Goal: Task Accomplishment & Management: Manage account settings

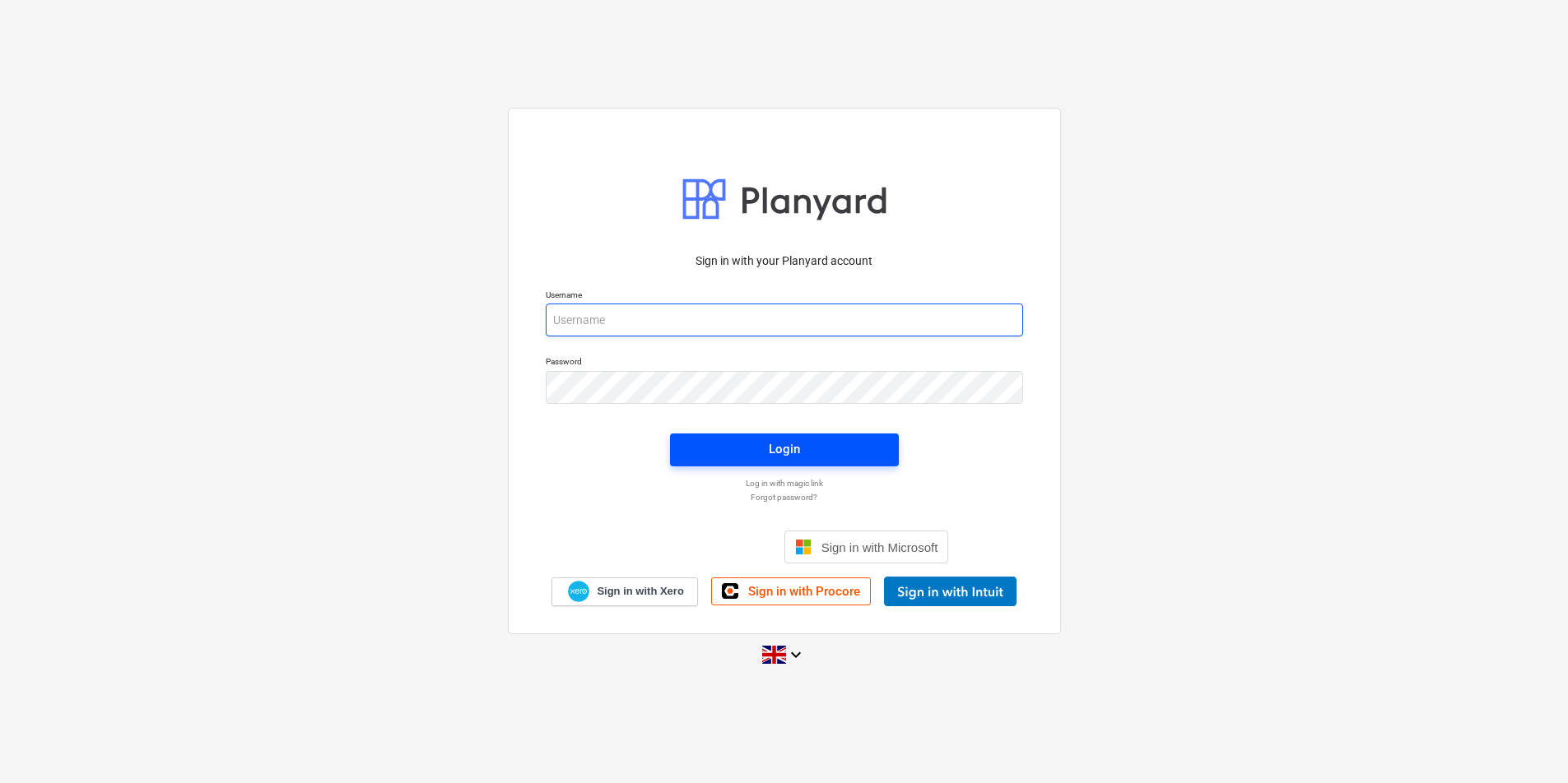
type input "[EMAIL_ADDRESS][DOMAIN_NAME]"
click at [729, 441] on span "Login" at bounding box center [784, 449] width 189 height 22
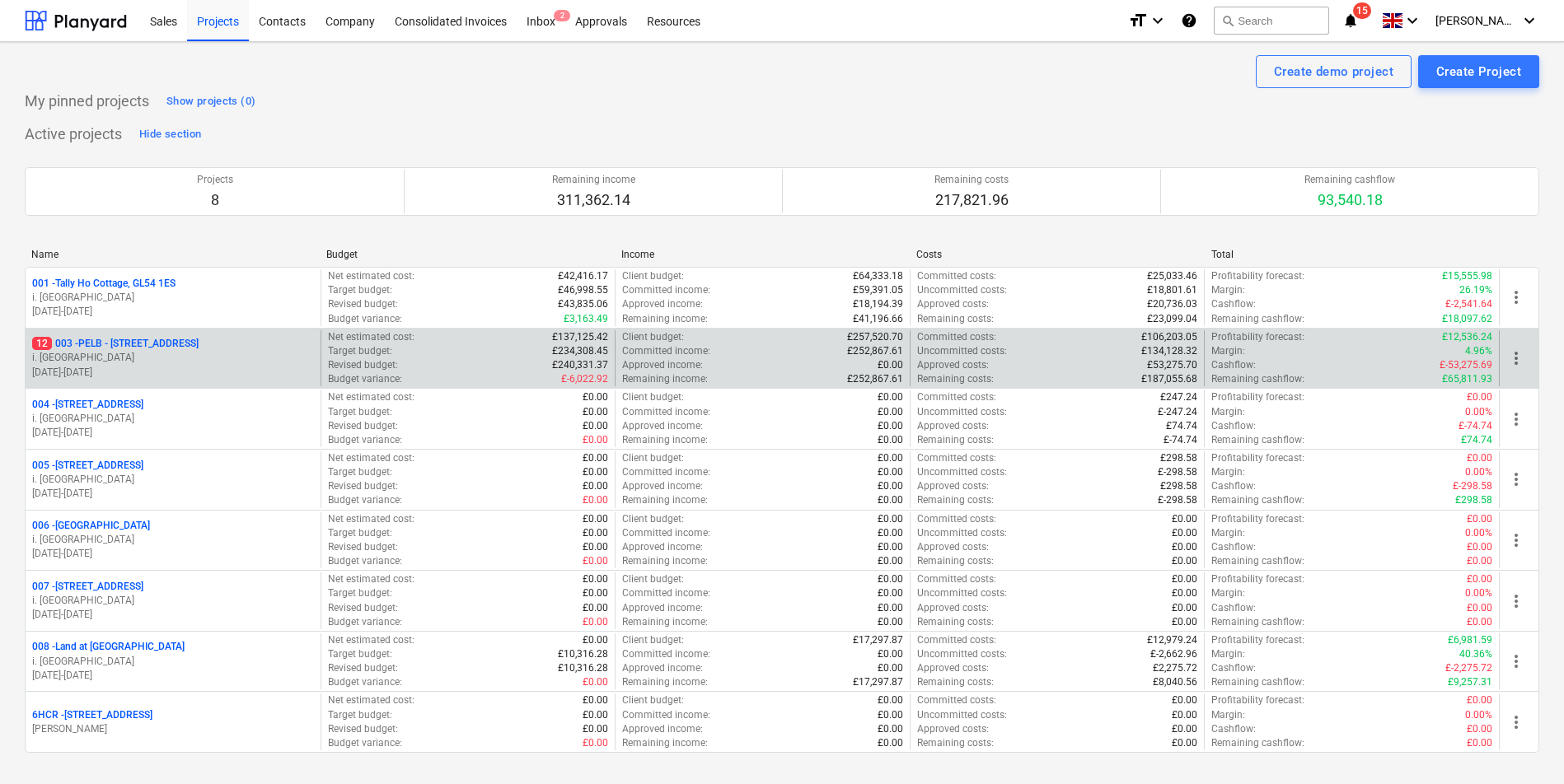
click at [260, 369] on p "[DATE] - [DATE]" at bounding box center [173, 373] width 282 height 14
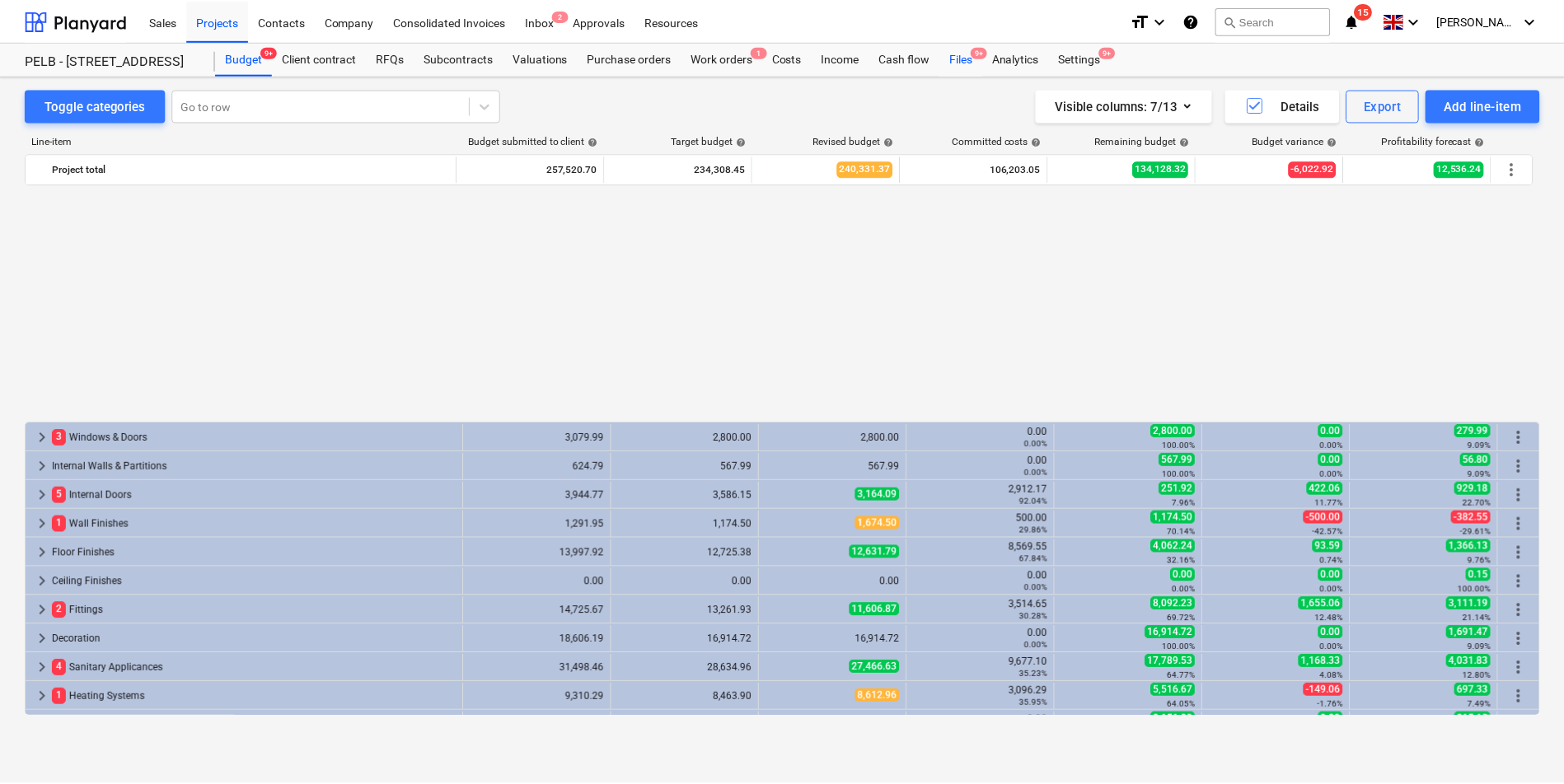
scroll to position [831, 0]
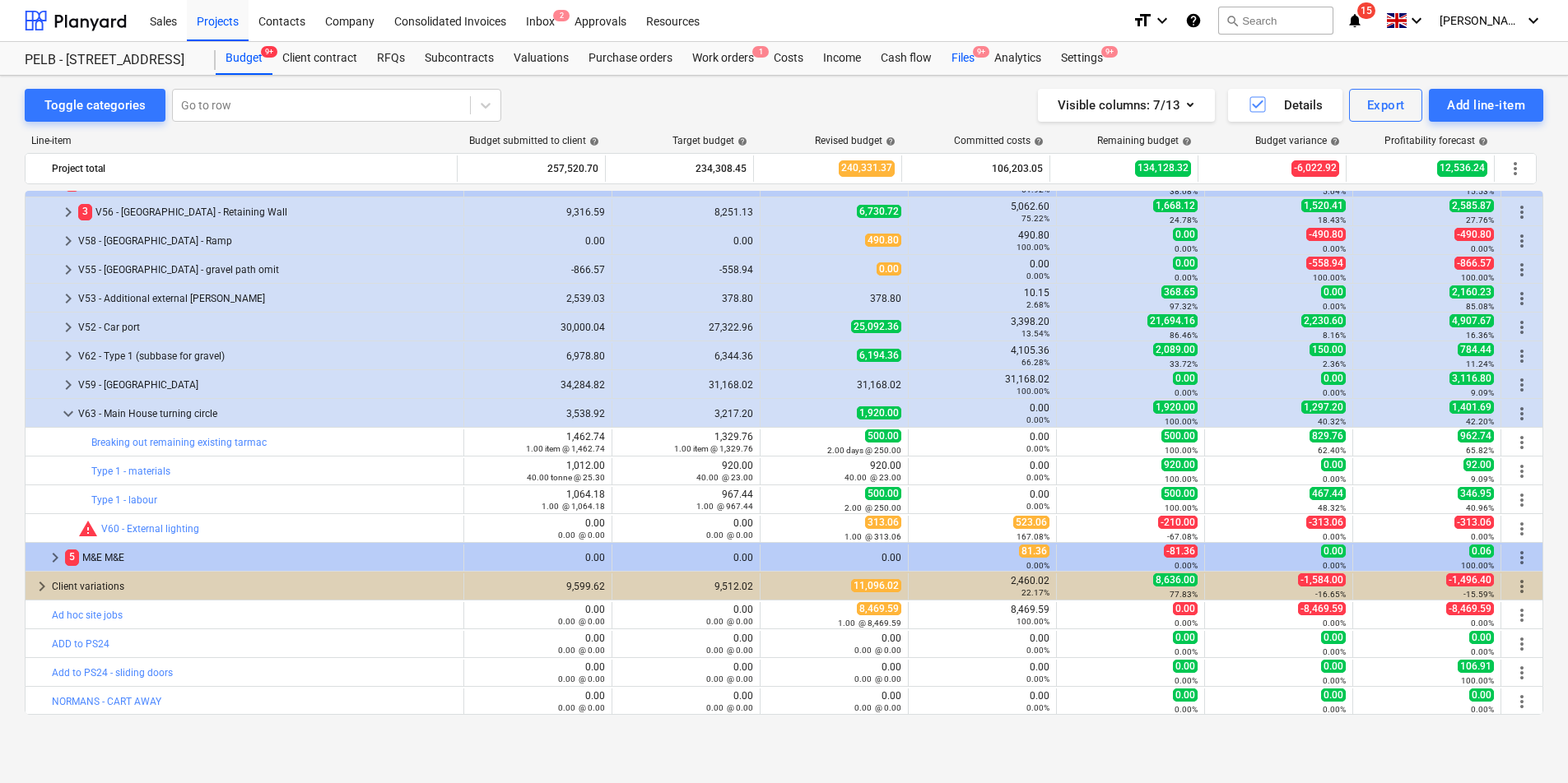
click at [967, 62] on div "Files 9+" at bounding box center [962, 58] width 42 height 33
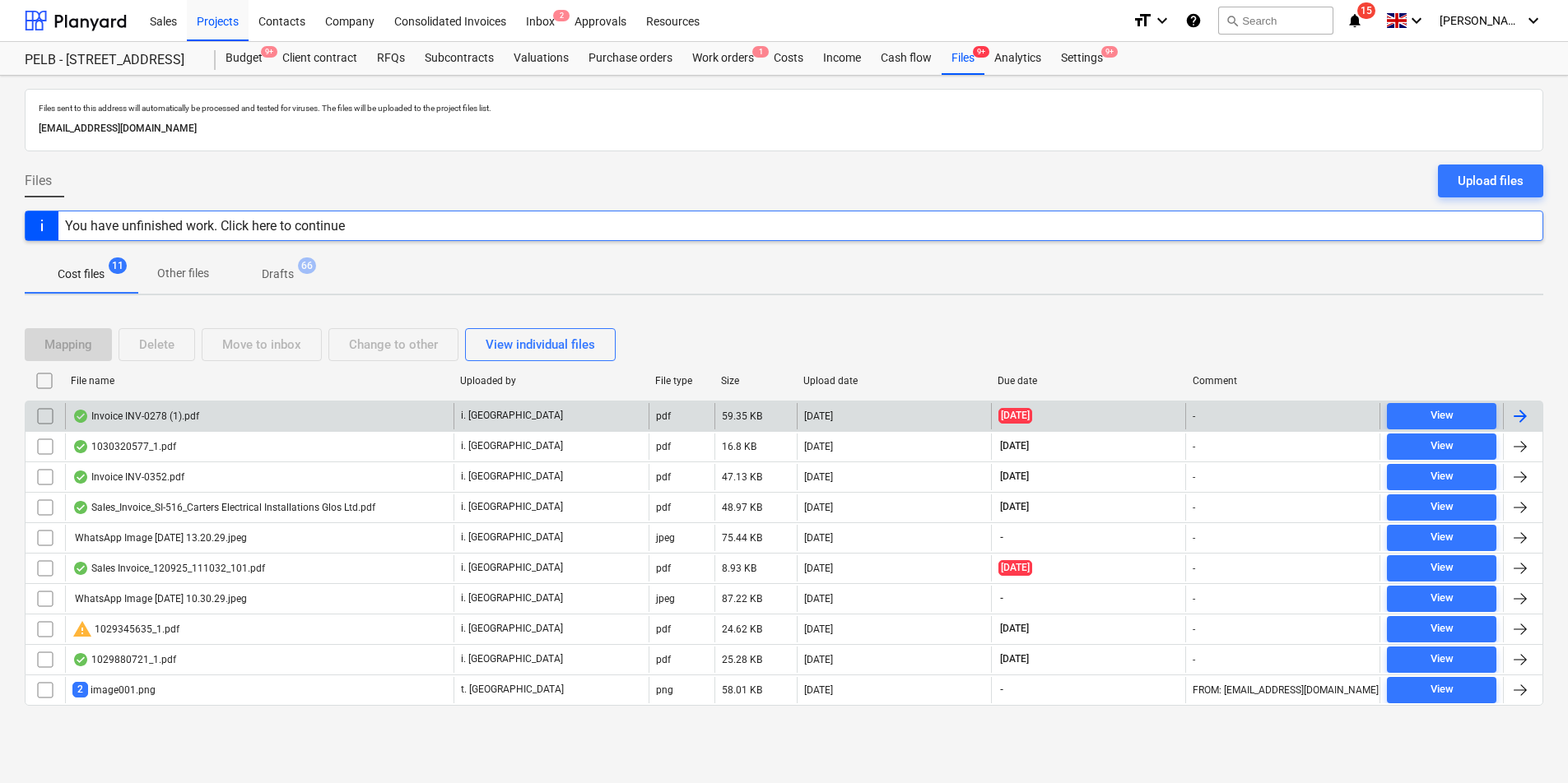
click at [1522, 418] on div at bounding box center [1520, 416] width 20 height 20
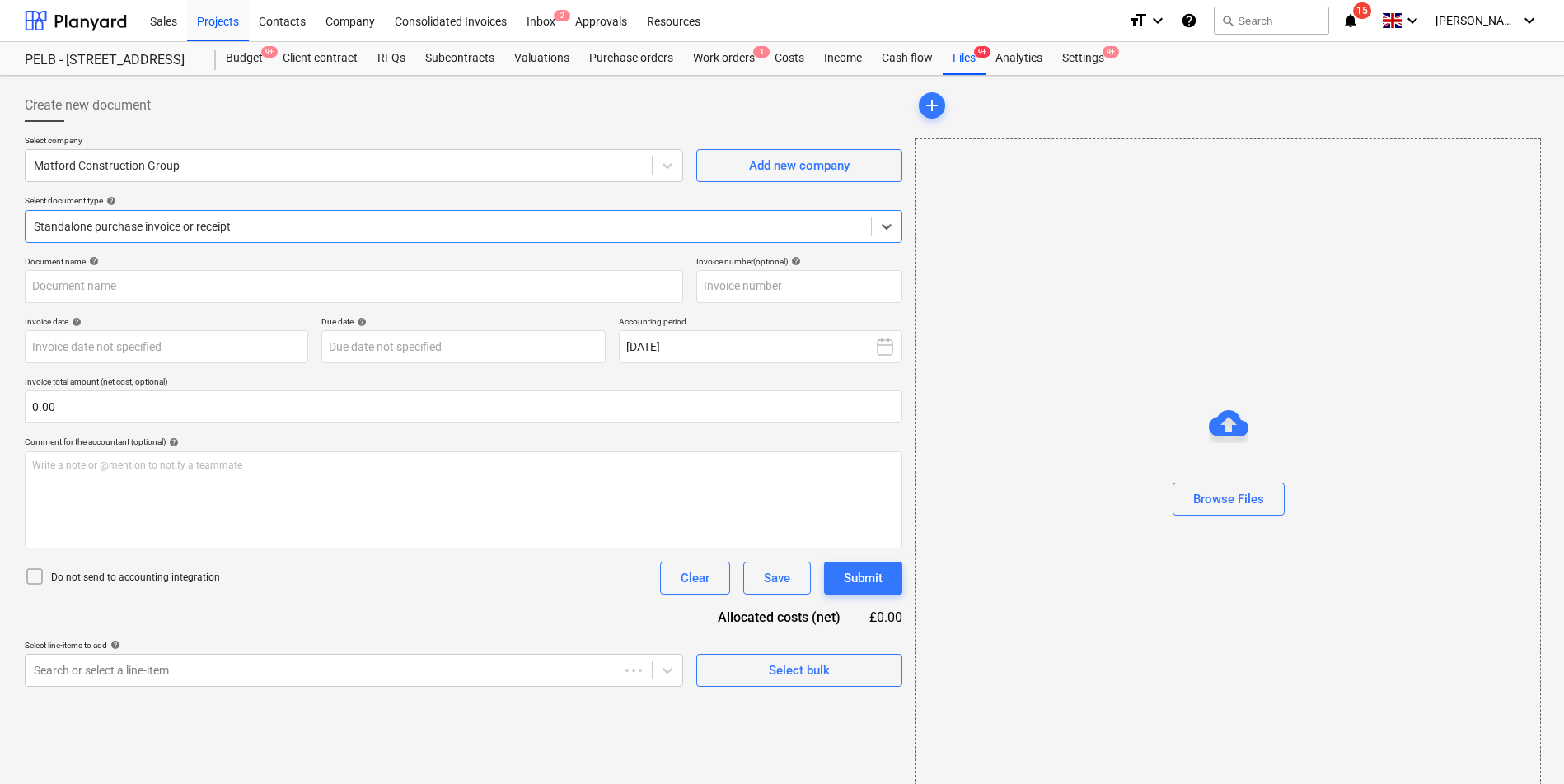
type input "INV-0278"
type input "[DATE]"
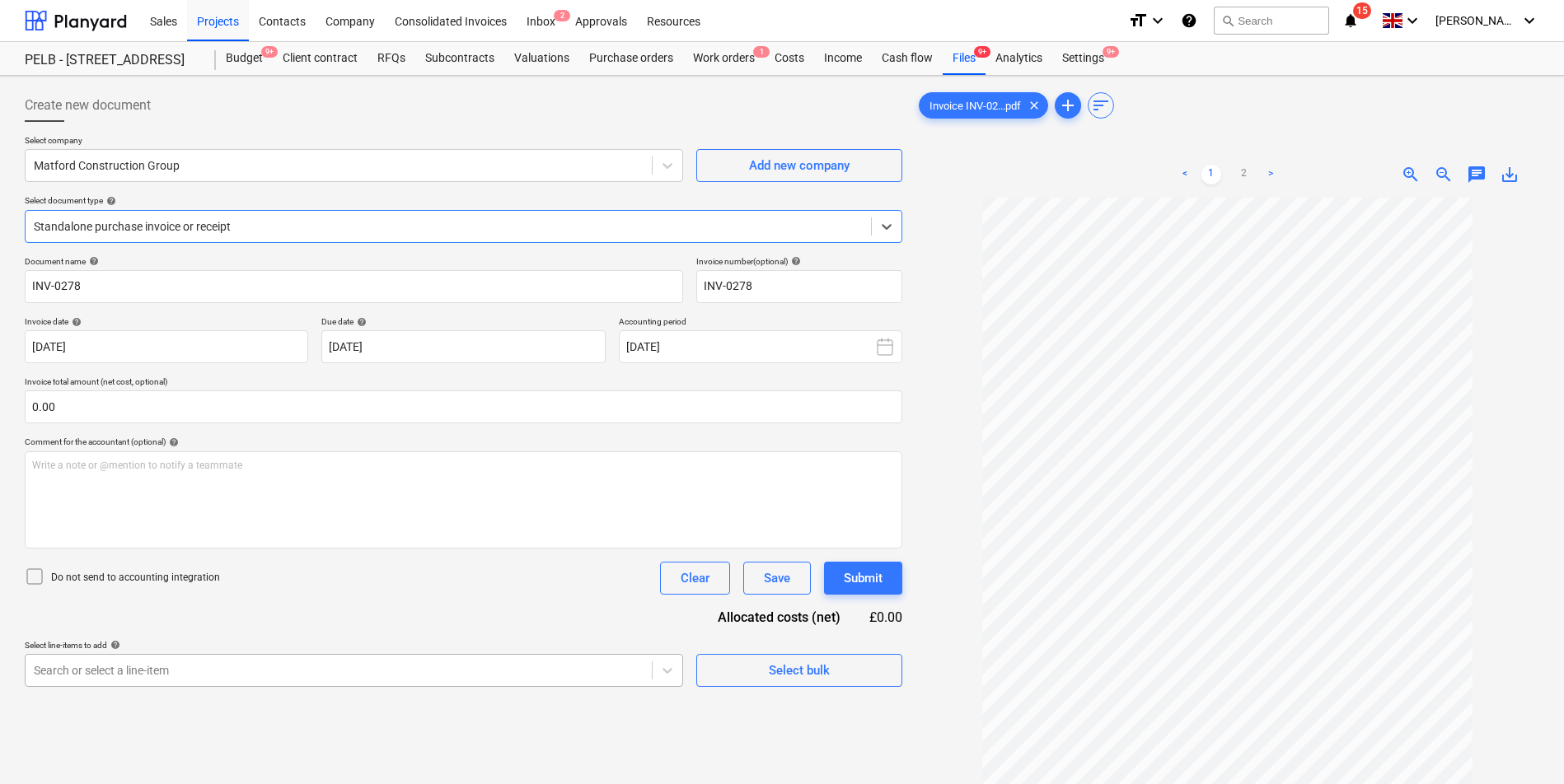
scroll to position [165, 0]
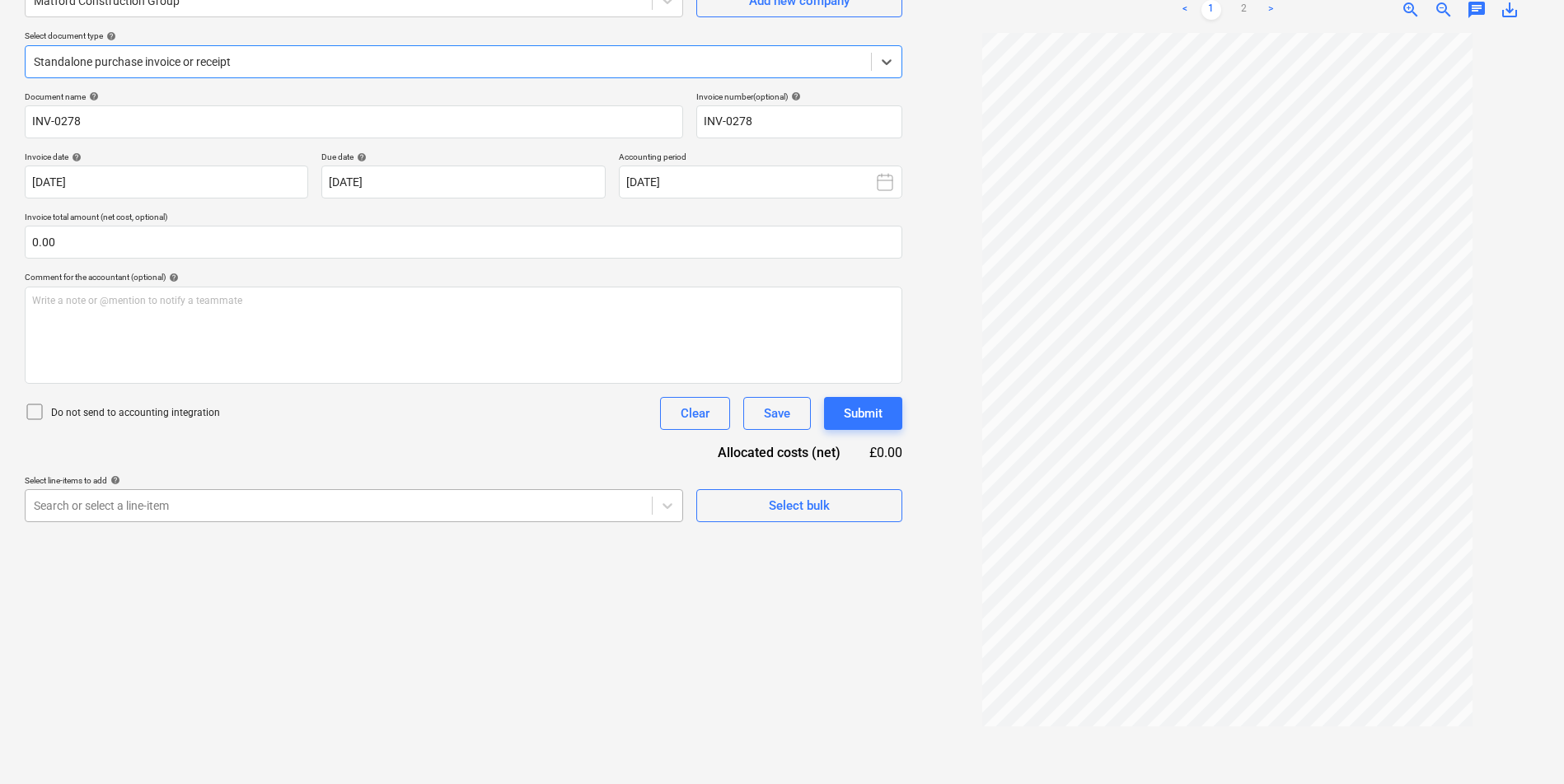
click at [313, 620] on body "Sales Projects Contacts Company Consolidated Invoices Inbox 2 Approvals Resourc…" at bounding box center [782, 227] width 1564 height 784
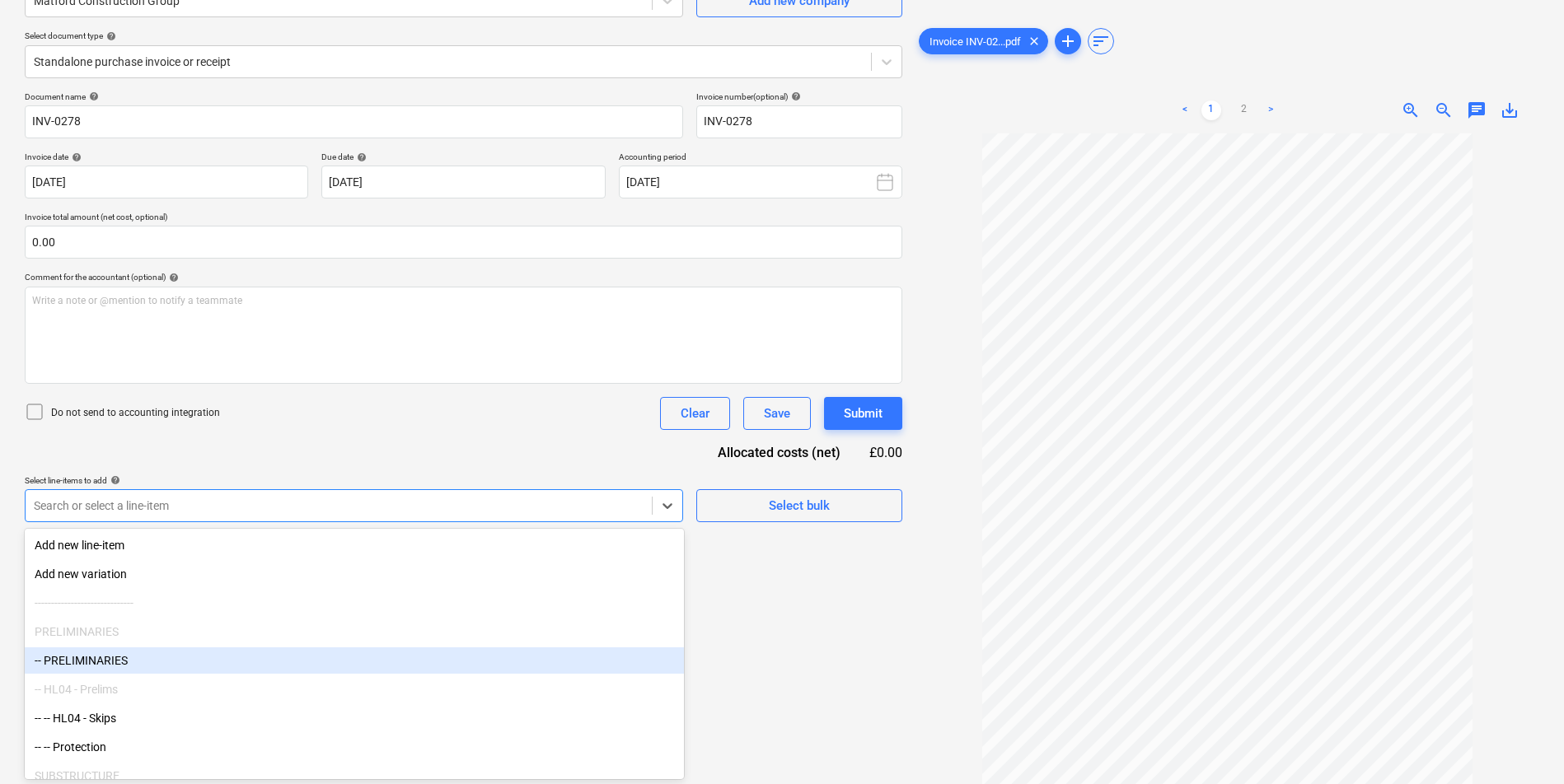
drag, startPoint x: 301, startPoint y: 443, endPoint x: 166, endPoint y: 390, distance: 145.0
click at [301, 442] on div "Document name help INV-0278 Invoice number (optional) help INV-0278 Invoice dat…" at bounding box center [464, 307] width 878 height 431
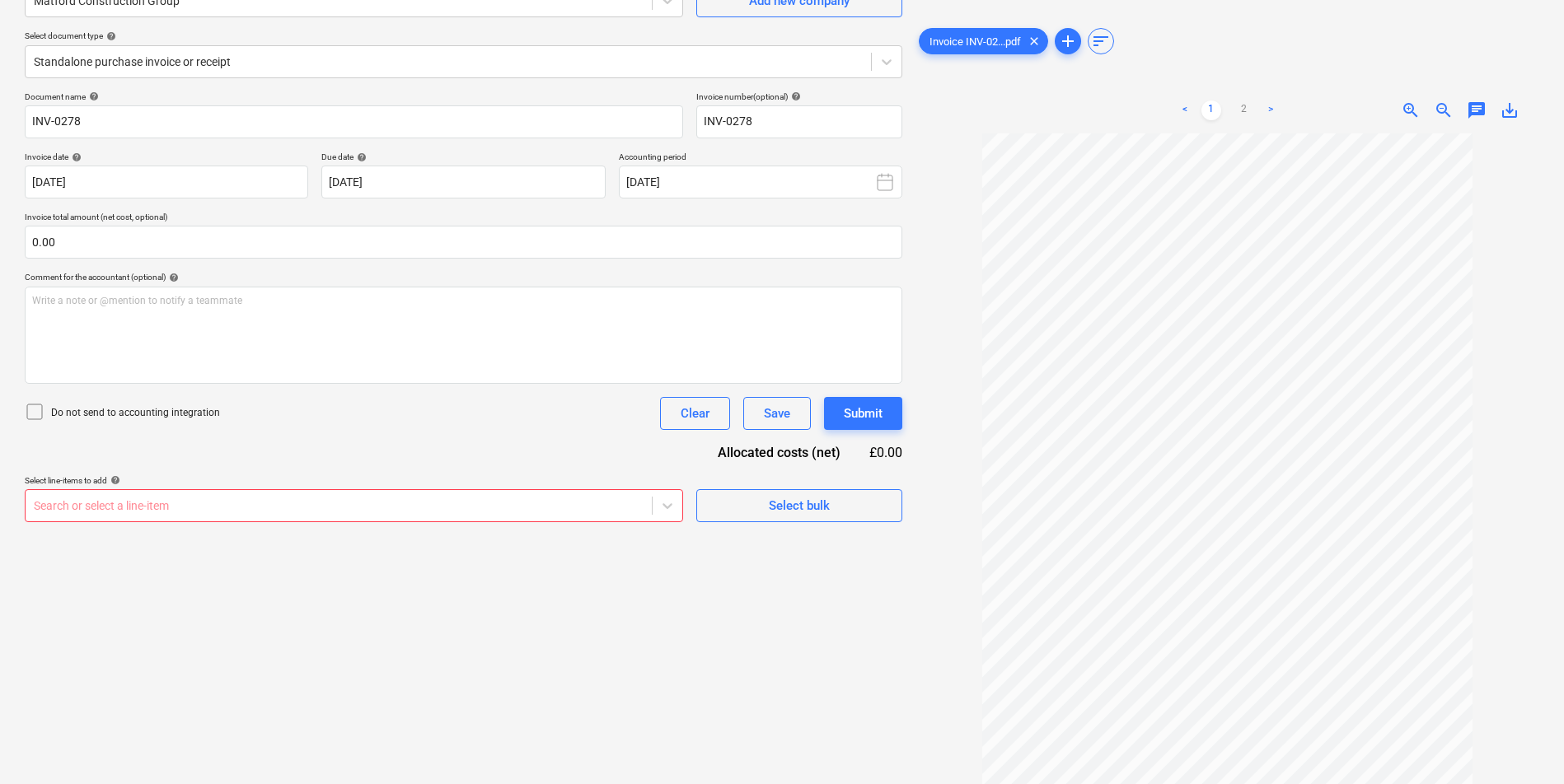
click at [291, 504] on div at bounding box center [338, 506] width 610 height 17
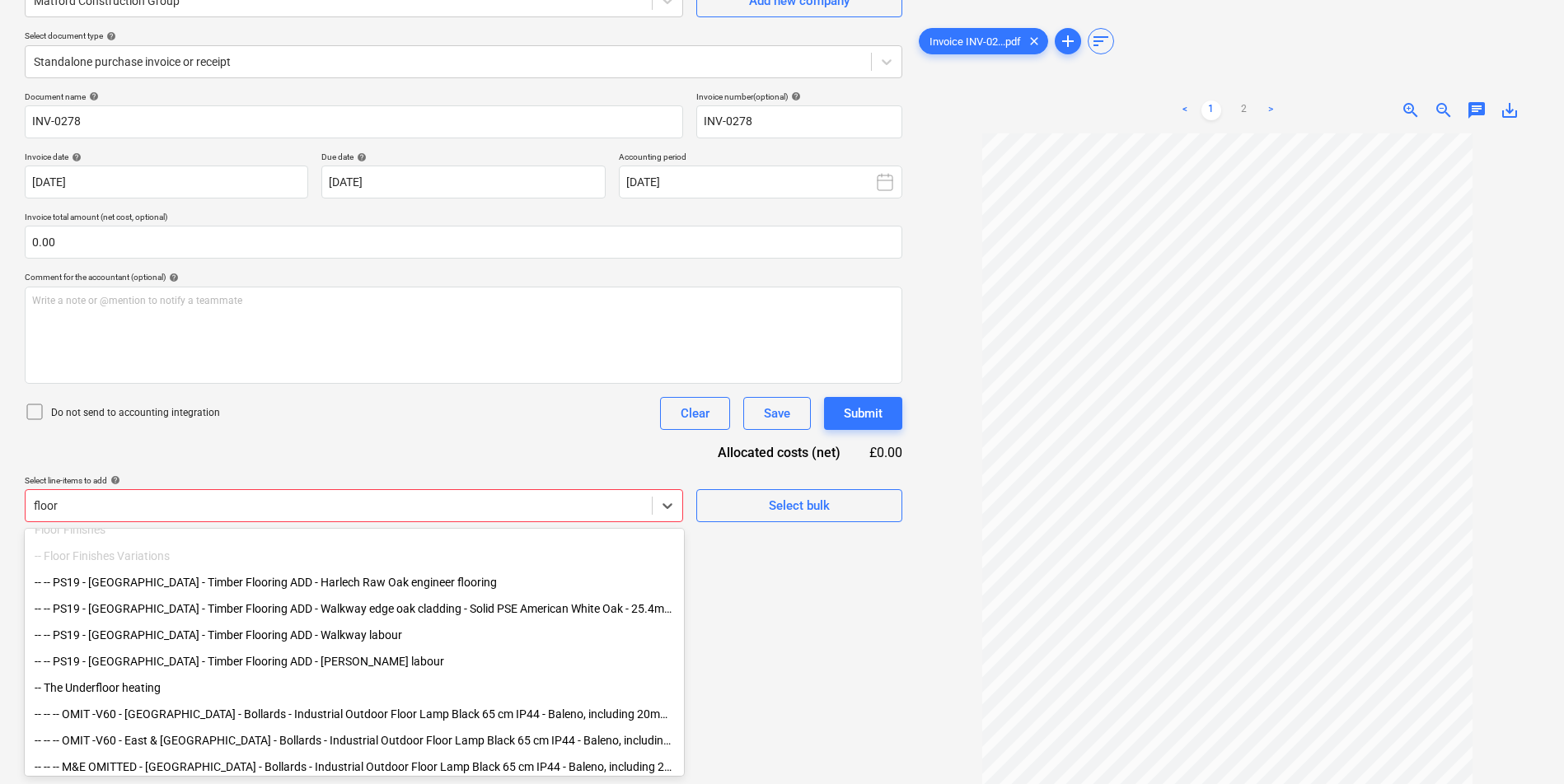
scroll to position [128, 0]
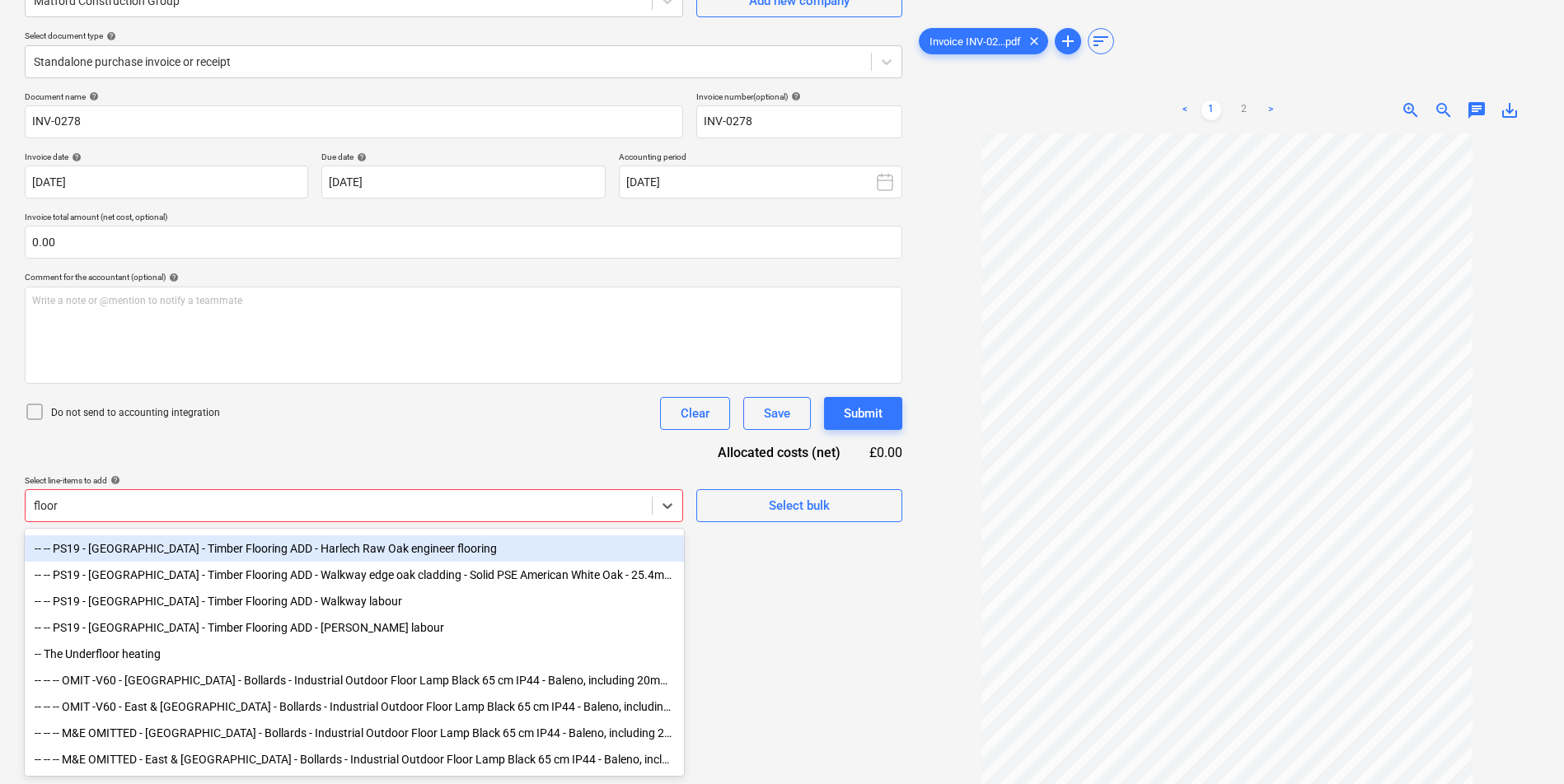
type input "floor"
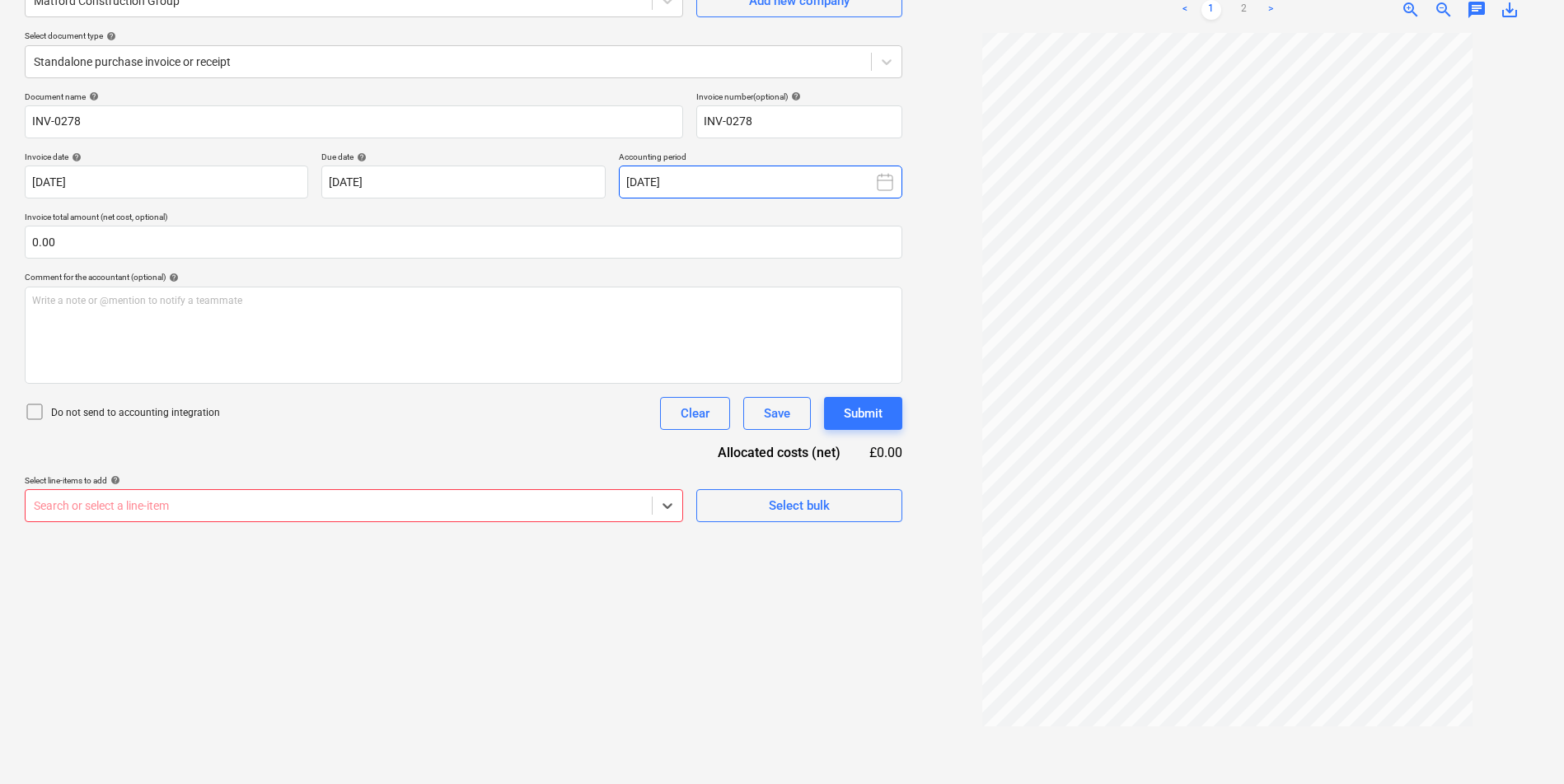
scroll to position [0, 0]
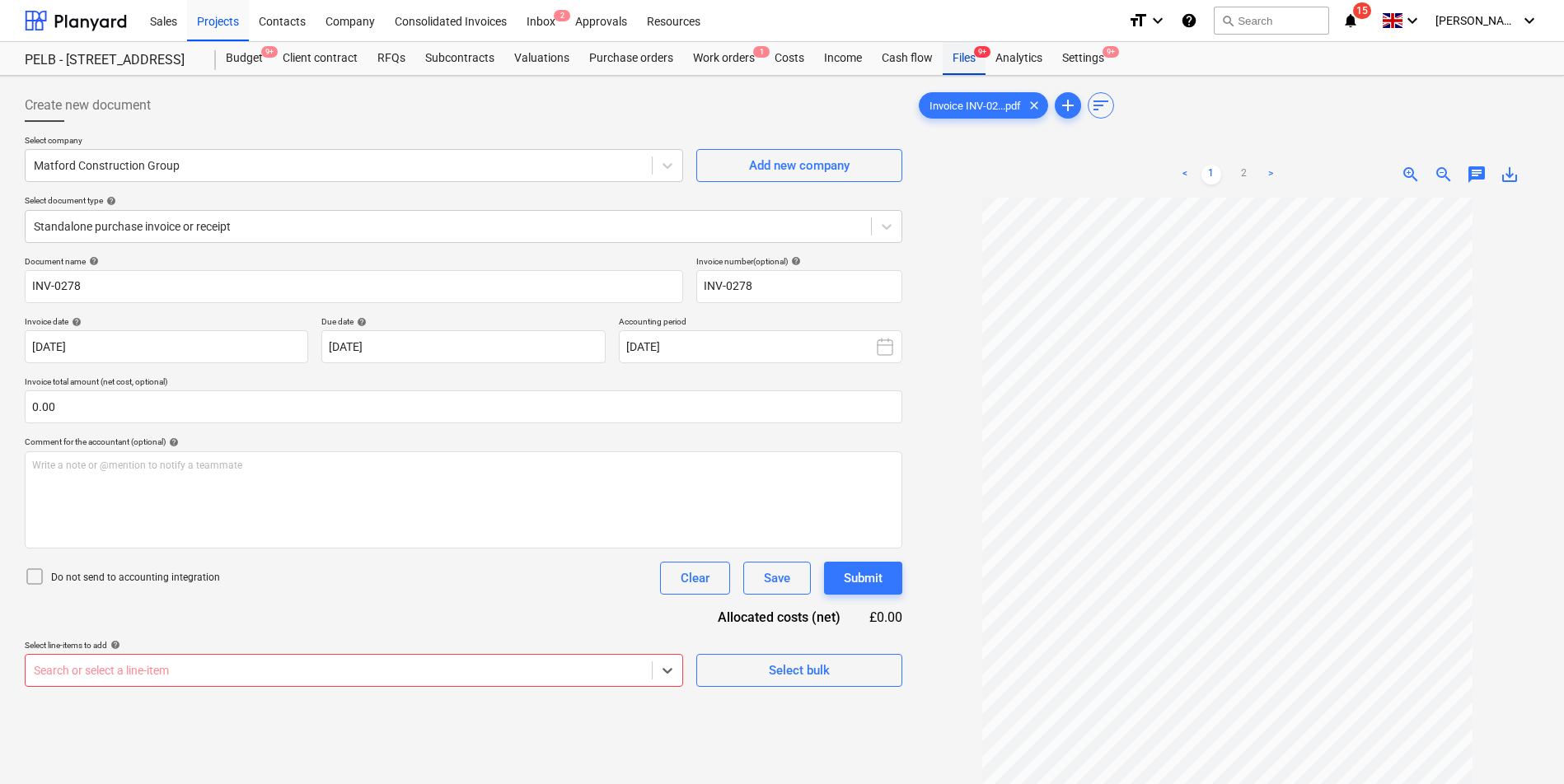
click at [960, 64] on div "Files 9+" at bounding box center [963, 58] width 43 height 33
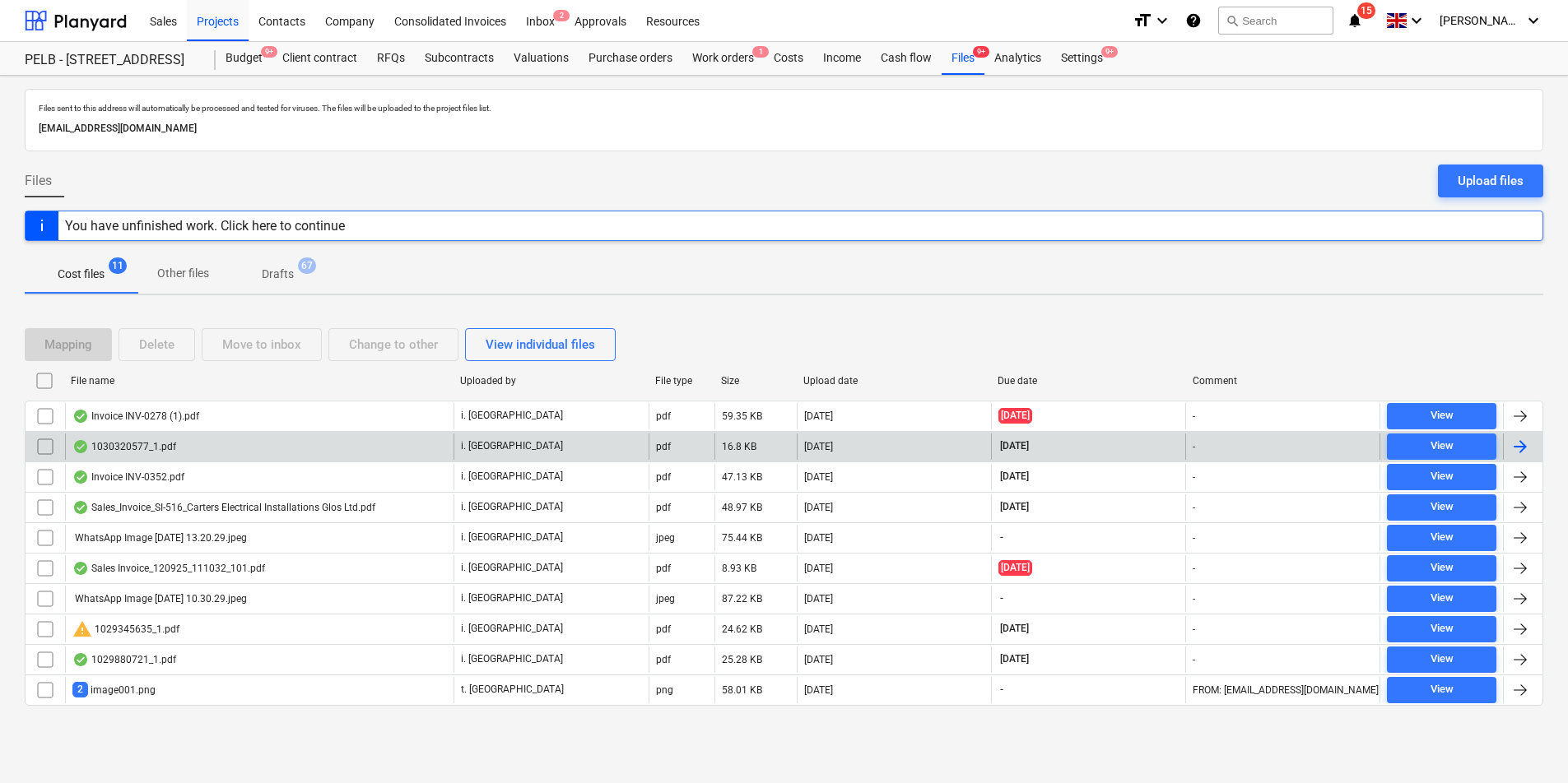
click at [245, 454] on div "1030320577_1.pdf" at bounding box center [259, 447] width 388 height 27
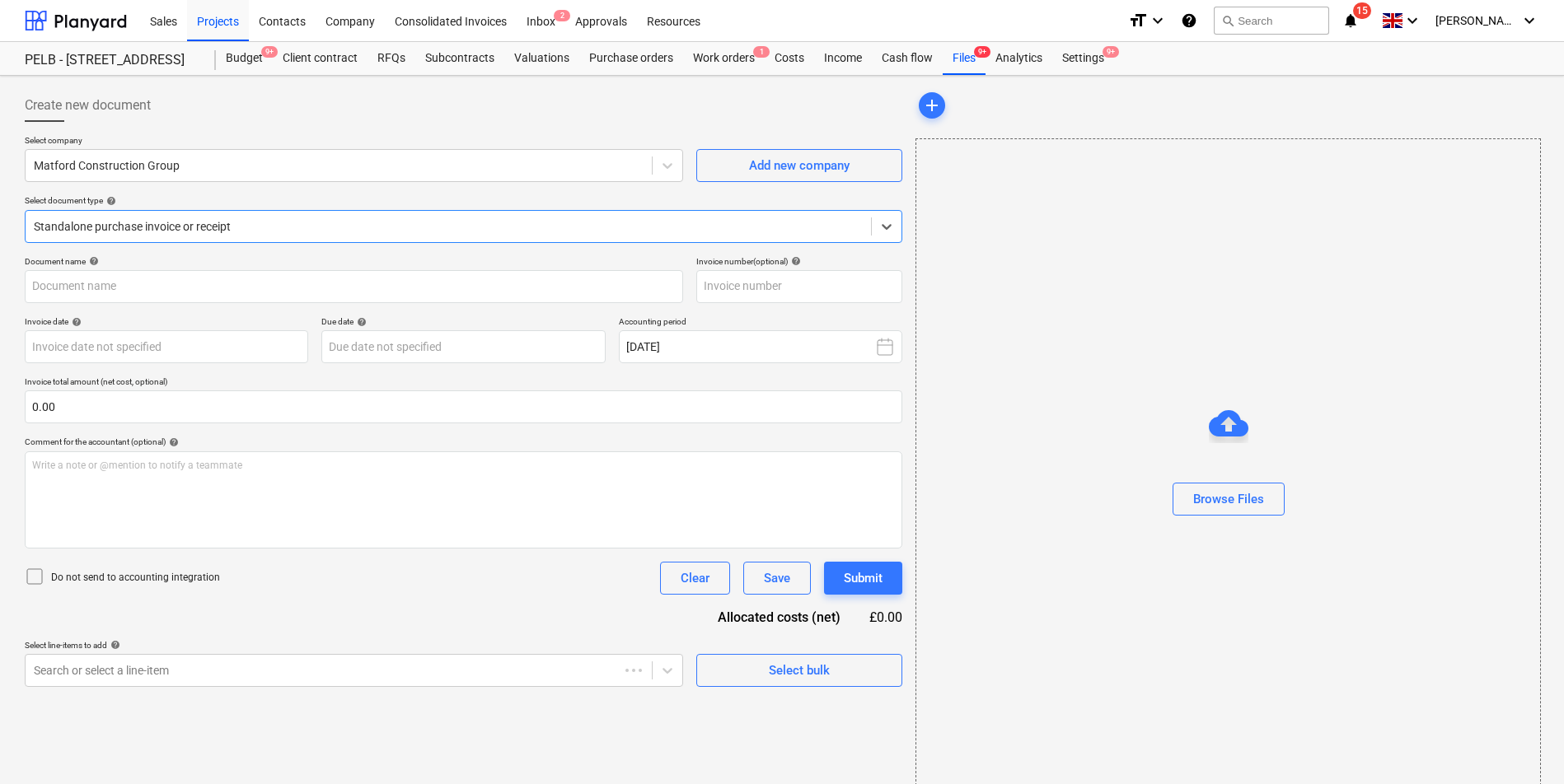
type input "1030320577"
type input "[DATE]"
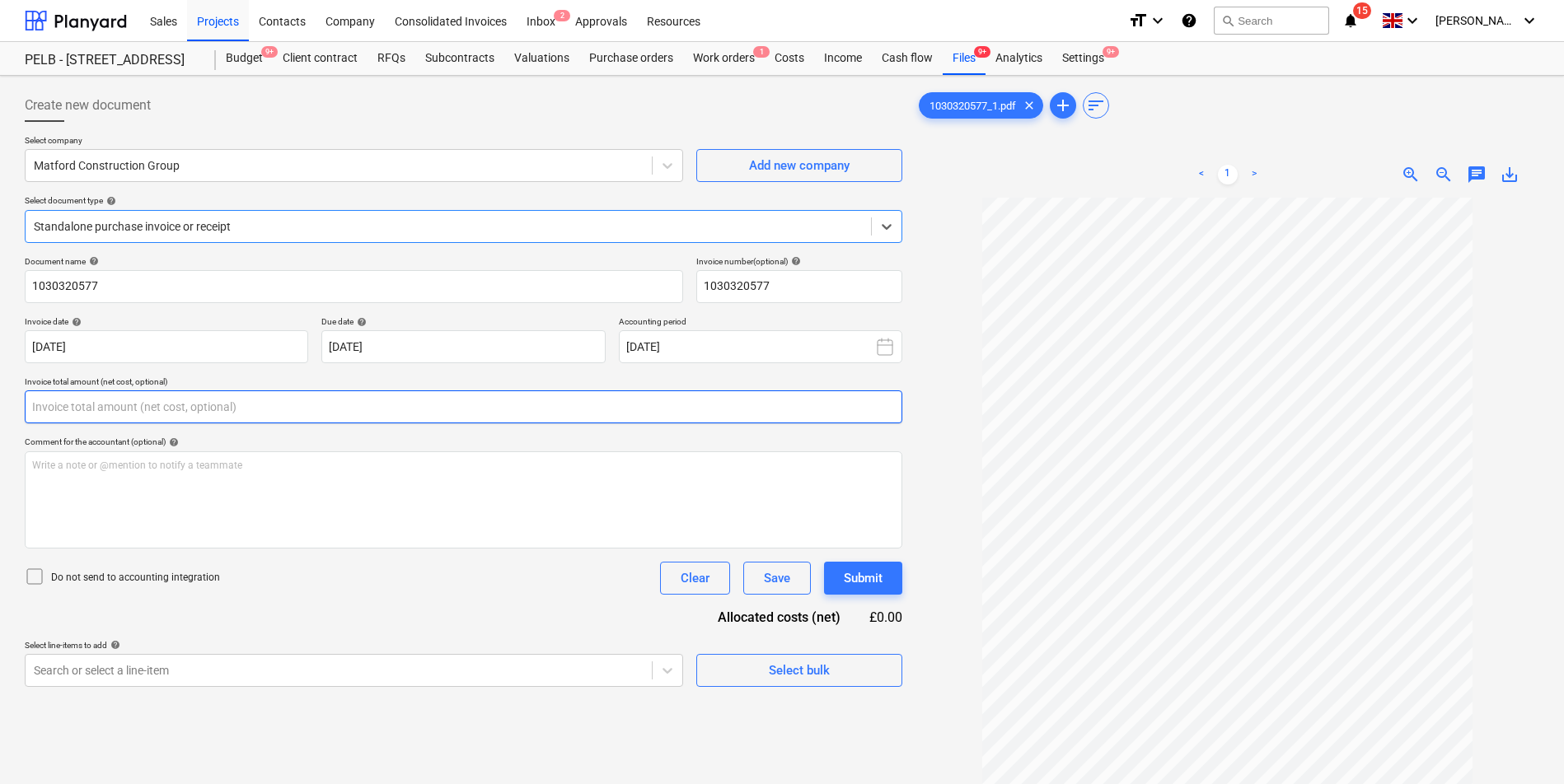
click at [177, 400] on input "text" at bounding box center [464, 407] width 878 height 33
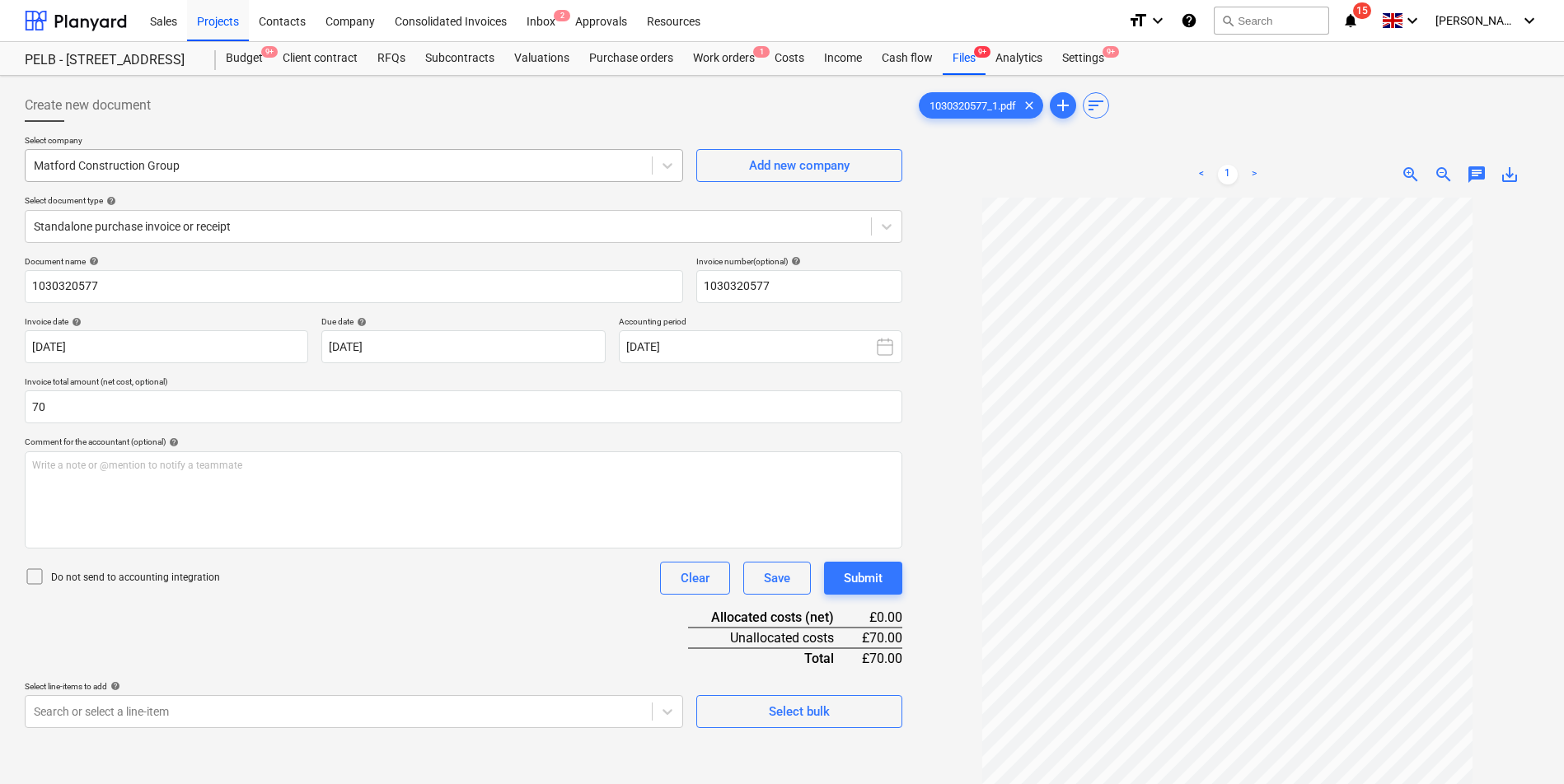
type input "70.00"
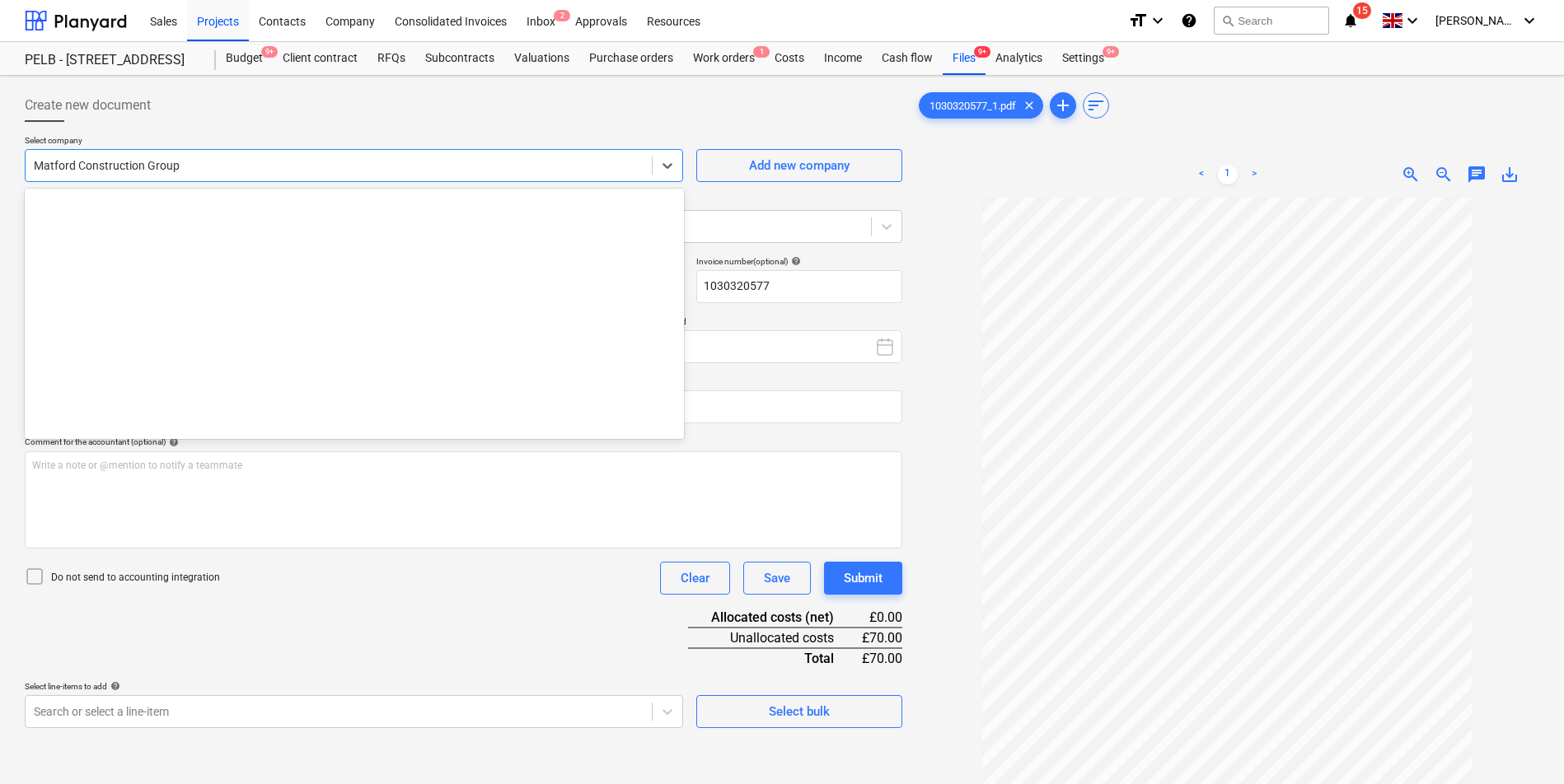
scroll to position [12859, 0]
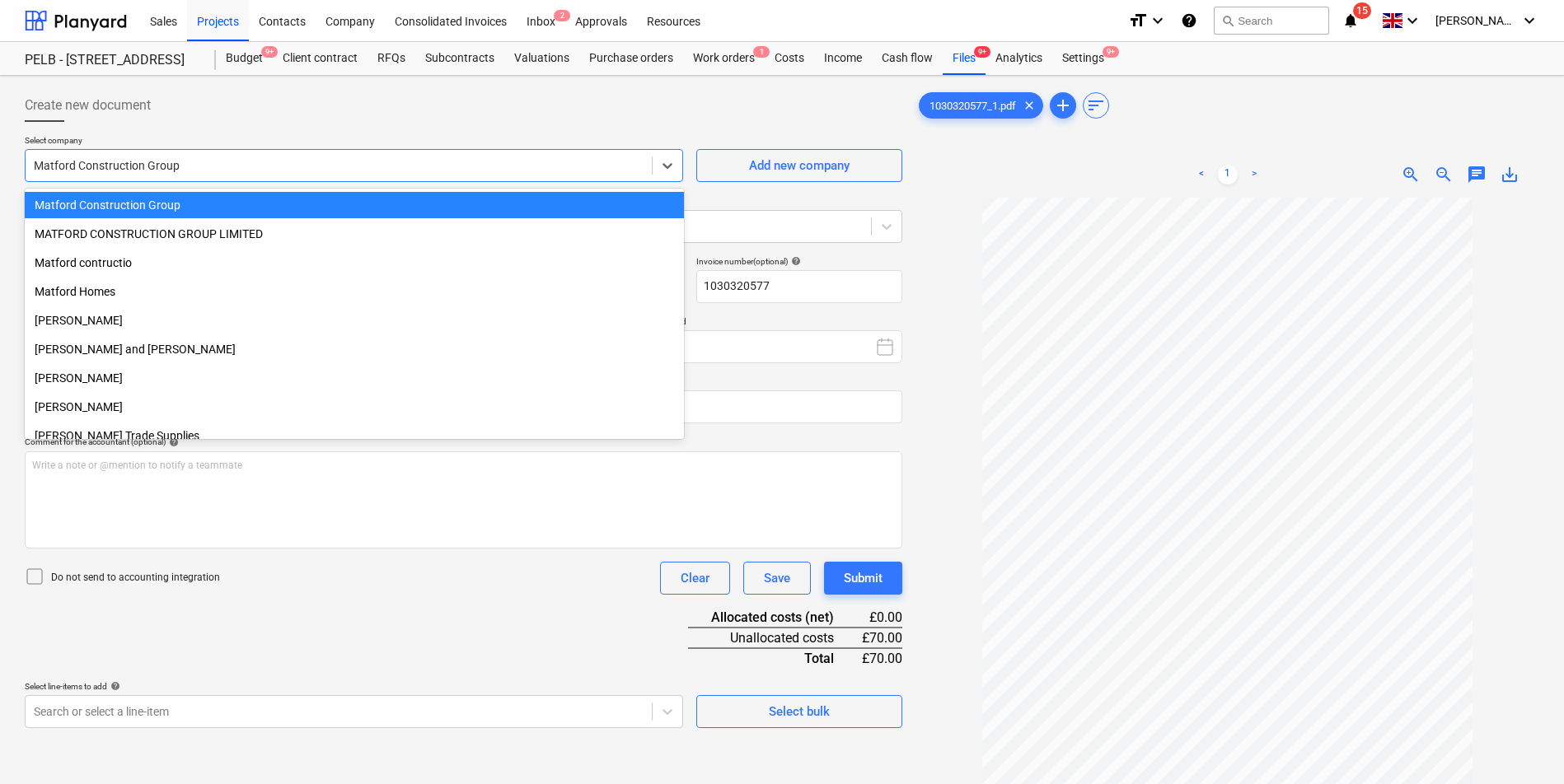
drag, startPoint x: 220, startPoint y: 167, endPoint x: 25, endPoint y: 141, distance: 196.7
click at [25, 141] on div "Select company option Matford Construction Group selected, 447 of 812. 812 resu…" at bounding box center [354, 158] width 658 height 47
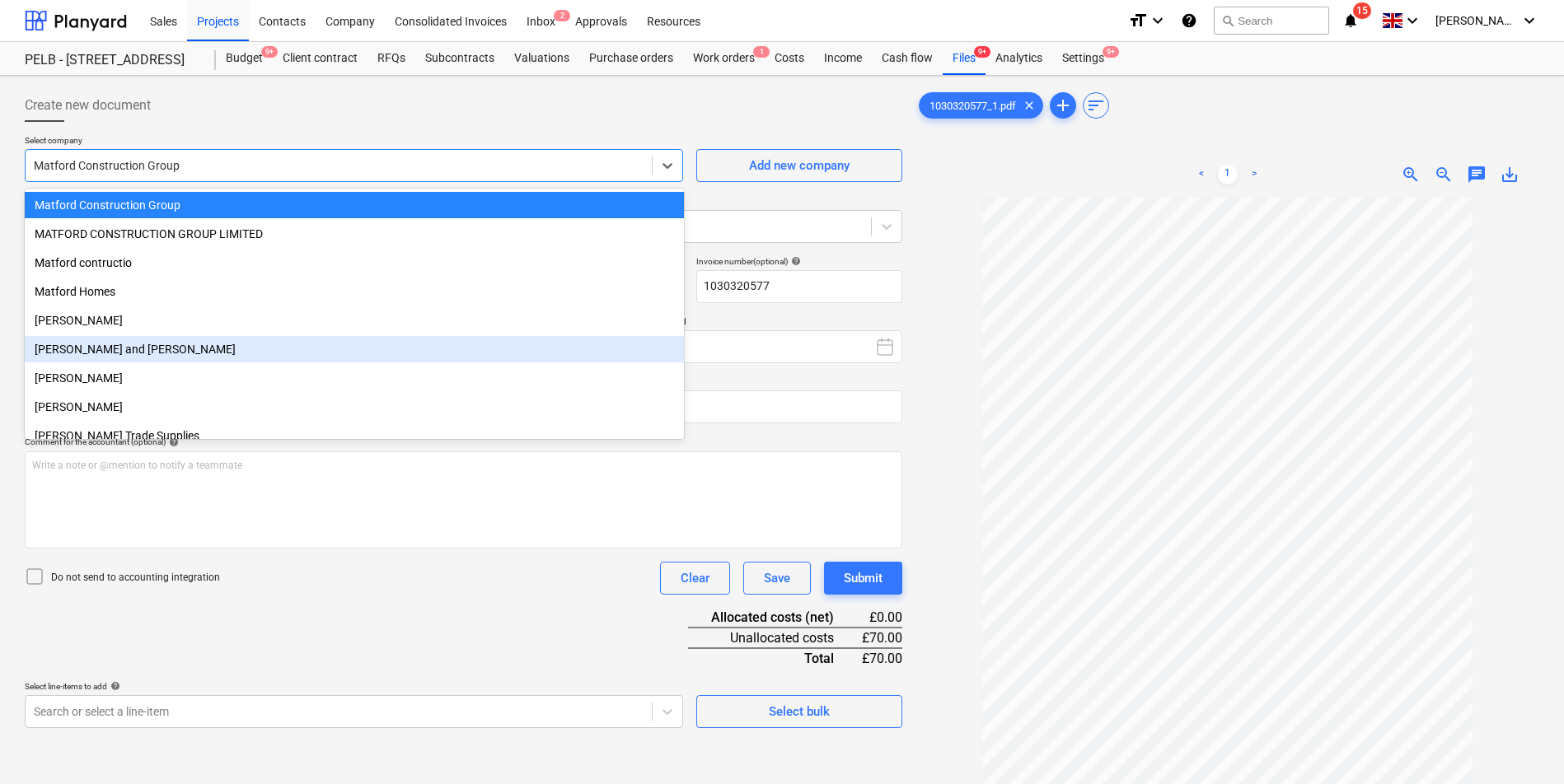
click at [488, 607] on div "Document name help 1030320577 Invoice number (optional) help 1030320577 Invoice…" at bounding box center [464, 492] width 878 height 472
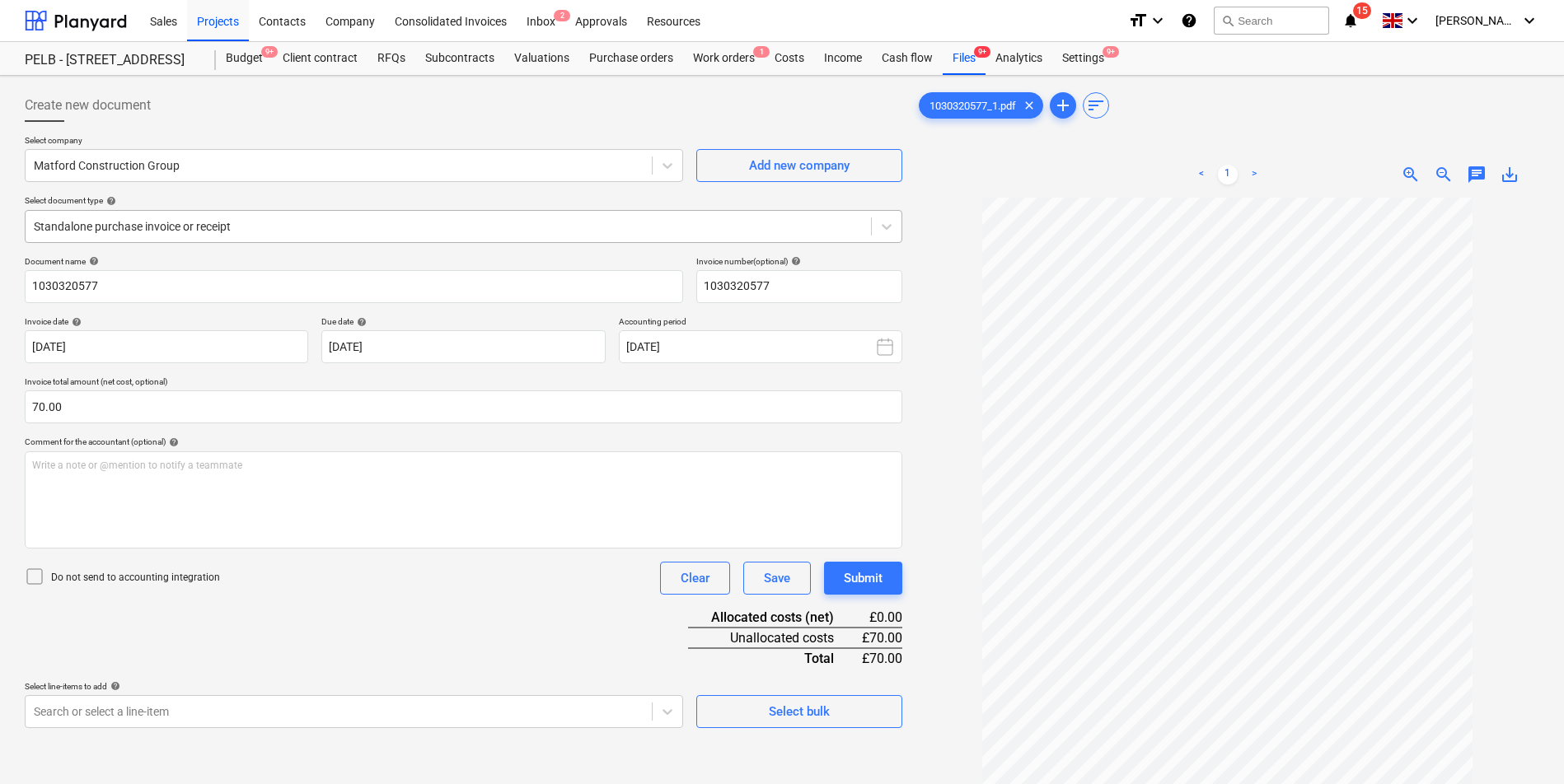
click at [292, 235] on div "Standalone purchase invoice or receipt" at bounding box center [448, 227] width 845 height 23
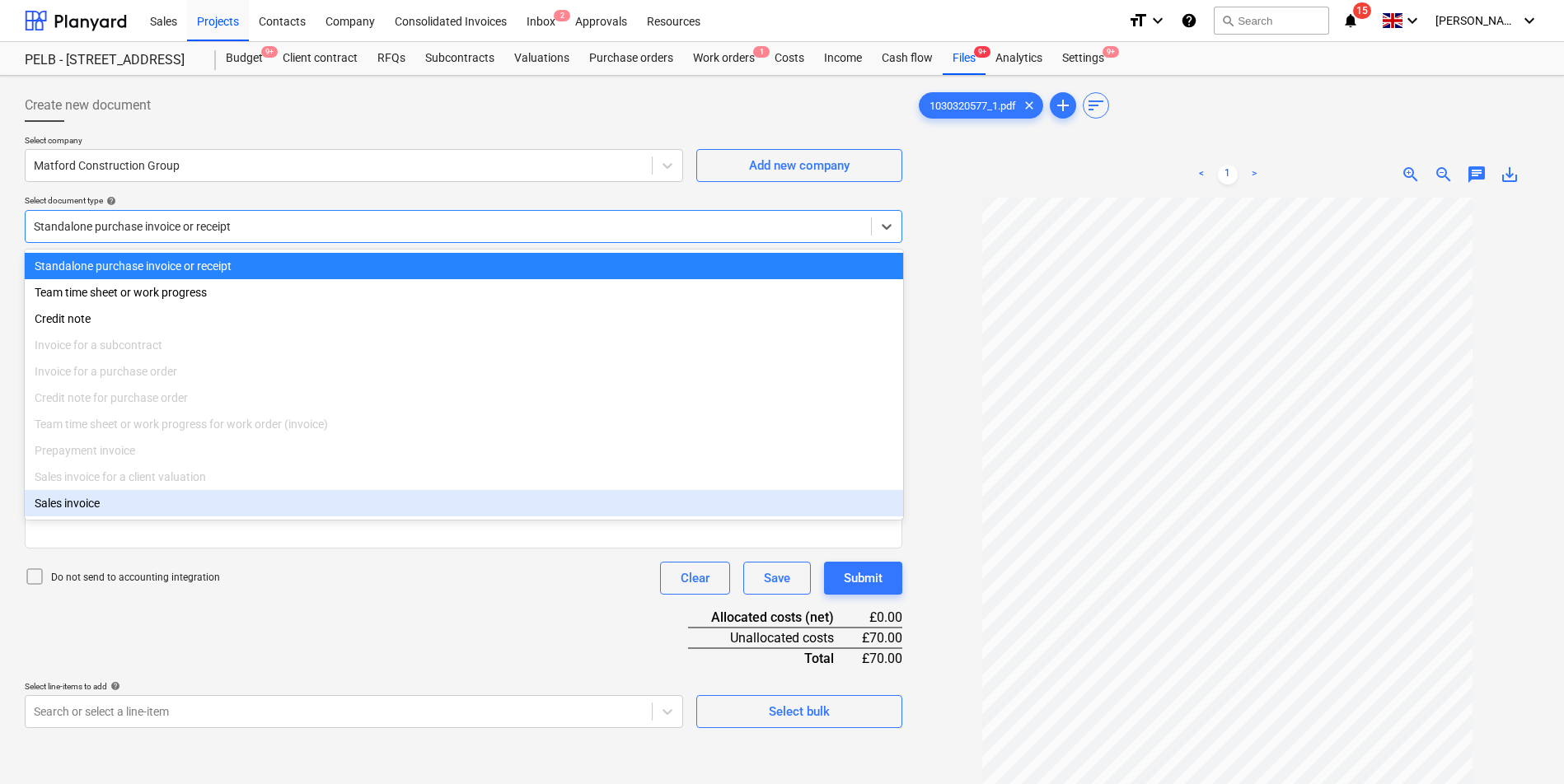
click at [407, 651] on div "Document name help 1030320577 Invoice number (optional) help 1030320577 Invoice…" at bounding box center [464, 492] width 878 height 472
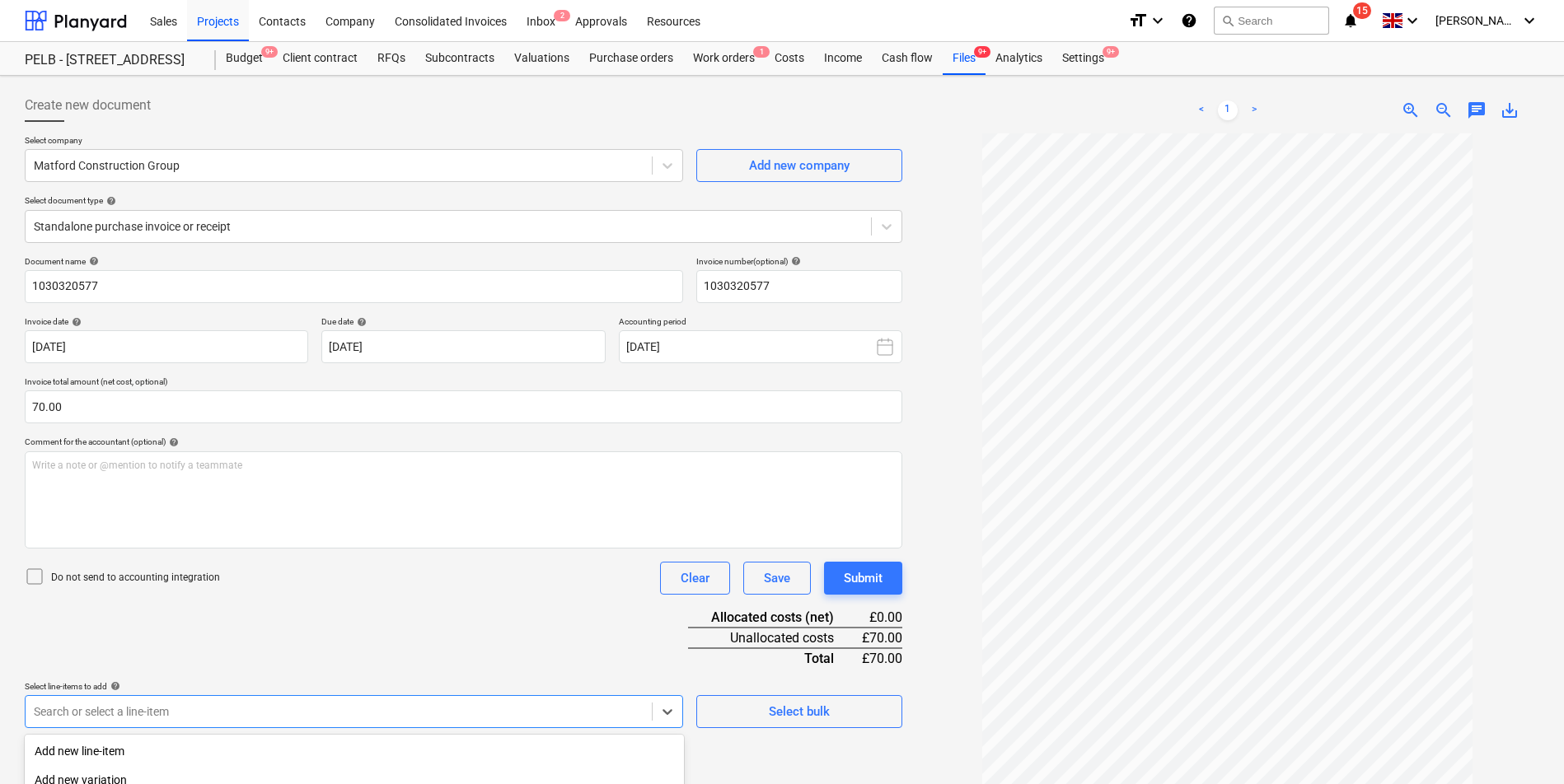
scroll to position [201, 0]
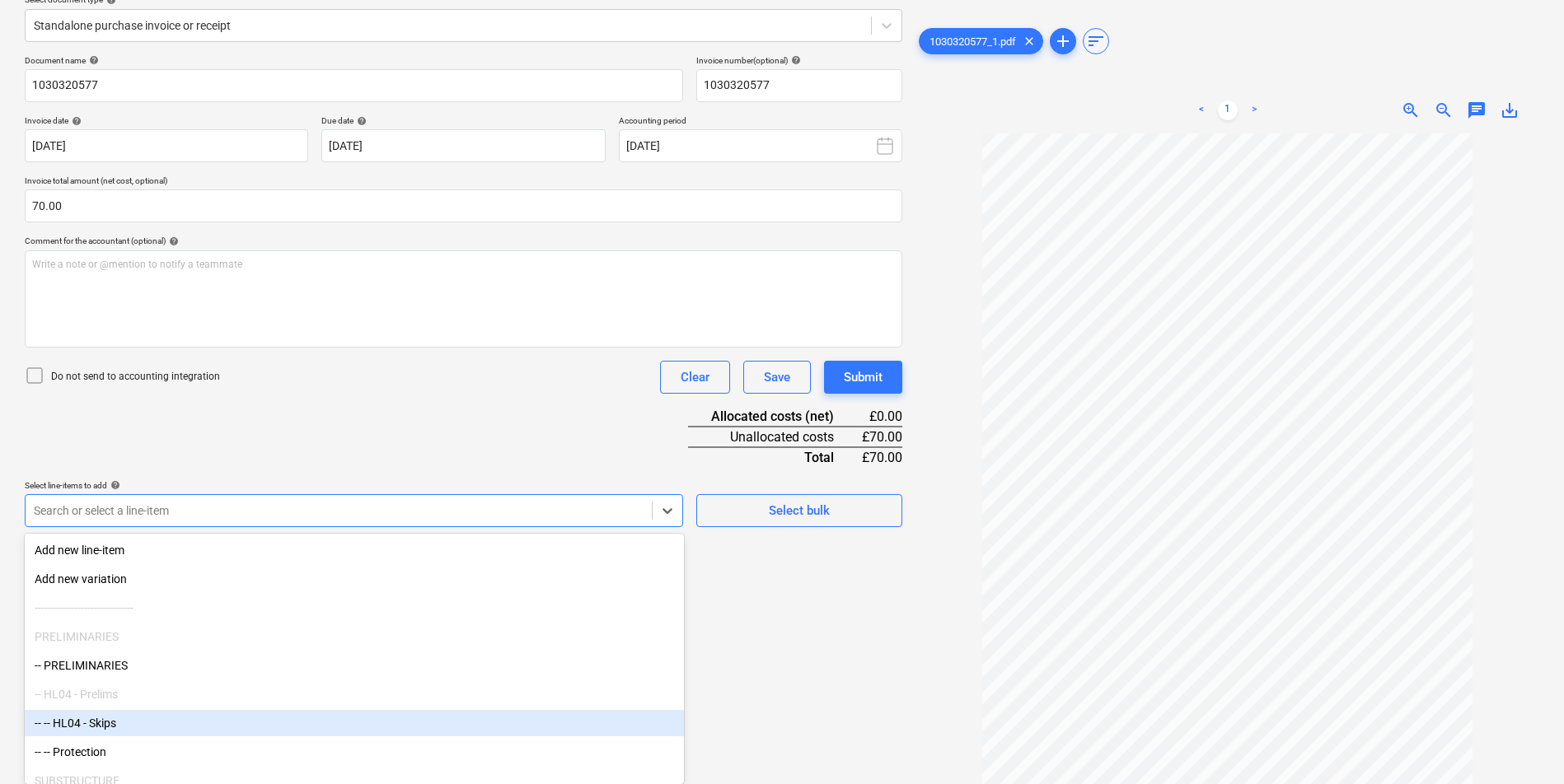
click at [194, 583] on body "Sales Projects Contacts Company Consolidated Invoices Inbox 2 Approvals Resourc…" at bounding box center [782, 191] width 1564 height 784
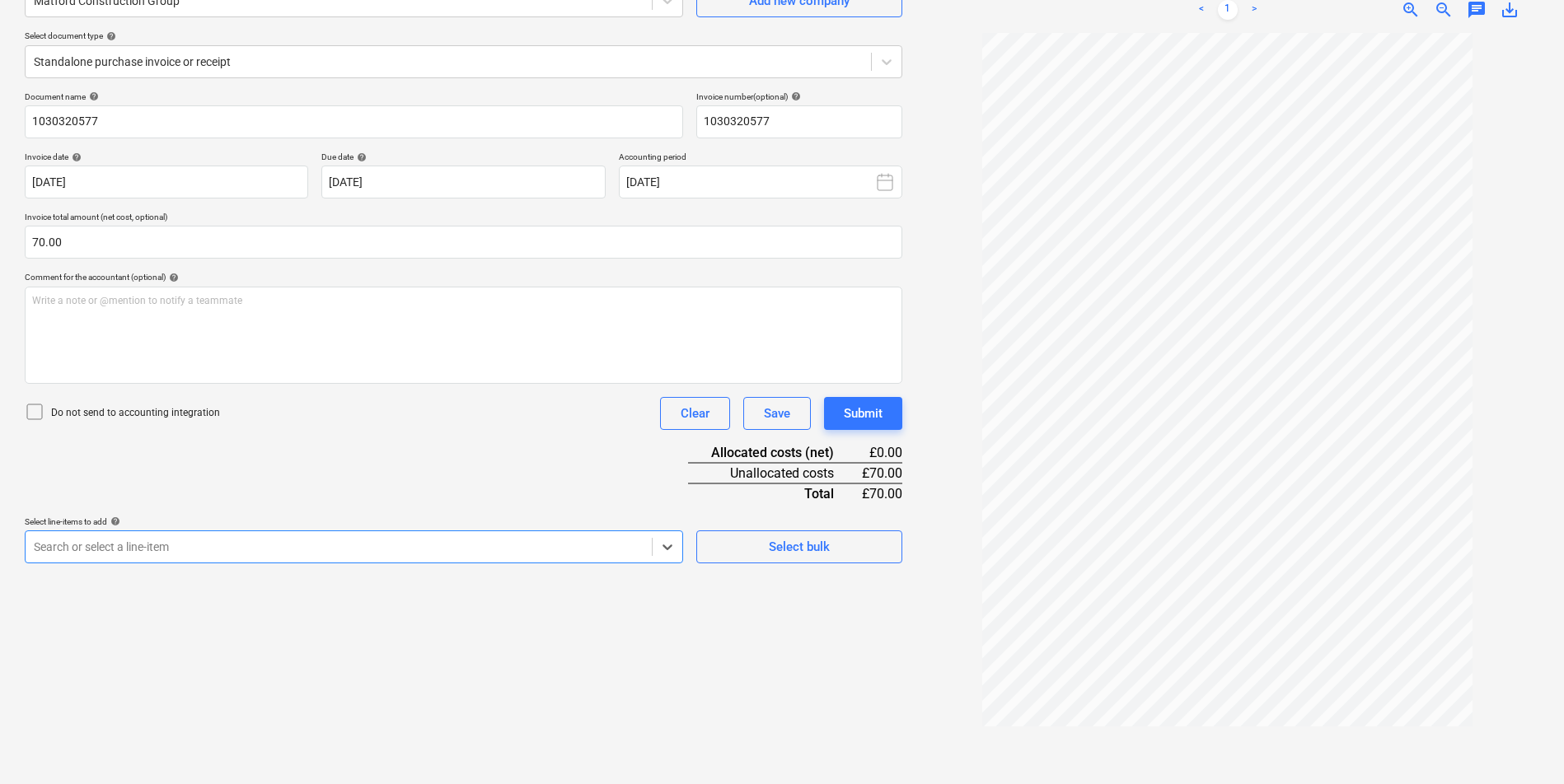
scroll to position [165, 0]
click at [274, 503] on div "Document name help 1030320577 Invoice number (optional) help 1030320577 Invoice…" at bounding box center [464, 328] width 878 height 472
click at [269, 558] on body "Sales Projects Contacts Company Consolidated Invoices Inbox 2 Approvals Resourc…" at bounding box center [782, 227] width 1564 height 784
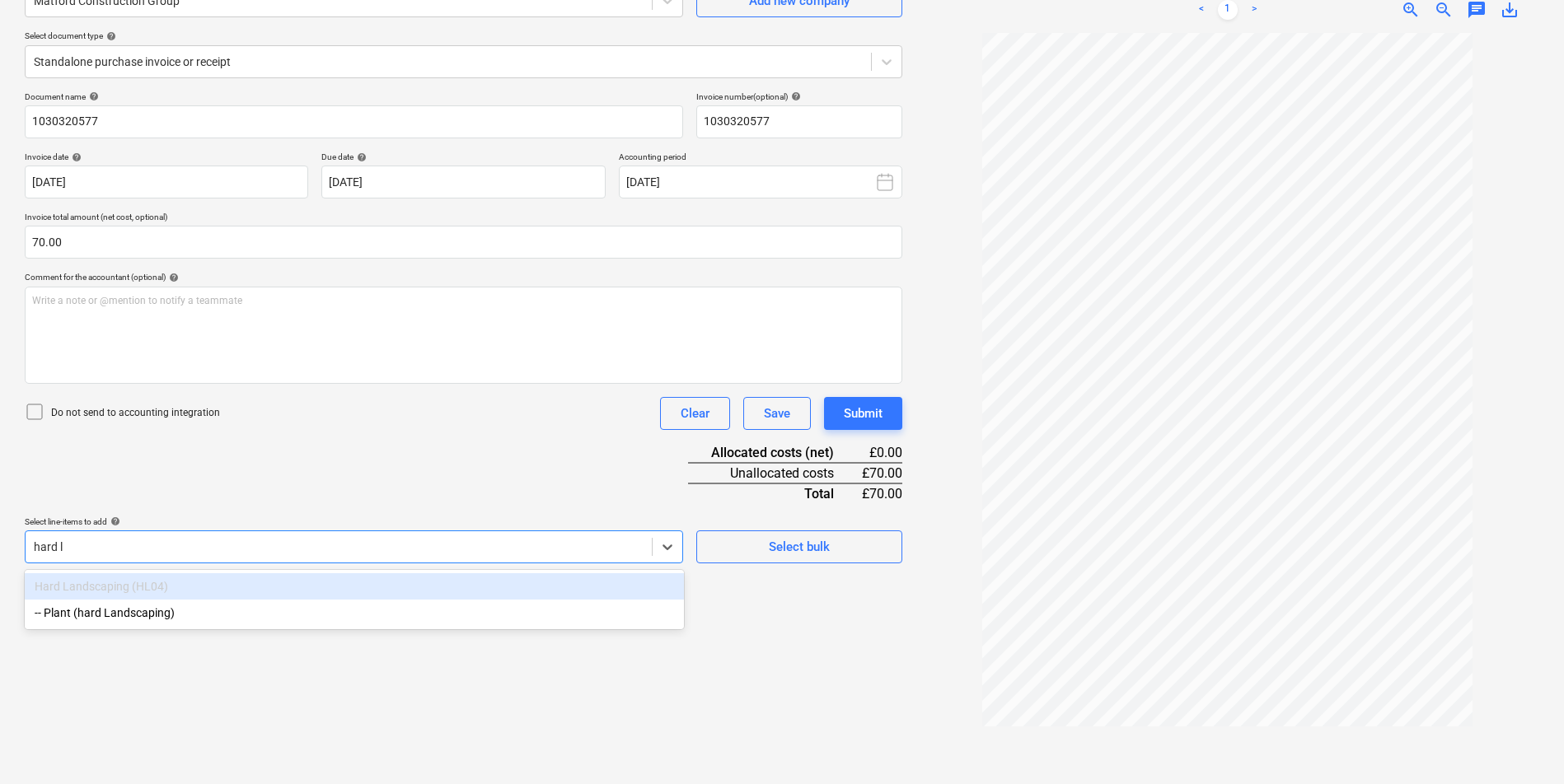
type input "hard la"
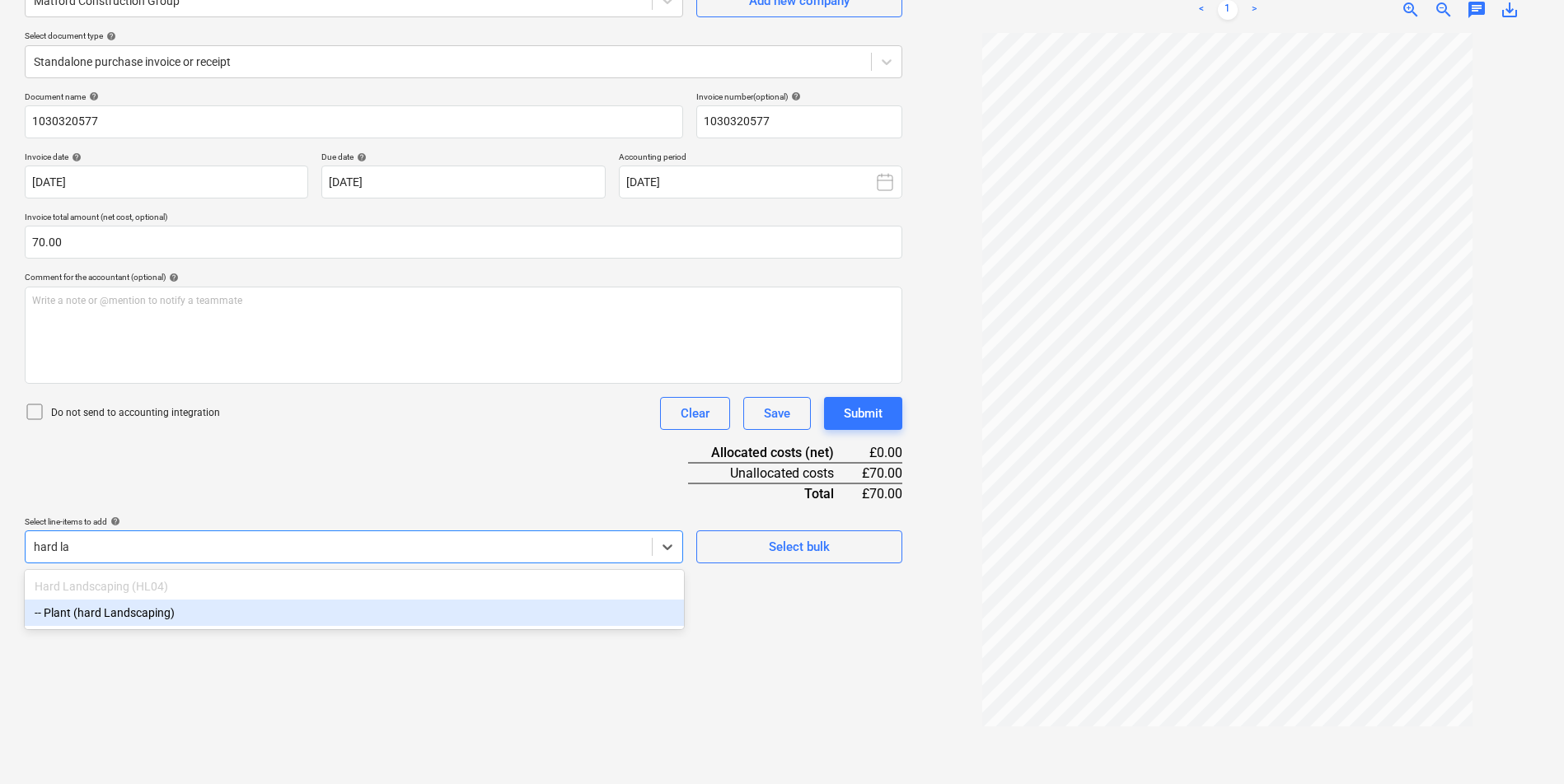
click at [314, 606] on div "-- Plant (hard Landscaping)" at bounding box center [355, 613] width 659 height 27
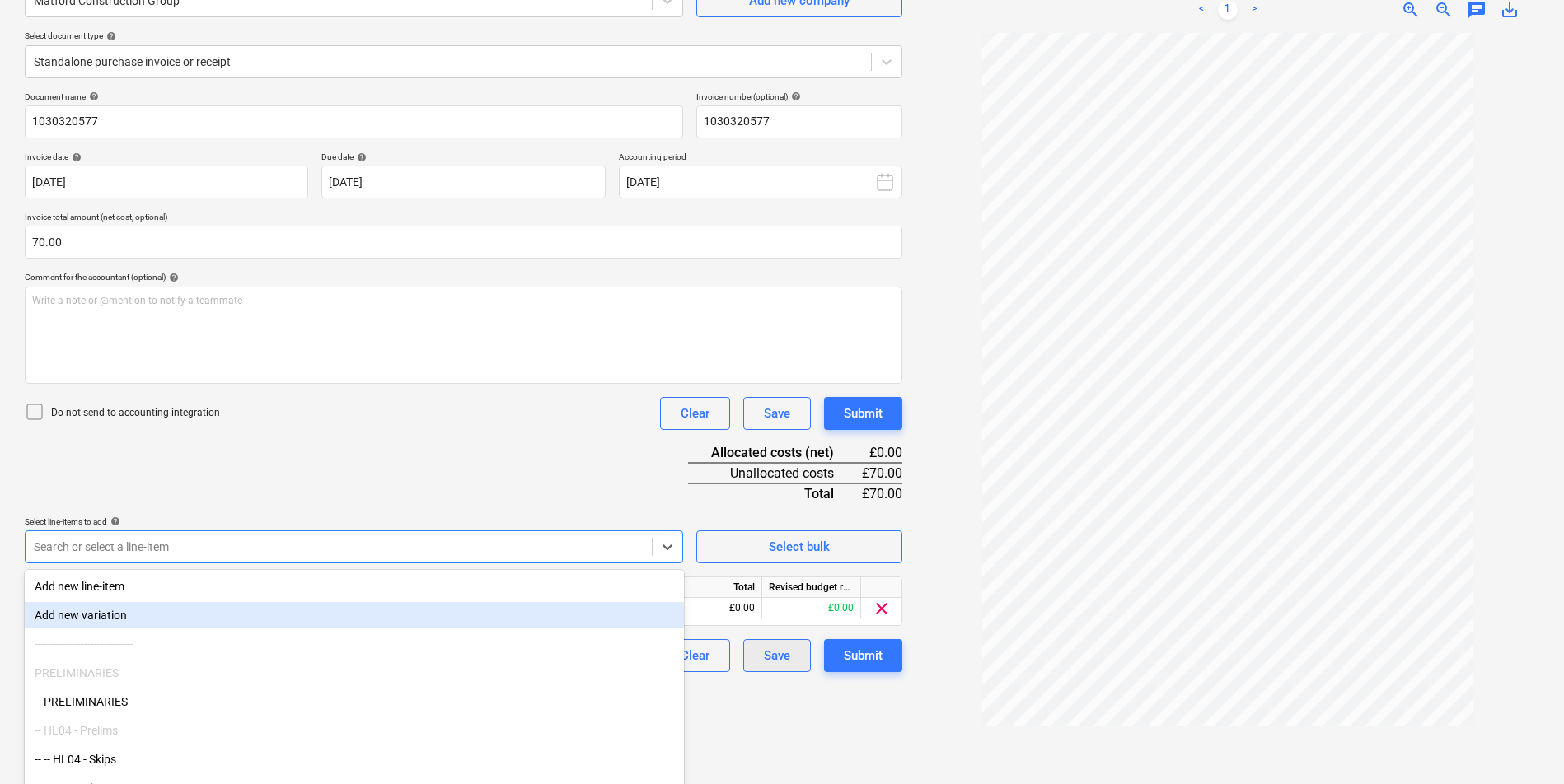
drag, startPoint x: 837, startPoint y: 744, endPoint x: 806, endPoint y: 662, distance: 87.7
click at [837, 744] on div "Create new document Select company Matford Construction Group Add new company S…" at bounding box center [464, 347] width 891 height 860
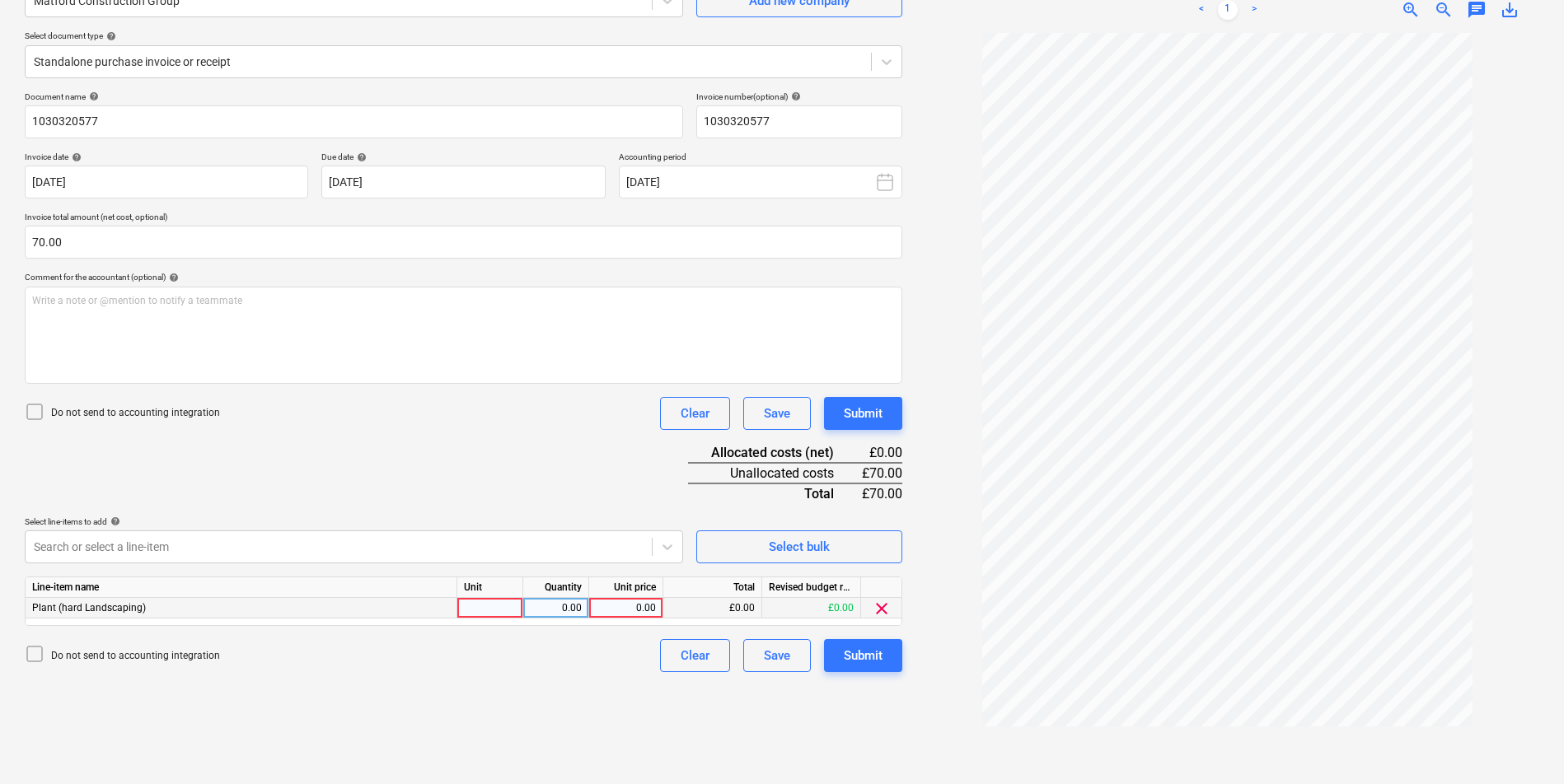
click at [499, 606] on div at bounding box center [490, 608] width 66 height 21
drag, startPoint x: 495, startPoint y: 606, endPoint x: 433, endPoint y: 605, distance: 62.0
click at [0, 0] on div "Plant (hard Landscaping) item 0.00 0.00 £0.00 £0.00 clear" at bounding box center [0, 0] width 0 height 0
type input "weeks"
click at [578, 607] on div "0.00" at bounding box center [556, 608] width 52 height 21
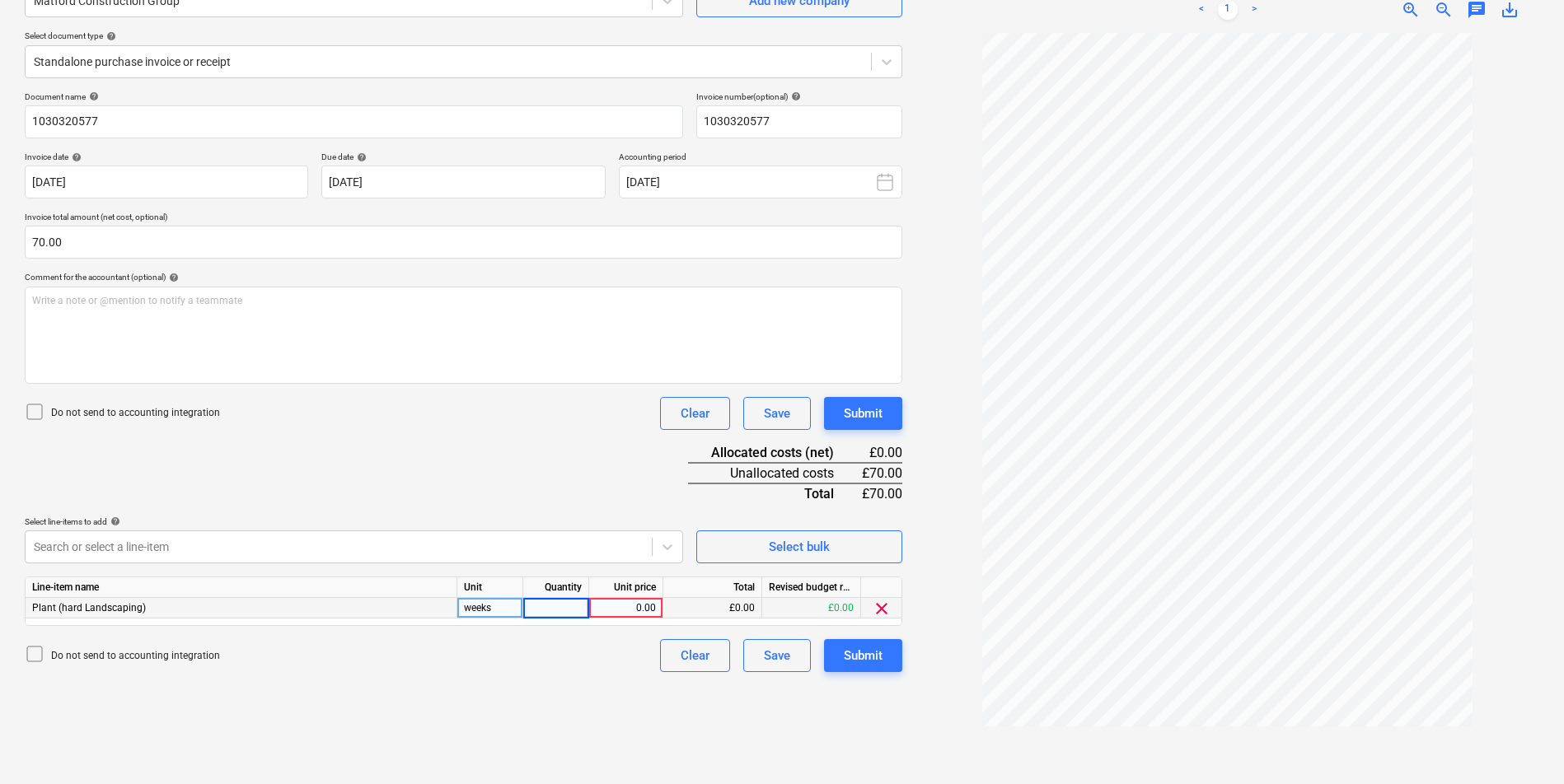
type input "2"
click at [621, 603] on div "0.00" at bounding box center [626, 608] width 60 height 21
type input "35"
click at [569, 710] on div "Create new document Select company Matford Construction Group Add new company S…" at bounding box center [464, 347] width 891 height 860
click at [878, 660] on div "Submit" at bounding box center [862, 656] width 38 height 22
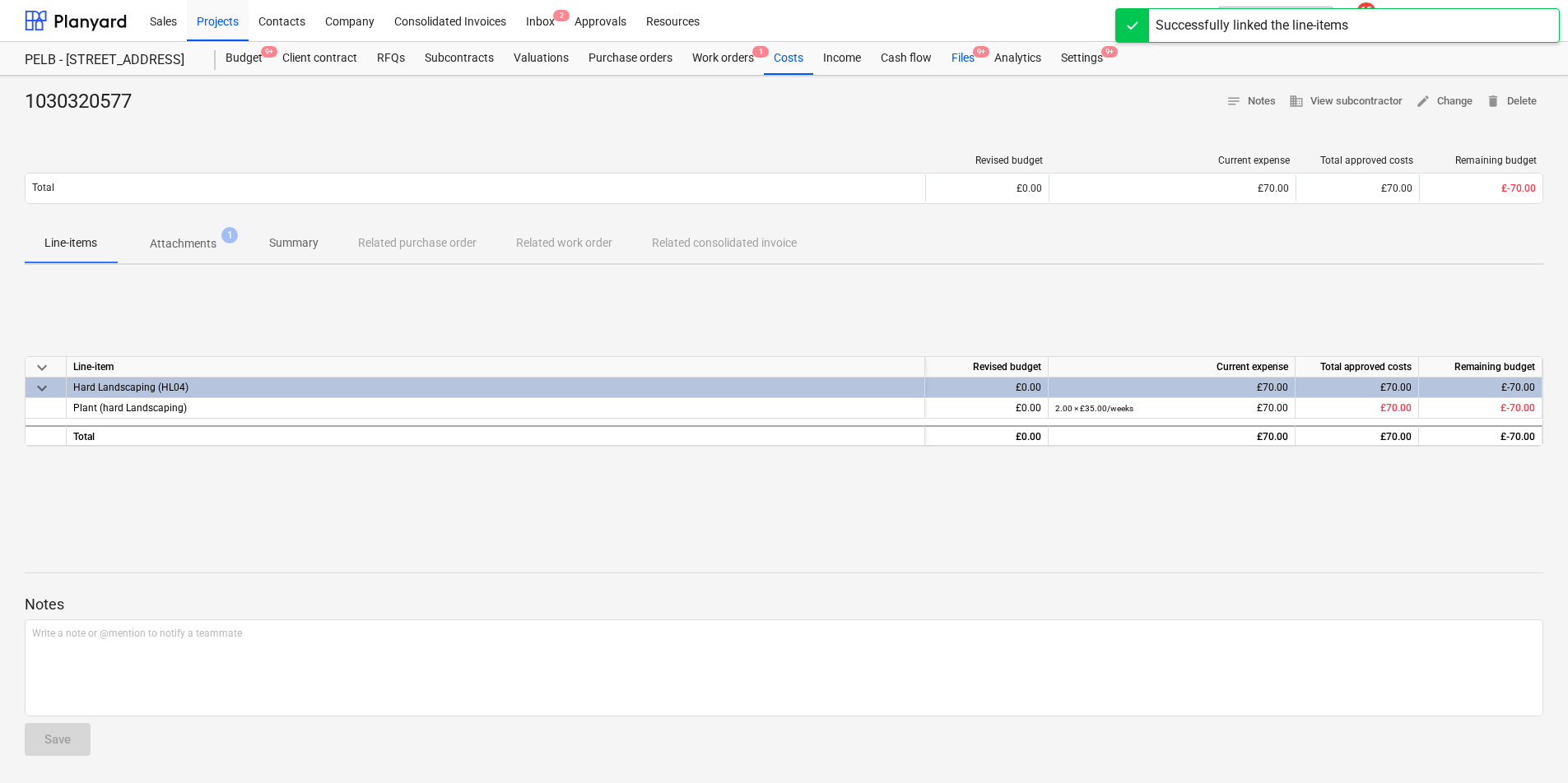
click at [941, 56] on div "Files 9+" at bounding box center [962, 58] width 42 height 33
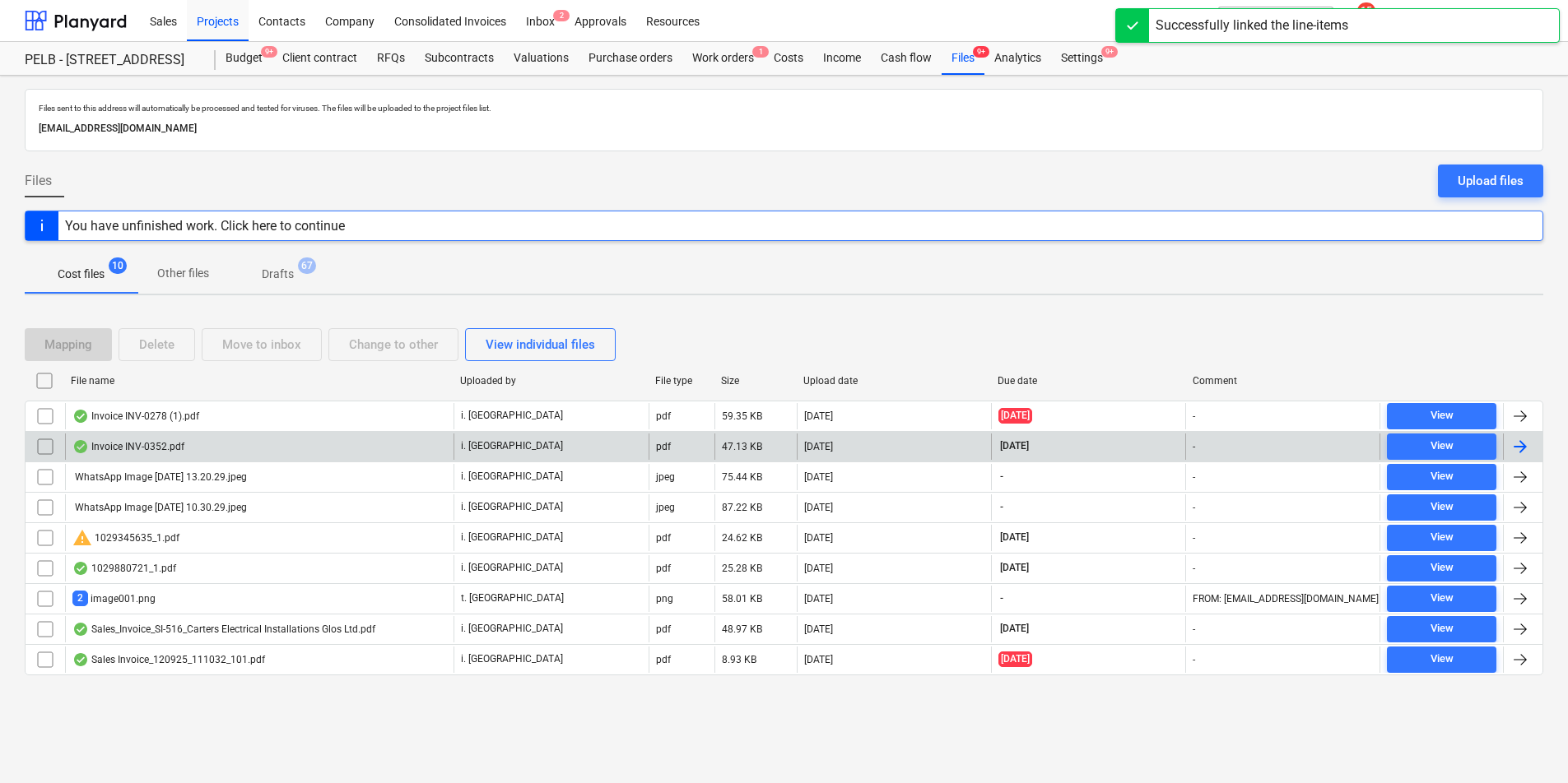
click at [320, 451] on div "Invoice INV-0352.pdf" at bounding box center [259, 447] width 388 height 27
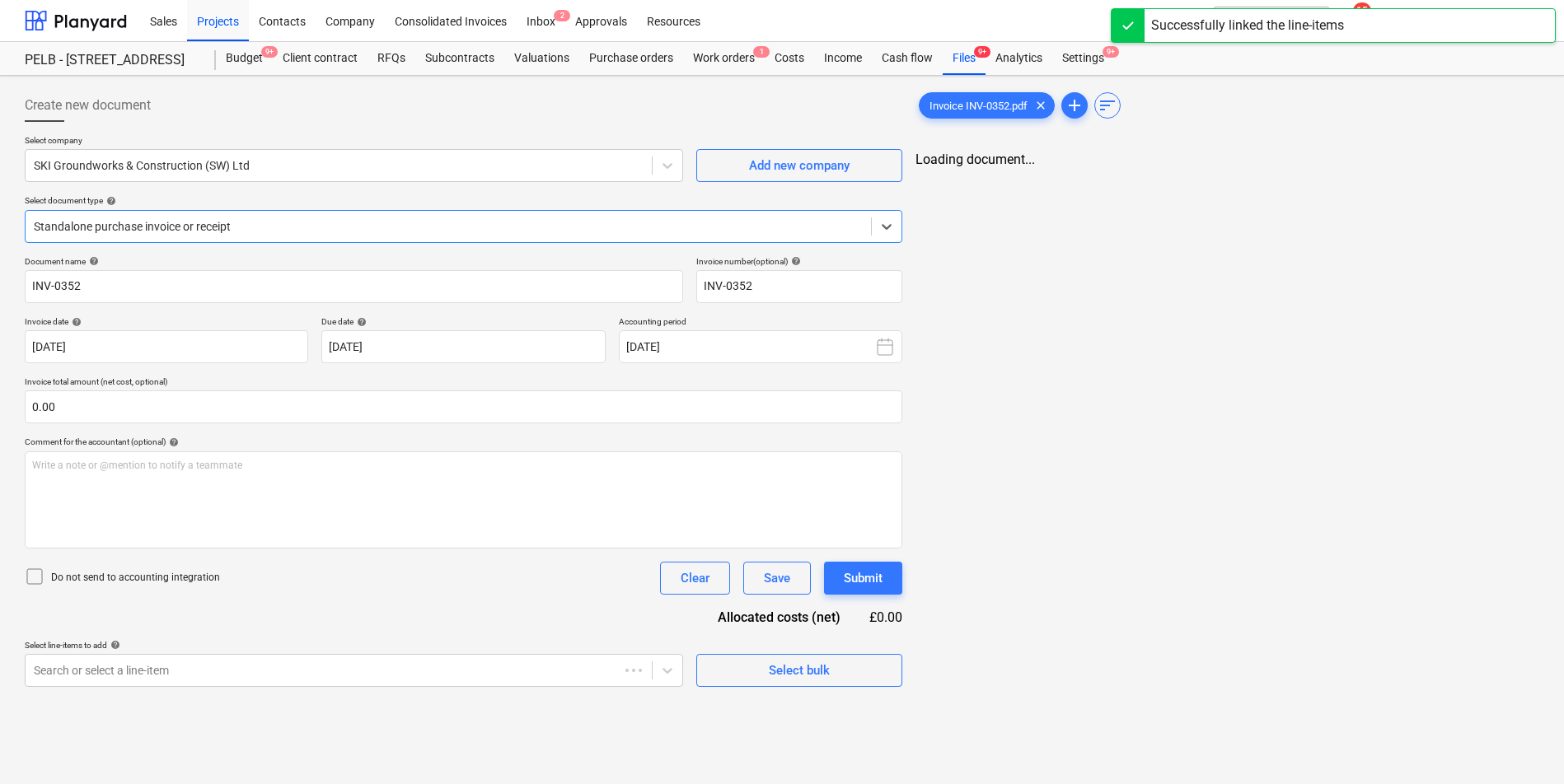
type input "INV-0352"
type input "[DATE]"
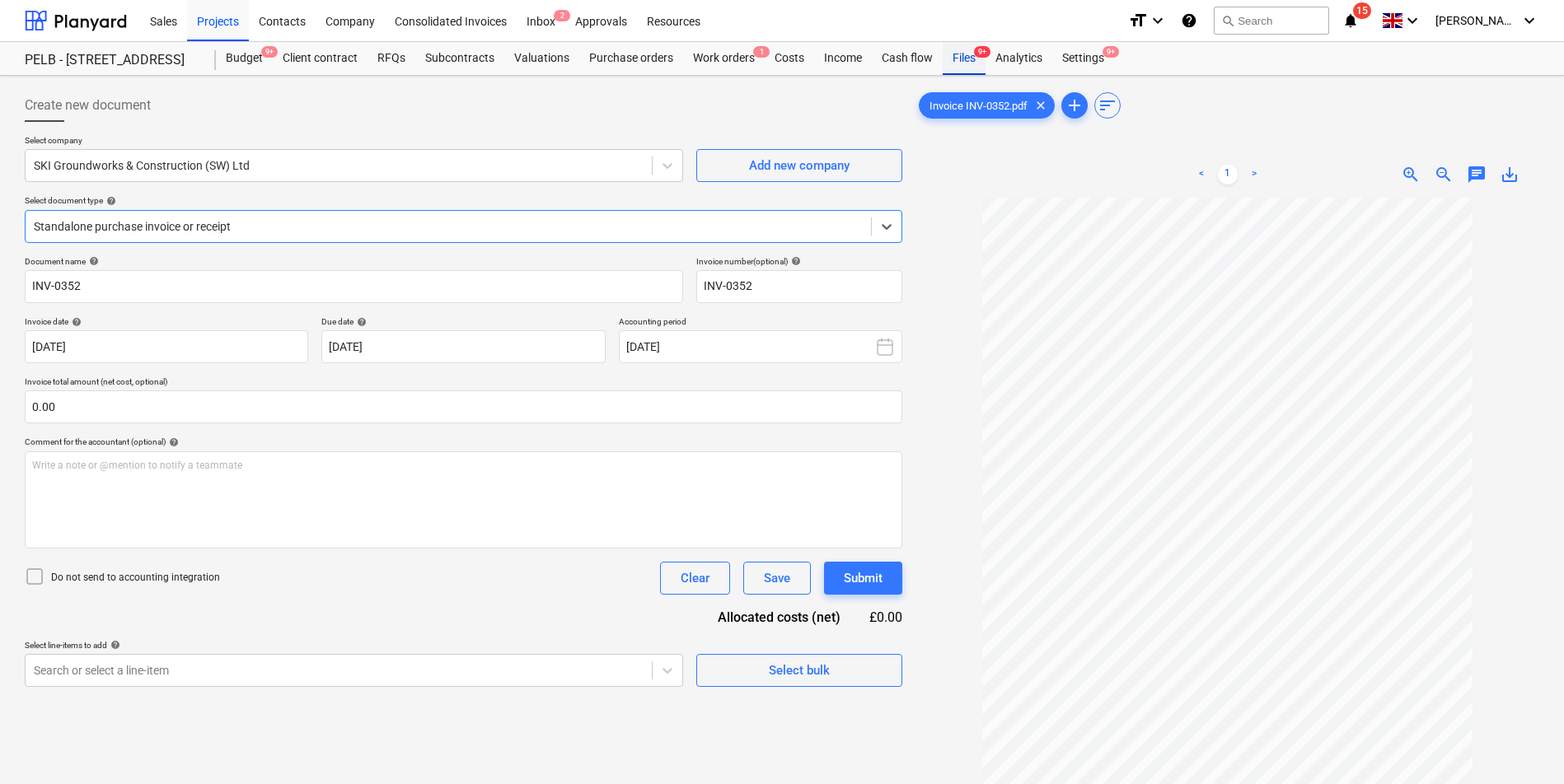
click at [952, 55] on div "Files 9+" at bounding box center [963, 58] width 43 height 33
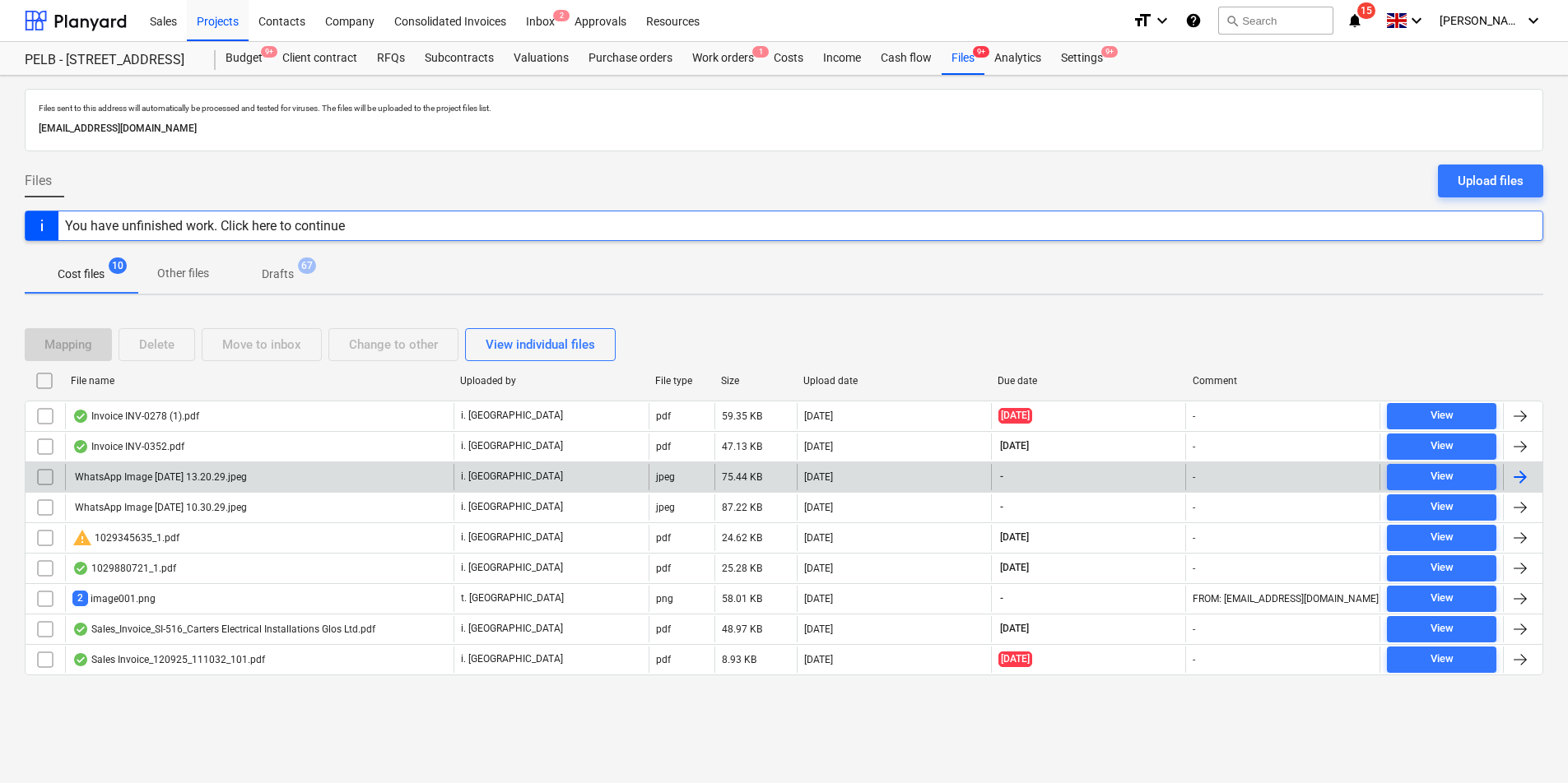
click at [608, 485] on div "i. [GEOGRAPHIC_DATA]" at bounding box center [550, 477] width 194 height 27
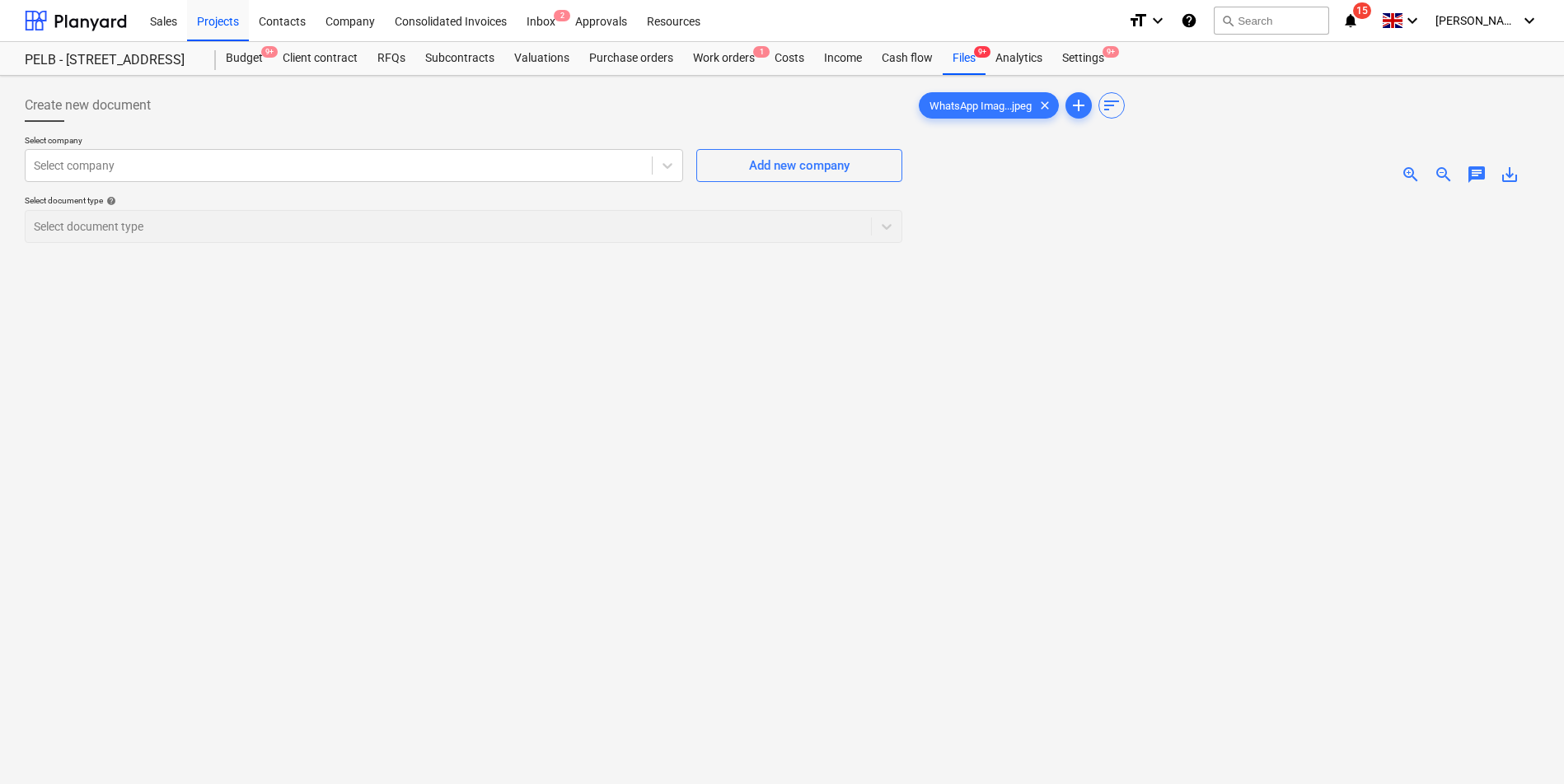
click at [1204, 198] on img at bounding box center [1227, 198] width 311 height 0
click at [1151, 198] on img at bounding box center [1227, 198] width 311 height 0
click at [1161, 198] on img at bounding box center [1227, 198] width 311 height 0
click at [978, 108] on span "WhatsApp Imag...jpeg" at bounding box center [980, 106] width 122 height 13
click at [1129, 198] on img at bounding box center [1227, 198] width 311 height 0
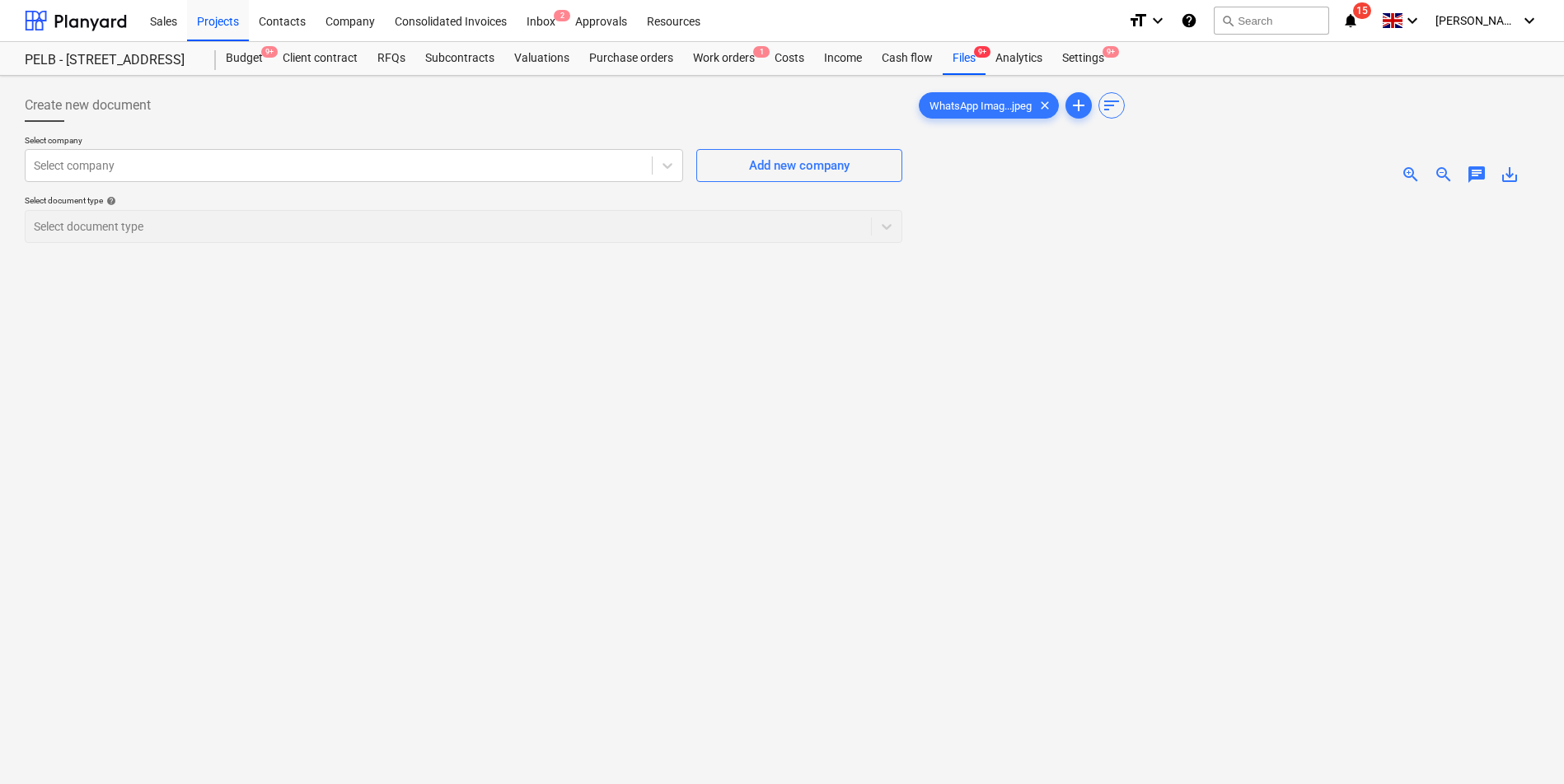
click at [1511, 173] on span "save_alt" at bounding box center [1510, 175] width 20 height 20
click at [956, 53] on div "Files 9+" at bounding box center [963, 58] width 43 height 33
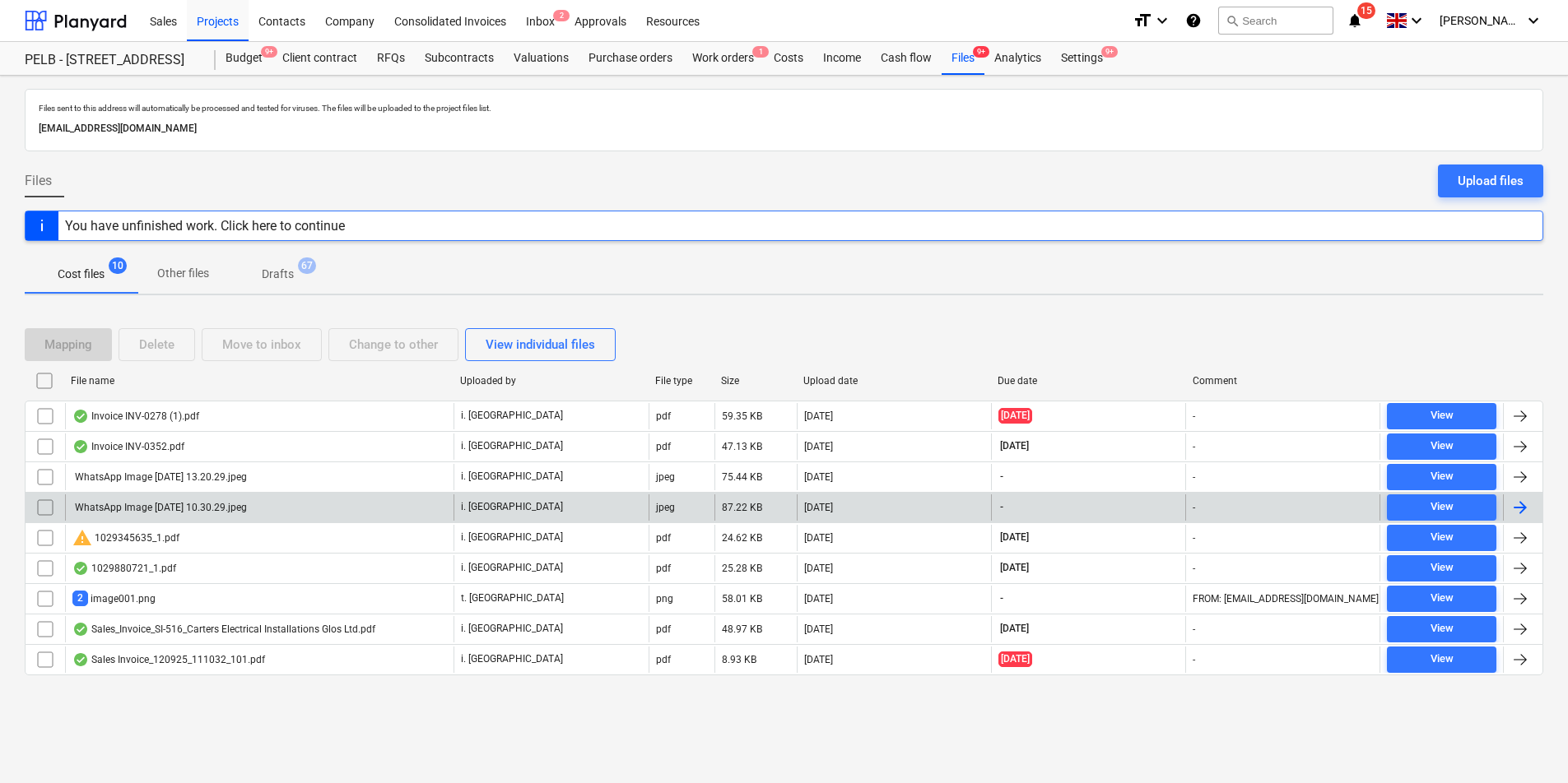
click at [247, 502] on div "WhatsApp Image [DATE] 10.30.29.jpeg" at bounding box center [159, 507] width 174 height 12
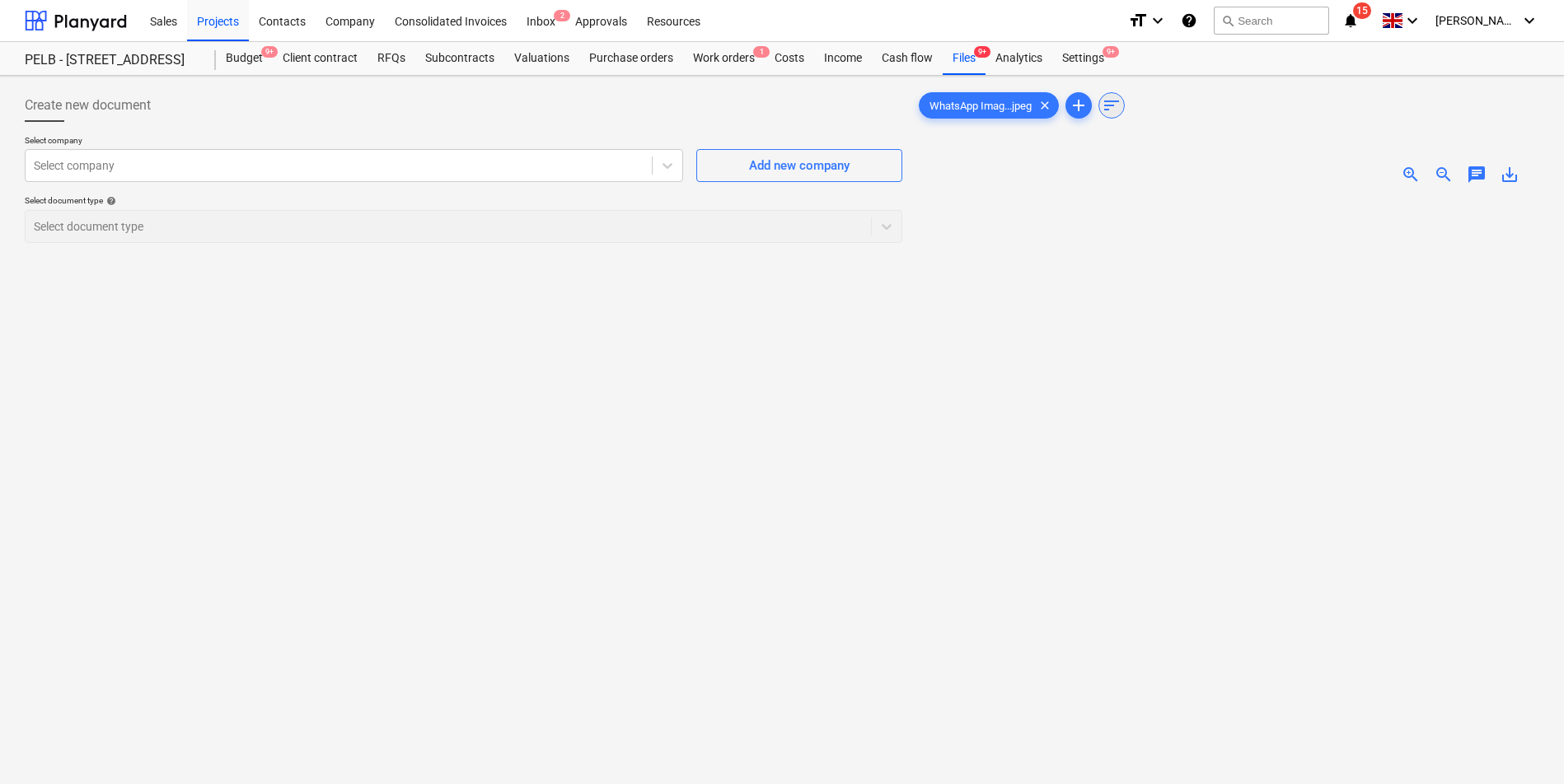
click at [1118, 103] on span "sort" at bounding box center [1112, 106] width 20 height 20
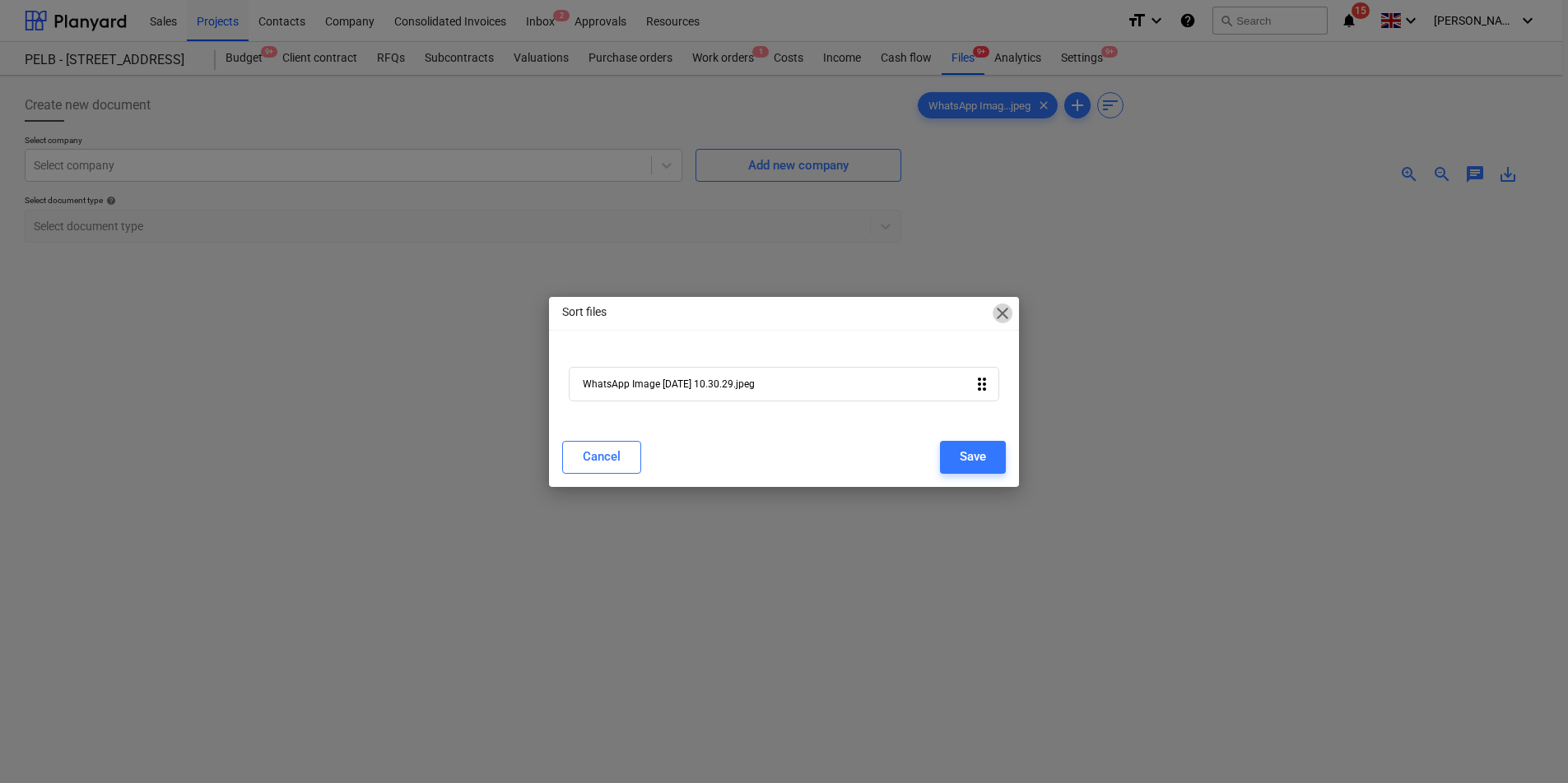
click at [1007, 316] on span "close" at bounding box center [1002, 313] width 20 height 20
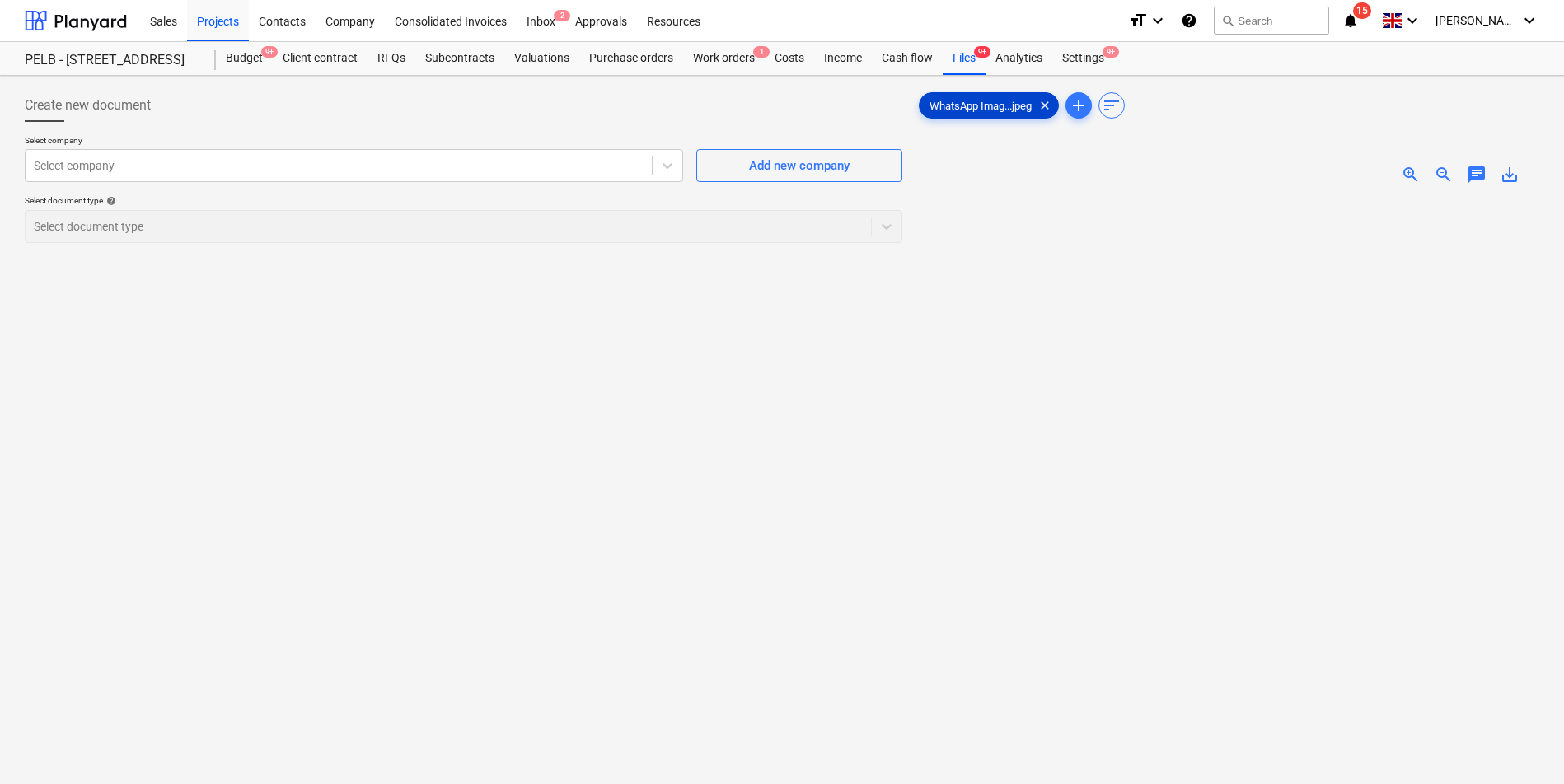
click at [1001, 103] on span "WhatsApp Imag...jpeg" at bounding box center [980, 106] width 122 height 13
click at [1508, 178] on span "save_alt" at bounding box center [1510, 175] width 20 height 20
click at [969, 62] on div "Files 9+" at bounding box center [963, 58] width 43 height 33
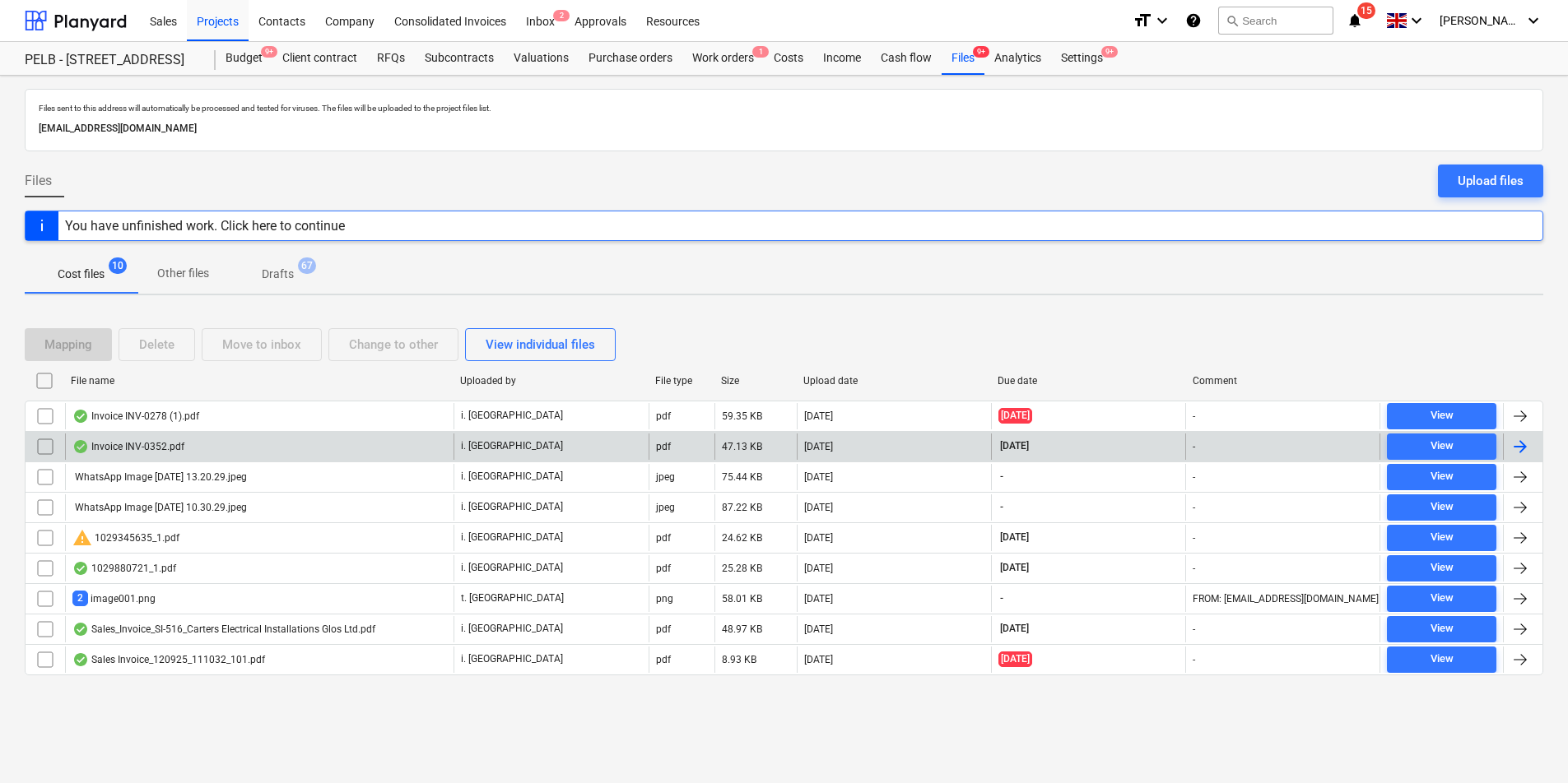
click at [199, 448] on div "Invoice INV-0352.pdf" at bounding box center [259, 447] width 388 height 27
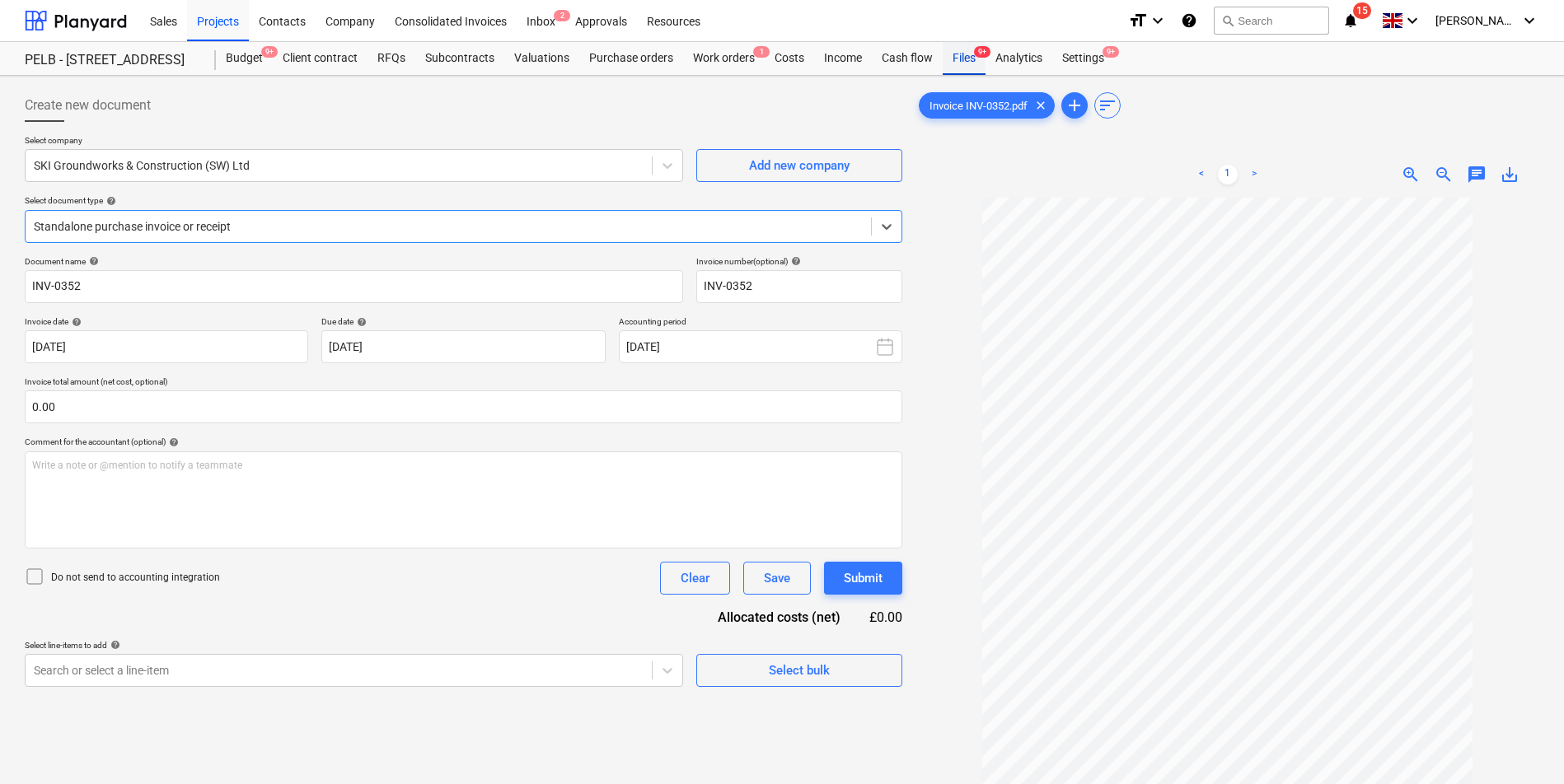
click at [965, 63] on div "Files 9+" at bounding box center [963, 58] width 43 height 33
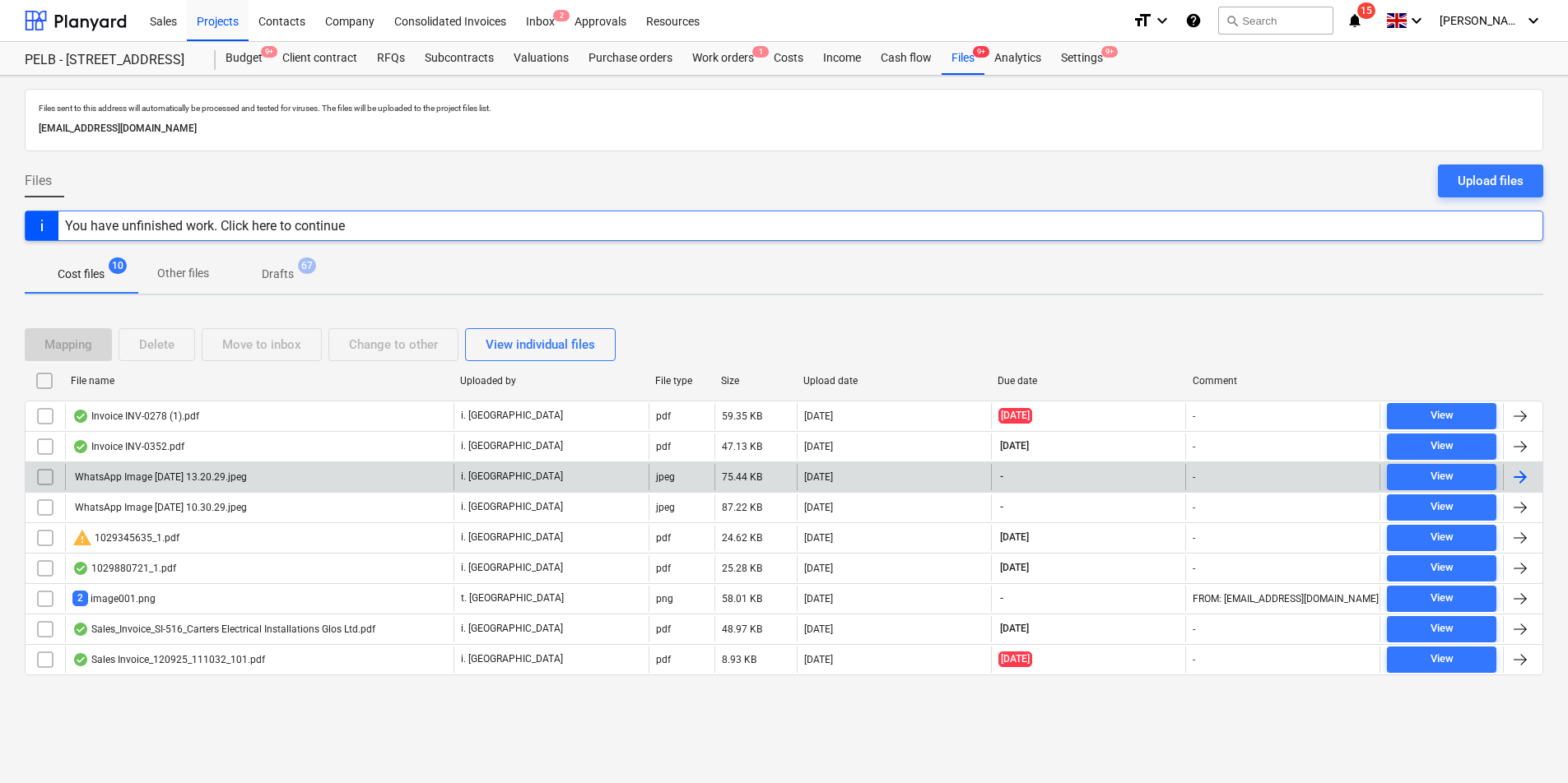
click at [347, 479] on div "WhatsApp Image [DATE] 13.20.29.jpeg" at bounding box center [259, 477] width 388 height 27
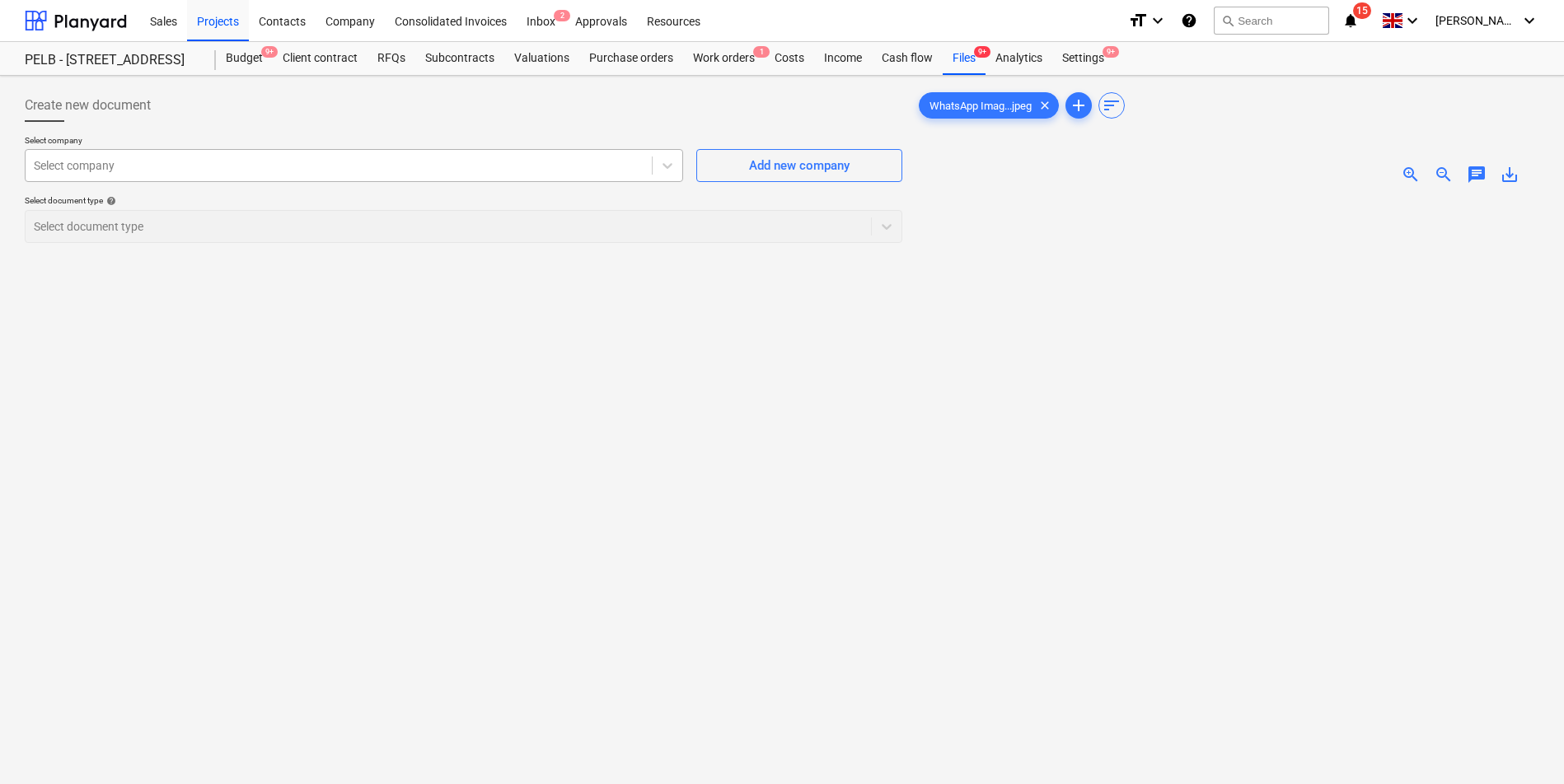
click at [363, 166] on div at bounding box center [338, 166] width 610 height 17
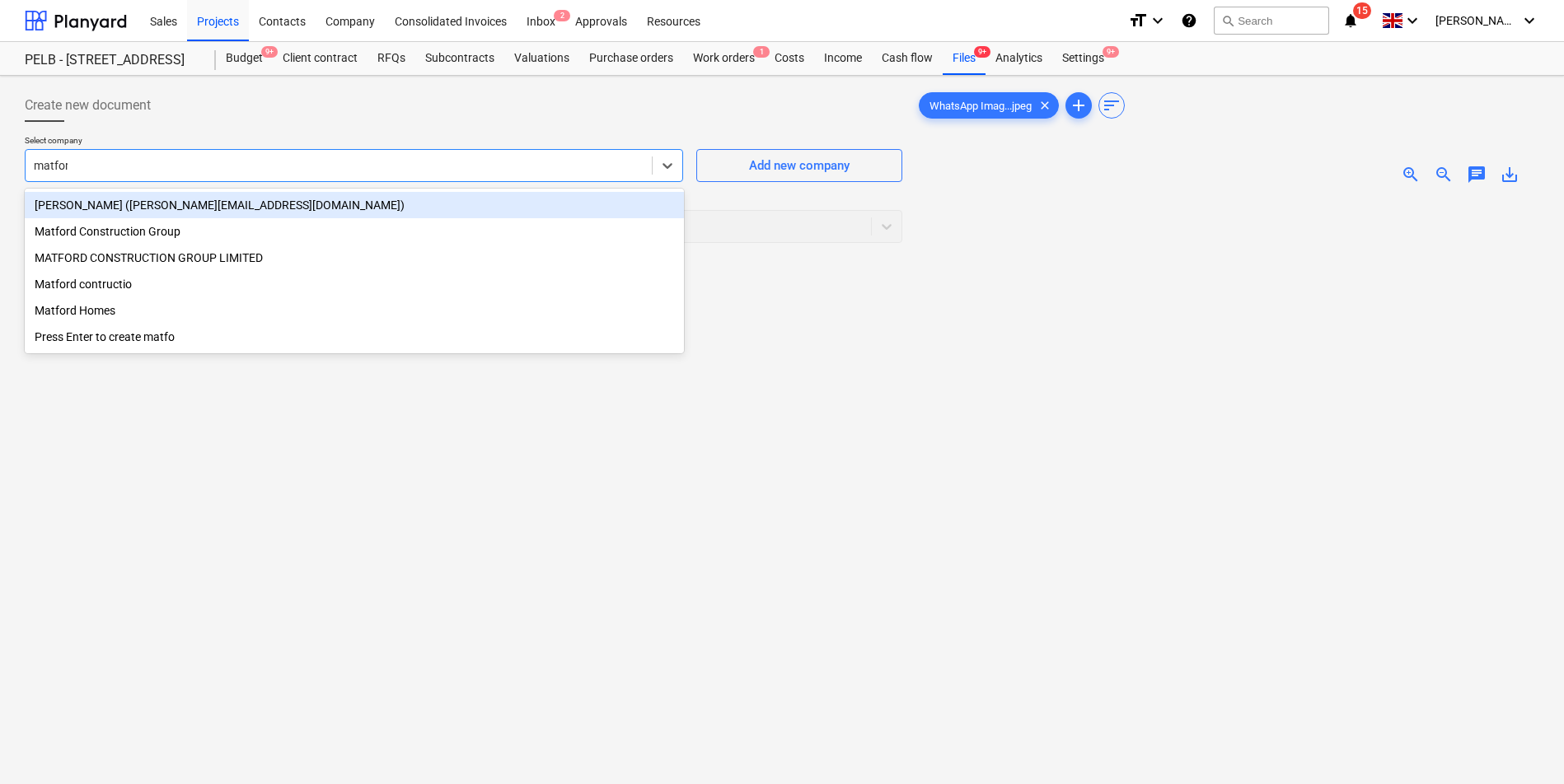
type input "matford"
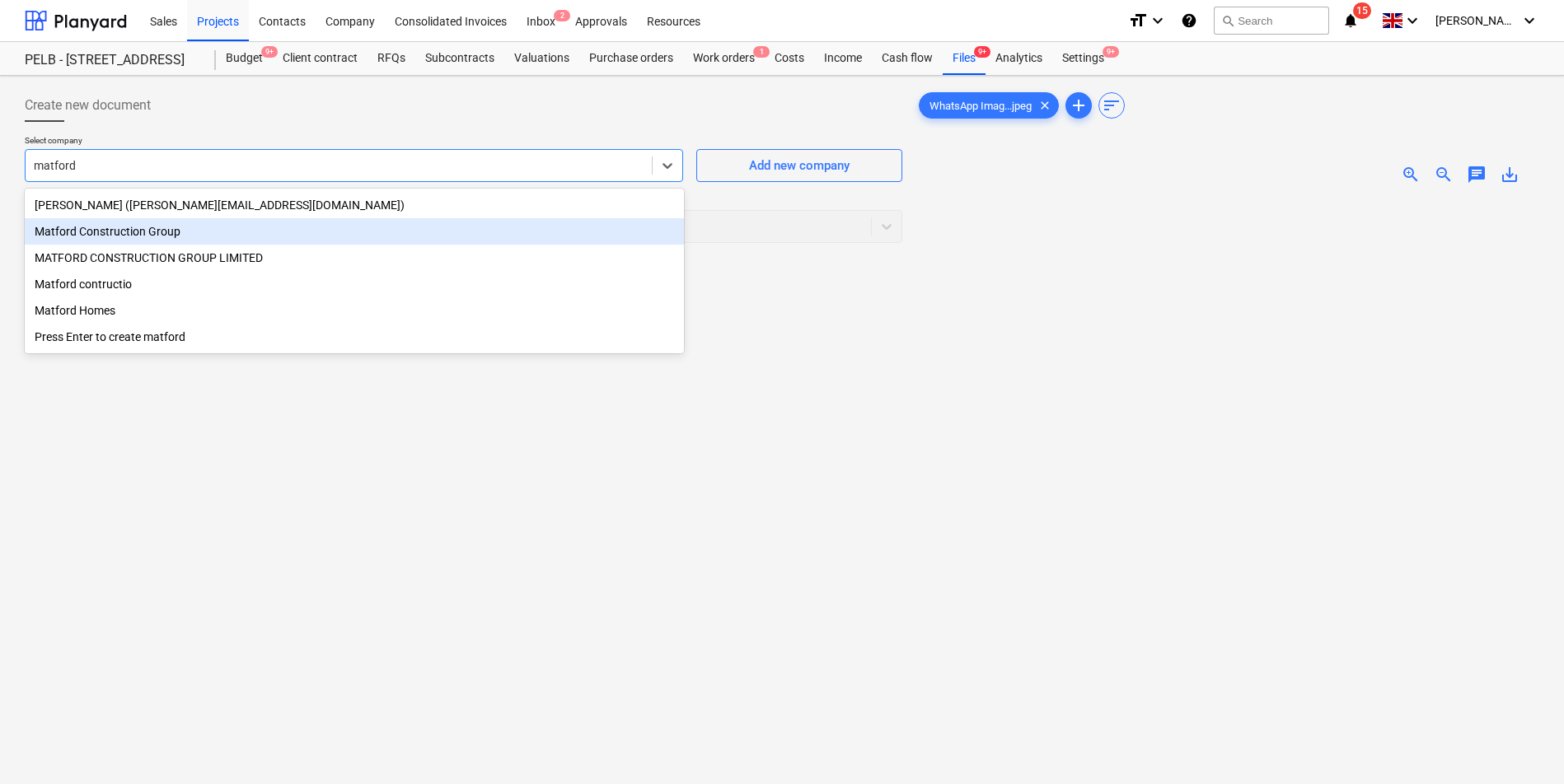
click at [321, 237] on div "Matford Construction Group" at bounding box center [355, 232] width 659 height 27
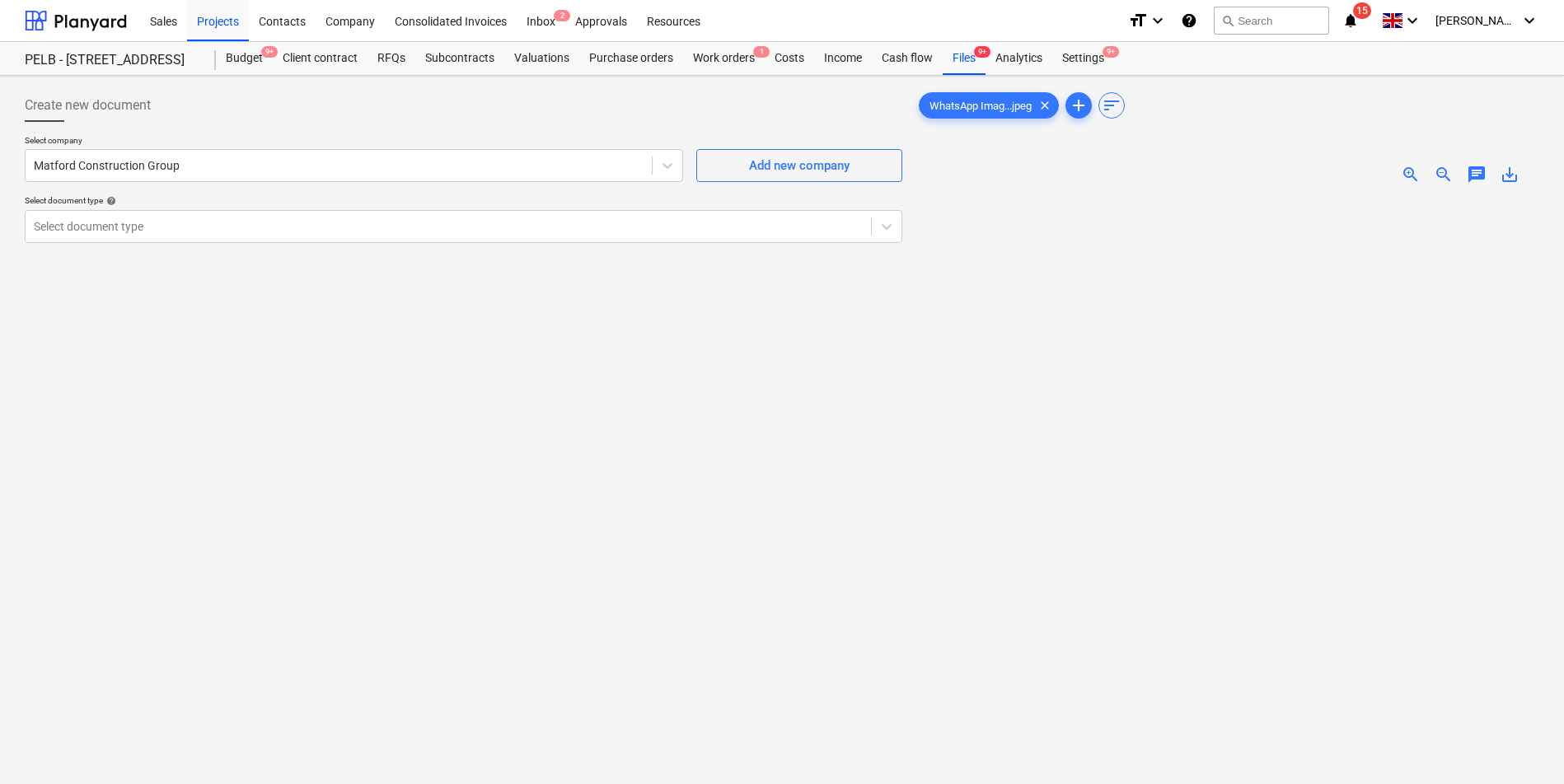
click at [586, 352] on div "Create new document Select company Matford Construction Group Add new company S…" at bounding box center [464, 512] width 891 height 860
click at [513, 226] on div at bounding box center [448, 227] width 829 height 17
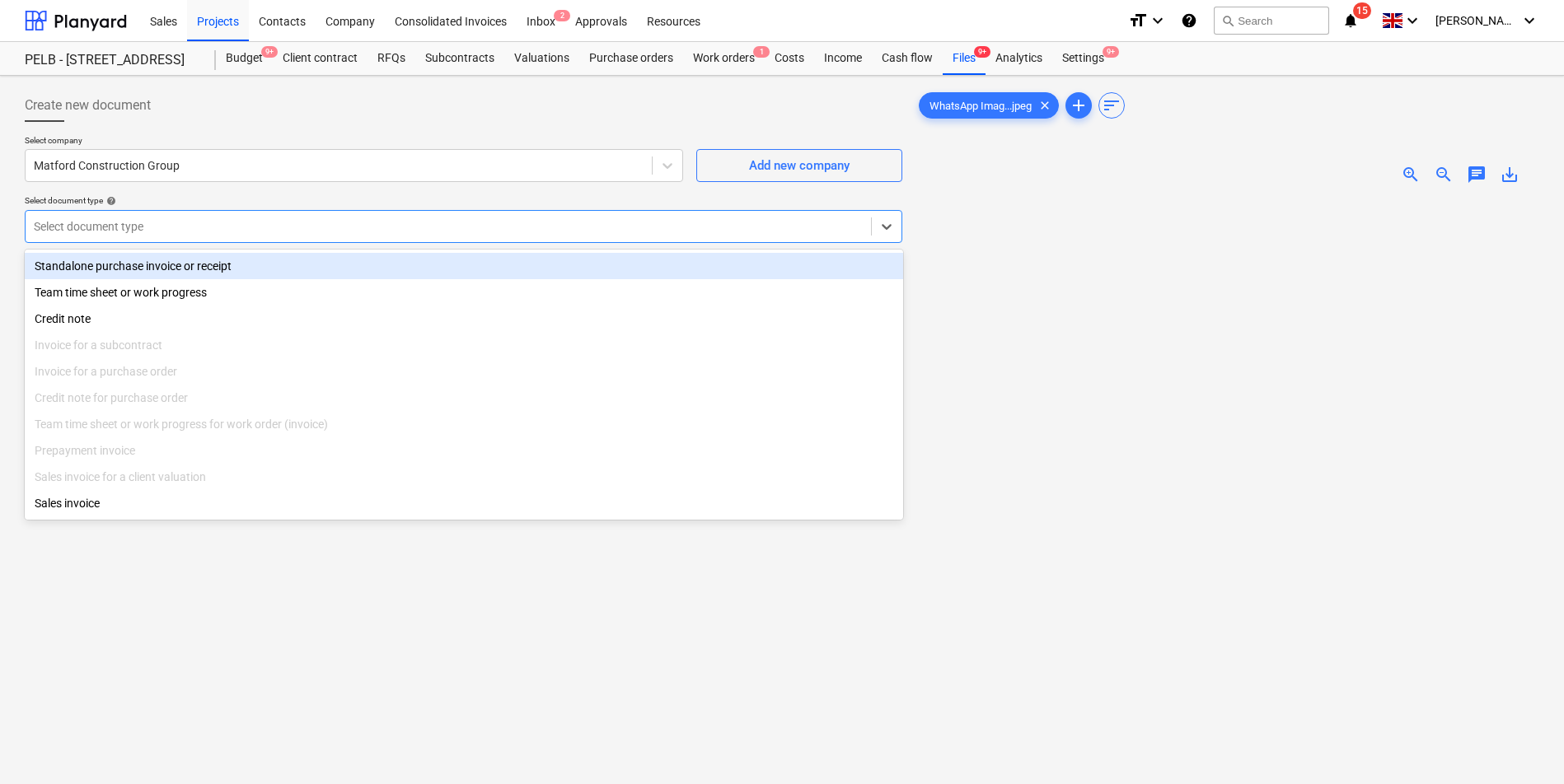
click at [501, 255] on div "Standalone purchase invoice or receipt" at bounding box center [464, 266] width 878 height 27
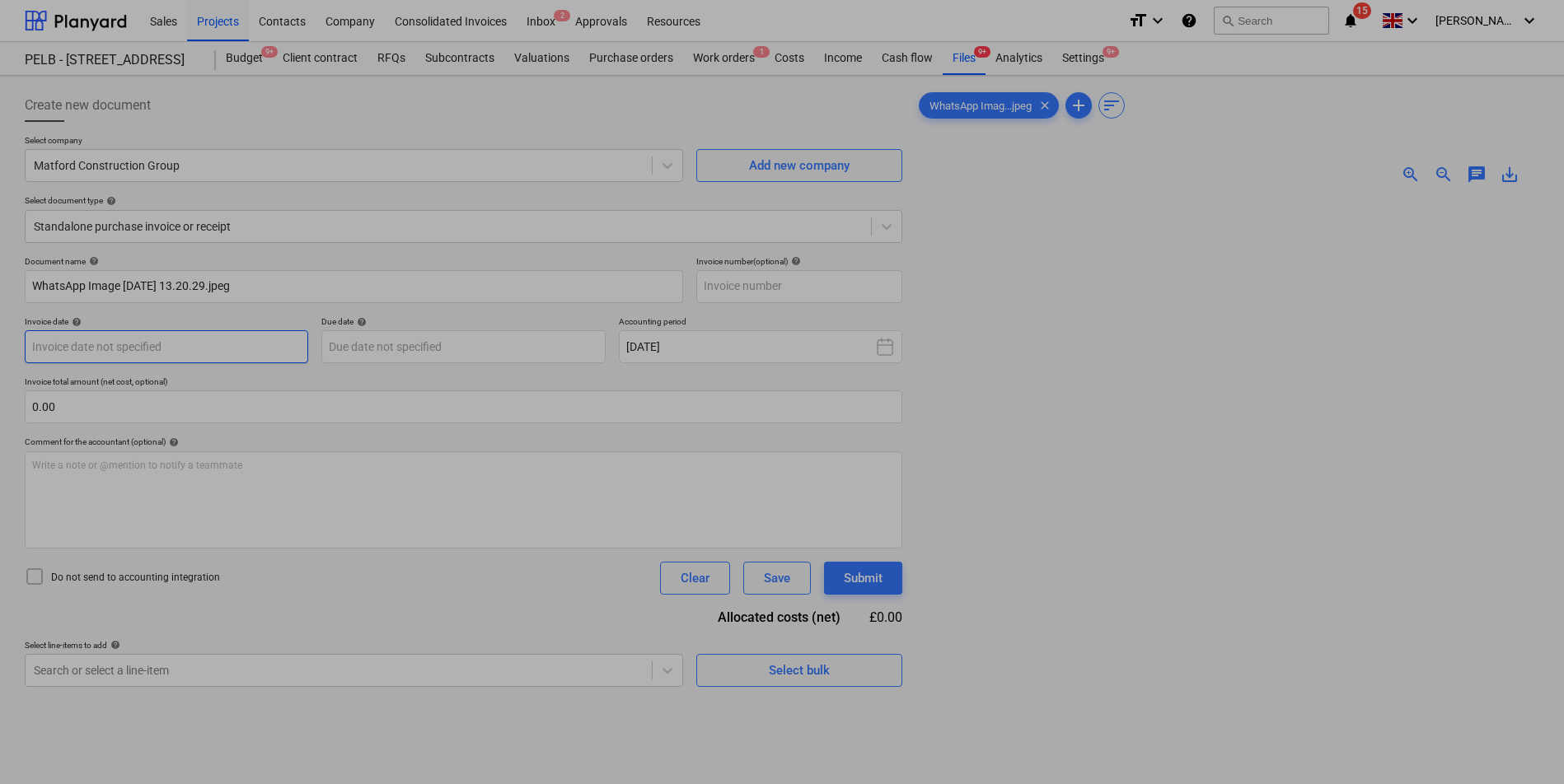
click at [138, 333] on body "Sales Projects Contacts Company Consolidated Invoices Inbox 2 Approvals Resourc…" at bounding box center [782, 392] width 1564 height 784
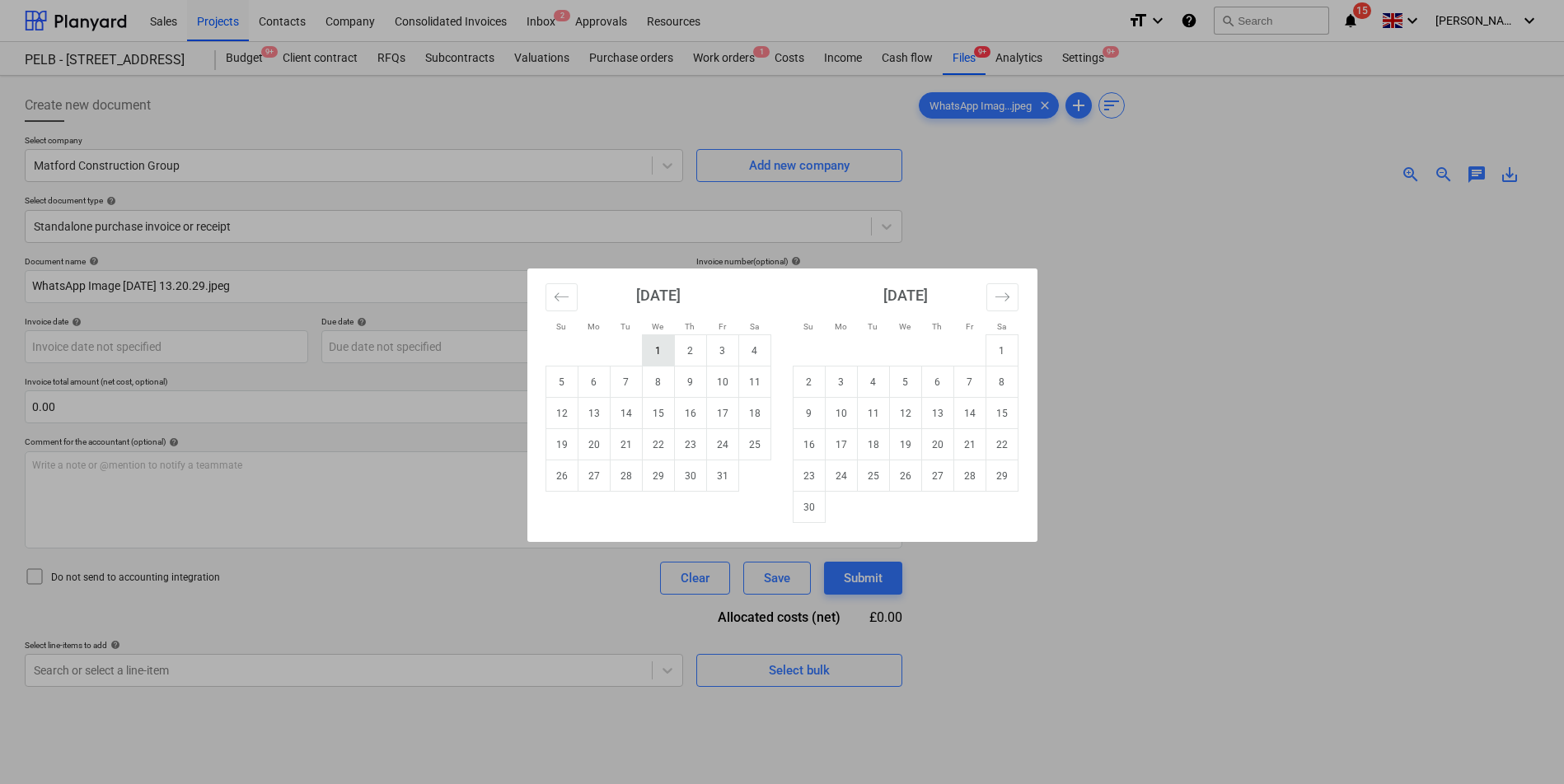
click at [653, 349] on td "1" at bounding box center [657, 351] width 33 height 32
type input "[DATE]"
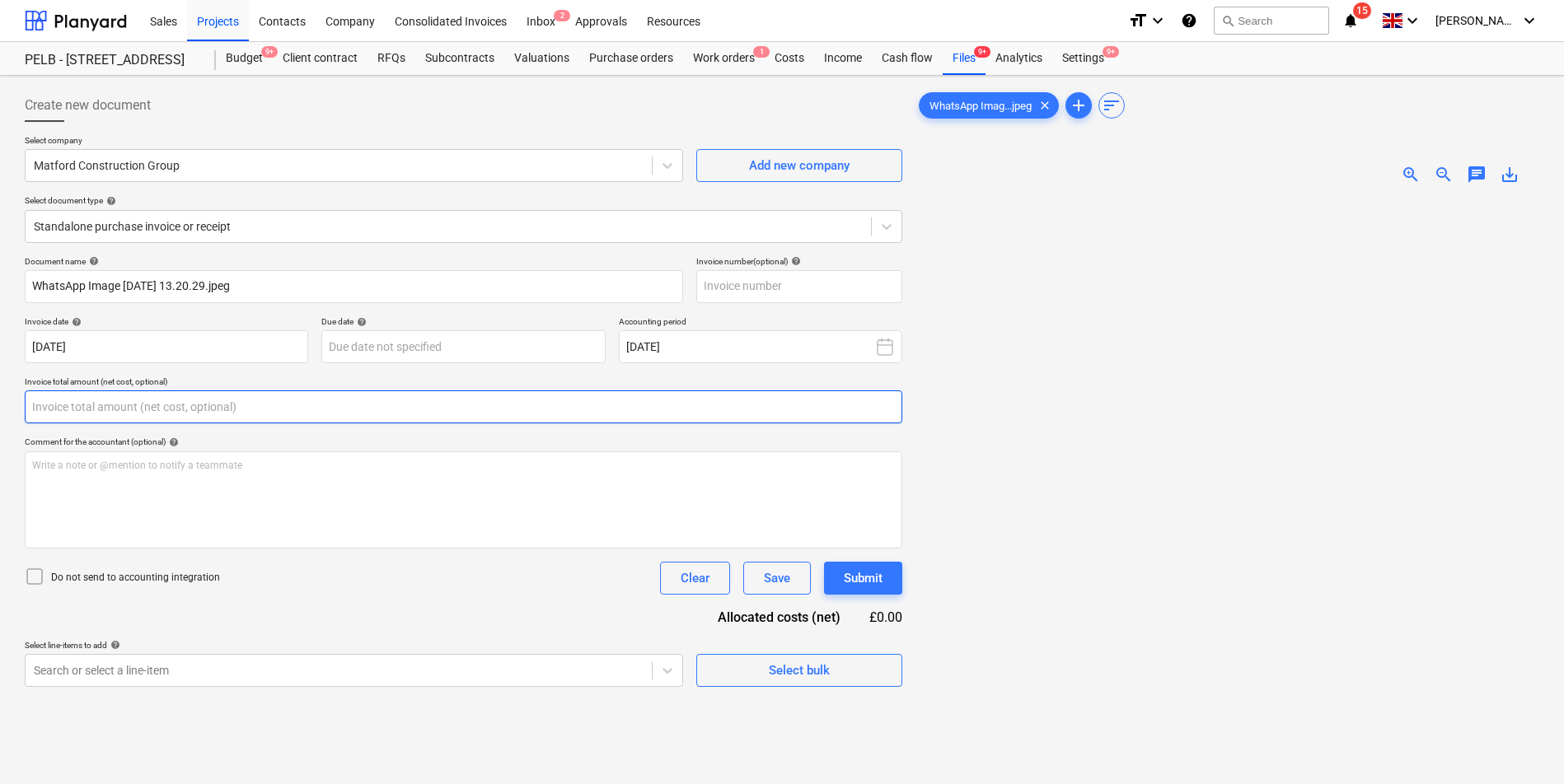
click at [209, 409] on input "text" at bounding box center [464, 407] width 878 height 33
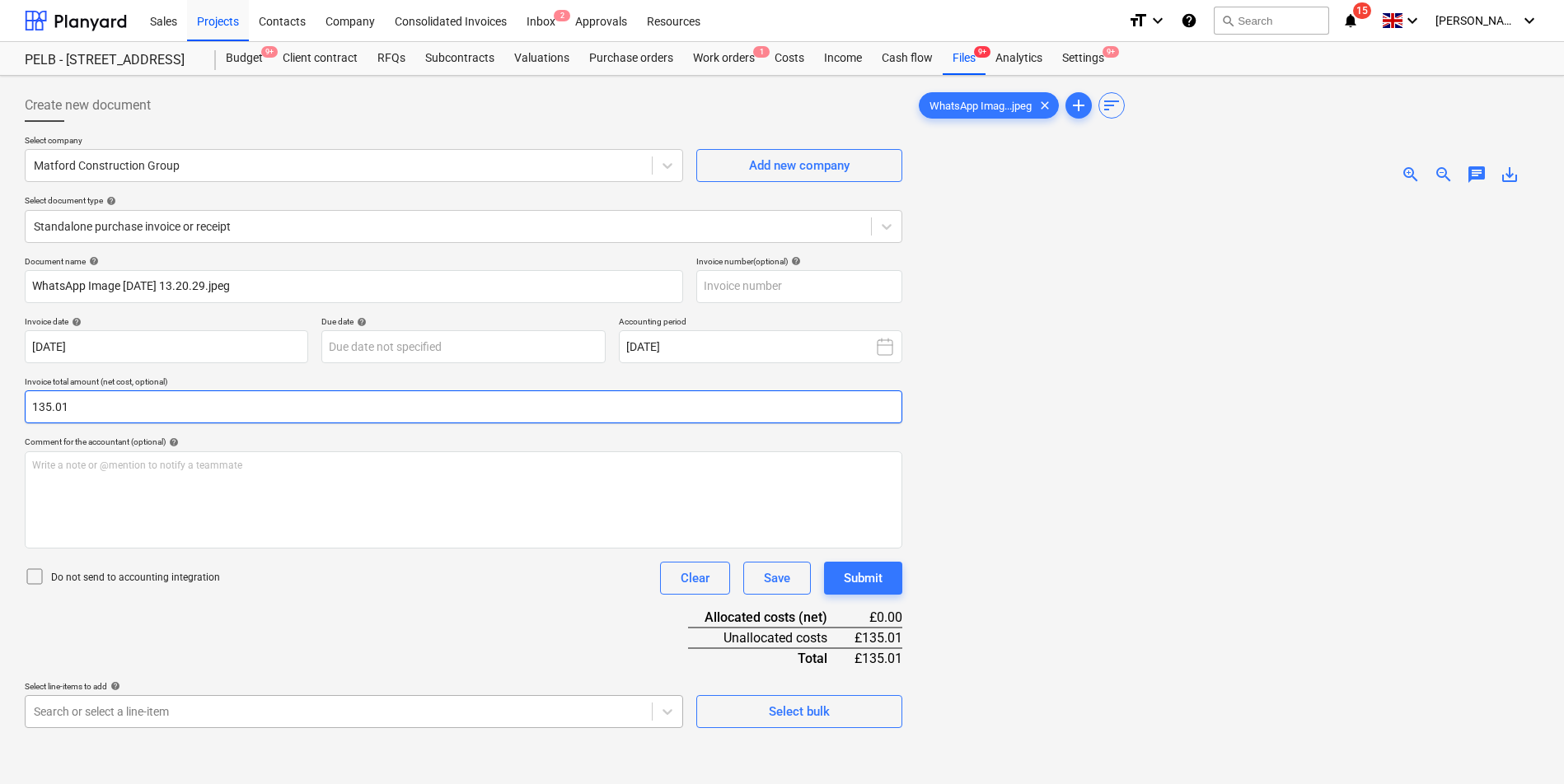
type input "135.01"
click at [414, 708] on body "Sales Projects Contacts Company Consolidated Invoices Inbox 2 Approvals Resourc…" at bounding box center [782, 392] width 1564 height 784
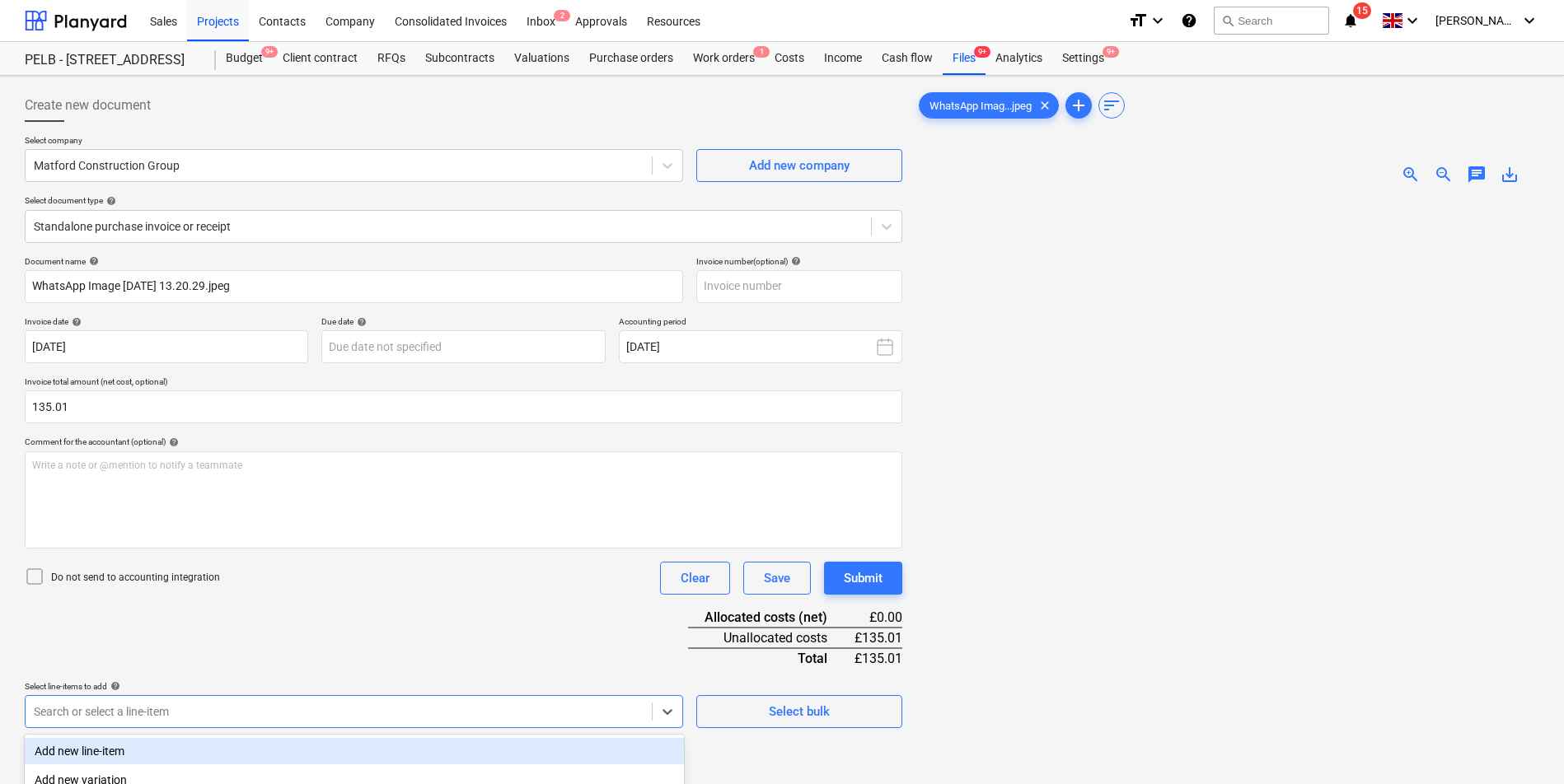
scroll to position [201, 0]
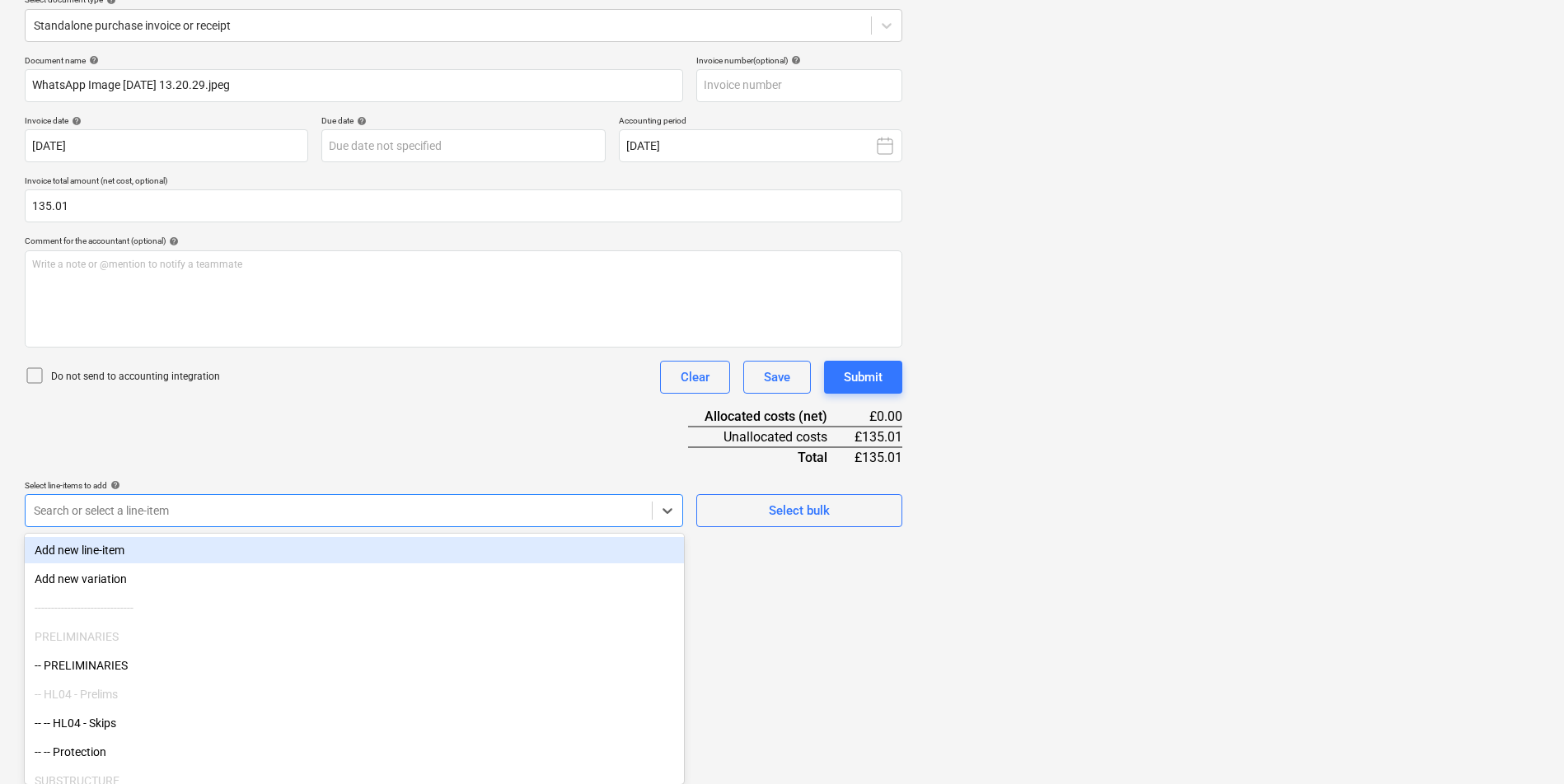
click at [283, 507] on div "Document name help WhatsApp Image [DATE] 13.20.29.jpeg Invoice number (optional…" at bounding box center [464, 291] width 878 height 472
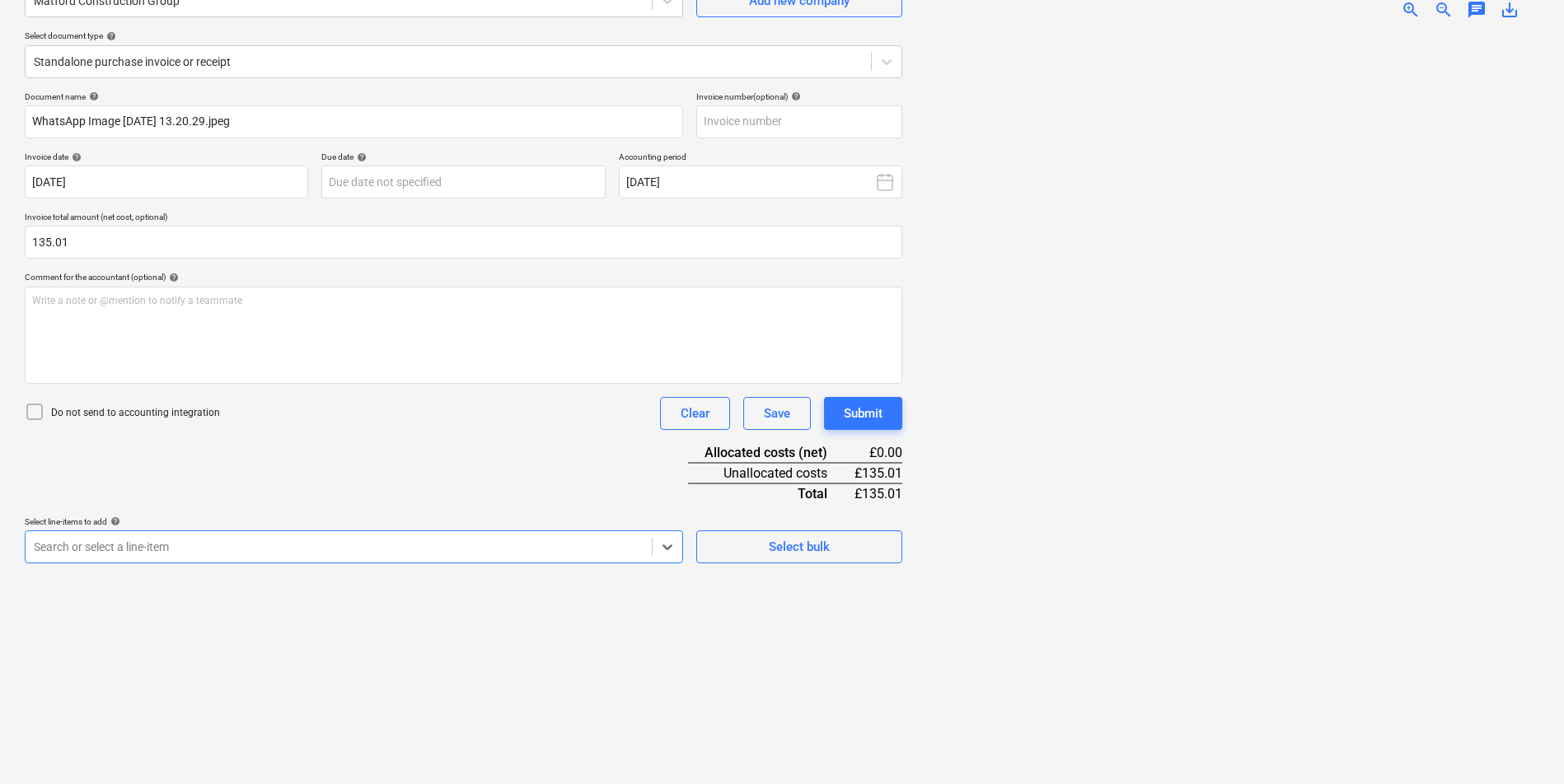
click at [279, 527] on p "Select line-items to add help" at bounding box center [354, 523] width 658 height 14
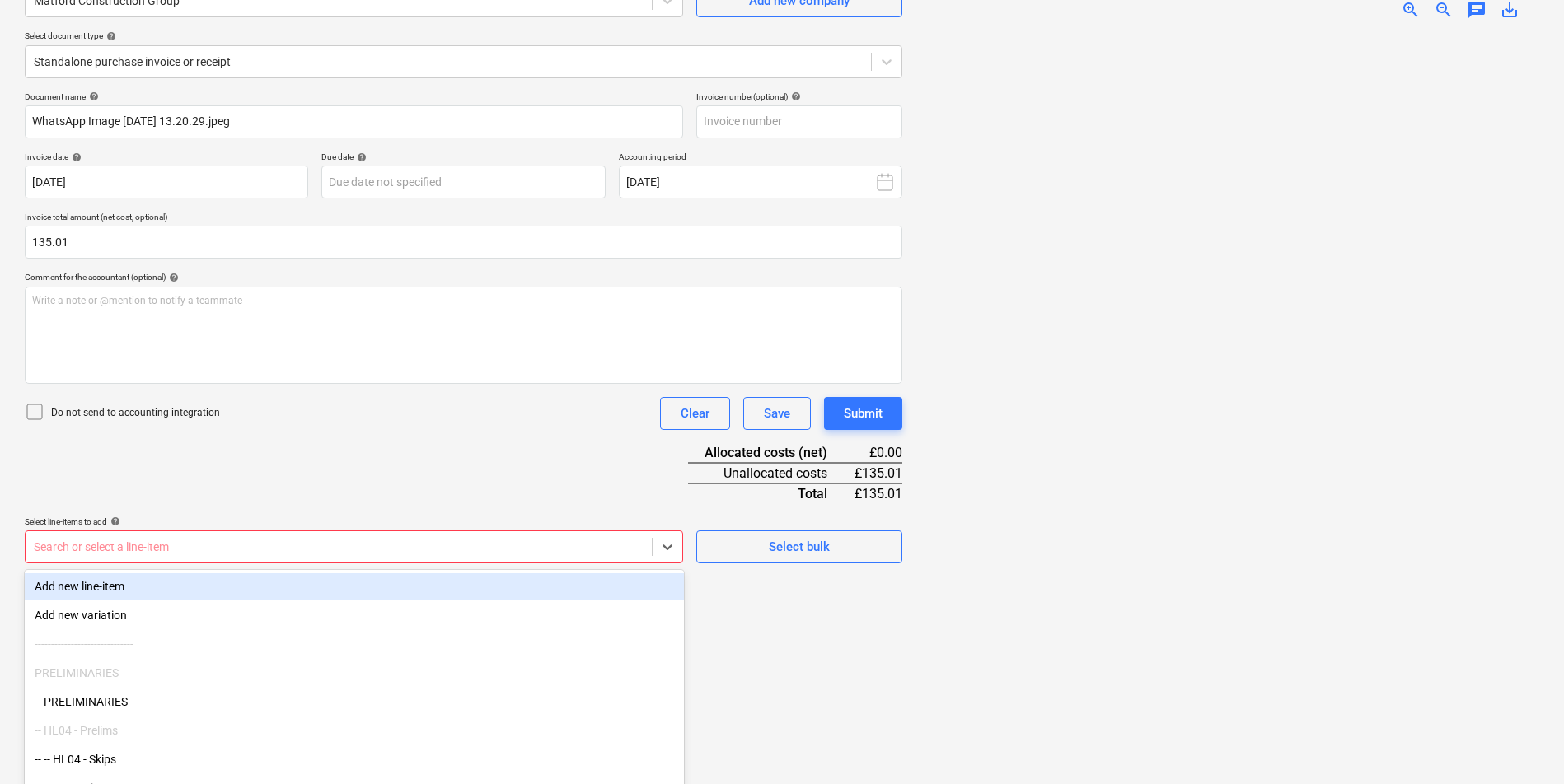
click at [274, 541] on body "Sales Projects Contacts Company Consolidated Invoices Inbox 2 Approvals Resourc…" at bounding box center [782, 227] width 1564 height 784
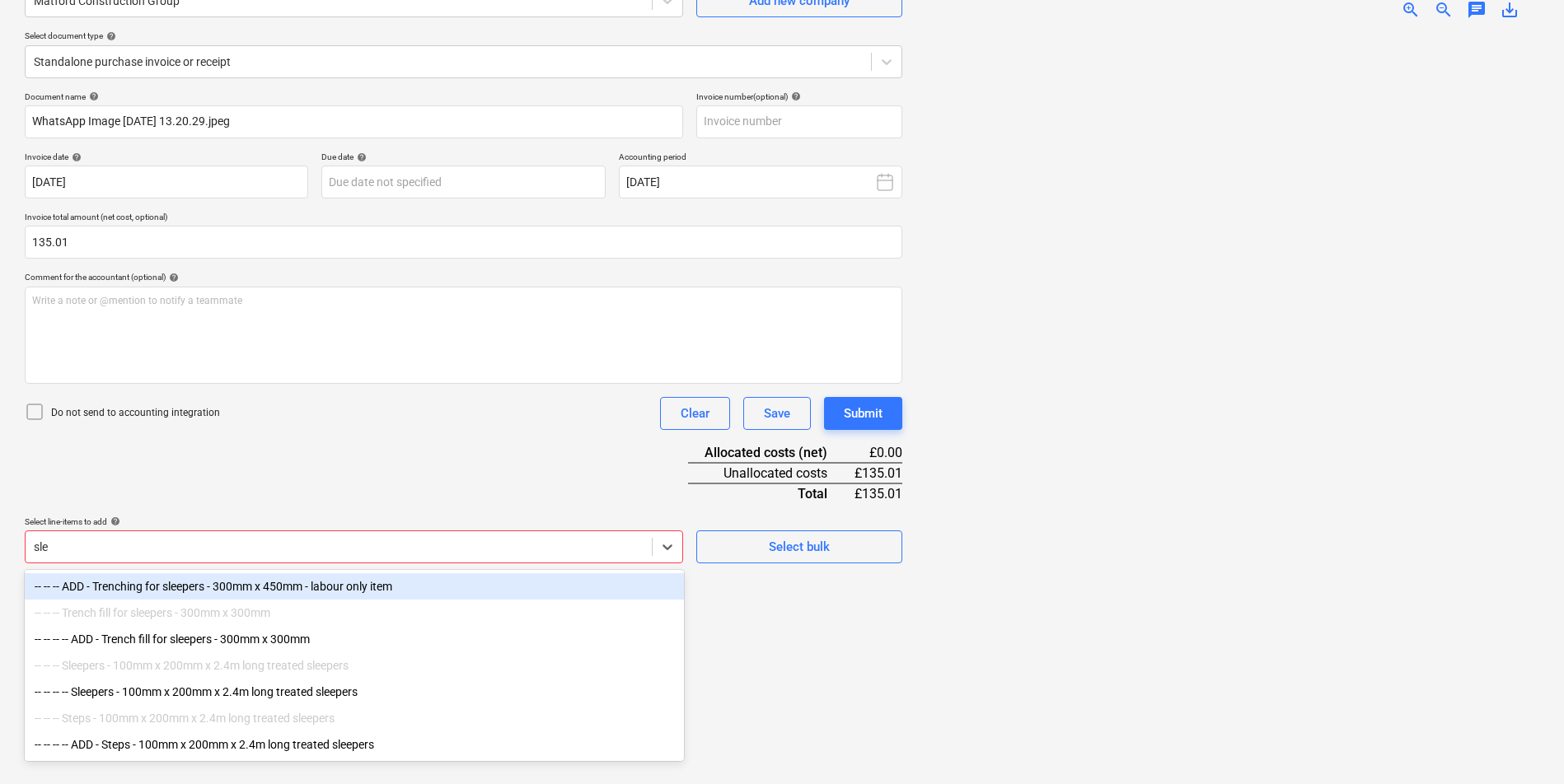
type input "slee"
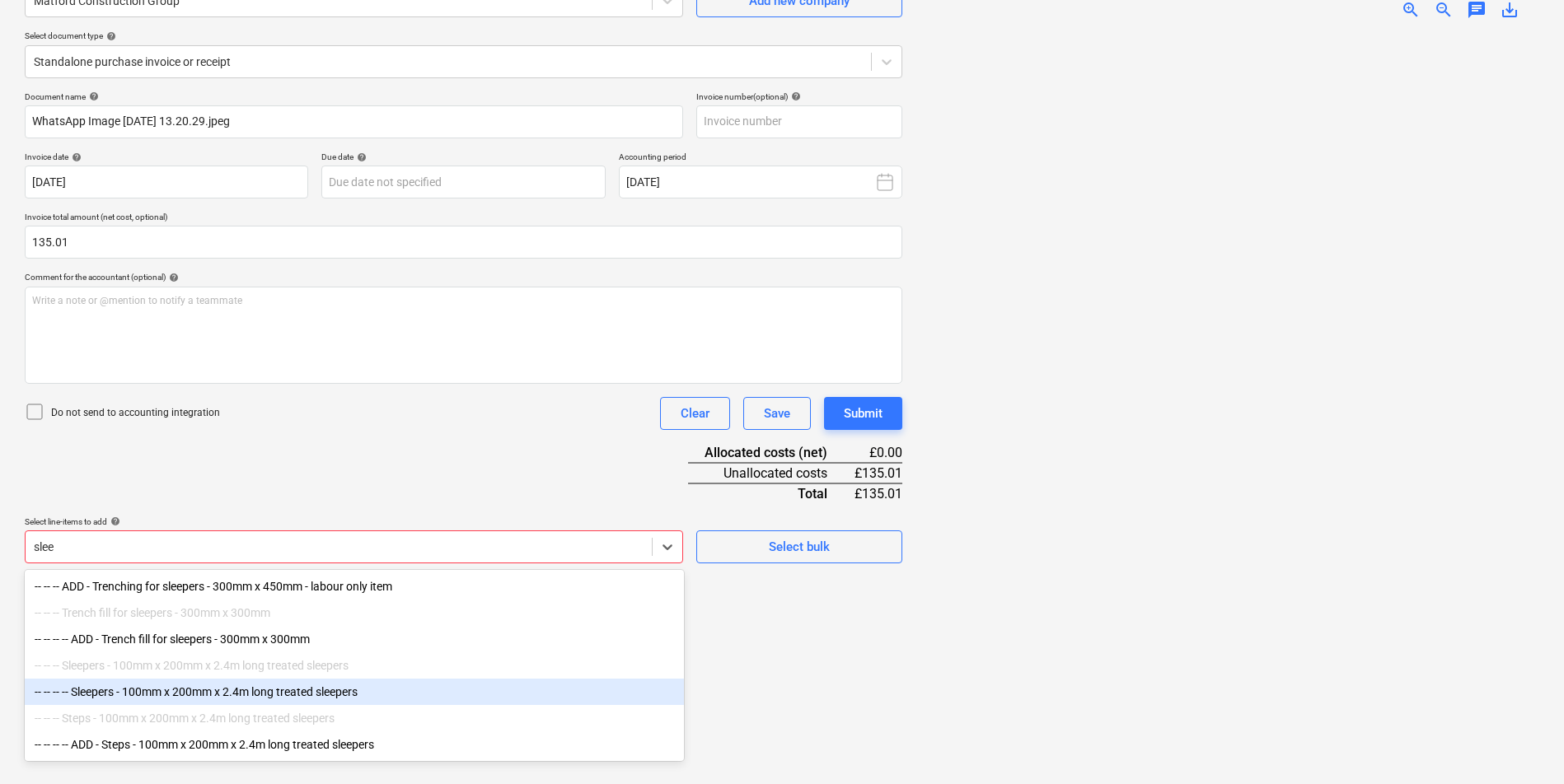
click at [501, 692] on div "-- -- -- -- Sleepers - 100mm x 200mm x 2.4m long treated sleepers" at bounding box center [355, 692] width 659 height 27
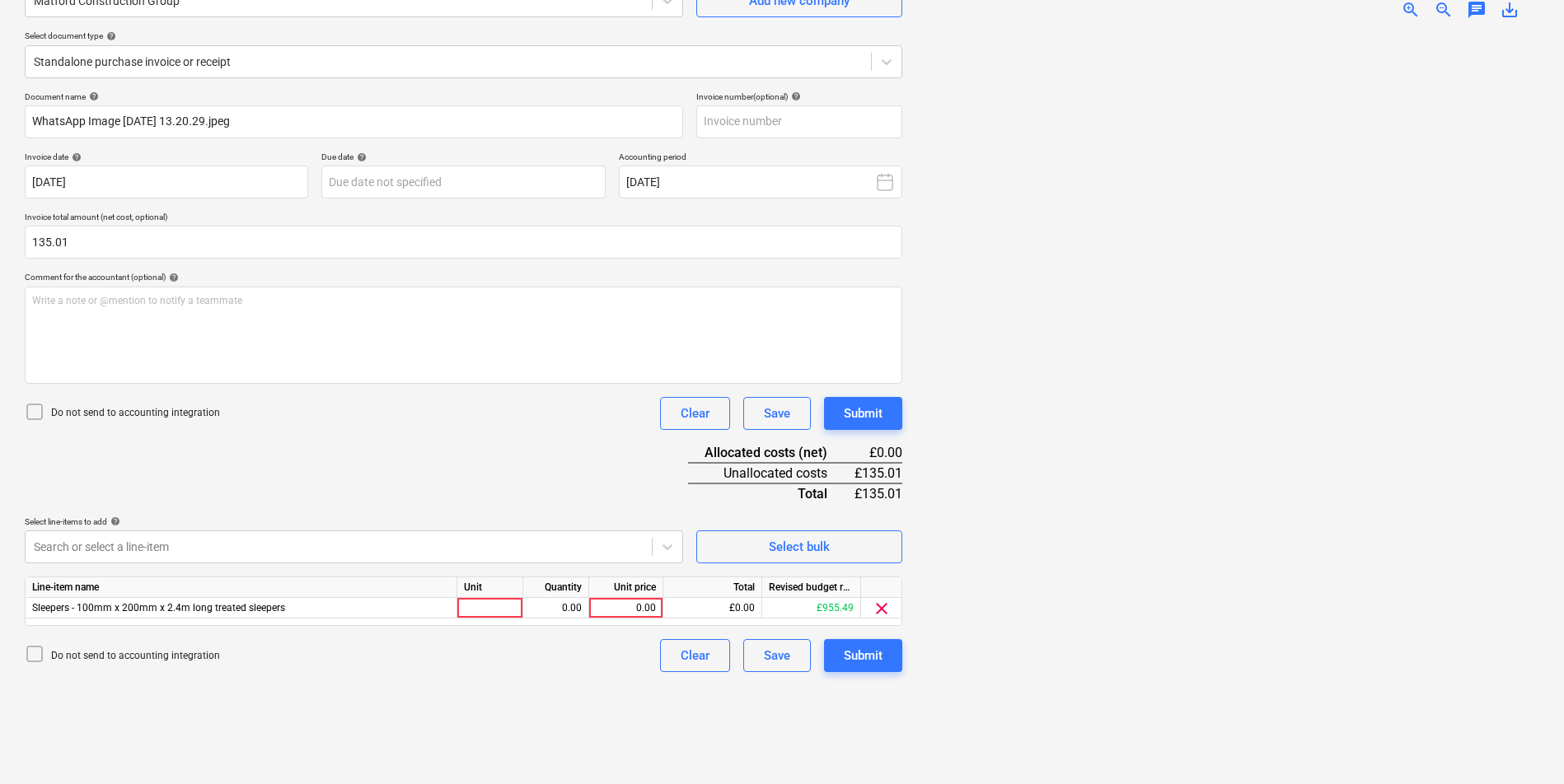
click at [551, 433] on div "Document name help WhatsApp Image [DATE] 13.20.29.jpeg Invoice number (optional…" at bounding box center [464, 382] width 878 height 580
click at [480, 613] on div at bounding box center [490, 608] width 66 height 21
type input "4"
click at [572, 602] on div "0.00" at bounding box center [556, 608] width 52 height 21
type input "11.43"
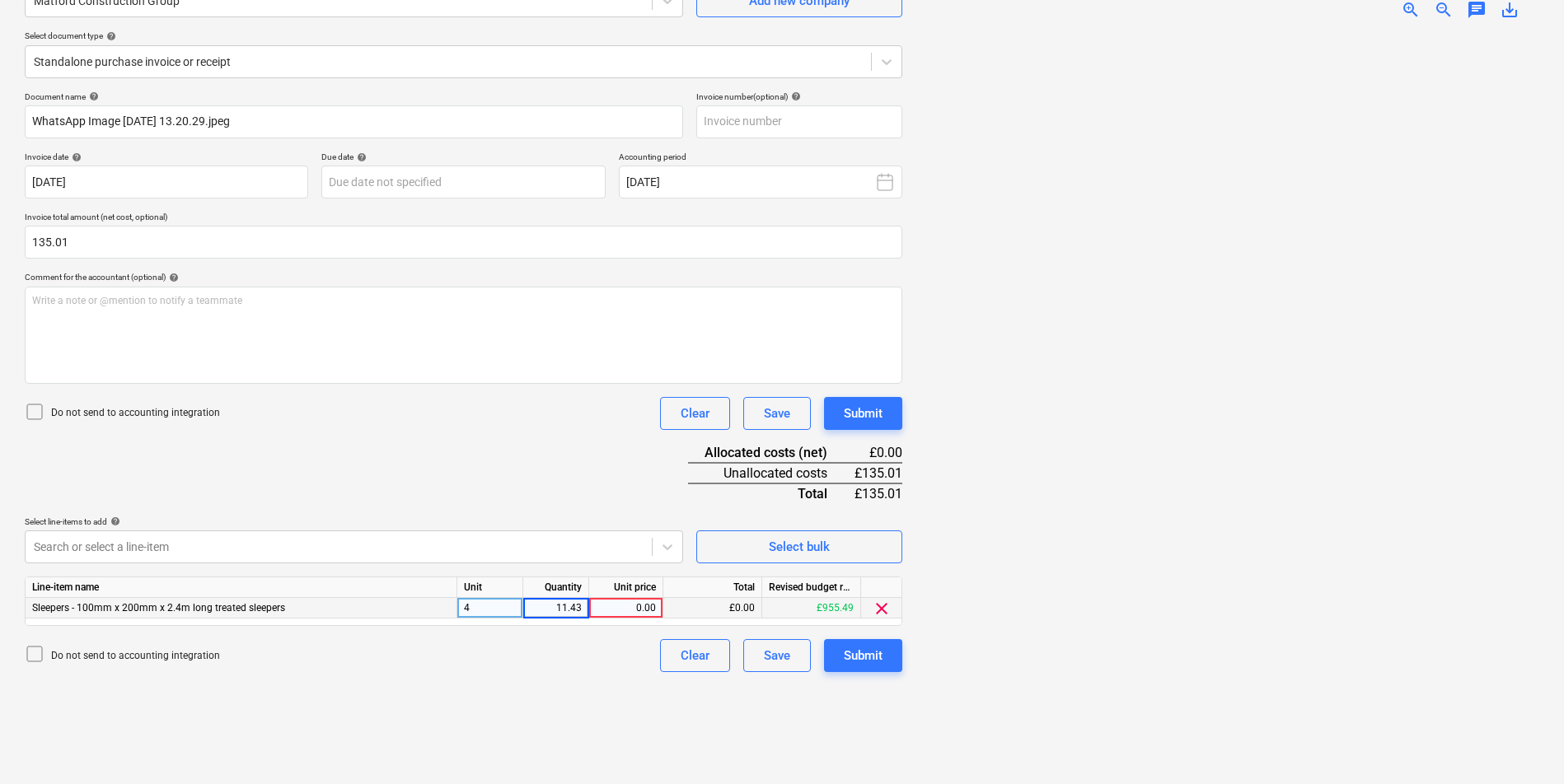
click at [606, 751] on div "Create new document Select company Matford Construction Group Add new company S…" at bounding box center [464, 347] width 891 height 860
click at [468, 542] on body "Sales Projects Contacts Company Consolidated Invoices Inbox 2 Approvals Resourc…" at bounding box center [782, 227] width 1564 height 784
click at [773, 651] on div "Save" at bounding box center [777, 656] width 27 height 22
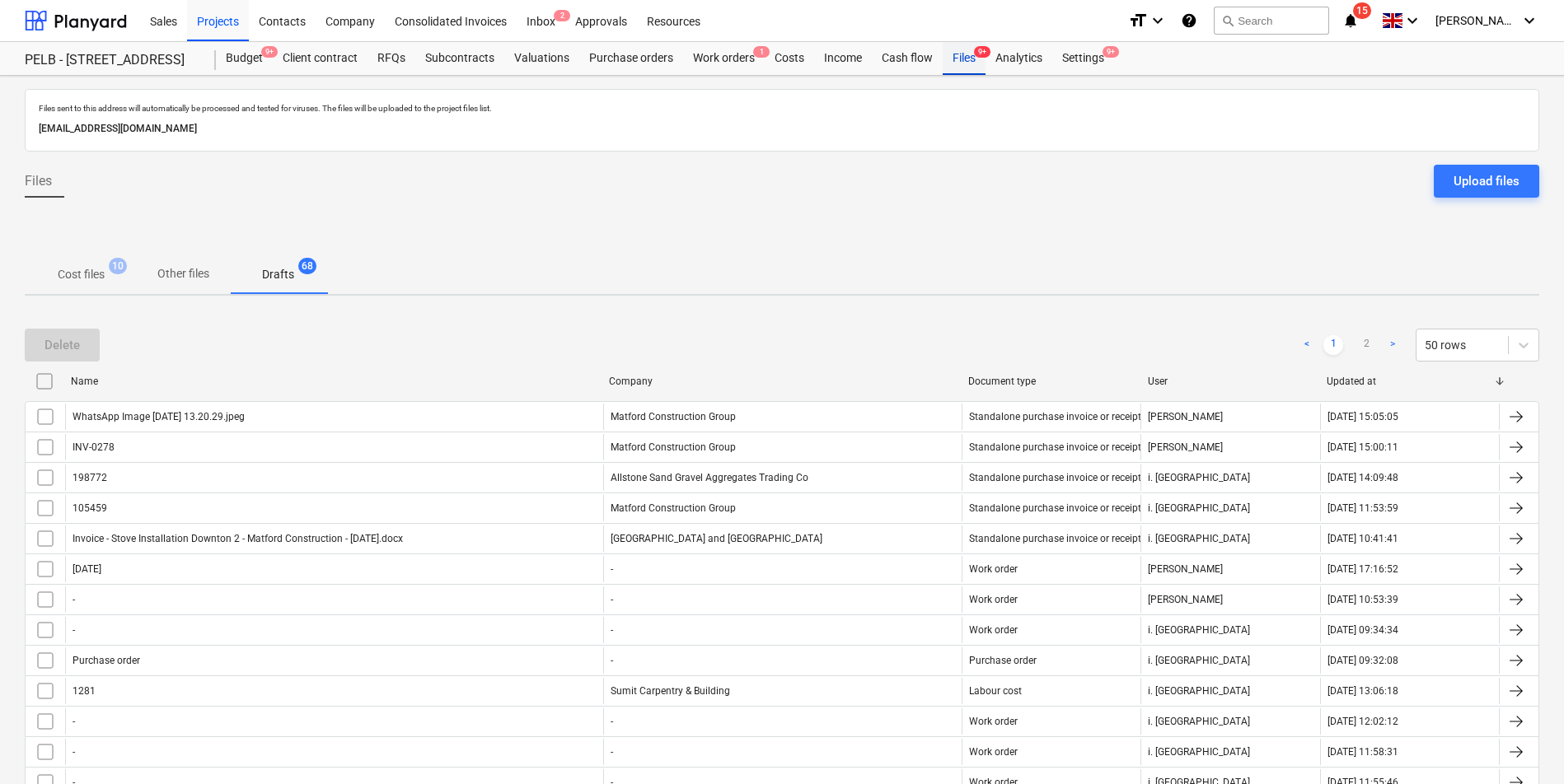
click at [968, 63] on div "Files 9+" at bounding box center [963, 58] width 43 height 33
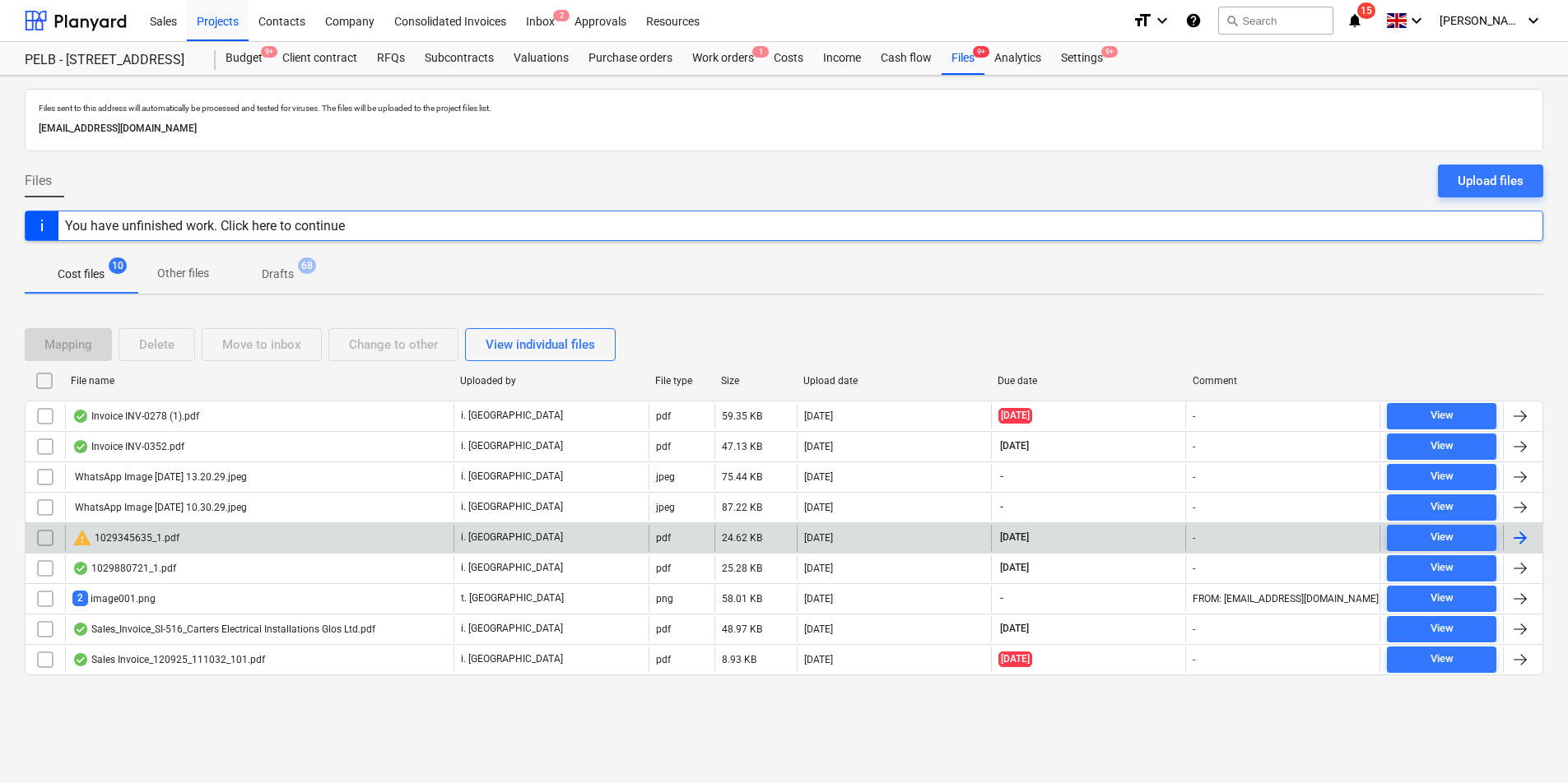
click at [311, 537] on div "warning 1029345635_1.pdf" at bounding box center [259, 538] width 388 height 27
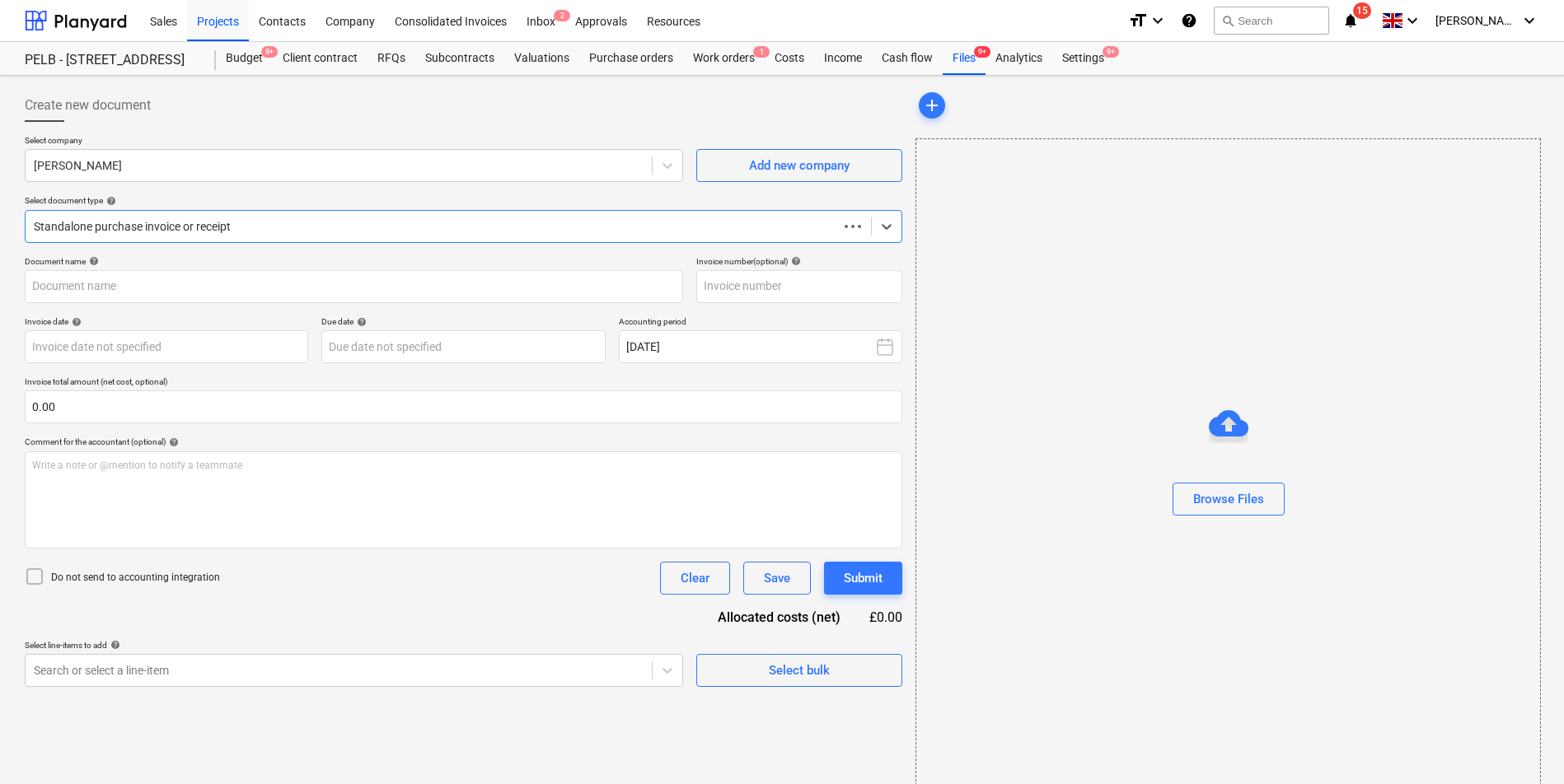
type input "1029345635"
type input "[DATE]"
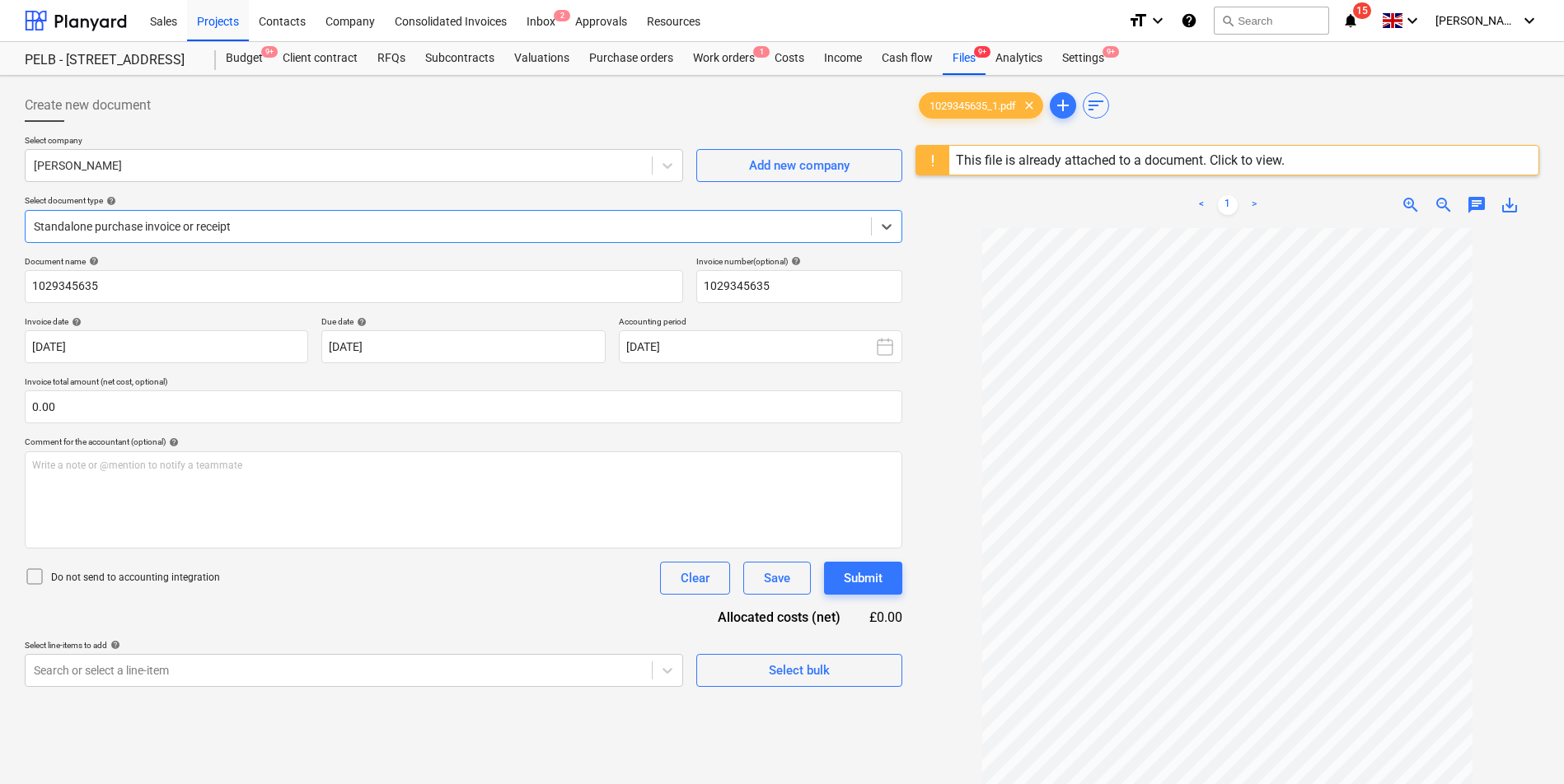
click at [83, 578] on p "Do not send to accounting integration" at bounding box center [135, 577] width 168 height 14
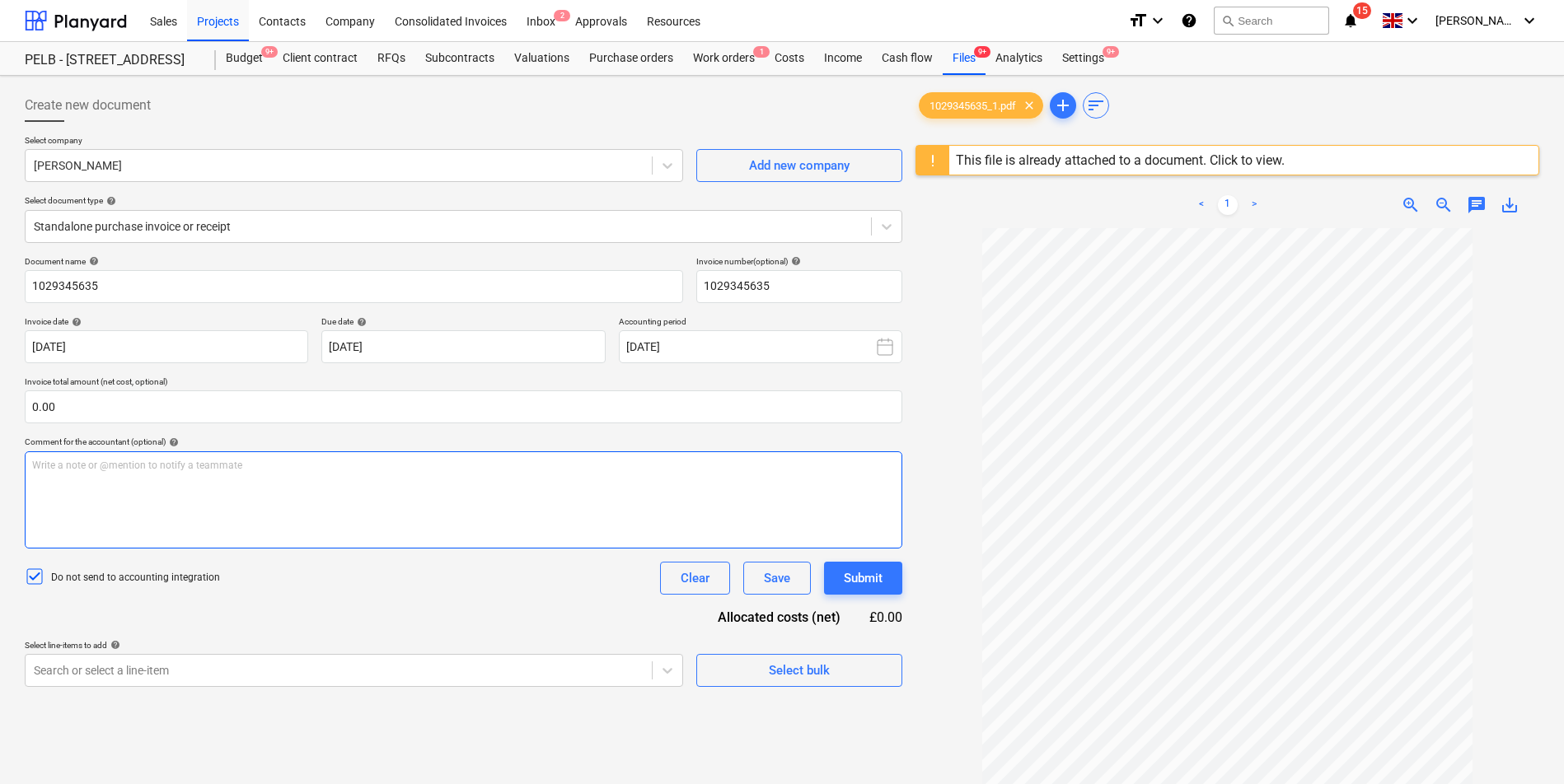
click at [169, 503] on div "Write a note or @mention to notify a teammate [PERSON_NAME]" at bounding box center [464, 500] width 878 height 98
click at [203, 466] on span "this should be creditted back to [GEOGRAPHIC_DATA]" at bounding box center [237, 467] width 236 height 12
click at [311, 471] on p "﻿ @ indre montvydaite ﻿ this should be credited back to [GEOGRAPHIC_DATA]" at bounding box center [464, 467] width 862 height 17
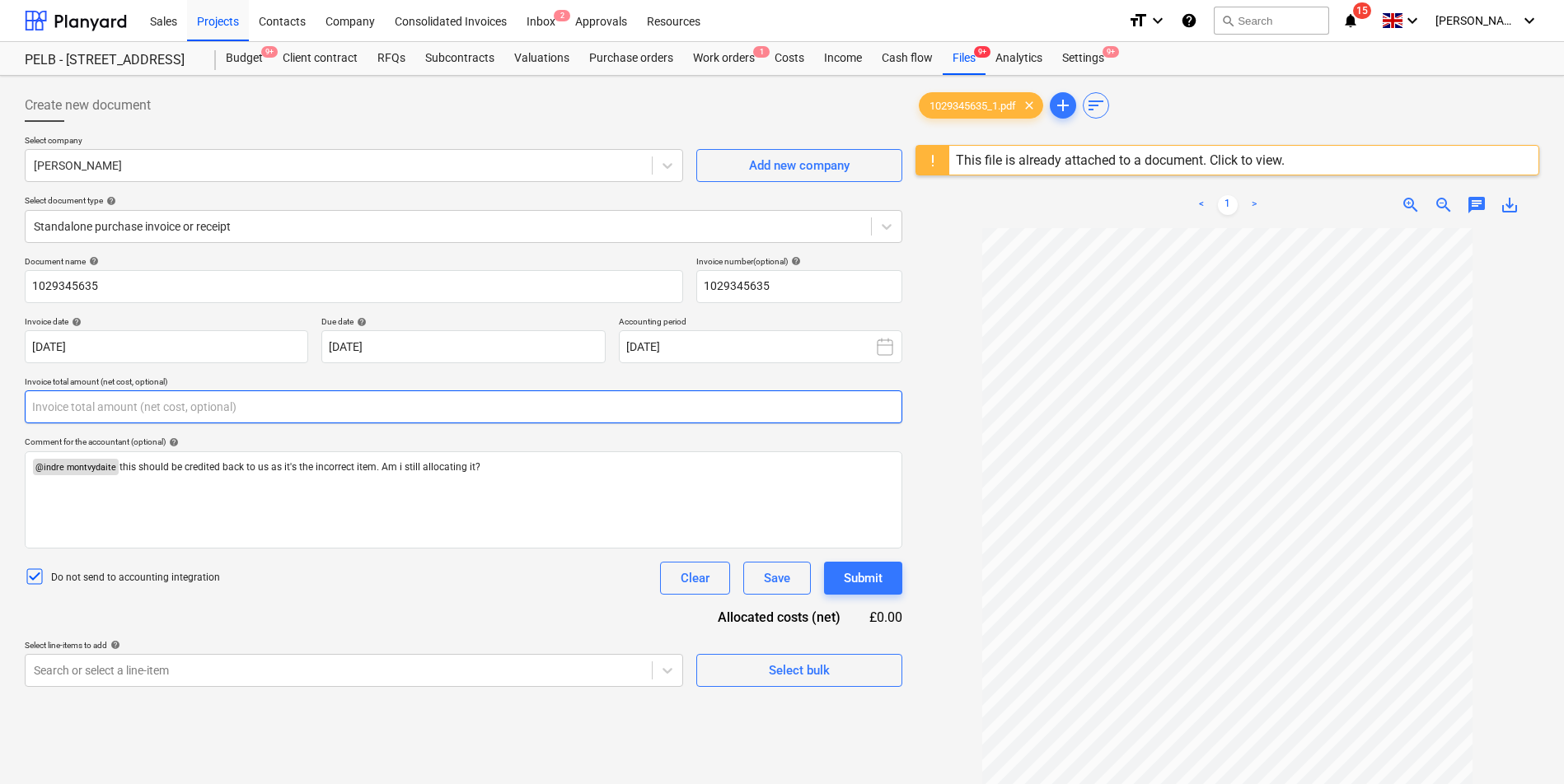
click at [435, 411] on input "text" at bounding box center [464, 407] width 878 height 33
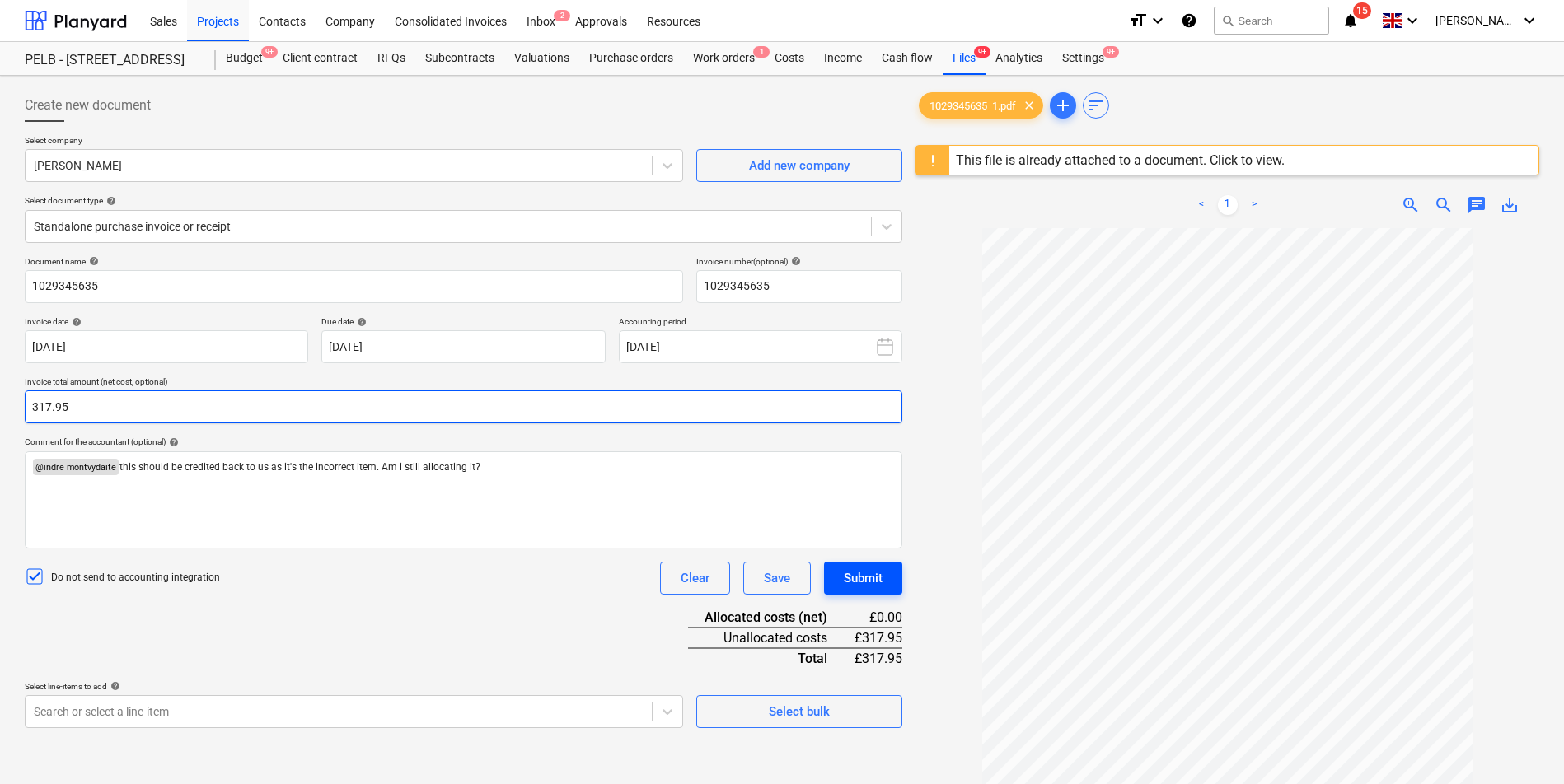
type input "317.95"
click at [845, 581] on div "Submit" at bounding box center [862, 579] width 38 height 22
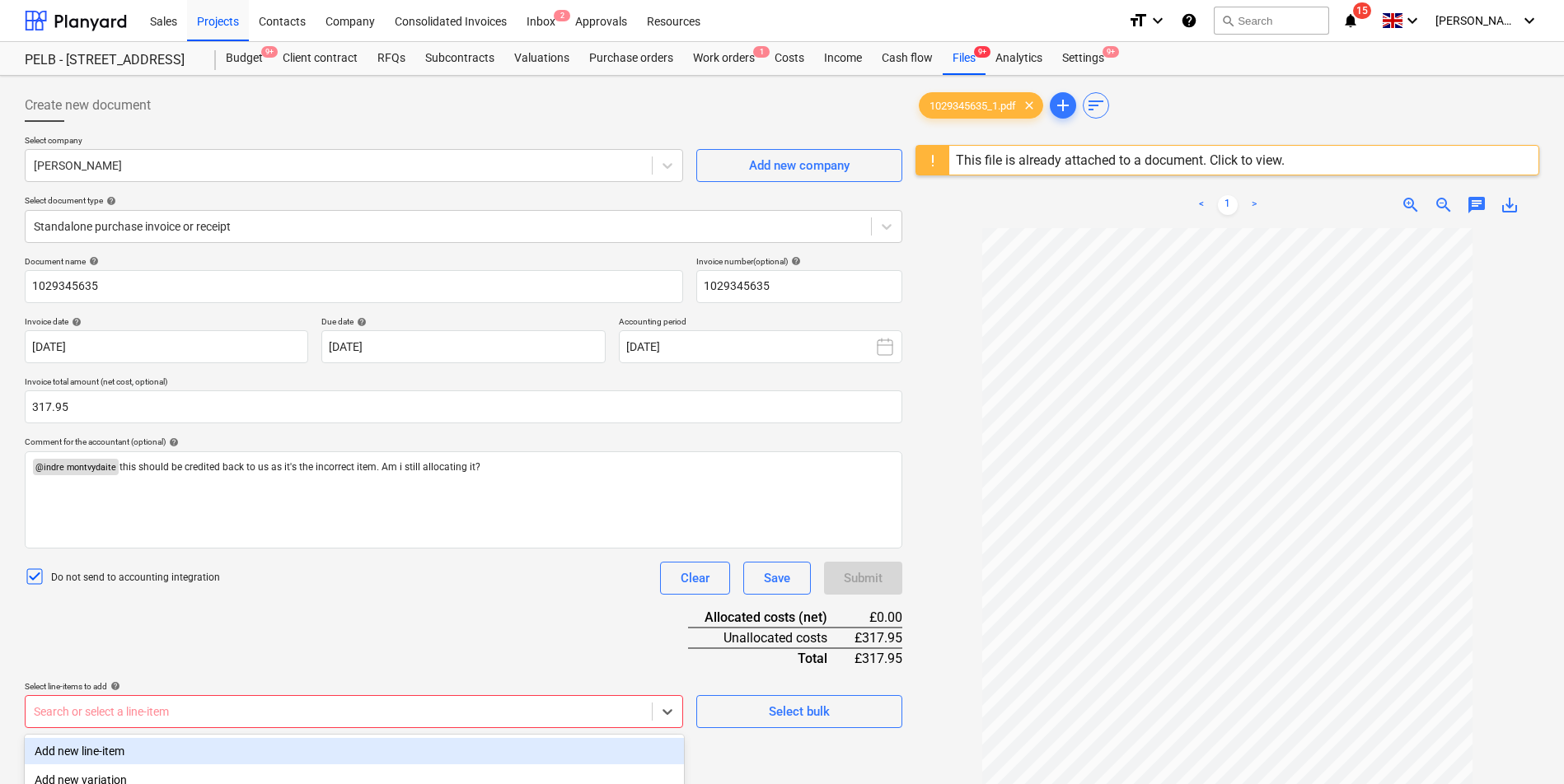
click at [450, 704] on body "Sales Projects Contacts Company Consolidated Invoices Inbox 2 Approvals Resourc…" at bounding box center [782, 392] width 1564 height 784
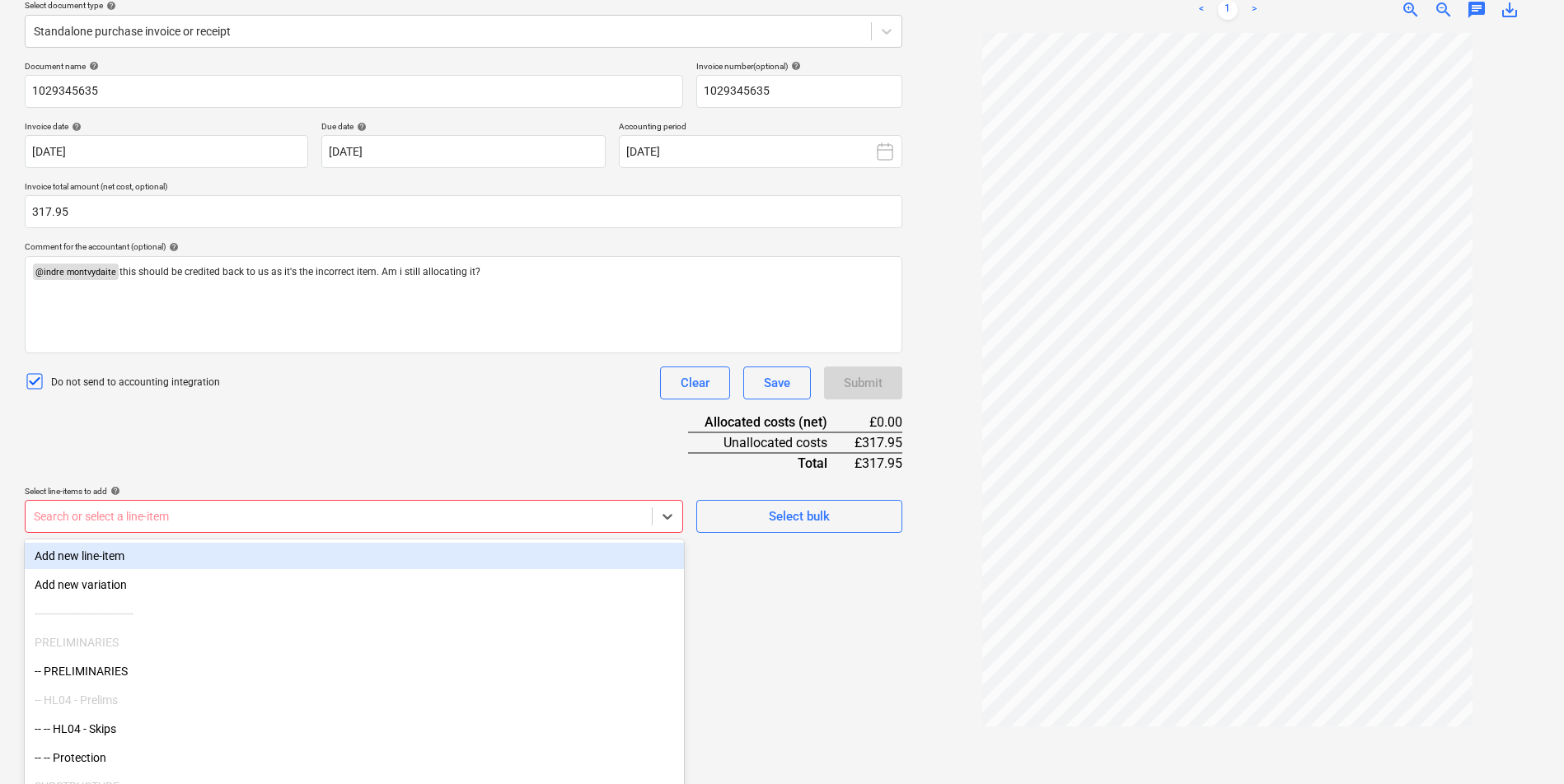
click at [325, 502] on div "Search or select a line-item" at bounding box center [354, 517] width 658 height 33
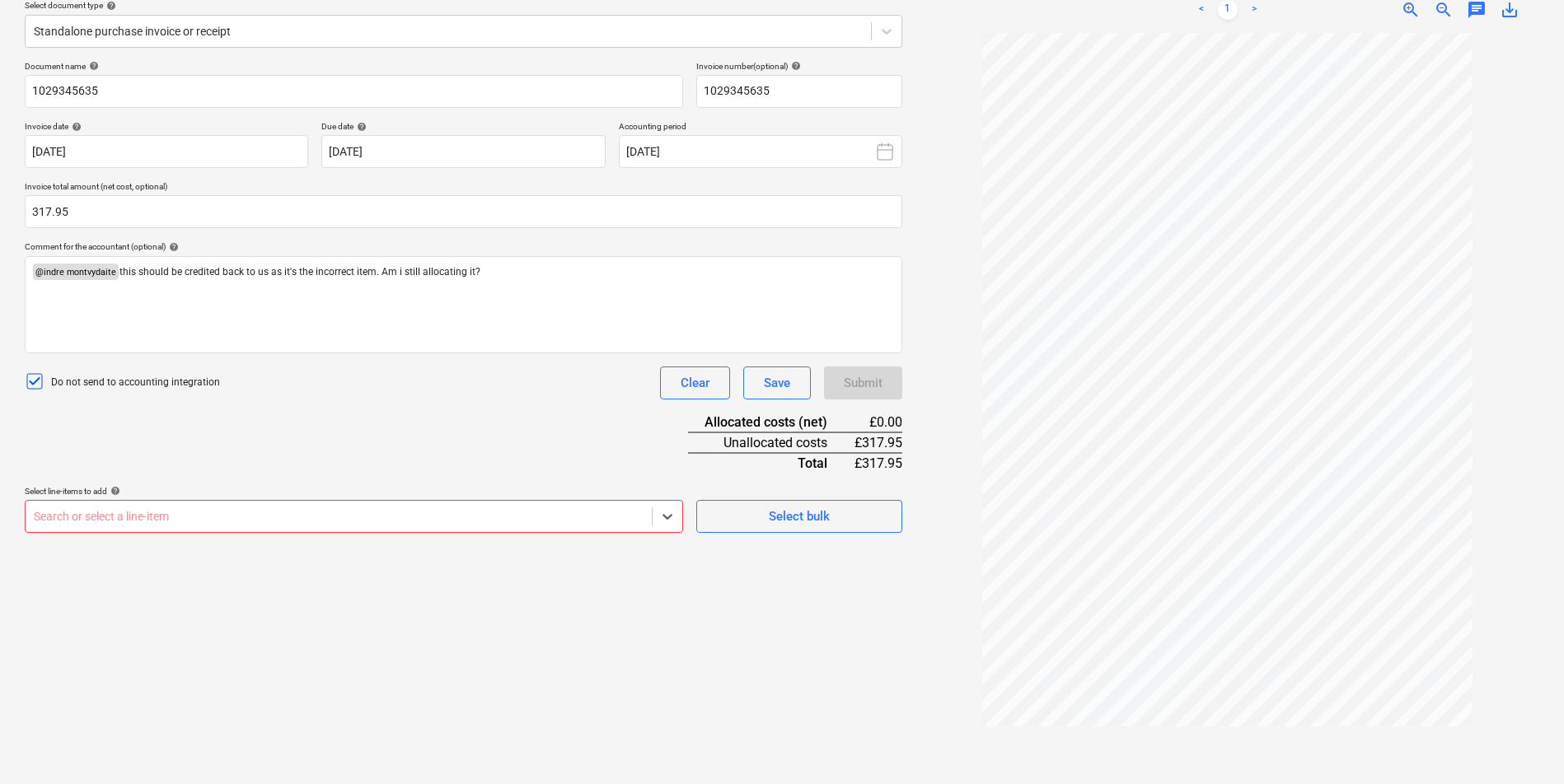
click at [325, 502] on div "Search or select a line-item" at bounding box center [354, 517] width 658 height 33
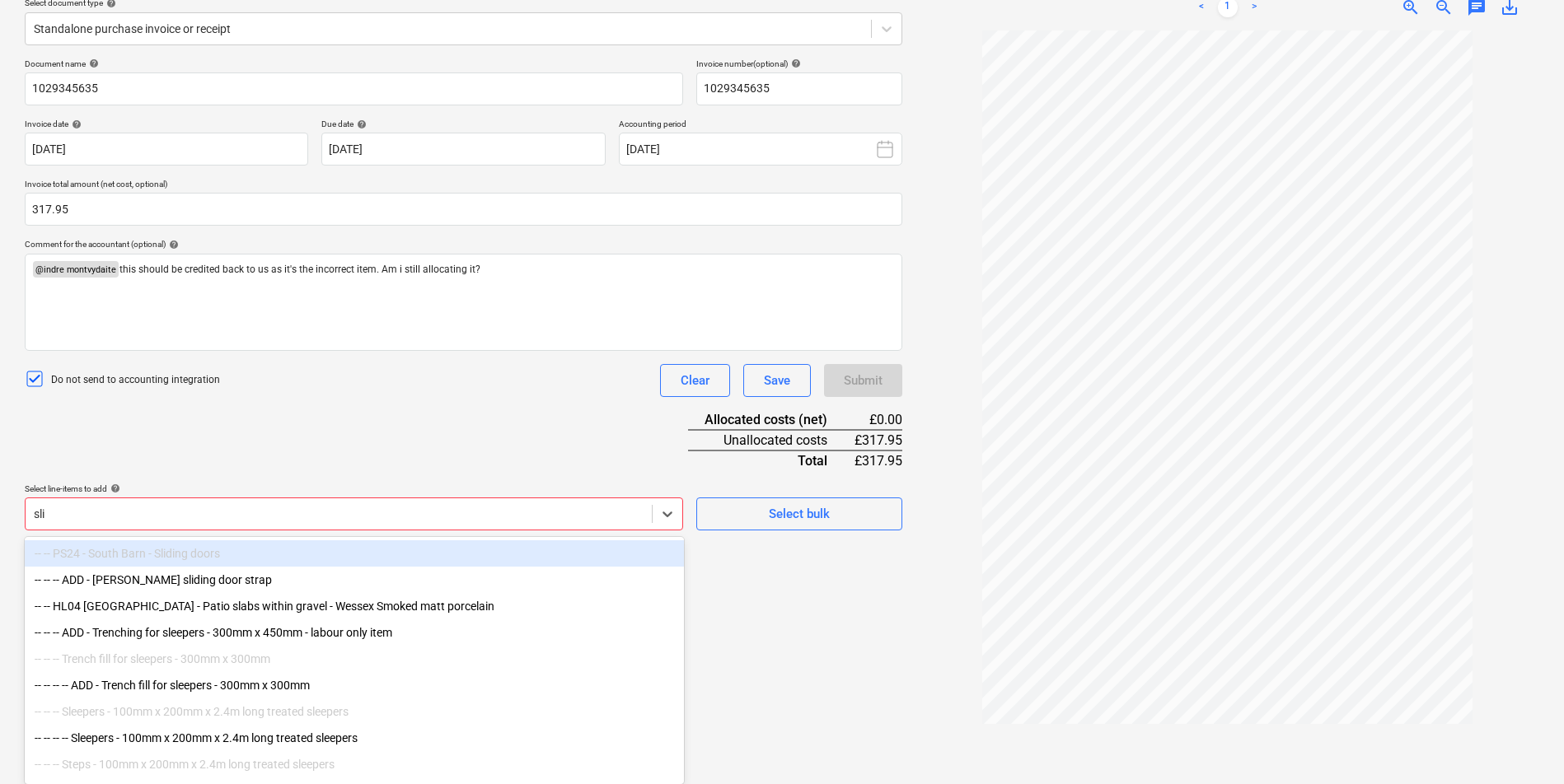
scroll to position [195, 0]
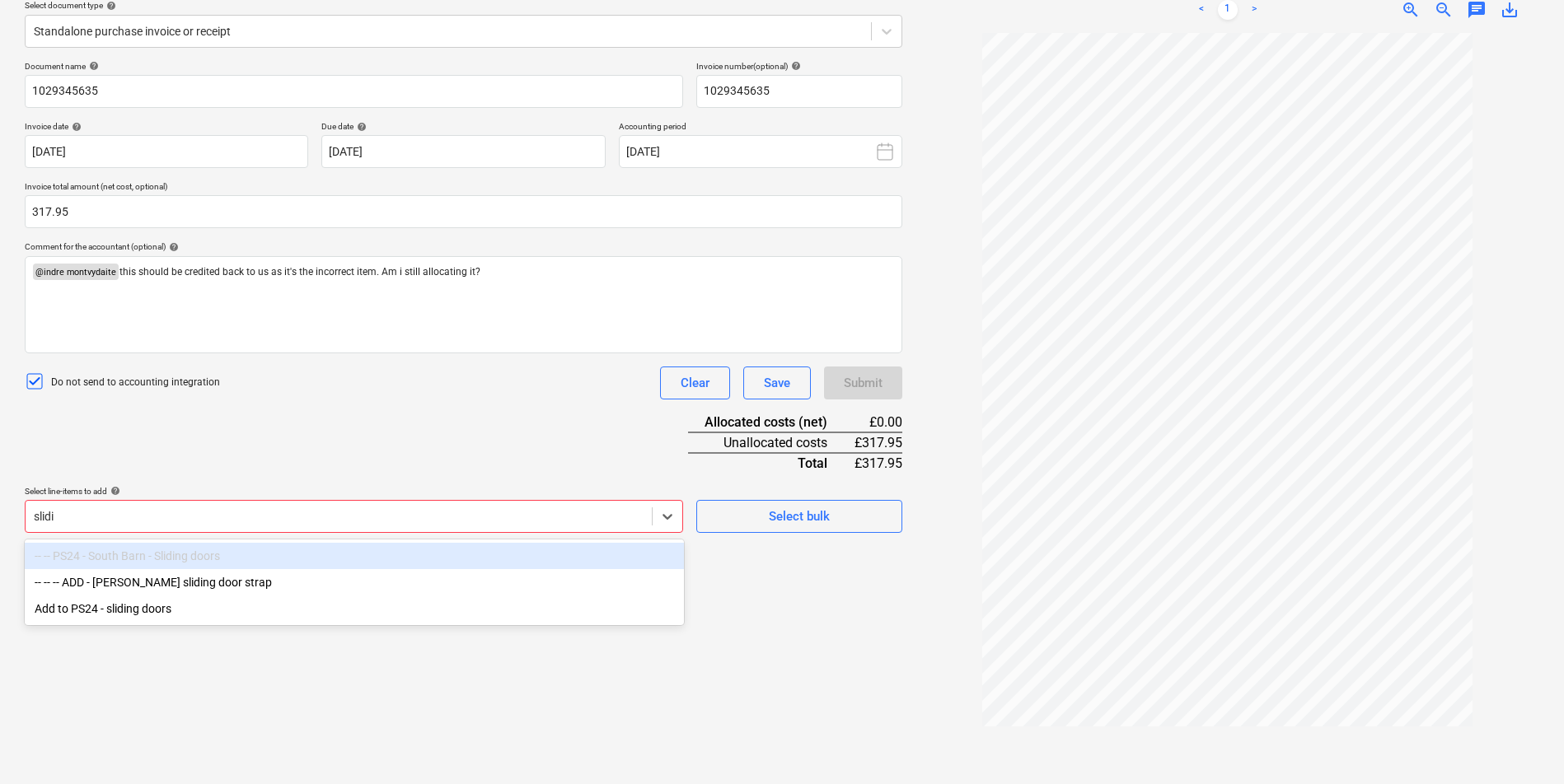
type input "slidin"
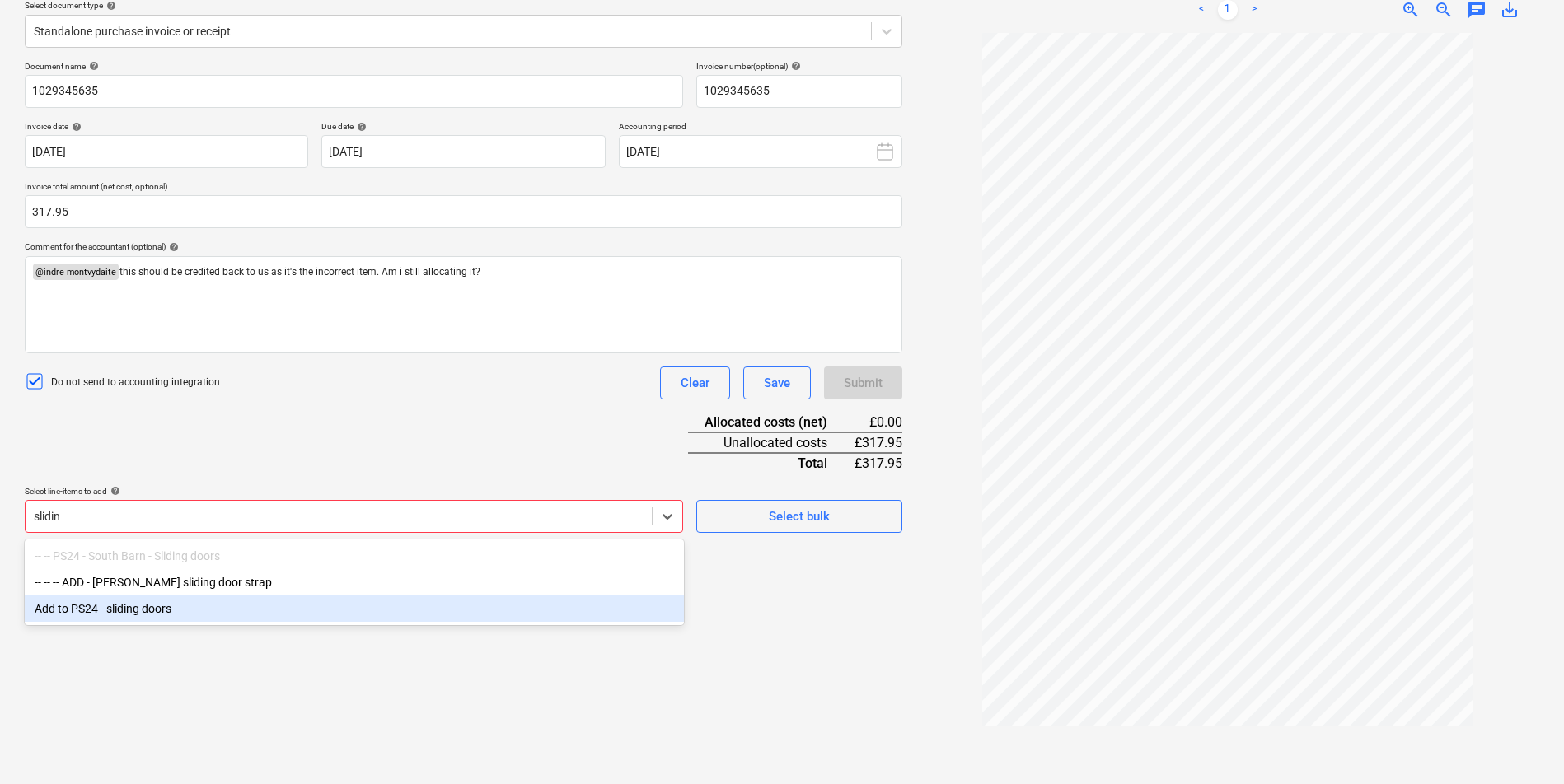
click at [350, 606] on div "Add to PS24 - sliding doors" at bounding box center [355, 609] width 659 height 27
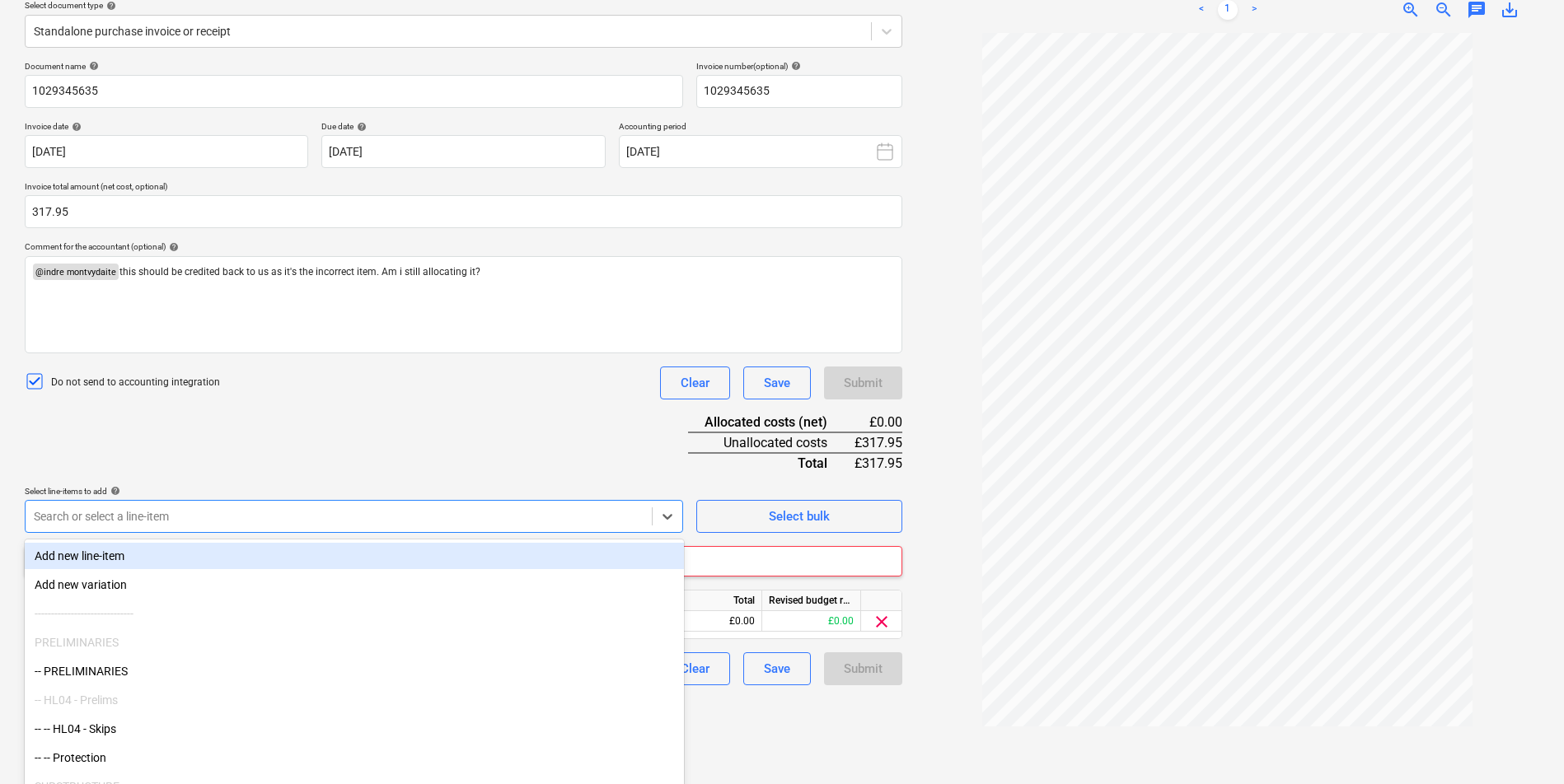
click at [436, 437] on div "Document name help 1029345635 Invoice number (optional) help 1029345635 Invoice…" at bounding box center [464, 373] width 878 height 625
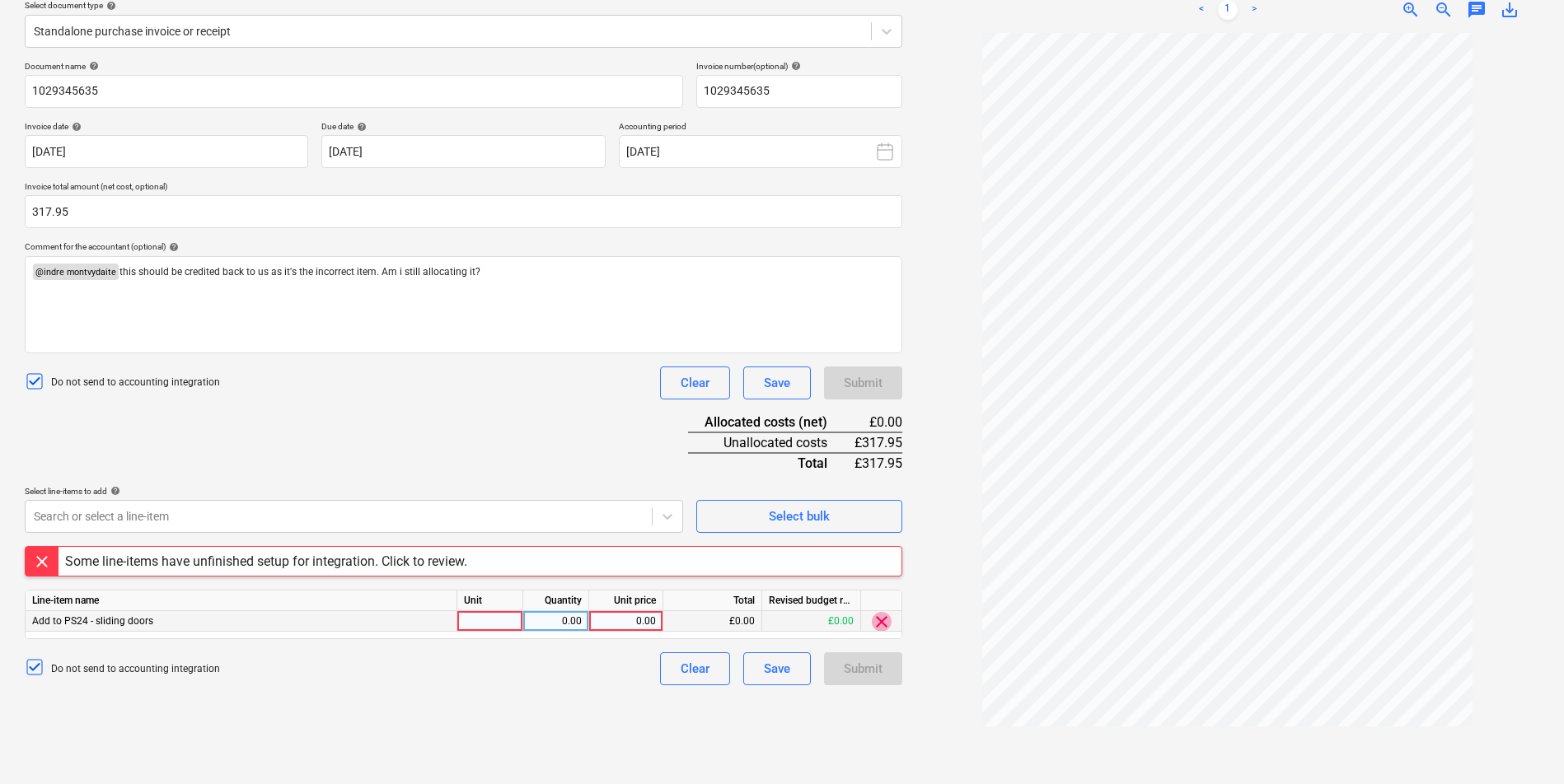
click at [883, 624] on span "clear" at bounding box center [882, 622] width 20 height 20
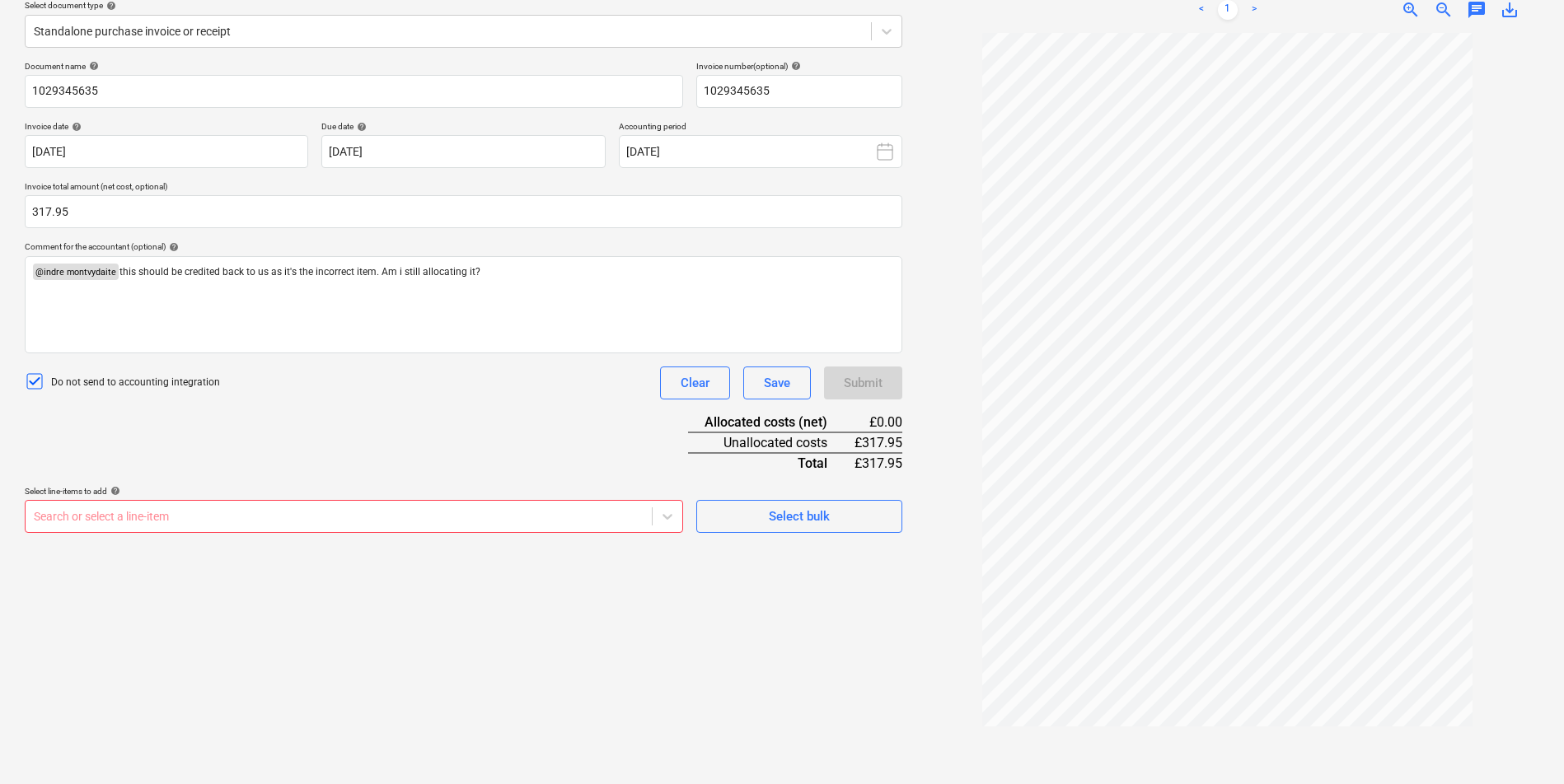
scroll to position [0, 0]
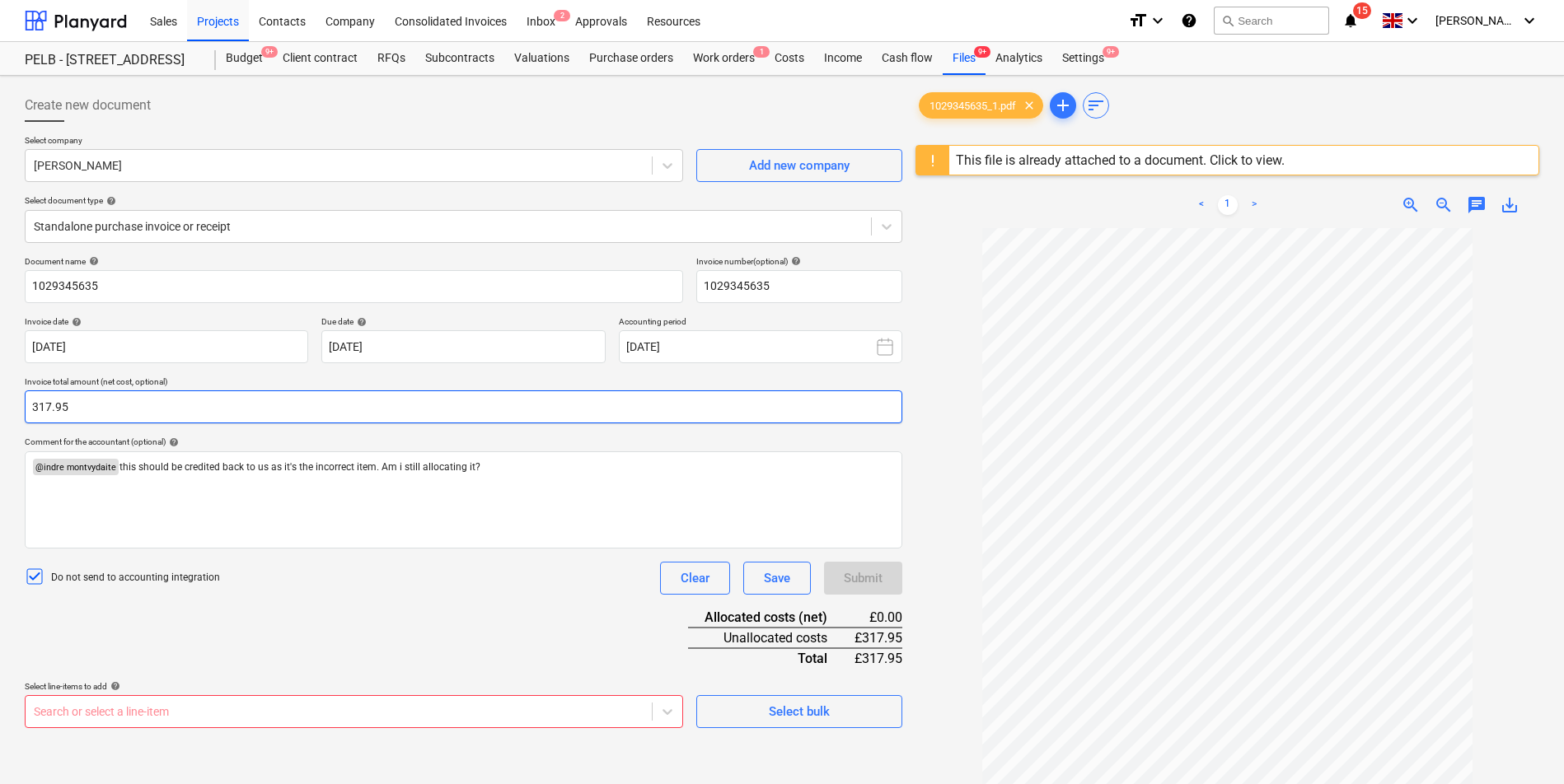
drag, startPoint x: 113, startPoint y: 410, endPoint x: 13, endPoint y: 397, distance: 100.8
click at [13, 397] on div "Create new document Select company [PERSON_NAME] Add new company Select documen…" at bounding box center [782, 527] width 1564 height 903
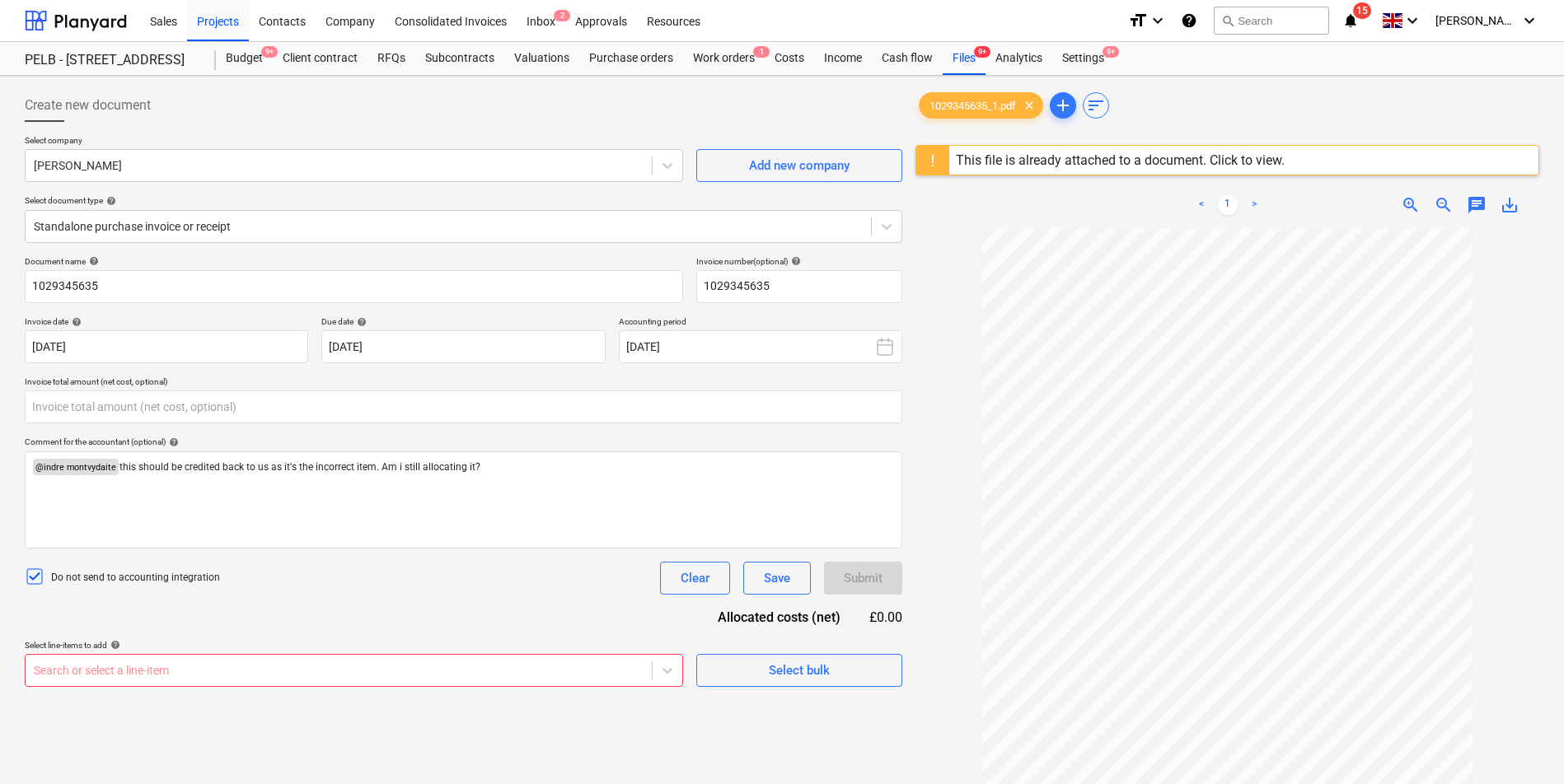
type input "0.00"
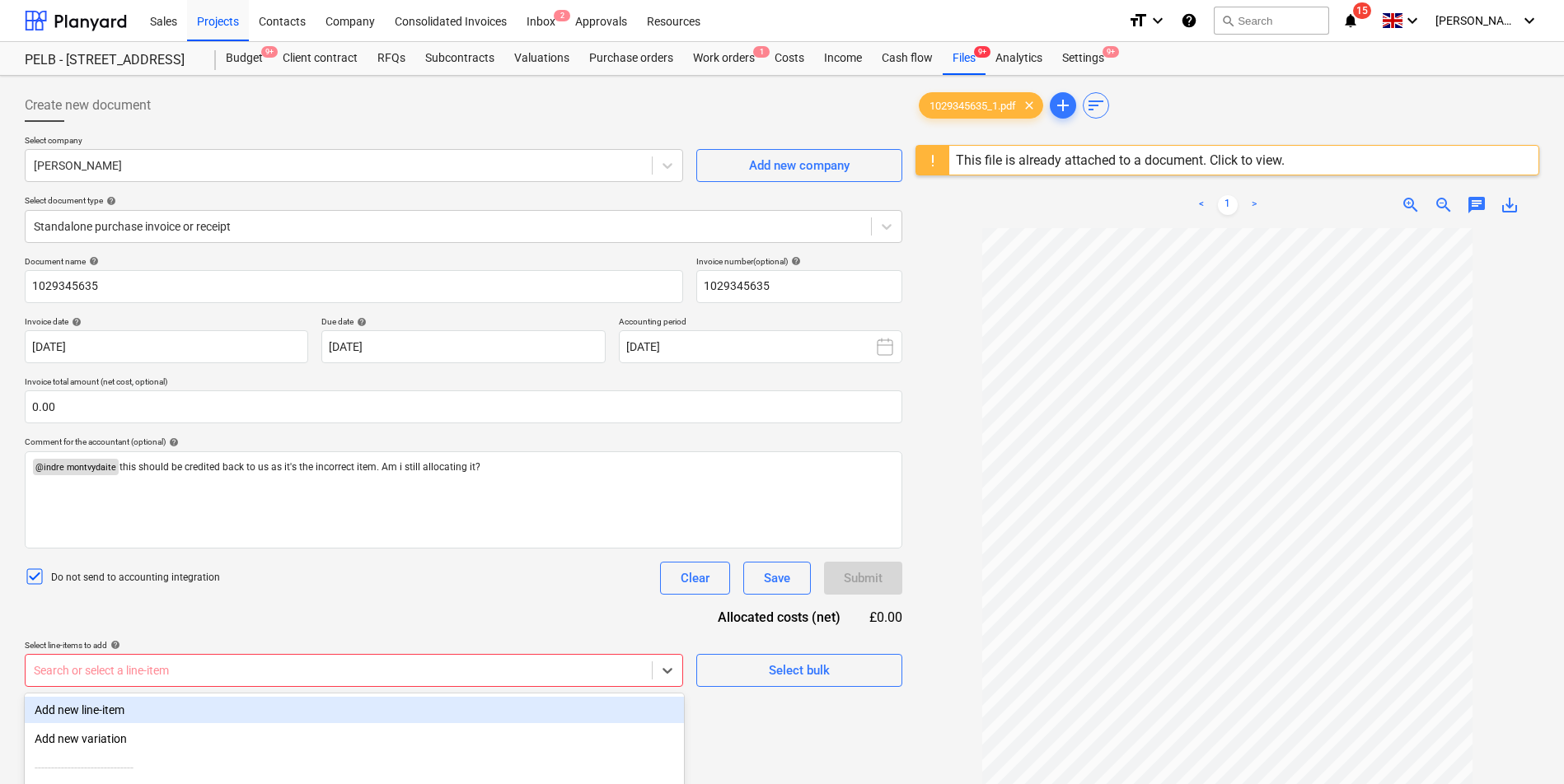
scroll to position [167, 0]
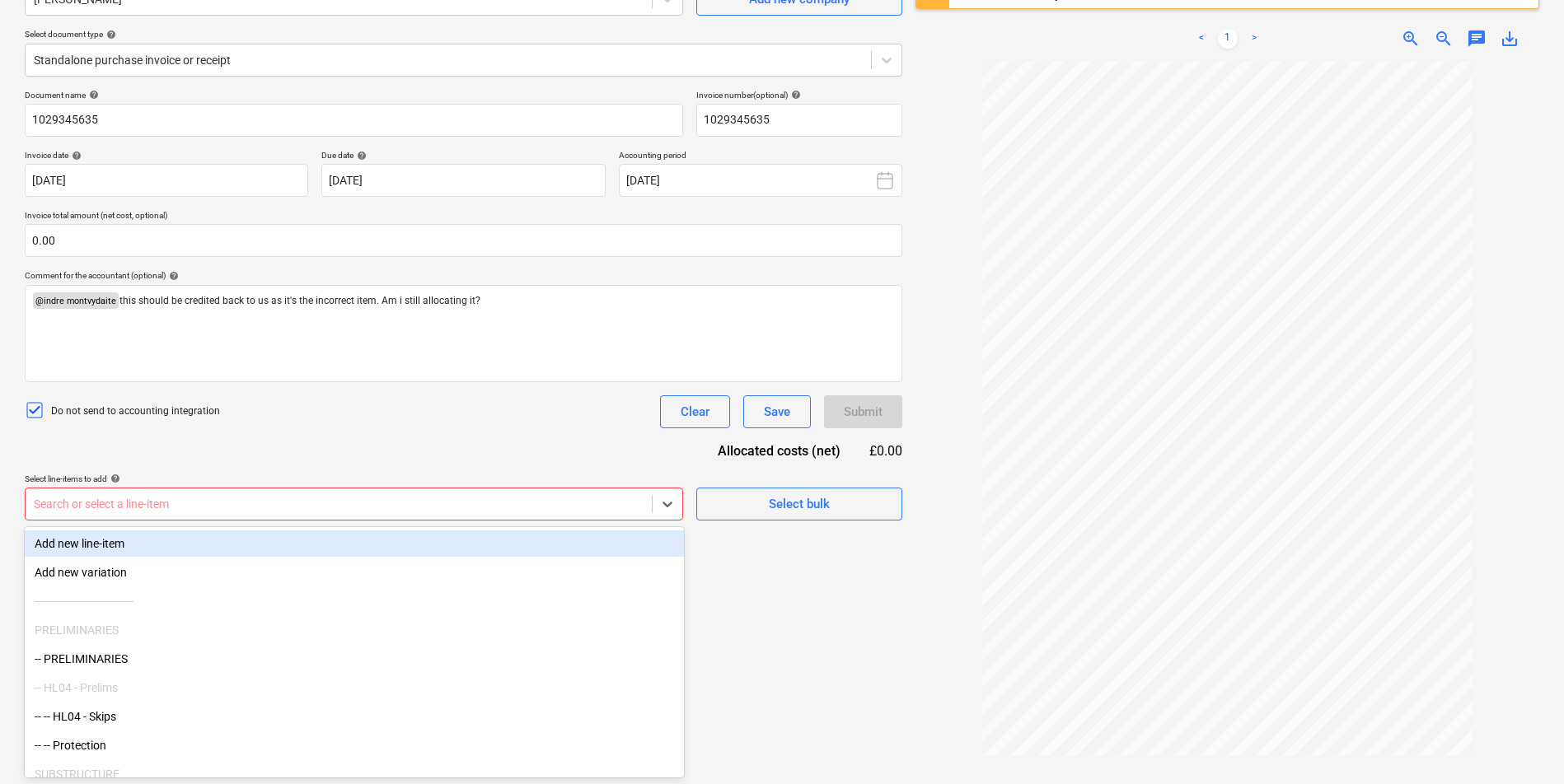
click at [336, 618] on body "Sales Projects Contacts Company Consolidated Invoices Inbox 2 Approvals Resourc…" at bounding box center [782, 225] width 1564 height 784
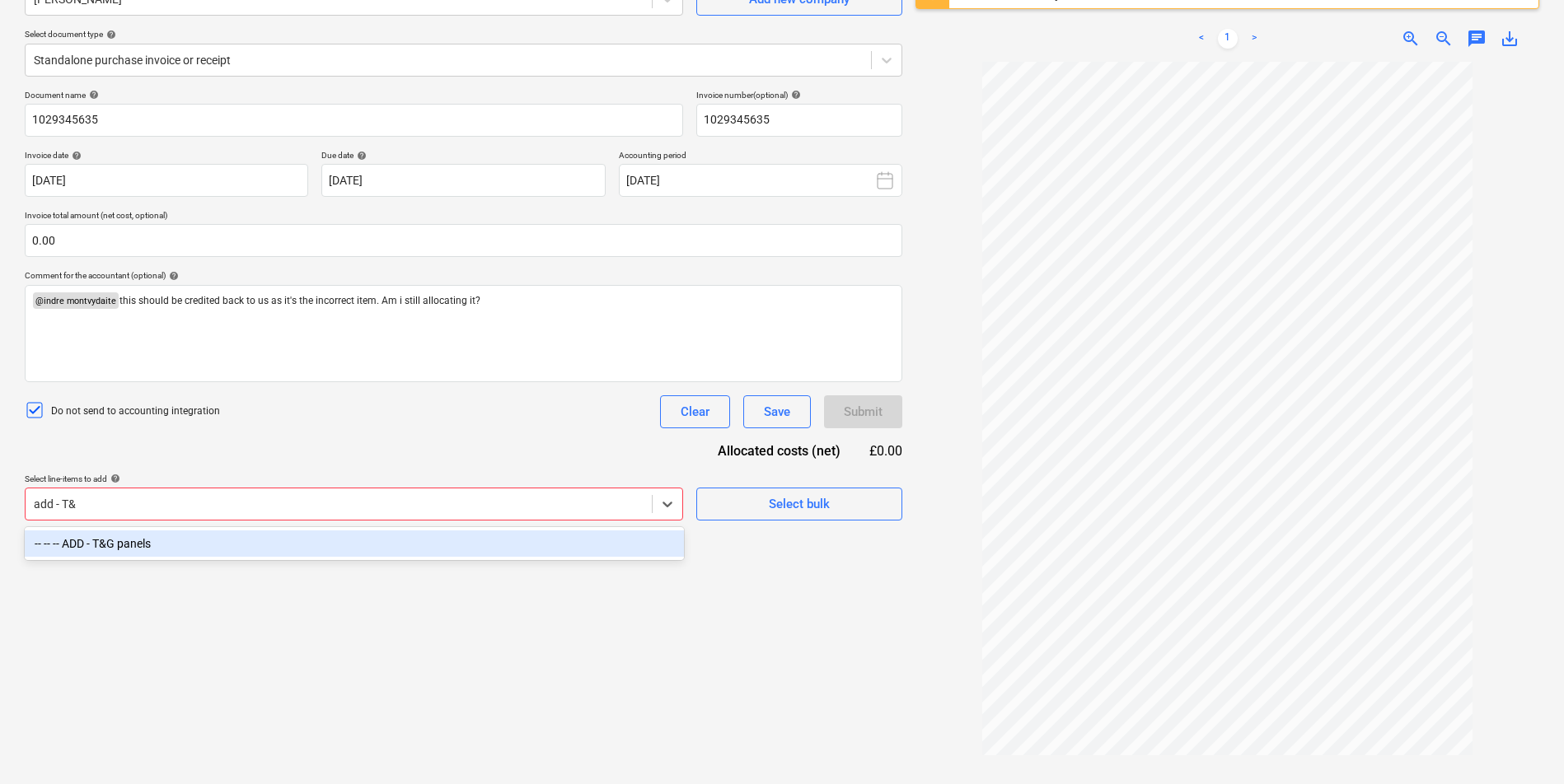
type input "add - T&G"
click at [370, 545] on div "-- -- -- ADD - T&G panels" at bounding box center [355, 544] width 659 height 27
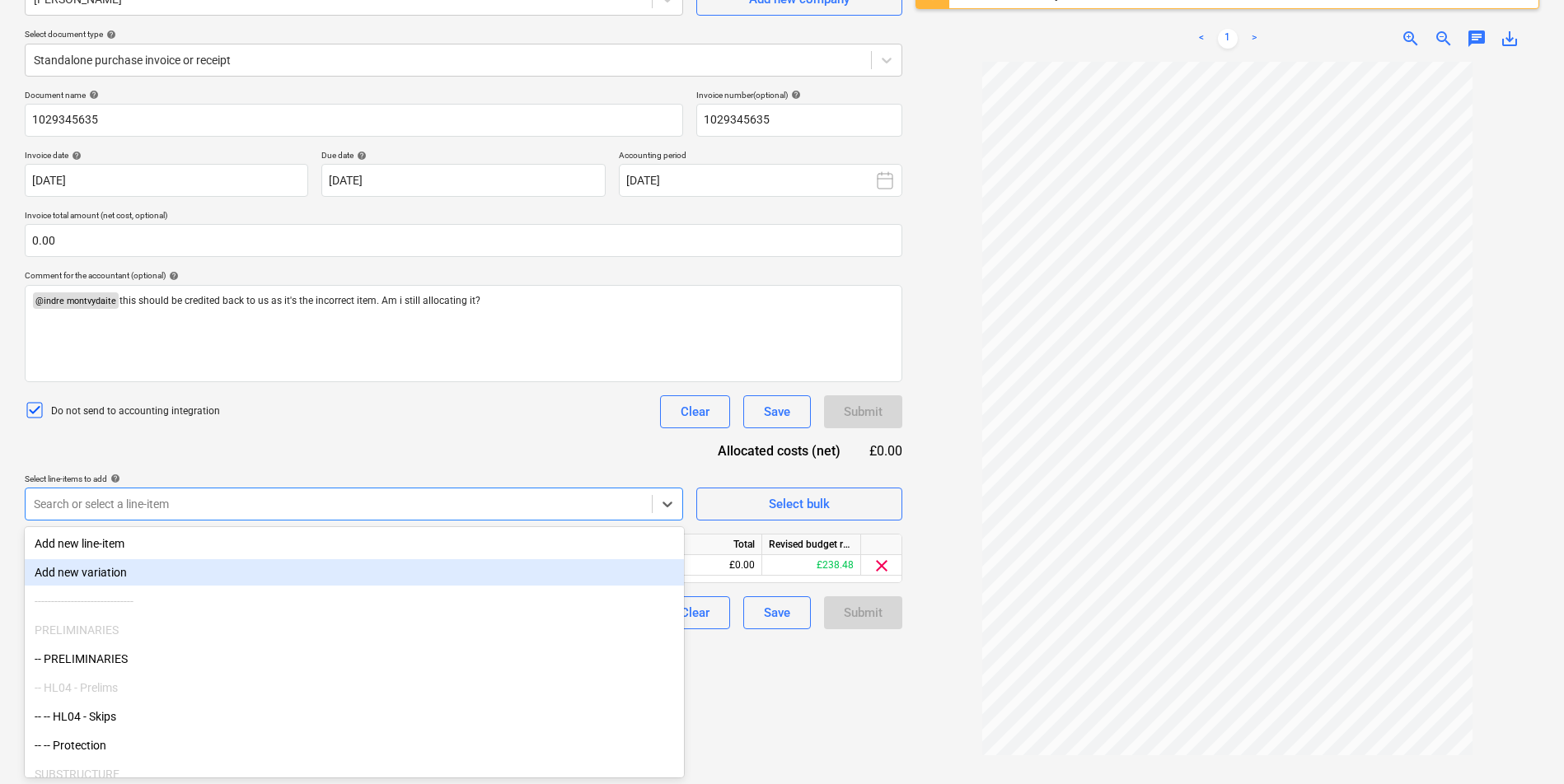
click at [541, 404] on div "Do not send to accounting integration Clear Save Submit" at bounding box center [464, 412] width 878 height 33
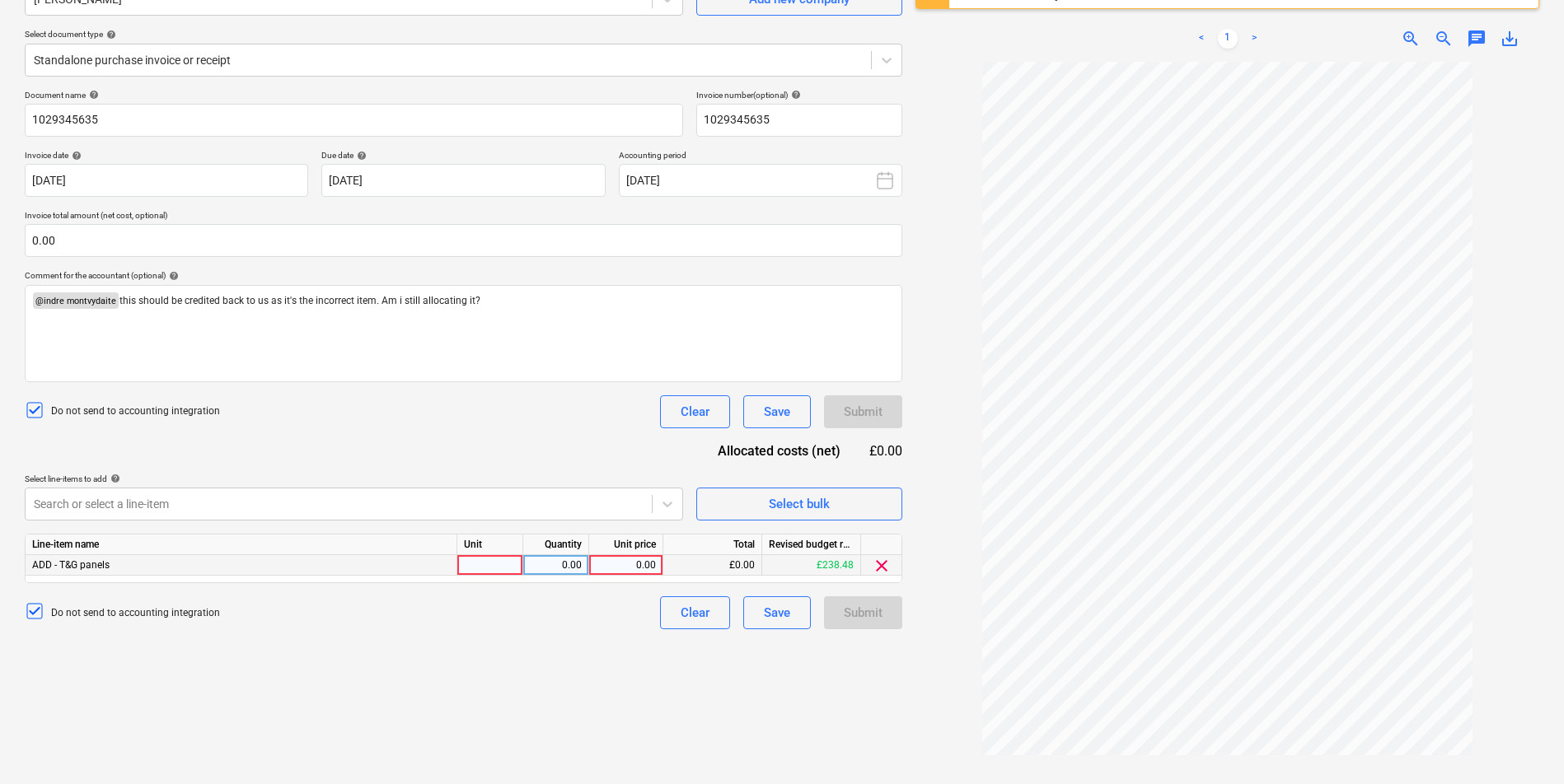
click at [516, 568] on div at bounding box center [490, 565] width 66 height 21
type input "1"
click at [561, 565] on div "0.00" at bounding box center [556, 565] width 52 height 21
type input "317"
type input "9"
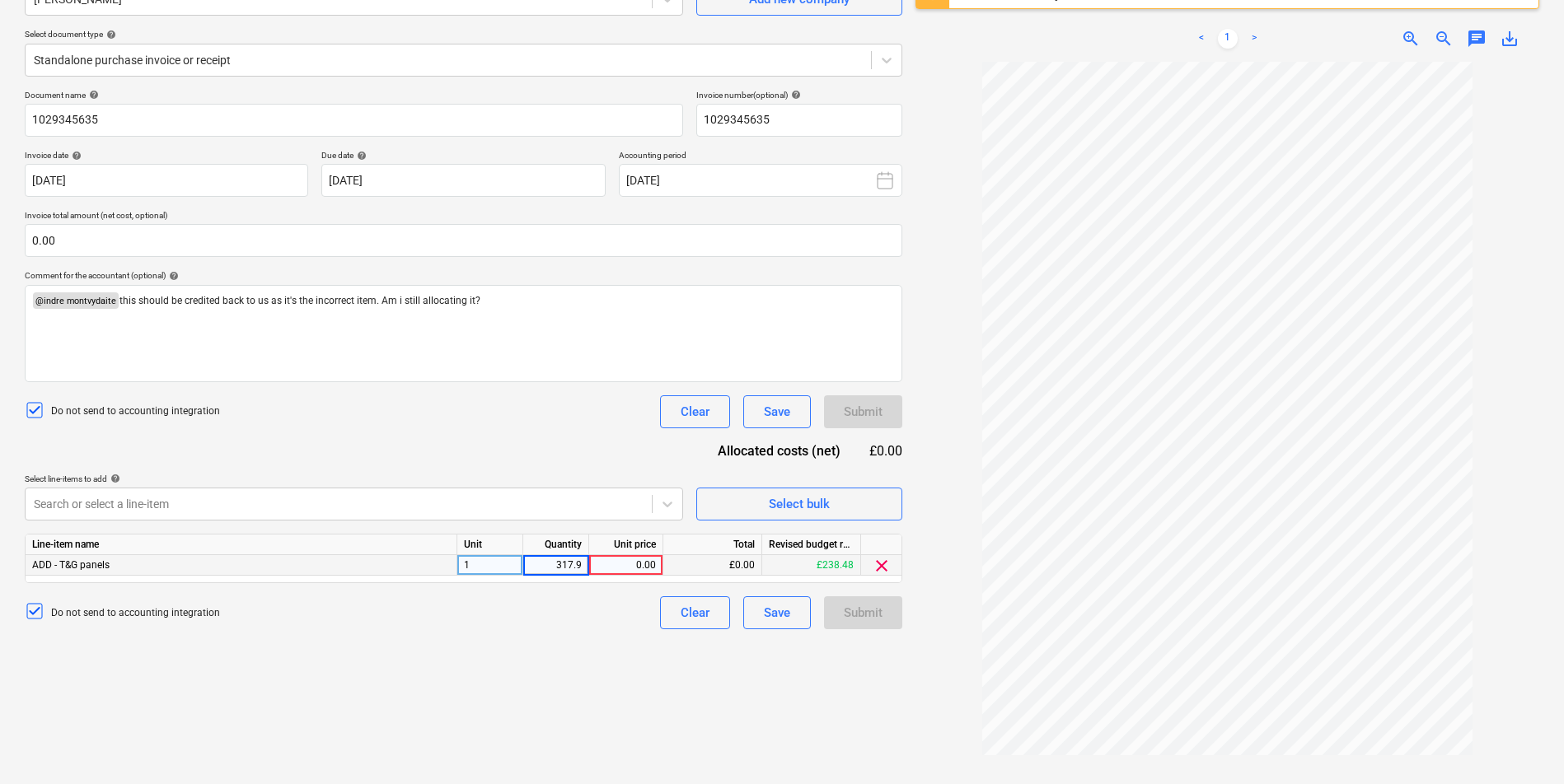
type input "317.95"
click at [574, 682] on div "Create new document Select company [PERSON_NAME] Add new company Select documen…" at bounding box center [464, 361] width 891 height 891
drag, startPoint x: 550, startPoint y: 565, endPoint x: 607, endPoint y: 565, distance: 57.0
click at [0, 0] on div "ADD - T&G panels 1 317.95 0.00 £0.00 £238.48 clear" at bounding box center [0, 0] width 0 height 0
click at [493, 562] on div "1" at bounding box center [490, 565] width 66 height 21
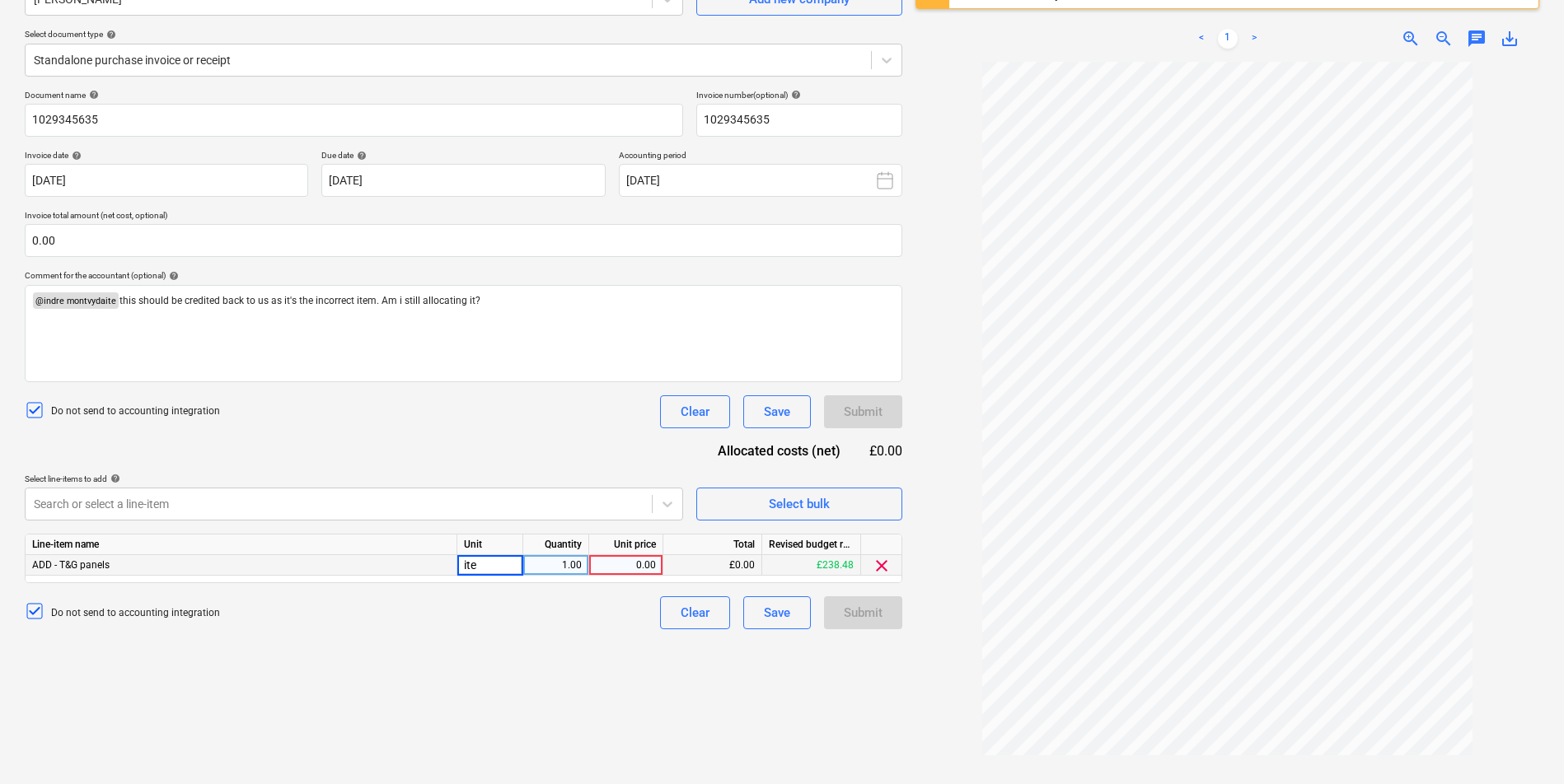
type input "item"
click at [628, 562] on div "0.00" at bounding box center [626, 565] width 60 height 21
type input "317.95"
click at [863, 684] on div "Create new document Select company [PERSON_NAME] Add new company Select documen…" at bounding box center [464, 361] width 891 height 891
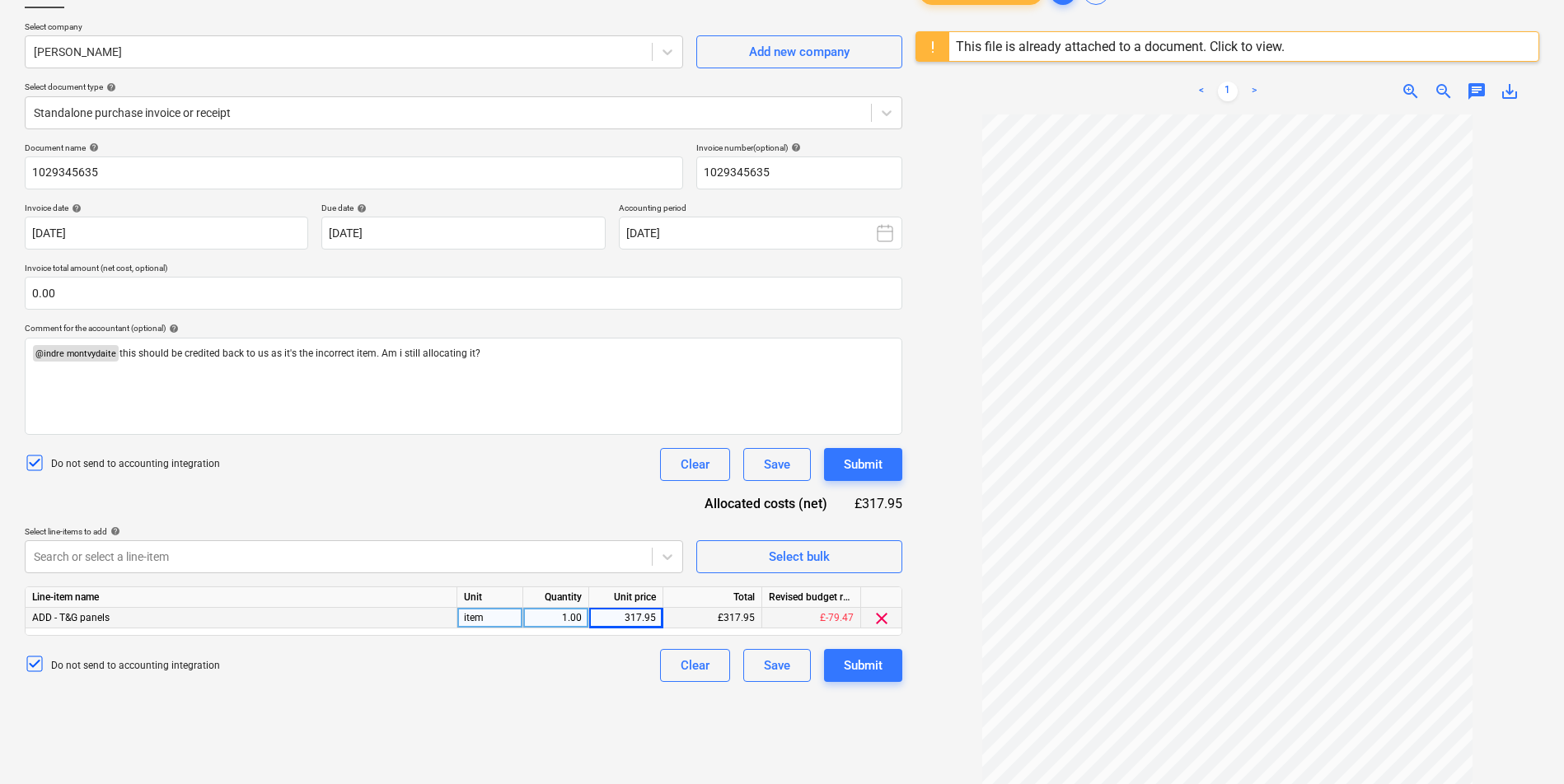
scroll to position [94, 0]
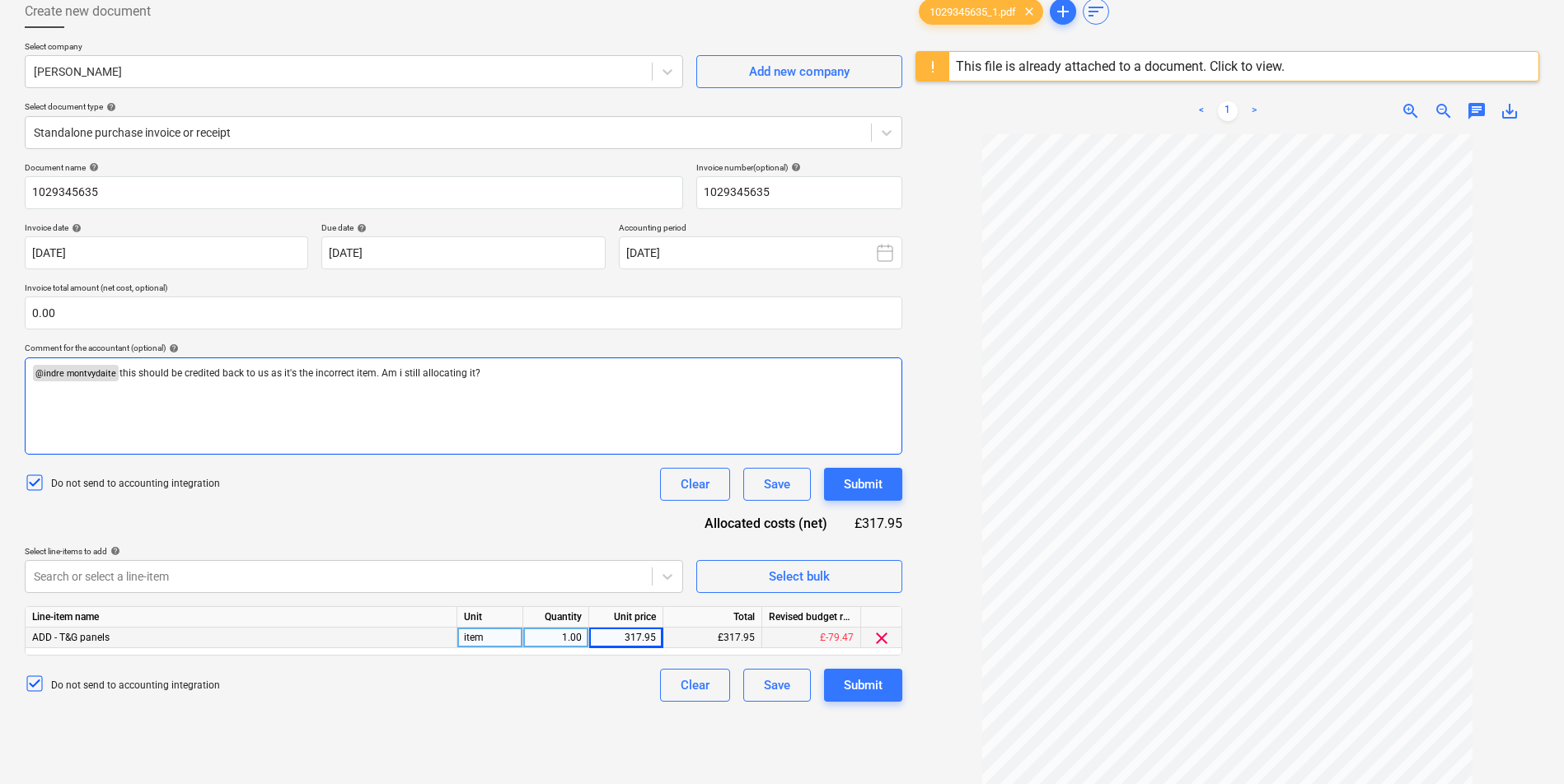
click at [511, 382] on div "﻿ @ indre montvydaite ﻿ this should be credited back to us as it's the incorrec…" at bounding box center [464, 406] width 878 height 98
drag, startPoint x: 508, startPoint y: 382, endPoint x: 378, endPoint y: 373, distance: 130.3
click at [378, 373] on div "﻿ @ indre montvydaite ﻿ this should be credited back to us as it's the incorrec…" at bounding box center [464, 406] width 878 height 98
drag, startPoint x: 104, startPoint y: 199, endPoint x: 23, endPoint y: 198, distance: 81.0
click at [23, 198] on div "Create new document Select company [PERSON_NAME] Add new company Select documen…" at bounding box center [464, 434] width 891 height 891
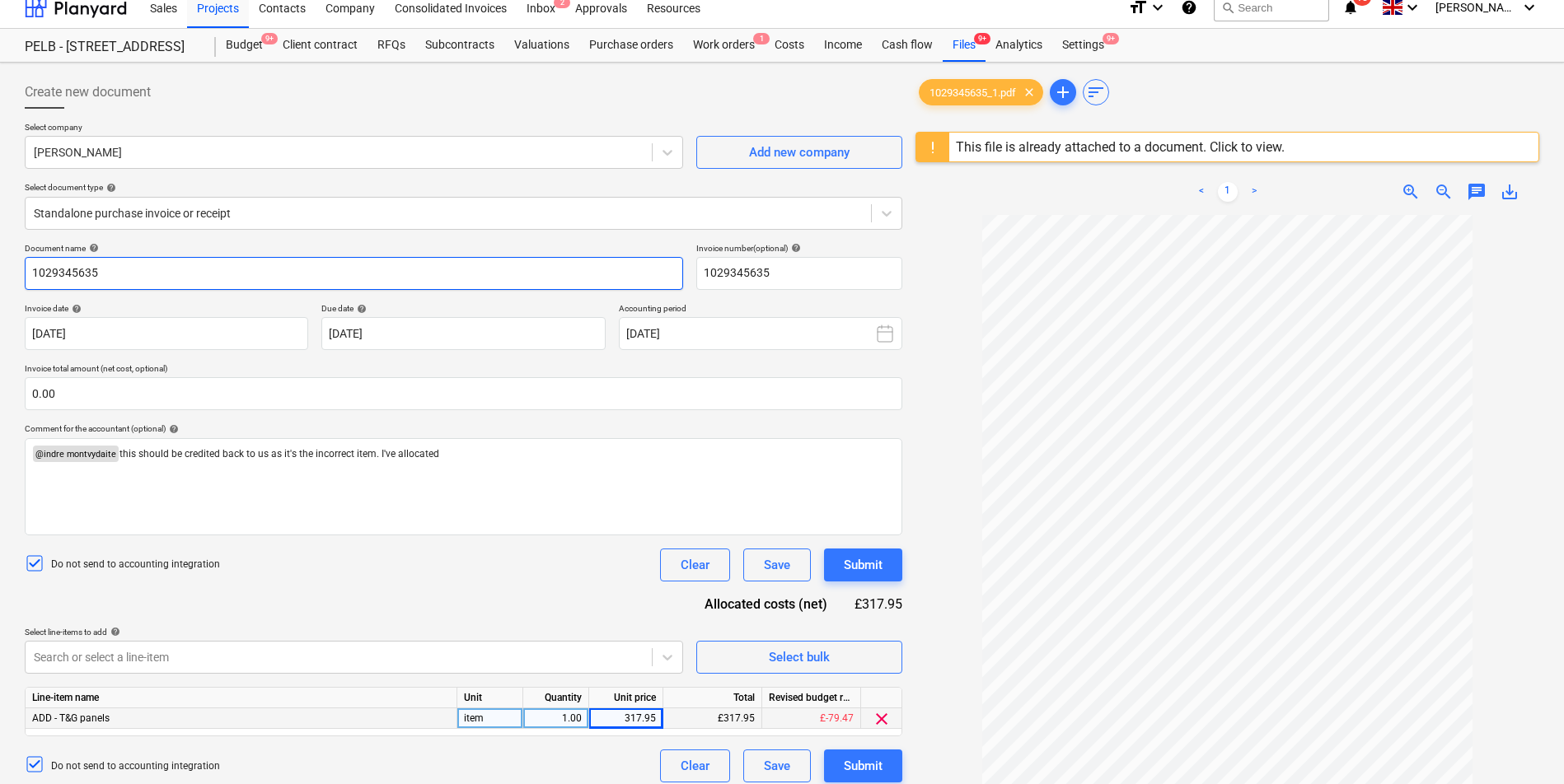
scroll to position [0, 0]
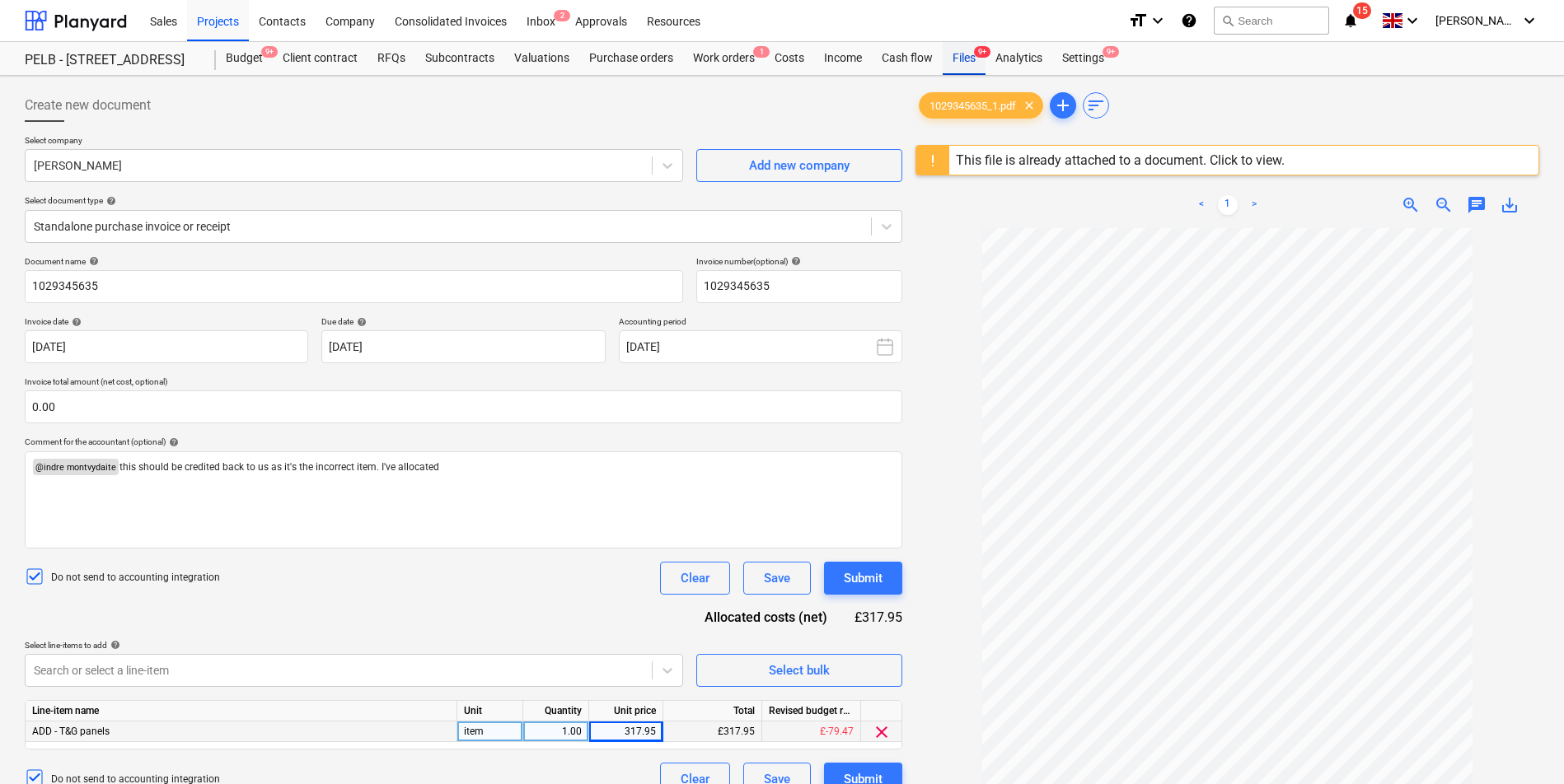
click at [974, 65] on div "Files 9+" at bounding box center [963, 58] width 43 height 33
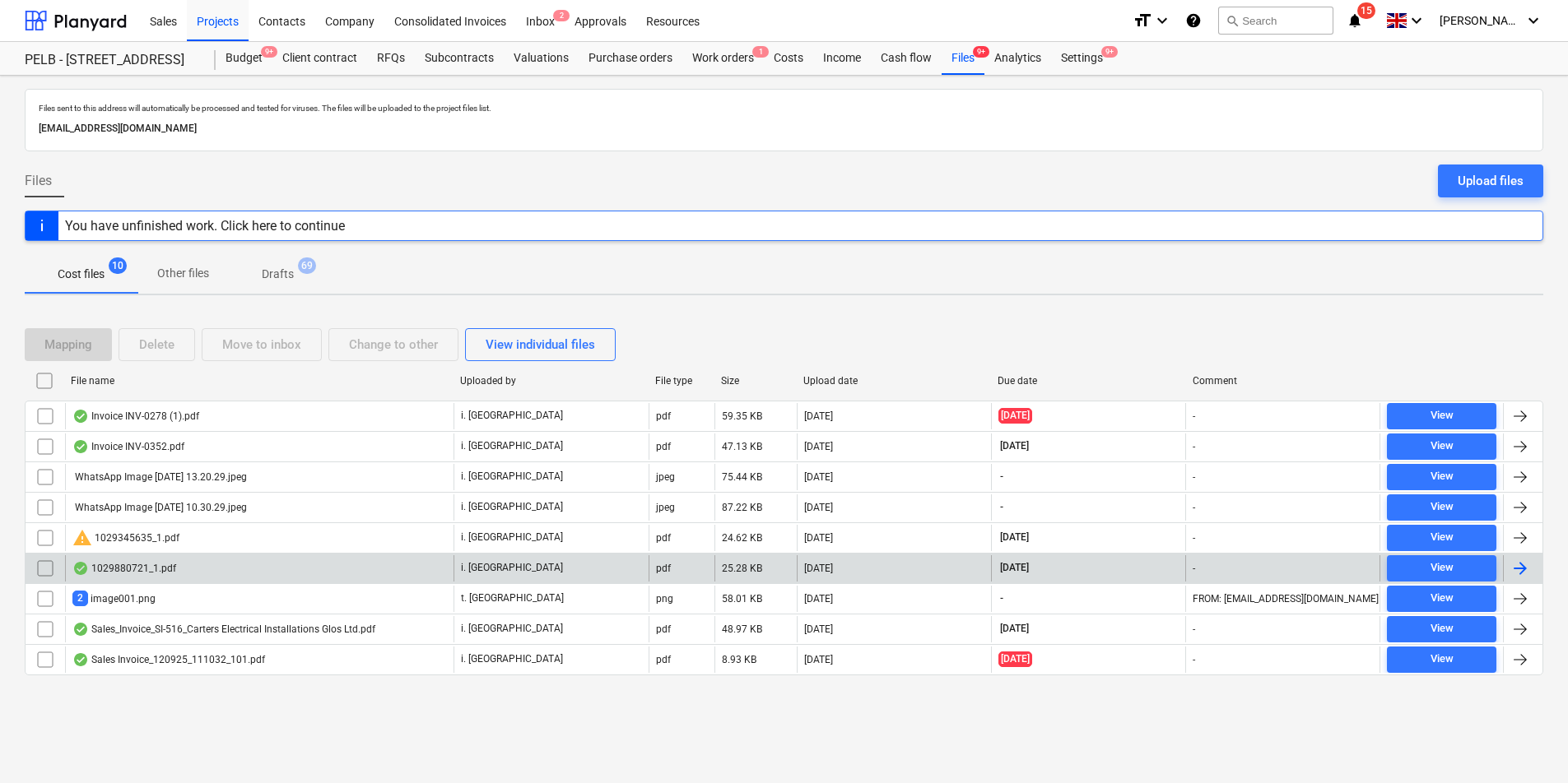
click at [219, 566] on div "1029880721_1.pdf" at bounding box center [259, 569] width 388 height 27
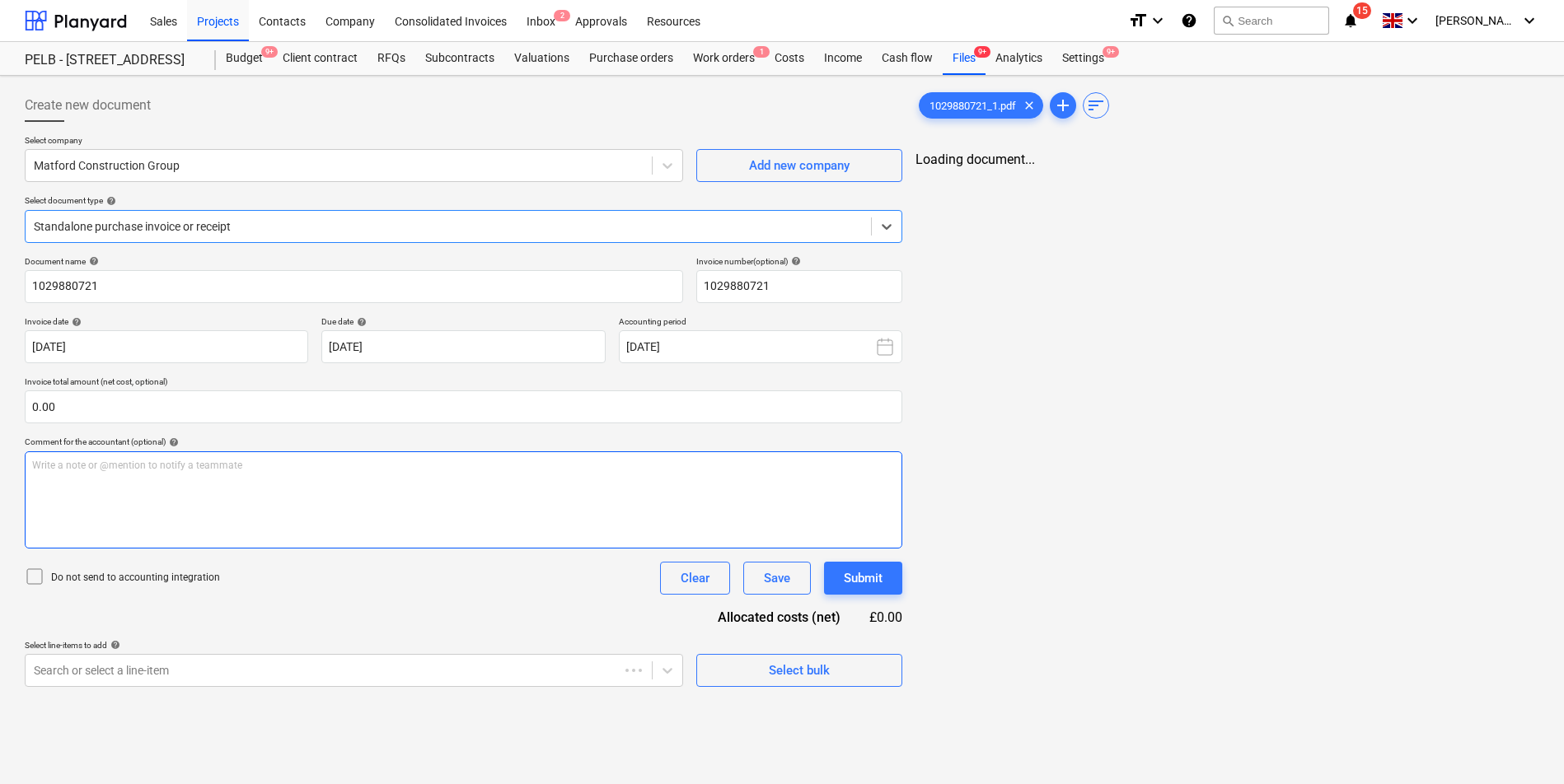
type input "1029880721"
type input "[DATE]"
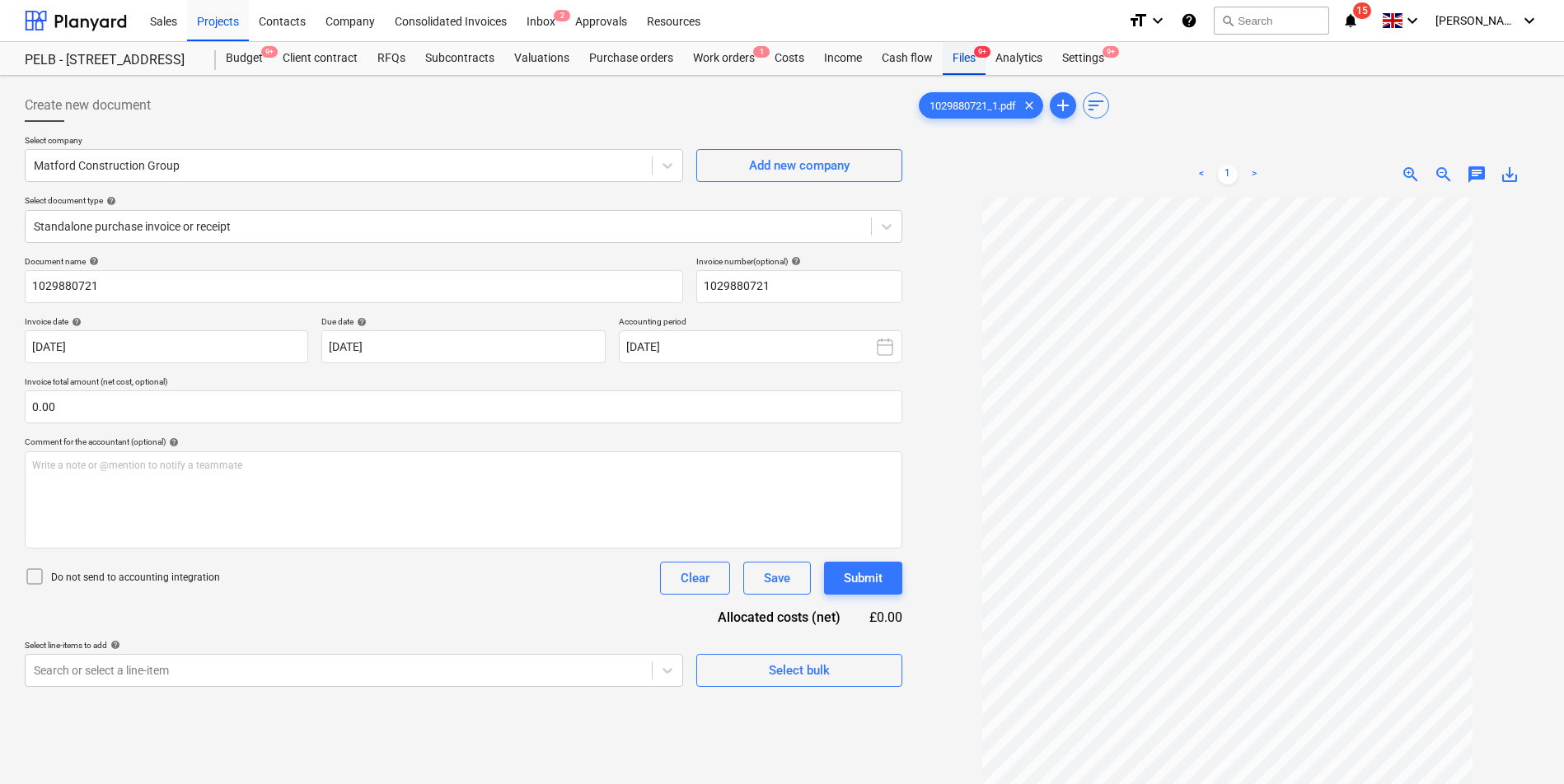
click at [959, 64] on div "Files 9+" at bounding box center [963, 58] width 43 height 33
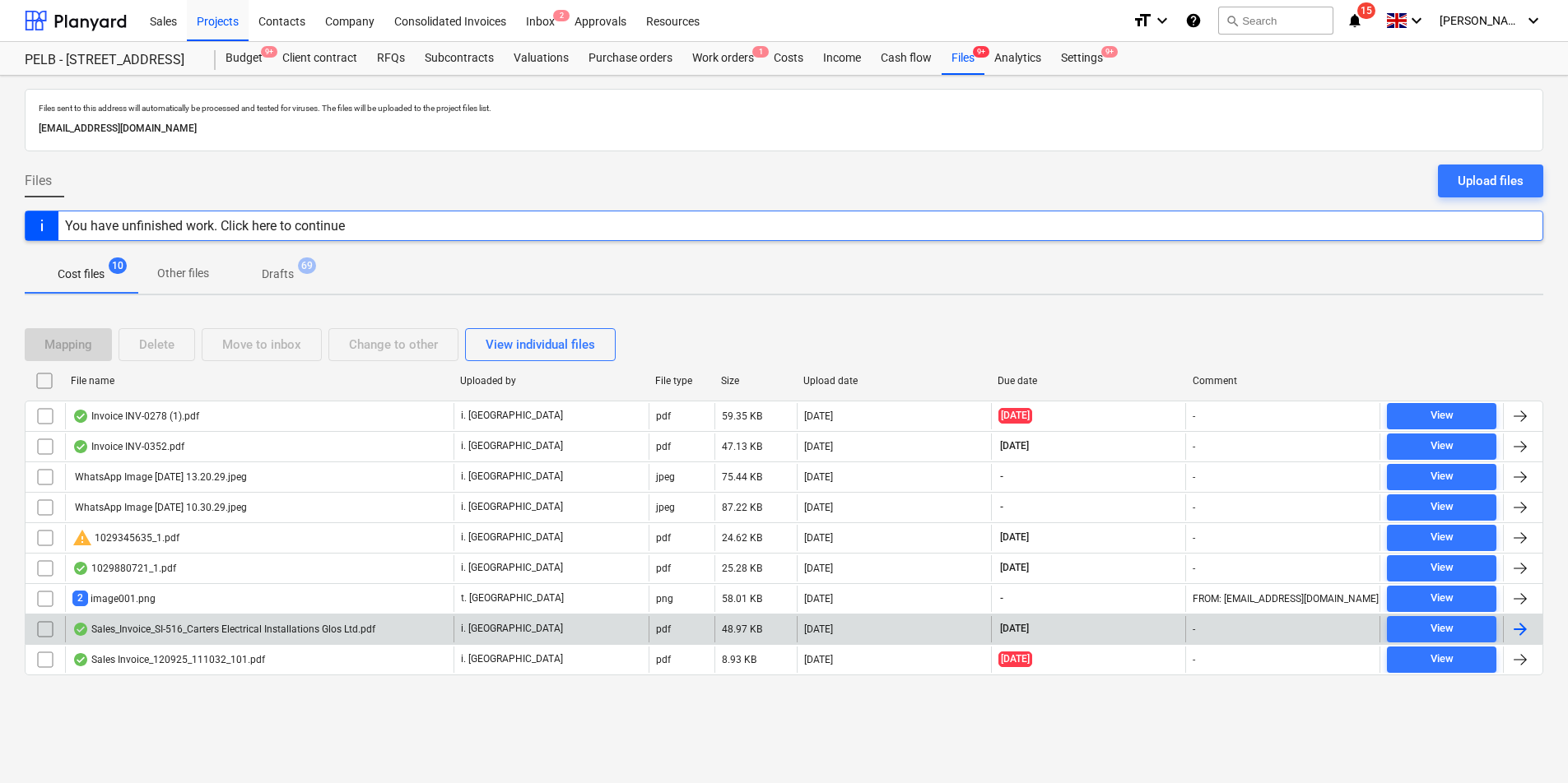
click at [461, 633] on p "i. [GEOGRAPHIC_DATA]" at bounding box center [512, 629] width 102 height 14
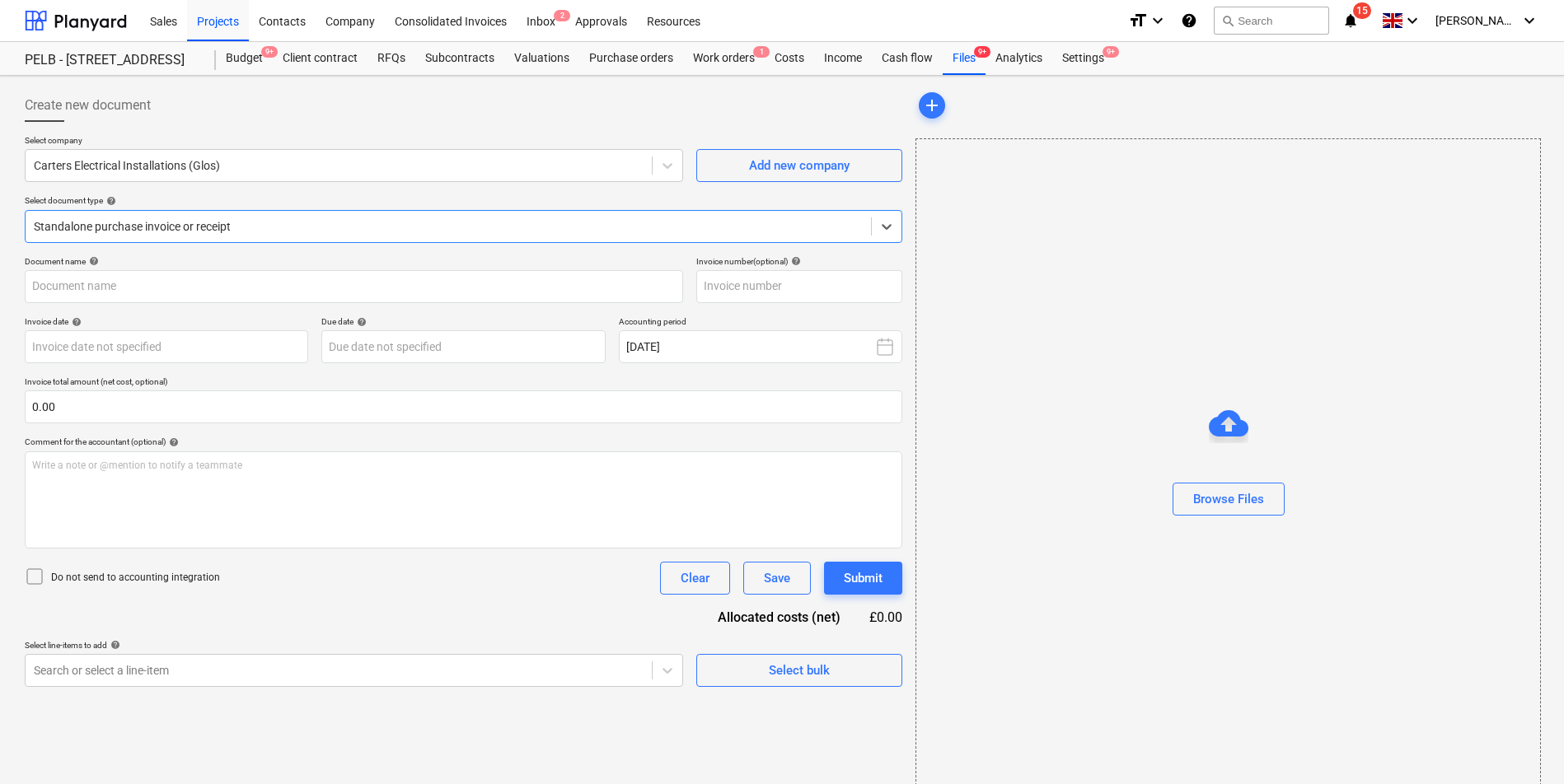
type input "SI-516"
type input "[DATE]"
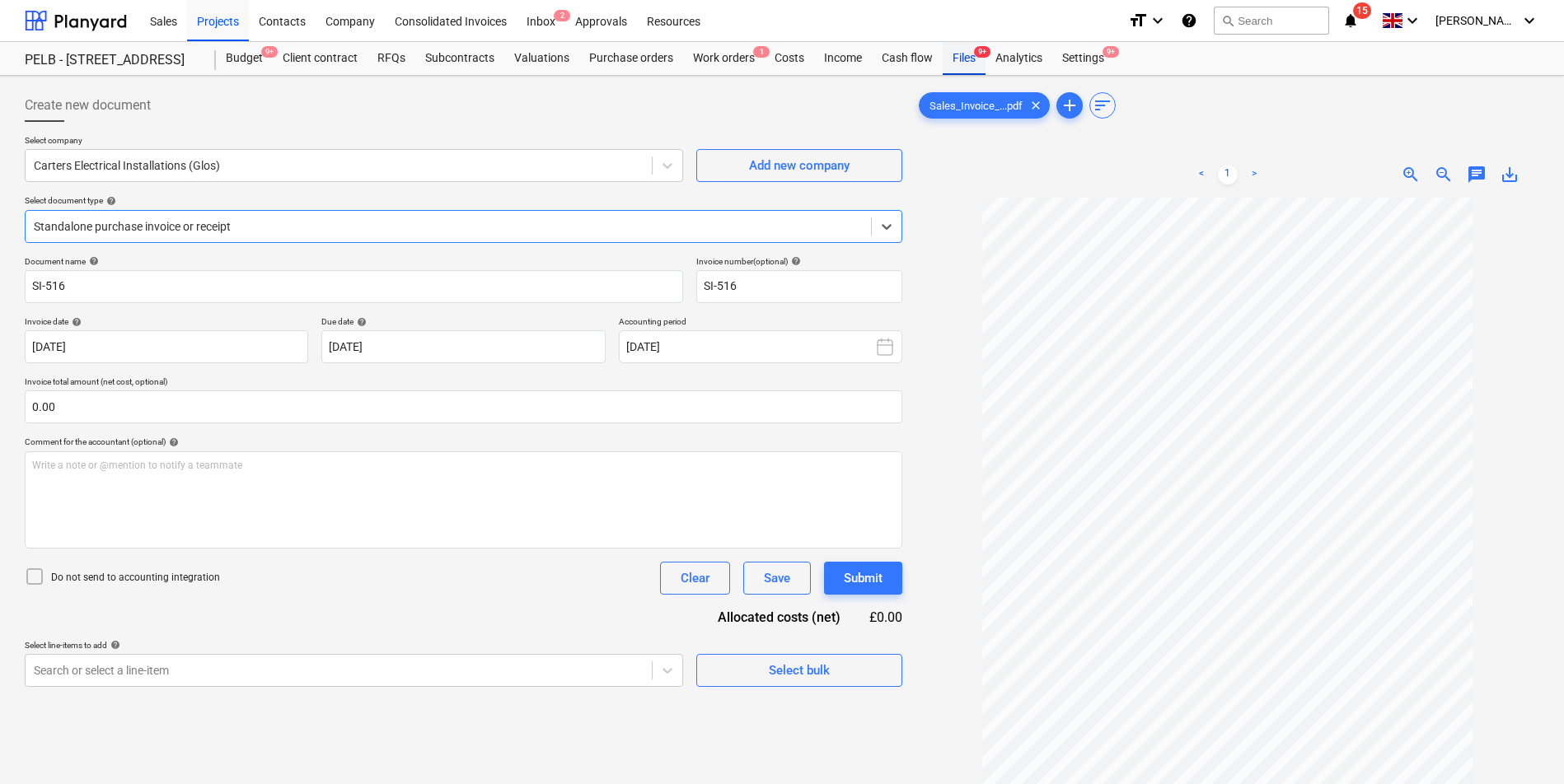
click at [949, 59] on div "Files 9+" at bounding box center [963, 58] width 43 height 33
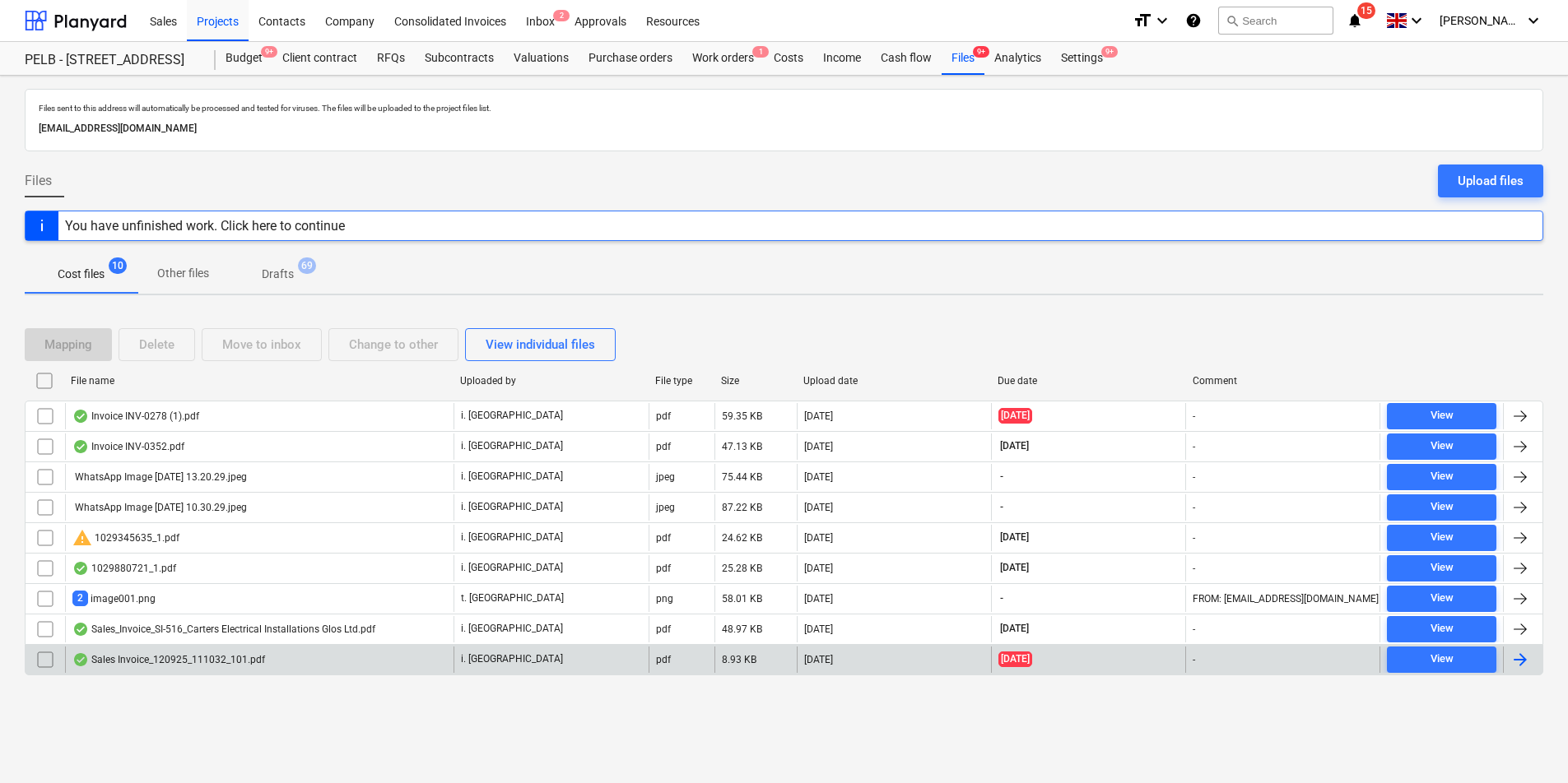
click at [801, 651] on div "[DATE]" at bounding box center [893, 660] width 194 height 27
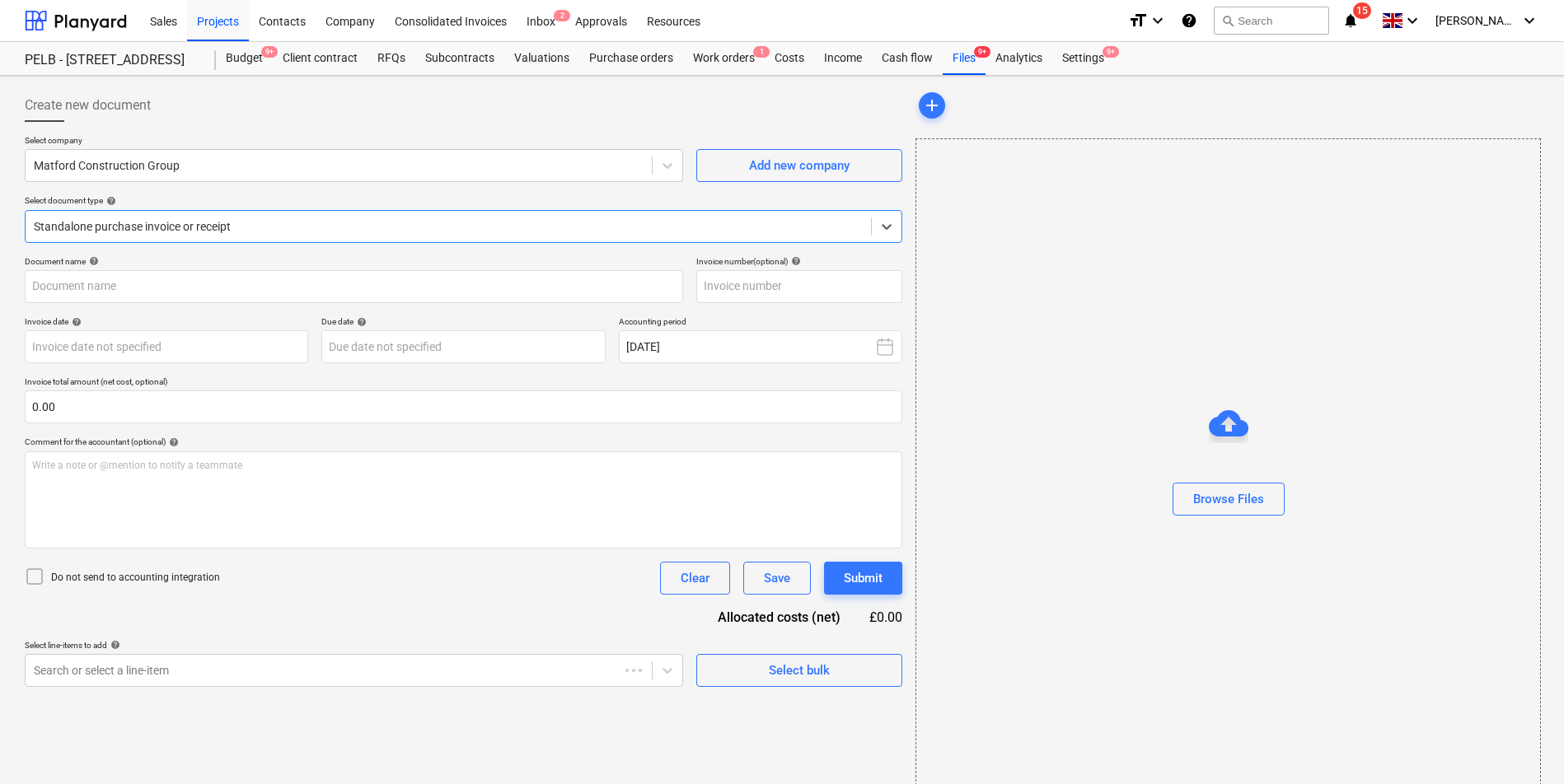
type input "43921557"
type input "[DATE]"
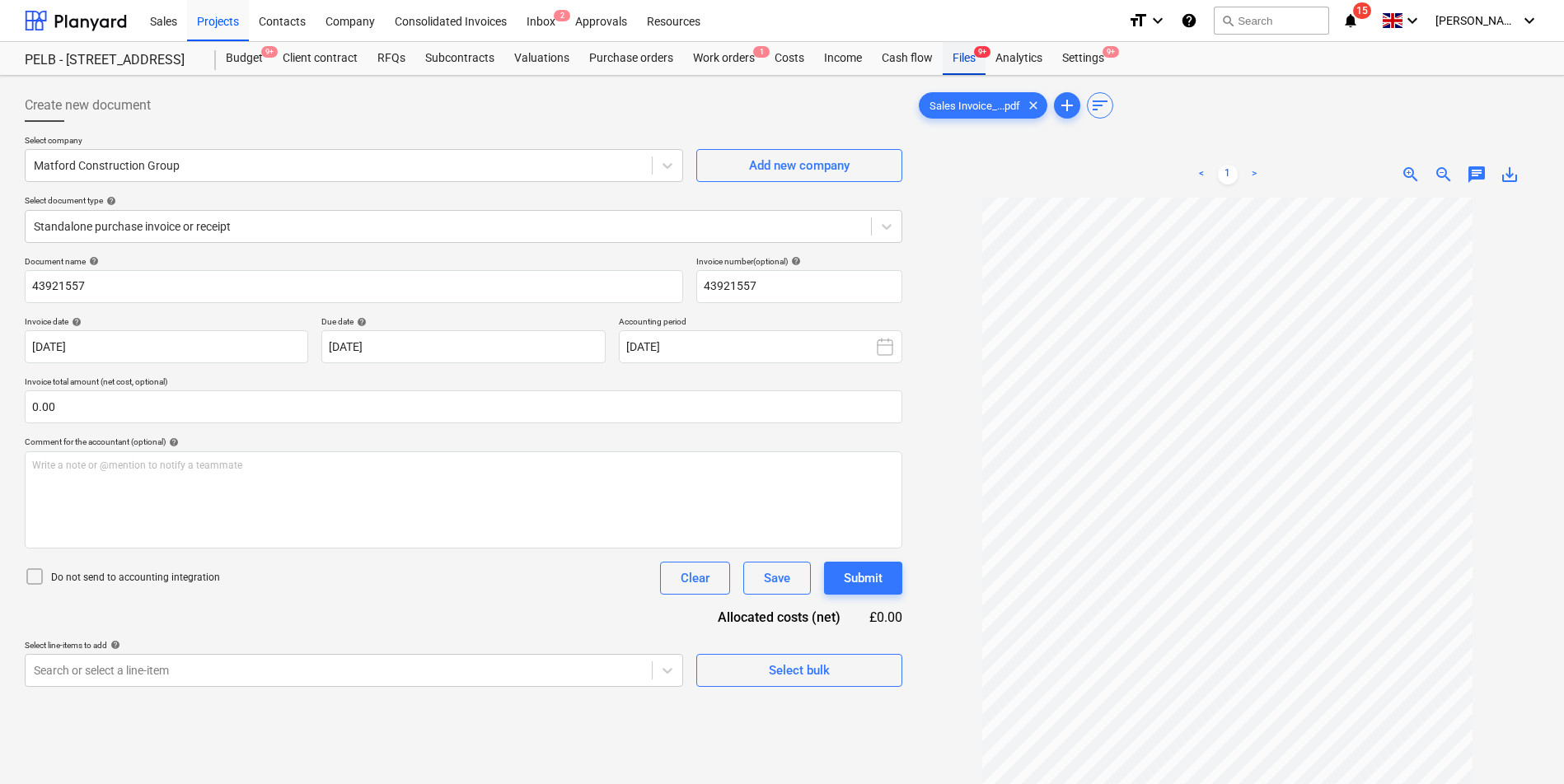
click at [943, 61] on div "Files 9+" at bounding box center [963, 58] width 43 height 33
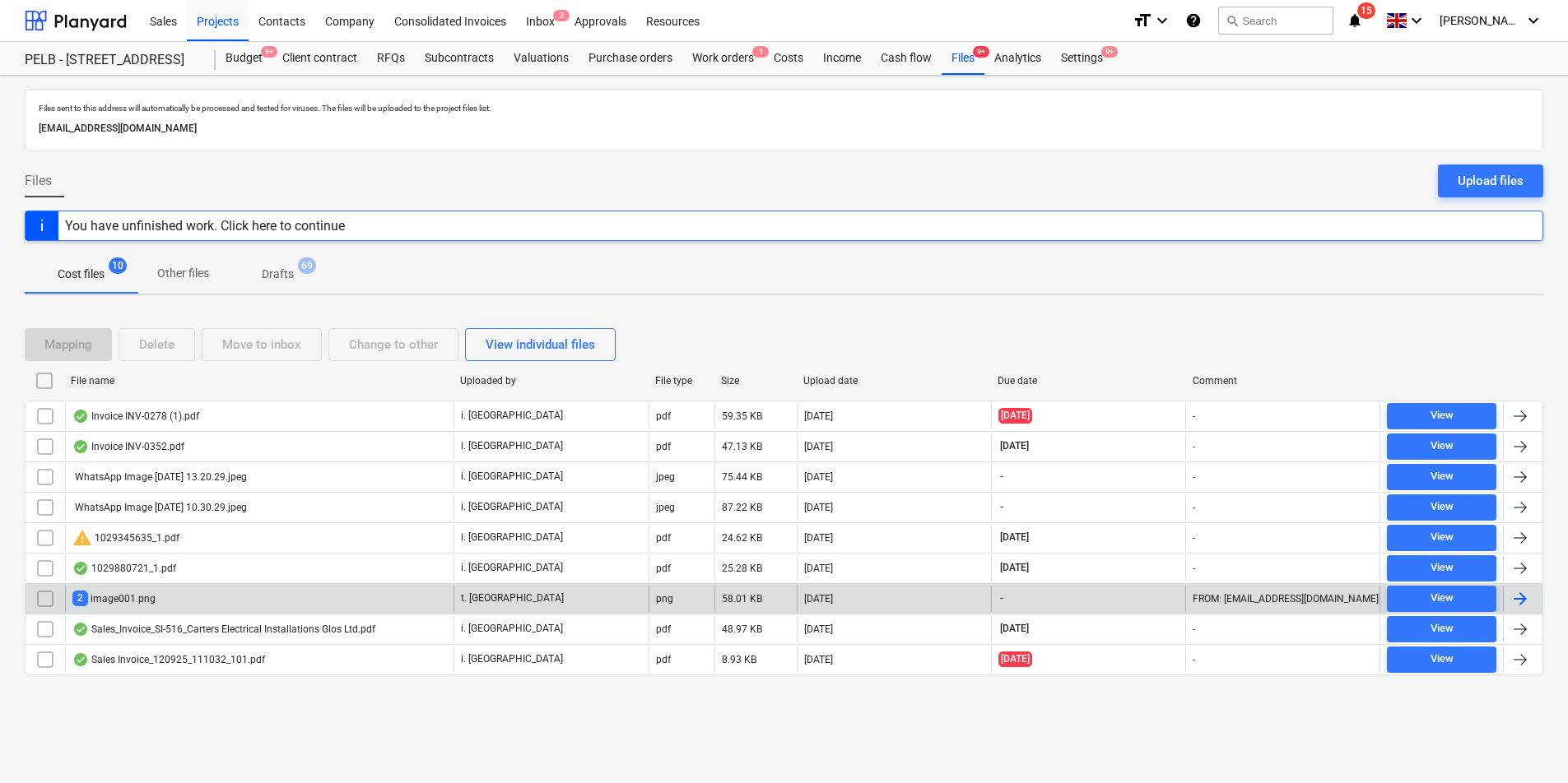
click at [868, 603] on div "[DATE]" at bounding box center [893, 599] width 194 height 27
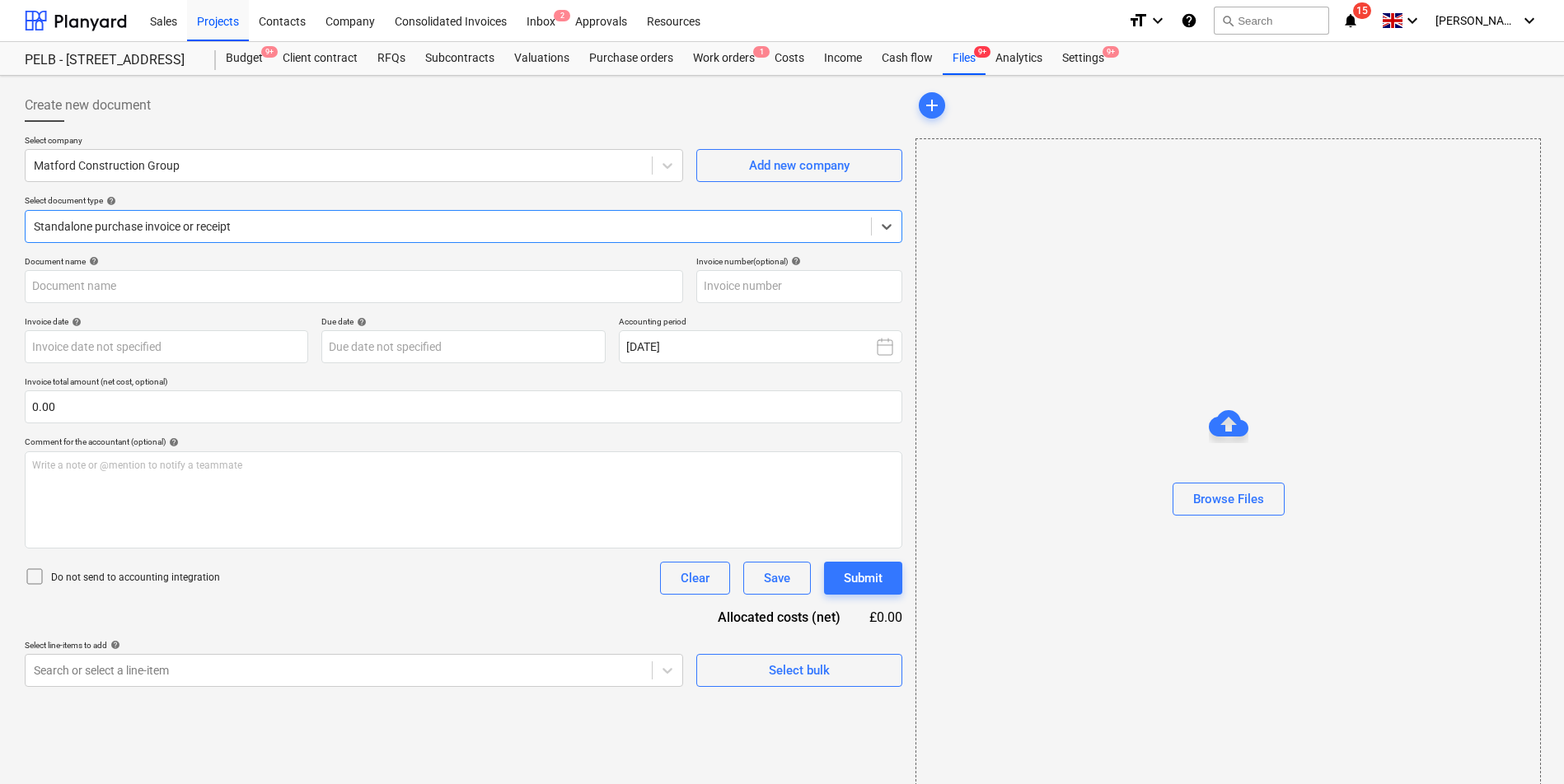
type input "INV620546"
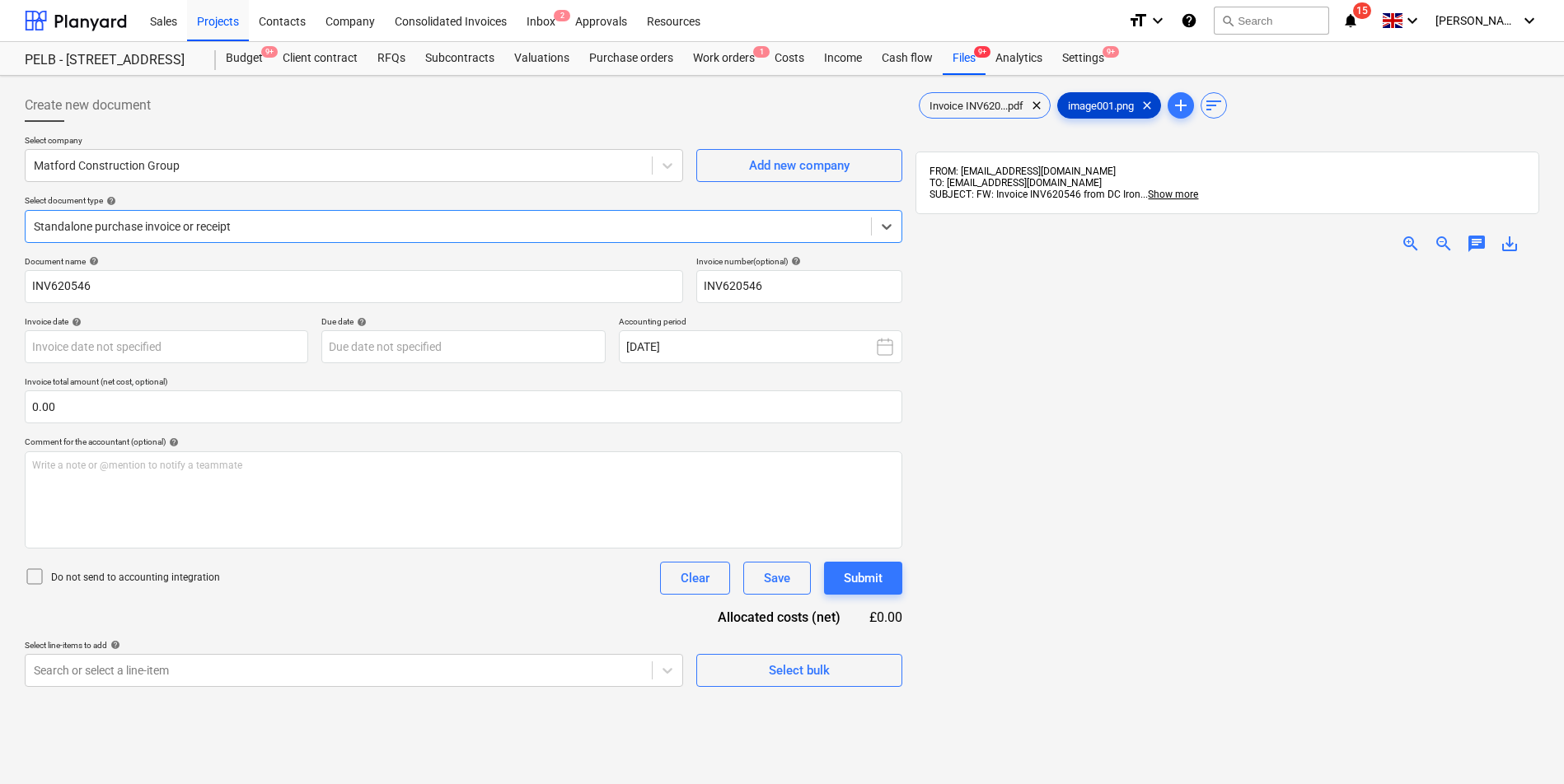
click at [1095, 108] on span "image001.png" at bounding box center [1100, 106] width 86 height 13
click at [986, 96] on div "Invoice INV620...pdf clear" at bounding box center [984, 106] width 132 height 27
click at [953, 62] on div "Files 9+" at bounding box center [963, 58] width 43 height 33
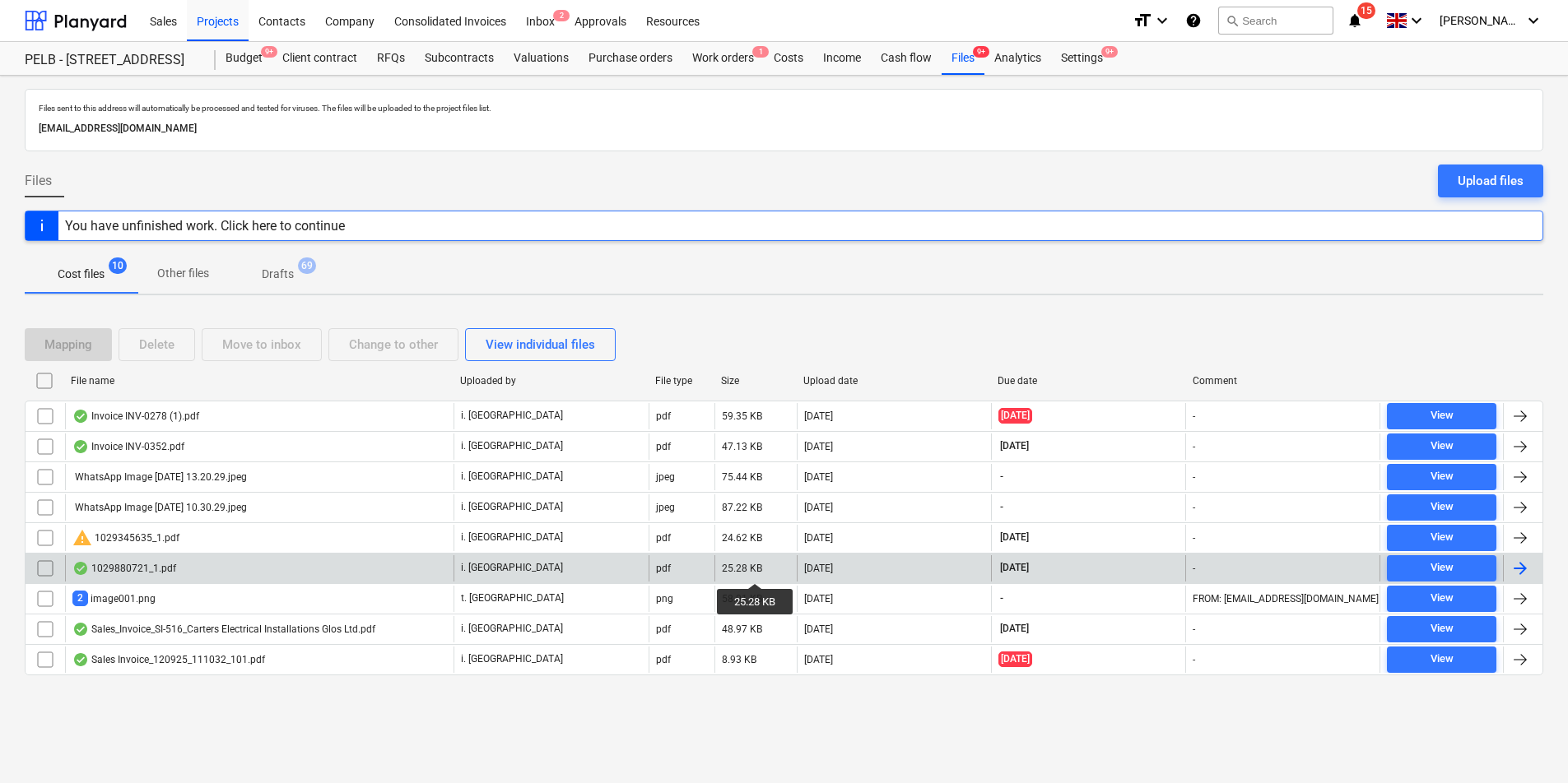
click at [756, 568] on div "25.28 KB" at bounding box center [742, 569] width 40 height 12
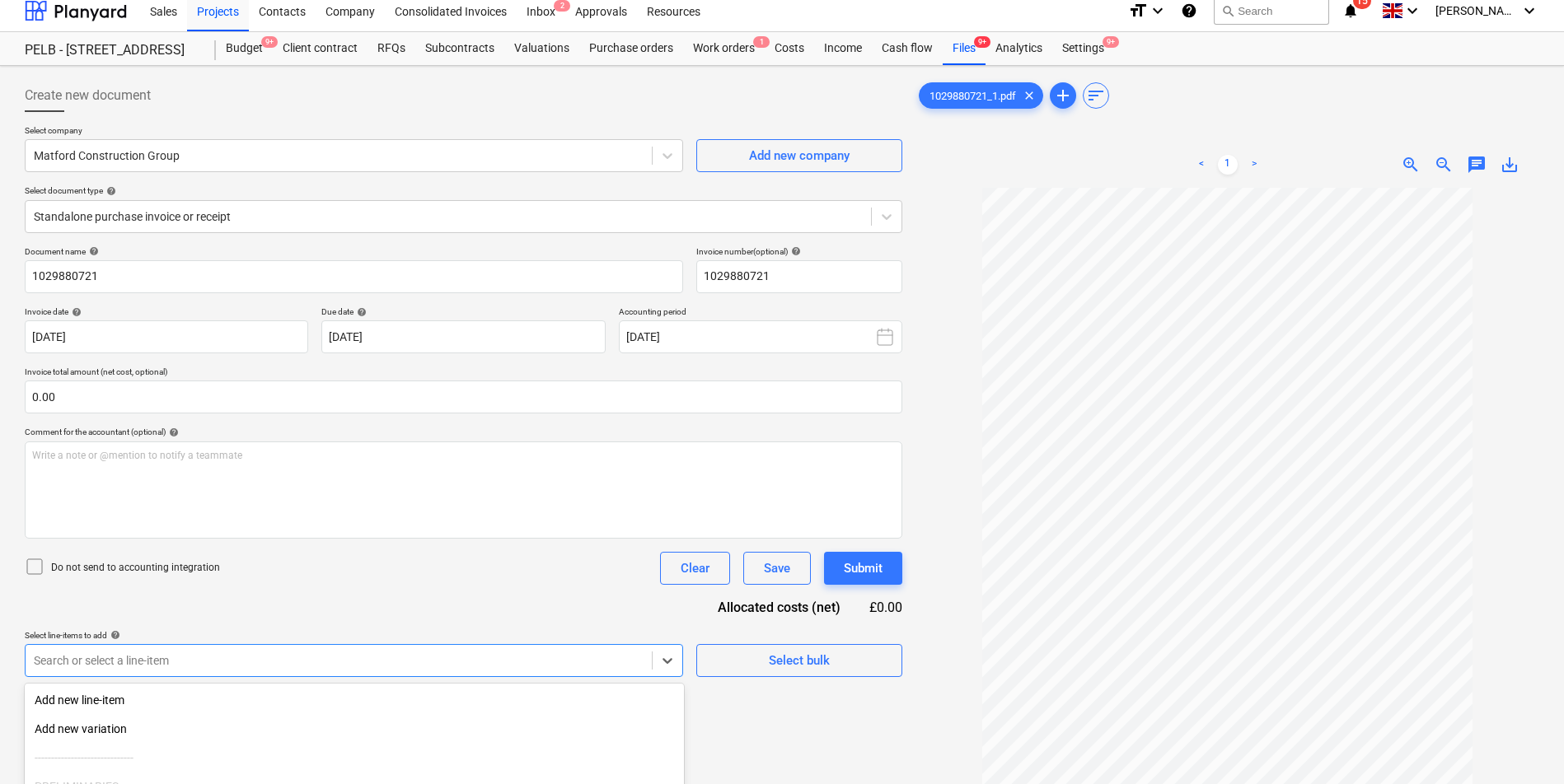
scroll to position [165, 0]
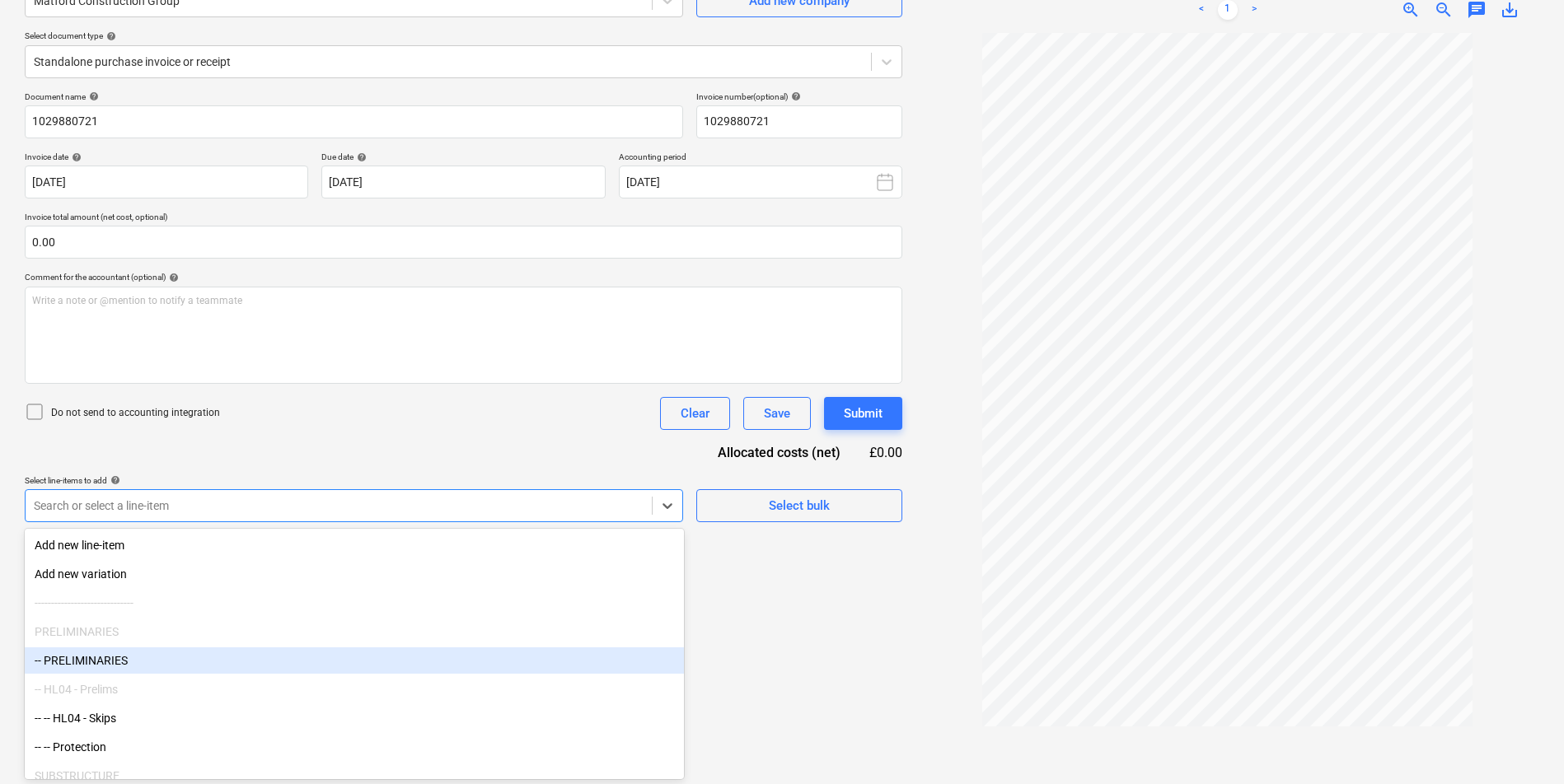
click at [558, 620] on body "Sales Projects Contacts Company Consolidated Invoices Inbox 2 Approvals Resourc…" at bounding box center [782, 227] width 1564 height 784
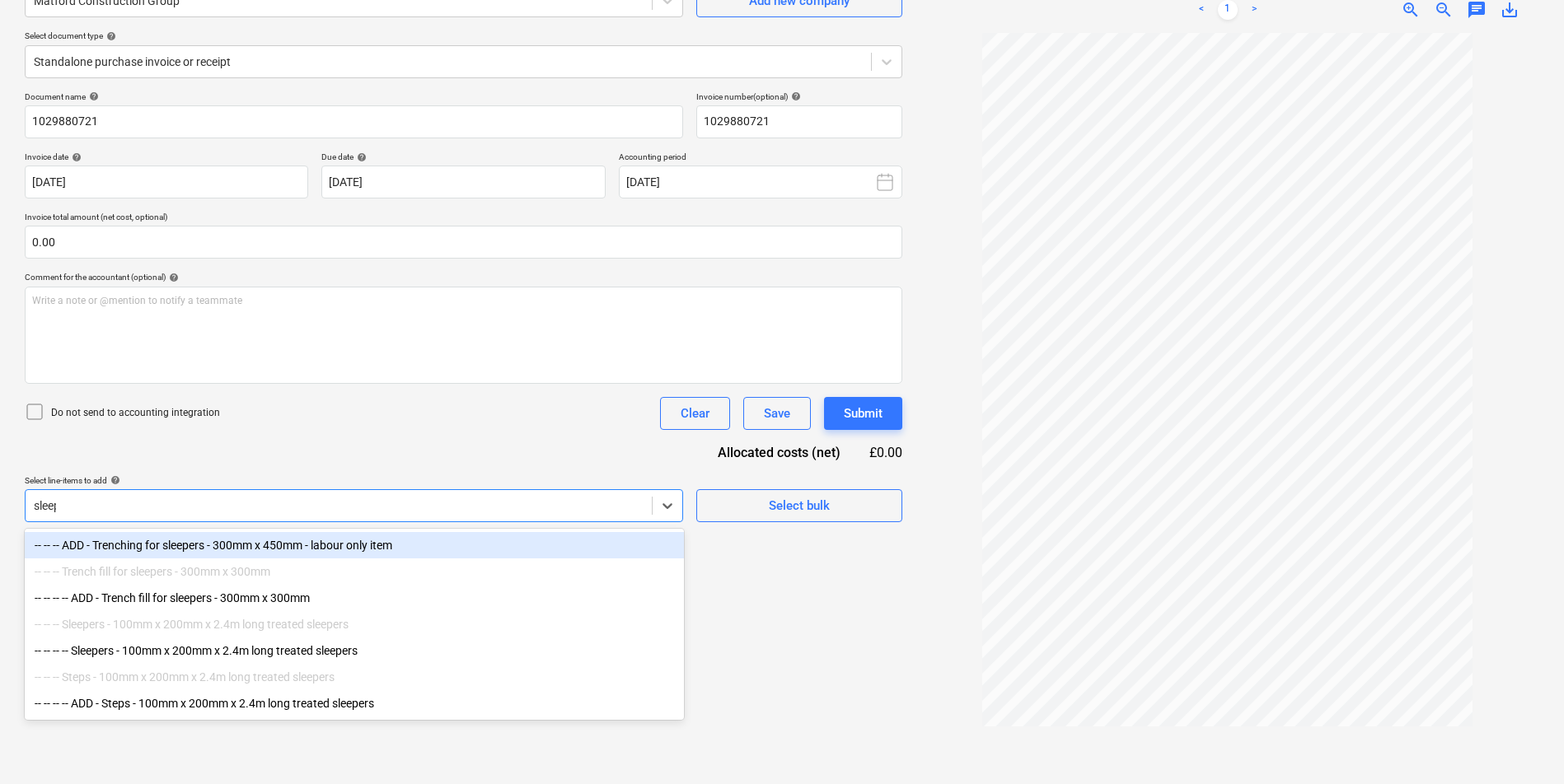
type input "sleeper"
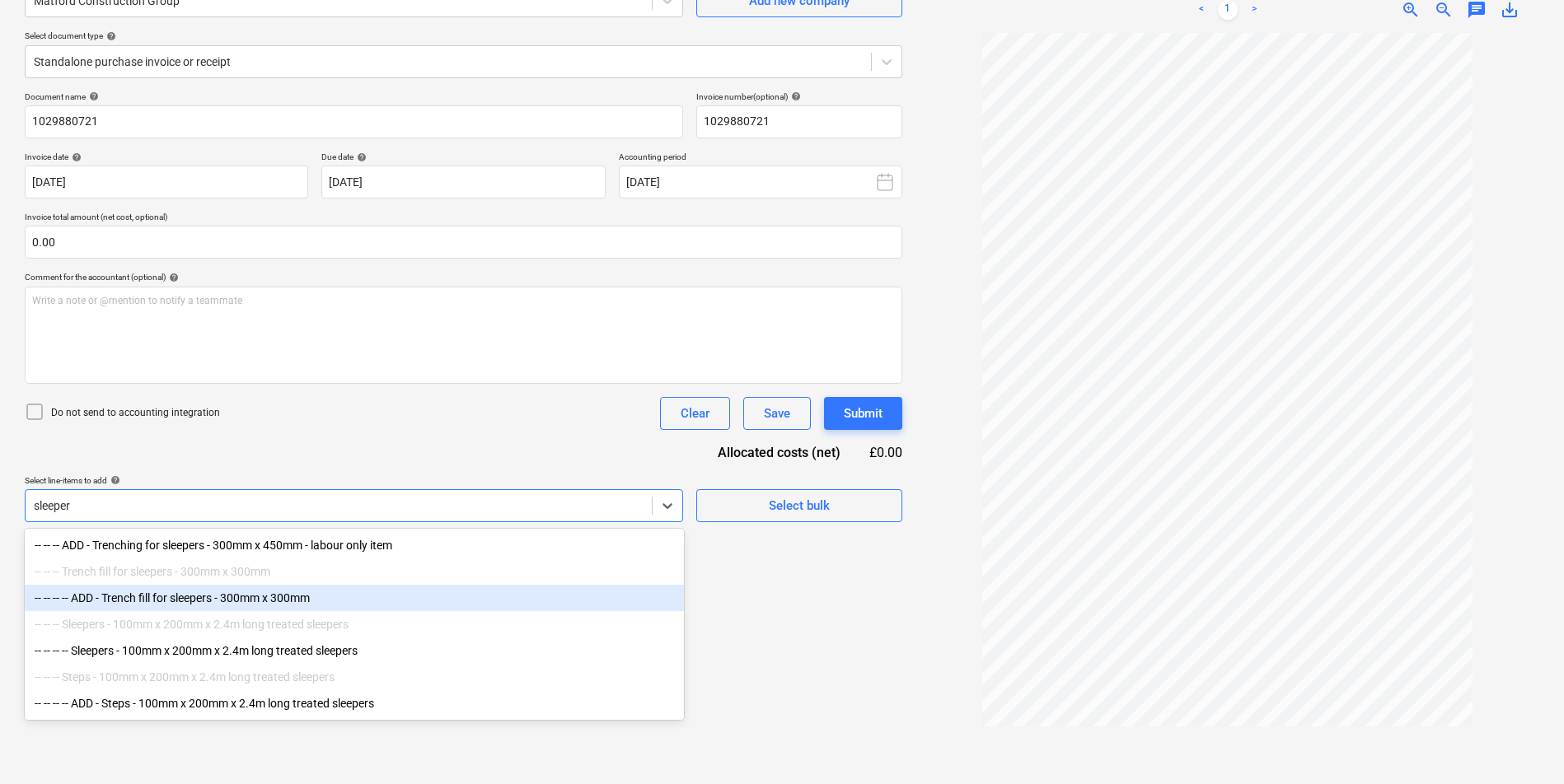
click at [386, 596] on div "-- -- -- -- ADD - Trench fill for sleepers - 300mm x 300mm" at bounding box center [355, 598] width 659 height 27
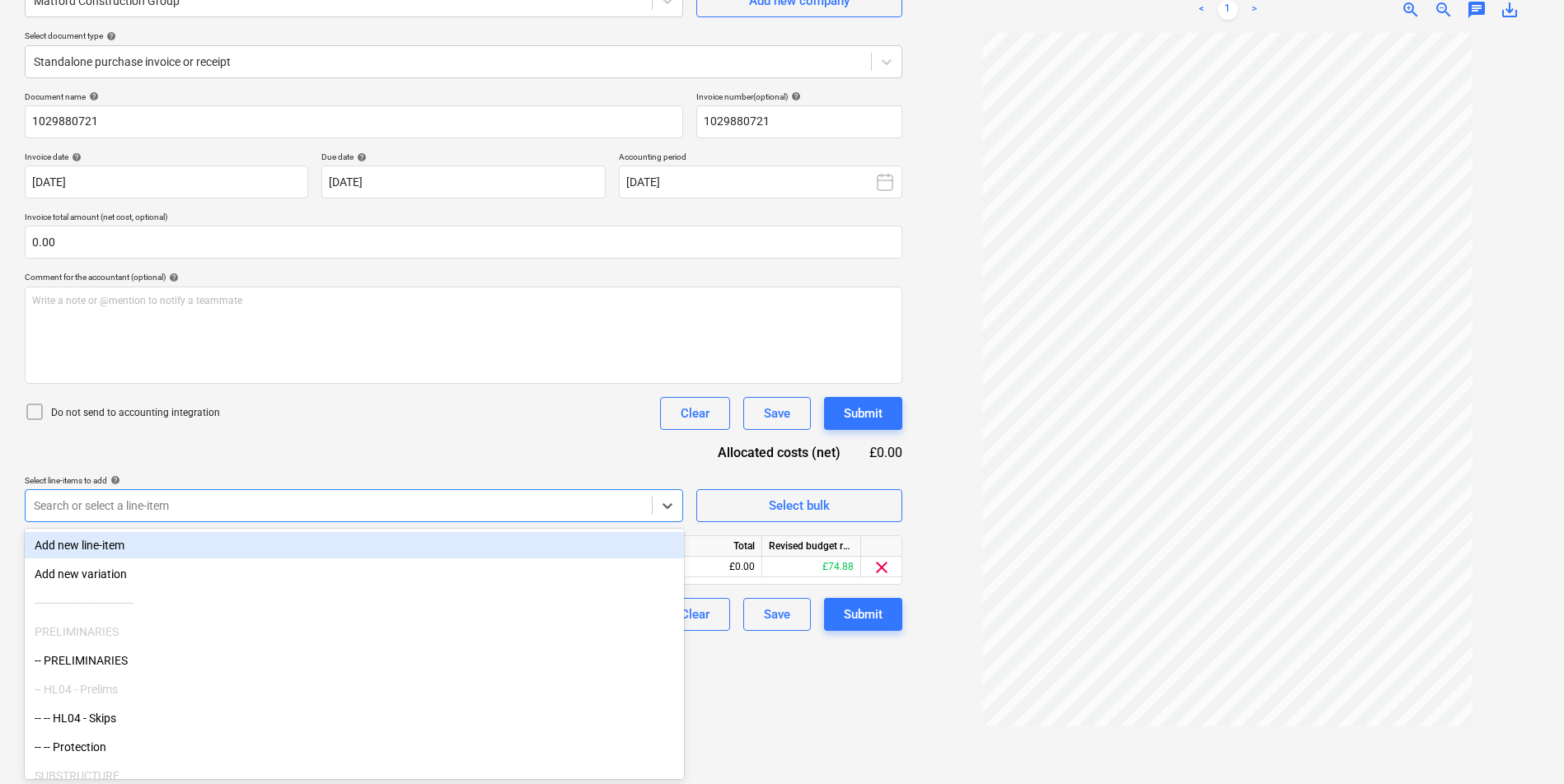
click at [398, 425] on div "Do not send to accounting integration Clear Save Submit" at bounding box center [464, 414] width 878 height 33
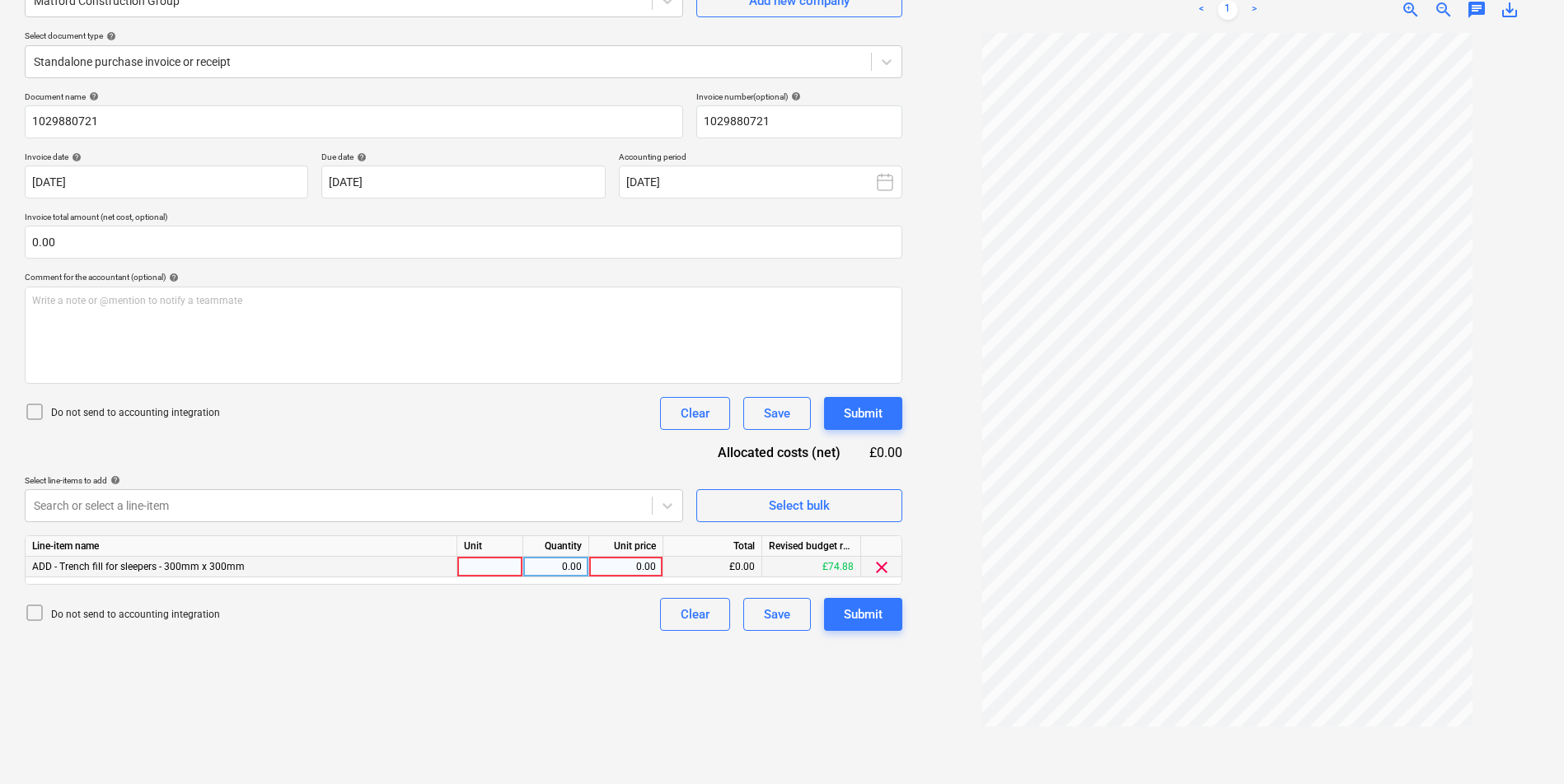
click at [492, 565] on div at bounding box center [490, 567] width 66 height 21
type input "1"
click at [616, 571] on div "0.00" at bounding box center [626, 567] width 60 height 21
type input "53.01"
click at [469, 507] on div at bounding box center [338, 506] width 610 height 17
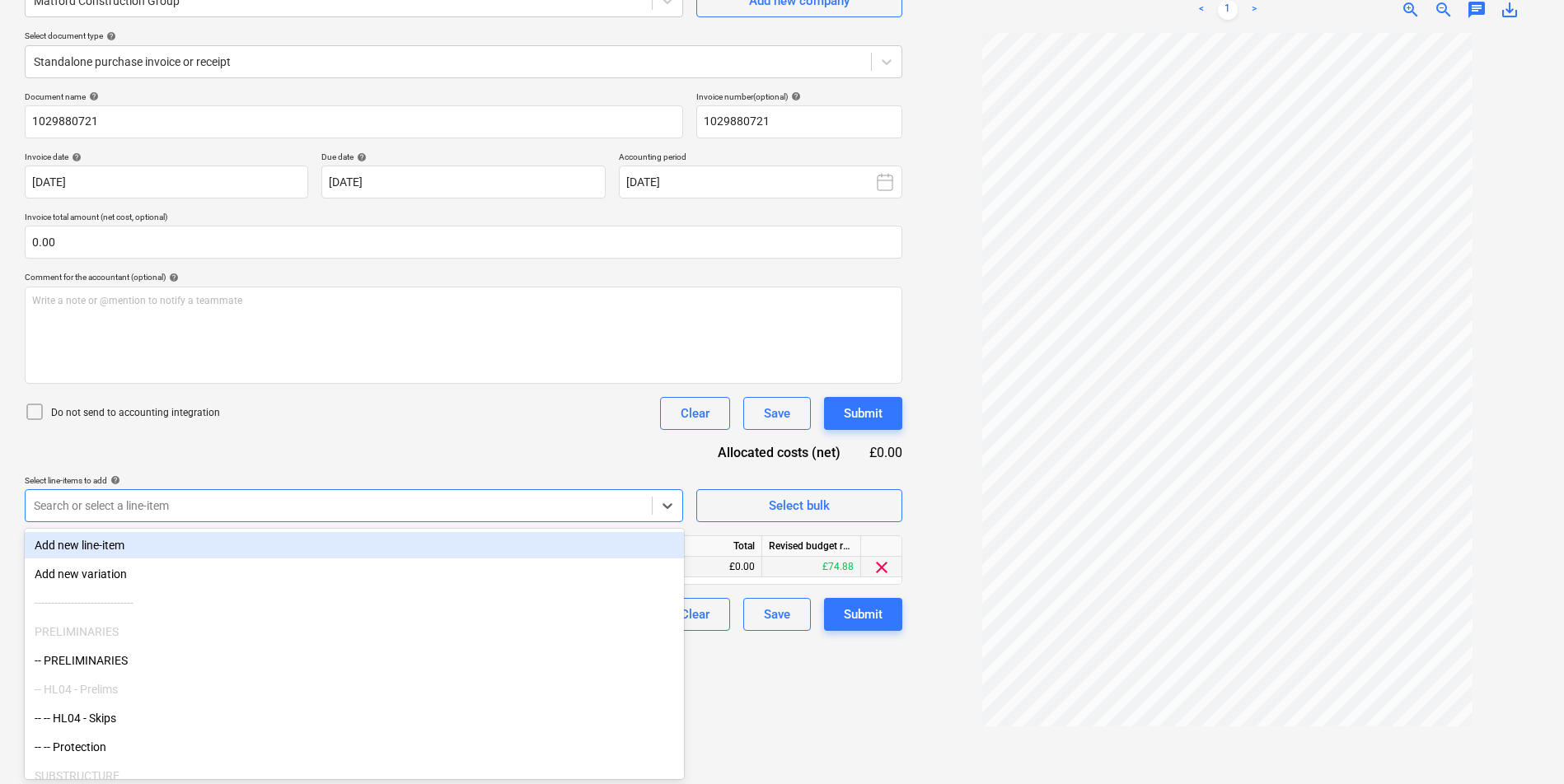
click at [391, 512] on div at bounding box center [338, 506] width 610 height 17
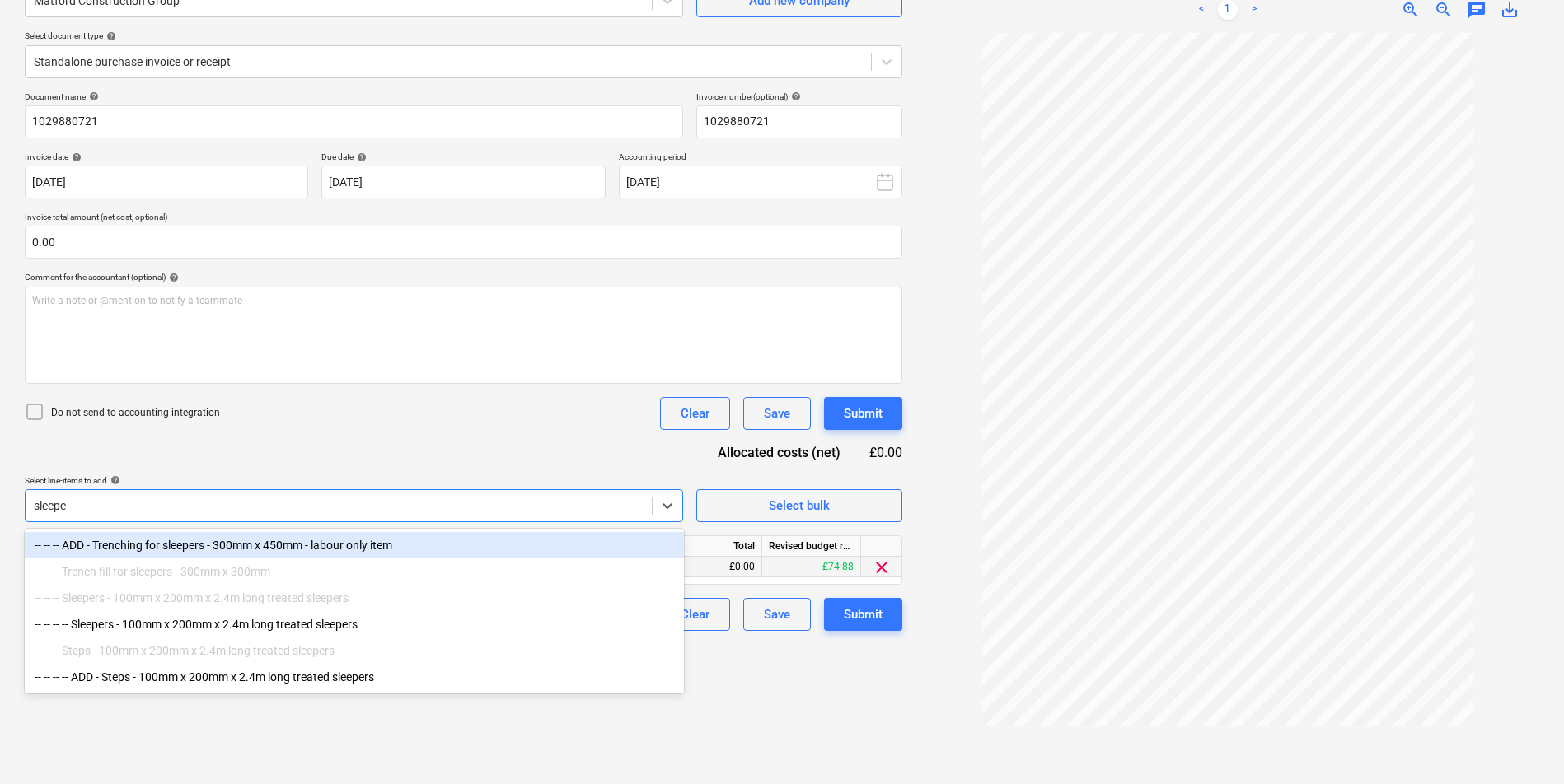
type input "sleeper"
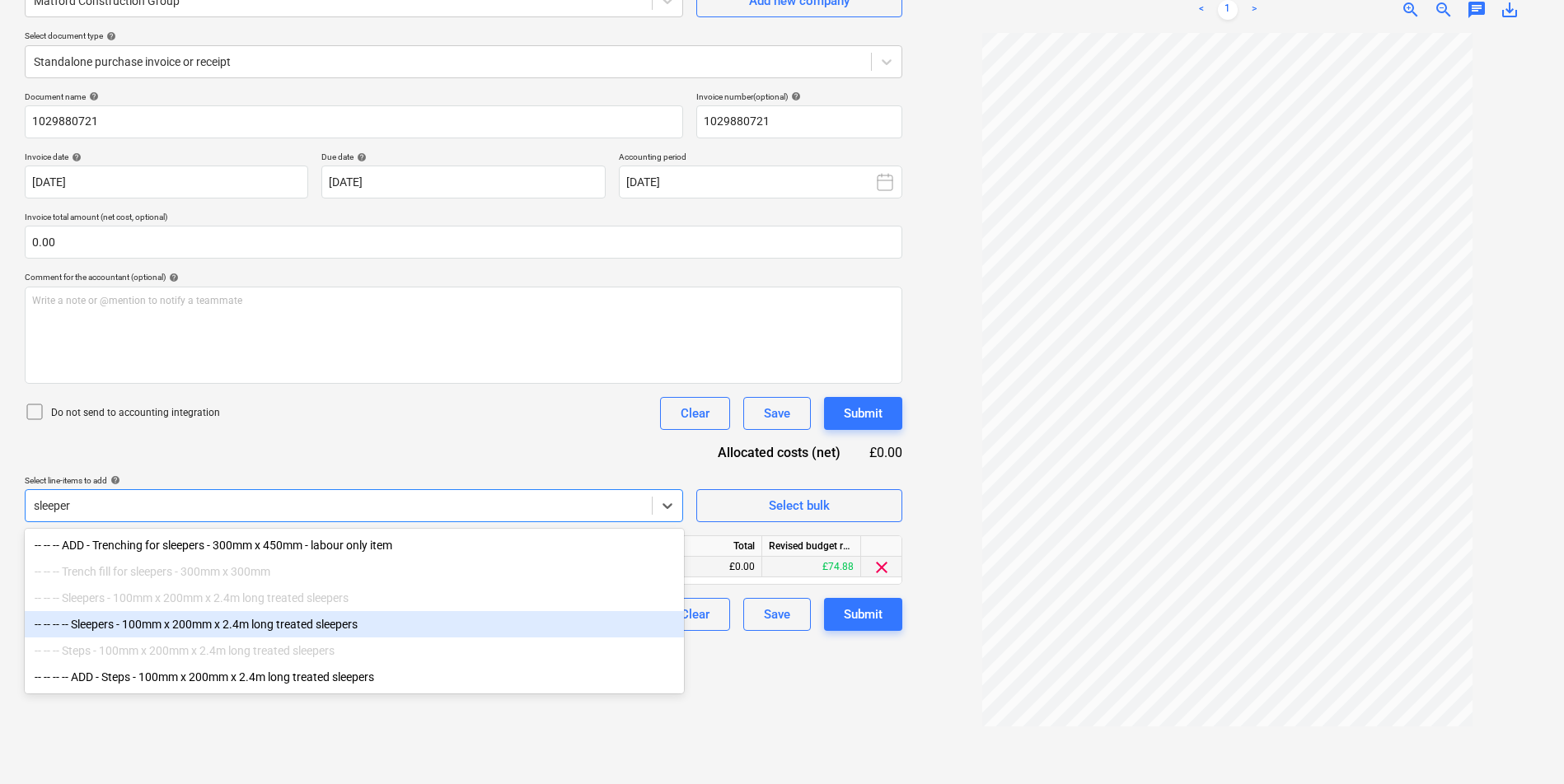
click at [370, 630] on div "-- -- -- -- Sleepers - 100mm x 200mm x 2.4m long treated sleepers" at bounding box center [355, 625] width 659 height 27
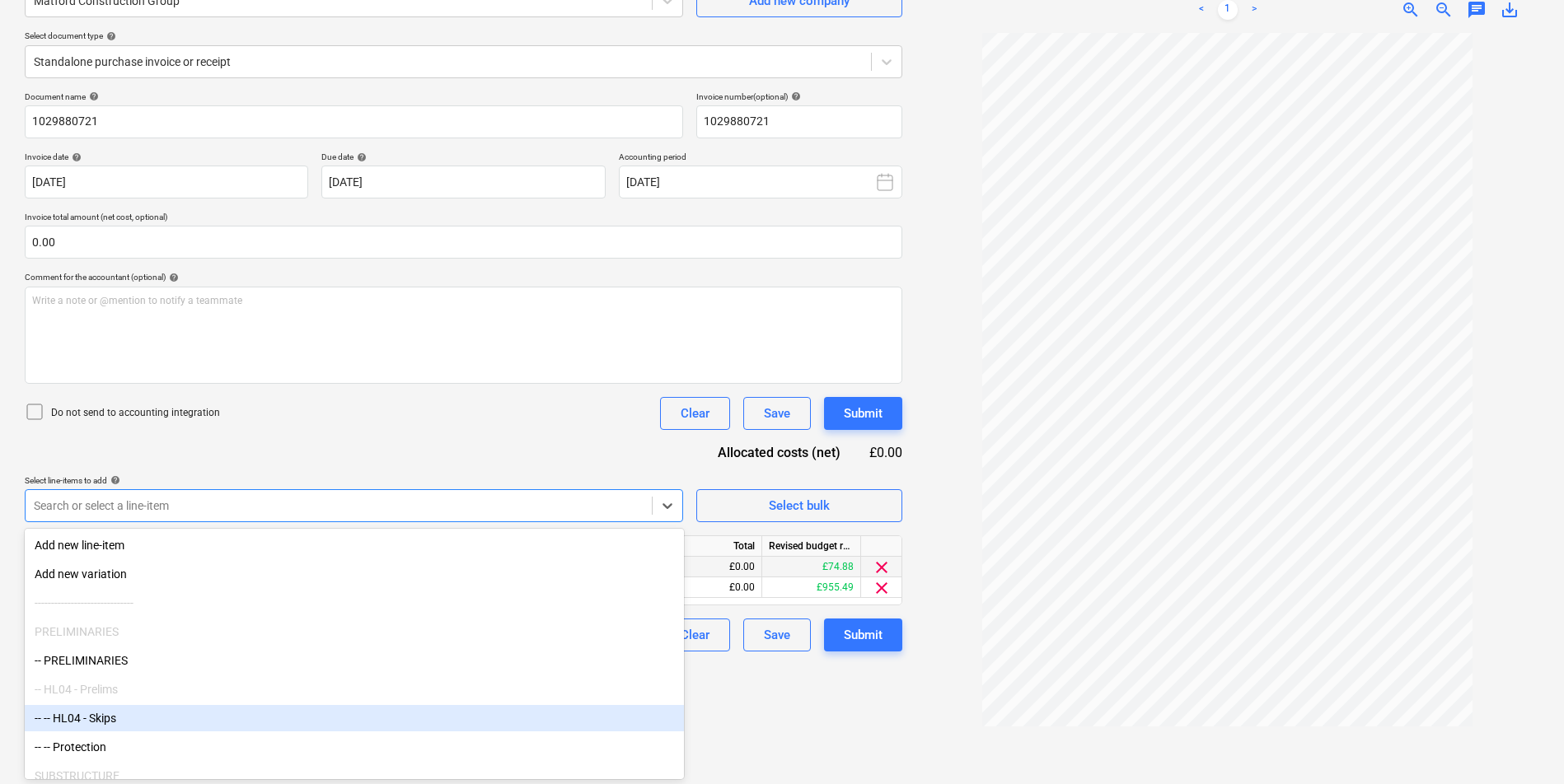
click at [769, 706] on div "Create new document Select company Matford Construction Group Add new company S…" at bounding box center [464, 347] width 891 height 860
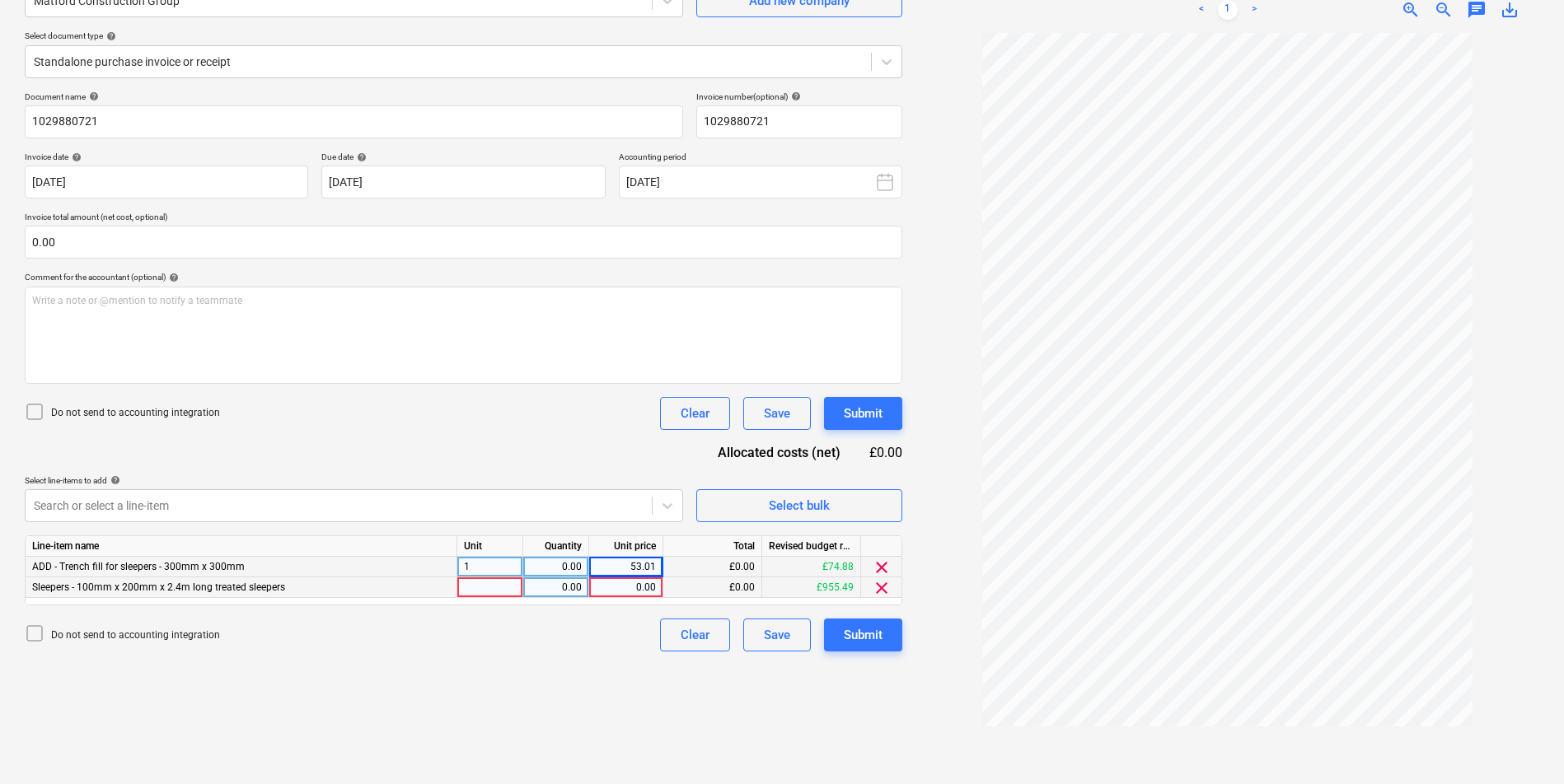
click at [884, 589] on span "clear" at bounding box center [882, 588] width 20 height 20
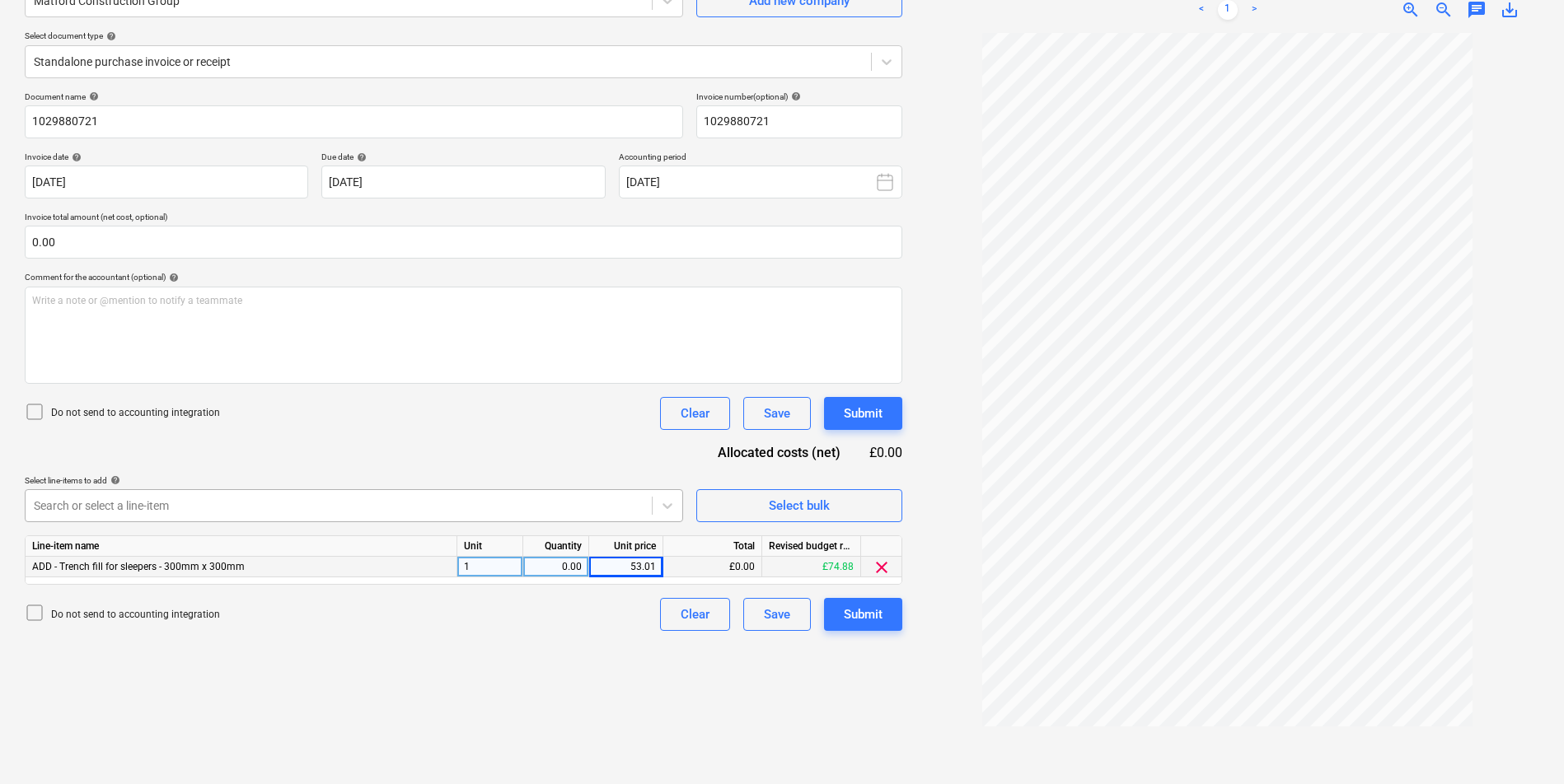
click at [184, 503] on div at bounding box center [338, 506] width 610 height 17
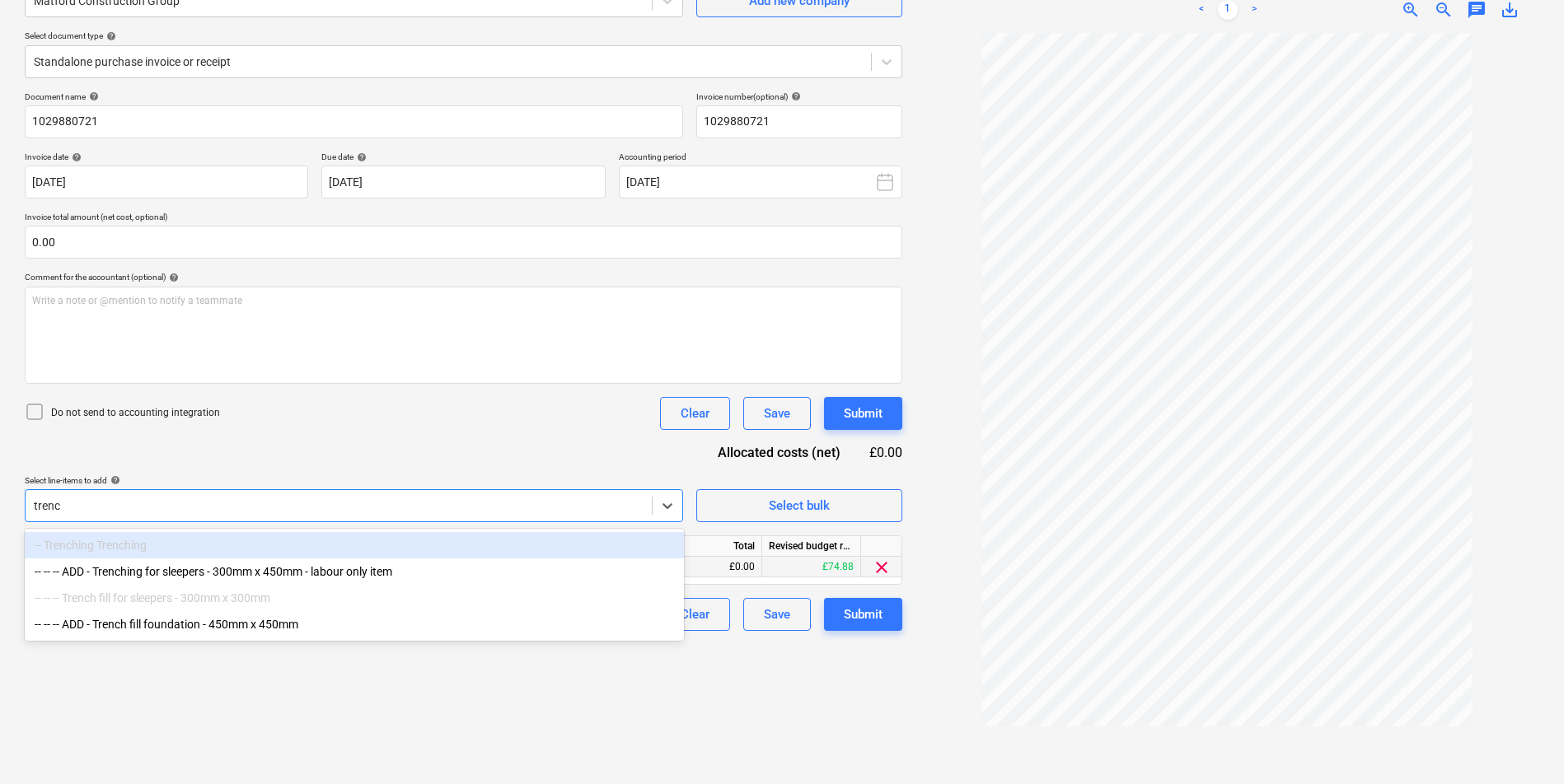
type input "trench"
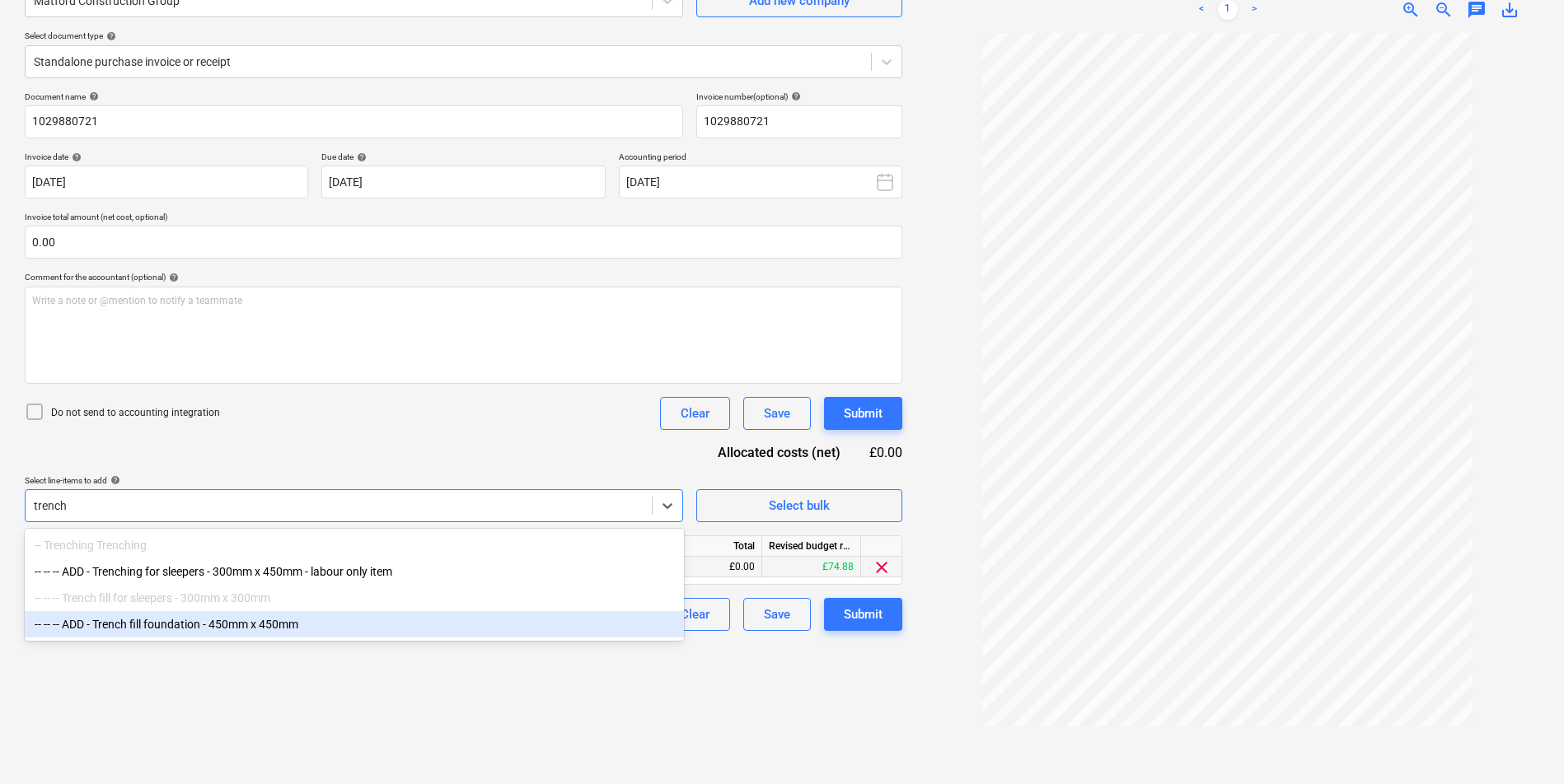
click at [330, 618] on div "-- -- -- ADD - Trench fill foundation - 450mm x 450mm" at bounding box center [355, 625] width 659 height 27
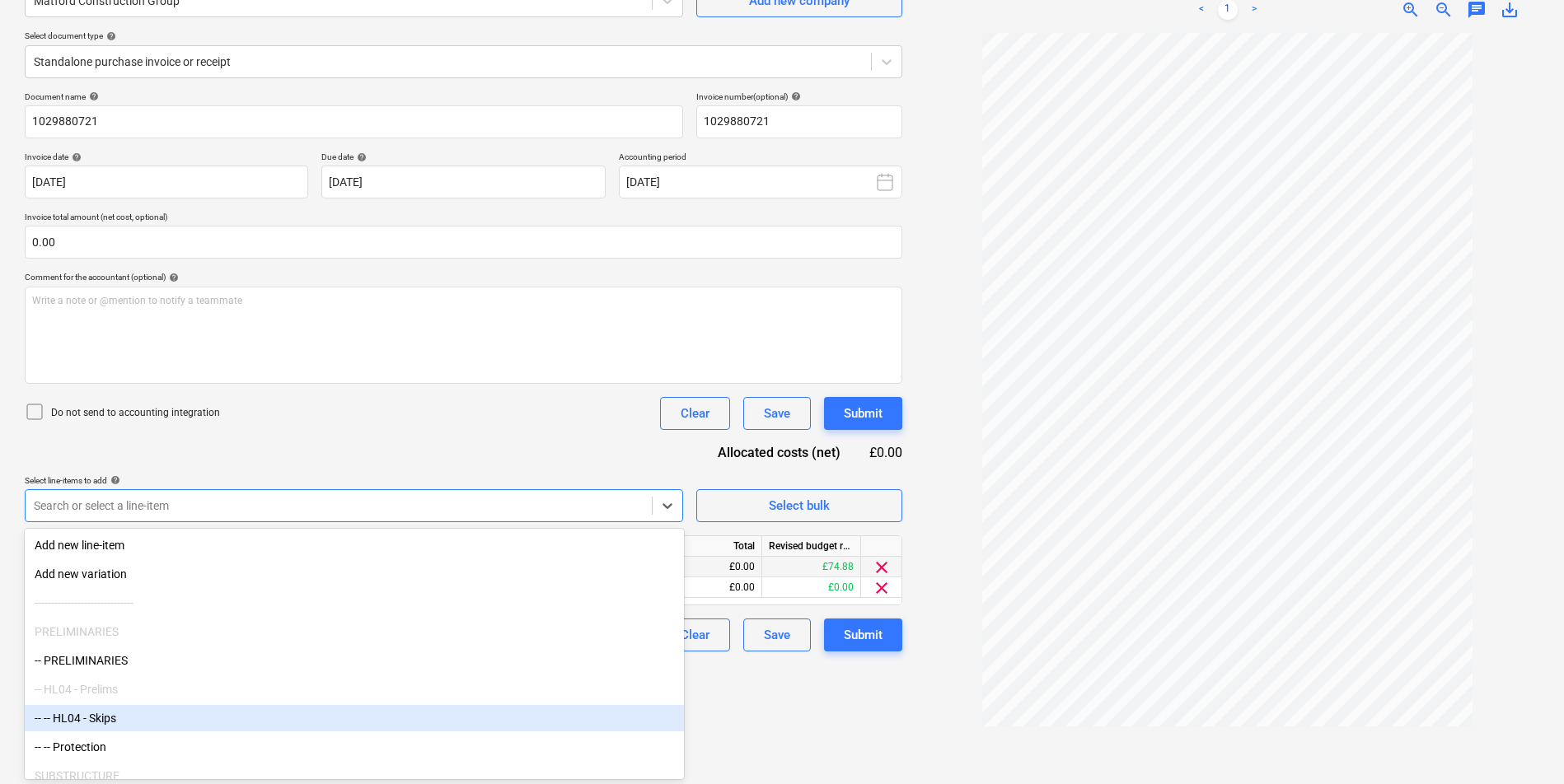
click at [816, 717] on div "Create new document Select company Matford Construction Group Add new company S…" at bounding box center [464, 347] width 891 height 860
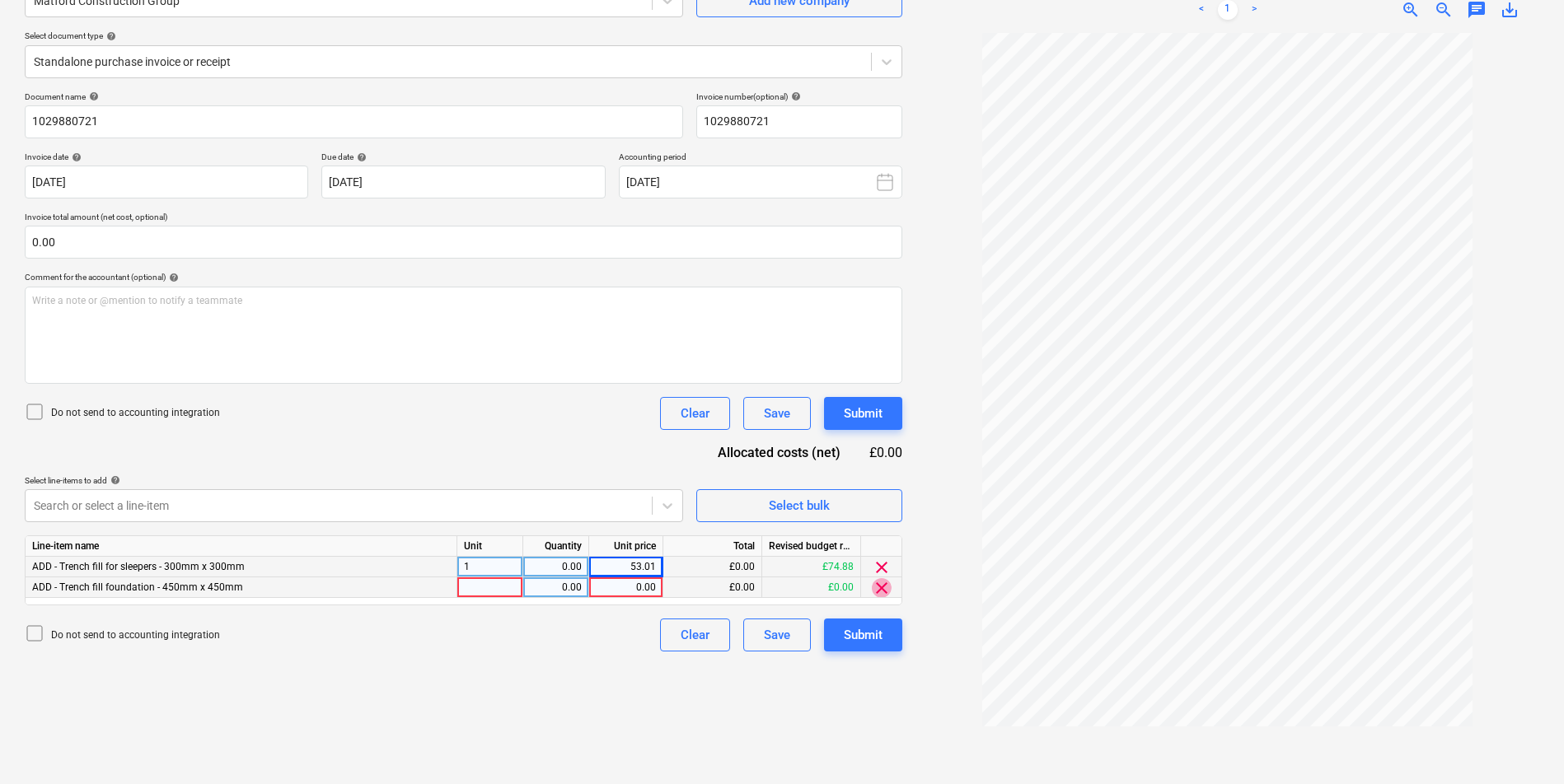
click at [881, 589] on span "clear" at bounding box center [882, 588] width 20 height 20
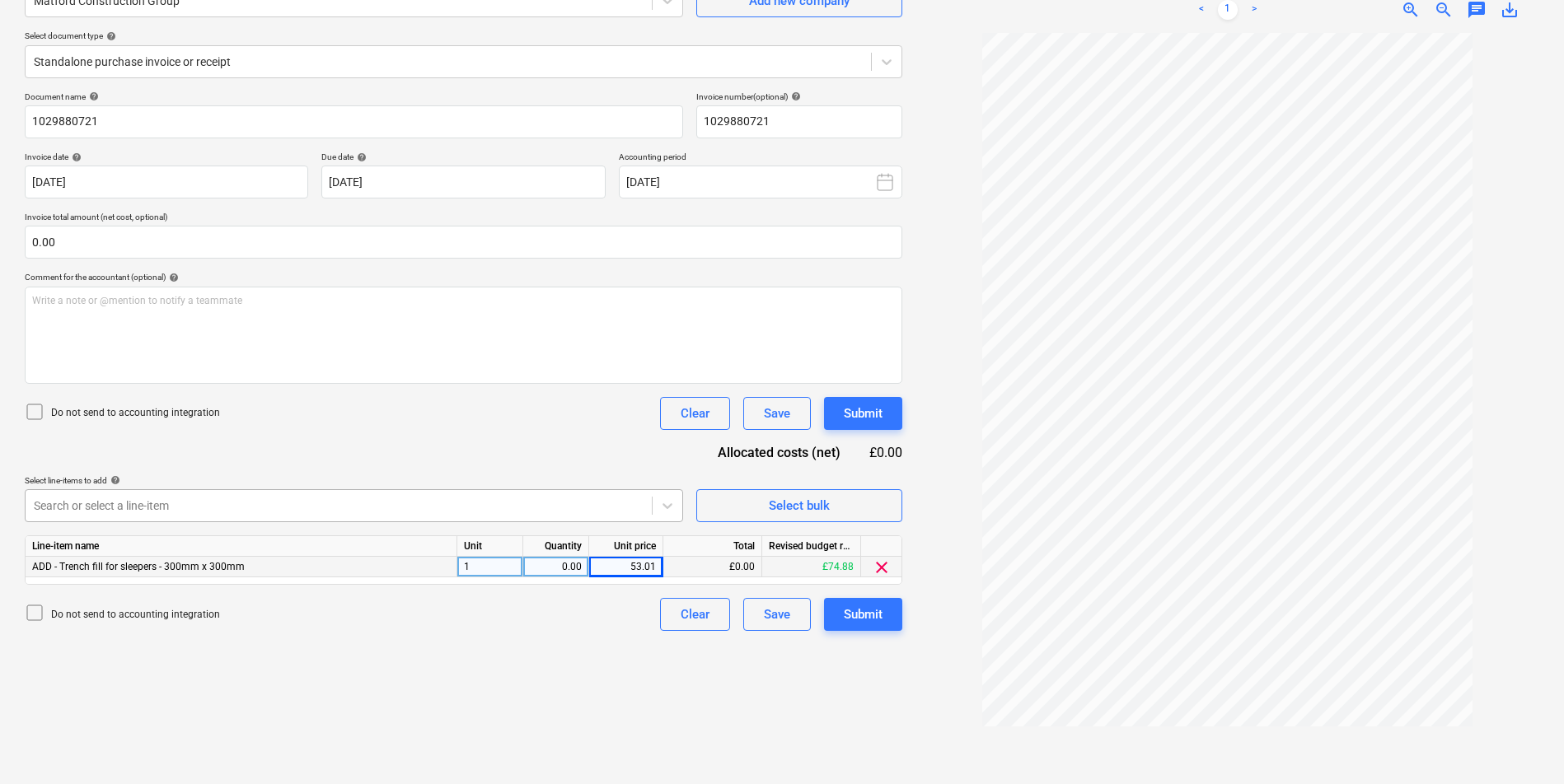
click at [284, 495] on div "Search or select a line-item" at bounding box center [339, 506] width 626 height 23
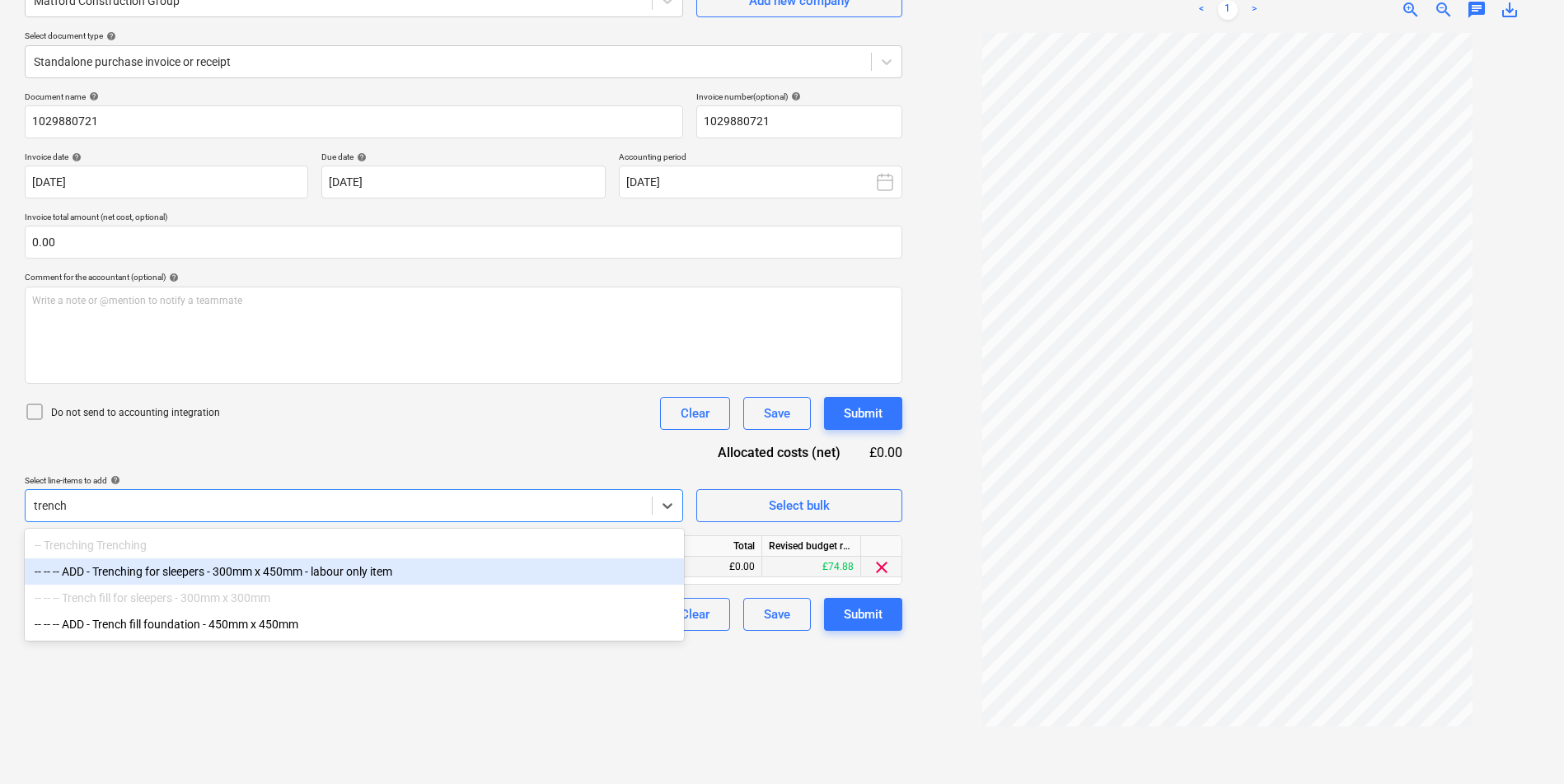
type input "trench"
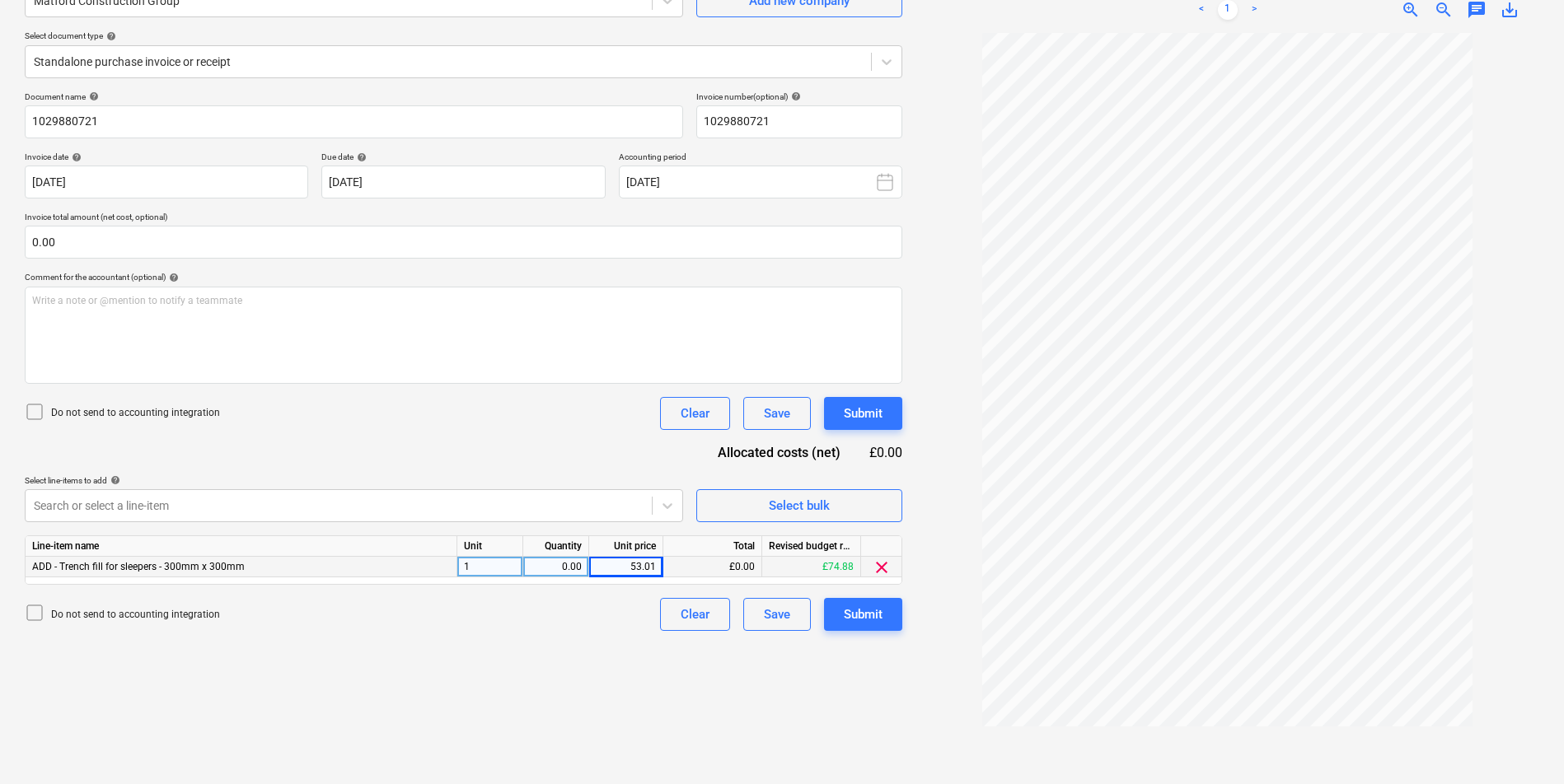
click at [424, 698] on div "Create new document Select company Matford Construction Group Add new company S…" at bounding box center [464, 347] width 891 height 860
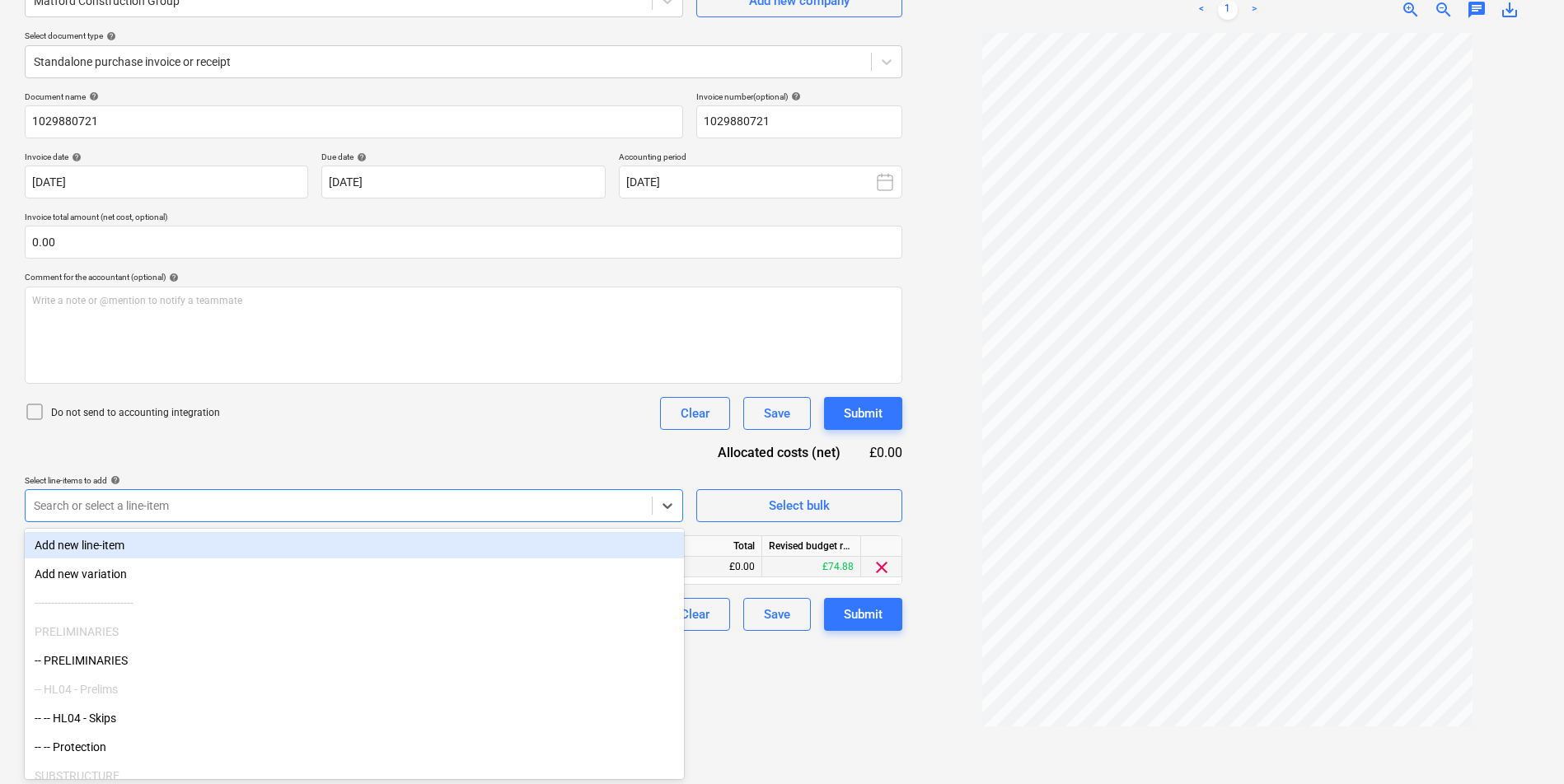
click at [211, 503] on div at bounding box center [338, 506] width 610 height 17
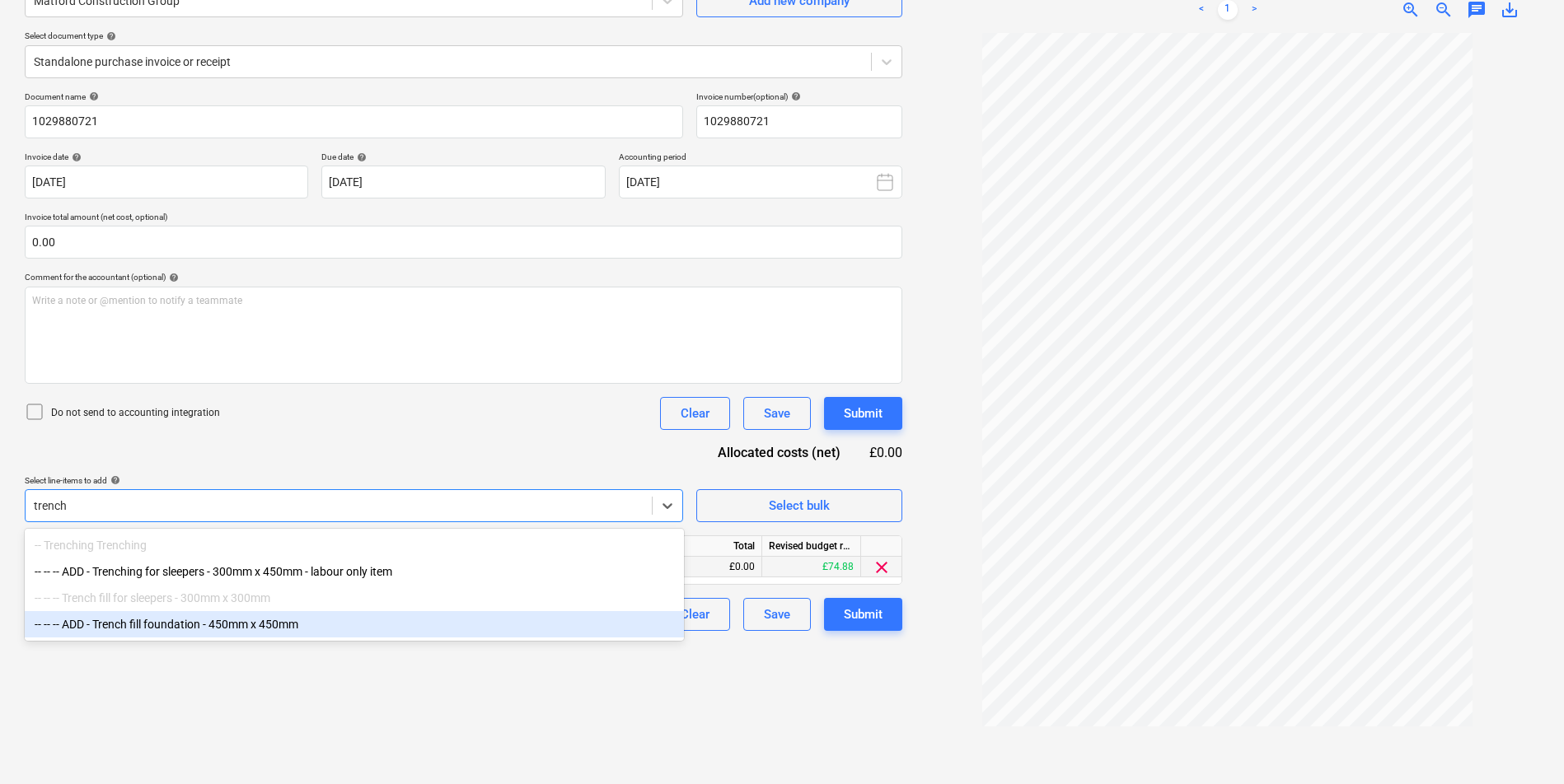
type input "trench"
click at [693, 723] on div "Create new document Select company Matford Construction Group Add new company S…" at bounding box center [464, 347] width 891 height 860
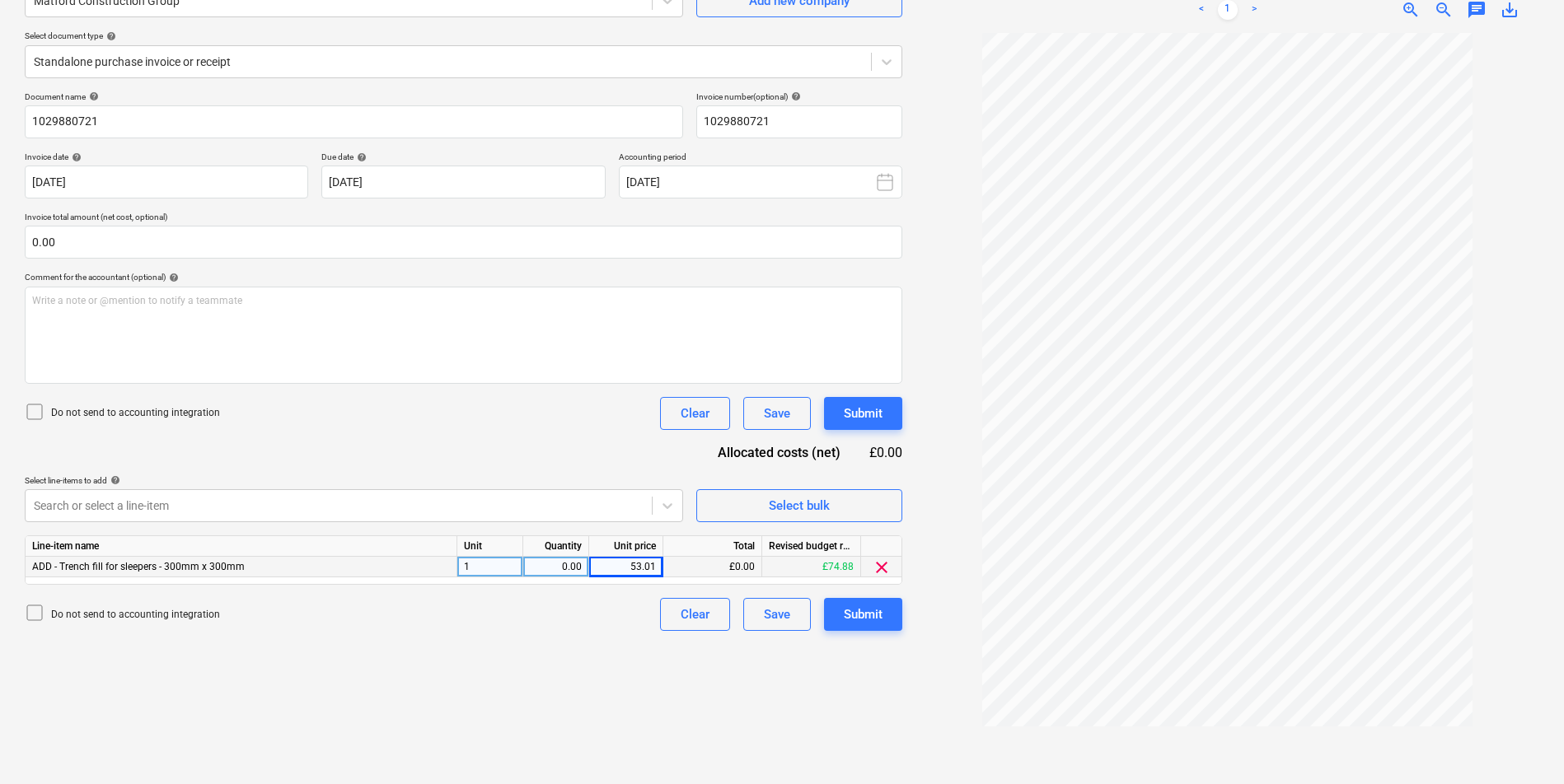
click at [485, 568] on div "1" at bounding box center [490, 567] width 66 height 21
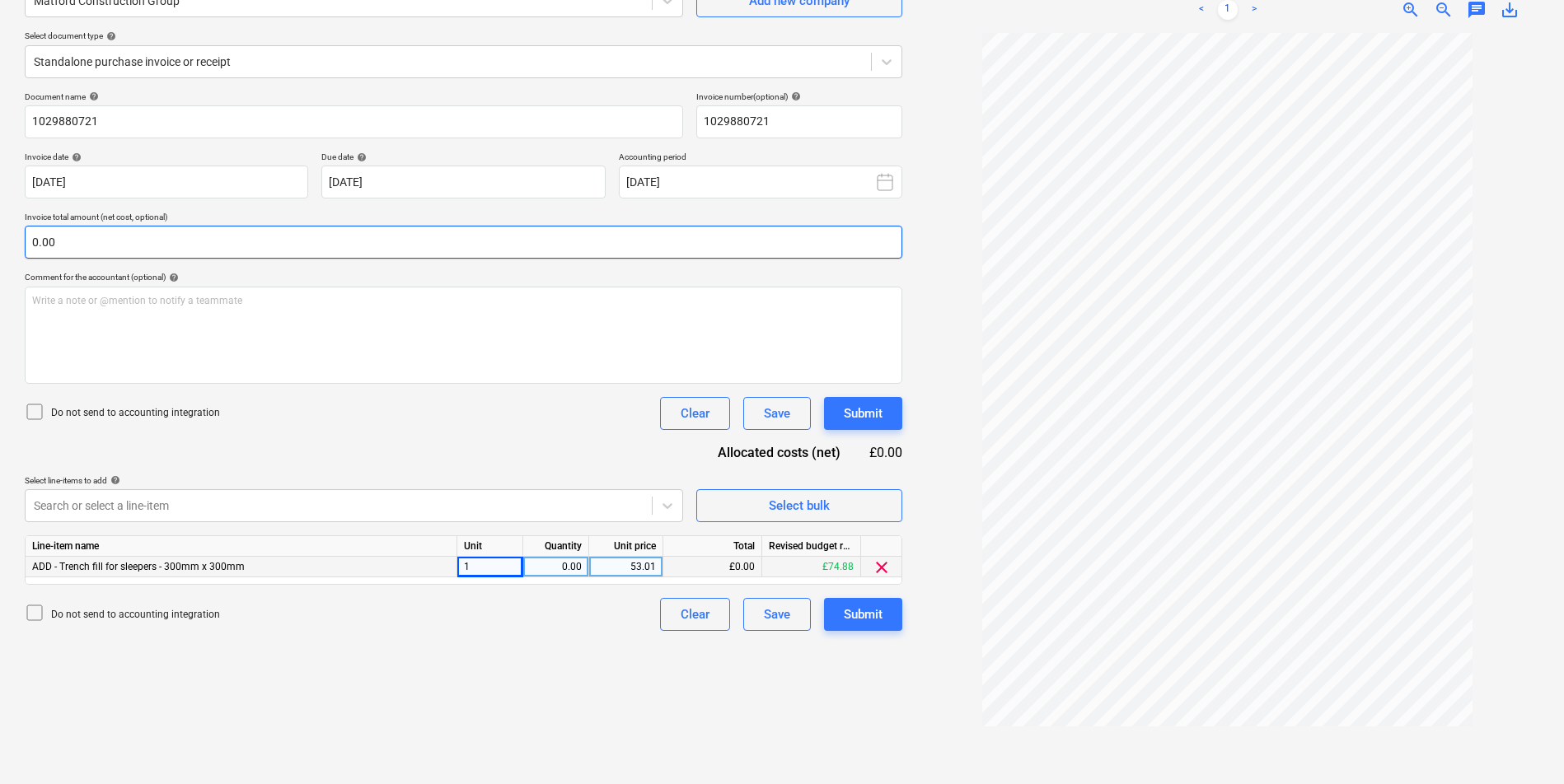
click at [495, 239] on input "0.00" at bounding box center [464, 243] width 878 height 33
click at [495, 241] on input "text" at bounding box center [464, 243] width 878 height 33
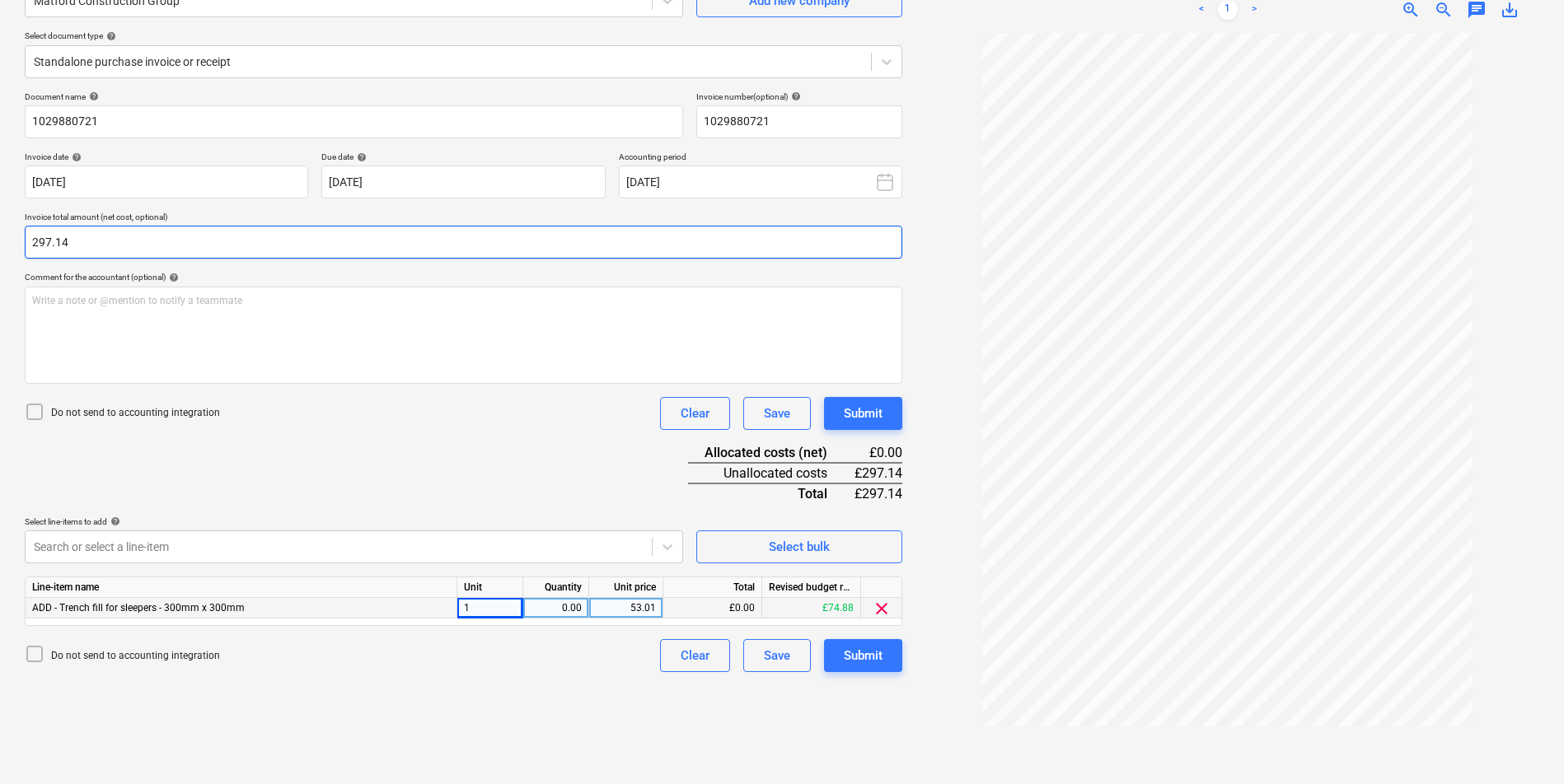
type input "297.14"
click at [567, 606] on div "0.00" at bounding box center [556, 608] width 52 height 21
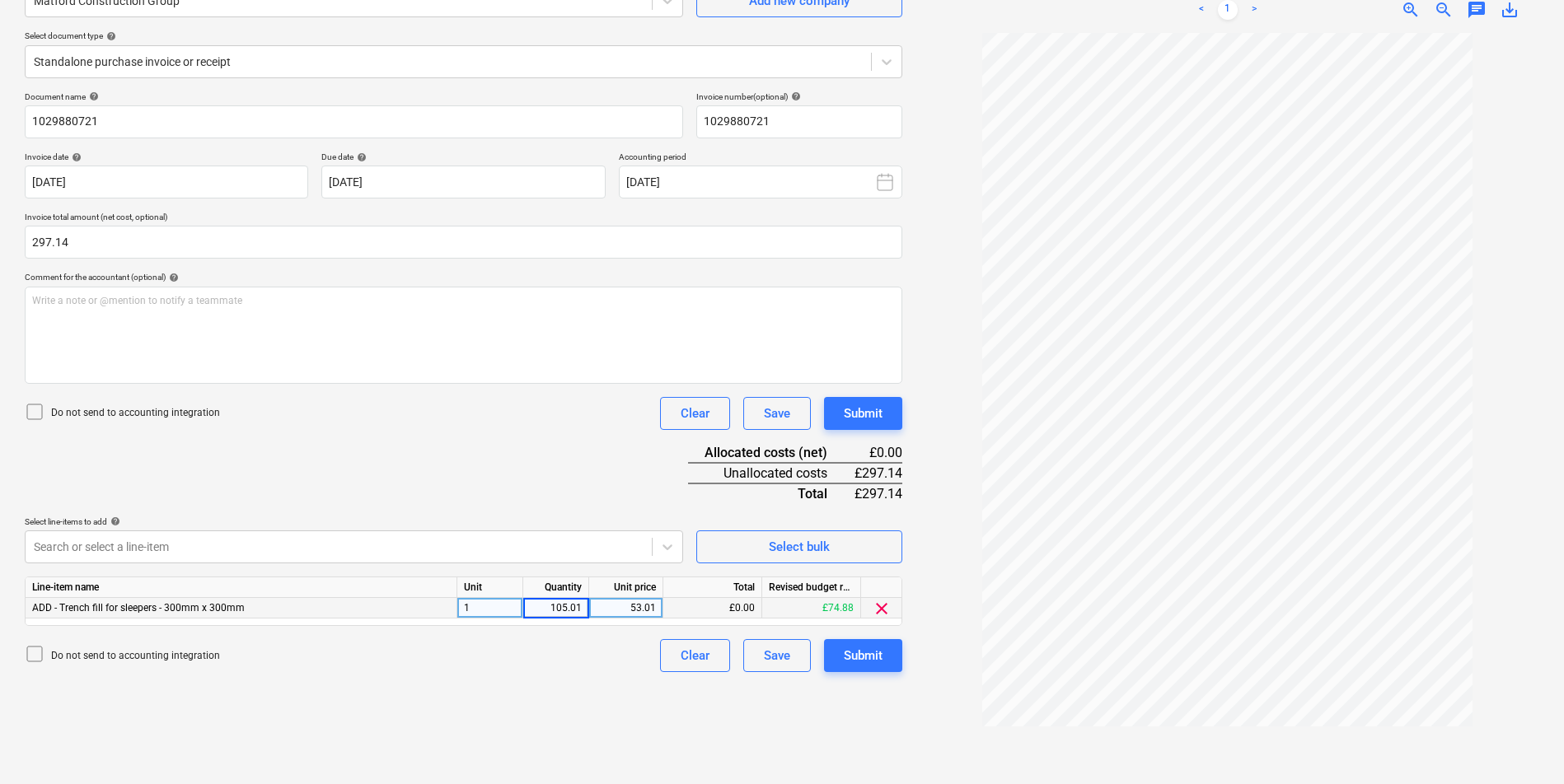
drag, startPoint x: 581, startPoint y: 611, endPoint x: 540, endPoint y: 611, distance: 41.0
click at [540, 611] on input "105.01" at bounding box center [556, 608] width 65 height 20
type input "1"
drag, startPoint x: 467, startPoint y: 602, endPoint x: 423, endPoint y: 601, distance: 44.0
click at [0, 0] on div "ADD - Trench fill for sleepers - 300mm x 300mm 1 1.00 53.01 £53.01 £21.87 clear" at bounding box center [0, 0] width 0 height 0
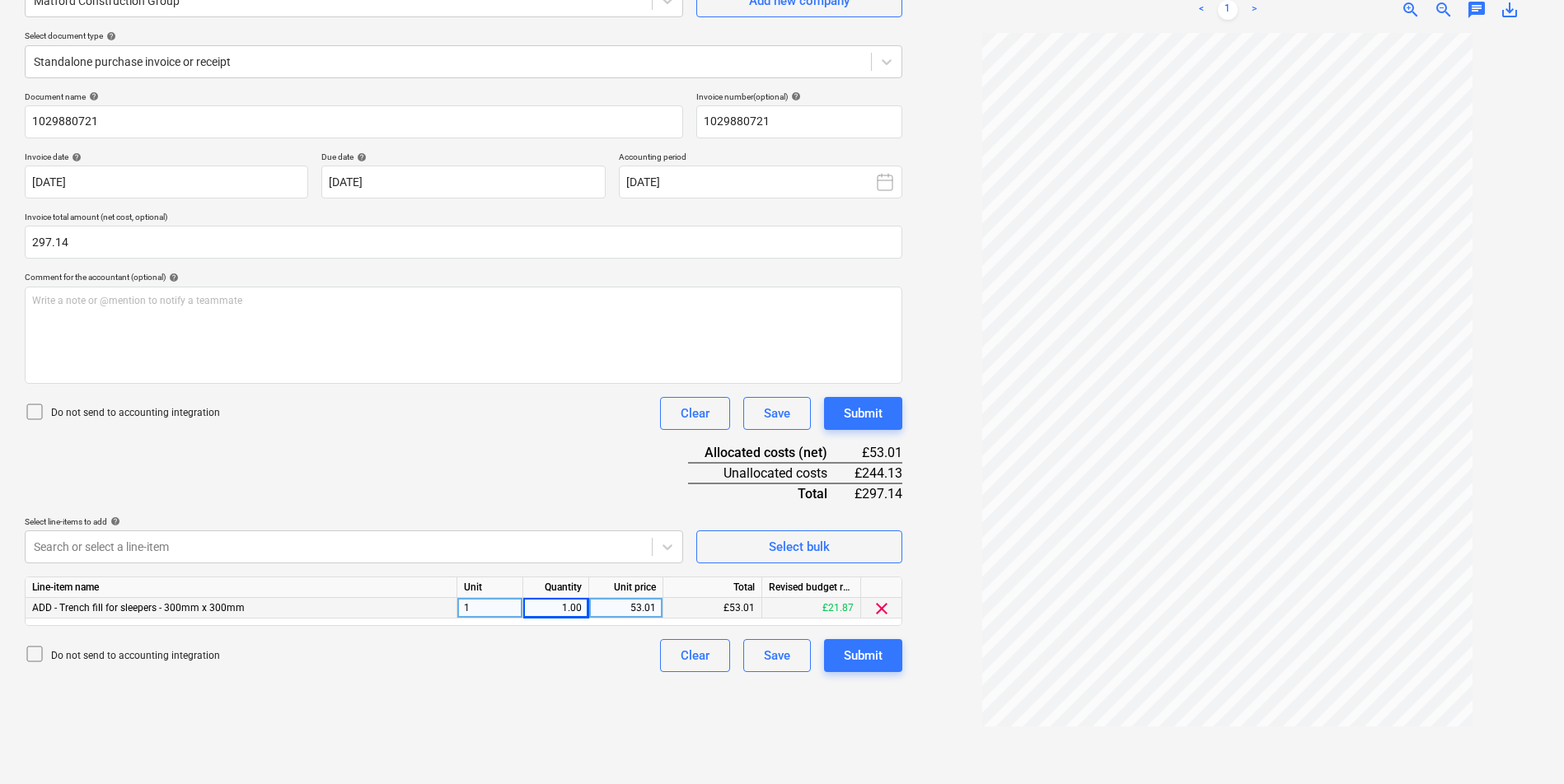
click at [495, 611] on div "1" at bounding box center [490, 608] width 66 height 21
type input "item"
click at [641, 607] on div "53.01" at bounding box center [626, 608] width 60 height 21
type input "105.01"
click at [626, 702] on div "Create new document Select company Matford Construction Group Add new company S…" at bounding box center [464, 347] width 891 height 860
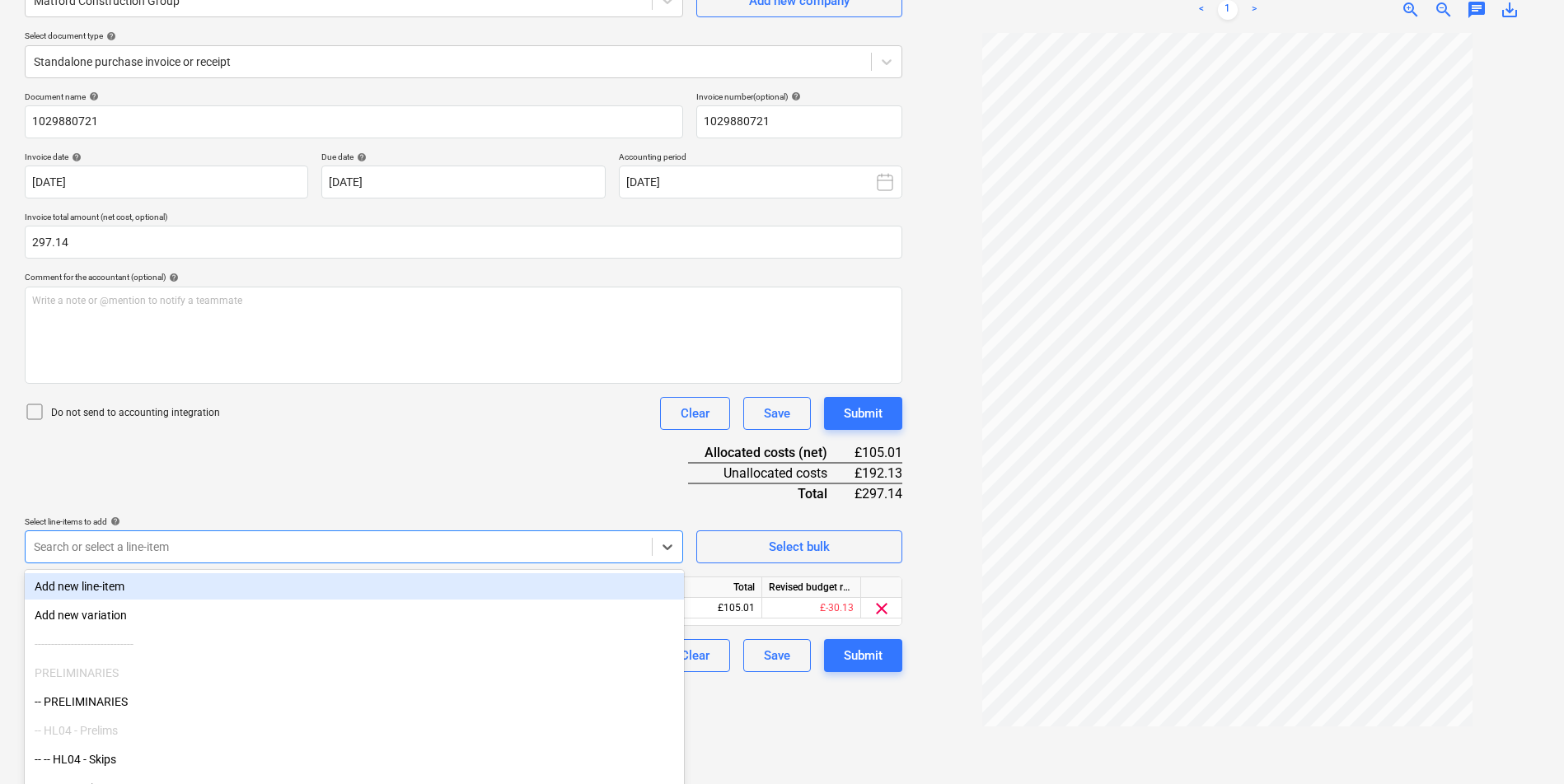
scroll to position [201, 0]
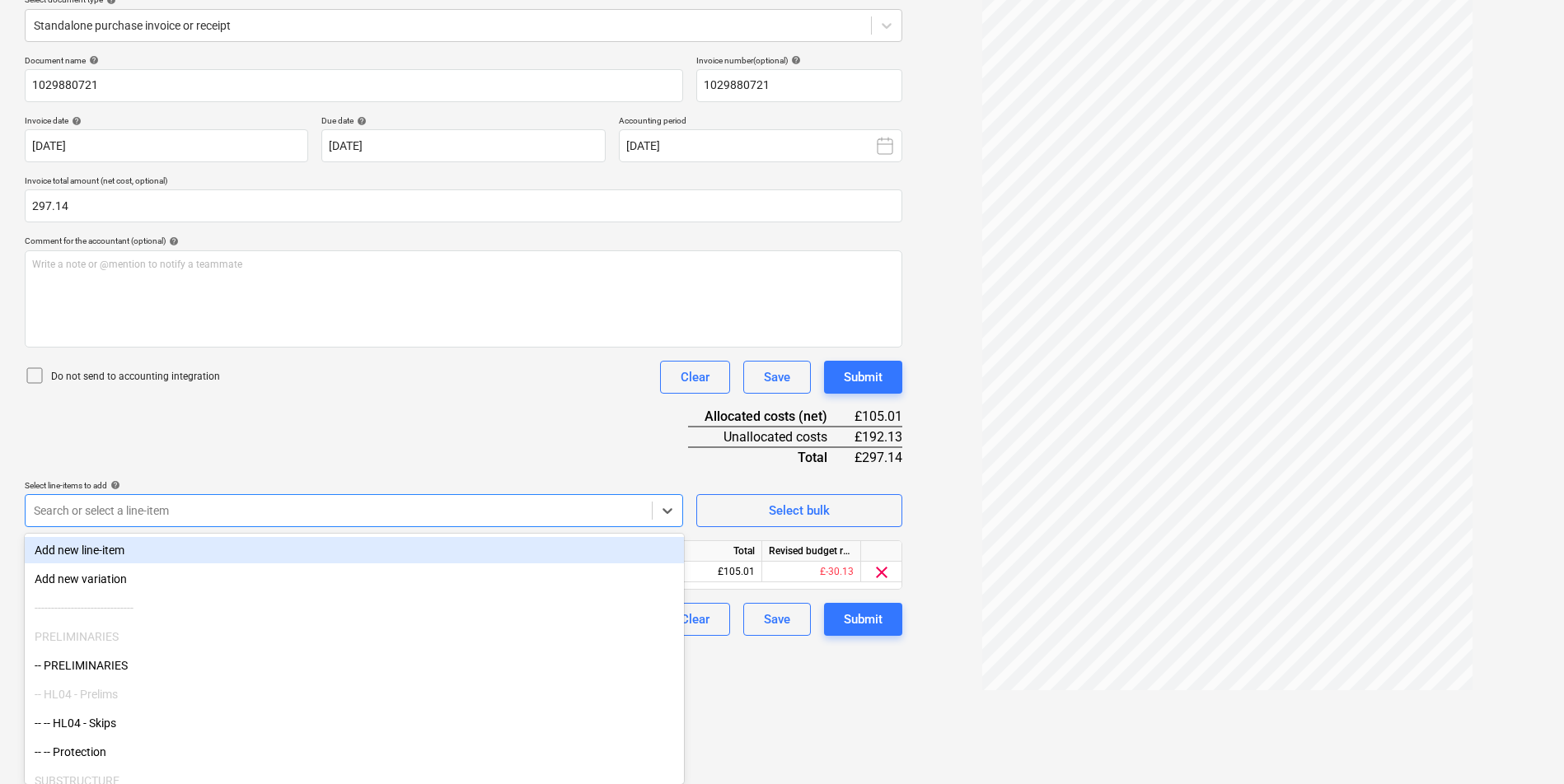
click at [384, 545] on body "Sales Projects Contacts Company Consolidated Invoices Inbox 2 Approvals Resourc…" at bounding box center [782, 191] width 1564 height 784
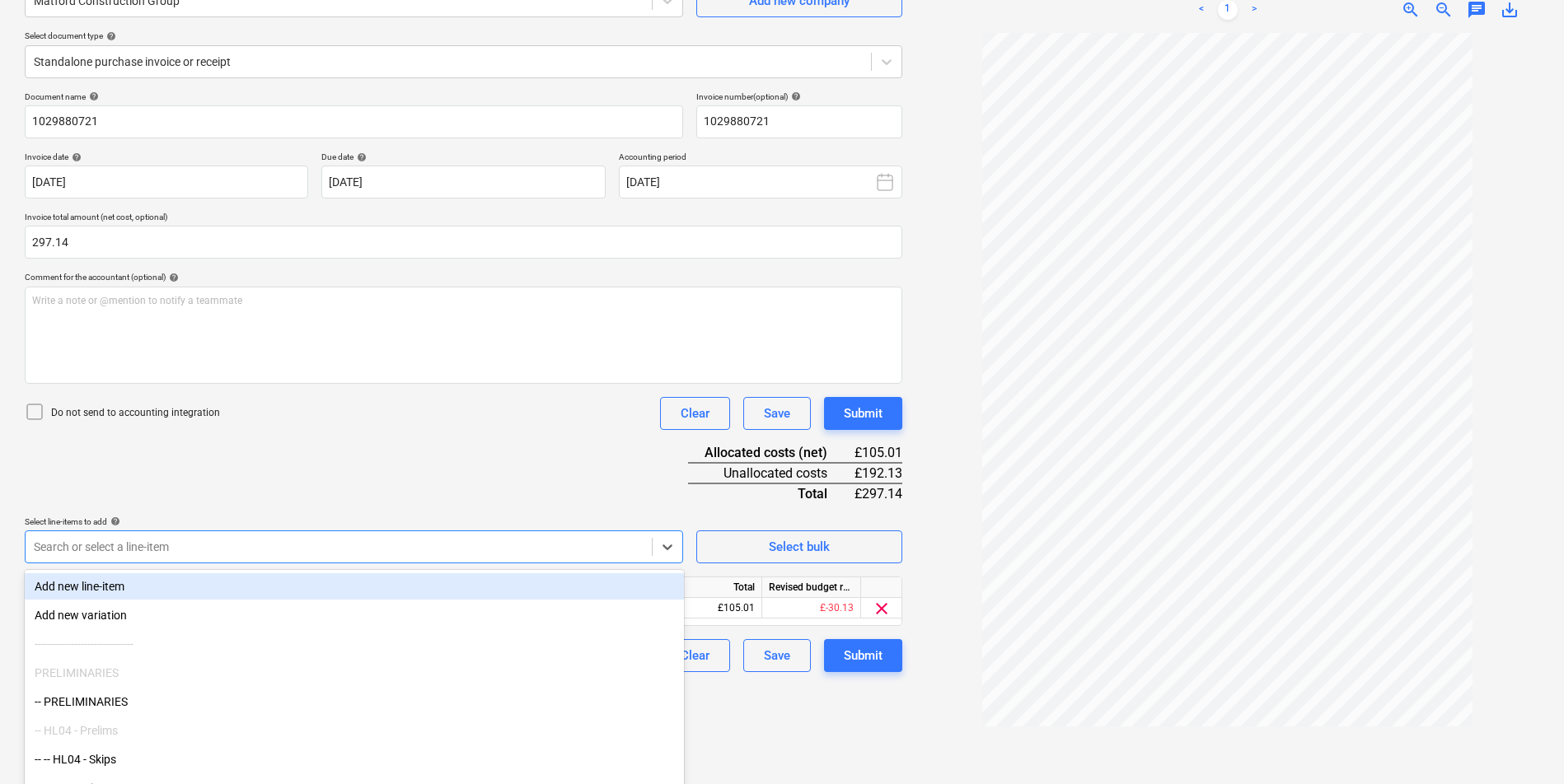
click at [345, 509] on div "Document name help 1029880721 Invoice number (optional) help 1029880721 Invoice…" at bounding box center [464, 382] width 878 height 580
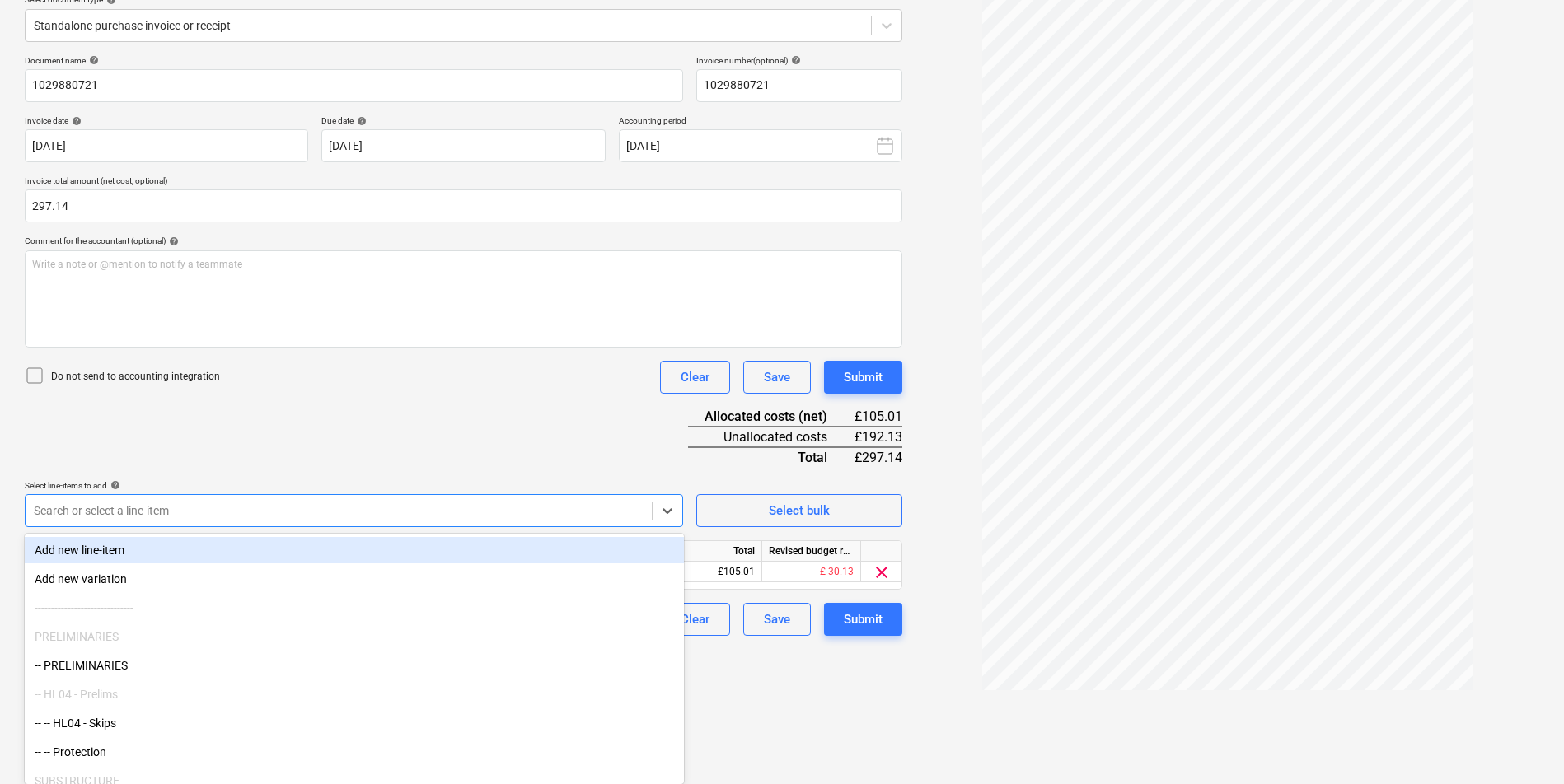
click at [352, 554] on body "Sales Projects Contacts Company Consolidated Invoices Inbox 2 Approvals Resourc…" at bounding box center [782, 191] width 1564 height 784
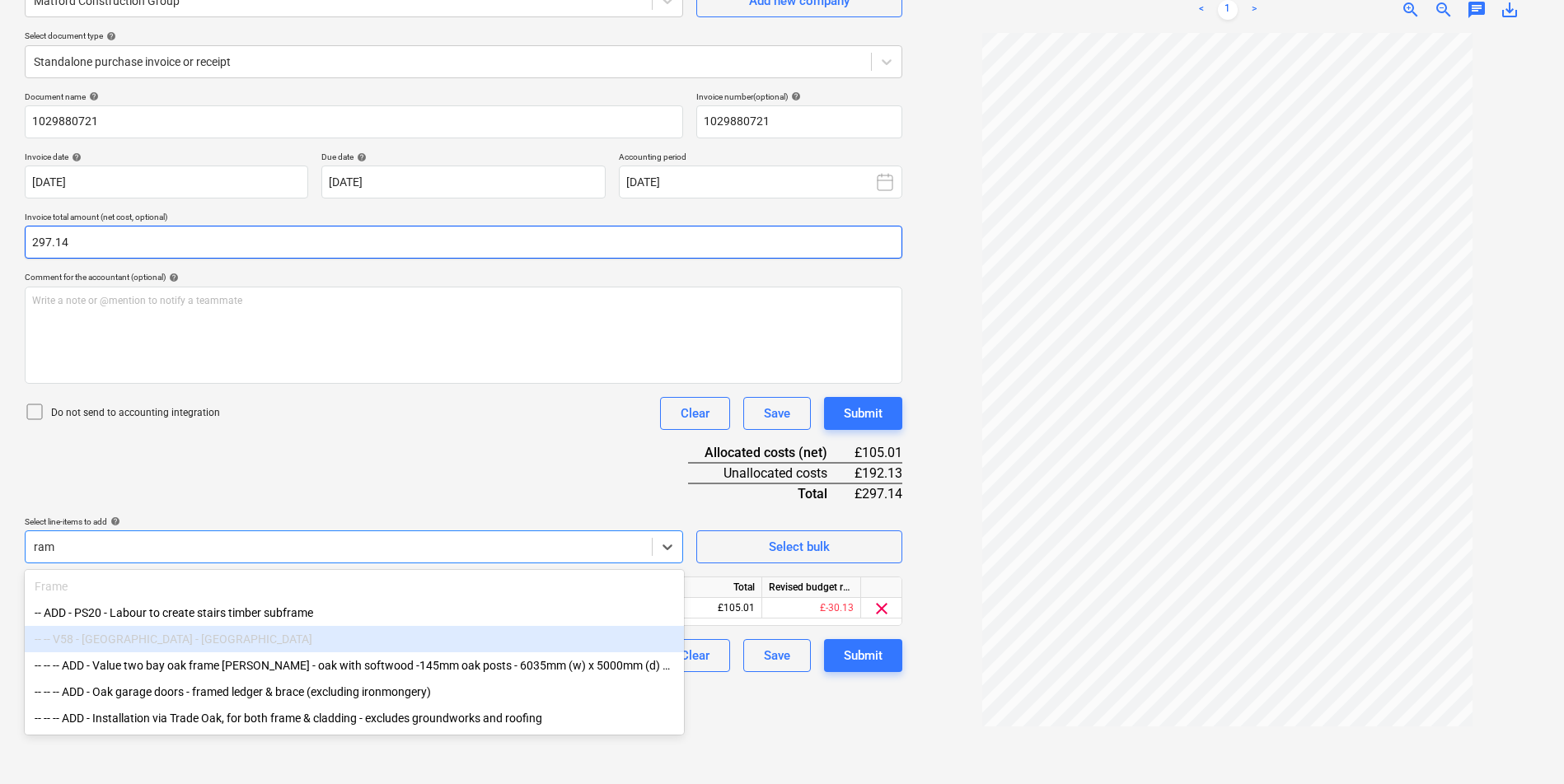
type input "ram"
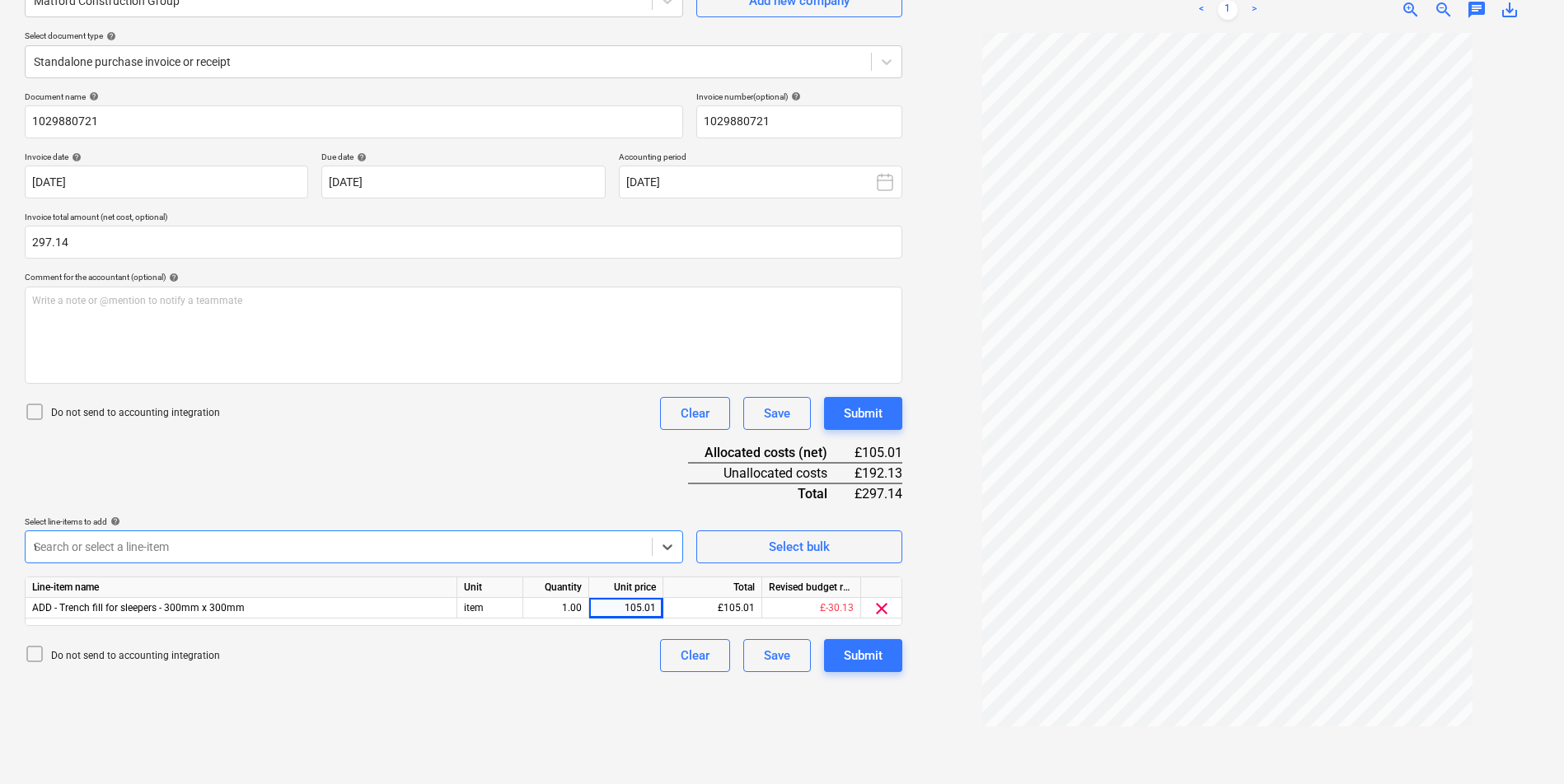
scroll to position [201, 0]
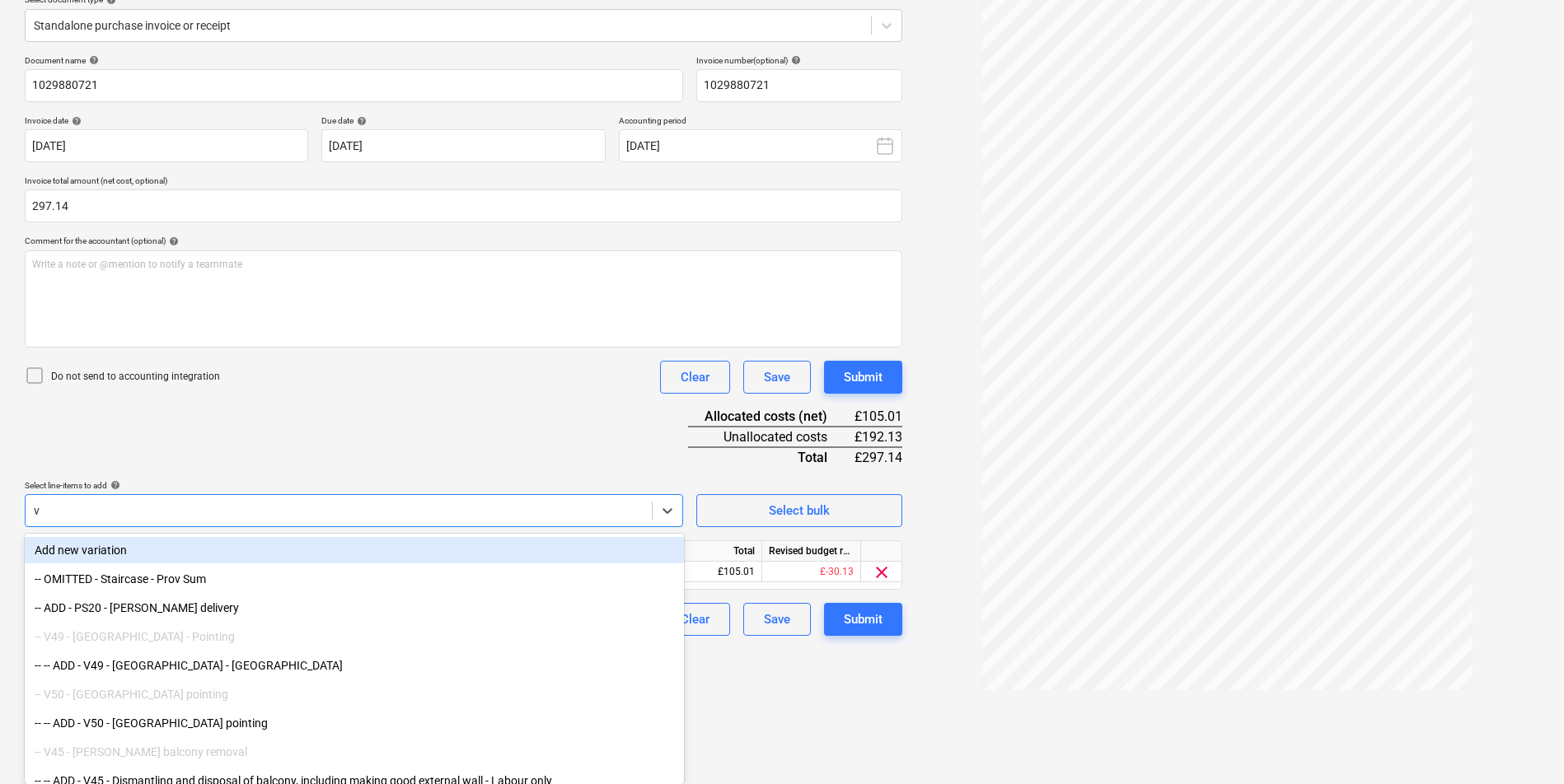
type input "v"
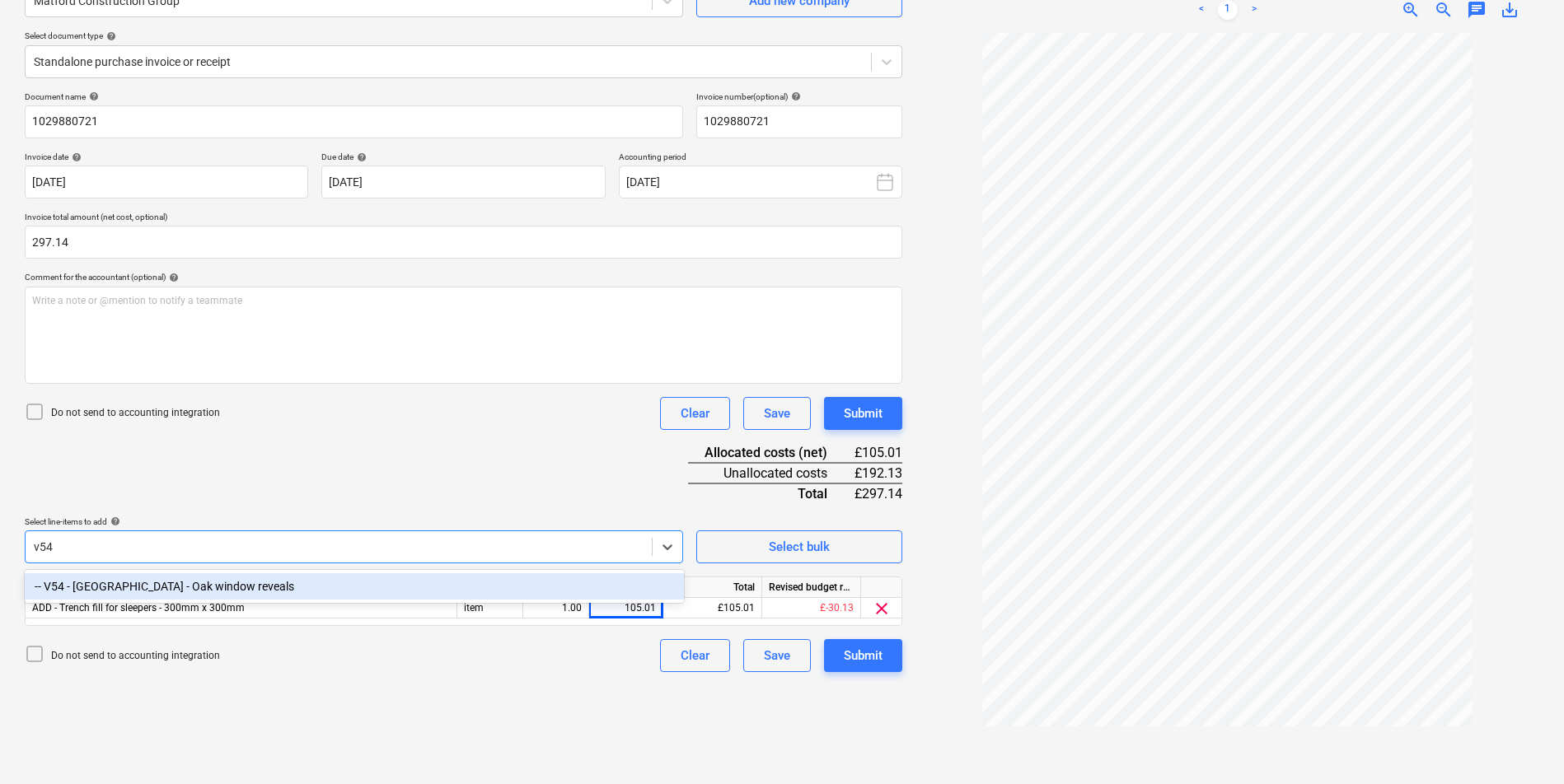
scroll to position [165, 0]
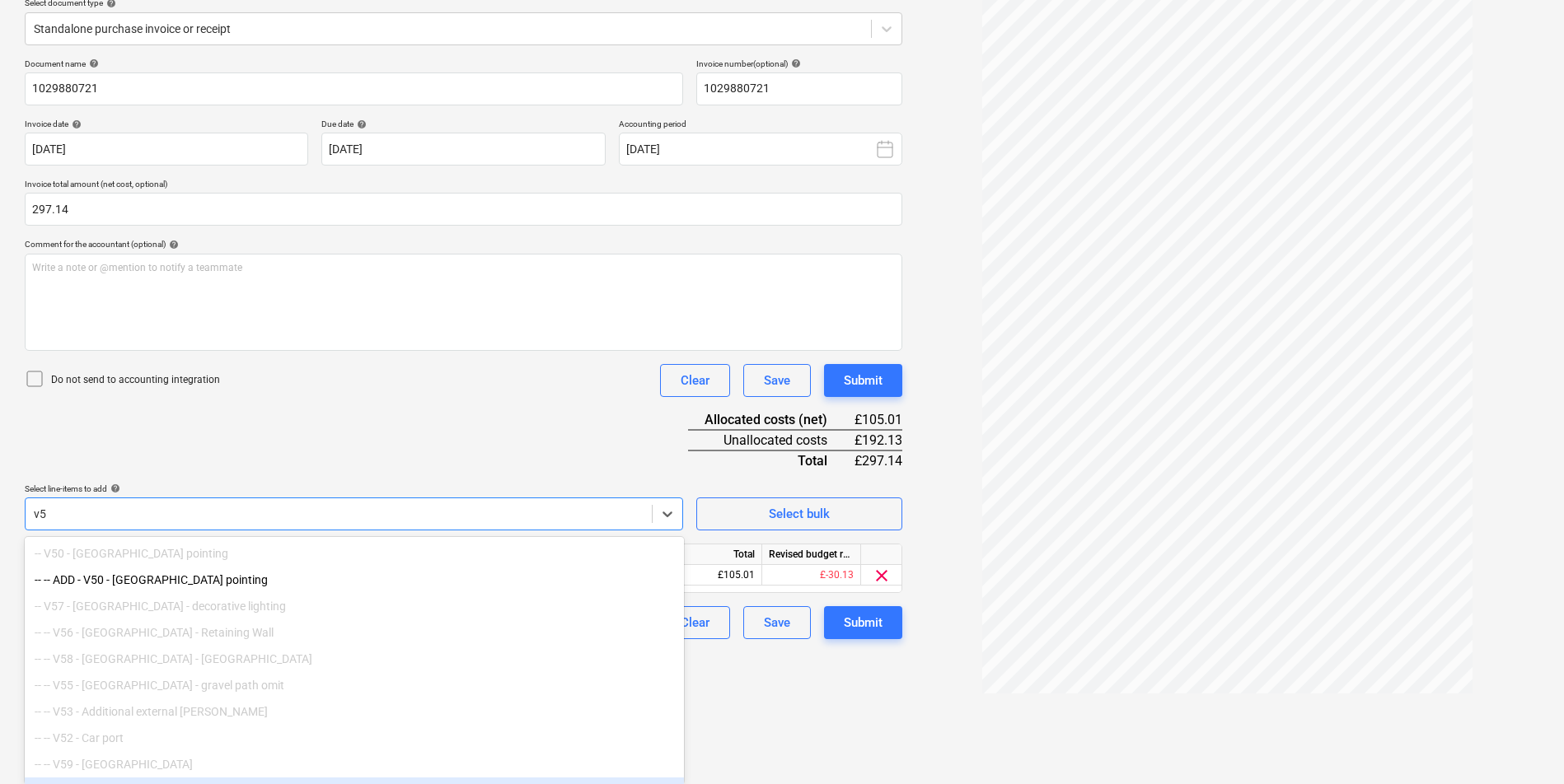
type input "v"
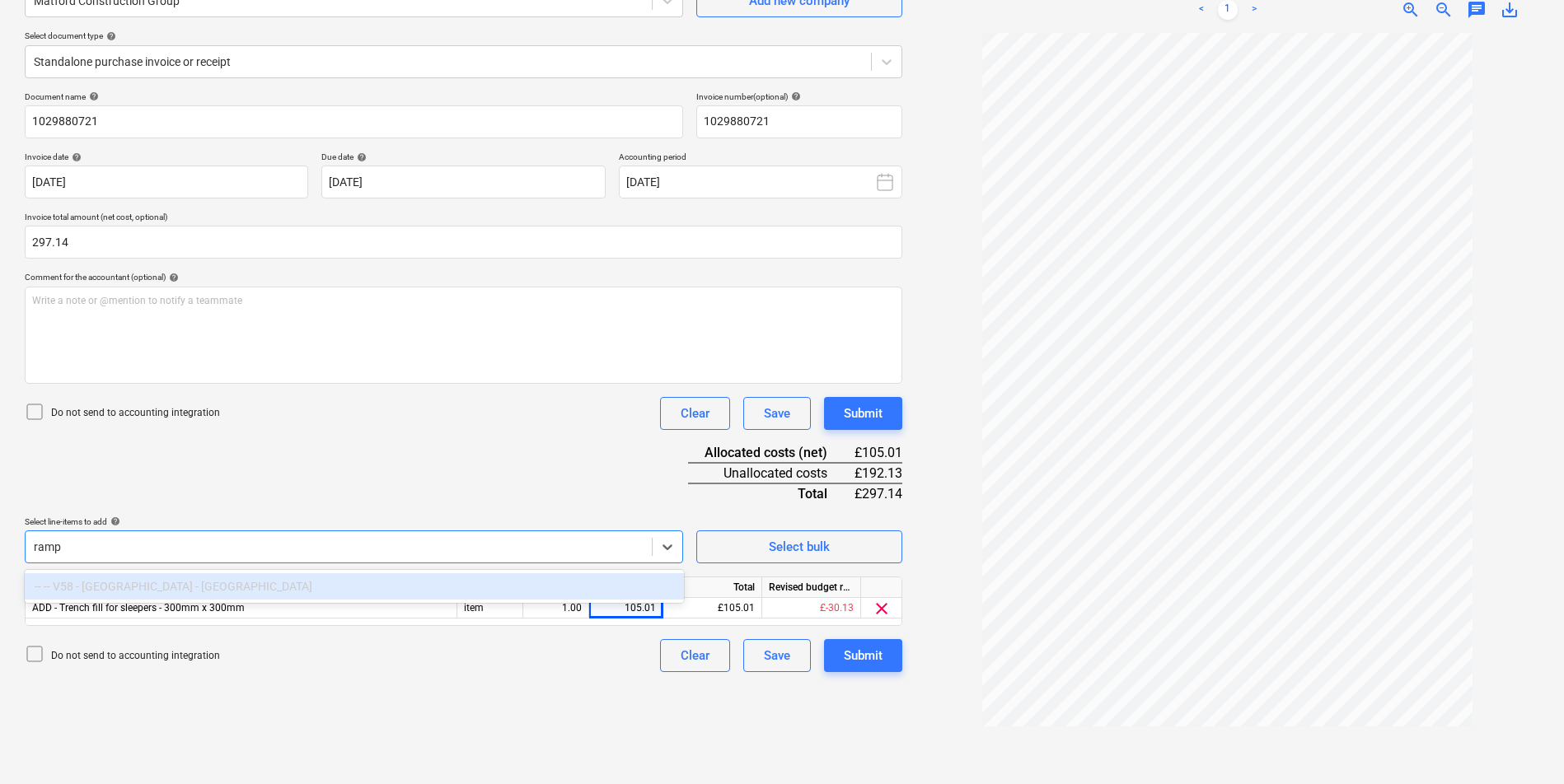
click at [191, 589] on div "-- -- V58 - [GEOGRAPHIC_DATA] - [GEOGRAPHIC_DATA]" at bounding box center [355, 586] width 659 height 27
type input "ramp"
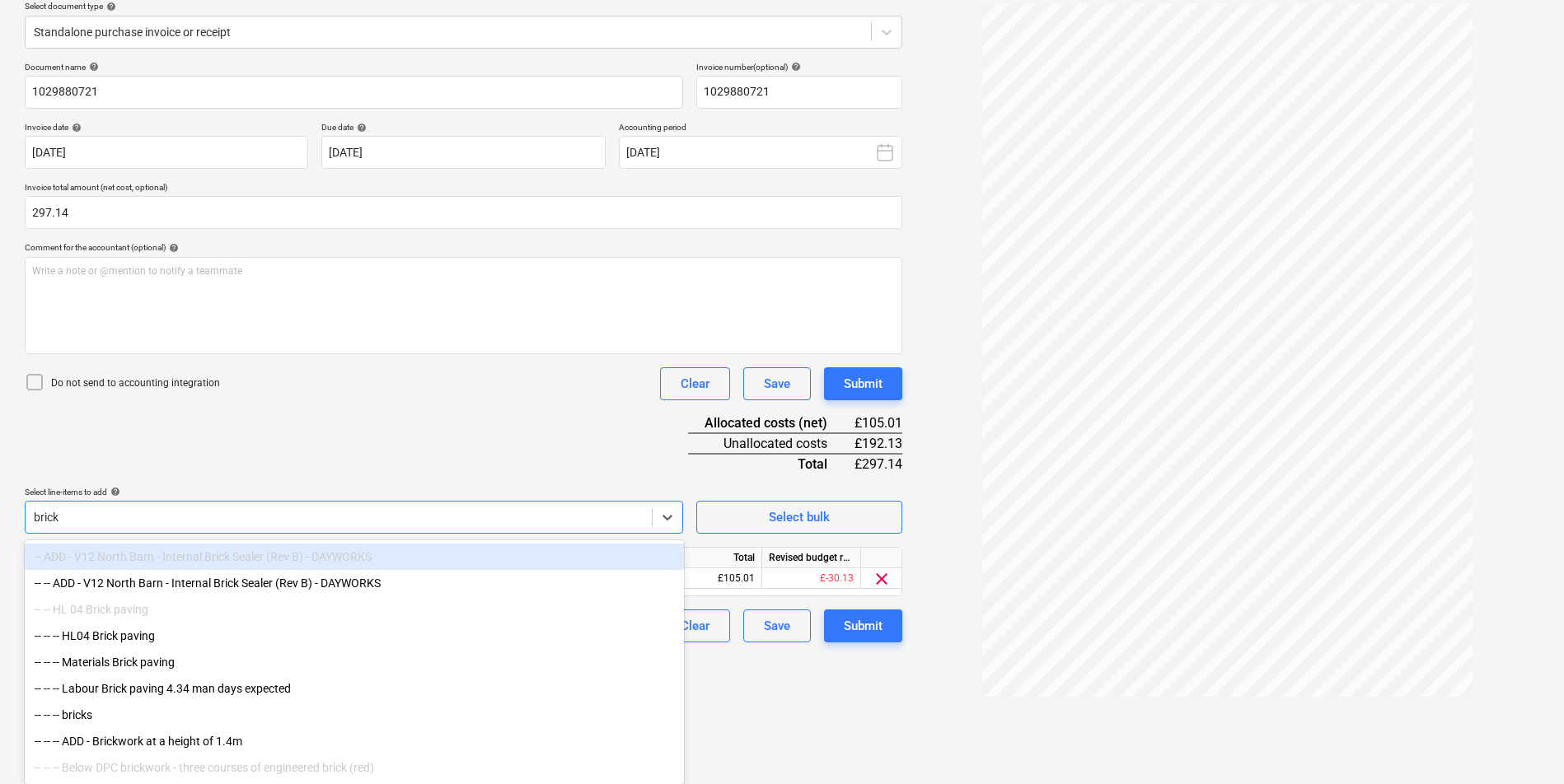
type input "bricks"
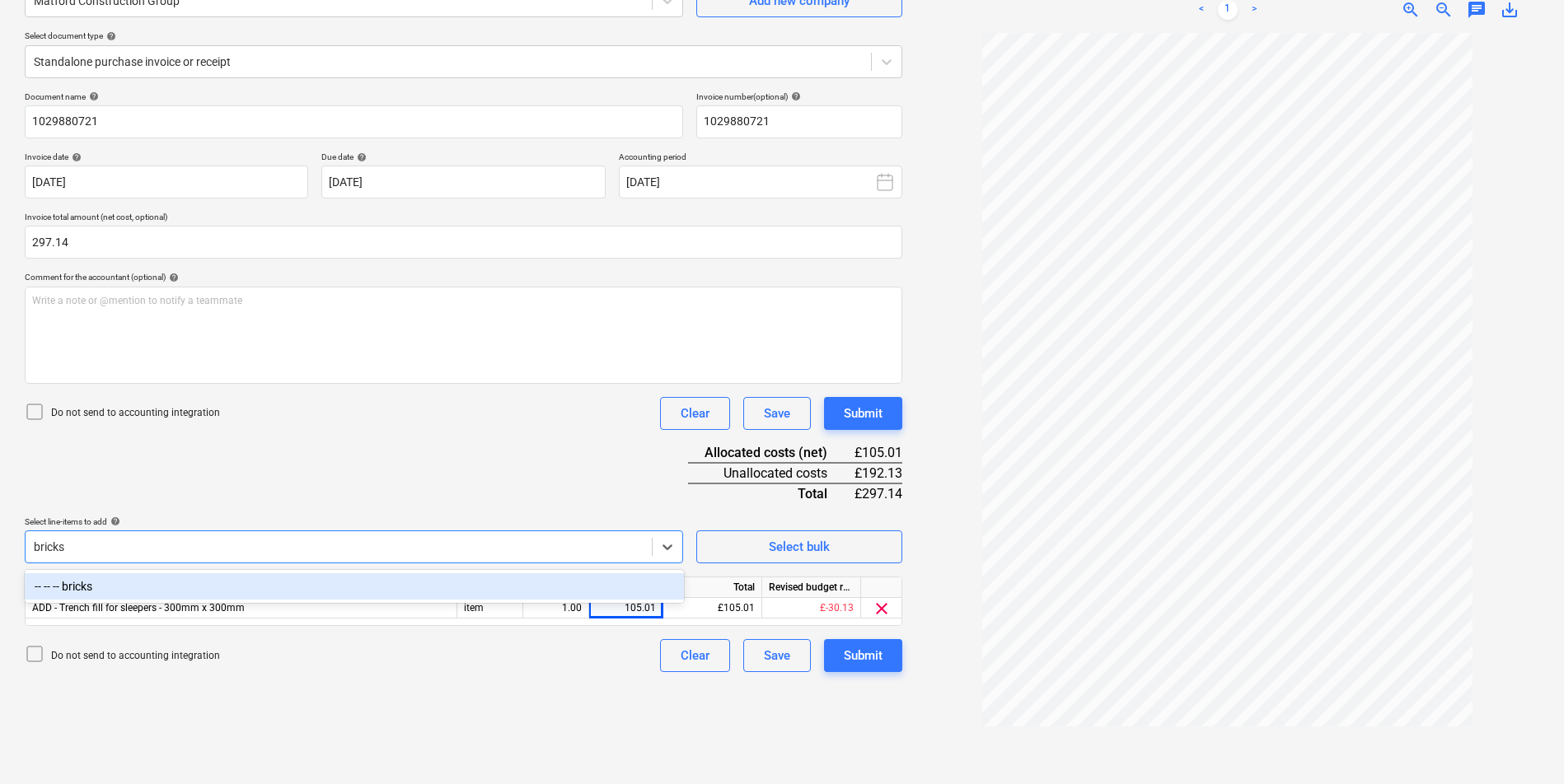
click at [281, 579] on div "-- -- -- bricks" at bounding box center [355, 586] width 659 height 27
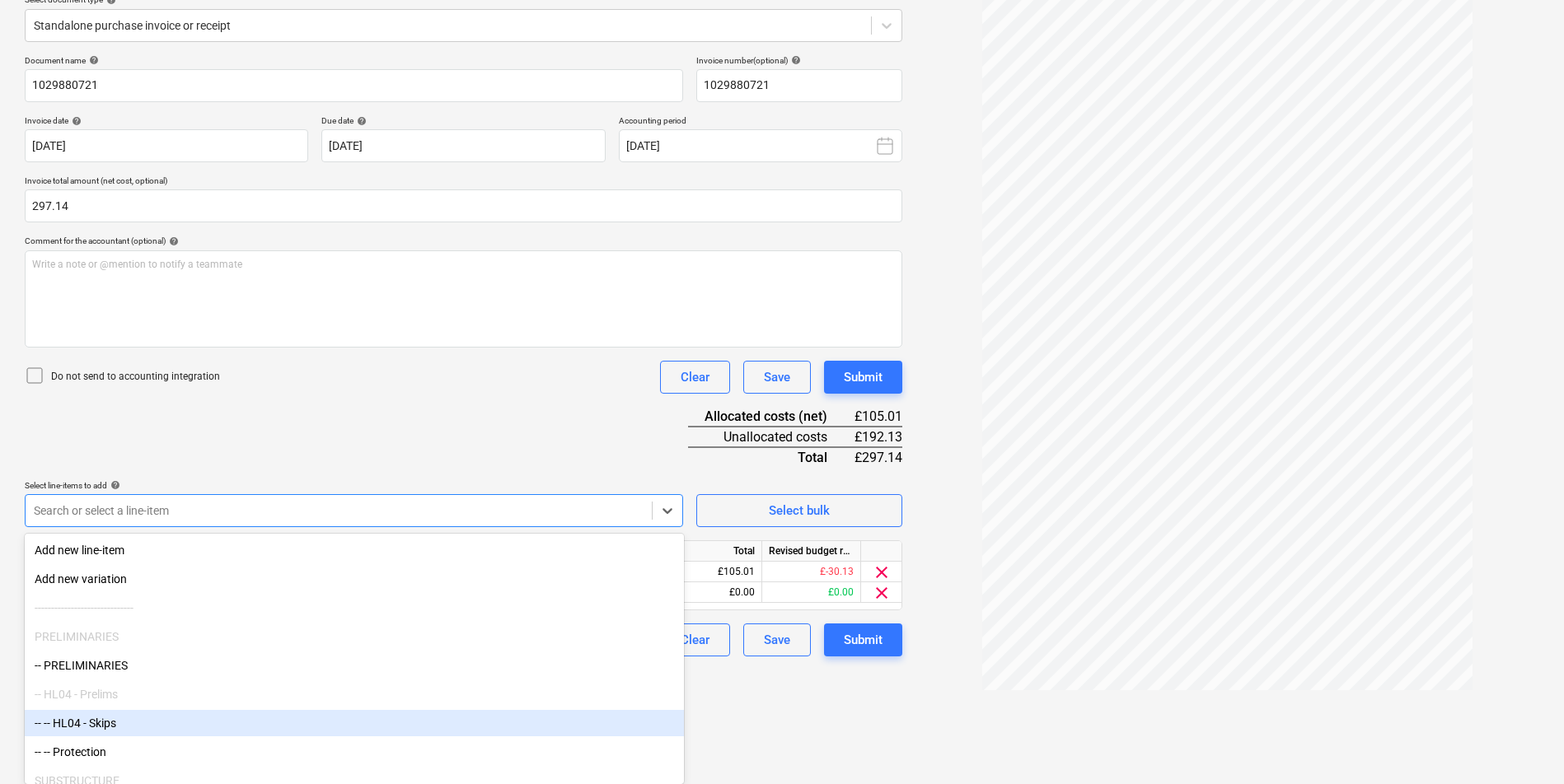
click at [822, 726] on div "Create new document Select company Matford Construction Group Add new company S…" at bounding box center [464, 311] width 891 height 860
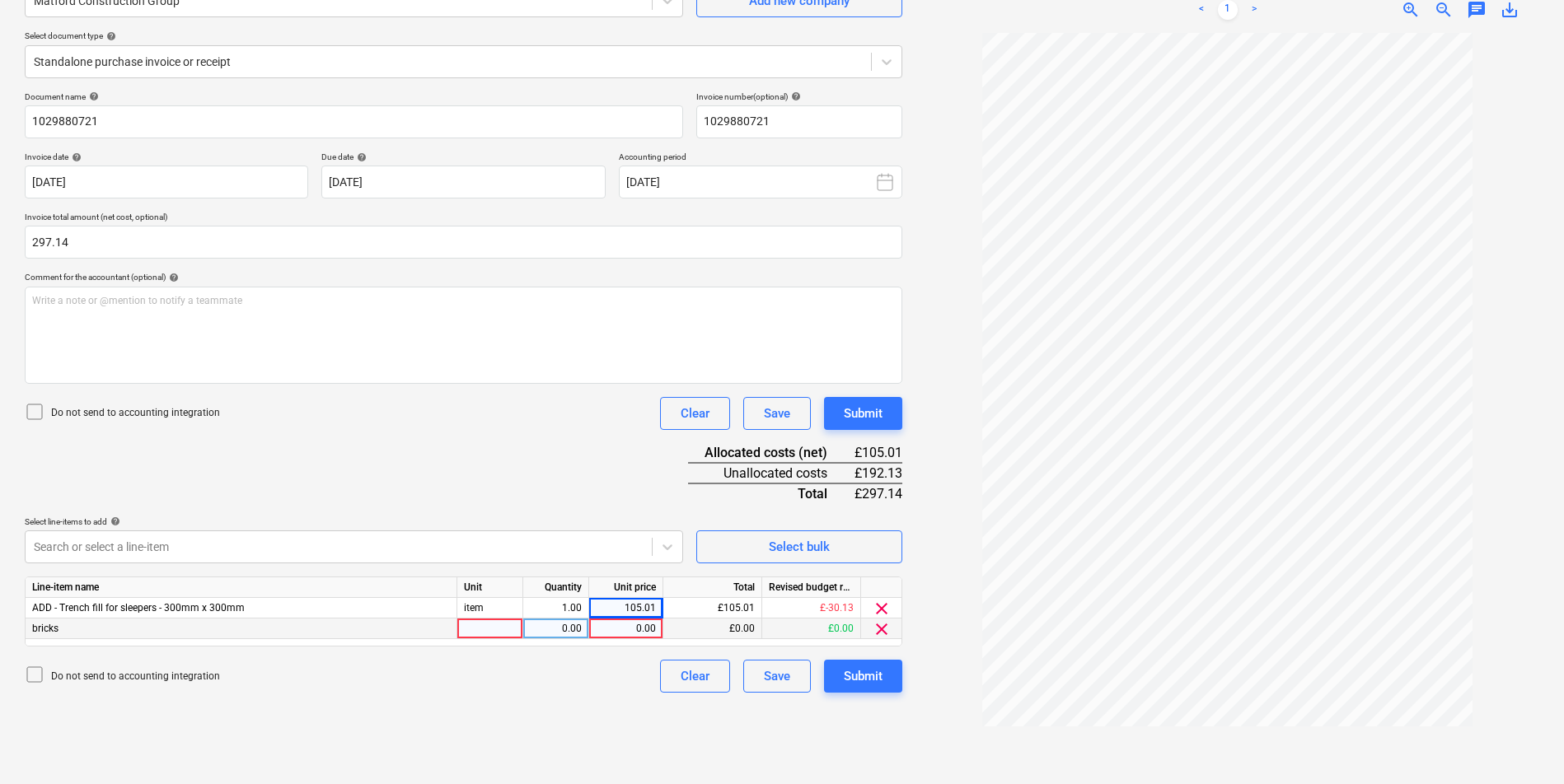
click at [492, 623] on div at bounding box center [490, 629] width 66 height 21
type input "item"
click at [650, 627] on div "0.00" at bounding box center [626, 629] width 60 height 21
click at [573, 632] on div "0.00" at bounding box center [556, 629] width 52 height 21
type input "1"
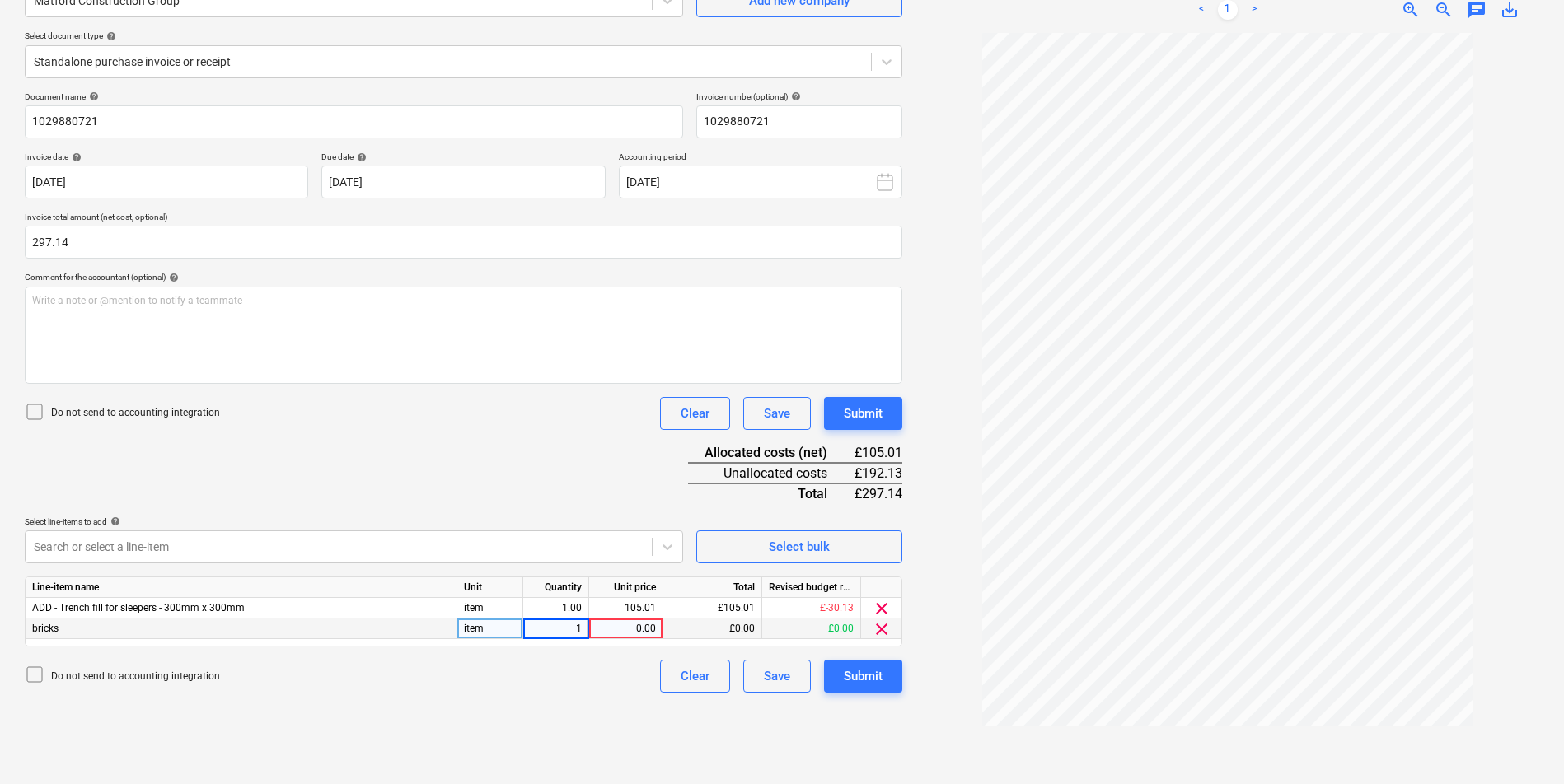
click at [616, 629] on div "0.00" at bounding box center [626, 629] width 60 height 21
type input "15.56"
click at [555, 693] on div "Create new document Select company Matford Construction Group Add new company S…" at bounding box center [464, 347] width 891 height 860
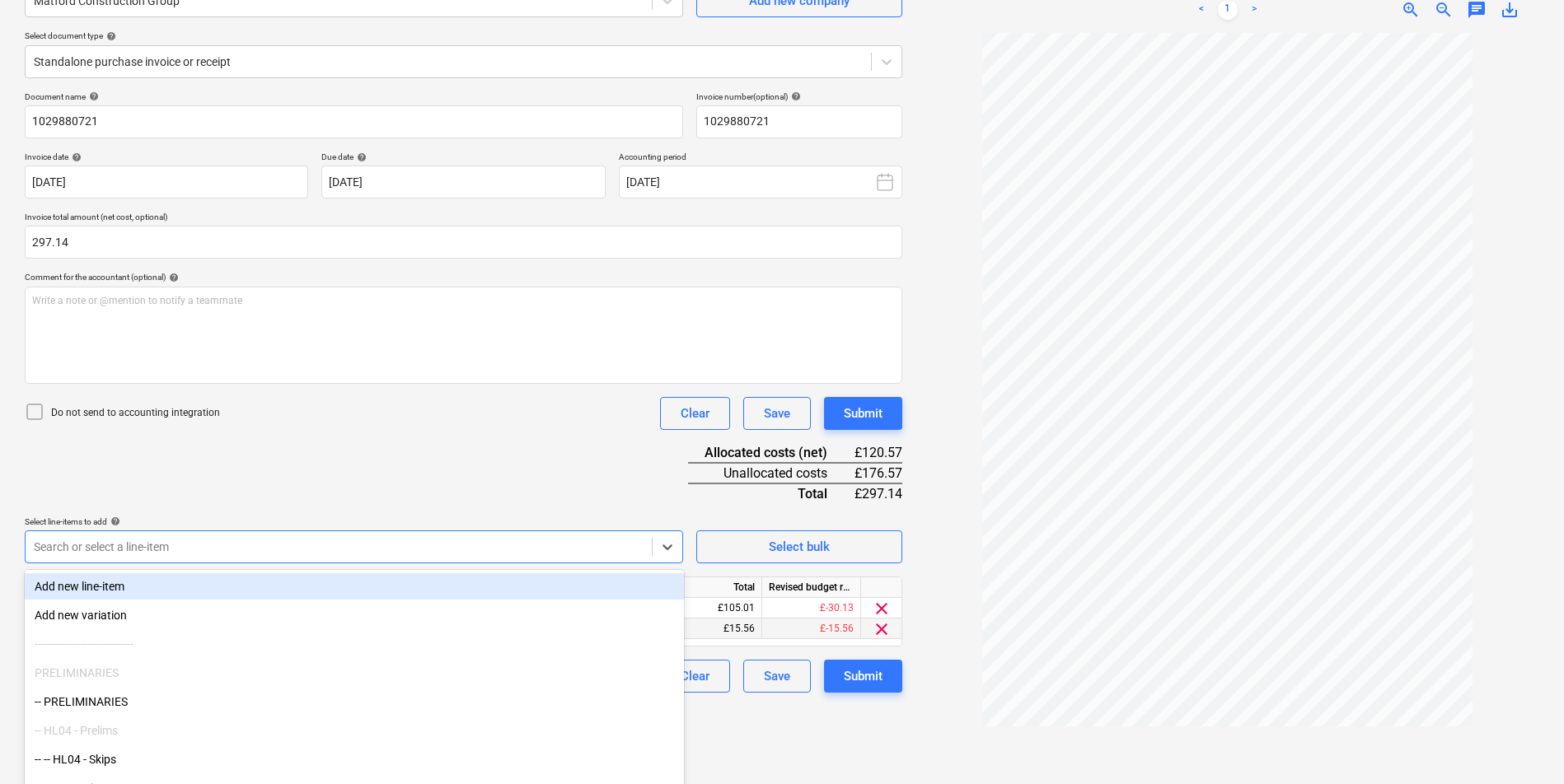
scroll to position [201, 0]
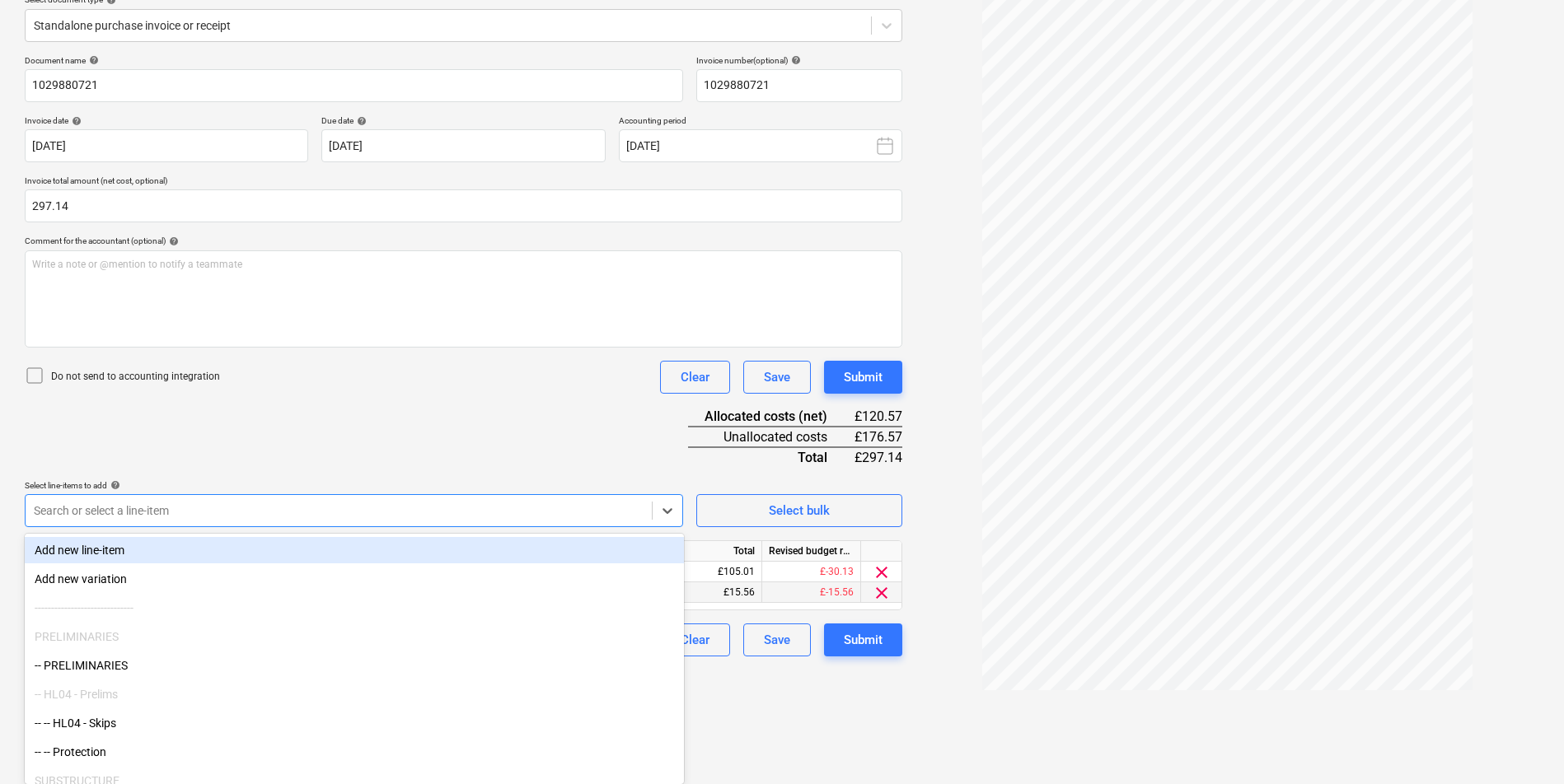
click at [322, 544] on body "Sales Projects Contacts Company Consolidated Invoices Inbox 2 Approvals Resourc…" at bounding box center [782, 191] width 1564 height 784
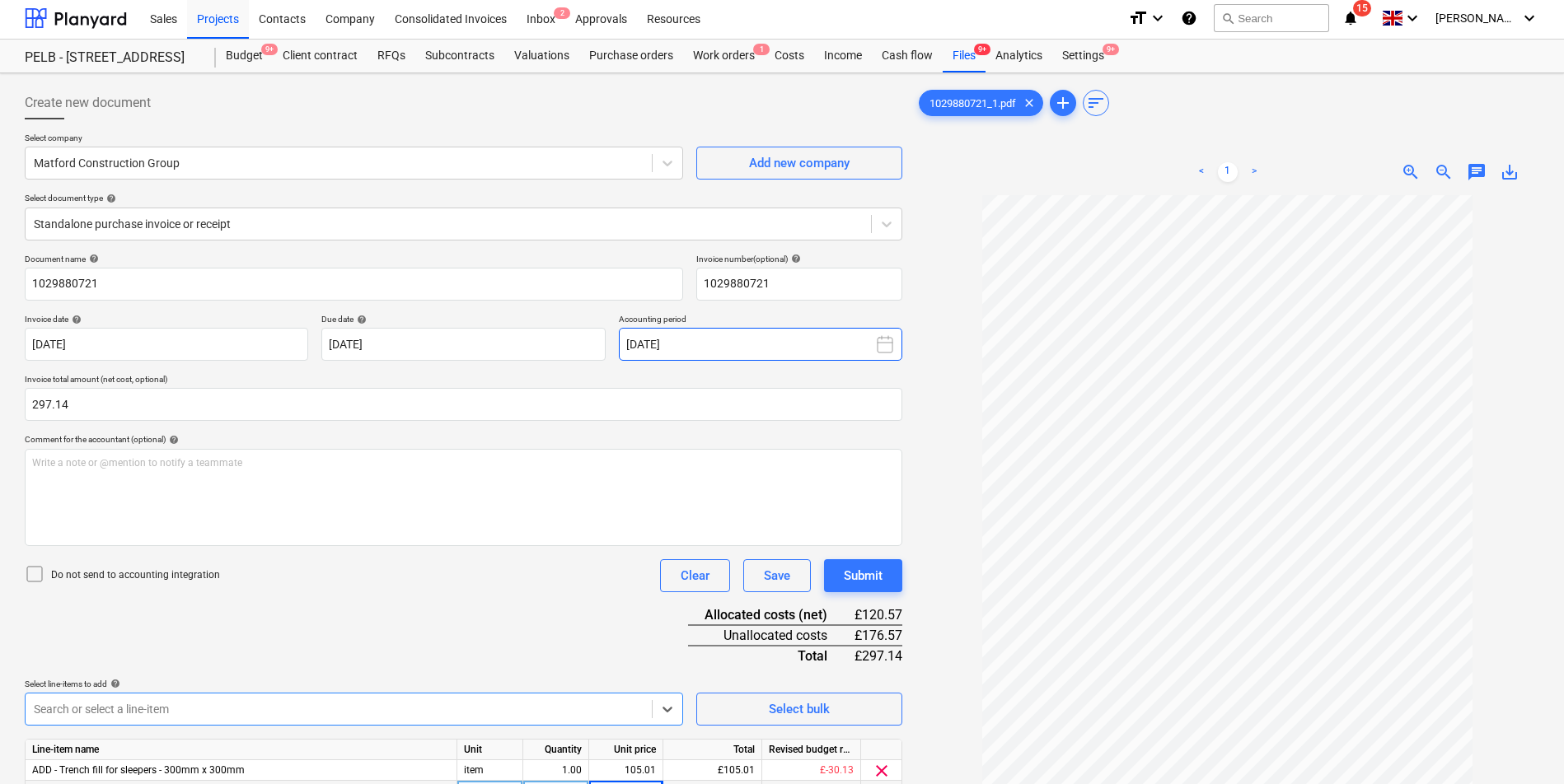
scroll to position [0, 0]
click at [963, 58] on div "Files 9+" at bounding box center [963, 58] width 43 height 33
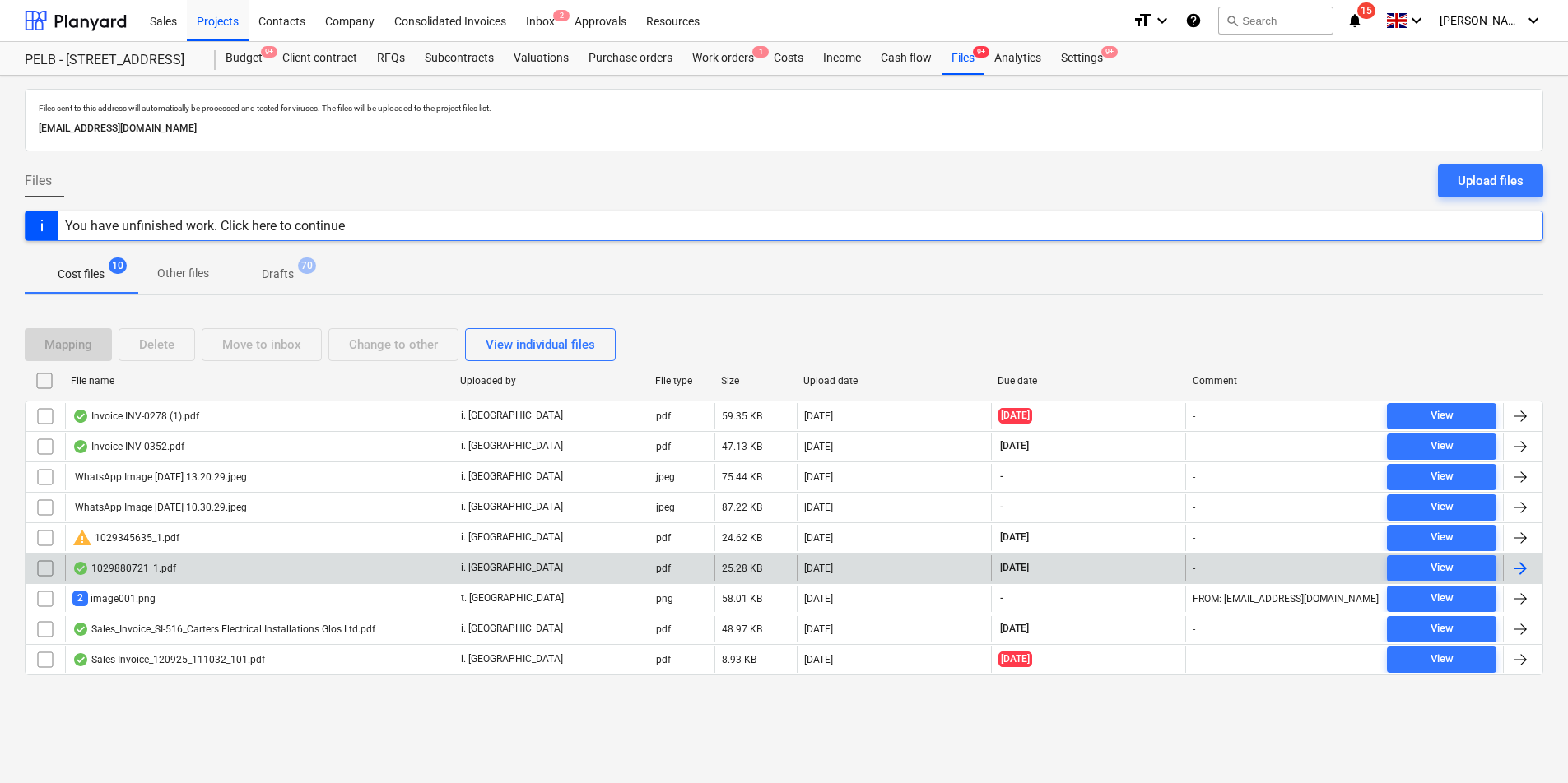
click at [377, 574] on div "1029880721_1.pdf" at bounding box center [259, 569] width 388 height 27
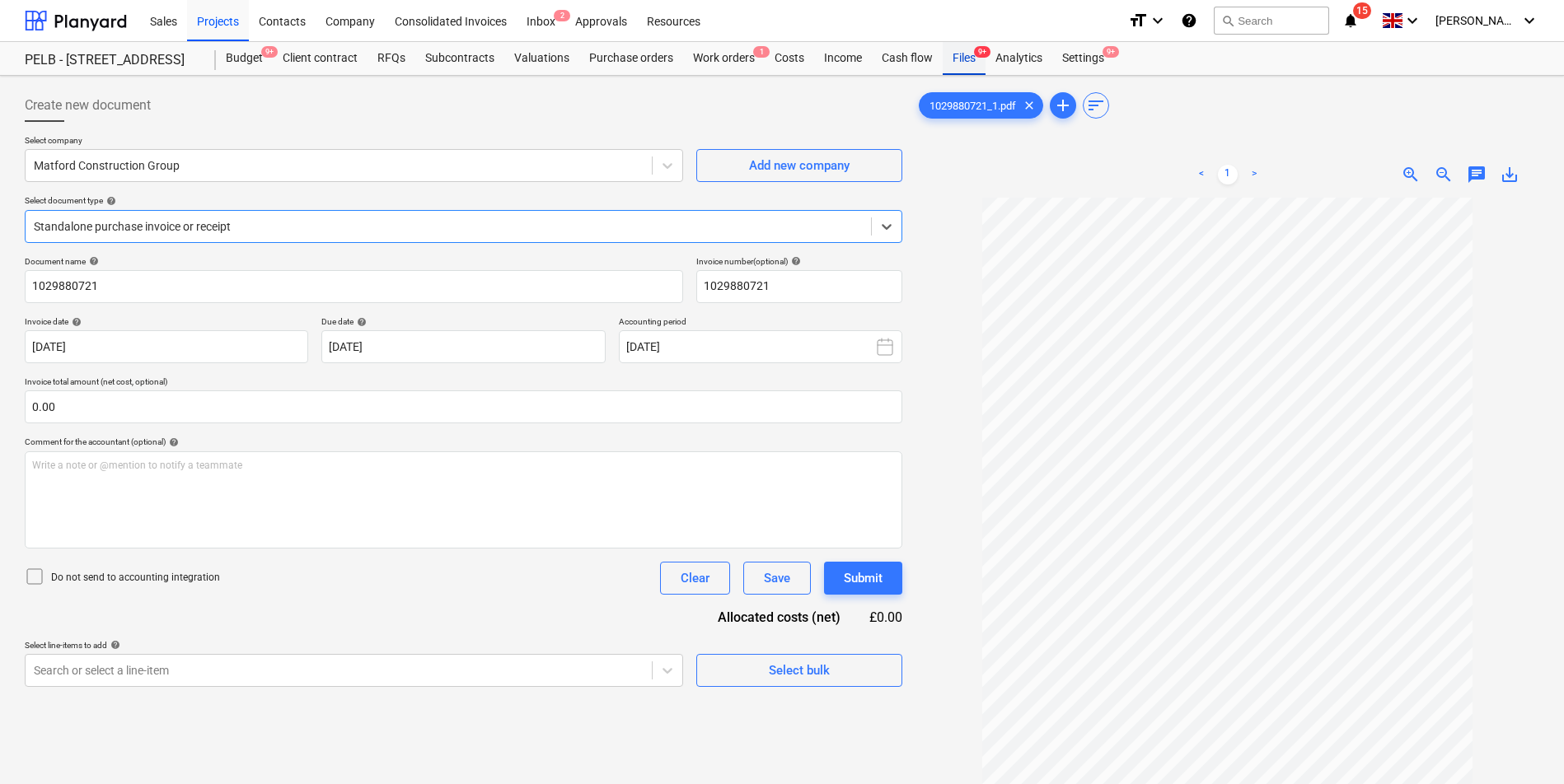
click at [965, 53] on div "Files 9+" at bounding box center [963, 58] width 43 height 33
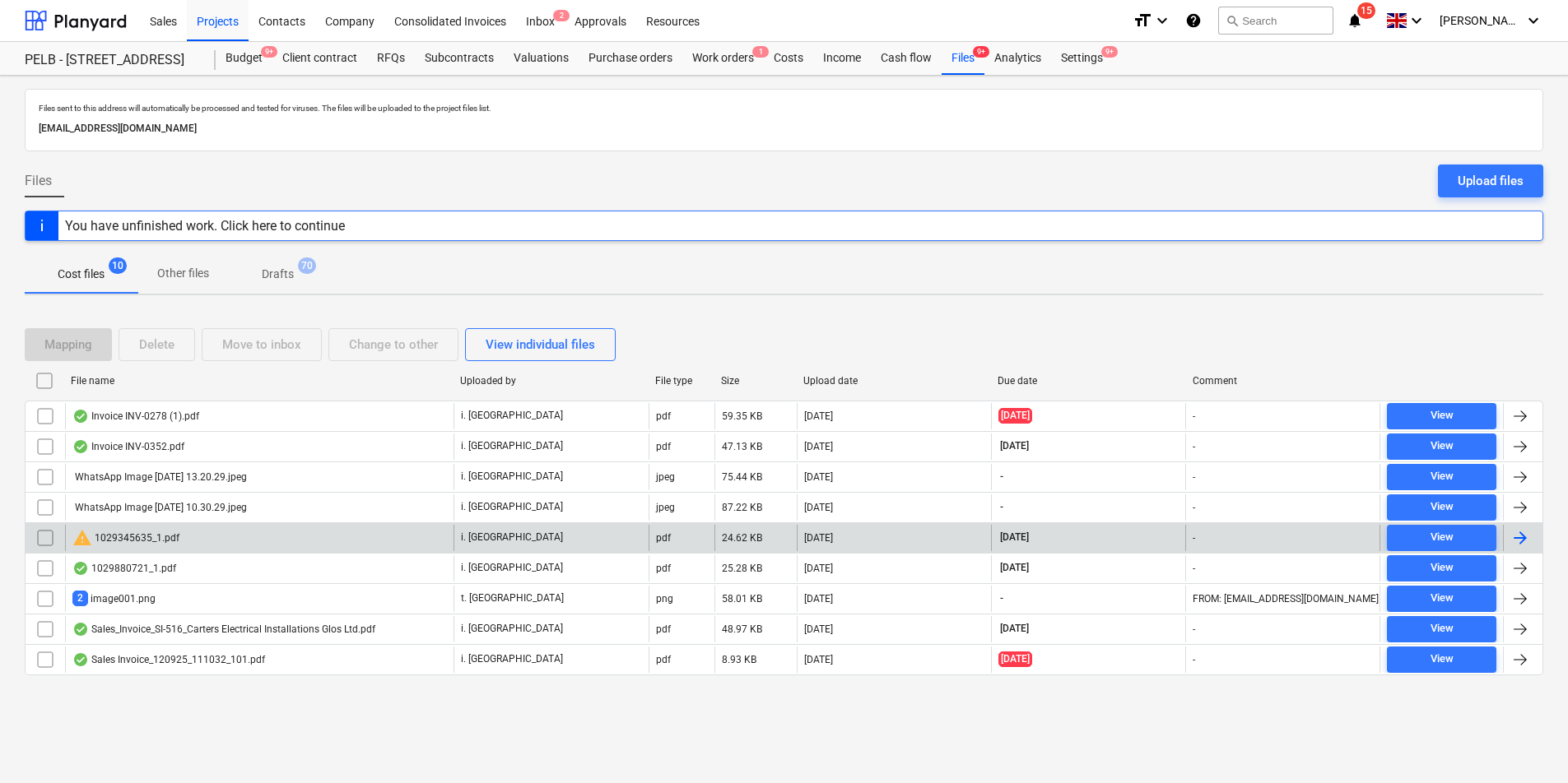
click at [527, 536] on div "i. [GEOGRAPHIC_DATA]" at bounding box center [550, 538] width 194 height 27
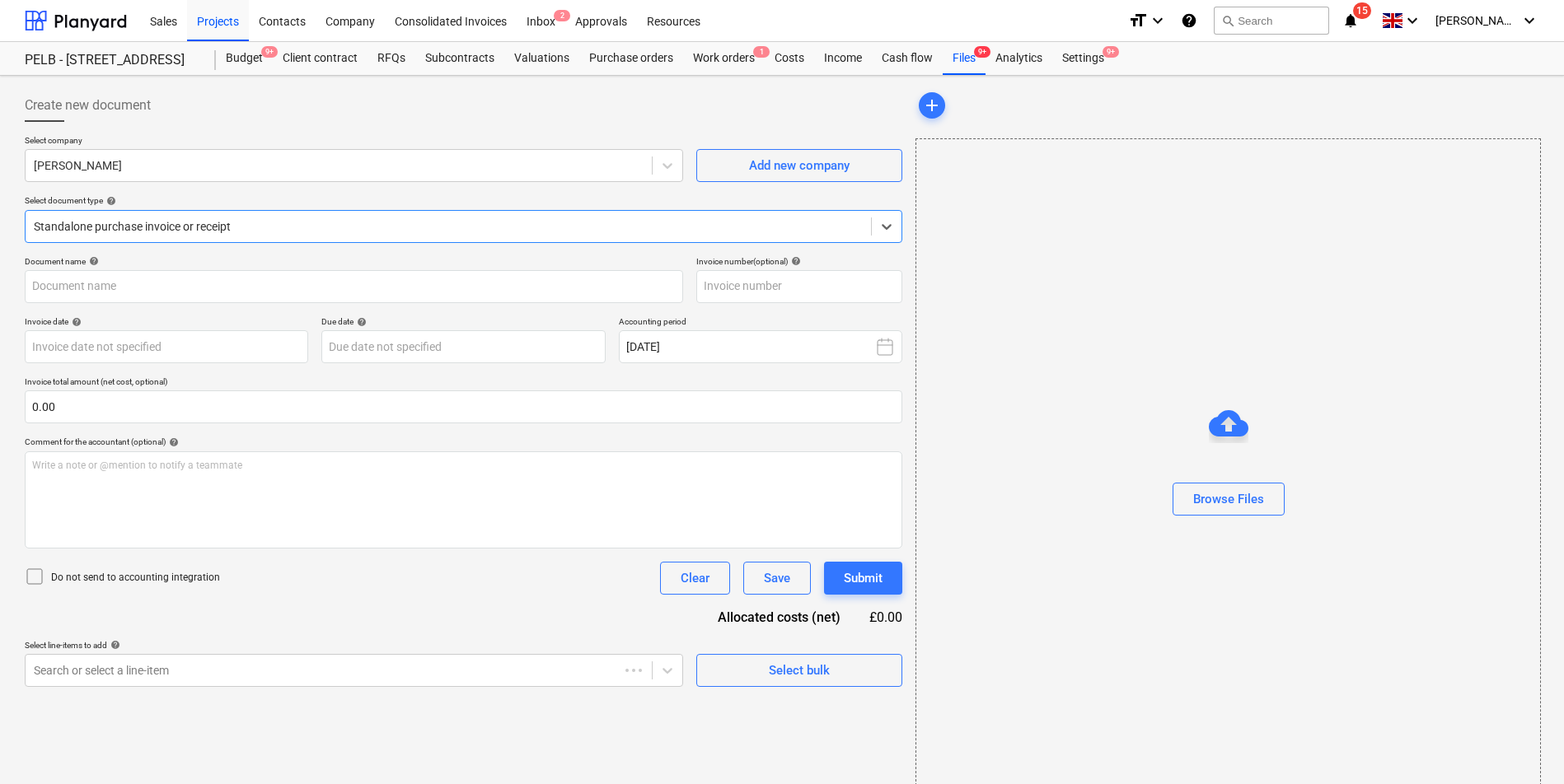
type input "1029345635"
type input "[DATE]"
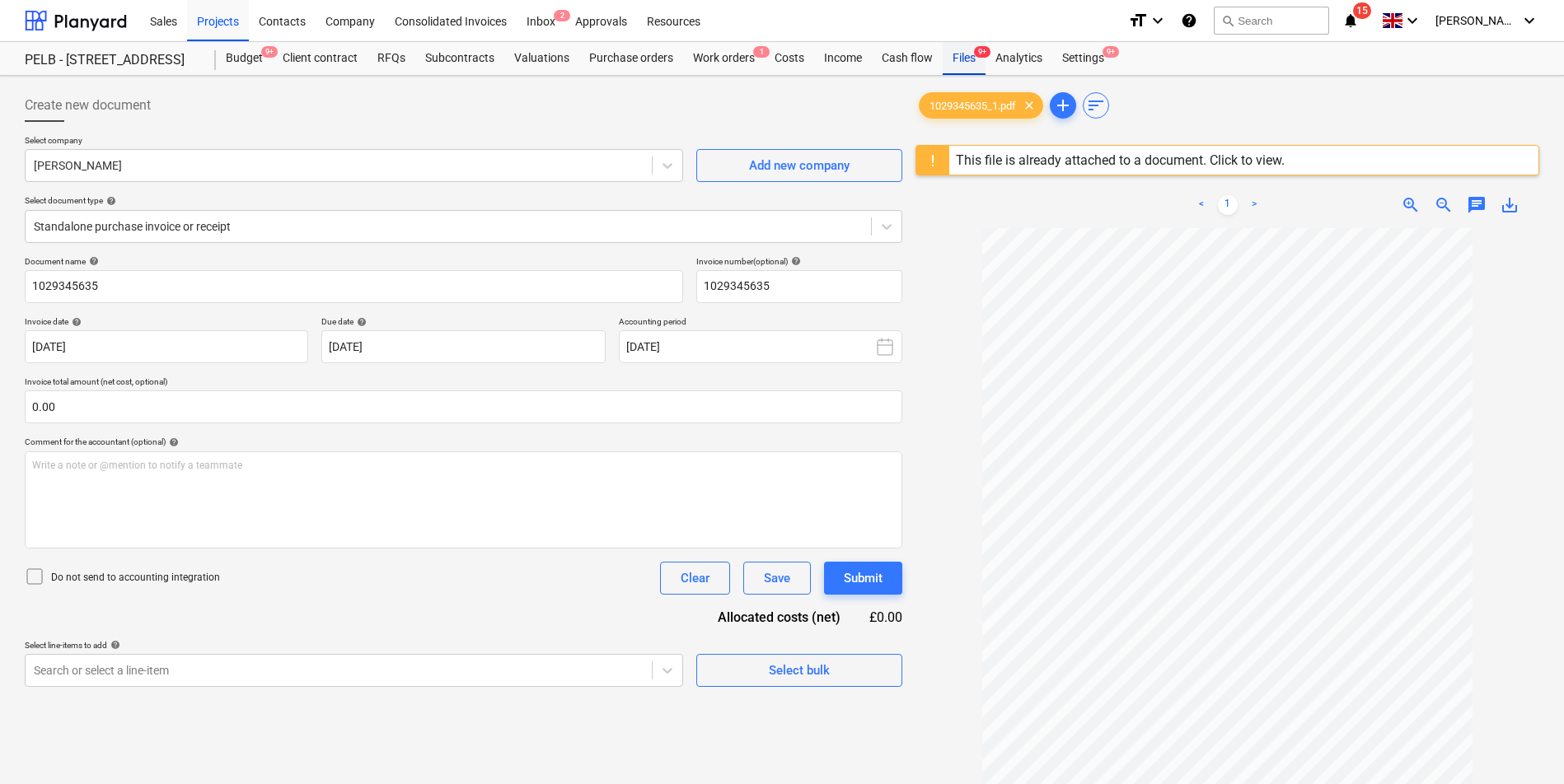
click at [955, 60] on div "Files 9+" at bounding box center [963, 58] width 43 height 33
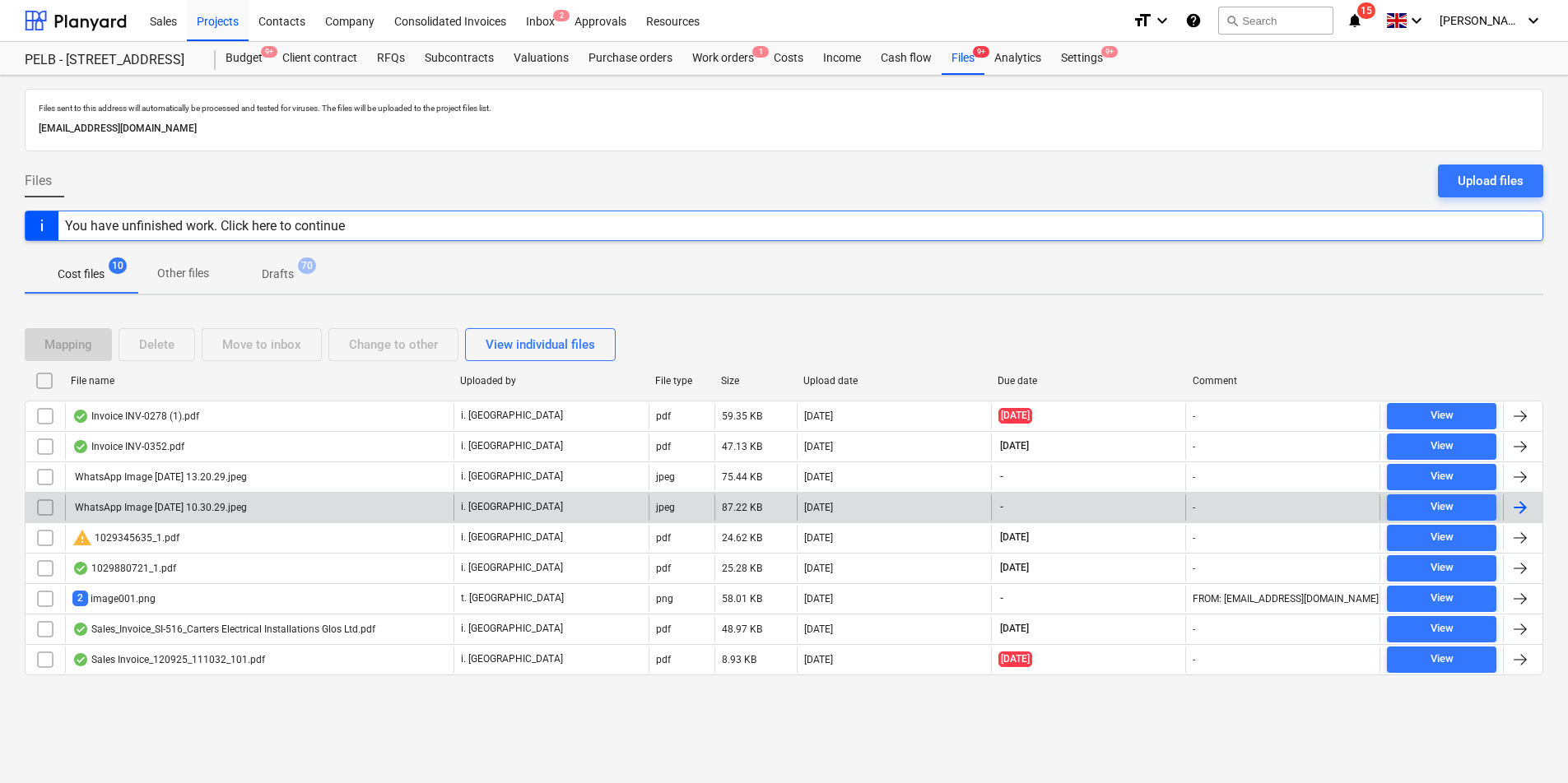
drag, startPoint x: 860, startPoint y: 523, endPoint x: 864, endPoint y: 505, distance: 18.4
click at [864, 505] on div "Invoice INV-0278 (1).pdf i. montvydaite pdf 59.35 KB [DATE] [DATE] - View Invoi…" at bounding box center [784, 538] width 1518 height 275
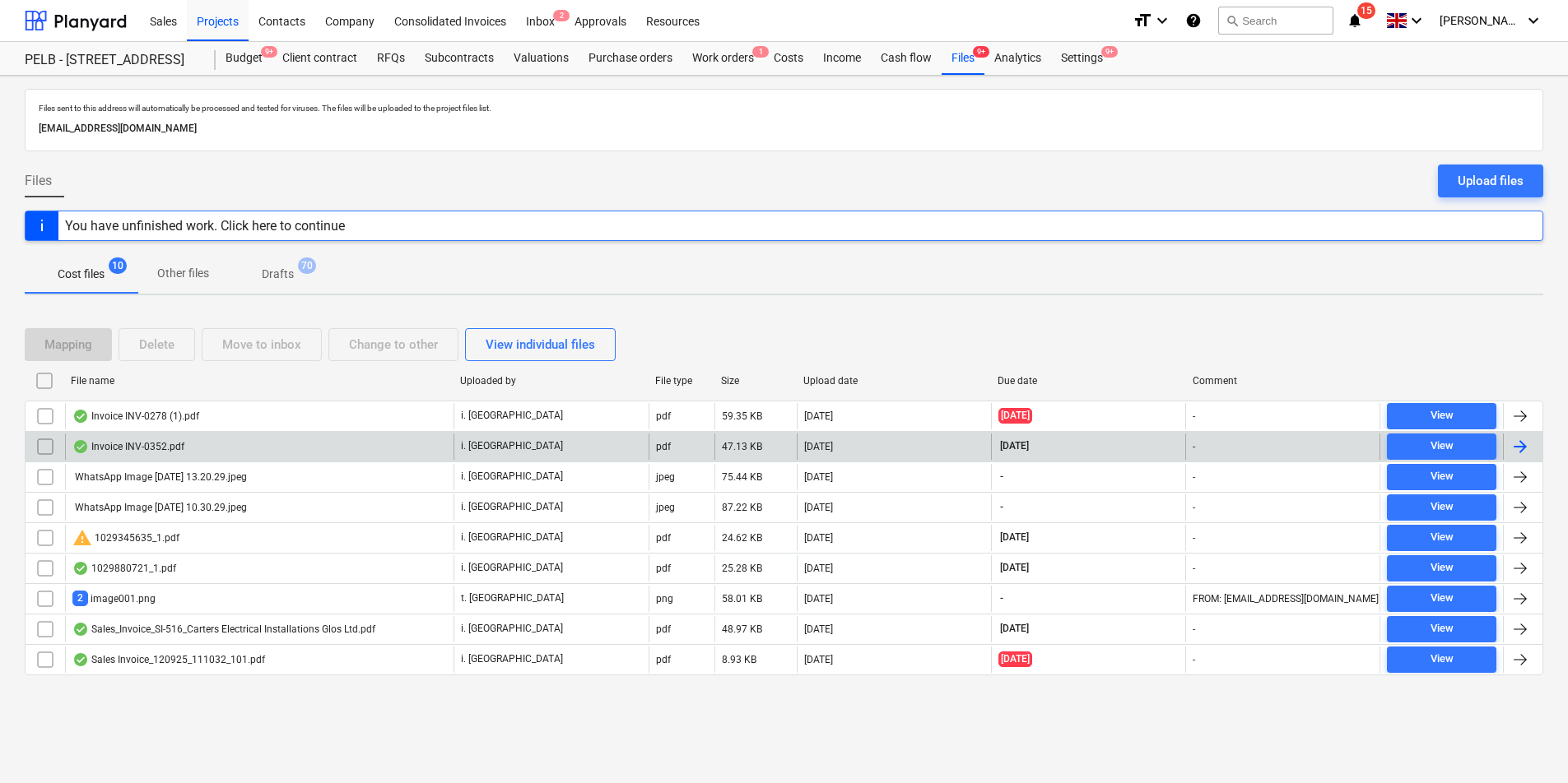
click at [866, 452] on div "[DATE]" at bounding box center [893, 447] width 194 height 27
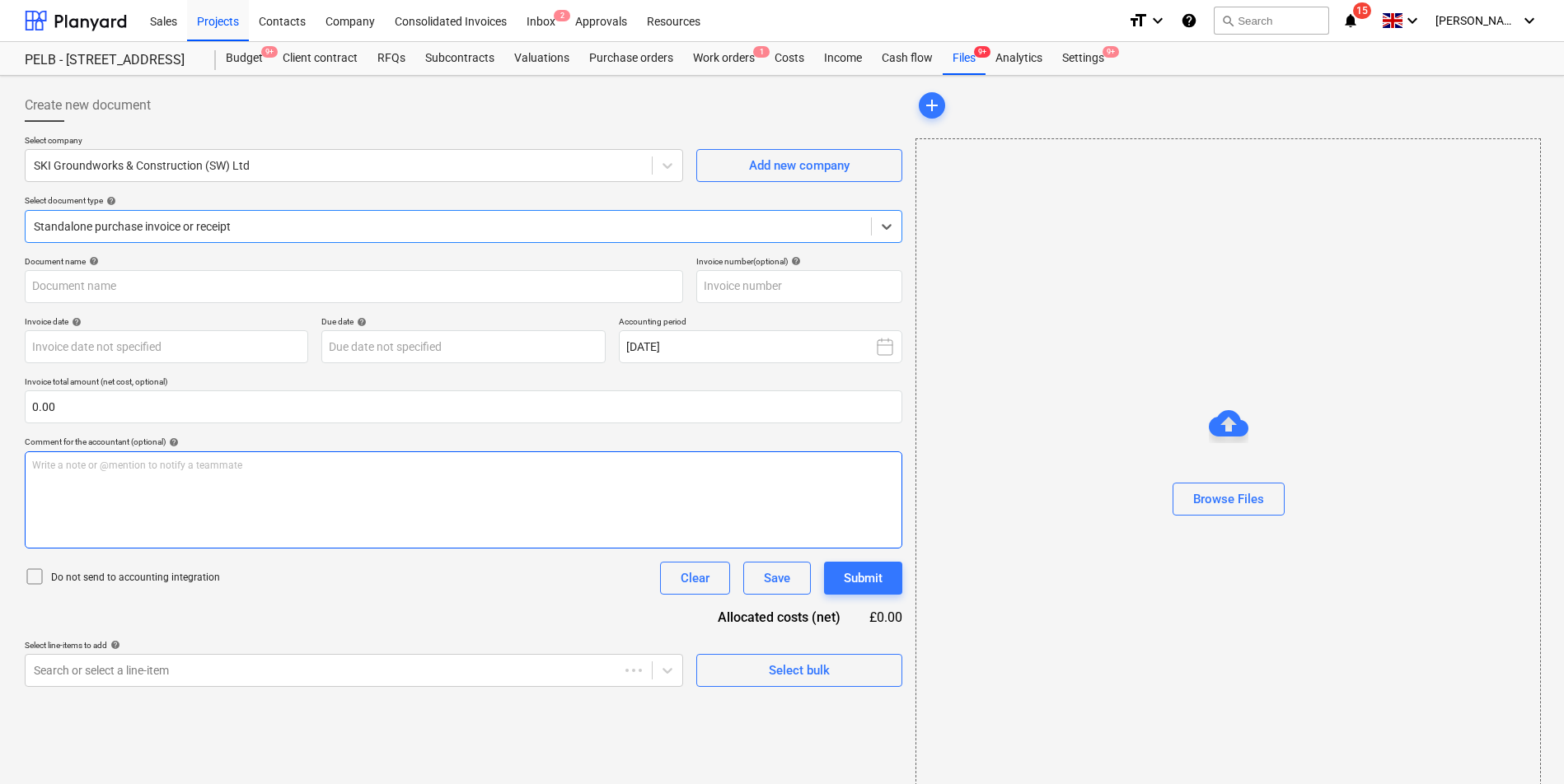
type input "INV-0352"
type input "[DATE]"
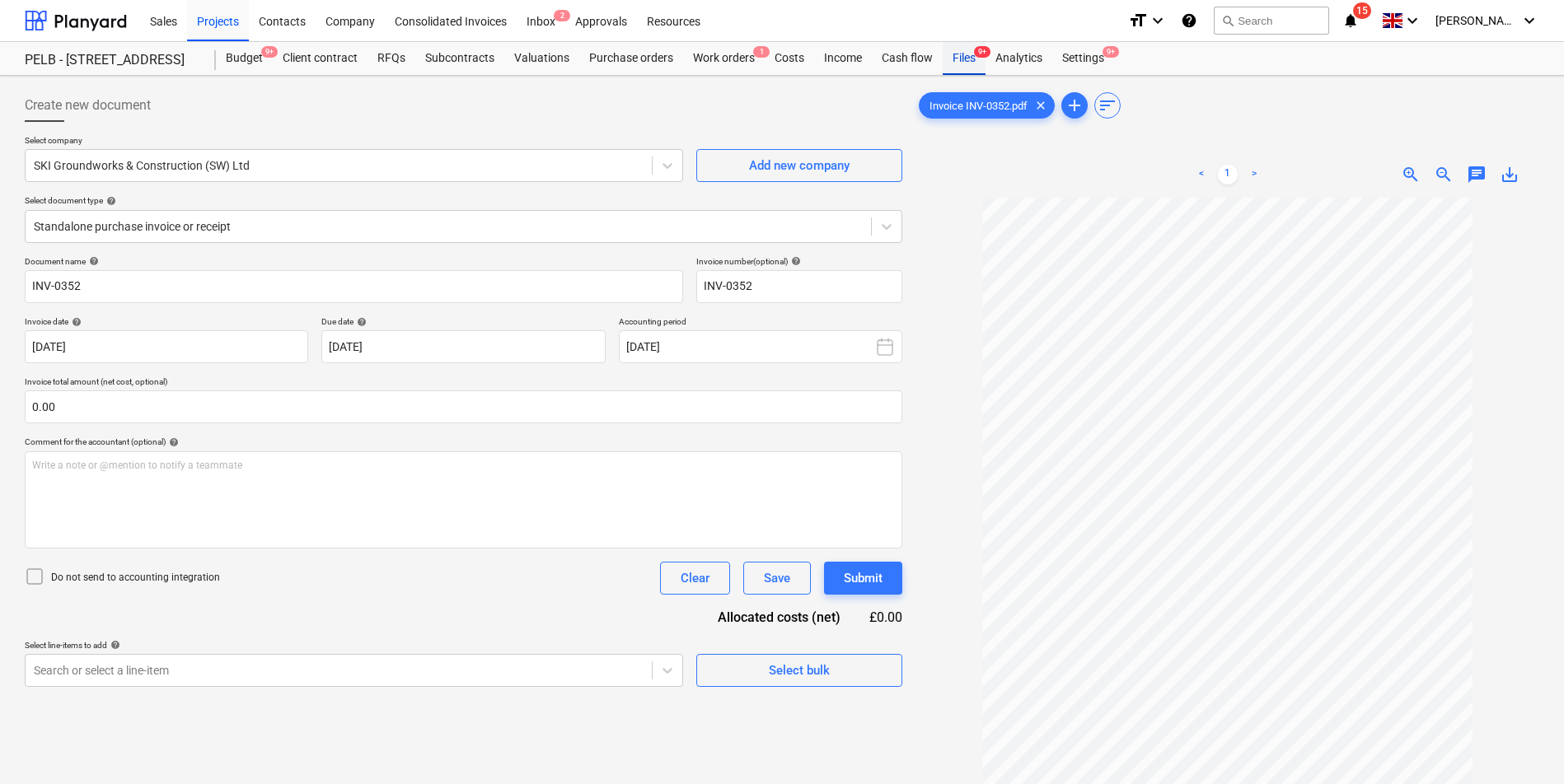
click at [963, 58] on div "Files 9+" at bounding box center [963, 58] width 43 height 33
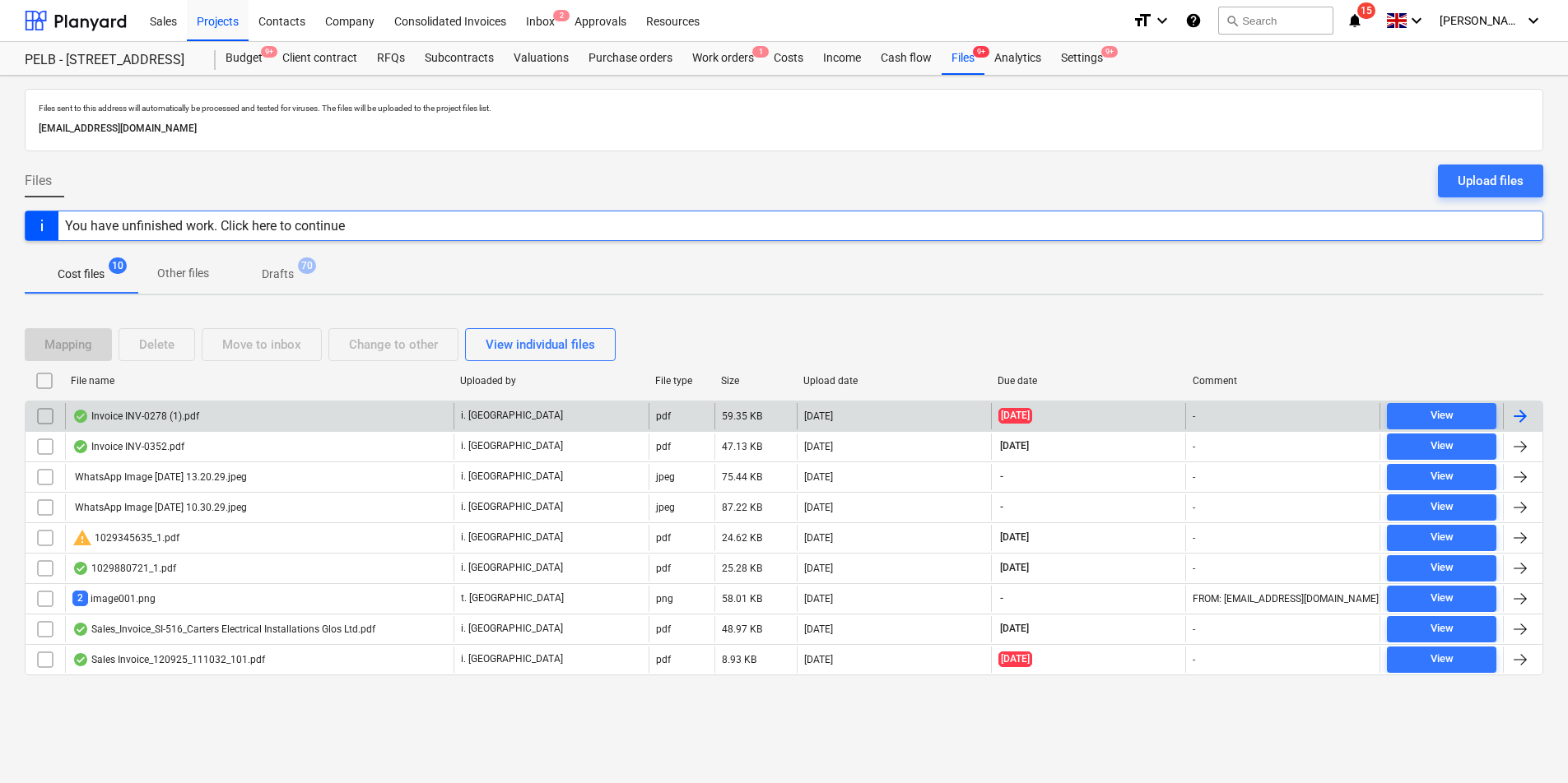
click at [911, 416] on div "[DATE]" at bounding box center [893, 416] width 194 height 27
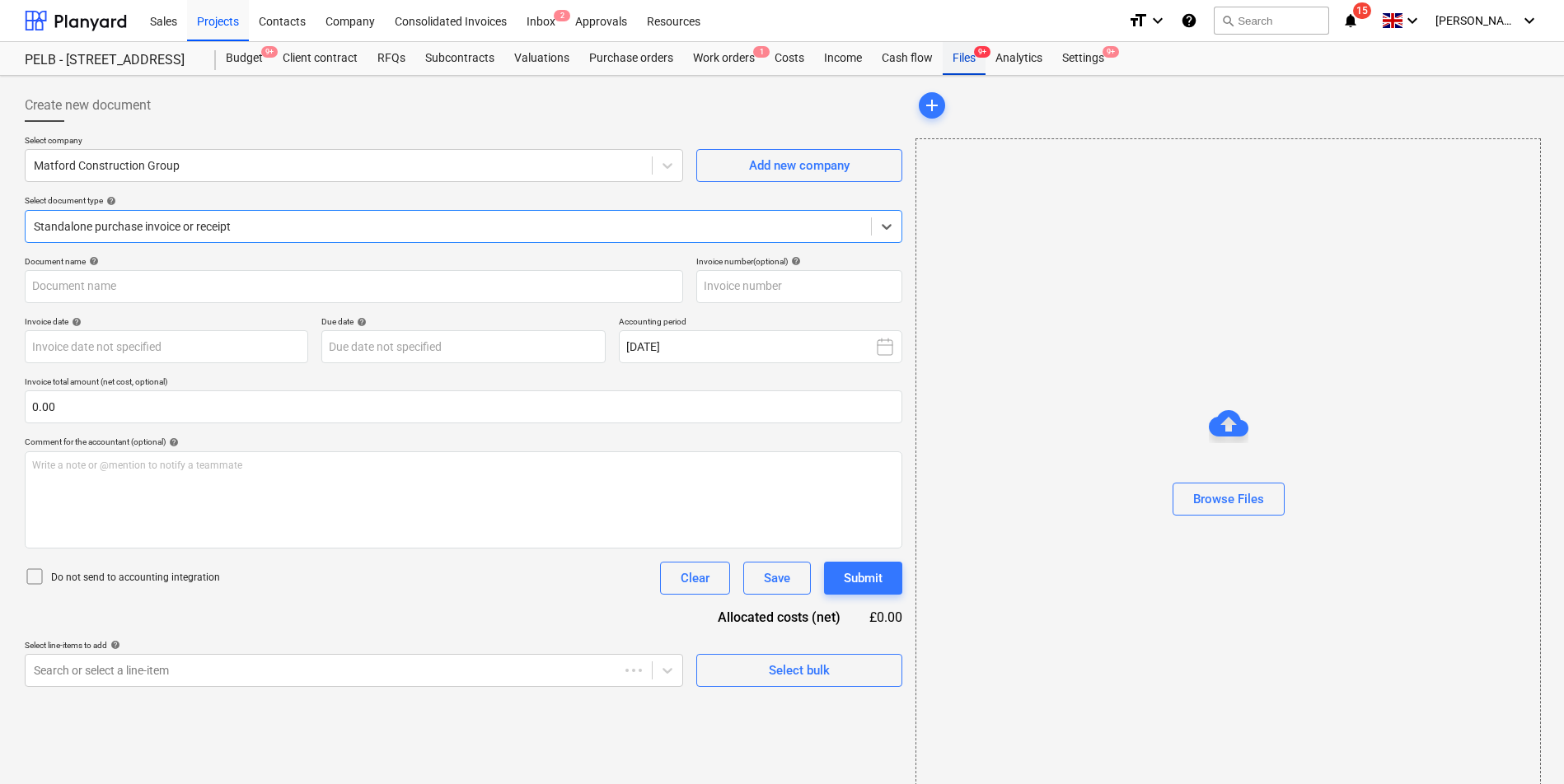
type input "INV-0278"
type input "[DATE]"
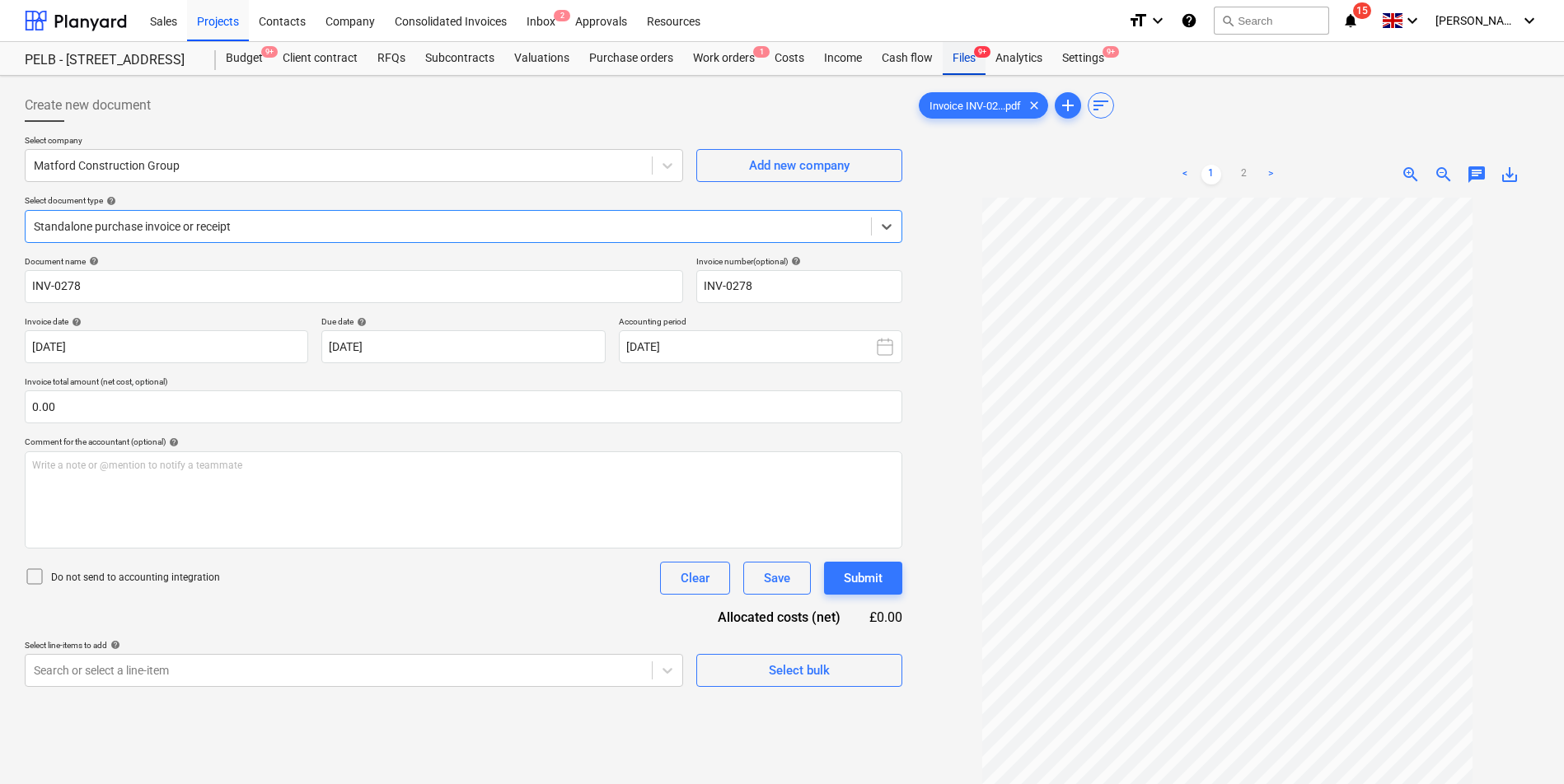
click at [963, 58] on div "Files 9+" at bounding box center [963, 58] width 43 height 33
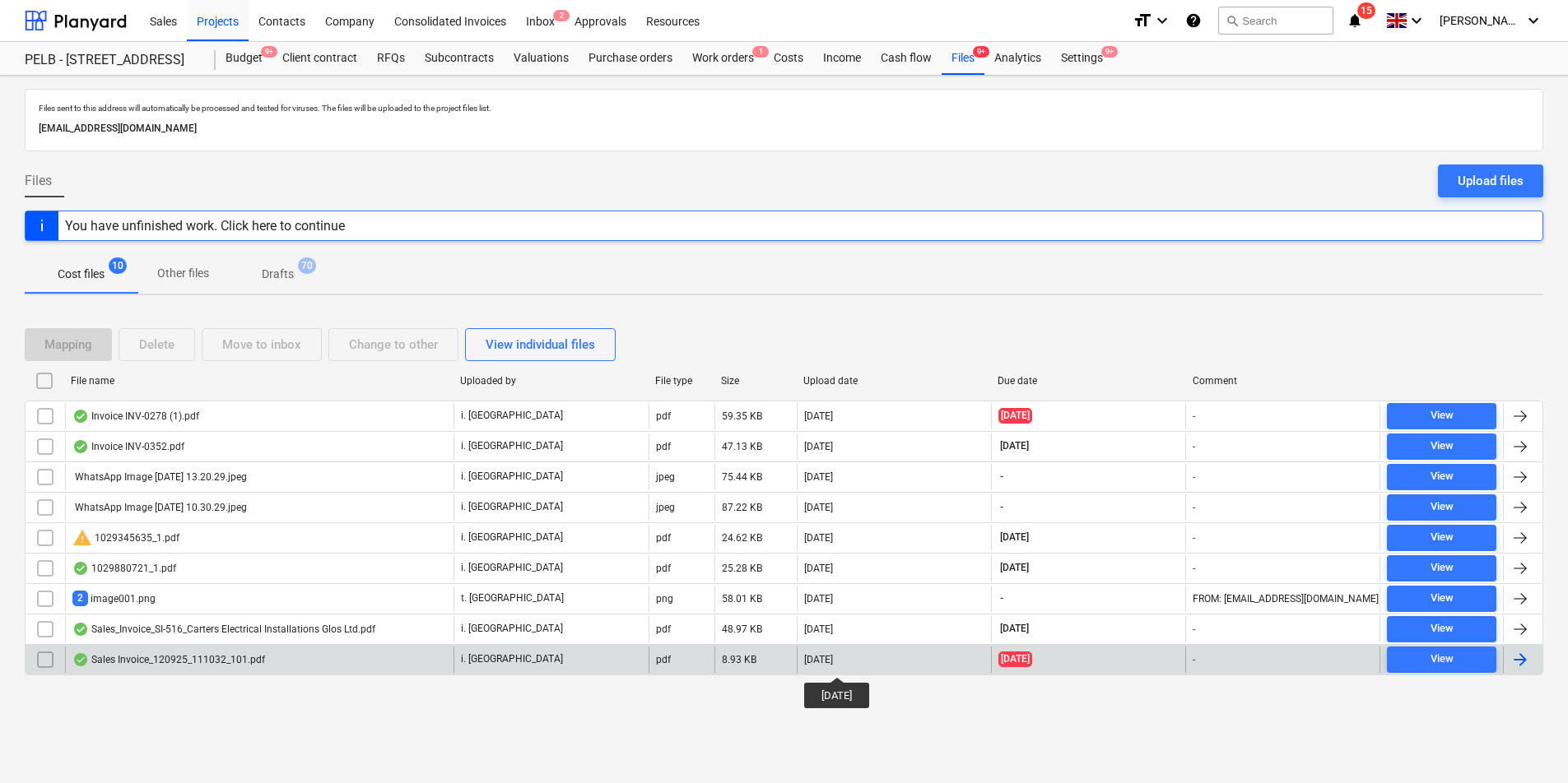
click at [833, 662] on div "[DATE]" at bounding box center [818, 660] width 29 height 12
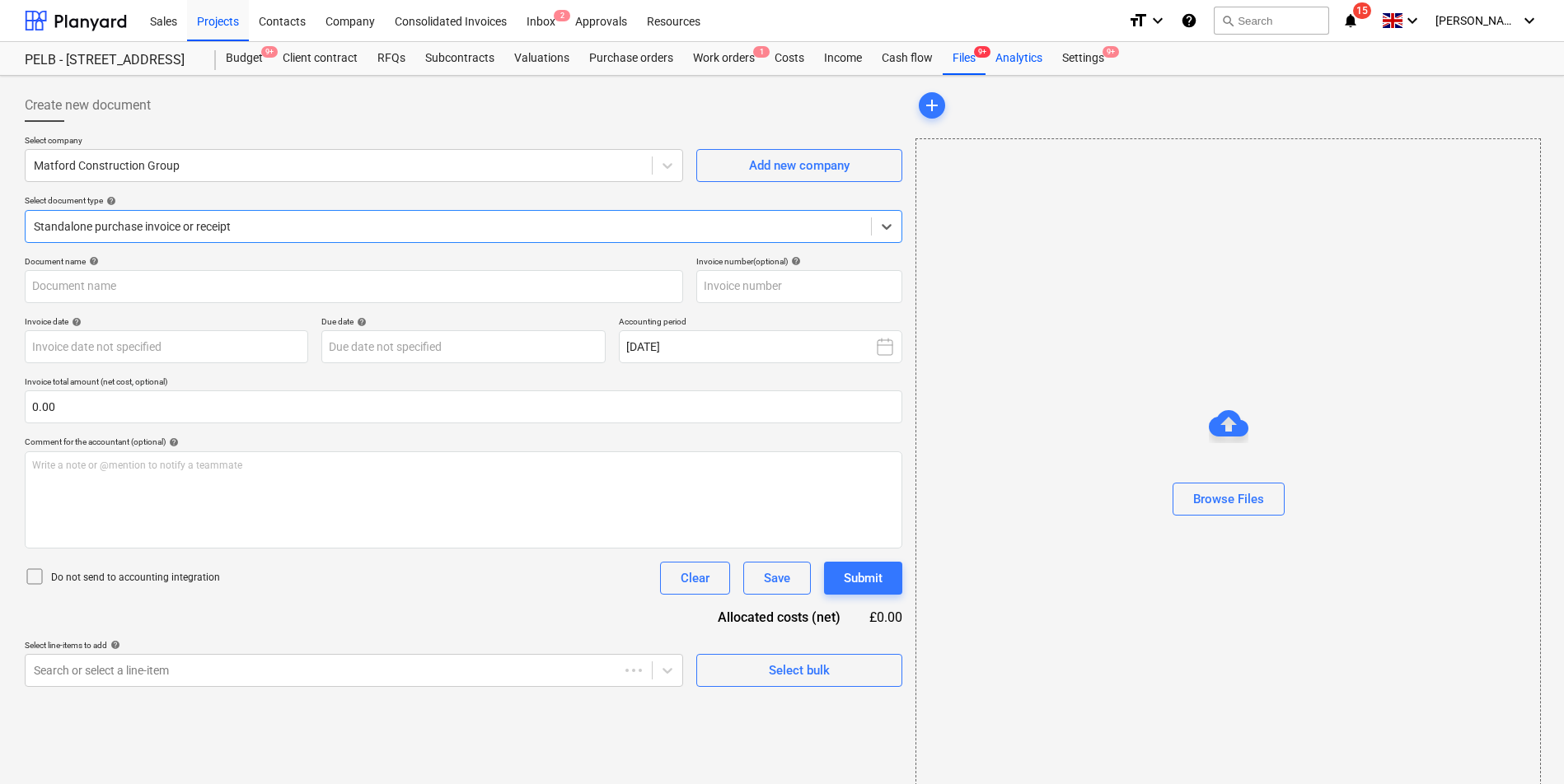
type input "43921557"
type input "[DATE]"
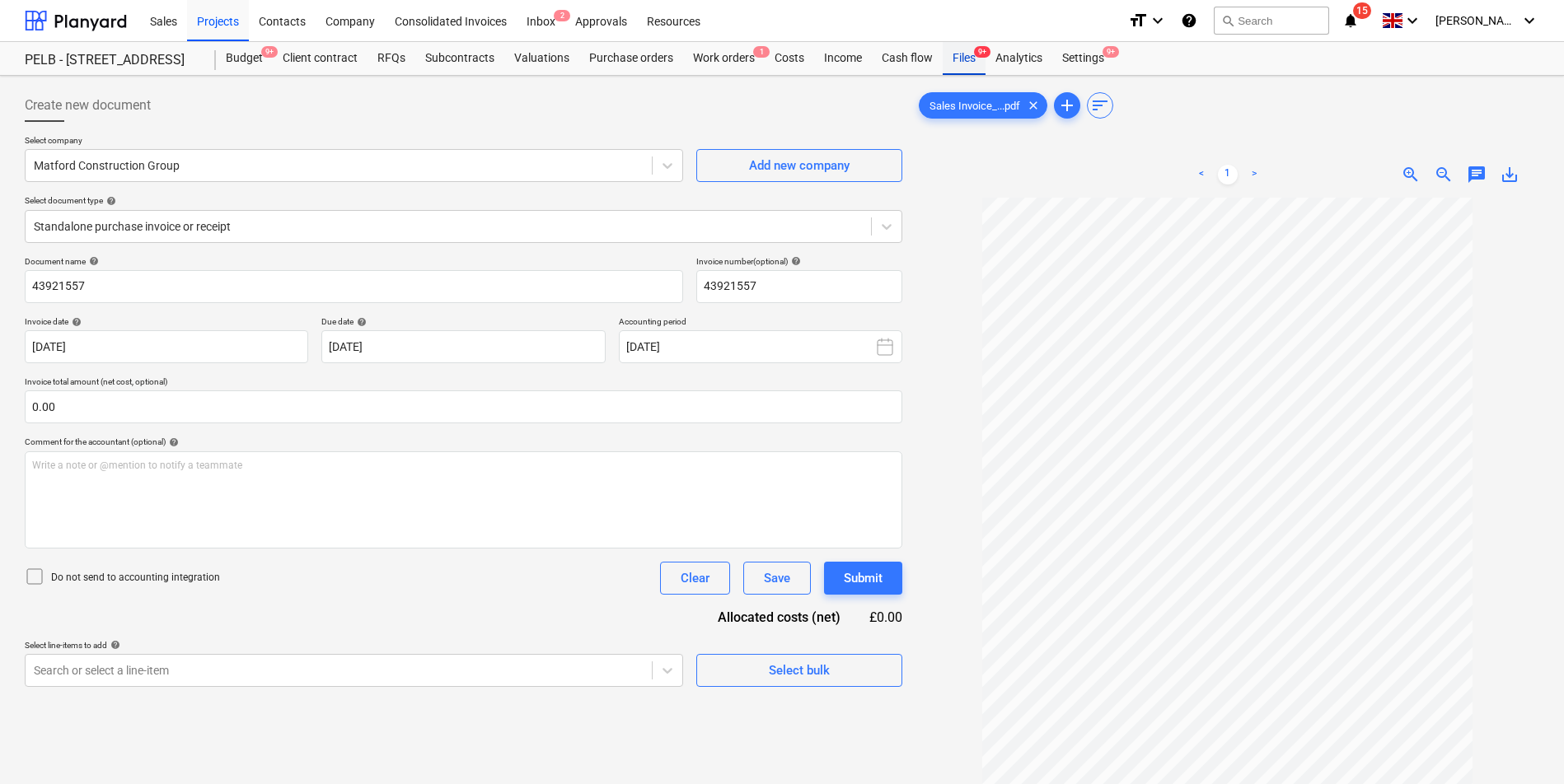
click at [958, 51] on div "Files 9+" at bounding box center [963, 58] width 43 height 33
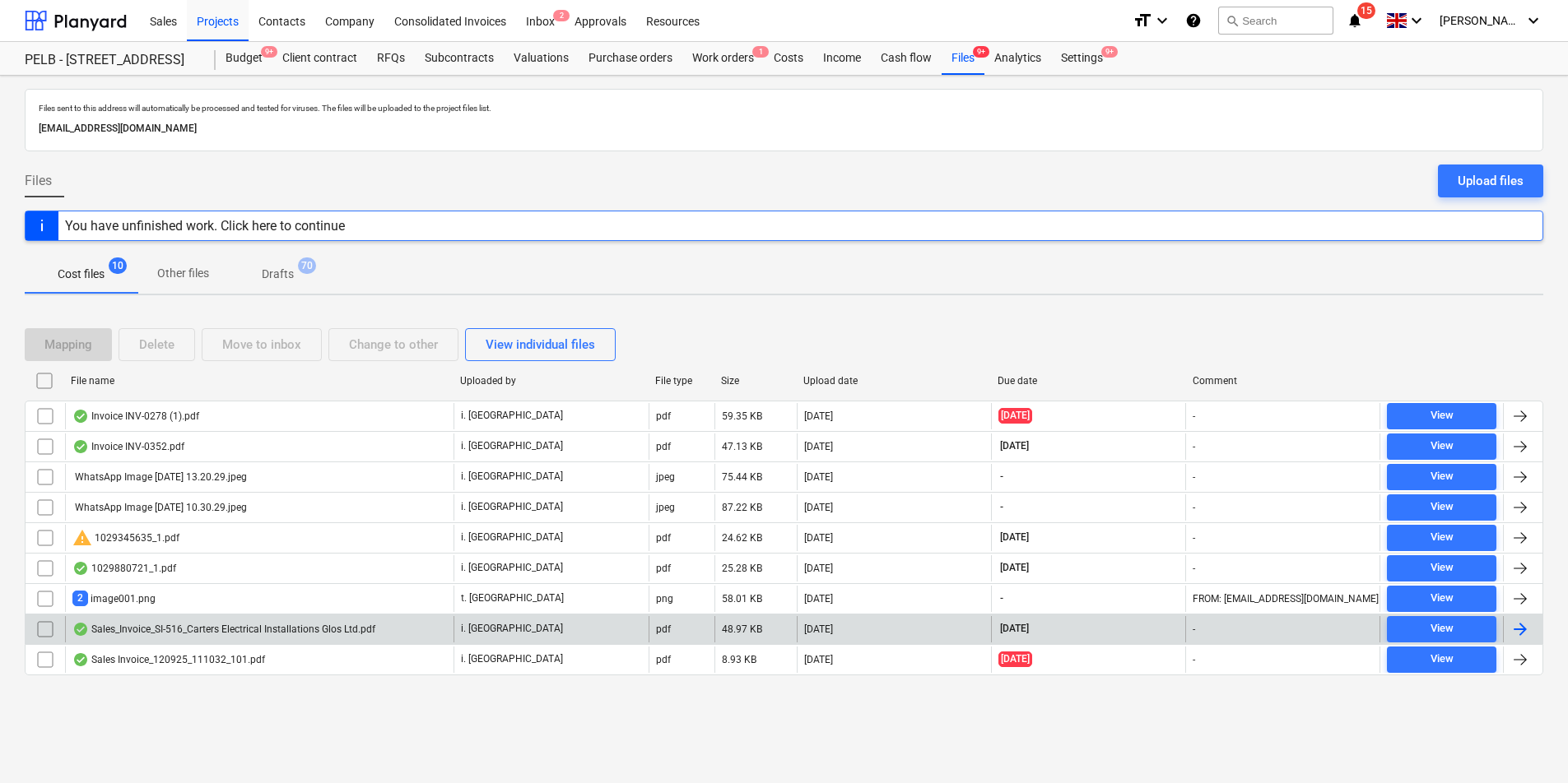
click at [831, 635] on div "[DATE]" at bounding box center [893, 630] width 194 height 27
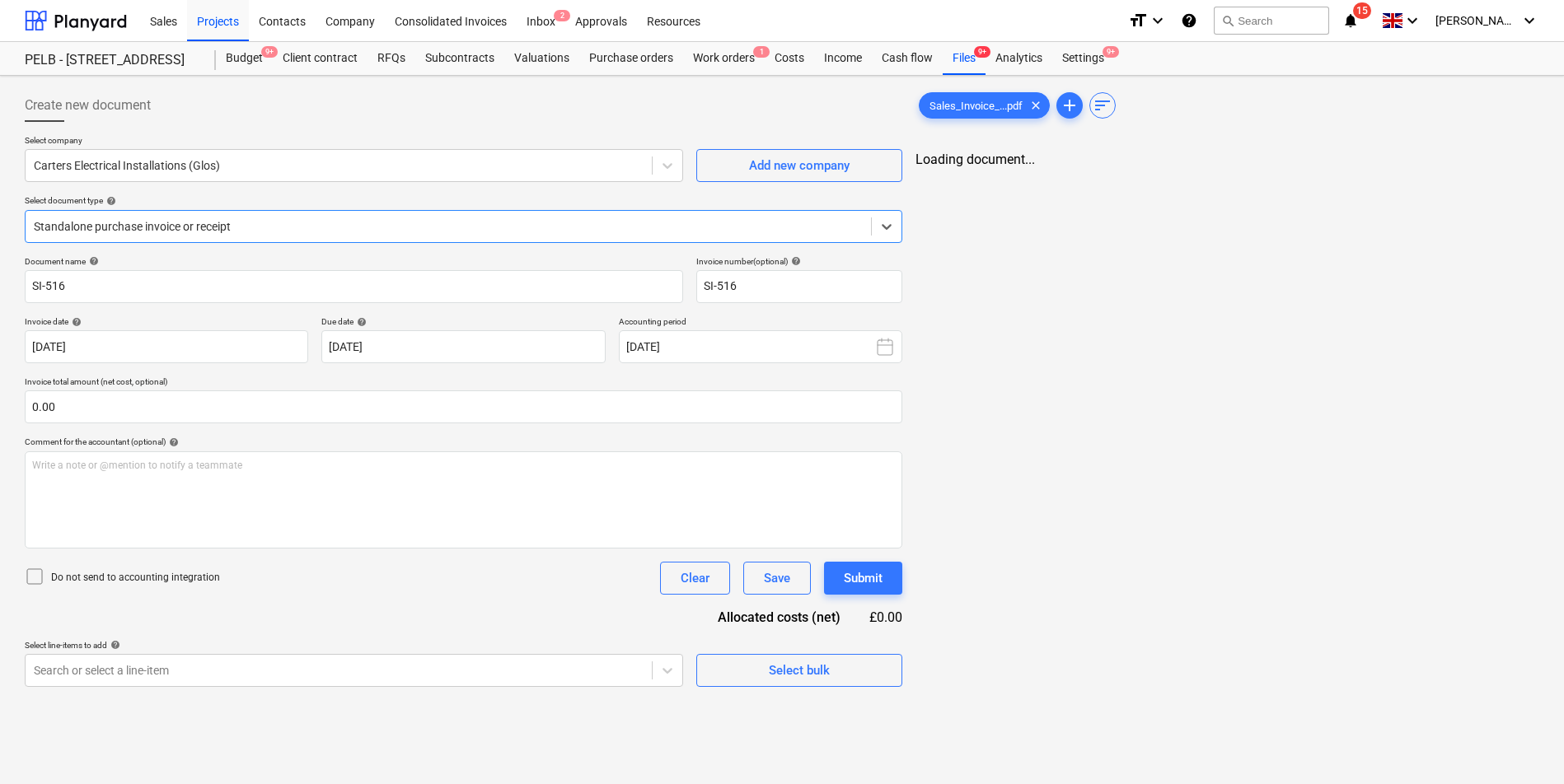
type input "SI-516"
type input "[DATE]"
click at [963, 63] on div "Files 9+" at bounding box center [963, 58] width 43 height 33
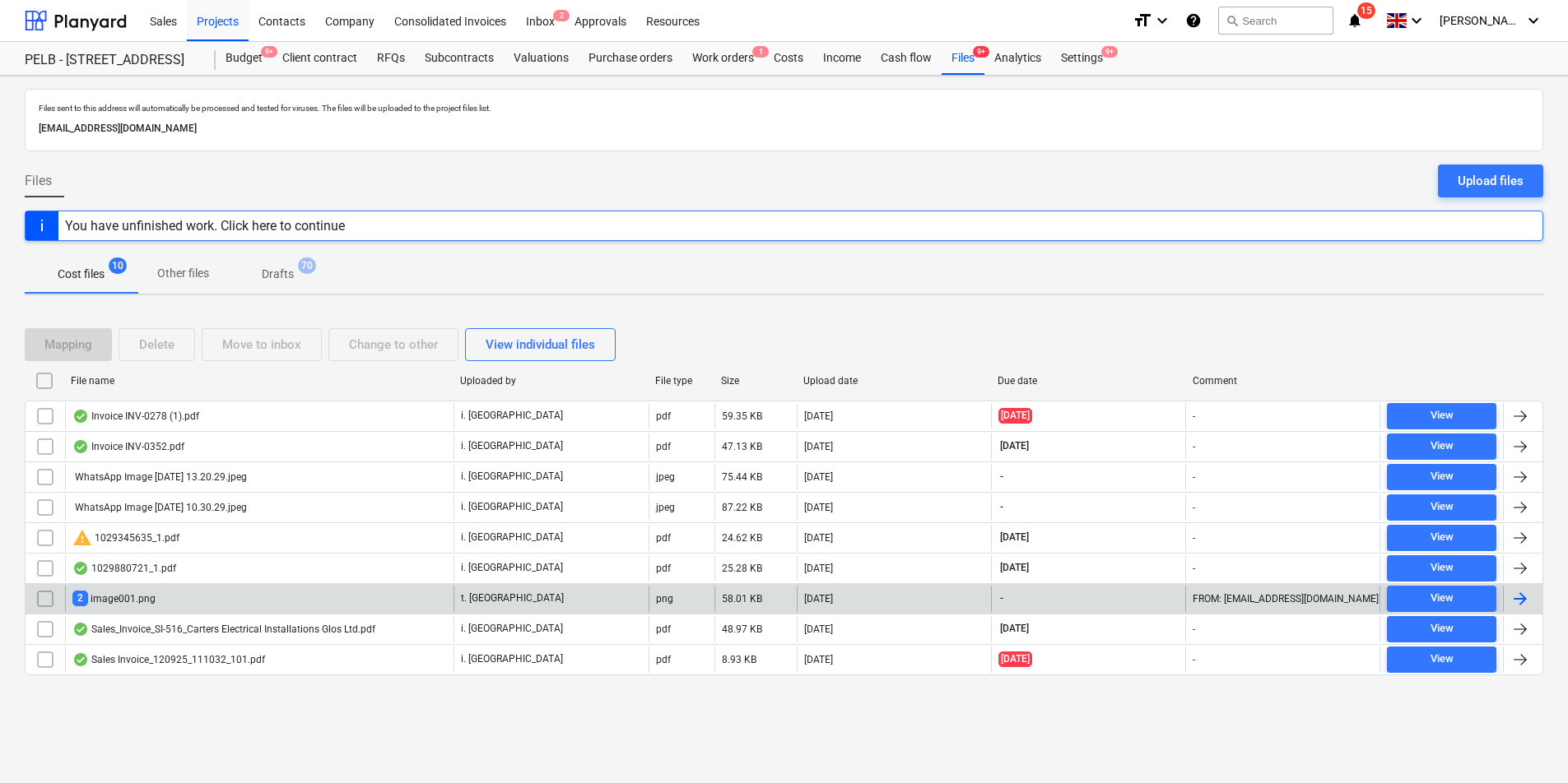
click at [747, 605] on div "58.01 KB" at bounding box center [755, 599] width 82 height 27
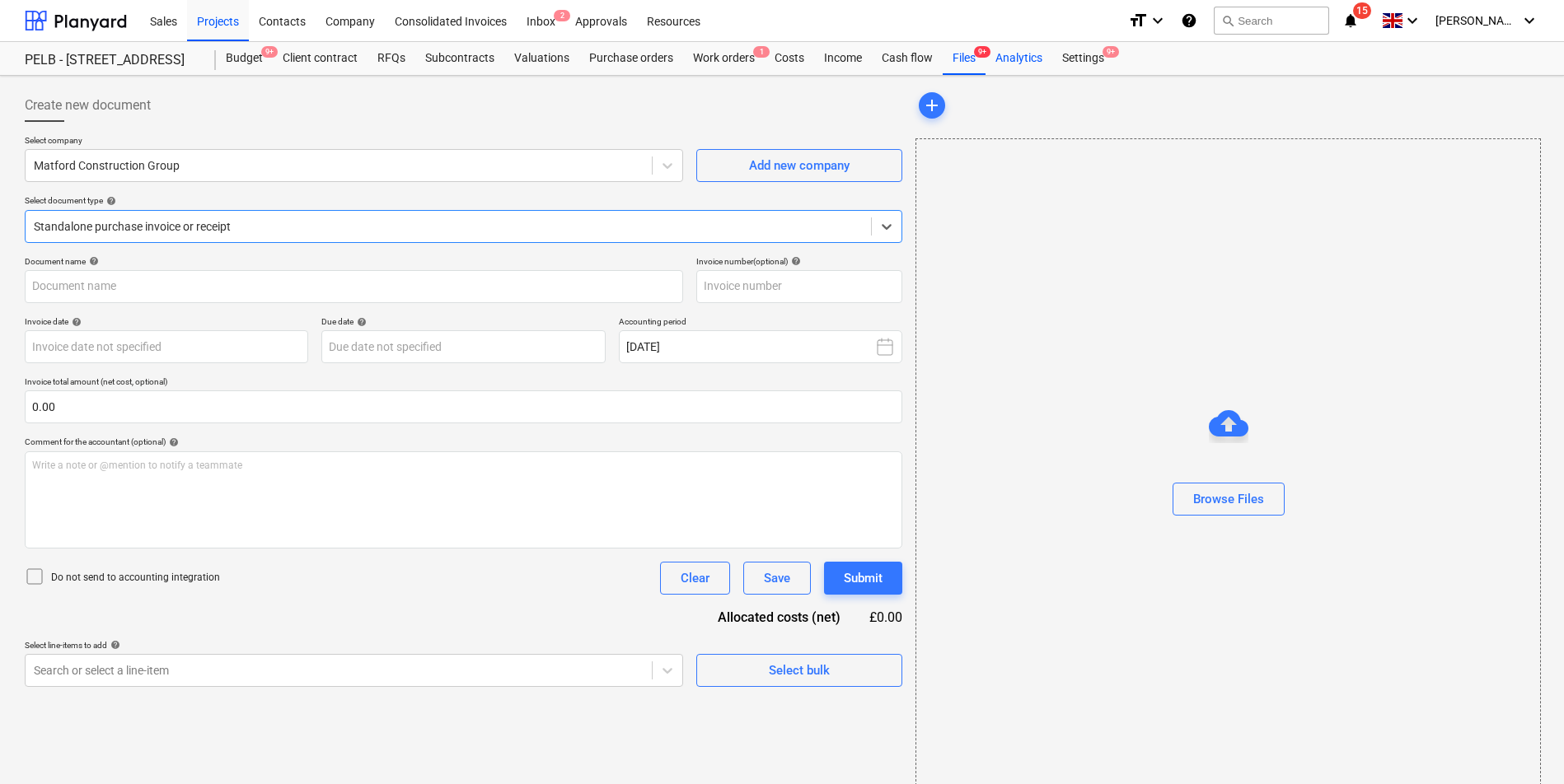
type input "INV620546"
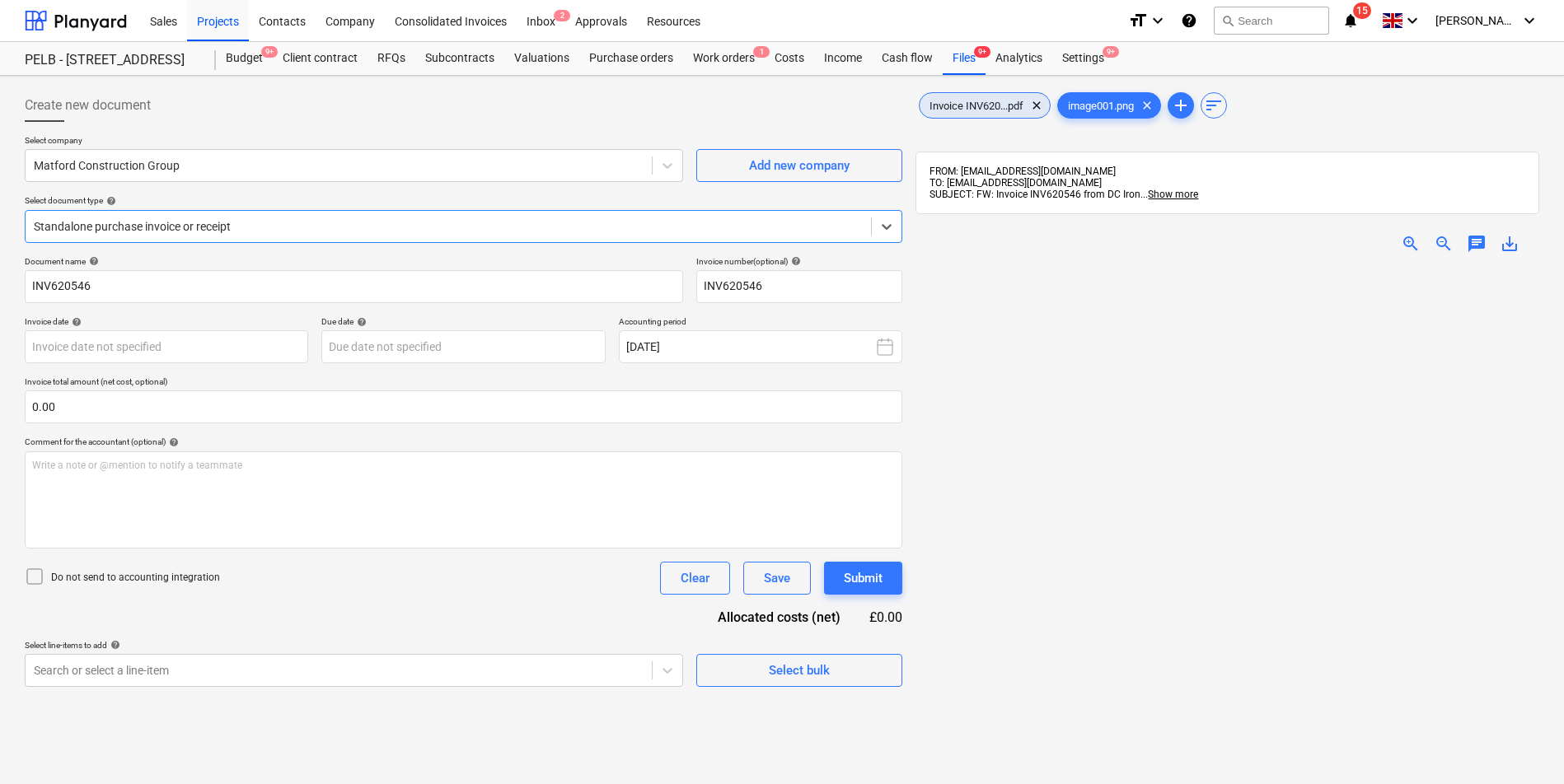
click at [957, 108] on span "Invoice INV620...pdf" at bounding box center [976, 106] width 113 height 13
click at [967, 58] on div "Files 9+" at bounding box center [963, 58] width 43 height 33
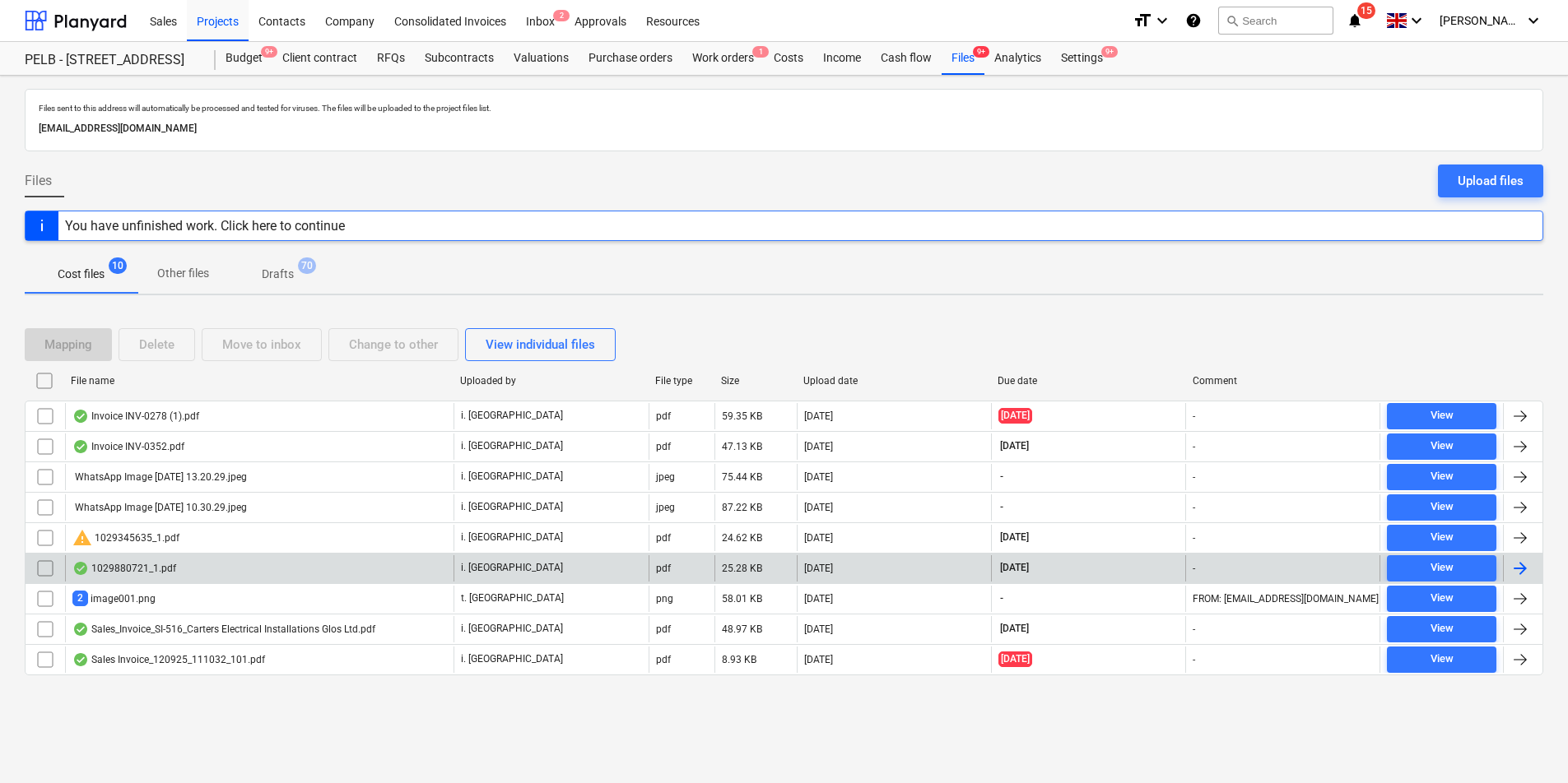
click at [611, 580] on div "i. [GEOGRAPHIC_DATA]" at bounding box center [550, 569] width 194 height 27
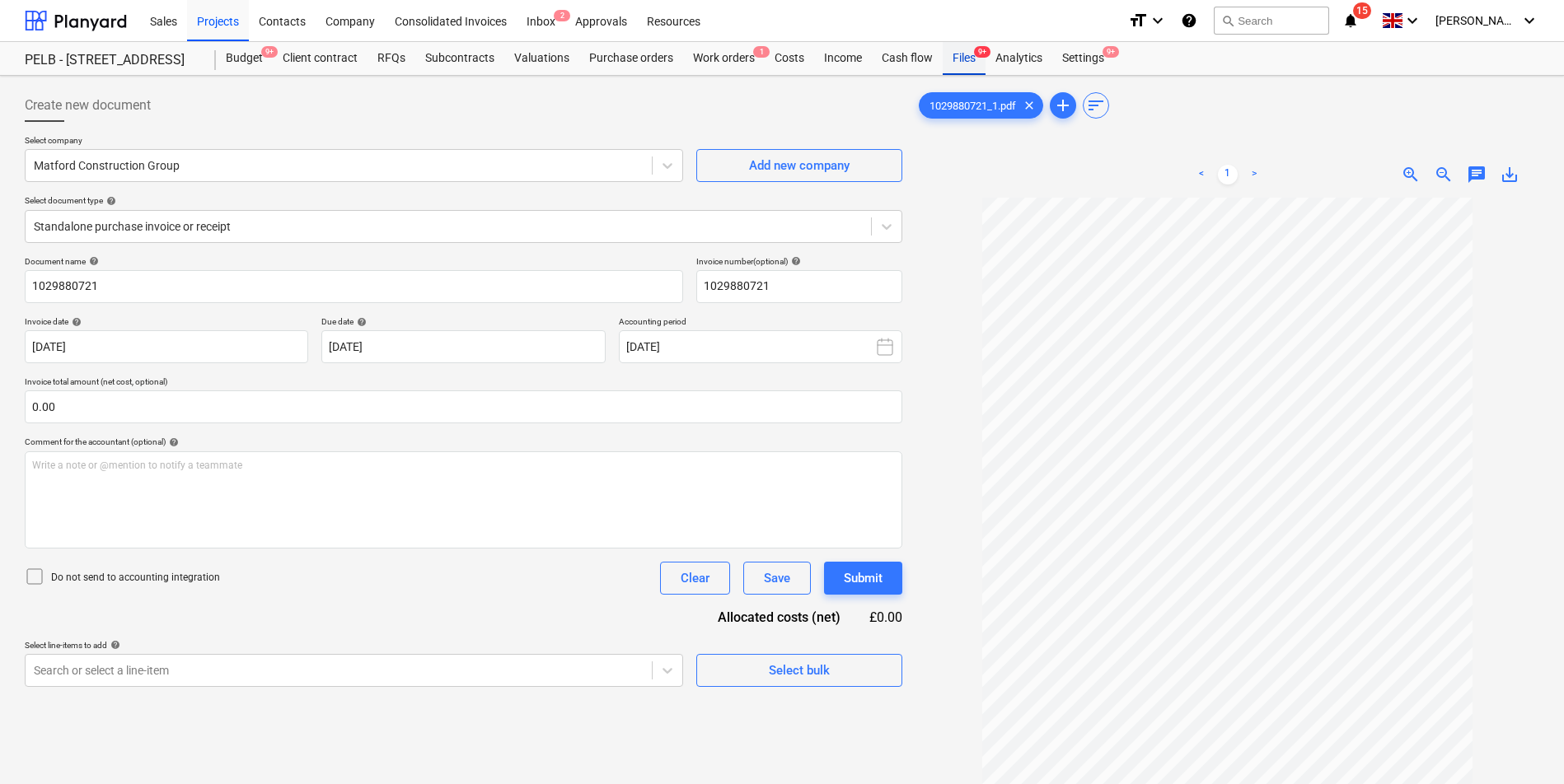
click at [976, 73] on div "Files 9+" at bounding box center [963, 58] width 43 height 33
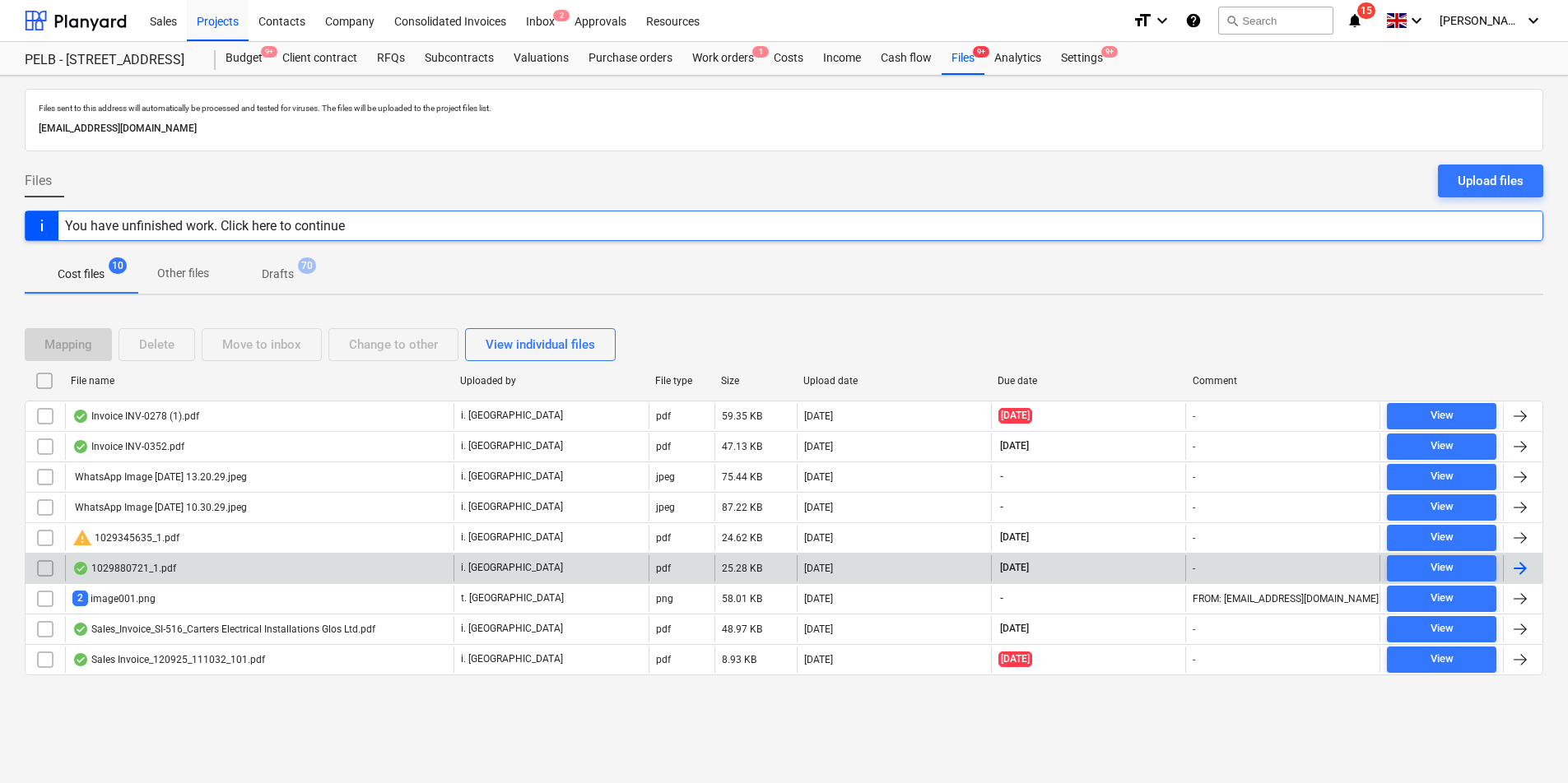
click at [586, 574] on div "i. [GEOGRAPHIC_DATA]" at bounding box center [550, 569] width 194 height 27
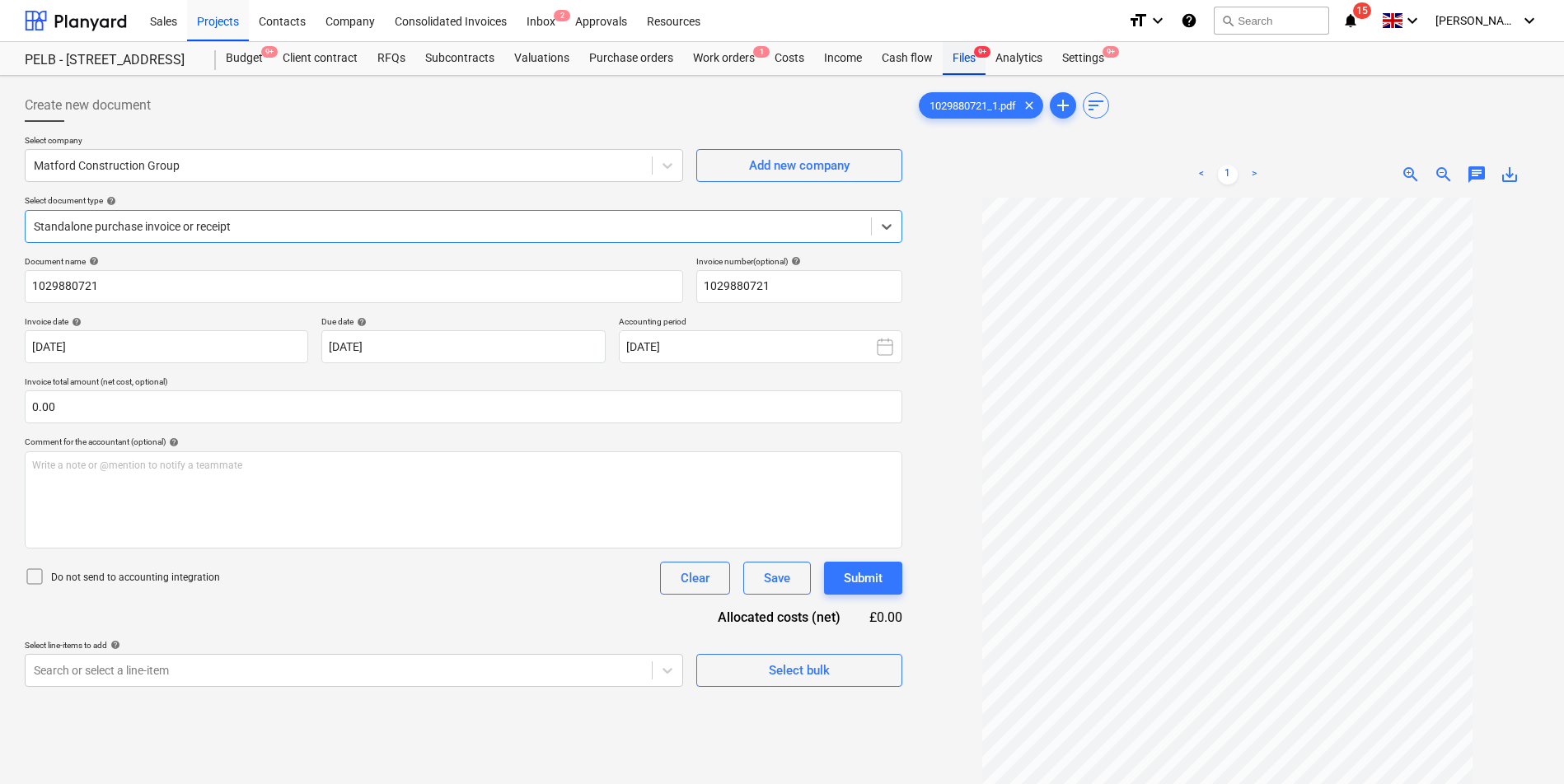
click at [950, 58] on div "Files 9+" at bounding box center [963, 58] width 43 height 33
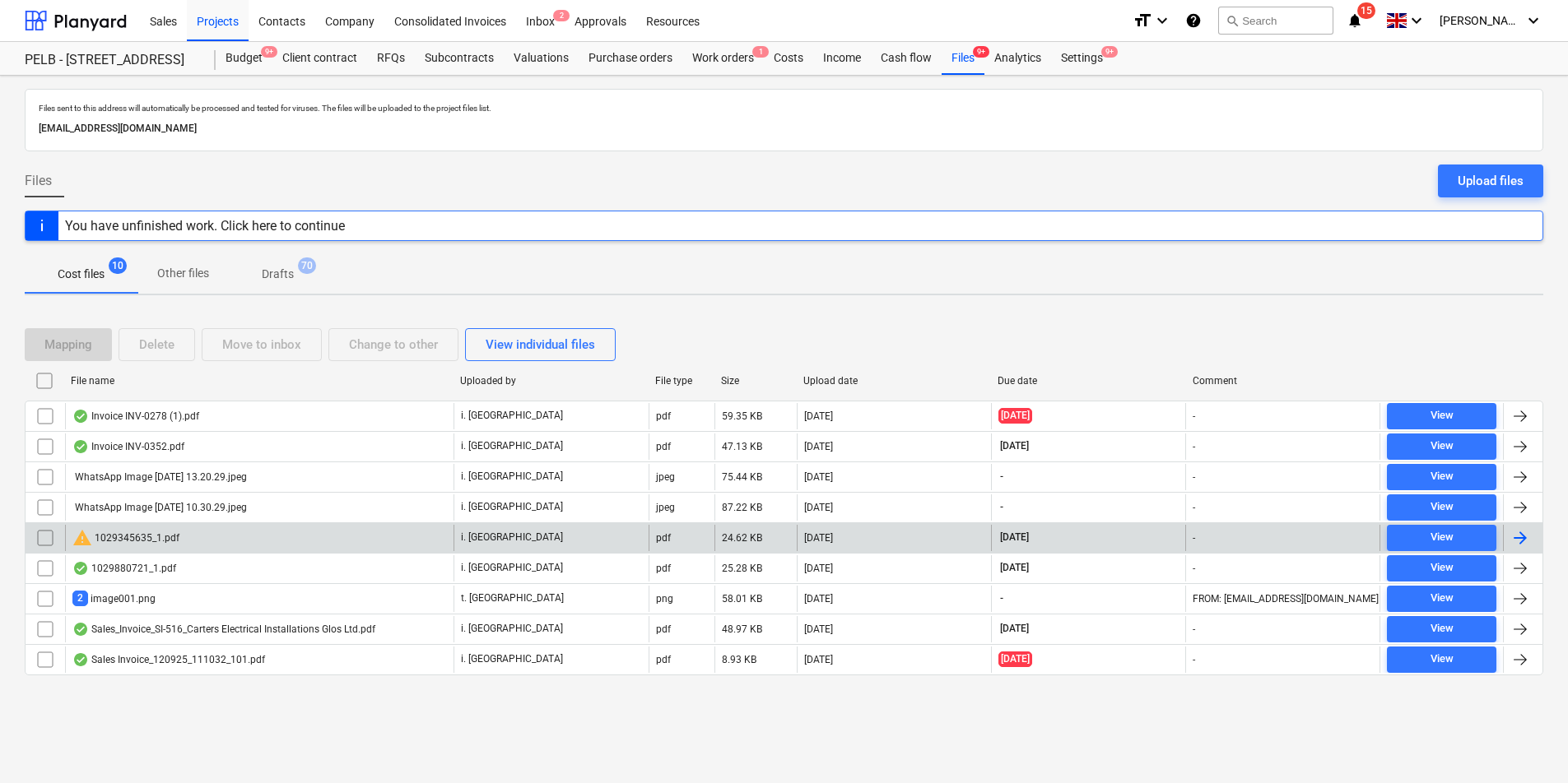
click at [826, 546] on div "[DATE]" at bounding box center [893, 538] width 194 height 27
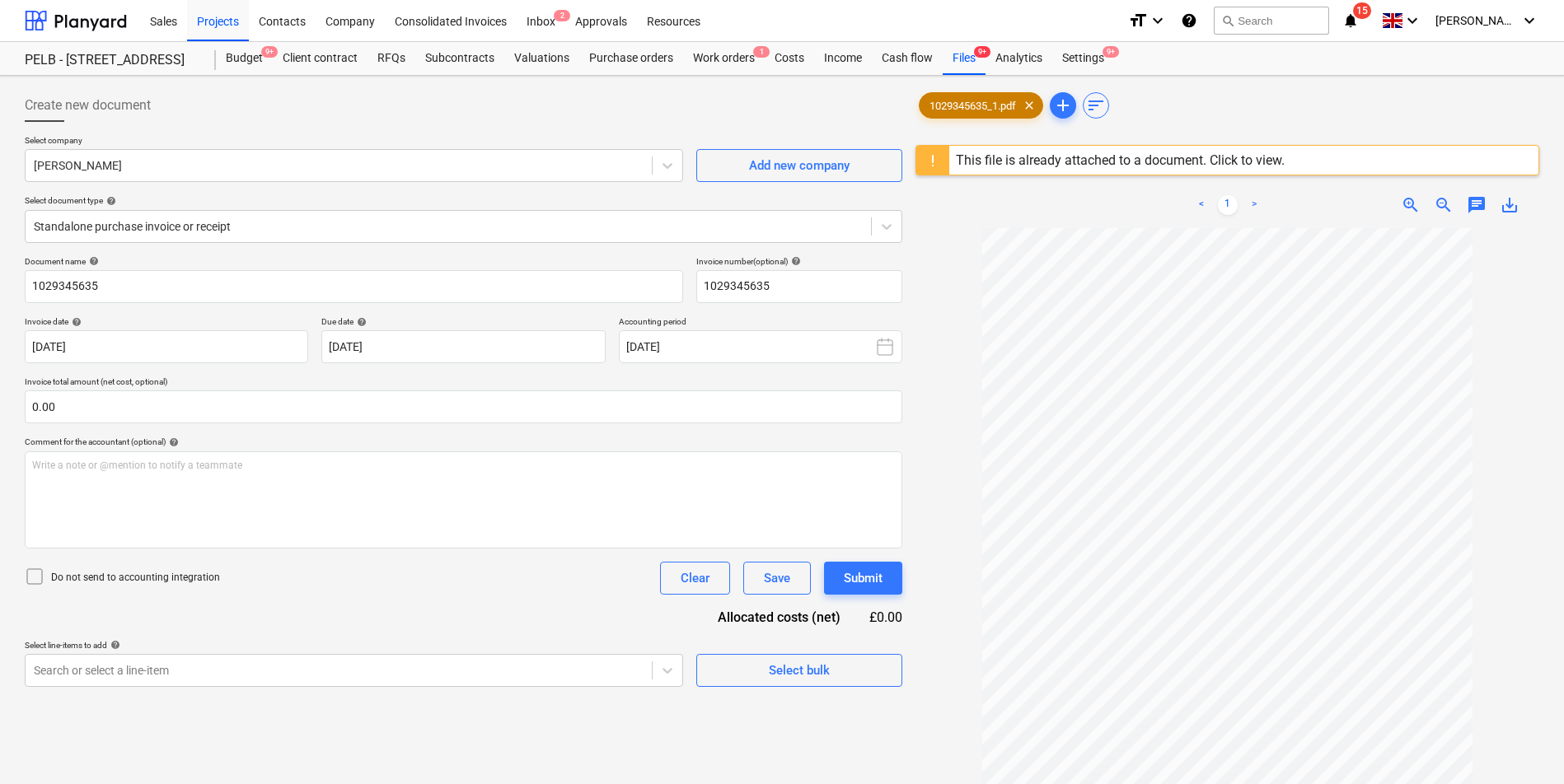
click at [999, 103] on span "1029345635_1.pdf" at bounding box center [972, 106] width 106 height 13
click at [963, 66] on div "Files 9+" at bounding box center [963, 58] width 43 height 33
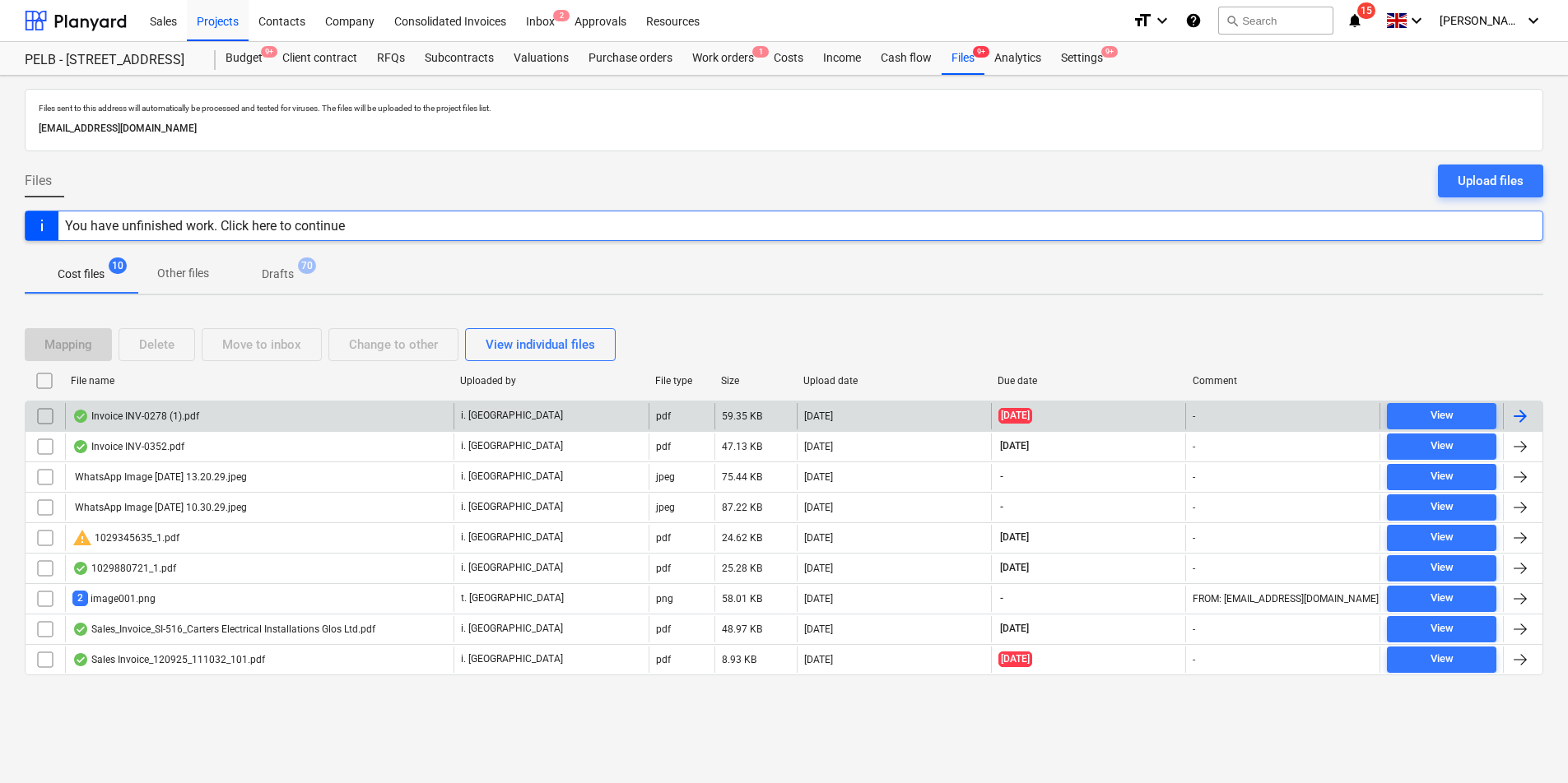
click at [1531, 413] on div at bounding box center [1521, 416] width 39 height 27
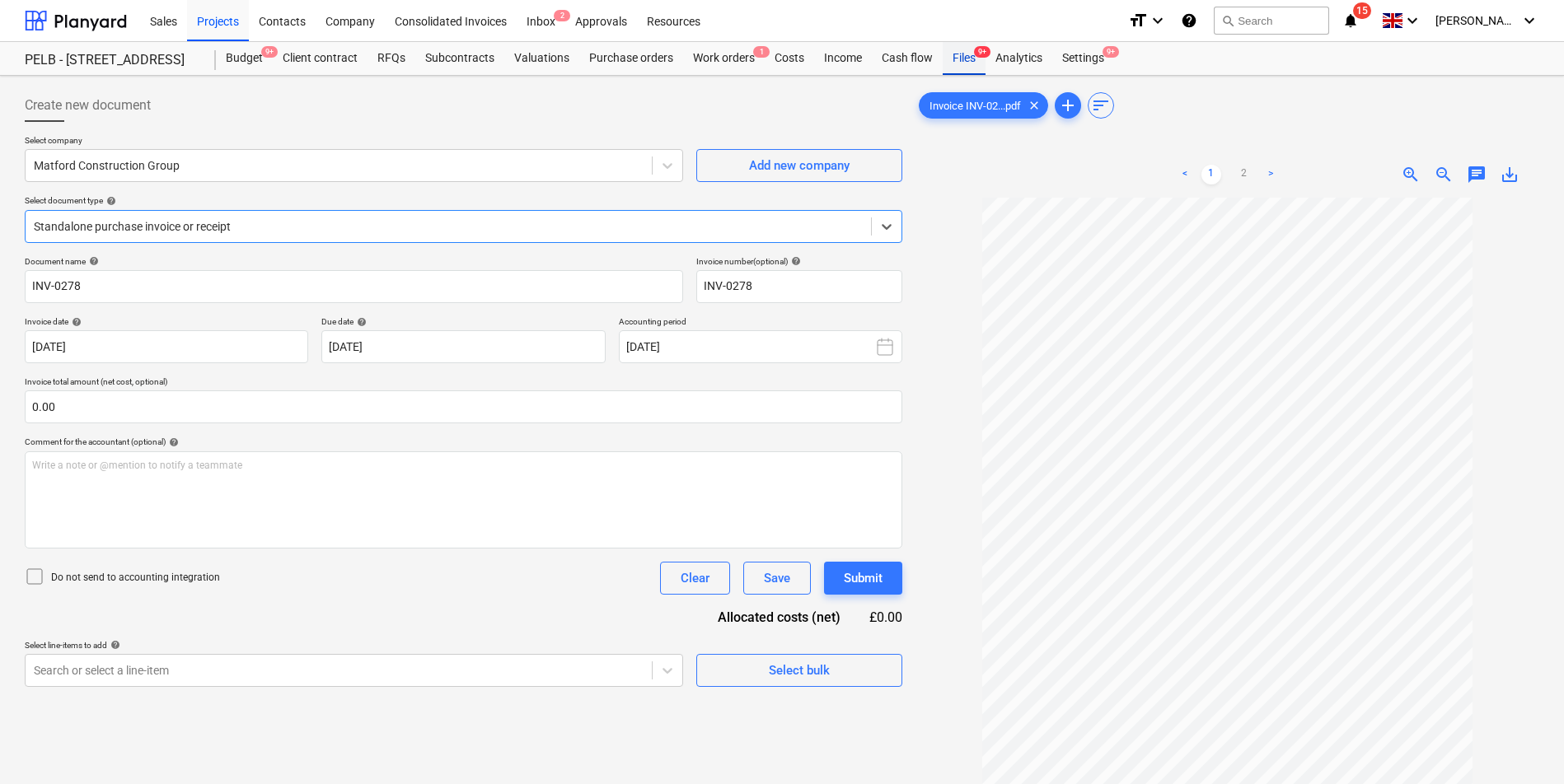
click at [952, 58] on div "Files 9+" at bounding box center [963, 58] width 43 height 33
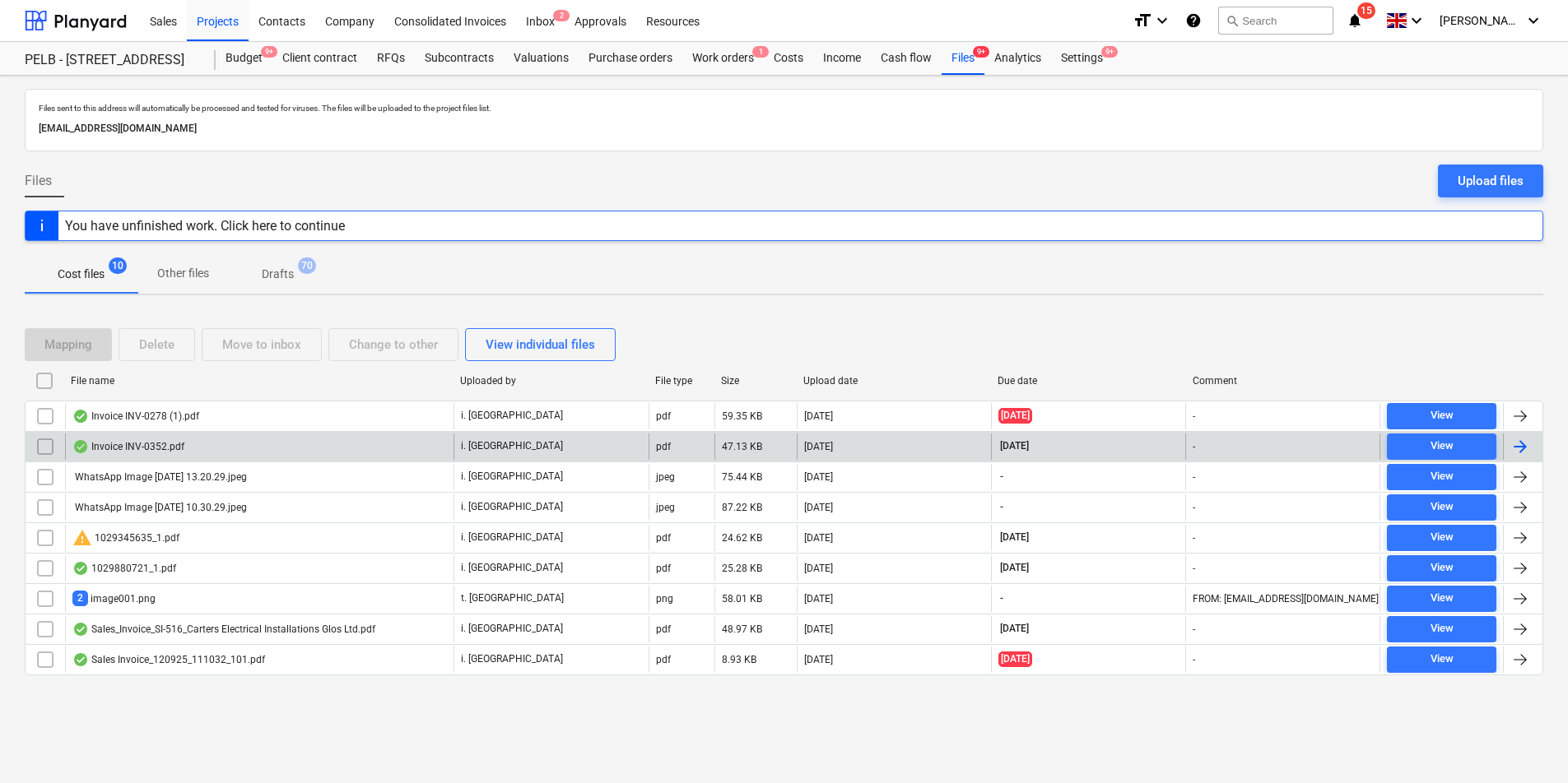
click at [1519, 439] on div at bounding box center [1520, 446] width 20 height 20
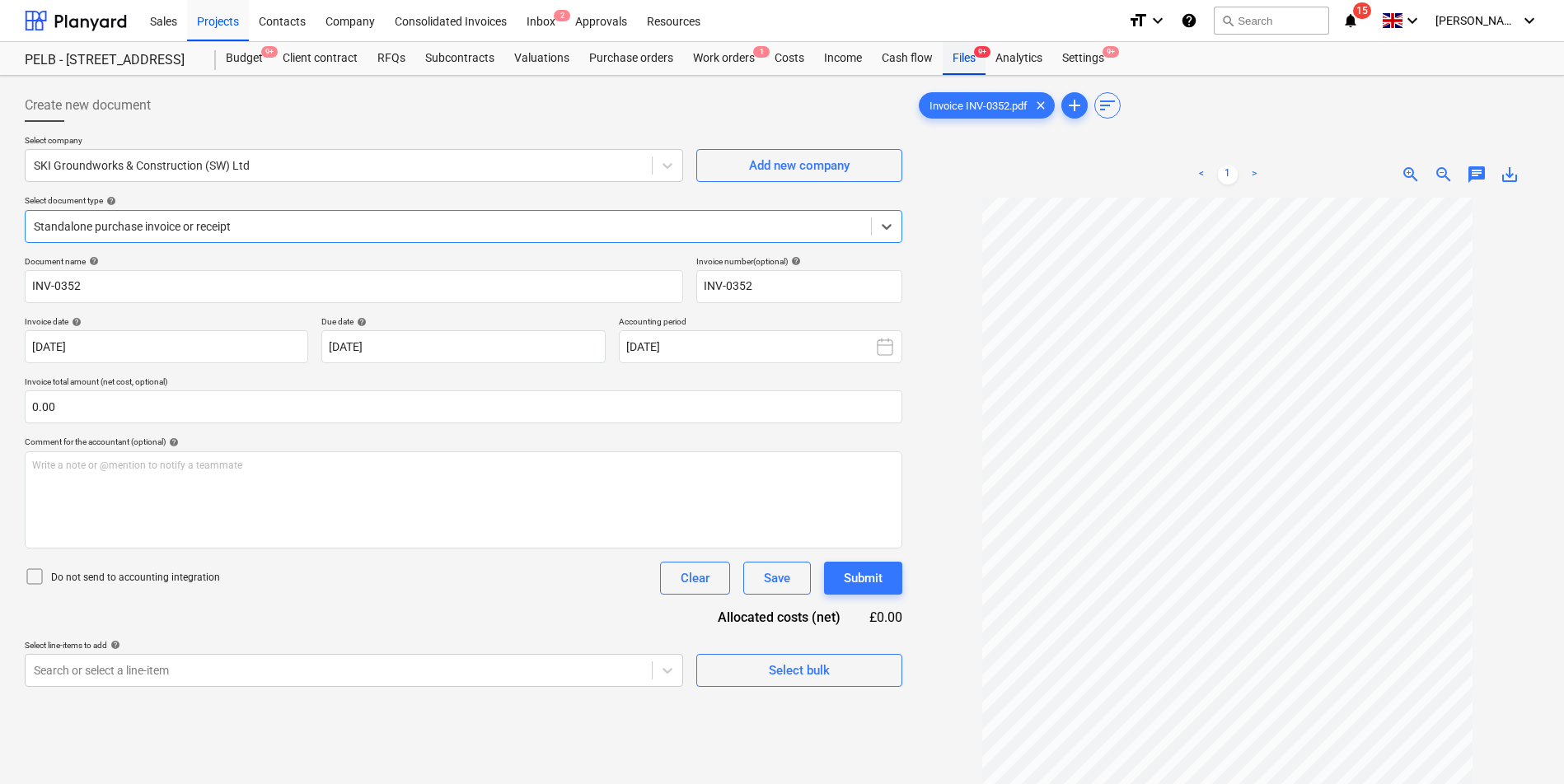
click at [967, 59] on div "Files 9+" at bounding box center [963, 58] width 43 height 33
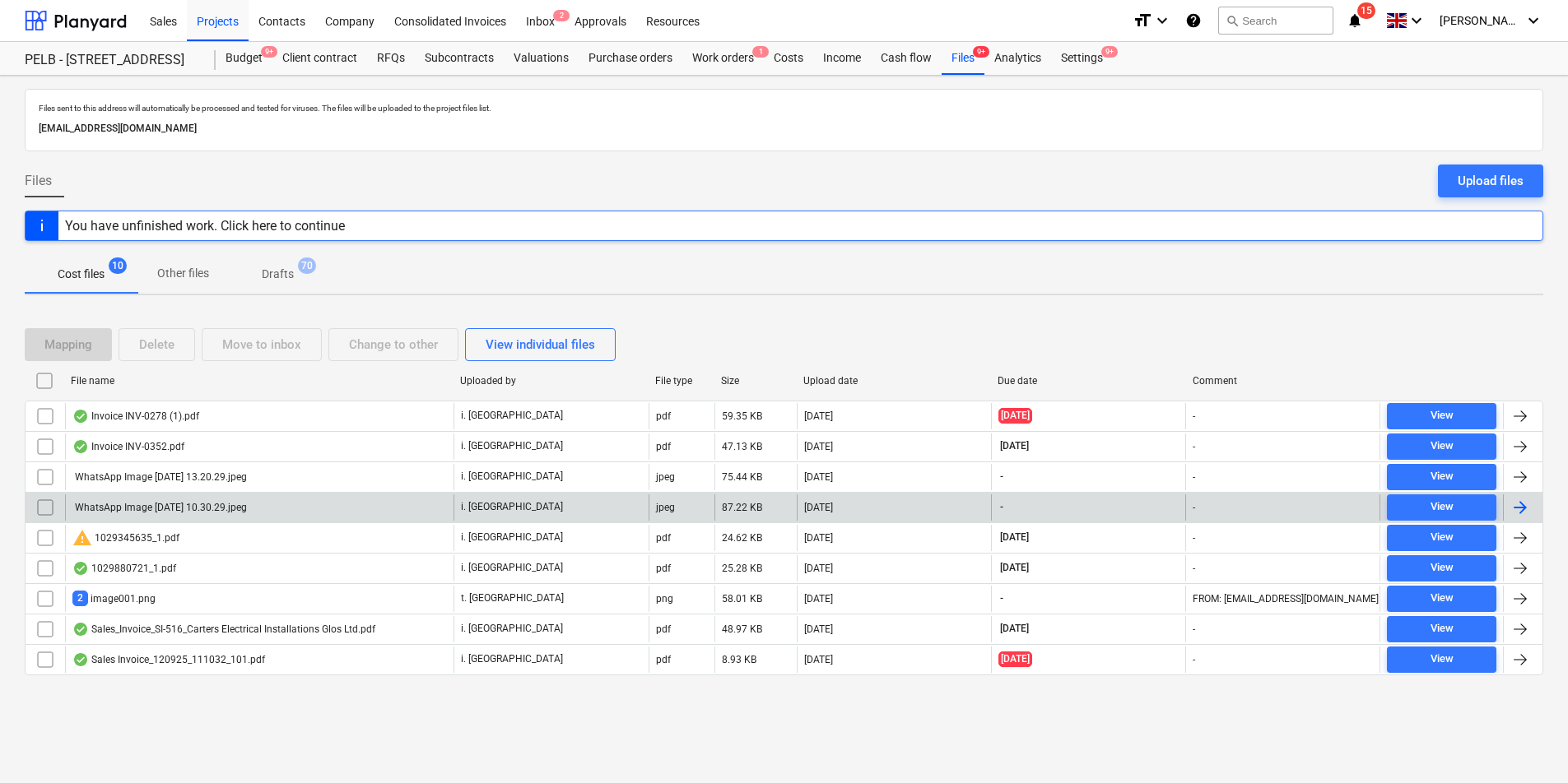
click at [1524, 501] on div at bounding box center [1520, 508] width 20 height 20
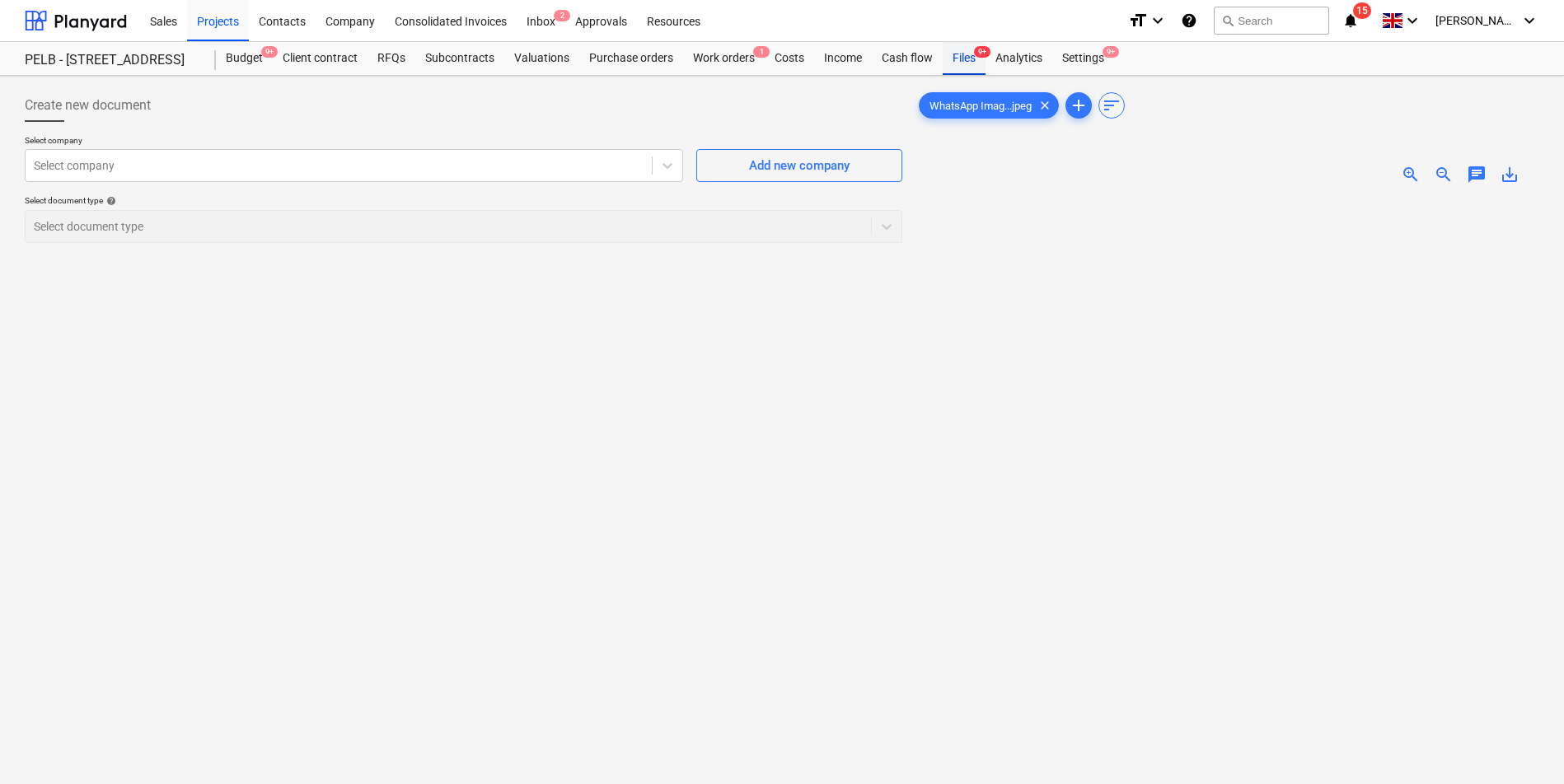
click at [968, 55] on div "Files 9+" at bounding box center [963, 58] width 43 height 33
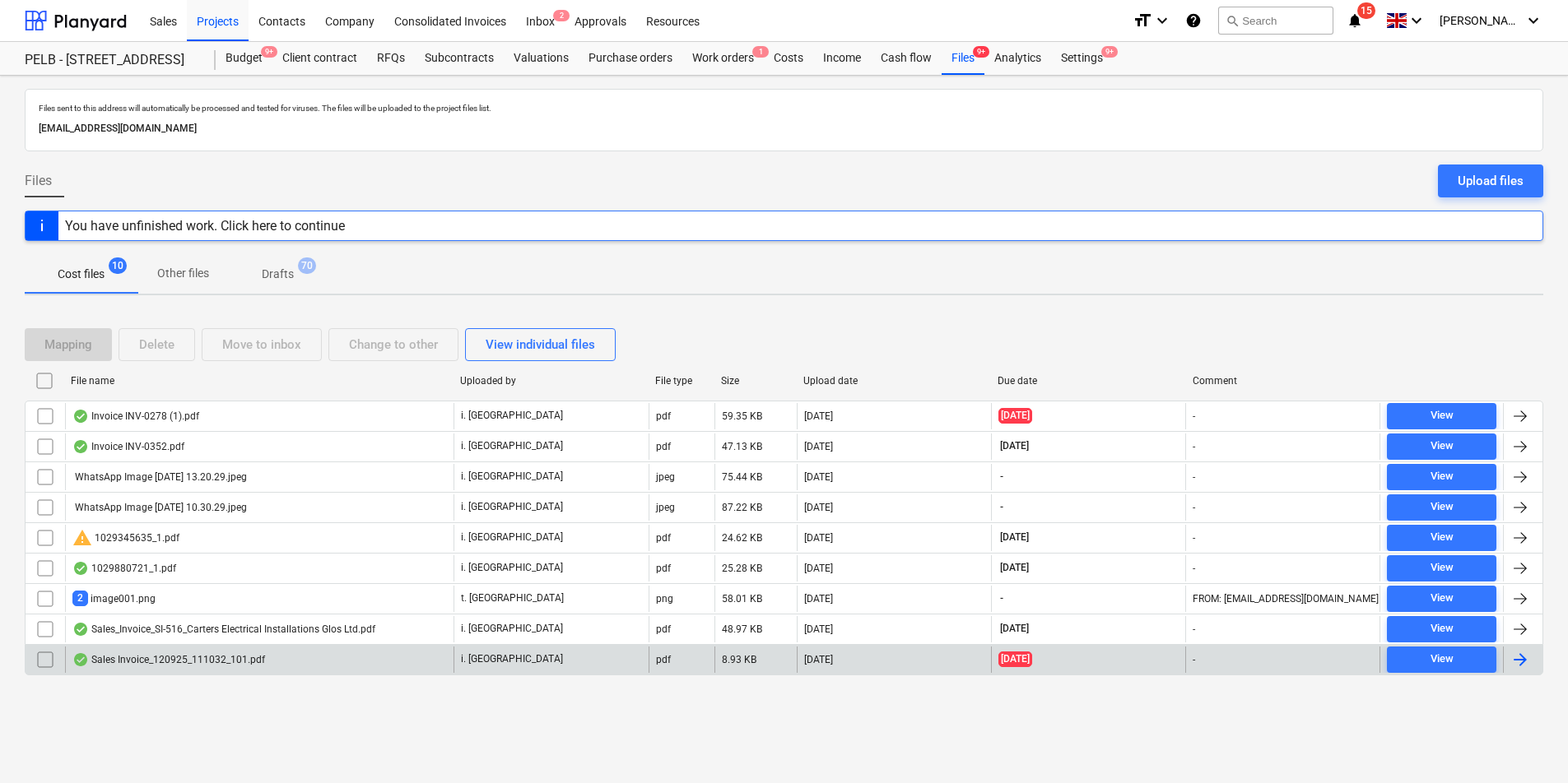
click at [1521, 661] on div at bounding box center [1520, 660] width 20 height 20
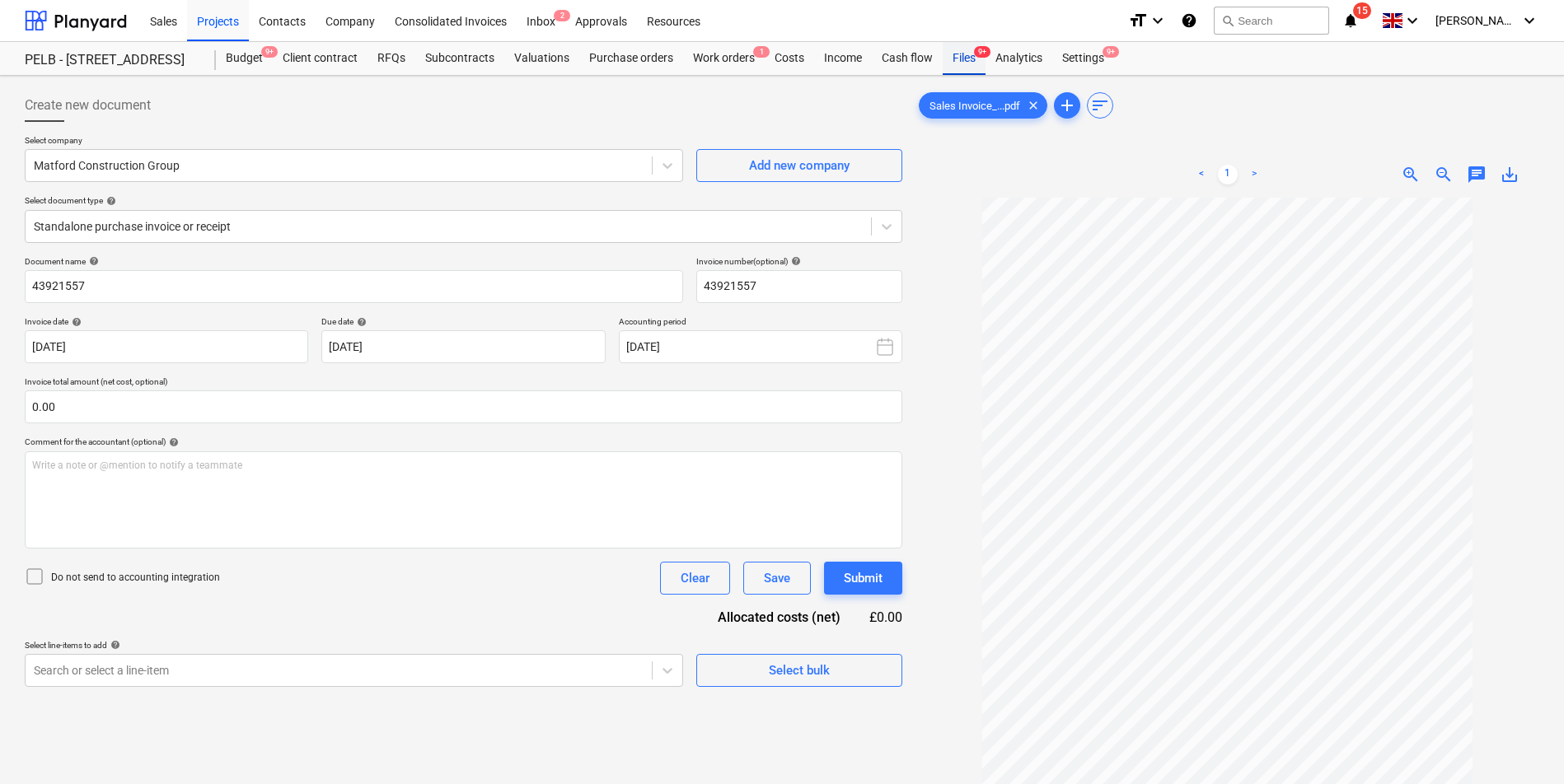
click at [946, 54] on div "Files 9+" at bounding box center [963, 58] width 43 height 33
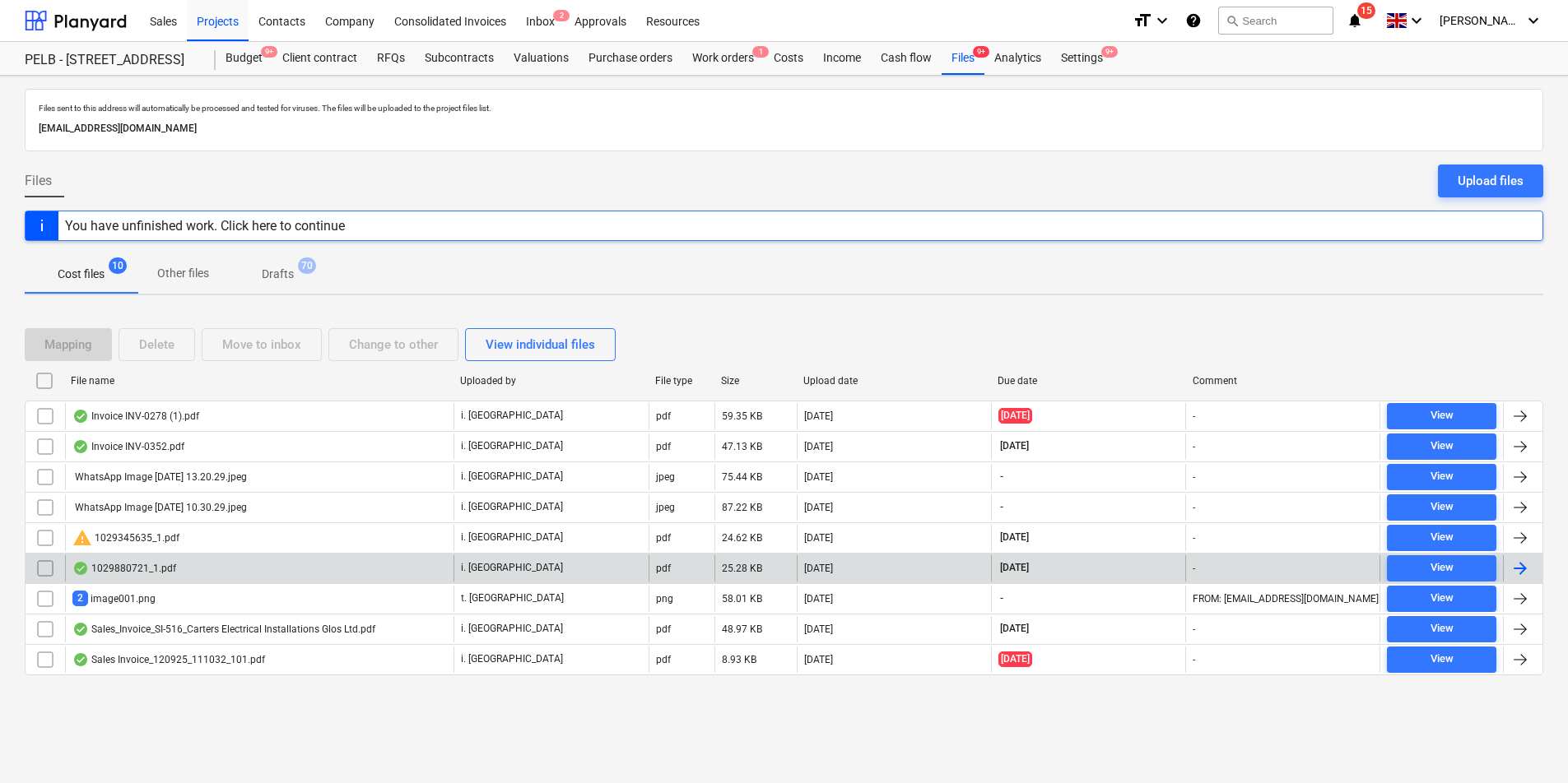
click at [144, 568] on div "1029880721_1.pdf" at bounding box center [124, 569] width 103 height 13
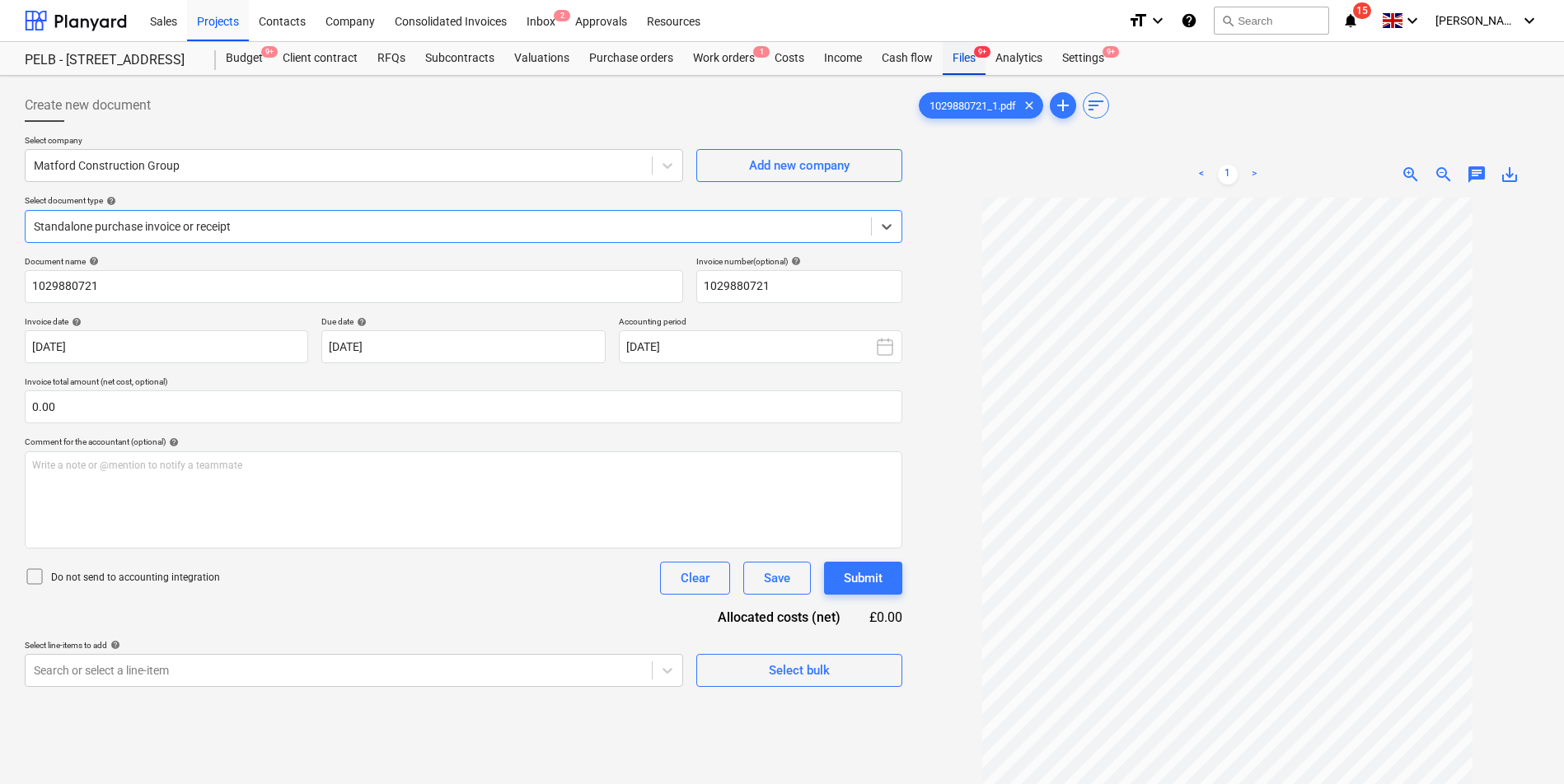
drag, startPoint x: 959, startPoint y: 56, endPoint x: 942, endPoint y: 65, distance: 19.2
click at [959, 56] on div "Files 9+" at bounding box center [963, 58] width 43 height 33
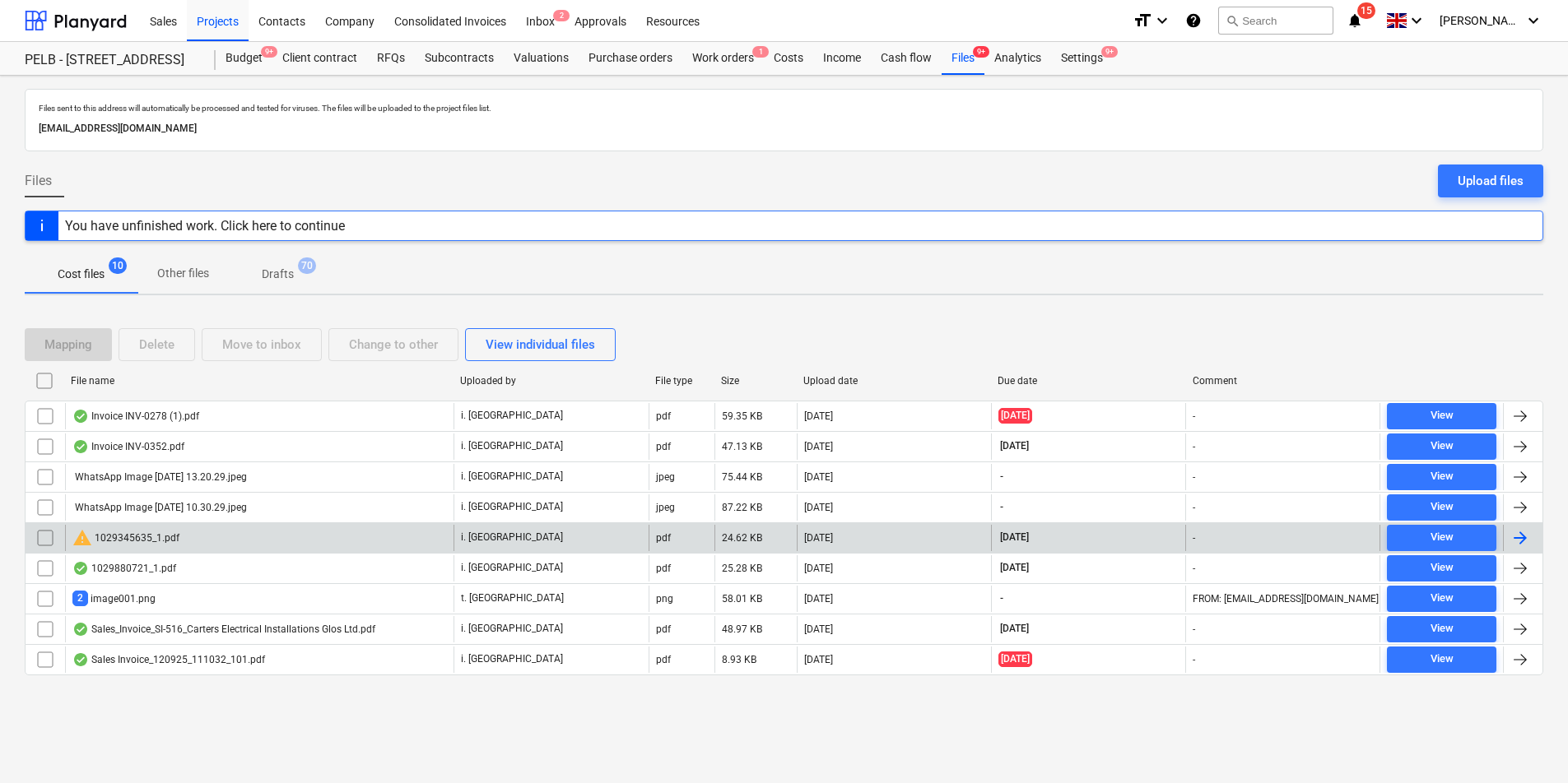
click at [377, 541] on div "warning 1029345635_1.pdf" at bounding box center [259, 538] width 388 height 27
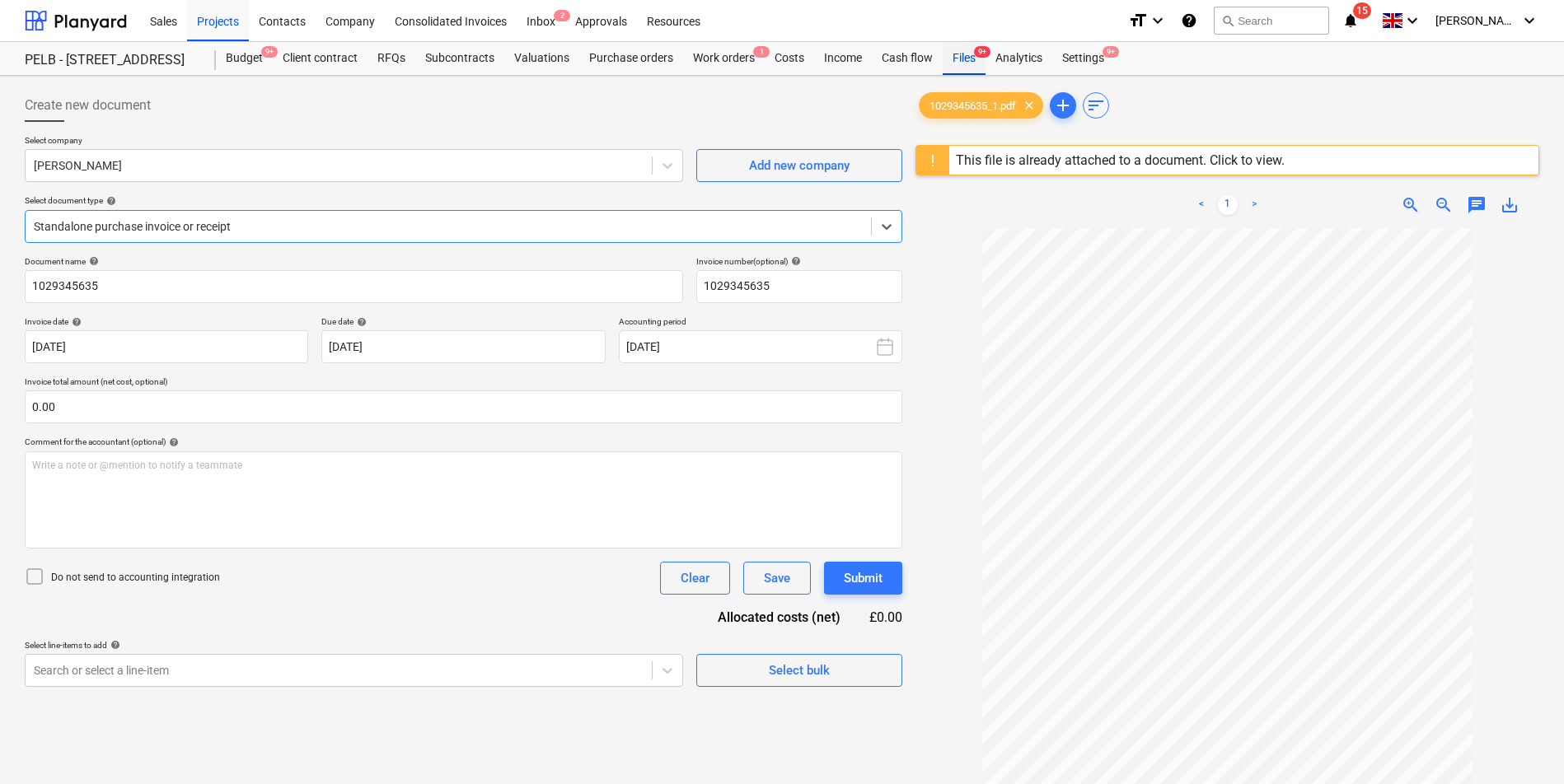
click at [973, 58] on div "Files 9+" at bounding box center [963, 58] width 43 height 33
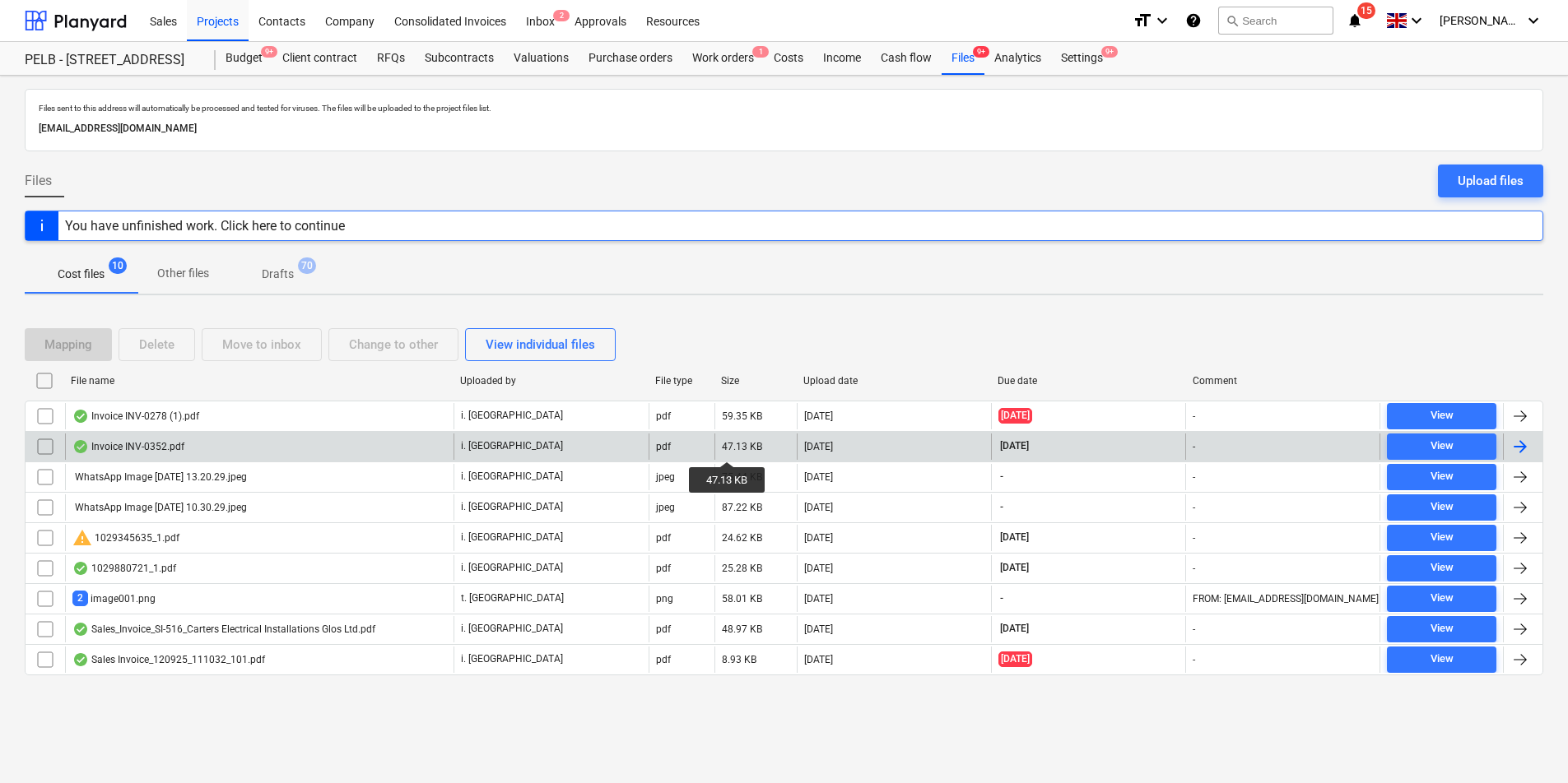
click at [727, 446] on div "47.13 KB" at bounding box center [742, 446] width 40 height 12
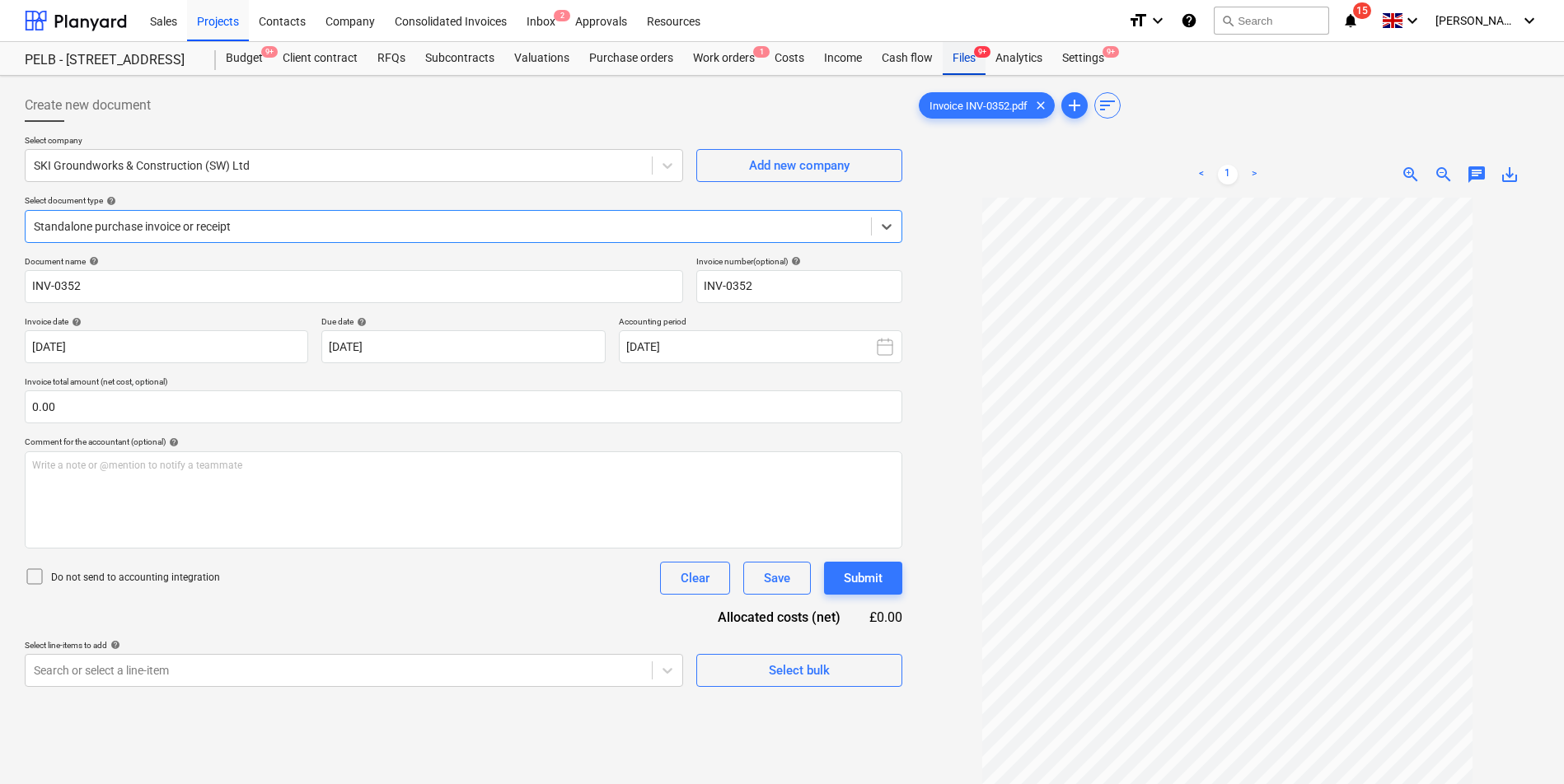
click at [966, 58] on div "Files 9+" at bounding box center [963, 58] width 43 height 33
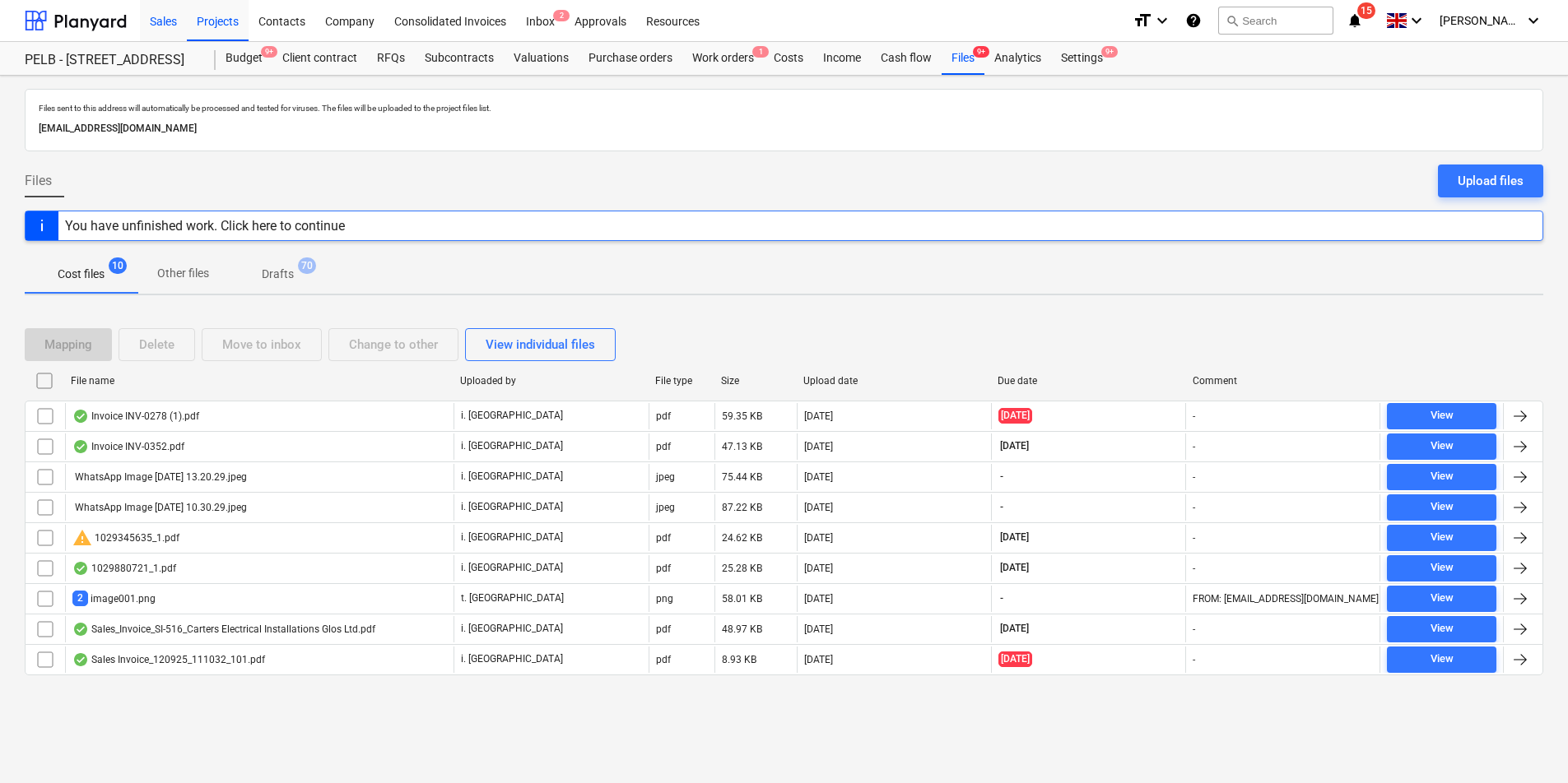
click at [166, 20] on div "Sales" at bounding box center [163, 20] width 47 height 42
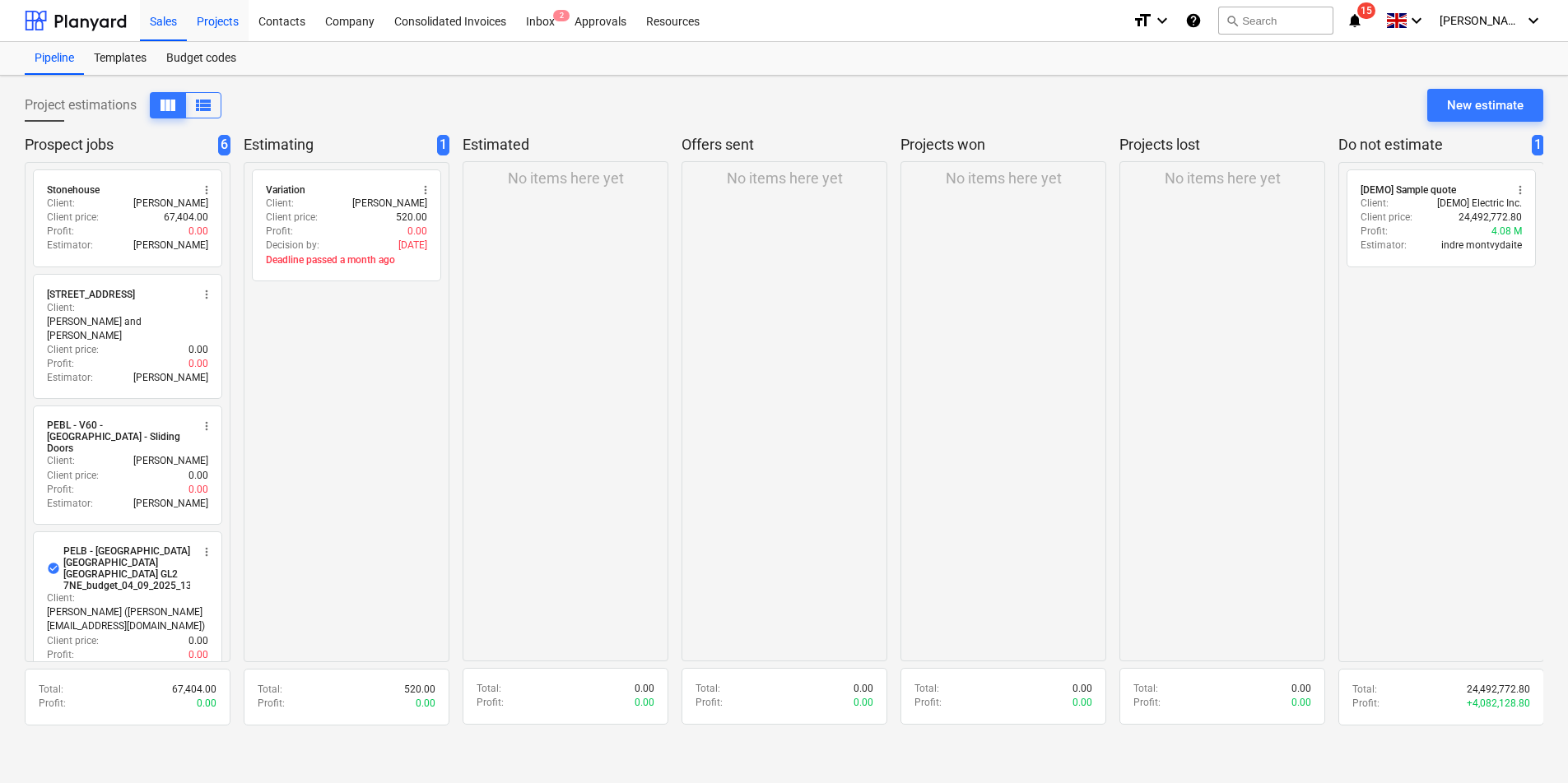
click at [230, 33] on div "Projects" at bounding box center [217, 20] width 62 height 42
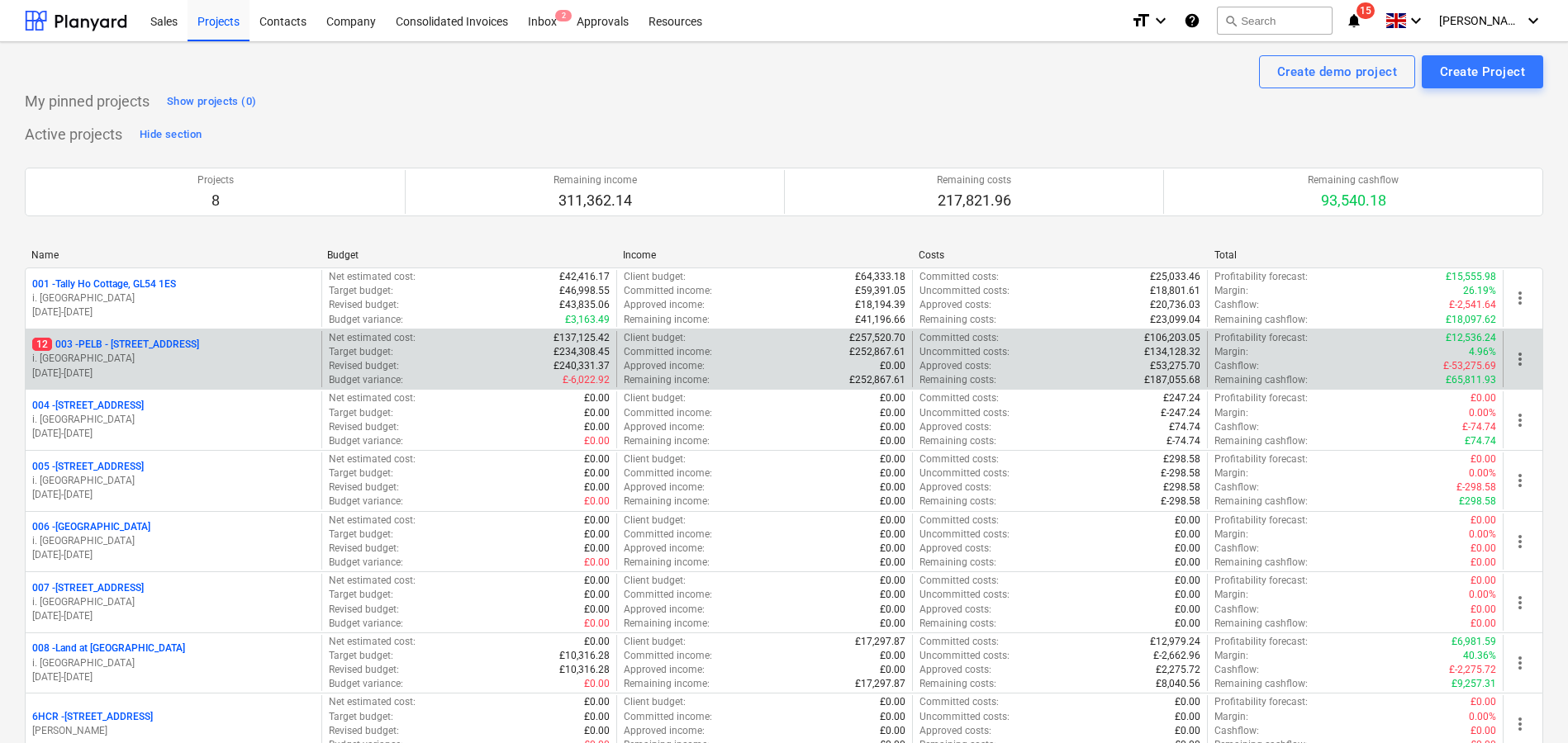
click at [199, 346] on p "12 003 - PELB - Castle lane, Moreton Valence, GL2 7NE" at bounding box center [116, 344] width 167 height 14
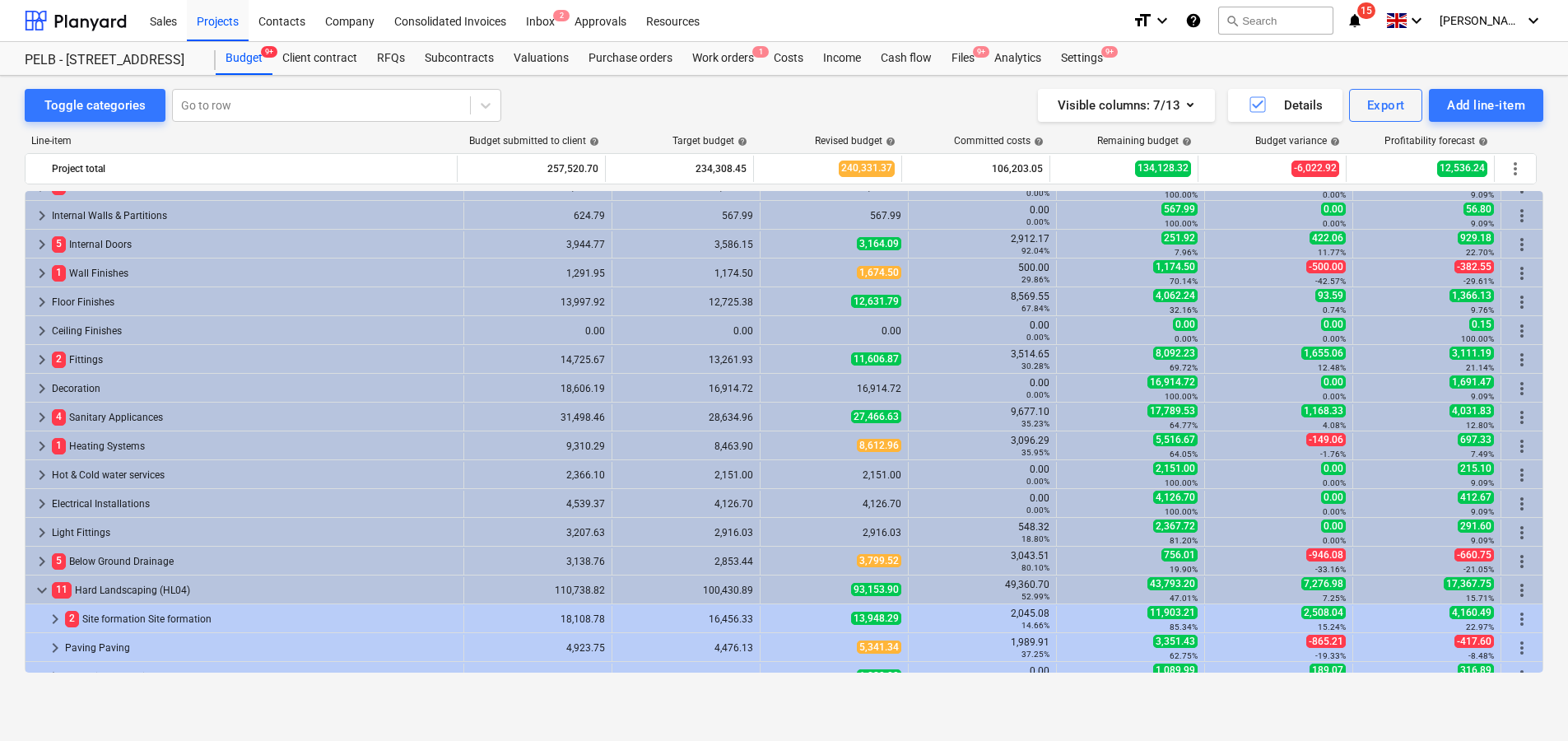
scroll to position [247, 0]
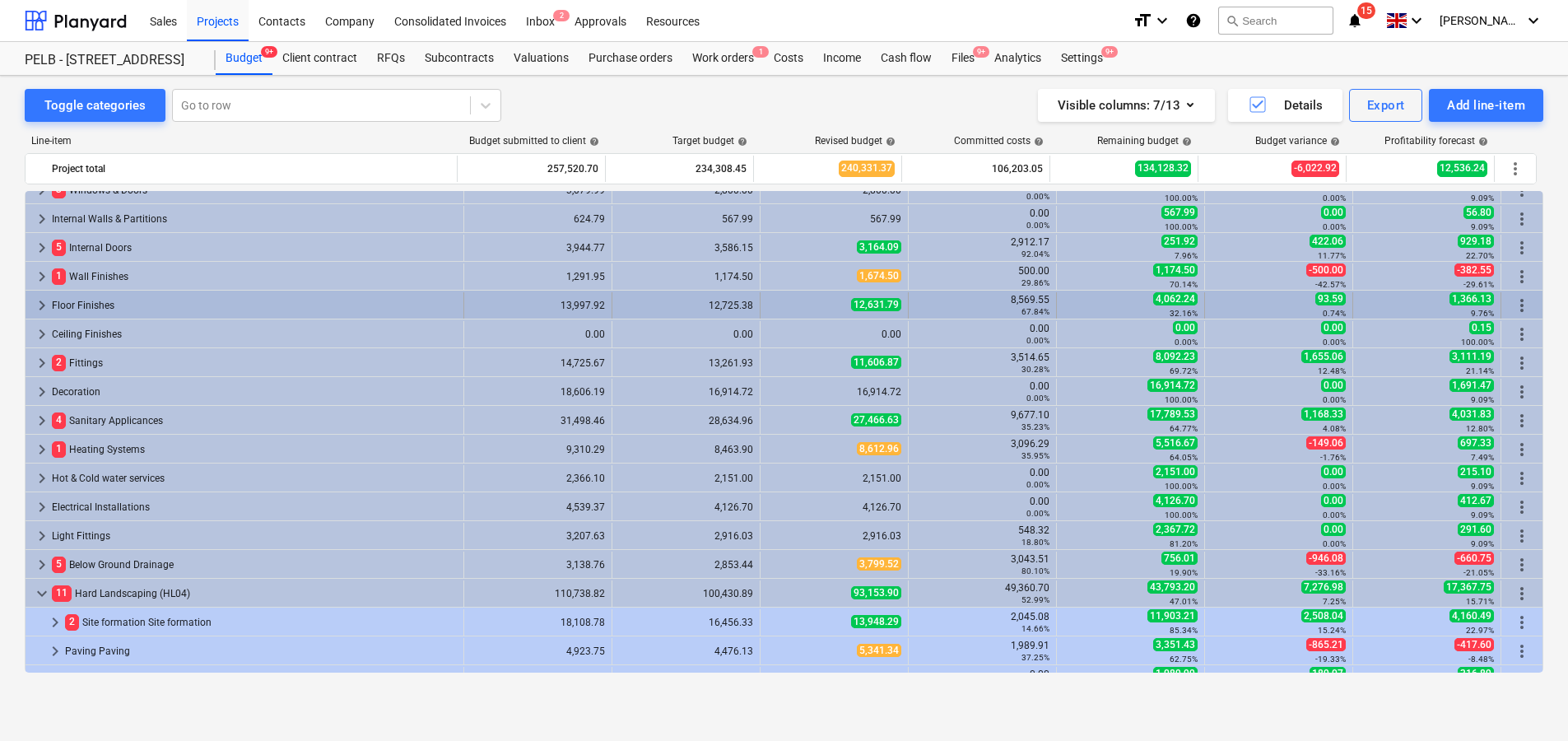
click at [42, 306] on span "keyboard_arrow_right" at bounding box center [42, 306] width 20 height 20
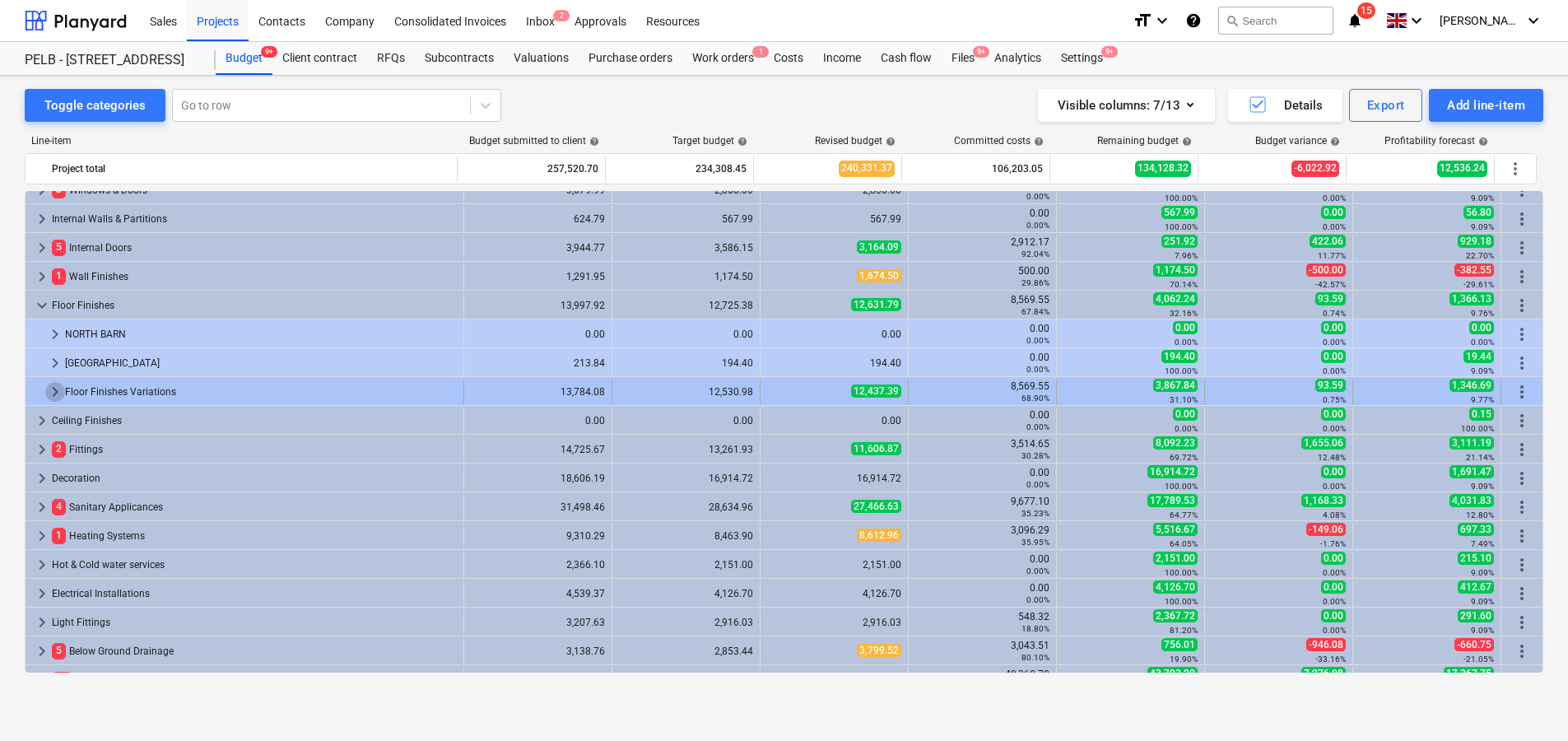
click at [59, 395] on span "keyboard_arrow_right" at bounding box center [55, 392] width 20 height 20
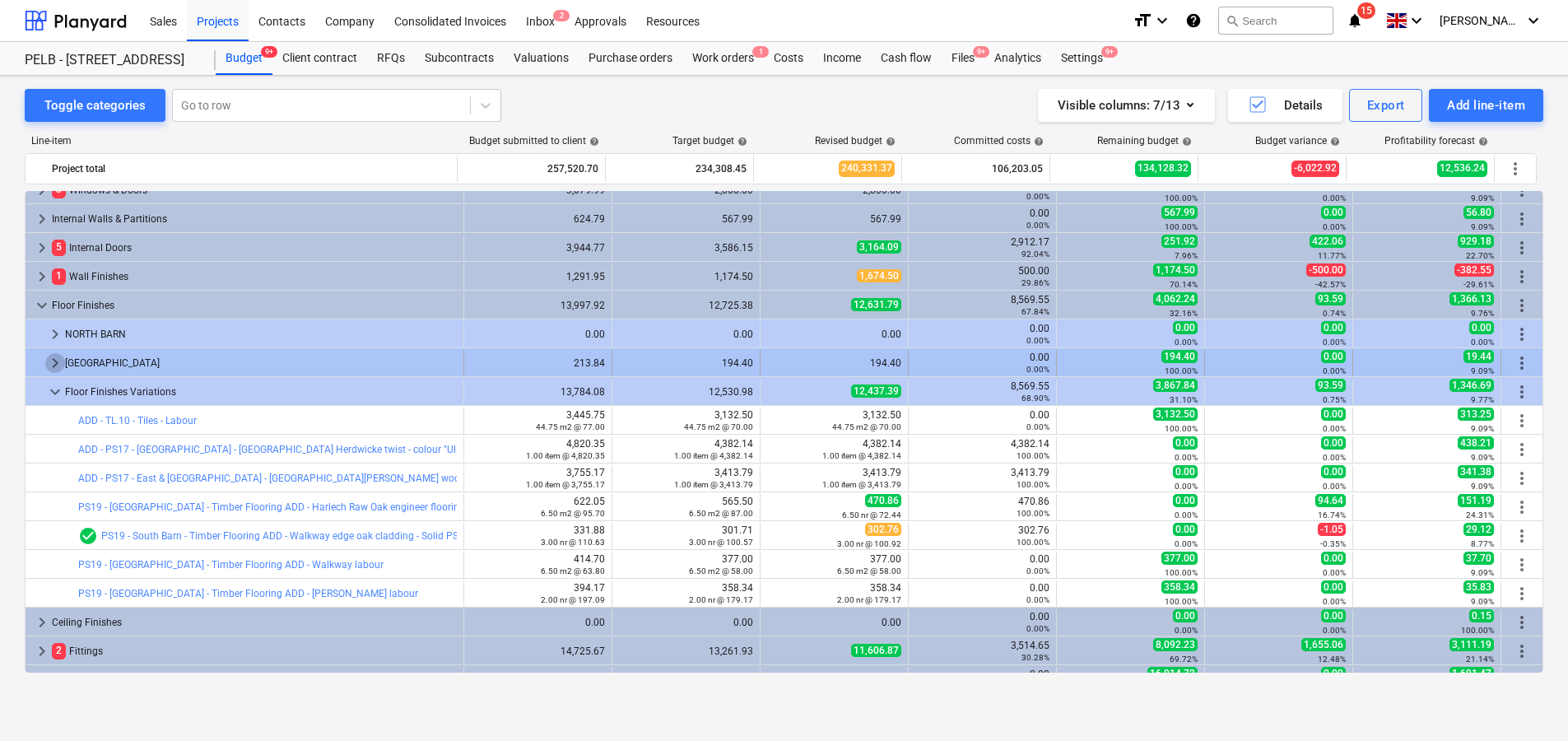
click at [51, 367] on span "keyboard_arrow_right" at bounding box center [55, 363] width 20 height 20
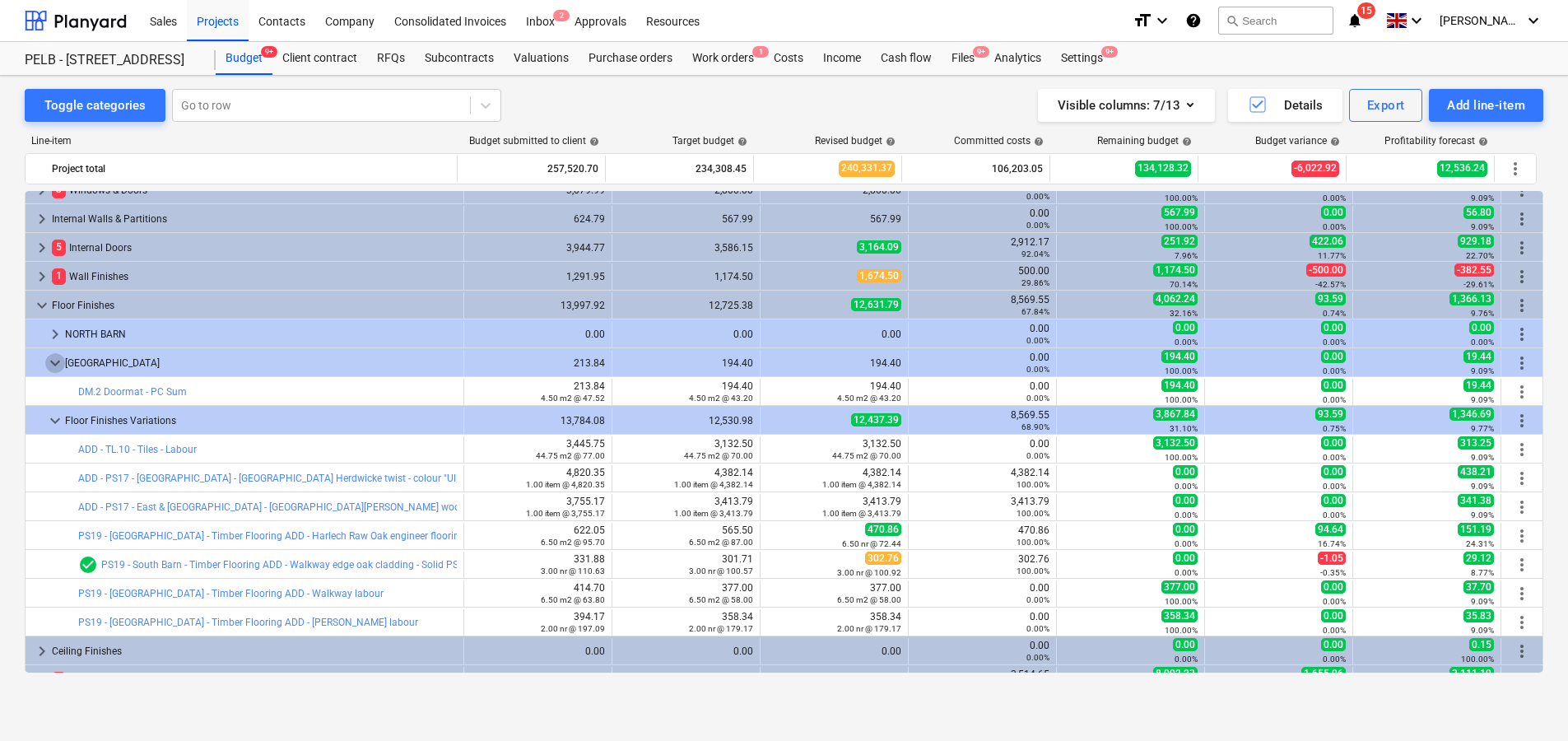
click at [51, 367] on span "keyboard_arrow_down" at bounding box center [55, 363] width 20 height 20
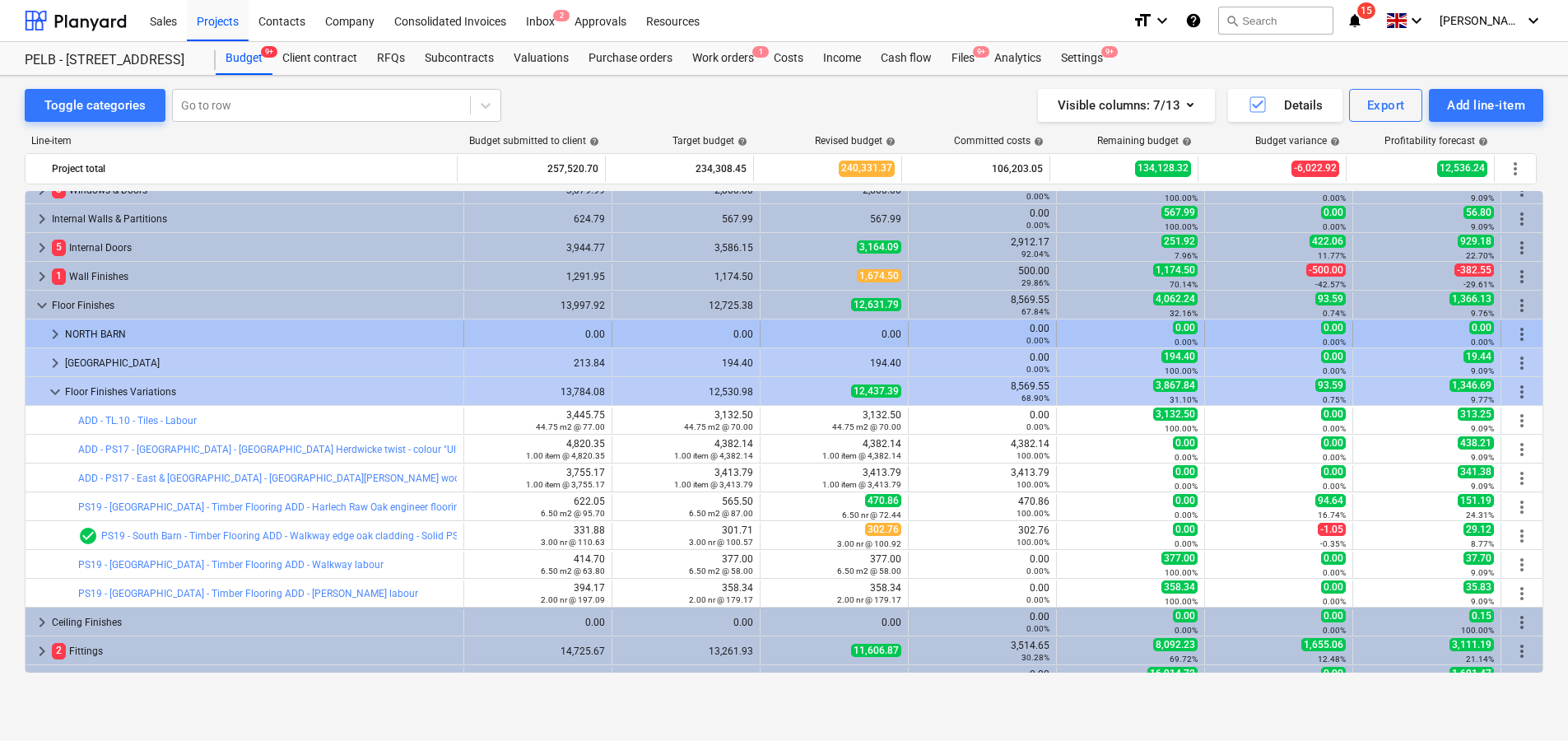
click at [56, 336] on span "keyboard_arrow_right" at bounding box center [55, 334] width 20 height 20
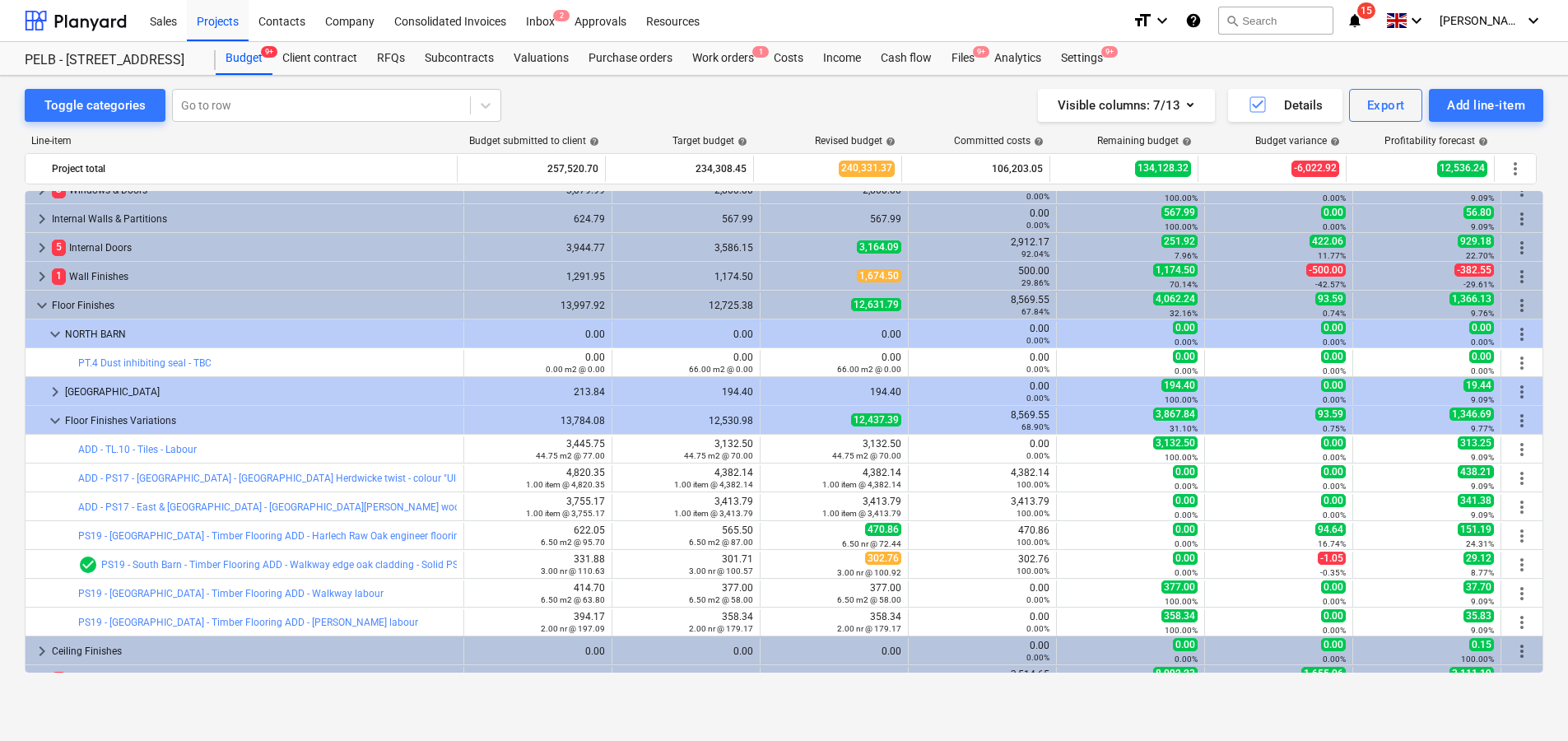
click at [56, 336] on span "keyboard_arrow_down" at bounding box center [55, 334] width 20 height 20
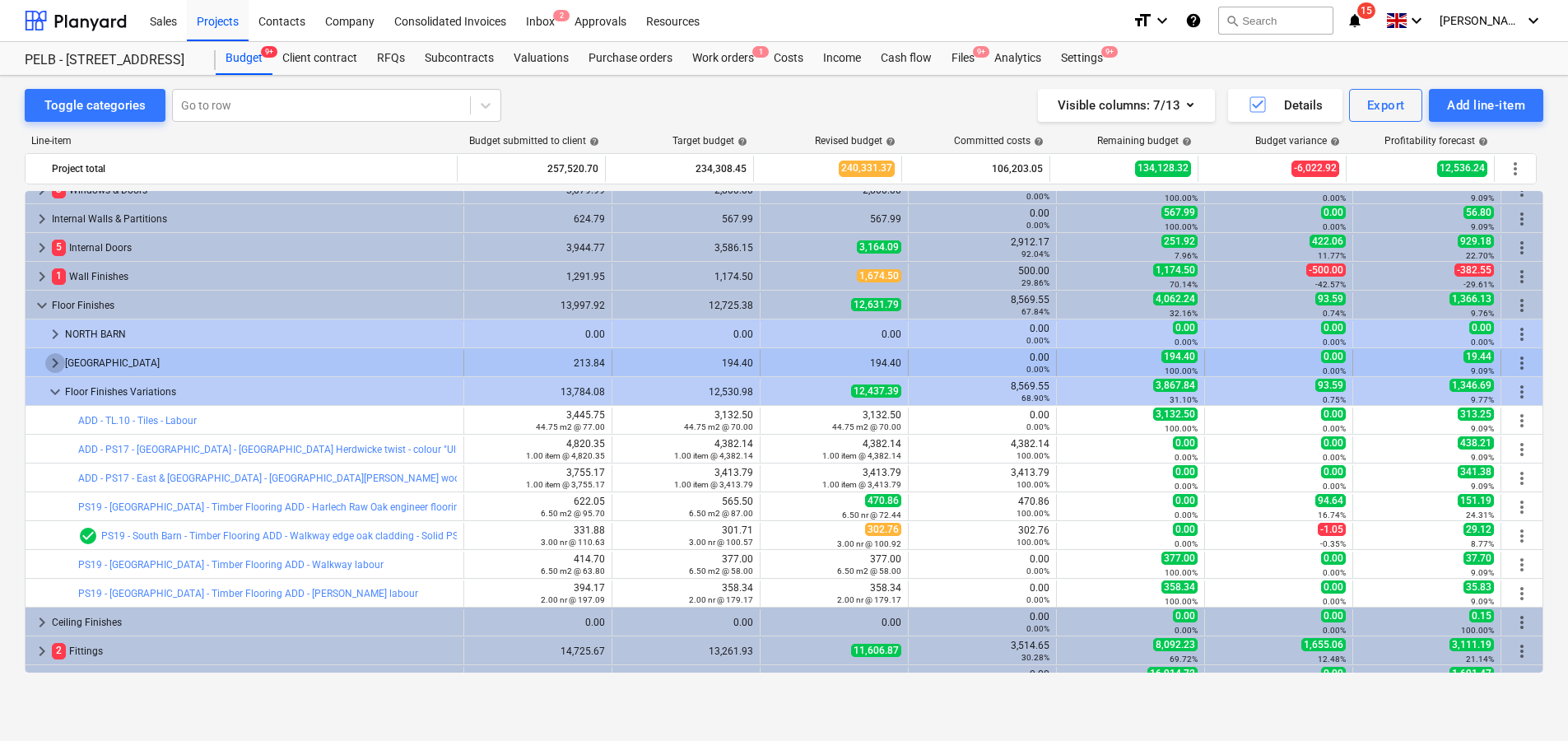
click at [54, 356] on span "keyboard_arrow_right" at bounding box center [55, 363] width 20 height 20
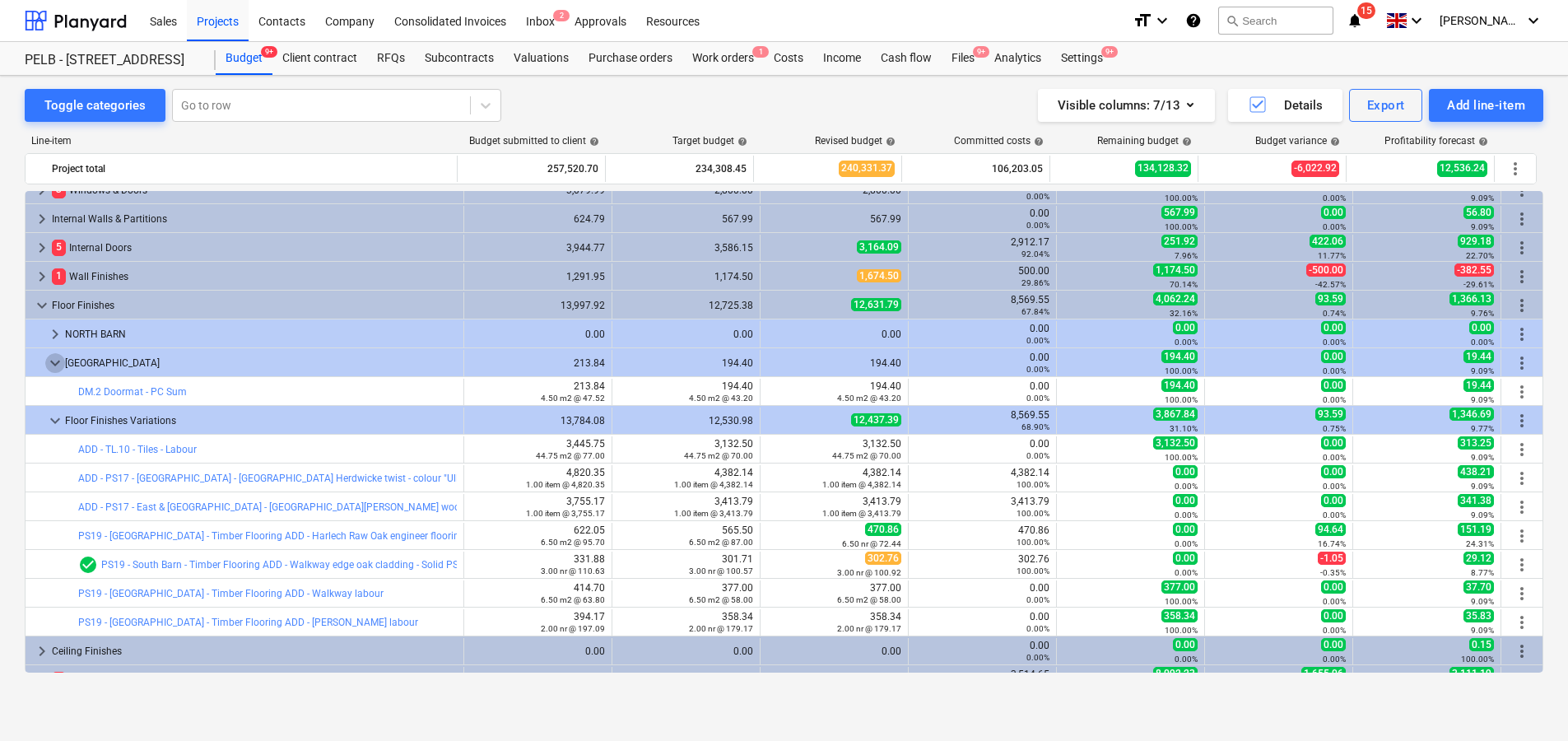
click at [54, 356] on span "keyboard_arrow_down" at bounding box center [55, 363] width 20 height 20
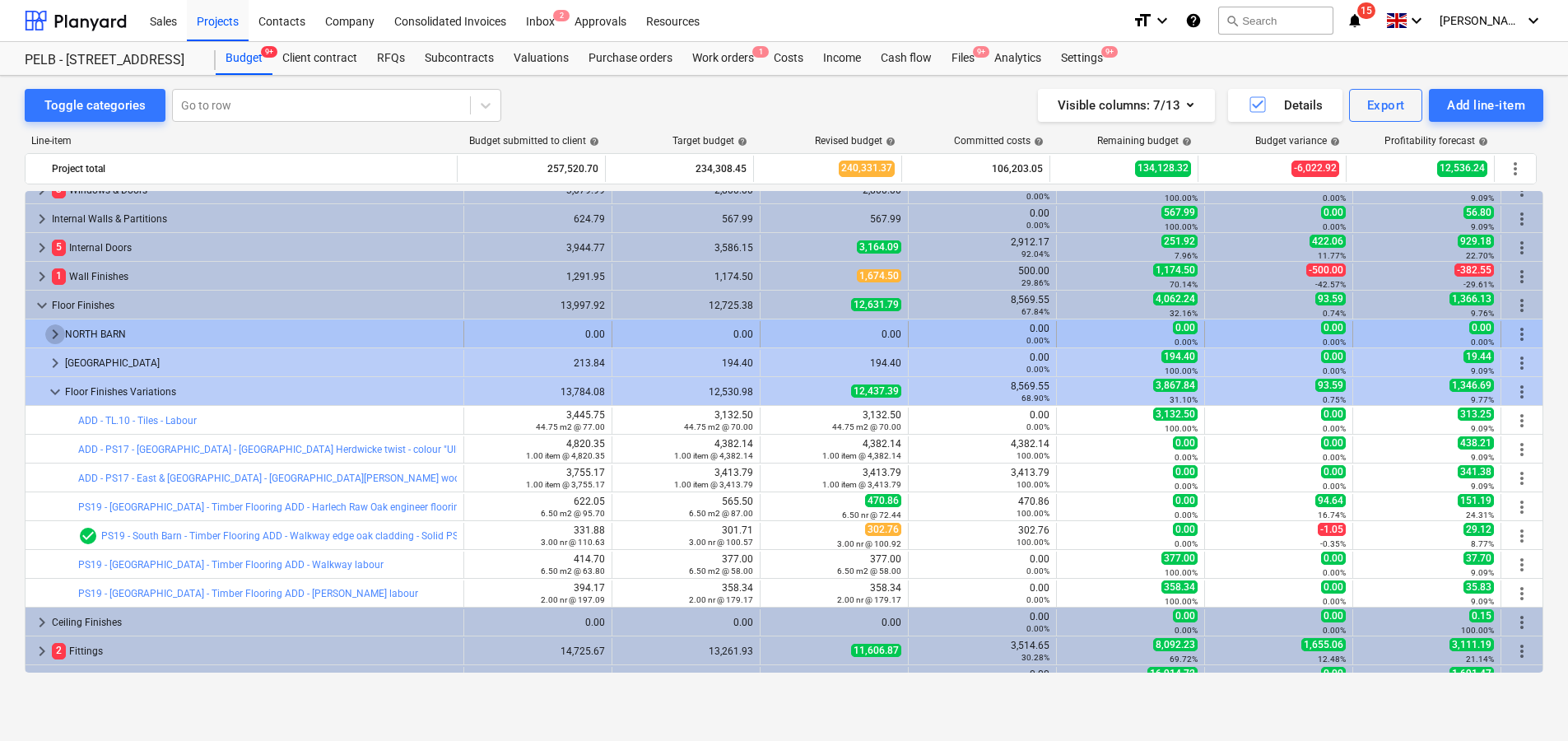
click at [49, 330] on span "keyboard_arrow_right" at bounding box center [55, 334] width 20 height 20
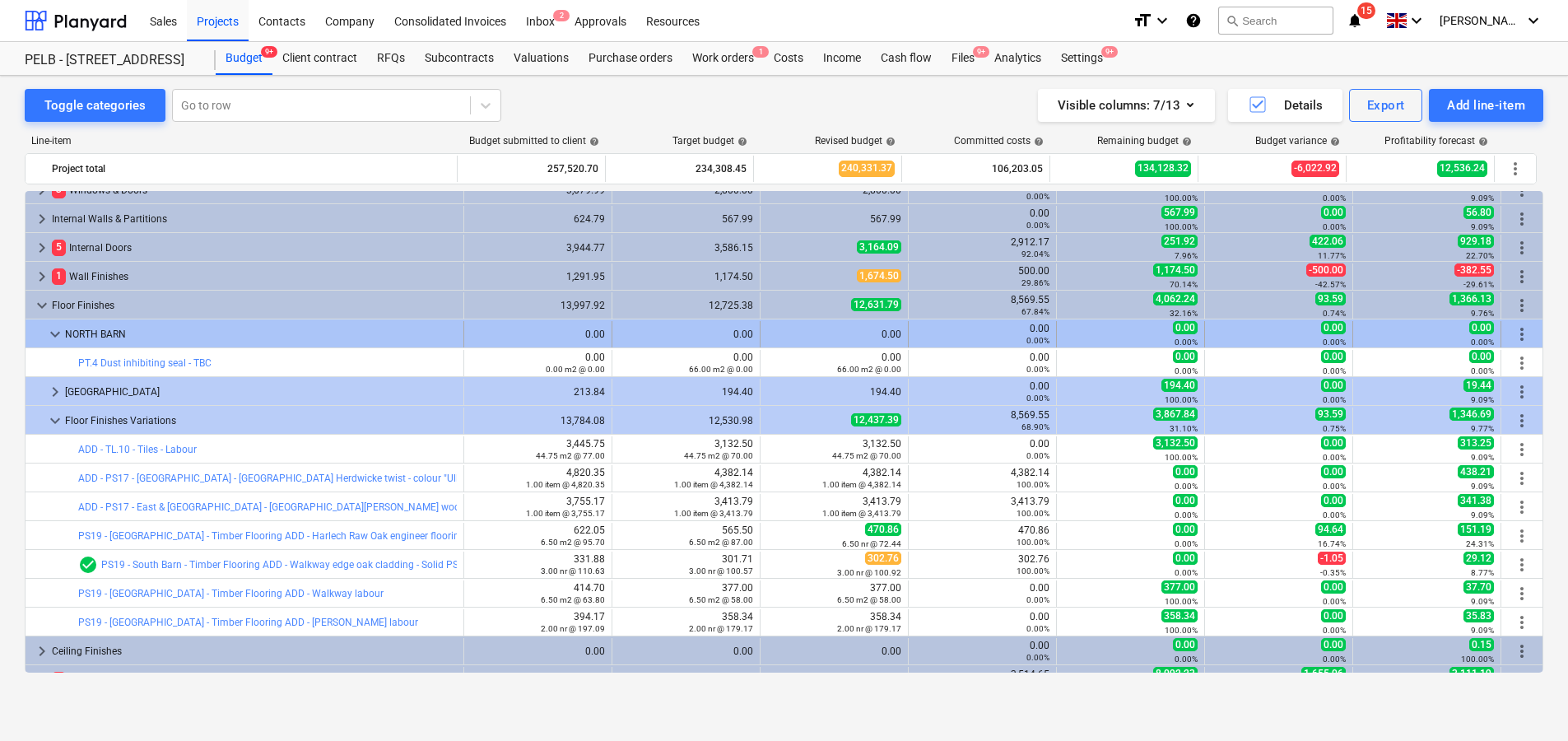
click at [49, 331] on span "keyboard_arrow_down" at bounding box center [55, 334] width 20 height 20
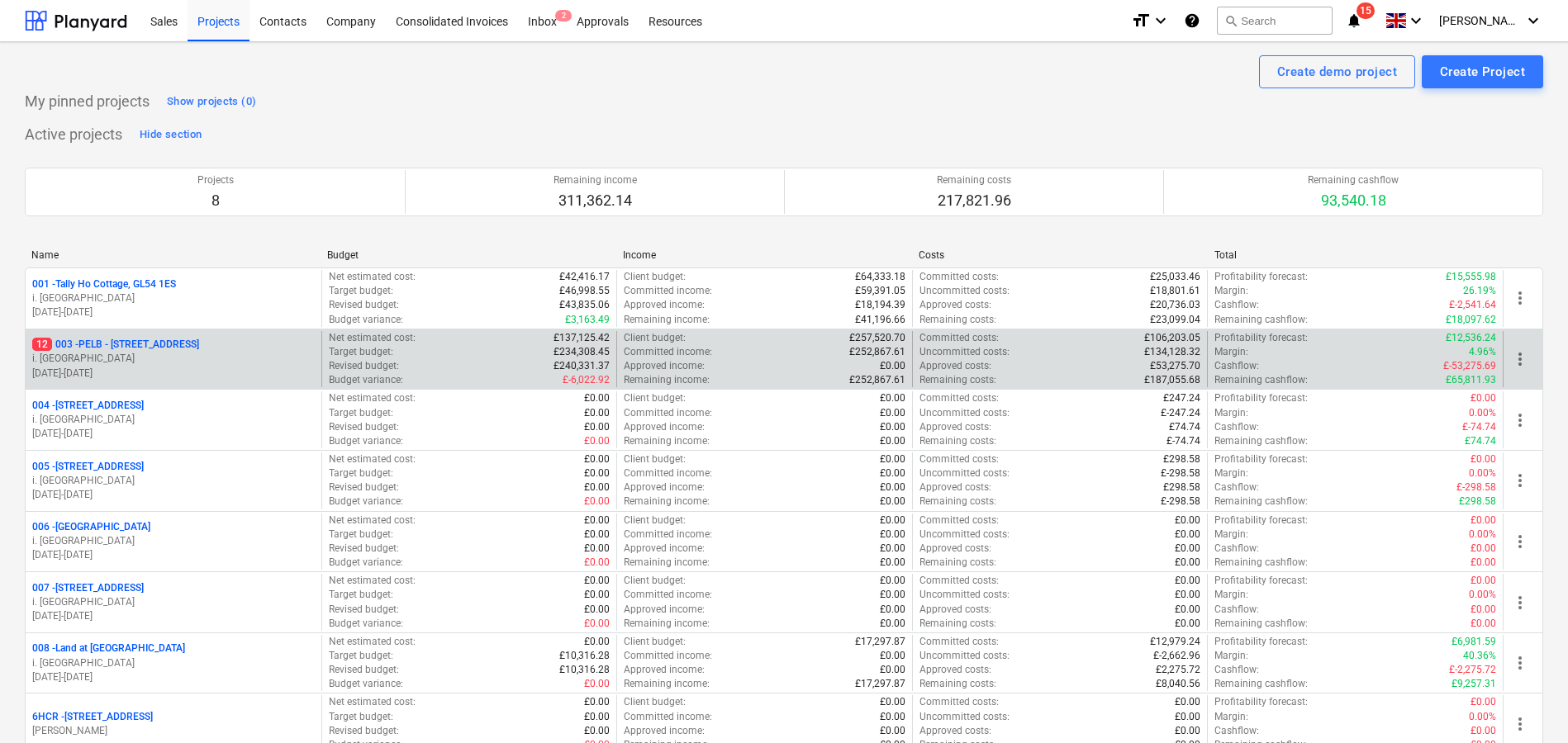
click at [199, 352] on p "12 003 - PELB - Castle lane, Moreton Valence, GL2 7NE" at bounding box center [116, 344] width 167 height 14
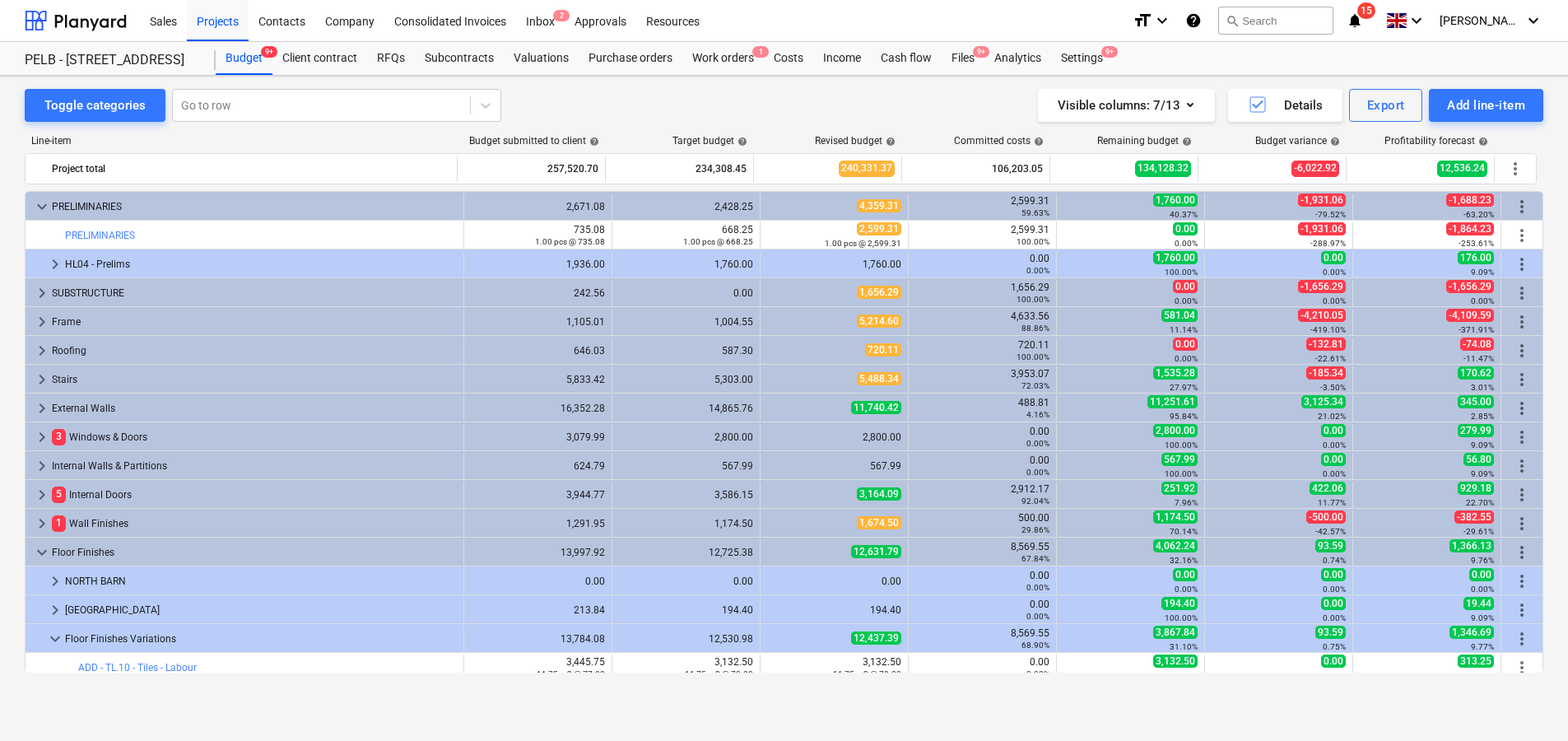
scroll to position [247, 0]
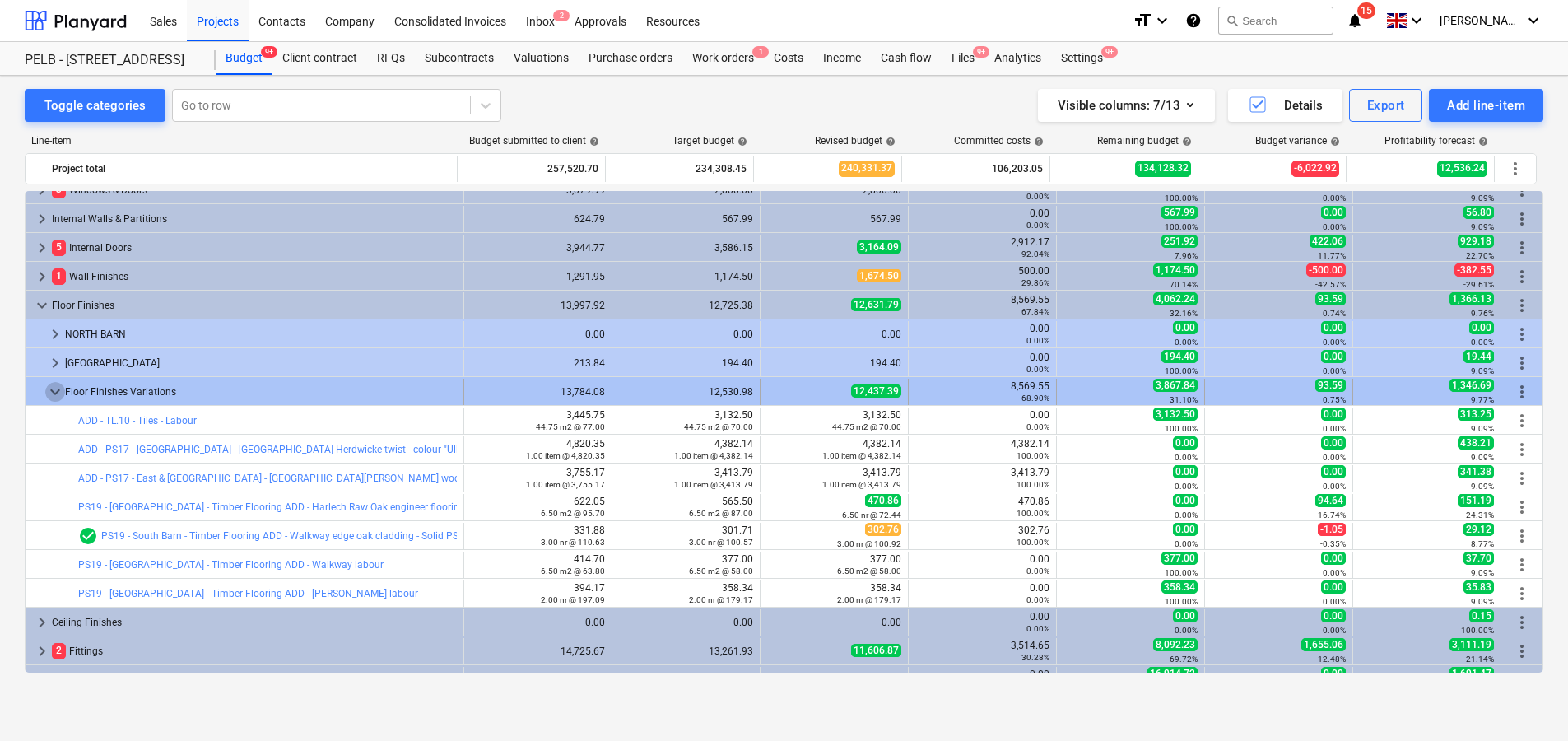
click at [62, 395] on span "keyboard_arrow_down" at bounding box center [55, 392] width 20 height 20
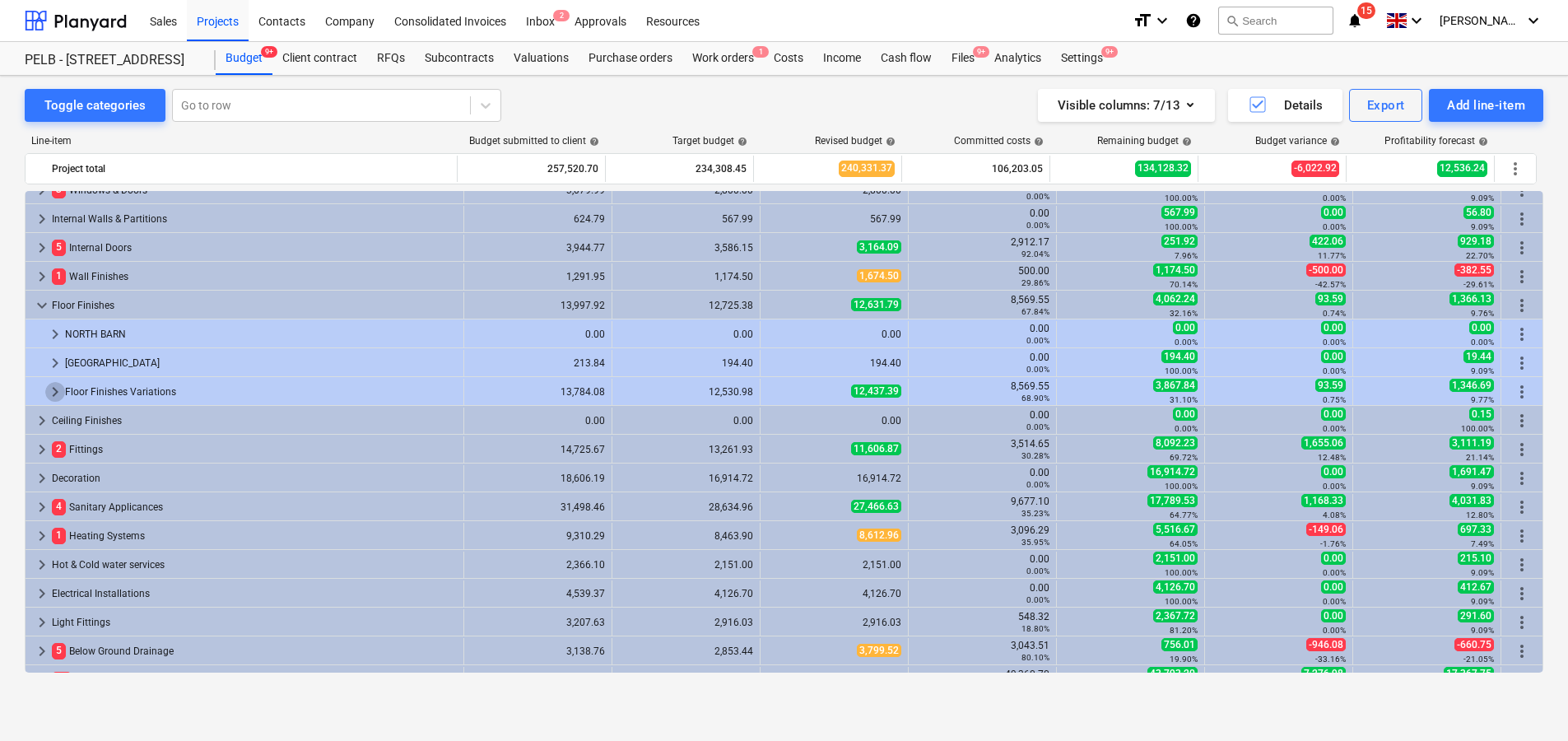
click at [62, 395] on span "keyboard_arrow_right" at bounding box center [55, 392] width 20 height 20
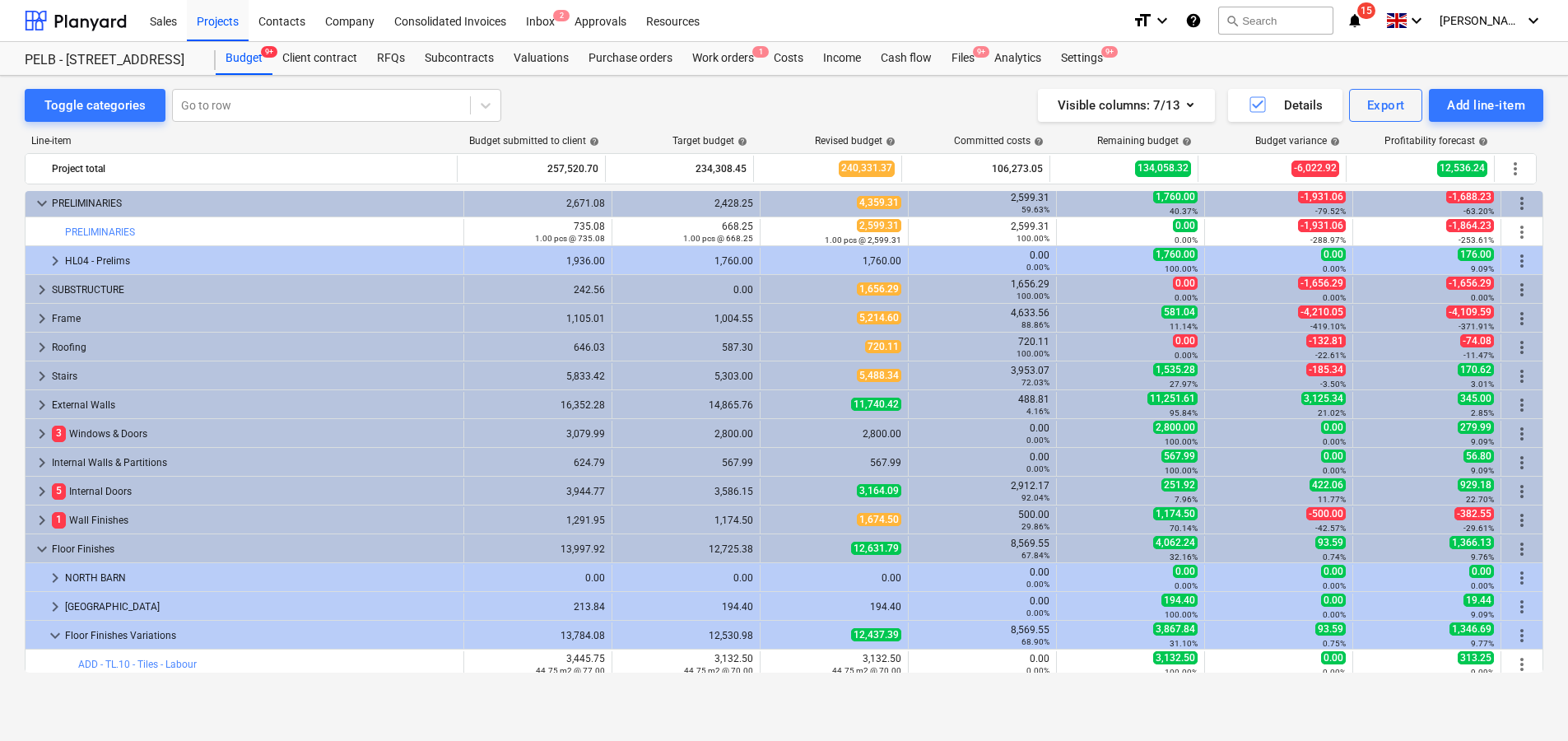
scroll to position [0, 0]
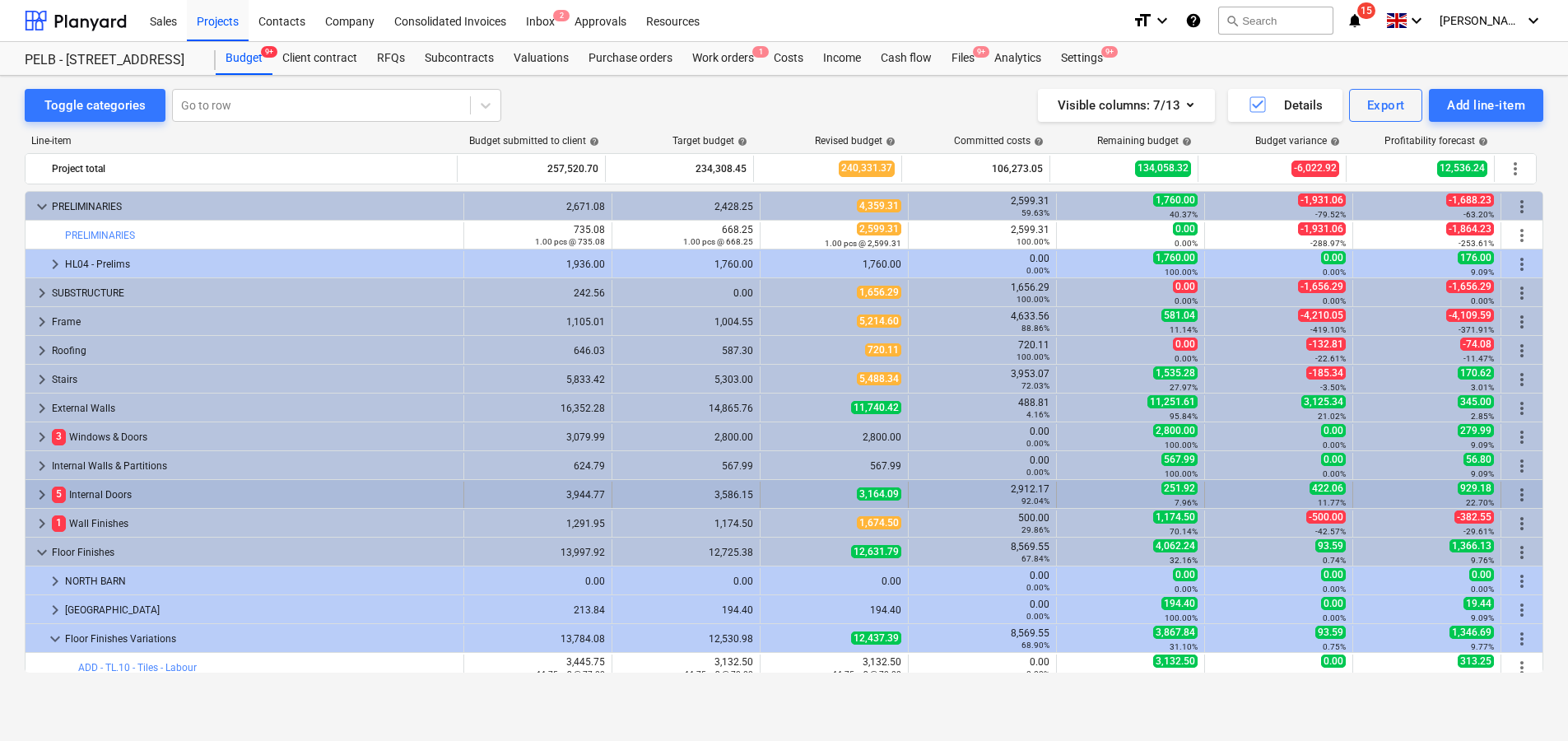
click at [33, 495] on span "keyboard_arrow_right" at bounding box center [42, 495] width 20 height 20
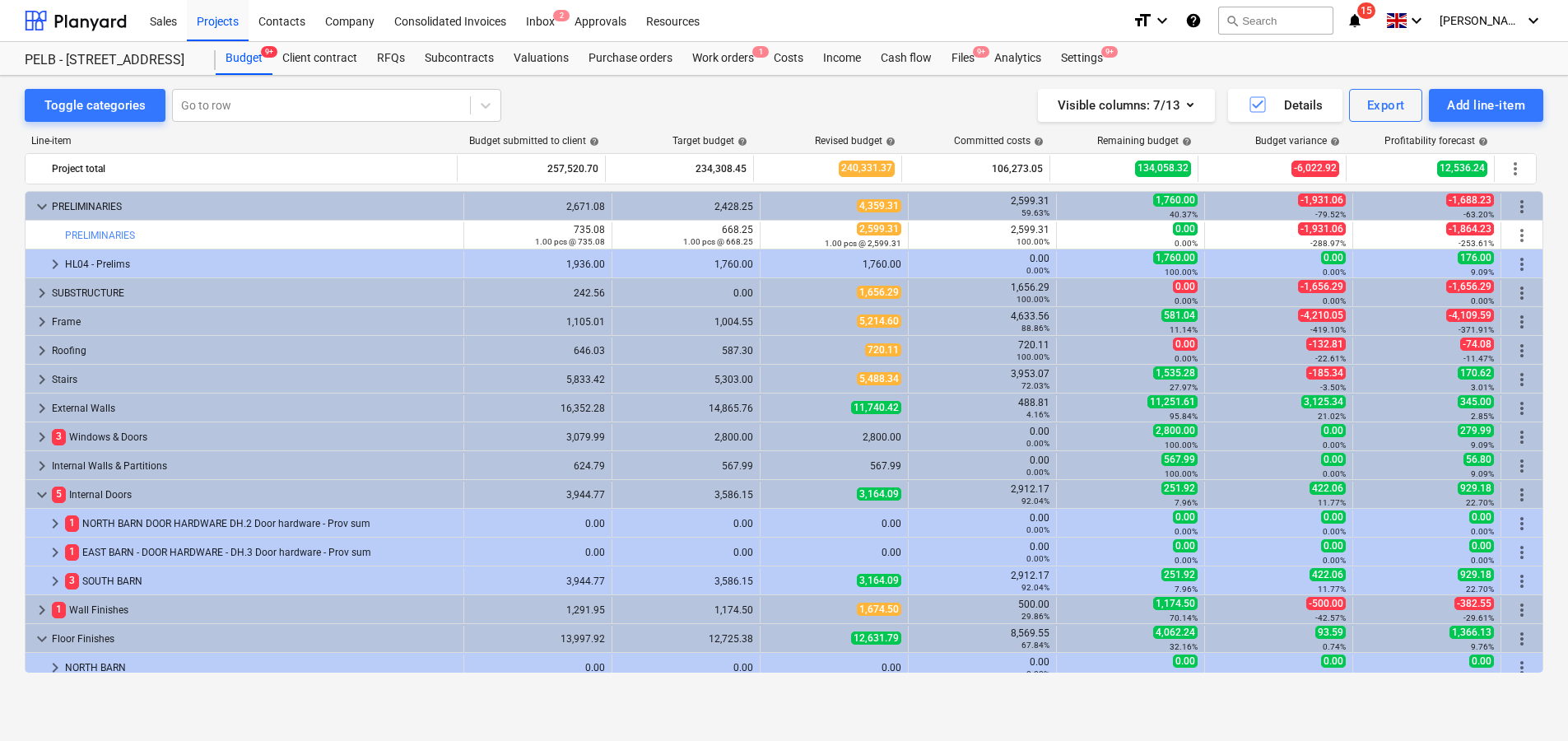
scroll to position [8, 0]
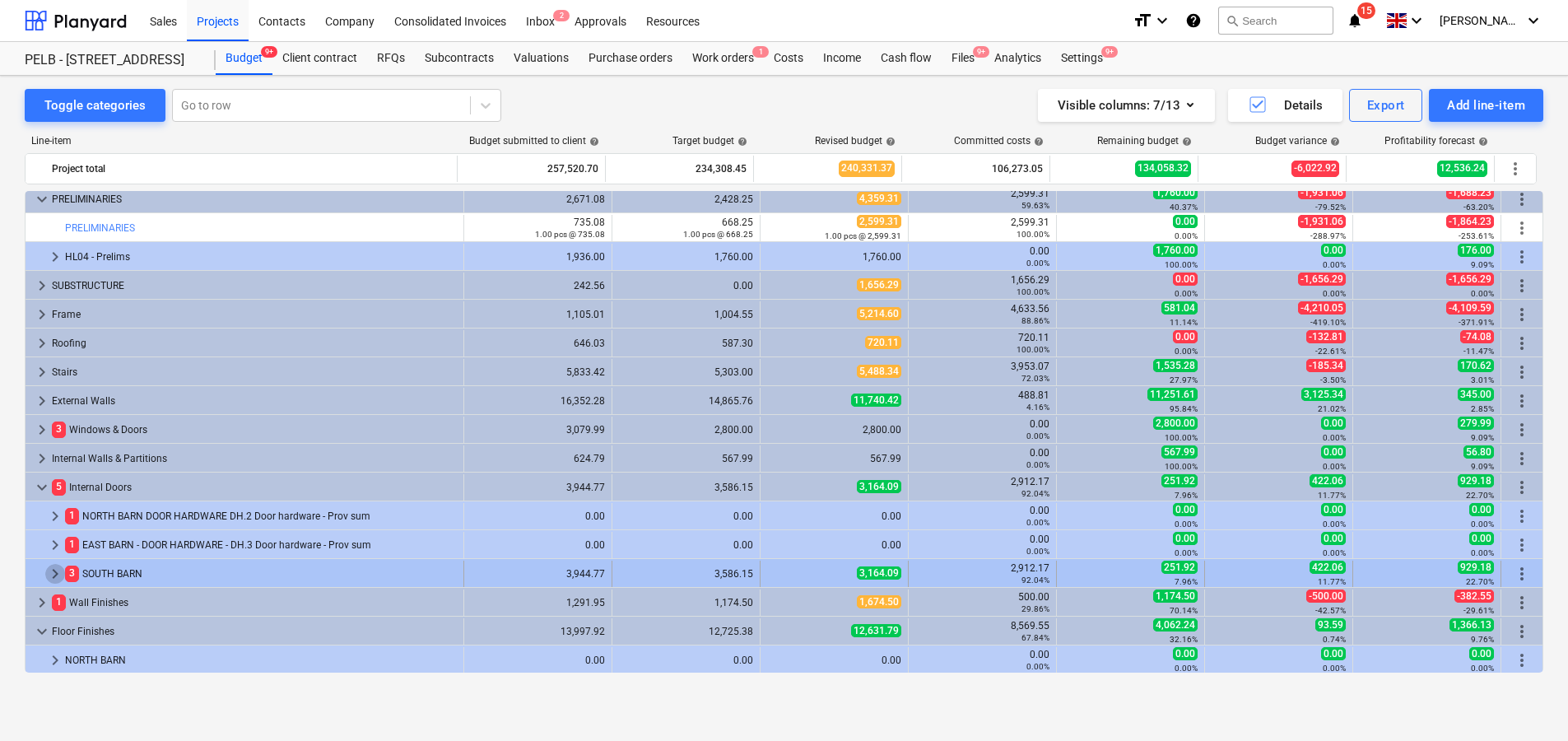
click at [54, 576] on span "keyboard_arrow_right" at bounding box center [55, 574] width 20 height 20
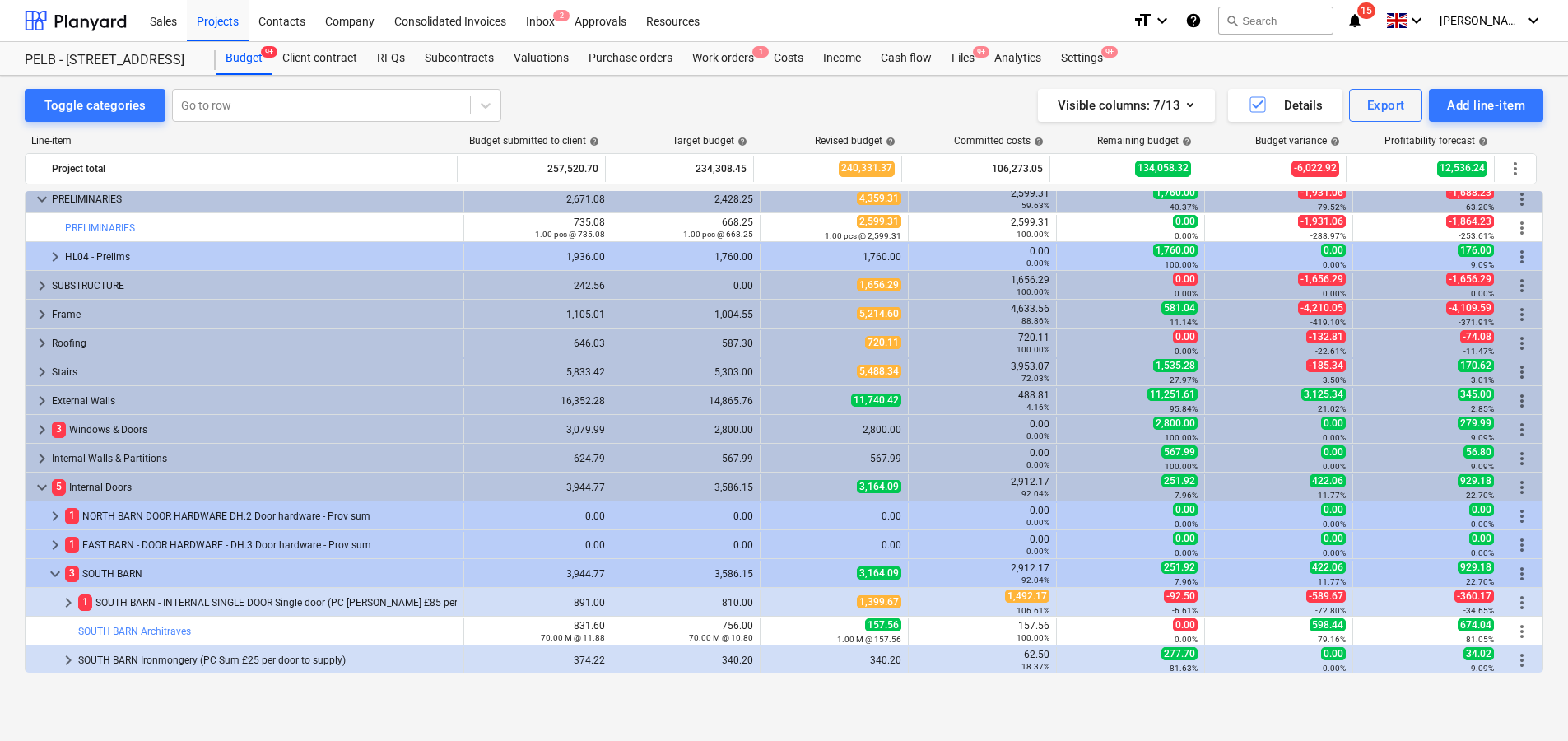
scroll to position [133, 0]
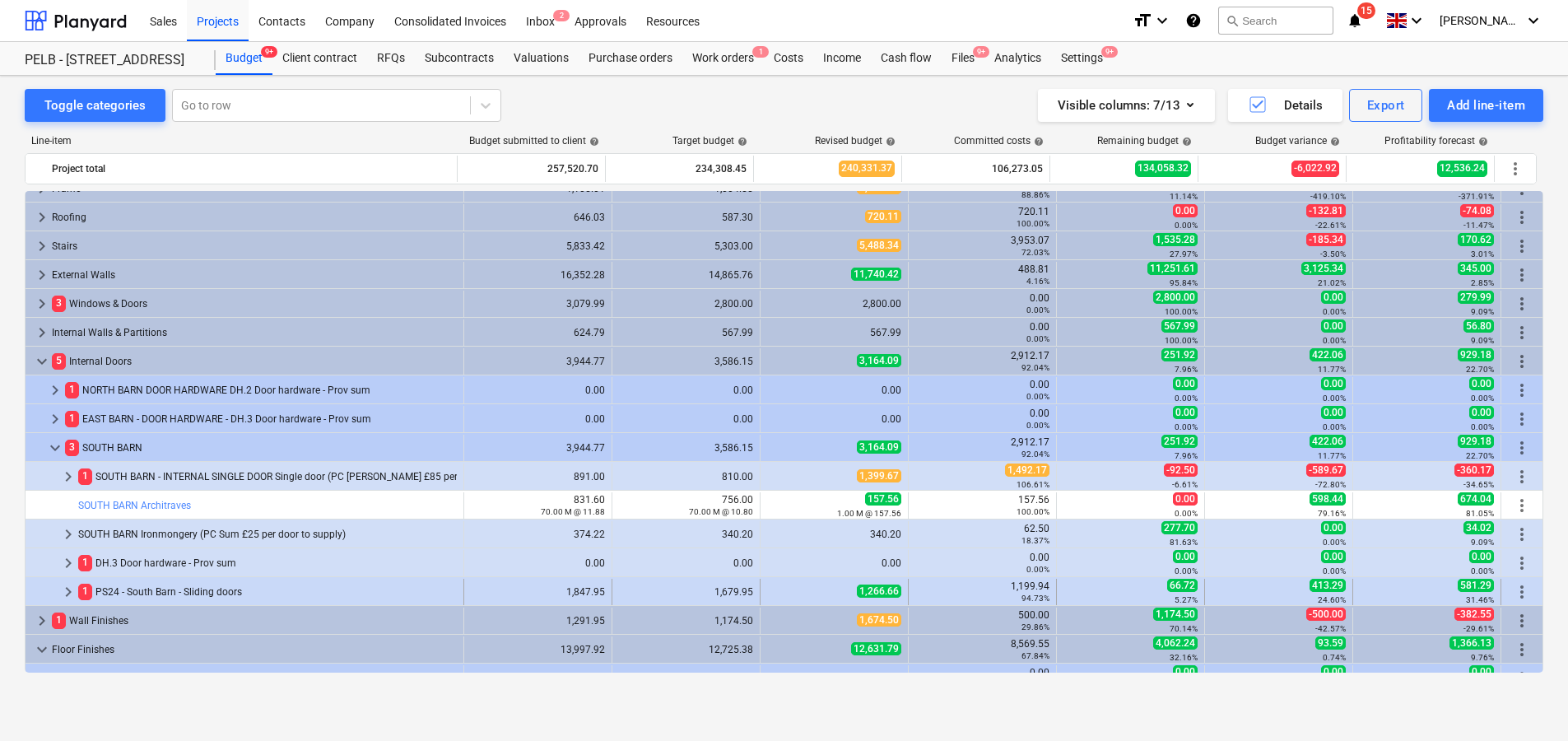
click at [62, 595] on span "keyboard_arrow_right" at bounding box center [68, 592] width 20 height 20
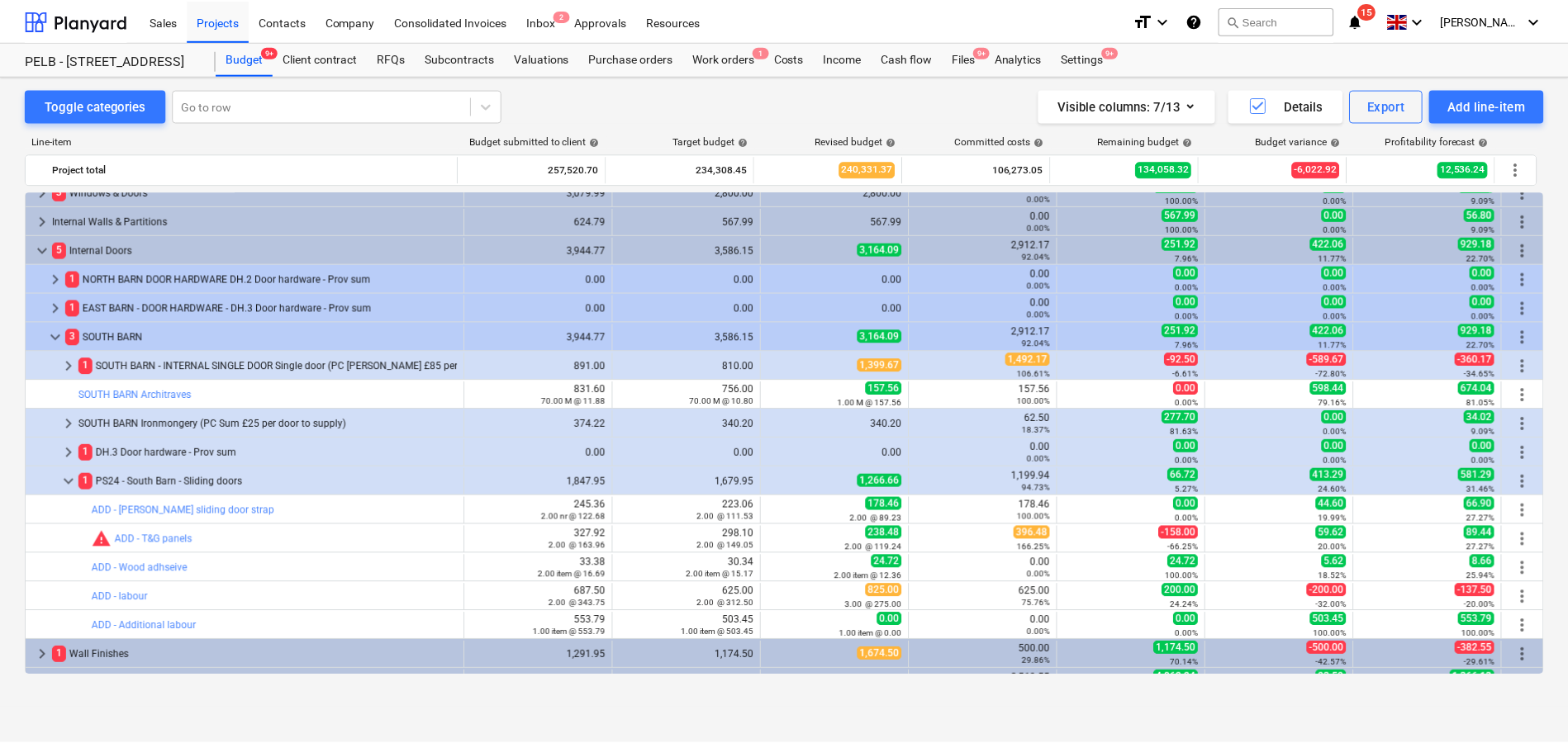
scroll to position [248, 0]
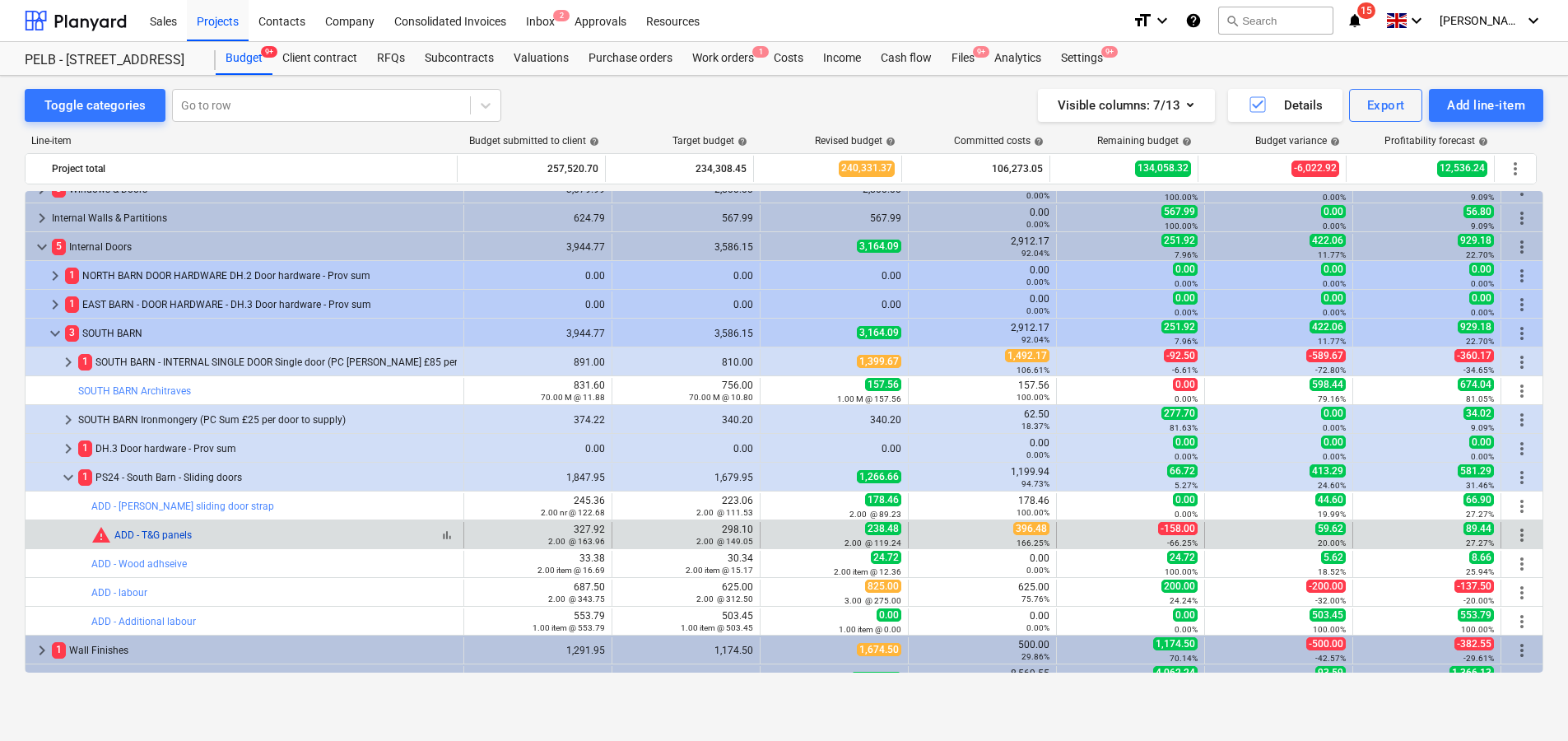
click at [157, 534] on link "ADD - T&G panels" at bounding box center [152, 535] width 77 height 12
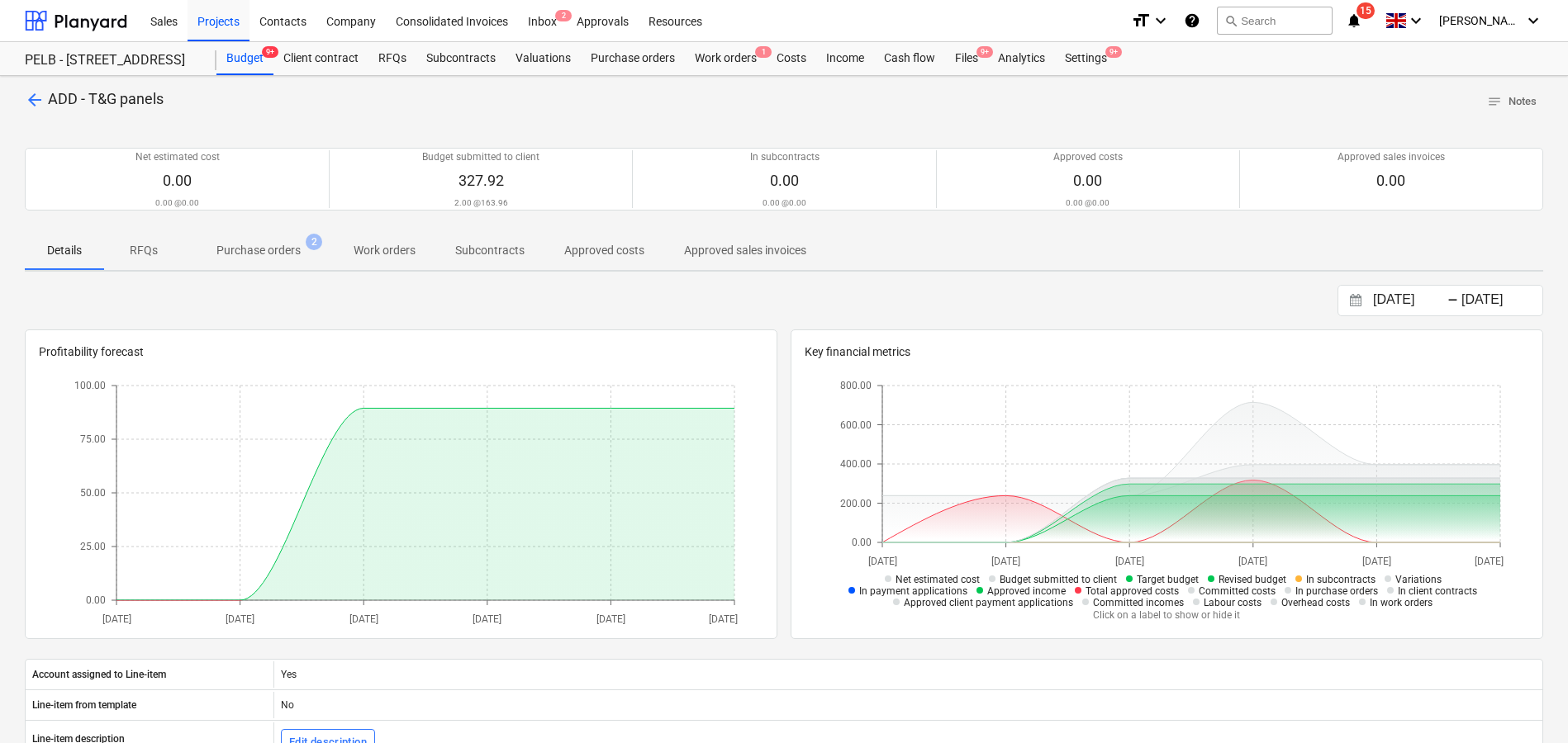
click at [307, 249] on span "Purchase orders 2" at bounding box center [258, 250] width 110 height 18
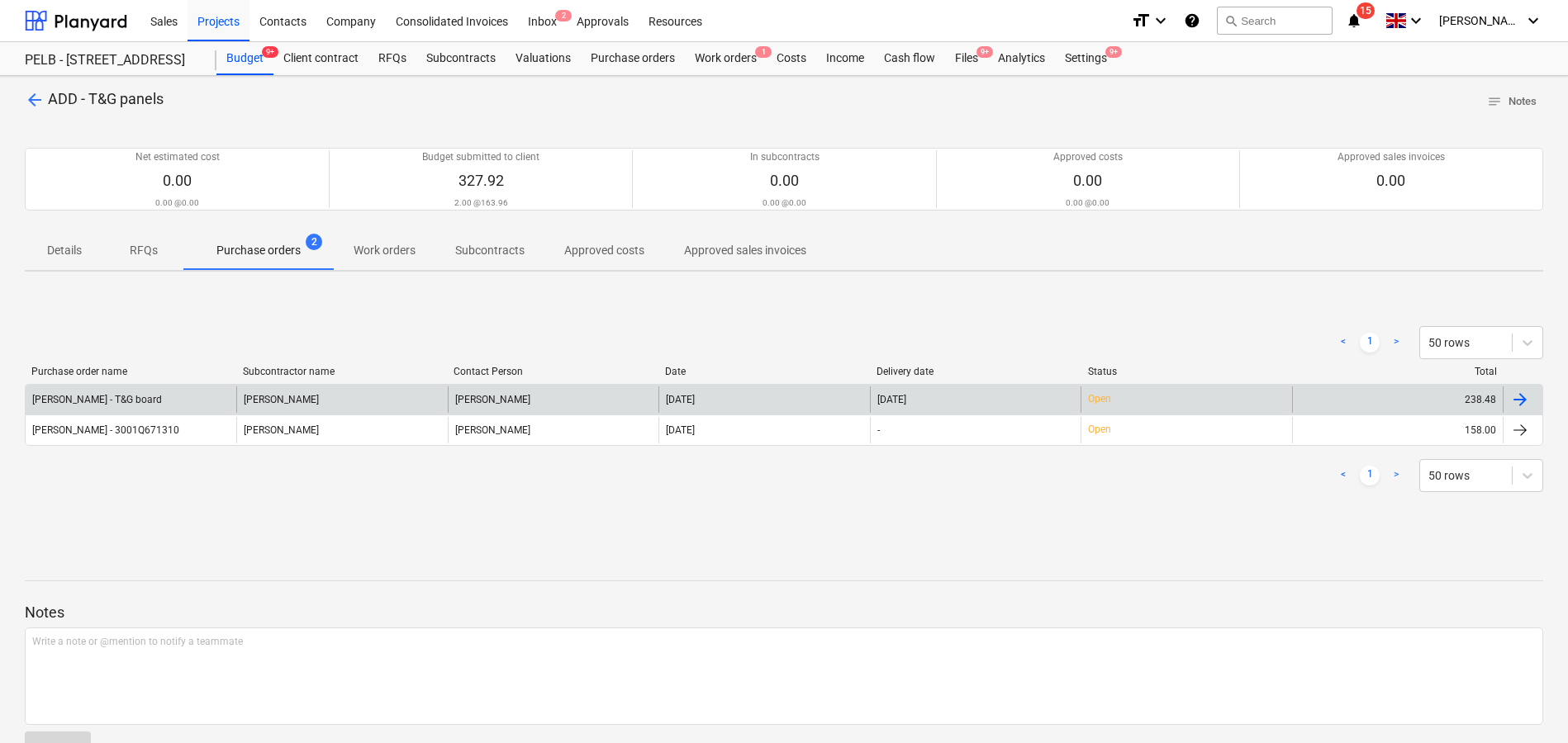
click at [527, 395] on div "Kaitlynne" at bounding box center [553, 399] width 211 height 27
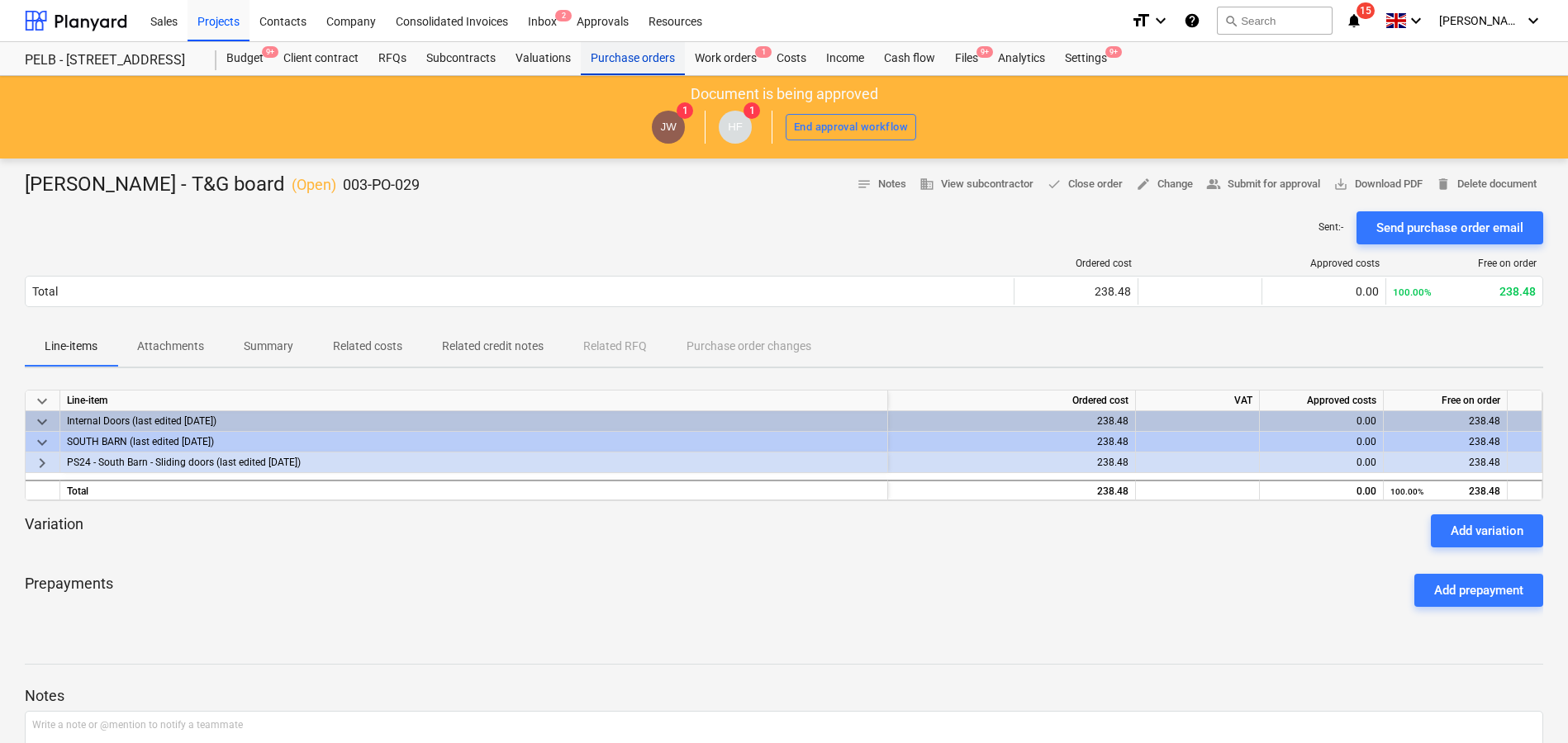
click at [647, 59] on div "Purchase orders" at bounding box center [632, 59] width 104 height 33
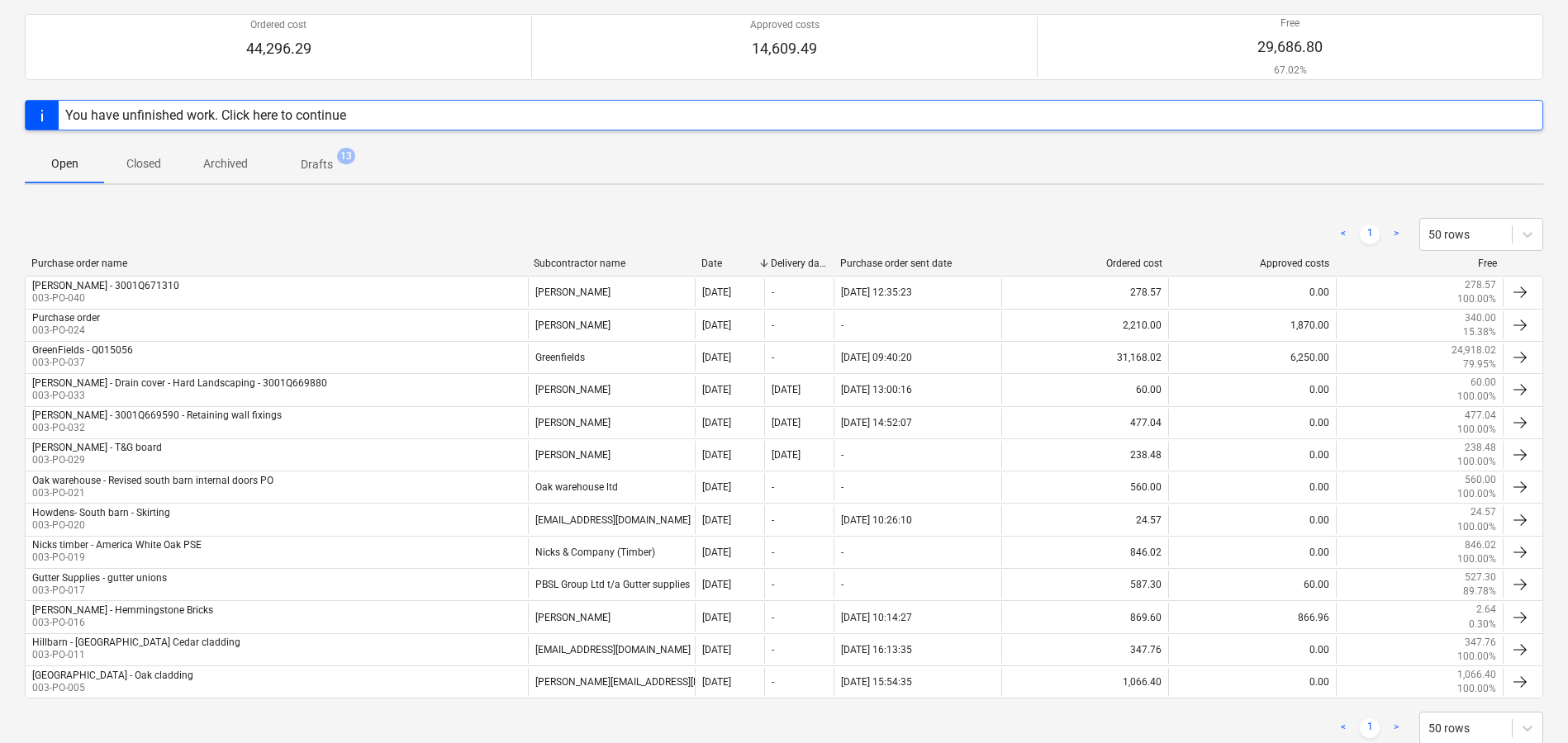
scroll to position [37, 0]
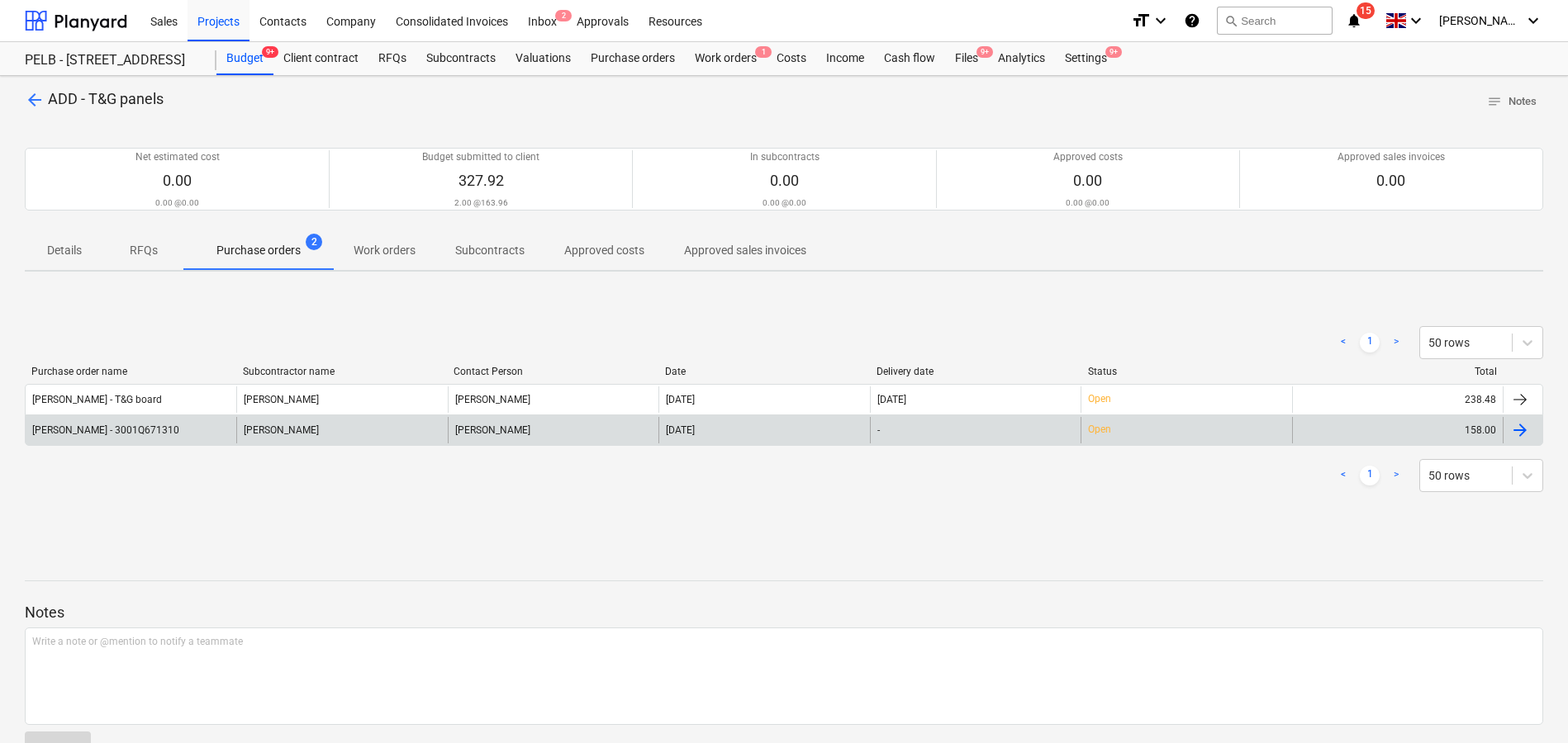
click at [345, 425] on div "[PERSON_NAME]" at bounding box center [341, 430] width 211 height 27
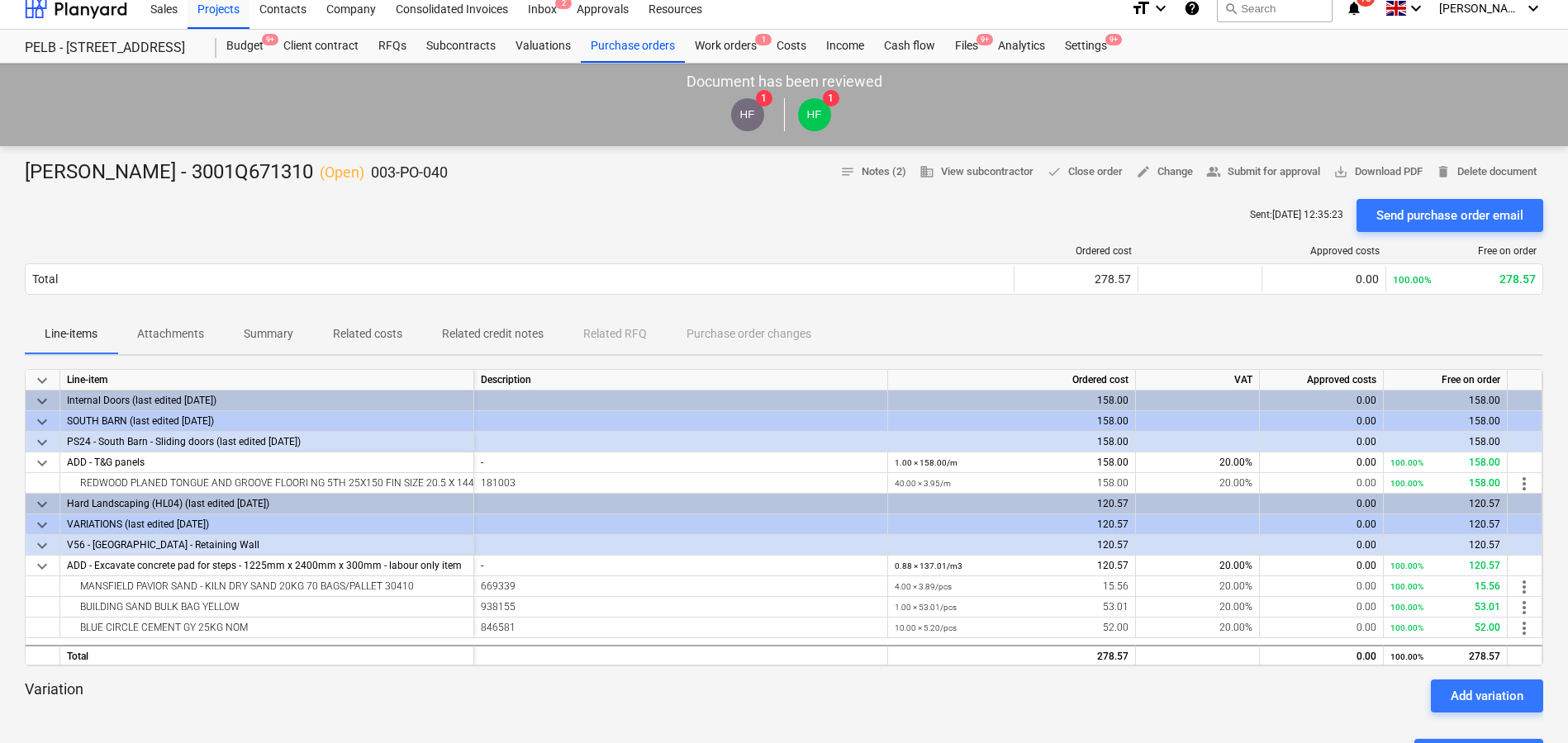
scroll to position [13, 0]
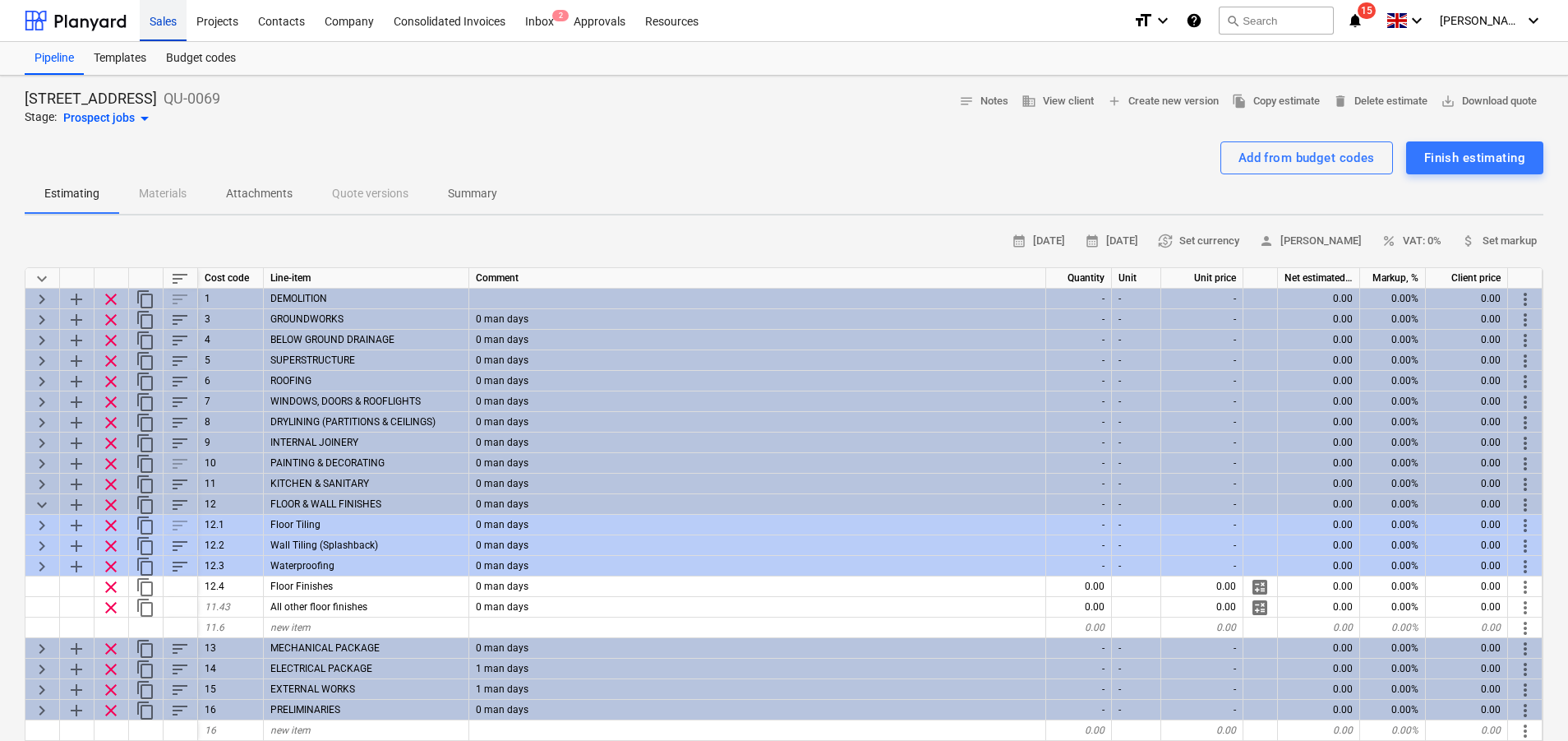
click at [170, 29] on div "Sales" at bounding box center [163, 20] width 47 height 42
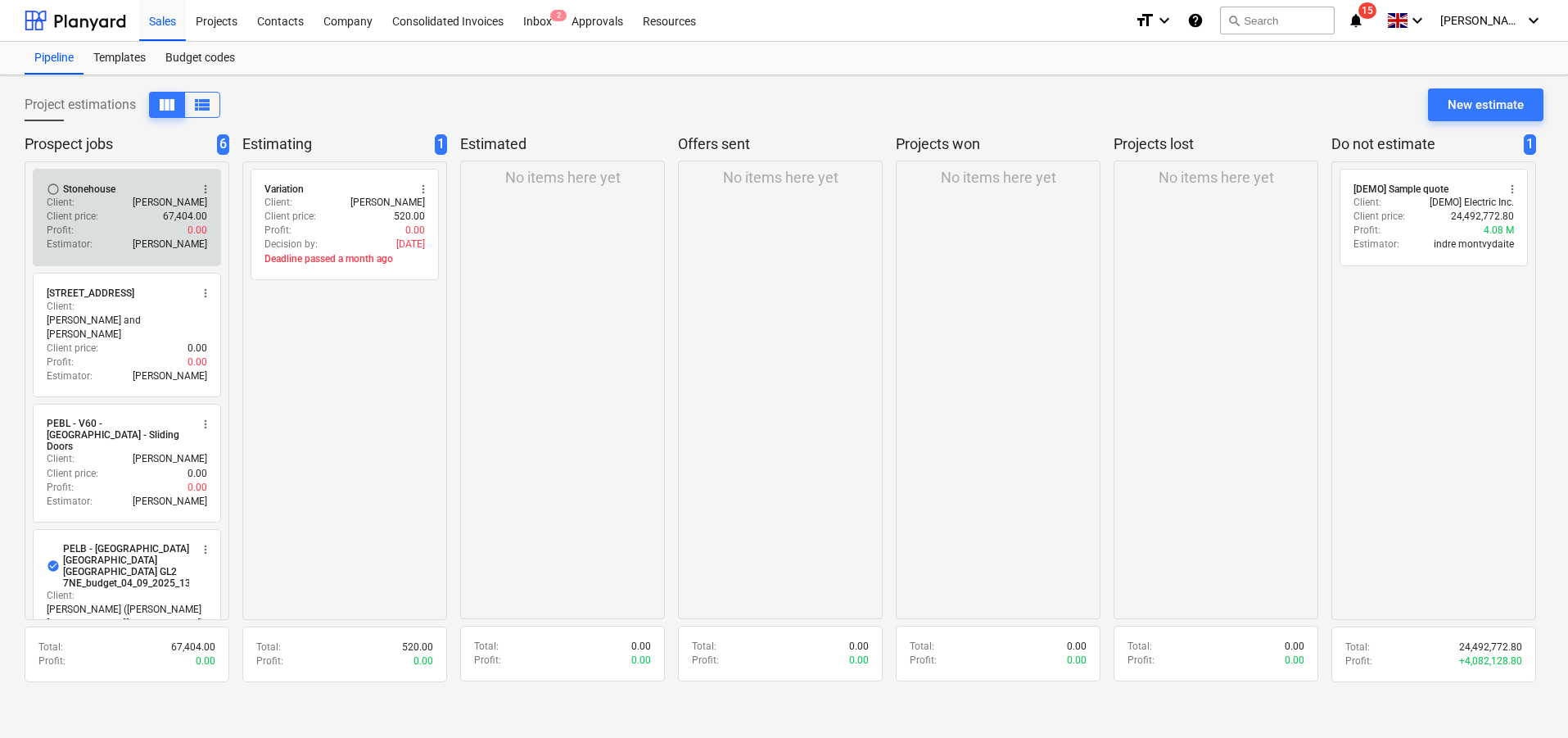
click at [110, 210] on div "Client price : 67,404.00" at bounding box center [127, 216] width 161 height 14
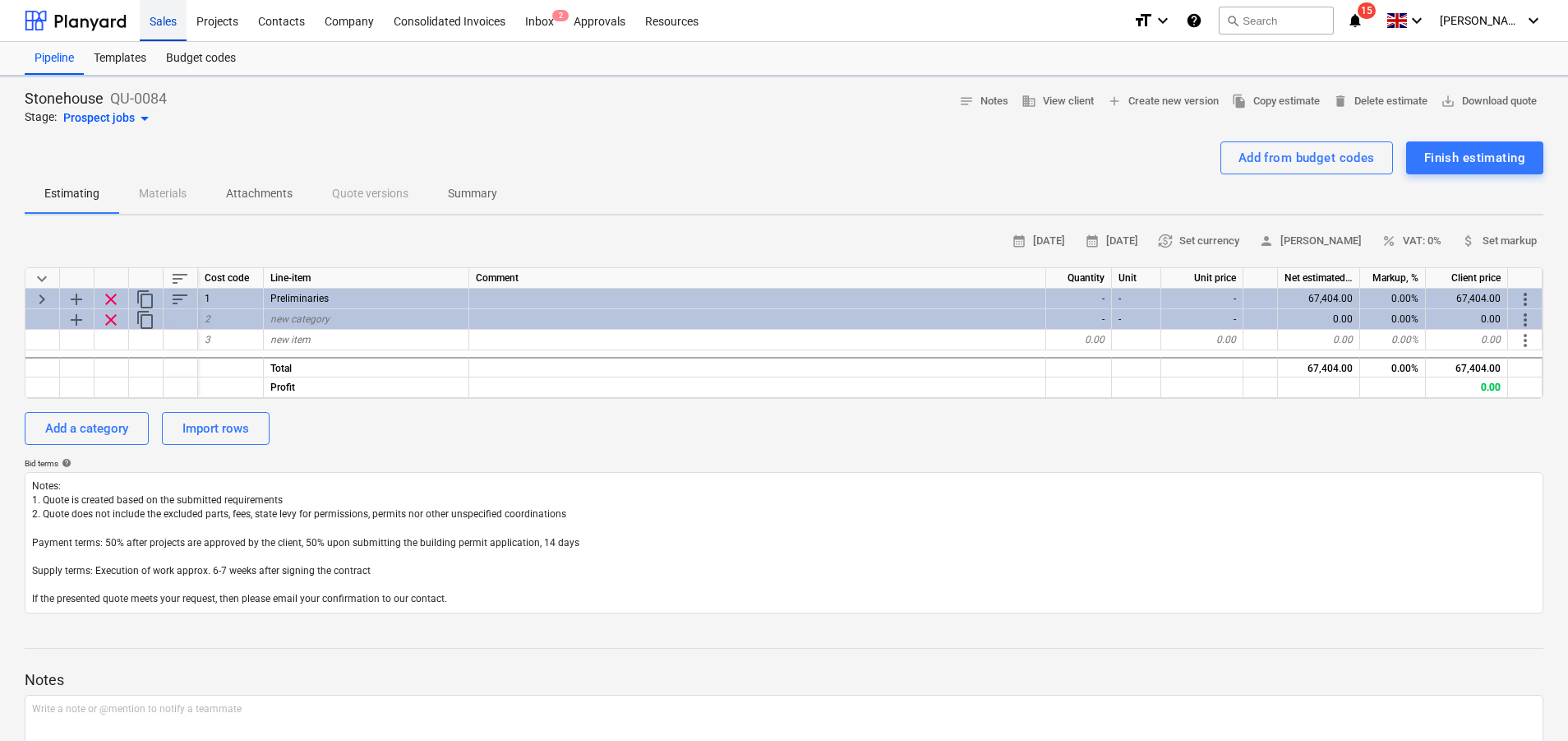
type textarea "x"
click at [148, 22] on div "Sales" at bounding box center [163, 20] width 47 height 42
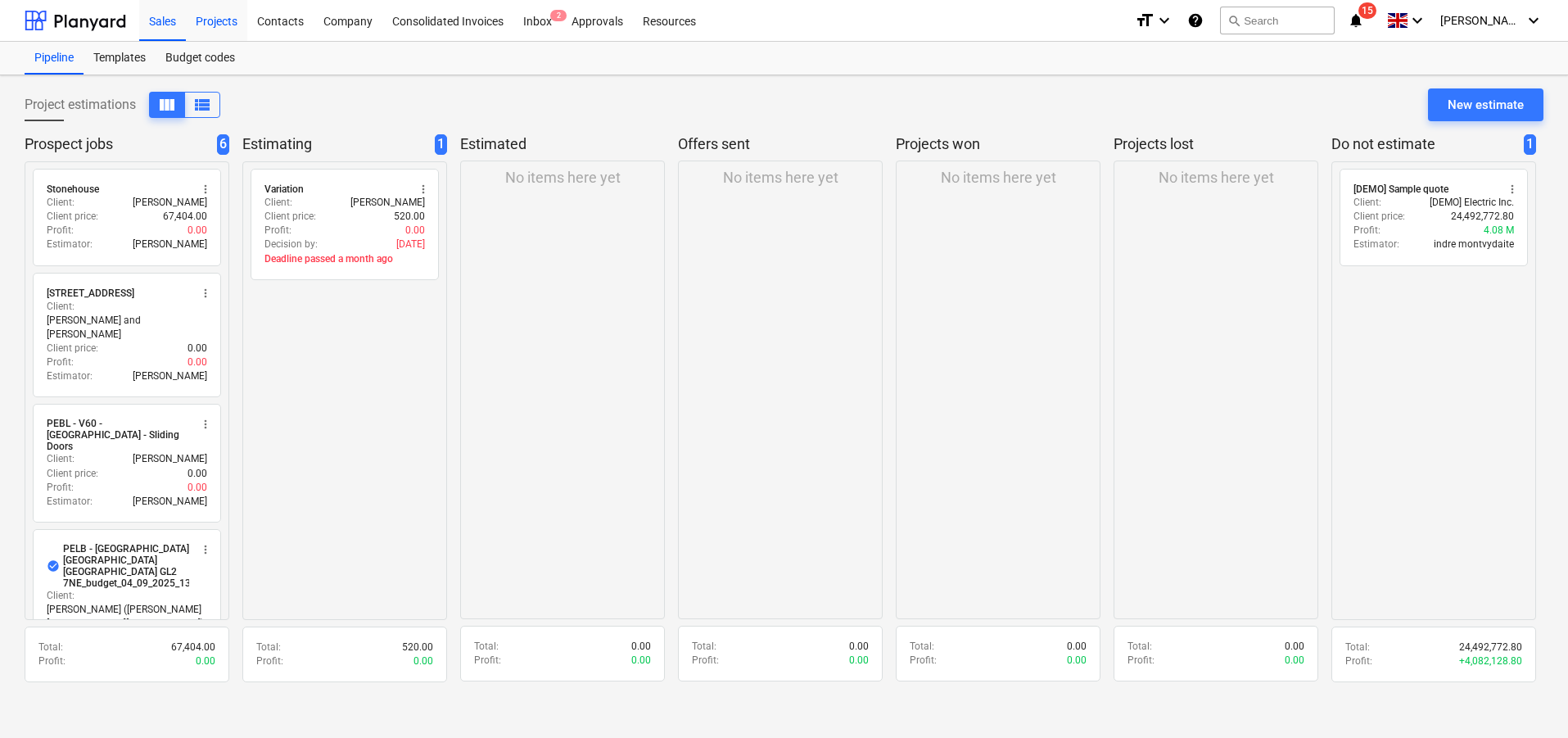
click at [224, 28] on div "Projects" at bounding box center [216, 20] width 61 height 41
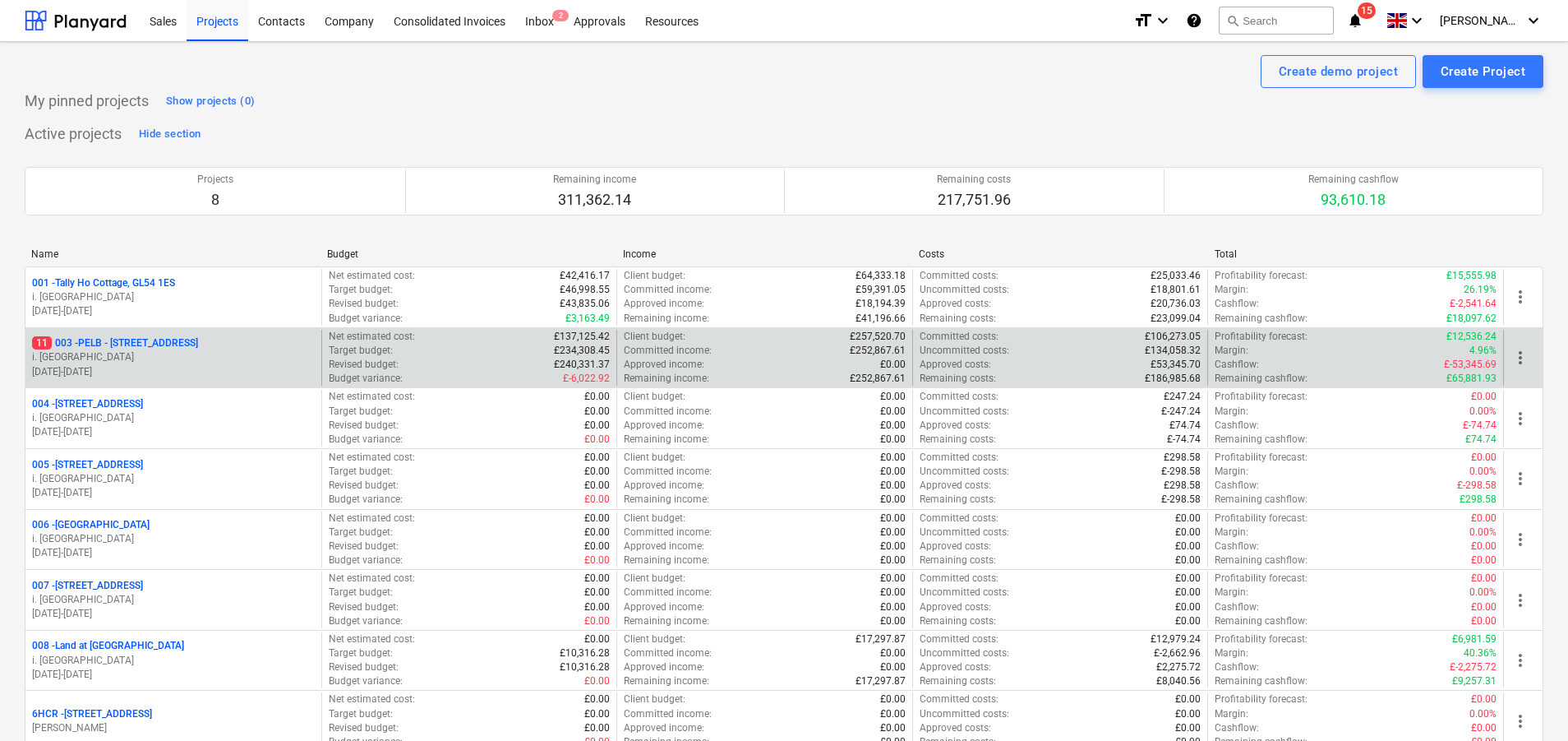
click at [176, 361] on p "i. [GEOGRAPHIC_DATA]" at bounding box center [174, 357] width 283 height 14
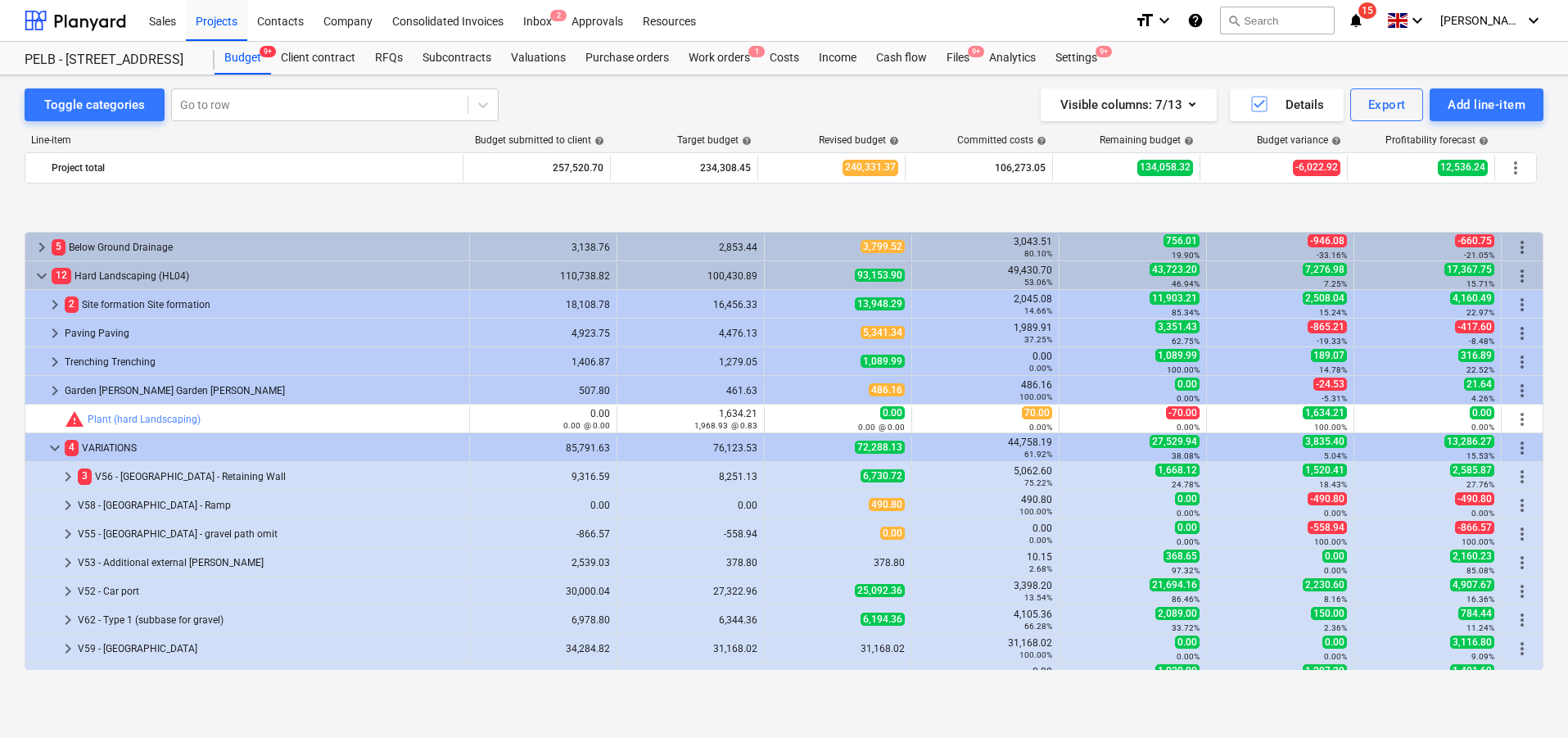
scroll to position [643, 0]
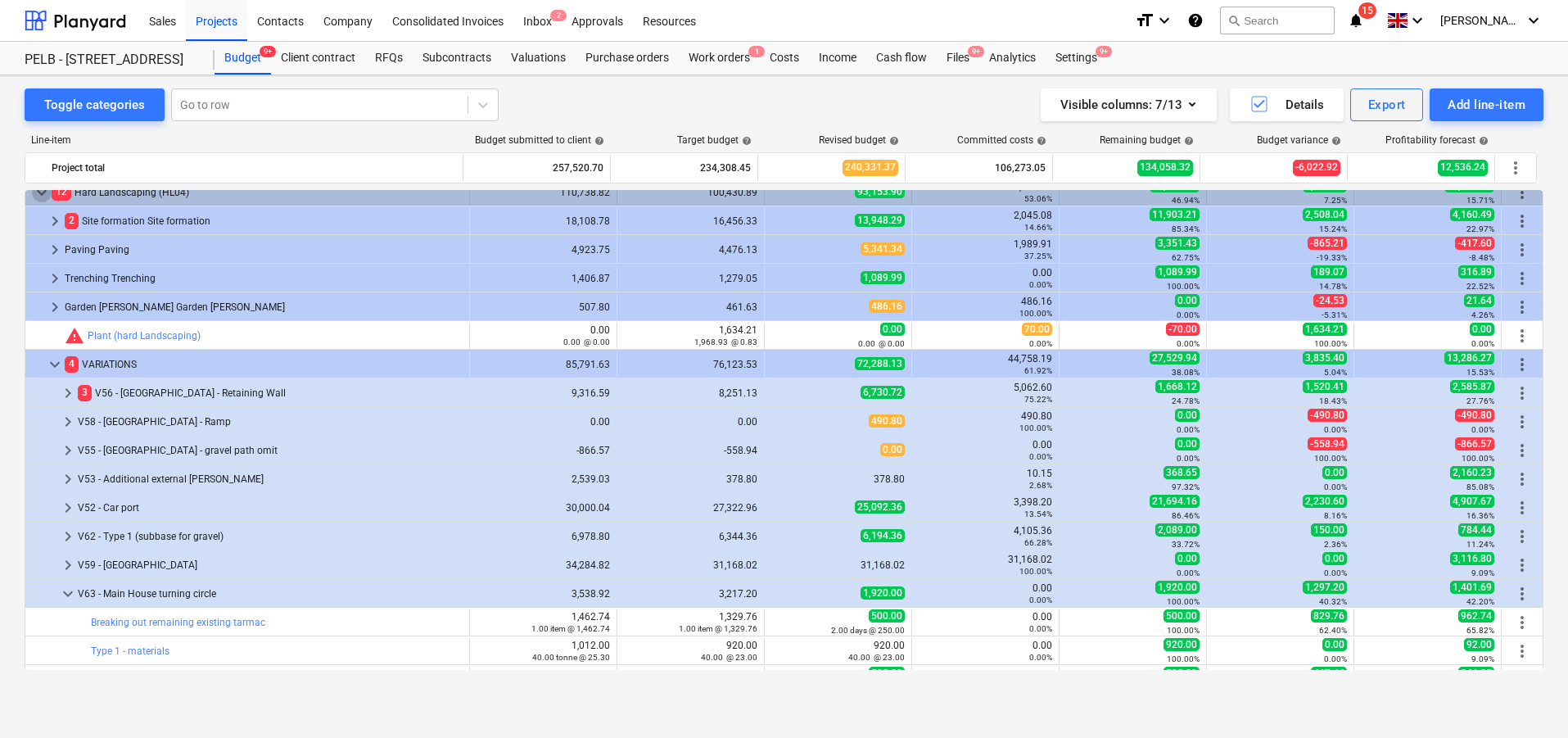
click at [35, 195] on span "keyboard_arrow_down" at bounding box center [42, 192] width 20 height 20
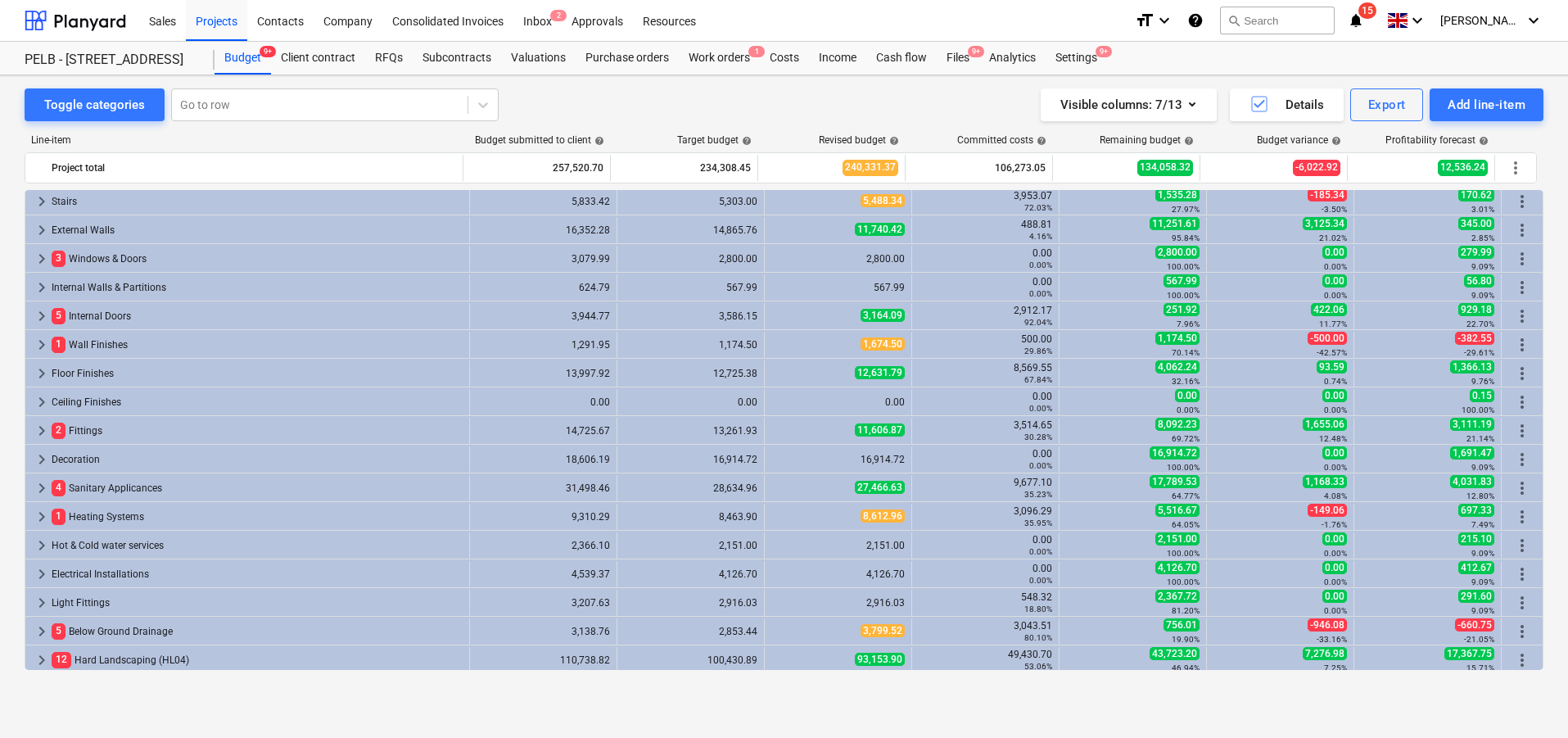
scroll to position [311, 0]
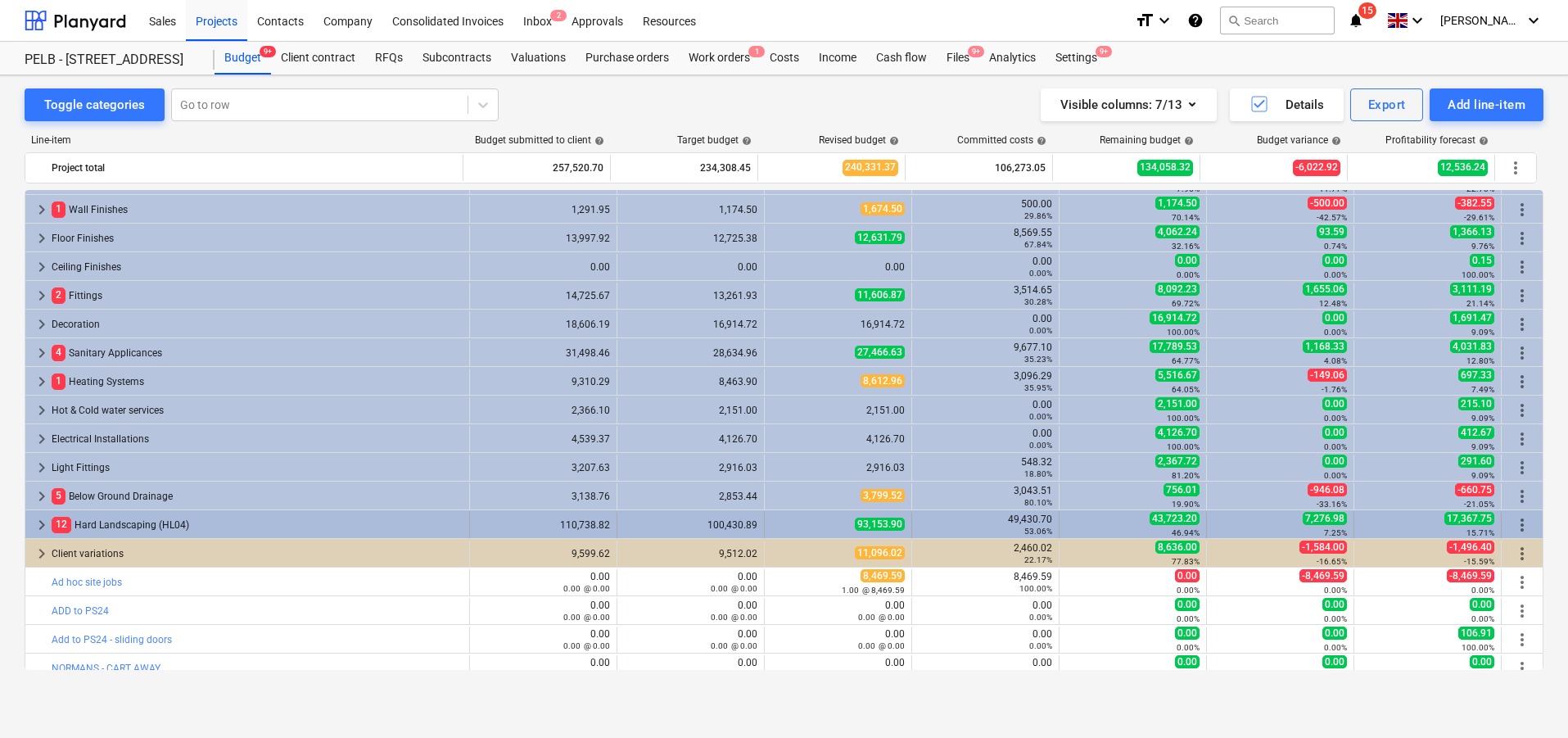
click at [41, 523] on span "keyboard_arrow_right" at bounding box center [42, 525] width 20 height 20
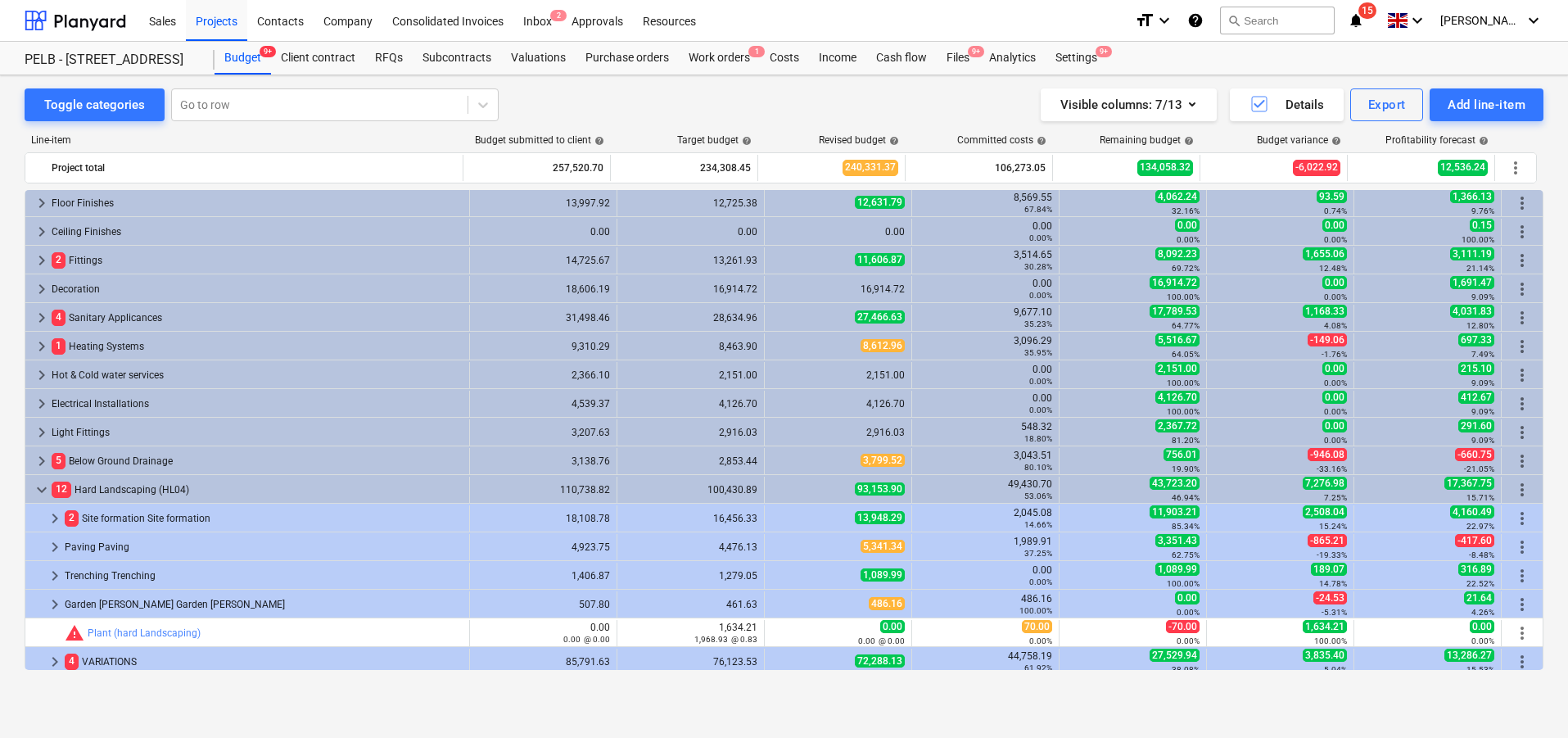
scroll to position [486, 0]
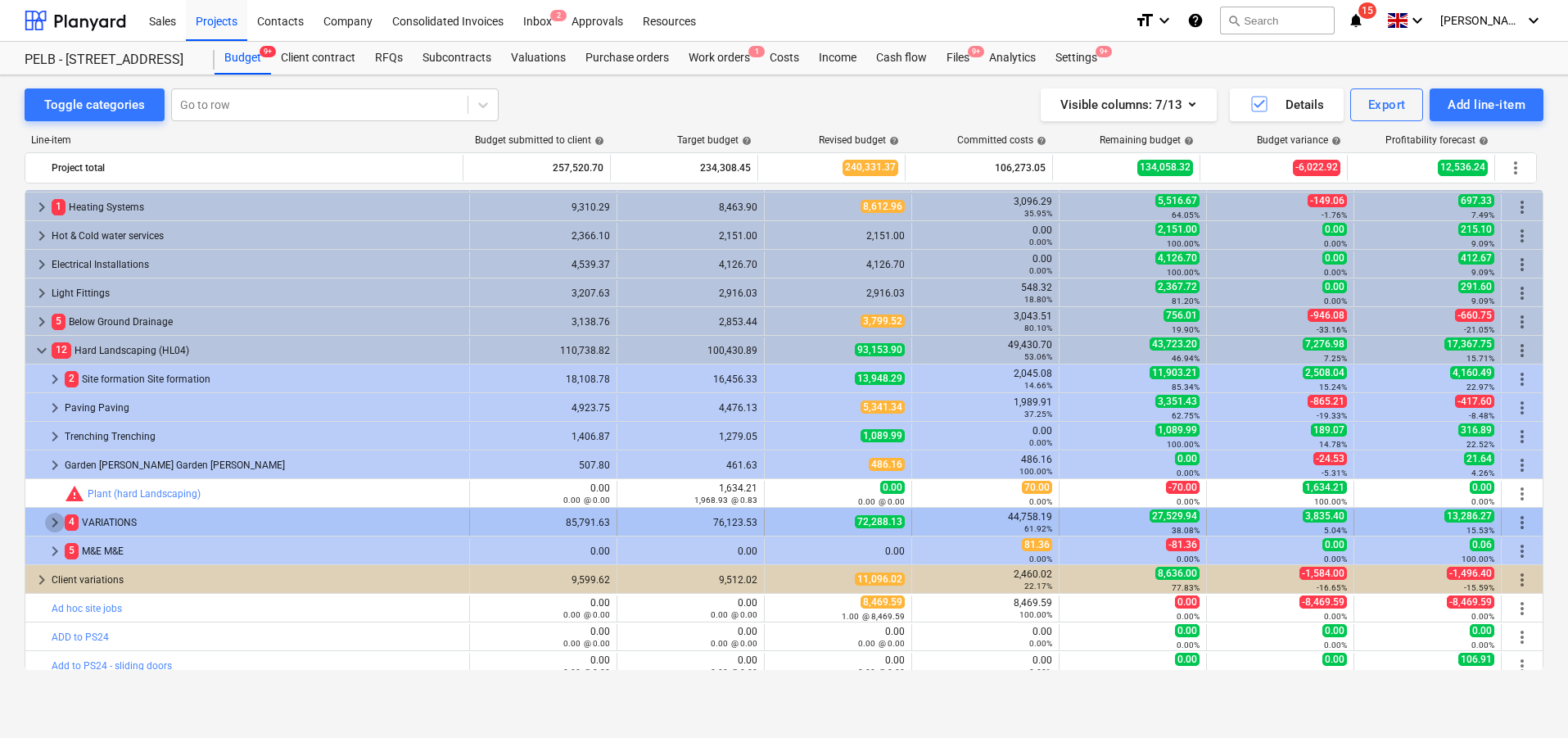
click at [47, 522] on span "keyboard_arrow_right" at bounding box center [55, 522] width 20 height 20
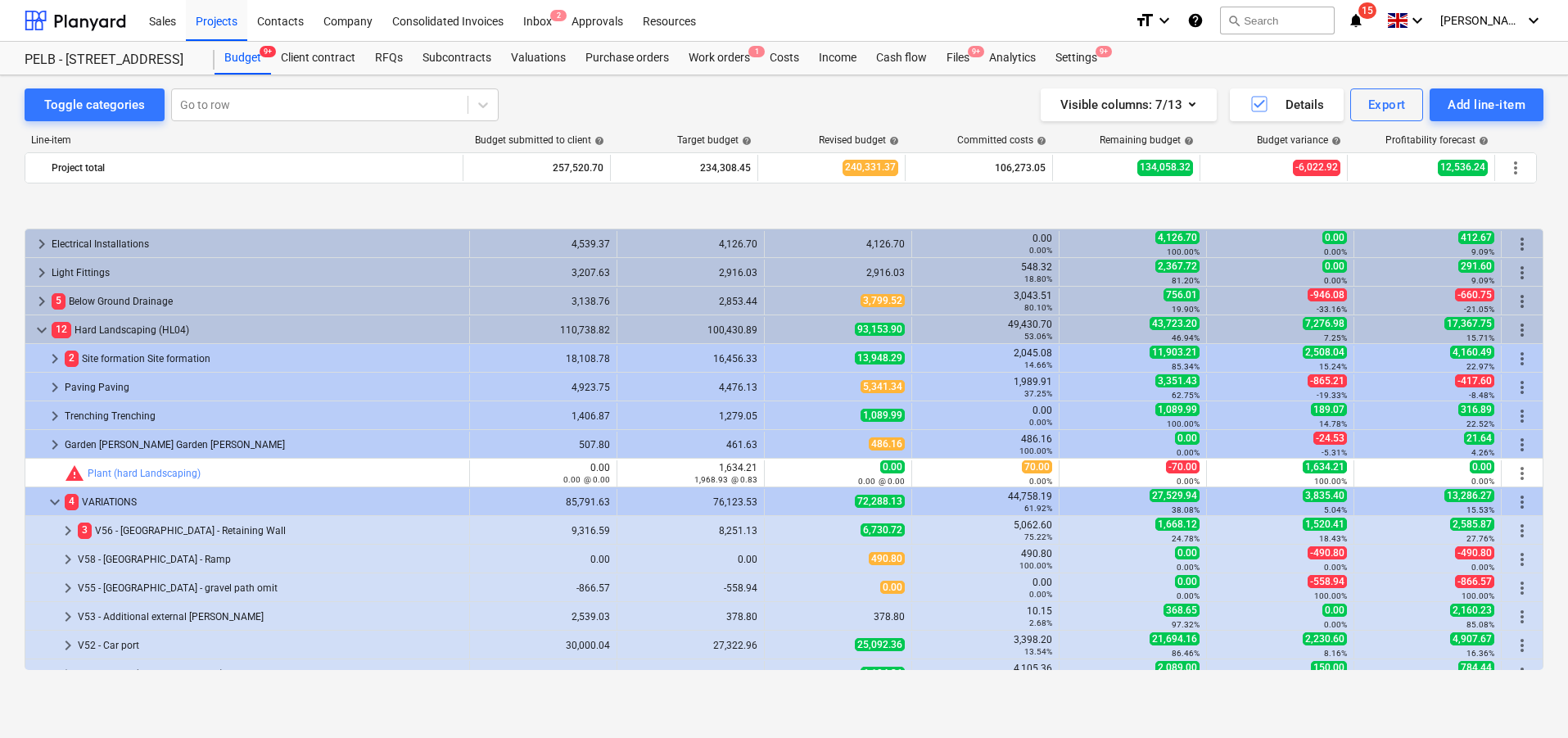
scroll to position [638, 0]
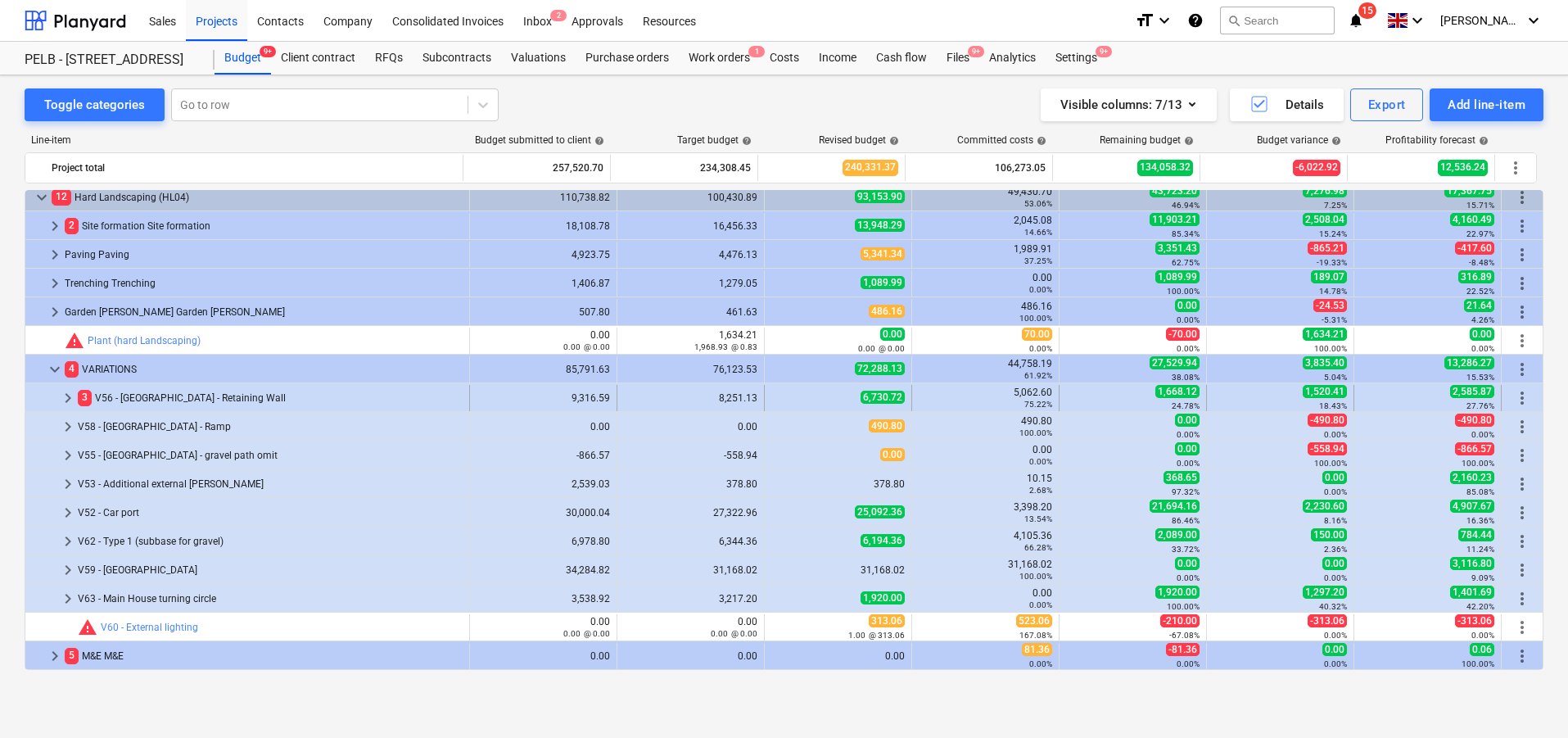
click at [70, 397] on span "keyboard_arrow_right" at bounding box center [68, 398] width 20 height 20
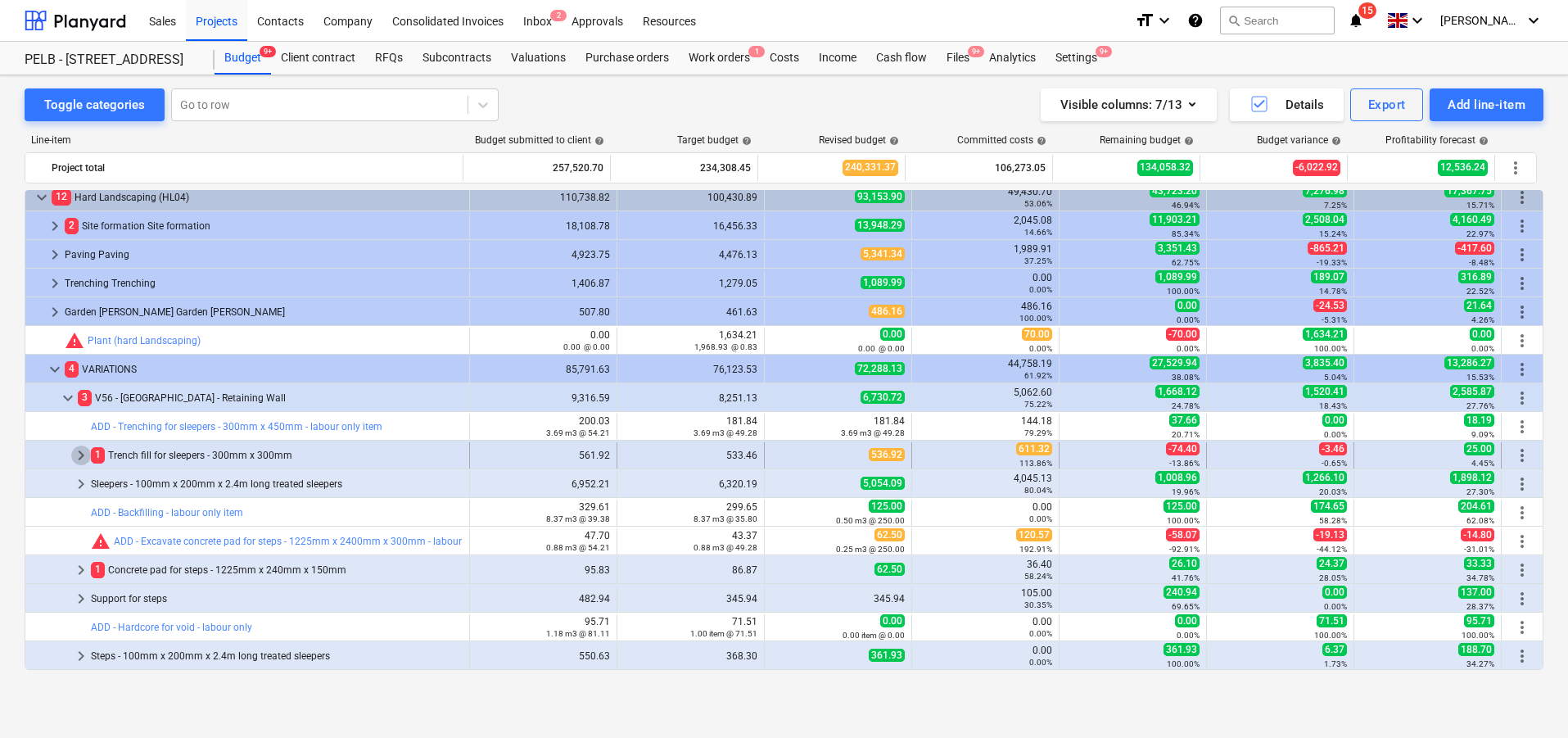
click at [76, 458] on span "keyboard_arrow_right" at bounding box center [81, 455] width 20 height 20
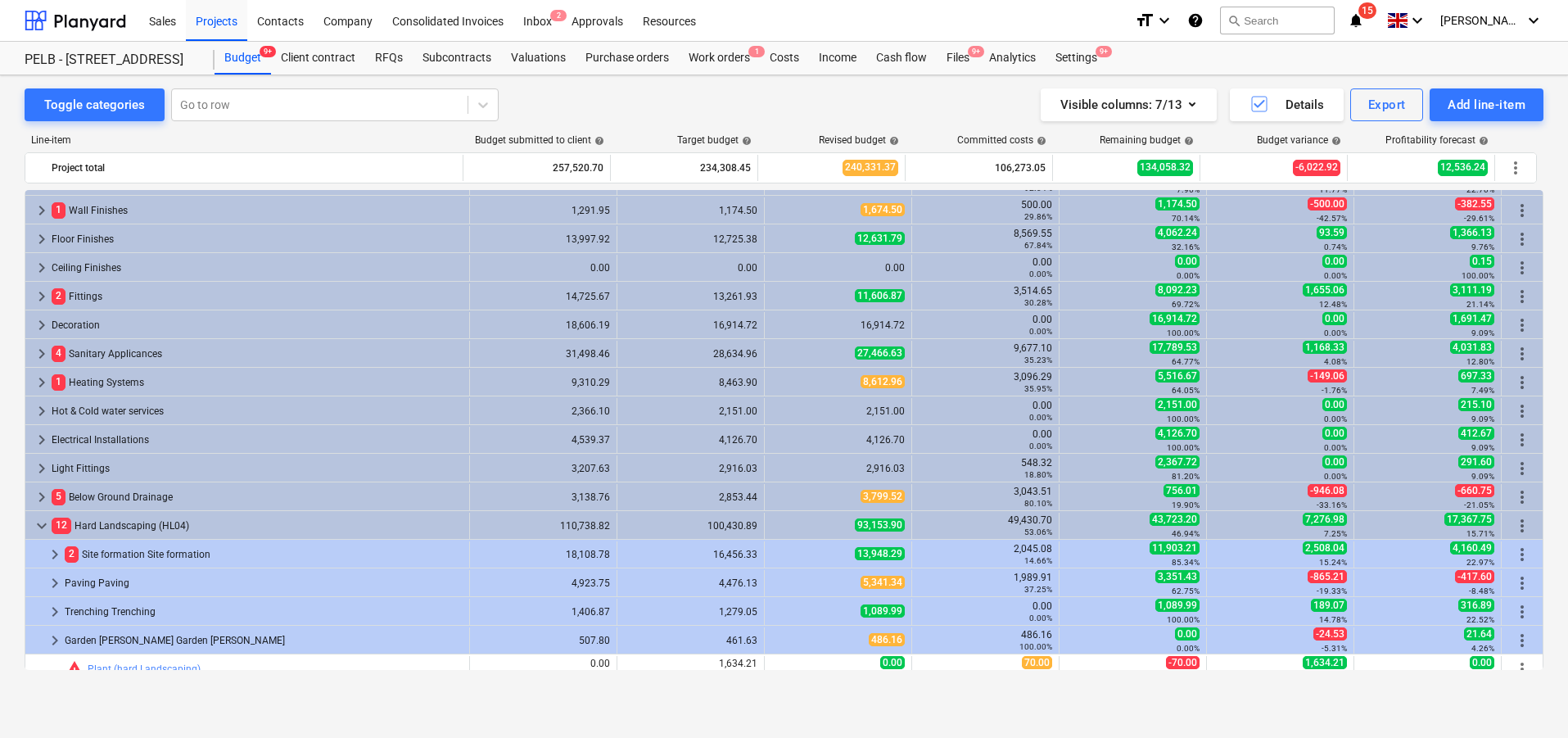
scroll to position [286, 0]
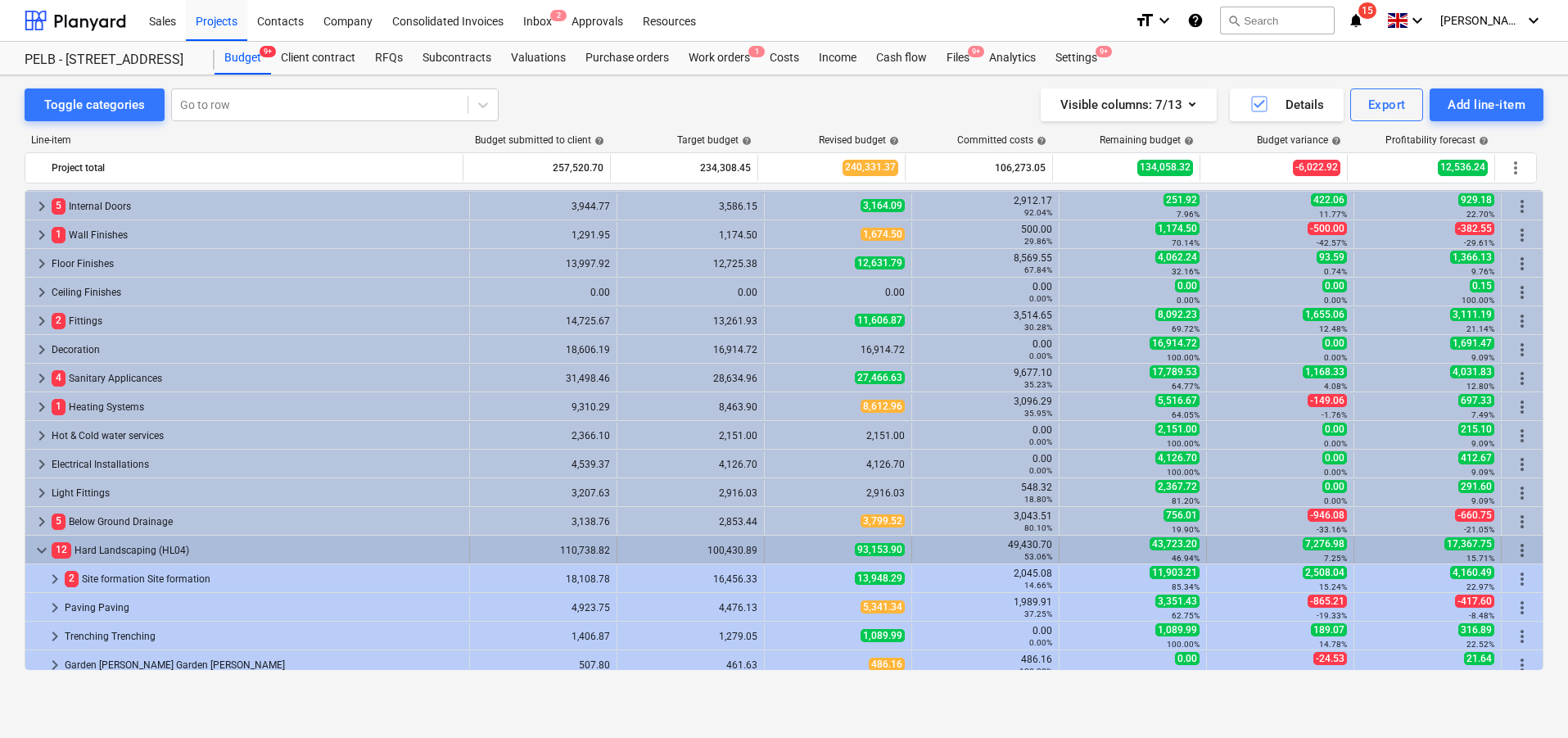
click at [38, 550] on span "keyboard_arrow_down" at bounding box center [42, 551] width 20 height 20
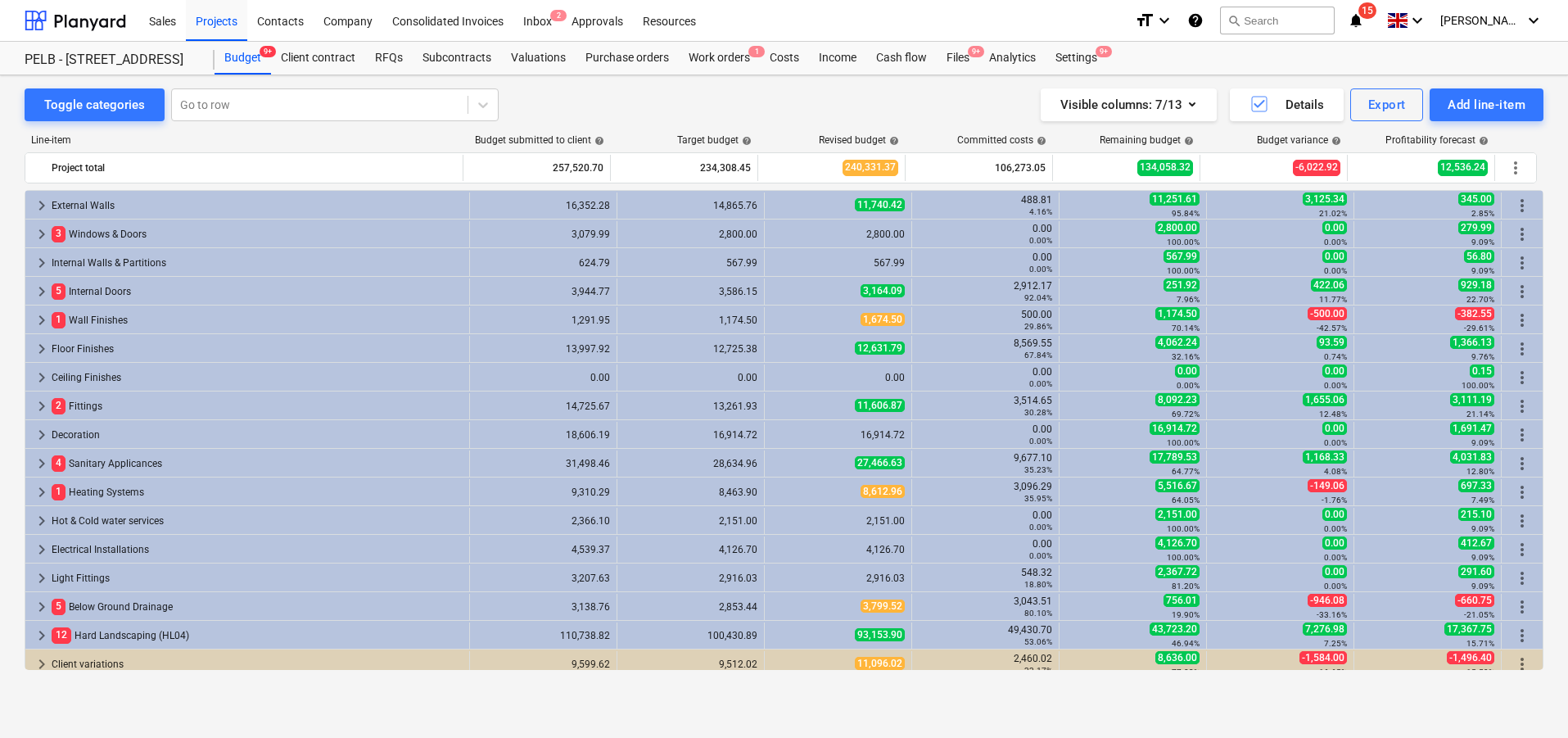
scroll to position [195, 0]
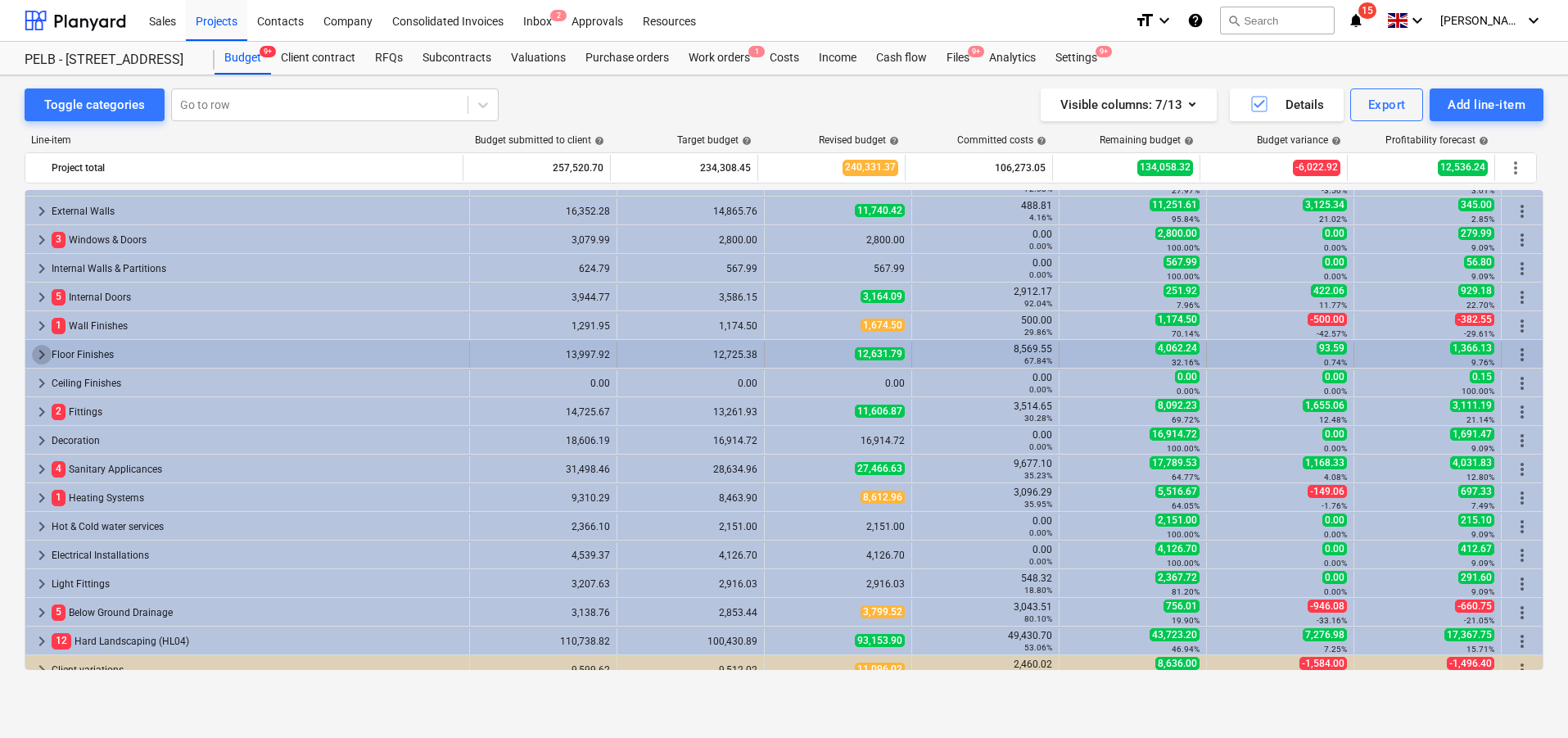
click at [42, 362] on span "keyboard_arrow_right" at bounding box center [42, 355] width 20 height 20
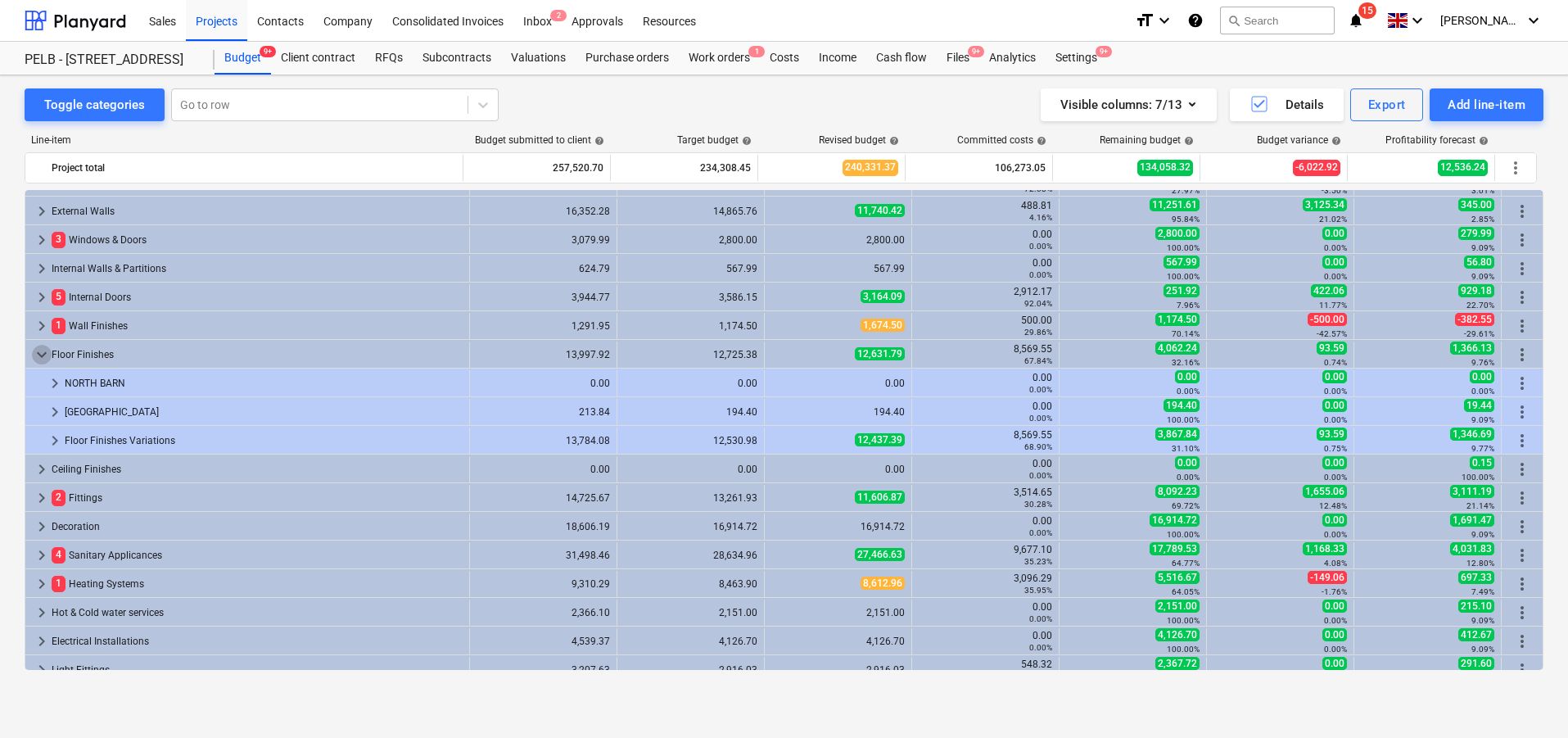
click at [42, 362] on span "keyboard_arrow_down" at bounding box center [42, 355] width 20 height 20
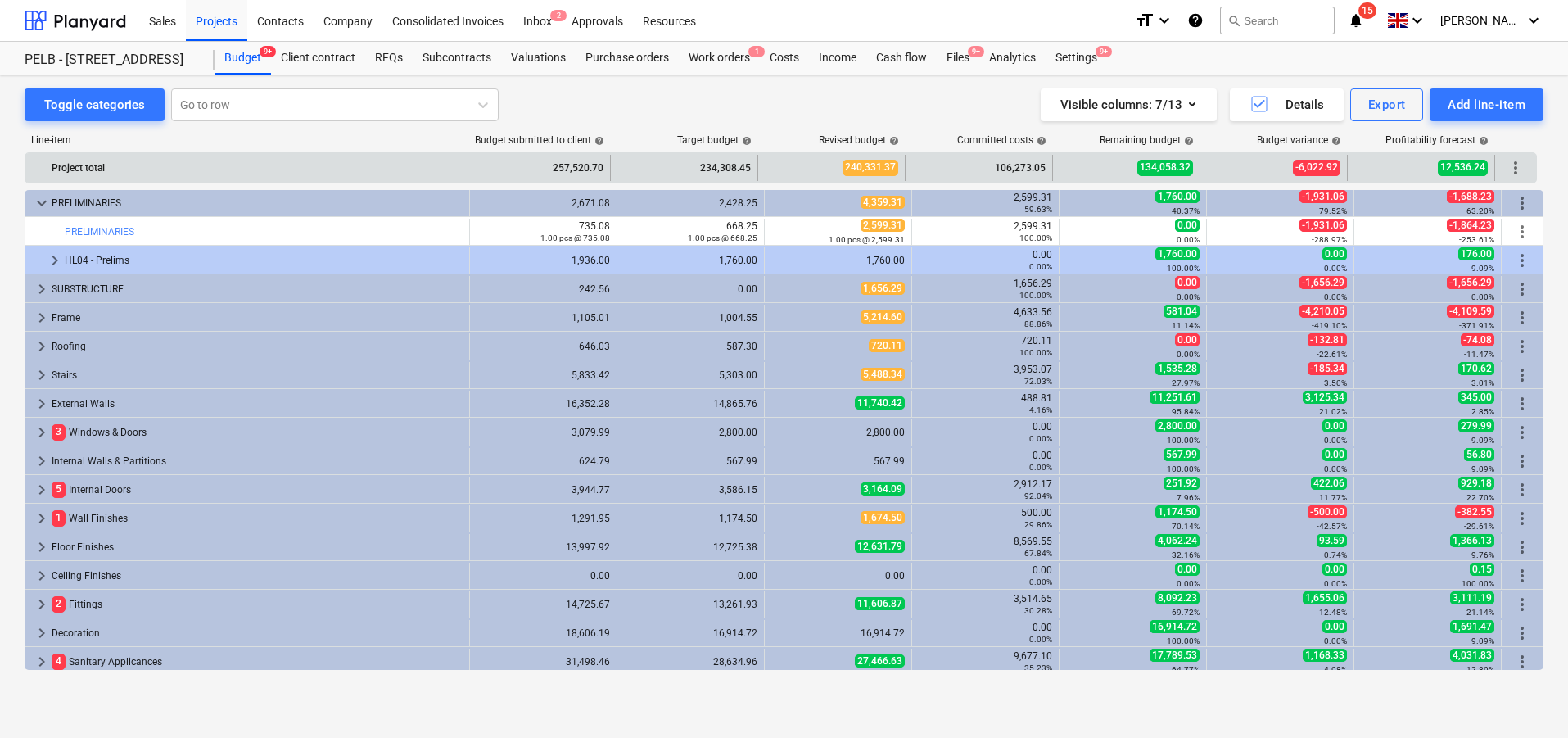
scroll to position [0, 0]
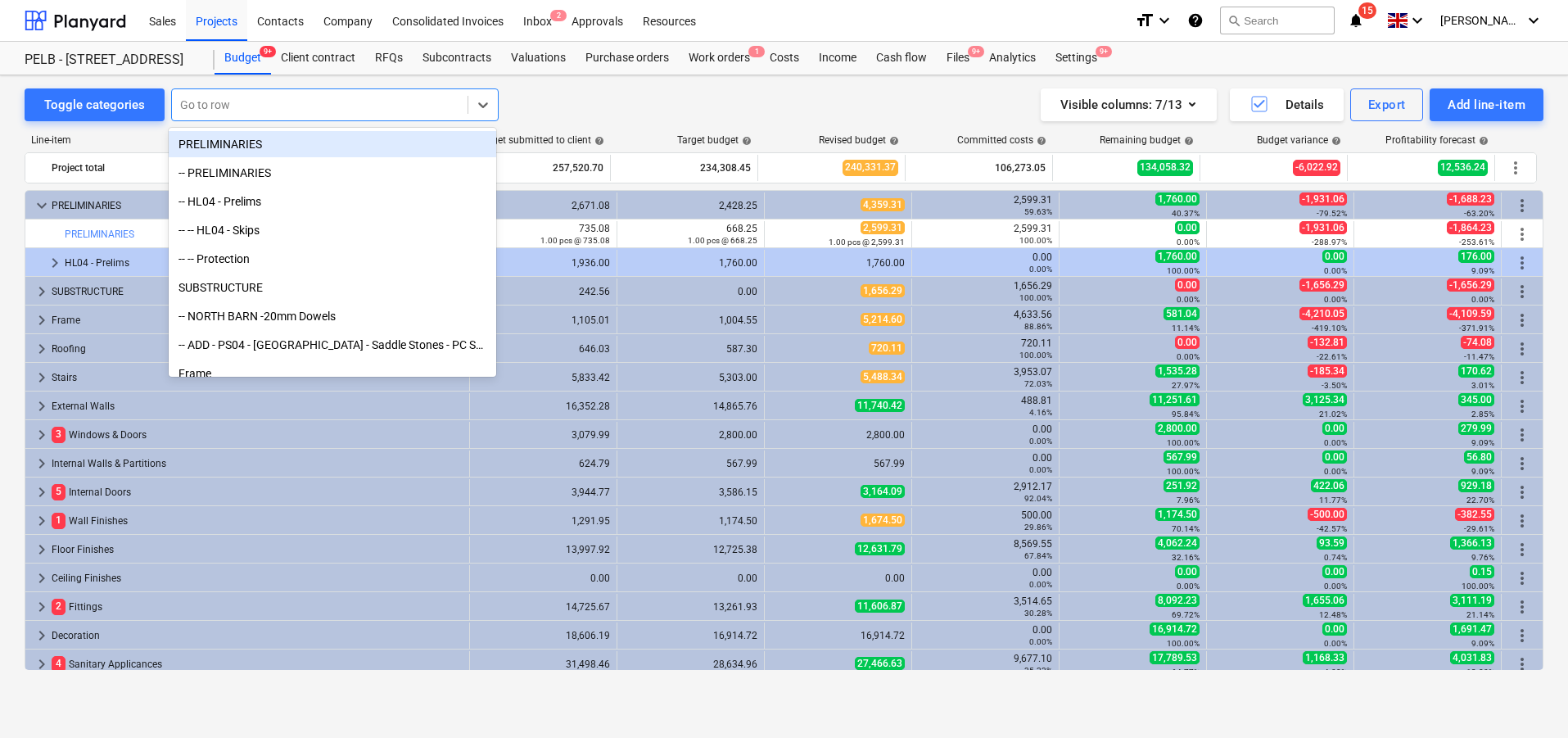
click at [233, 99] on div at bounding box center [319, 105] width 279 height 17
type input "ramp"
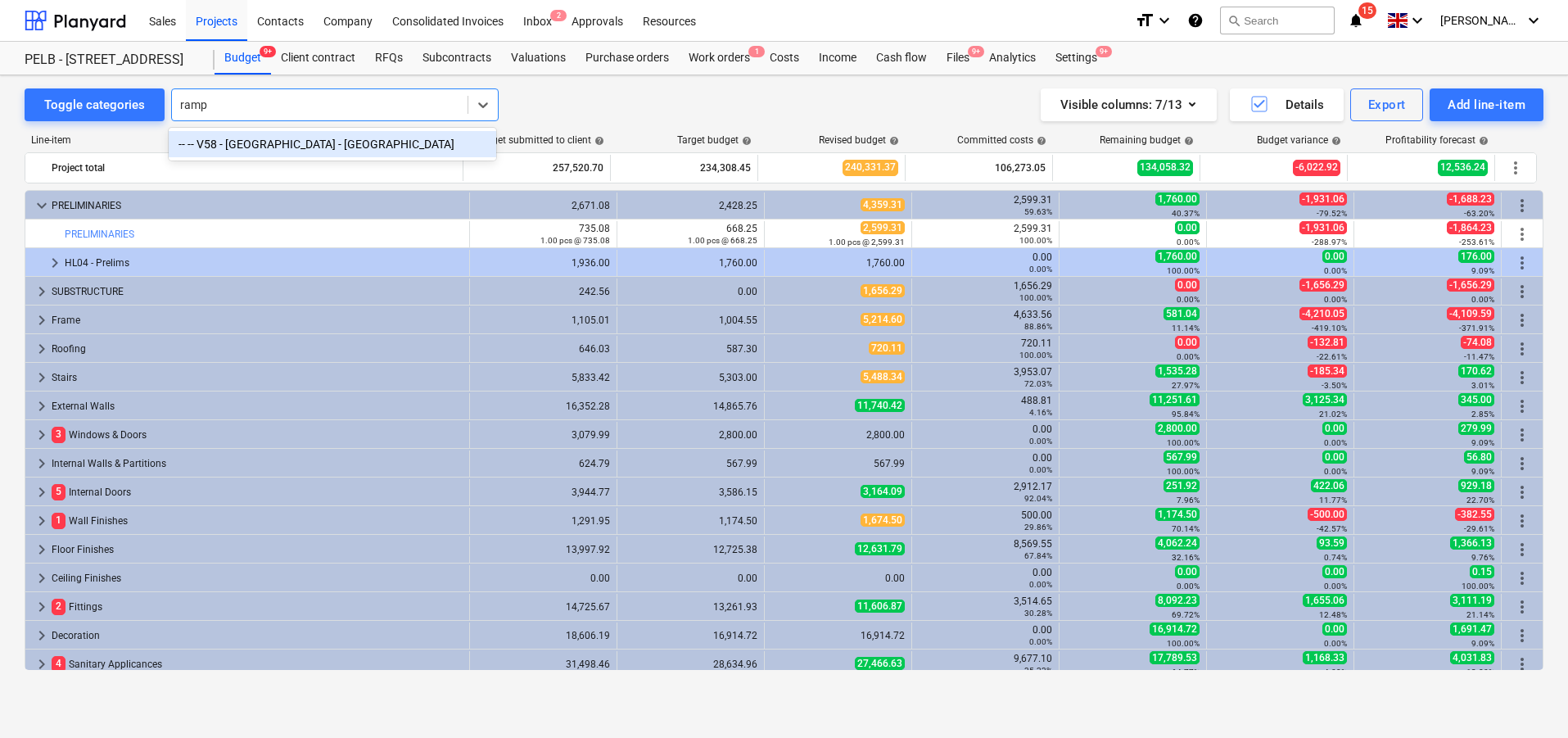
click at [283, 149] on div "-- -- V58 - [GEOGRAPHIC_DATA] - [GEOGRAPHIC_DATA]" at bounding box center [332, 144] width 328 height 27
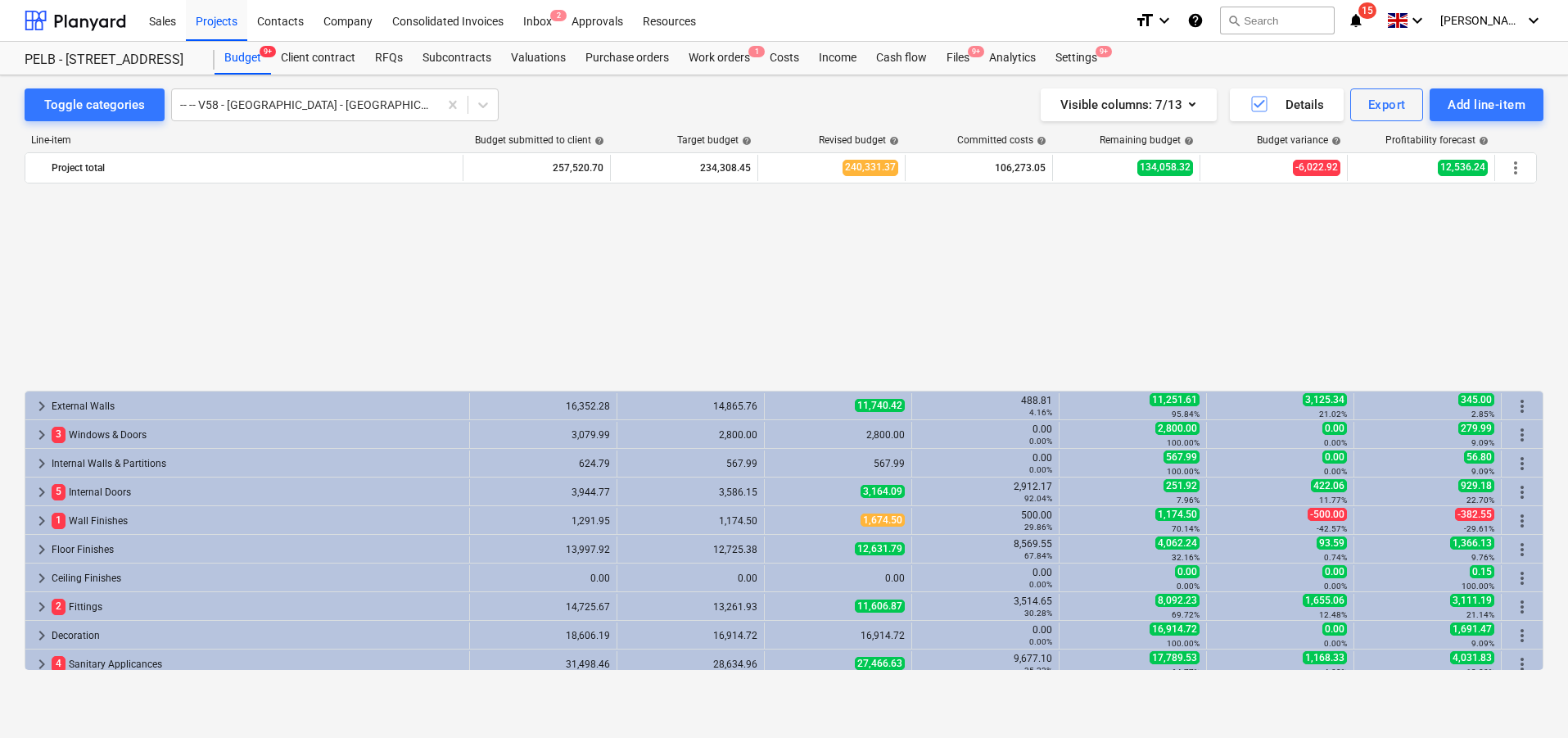
scroll to position [323, 0]
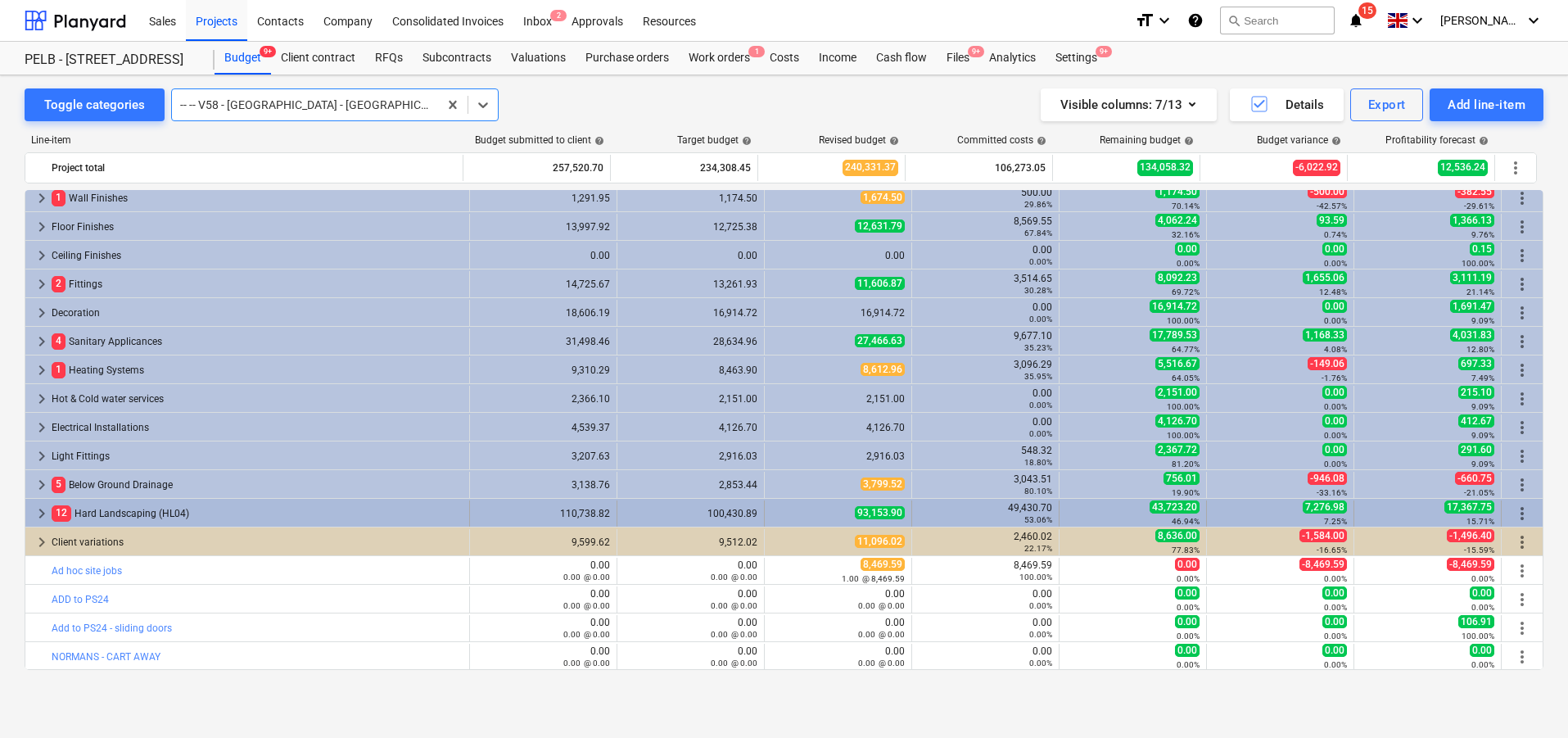
click at [40, 514] on span "keyboard_arrow_right" at bounding box center [42, 513] width 20 height 20
click at [38, 508] on span "keyboard_arrow_right" at bounding box center [42, 513] width 20 height 20
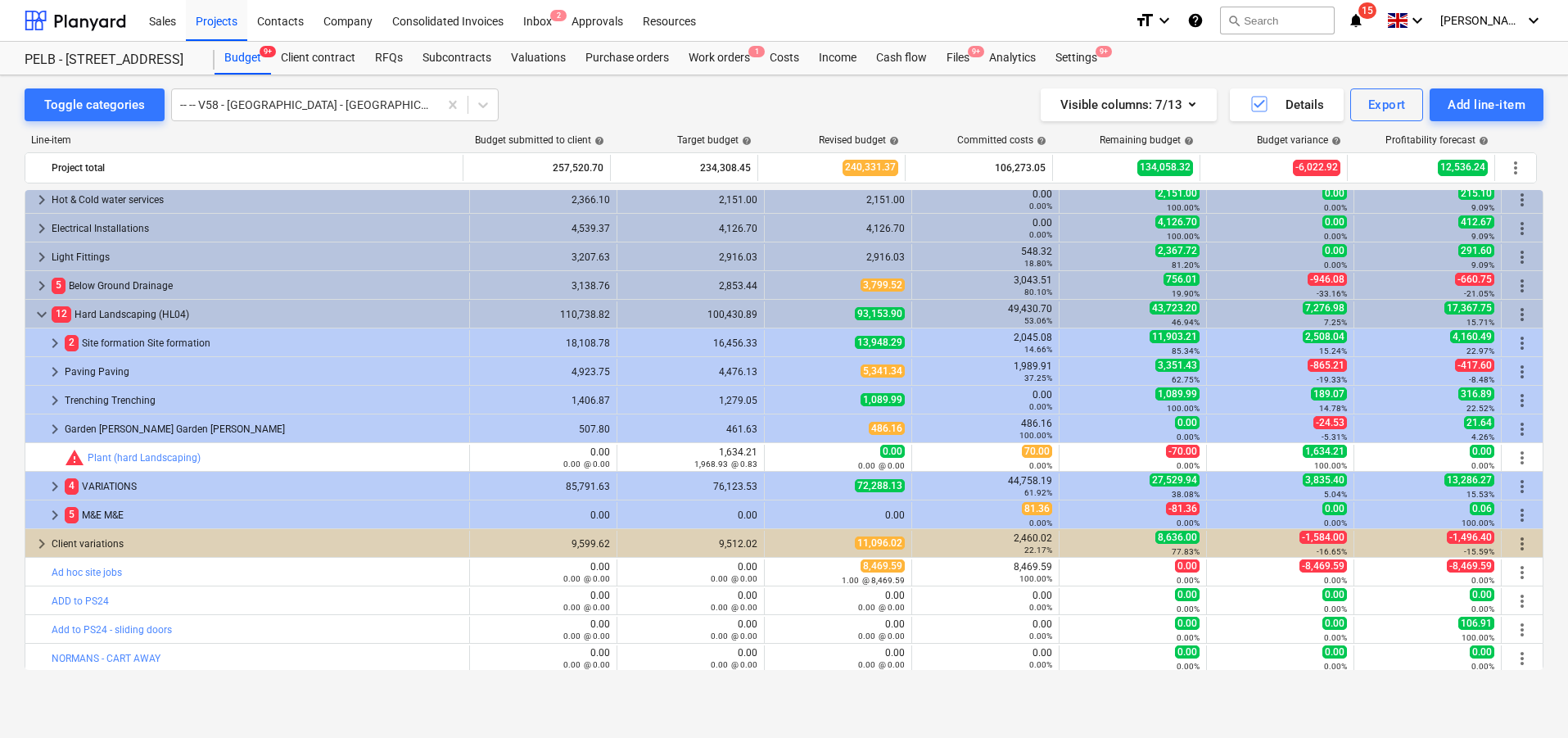
scroll to position [523, 0]
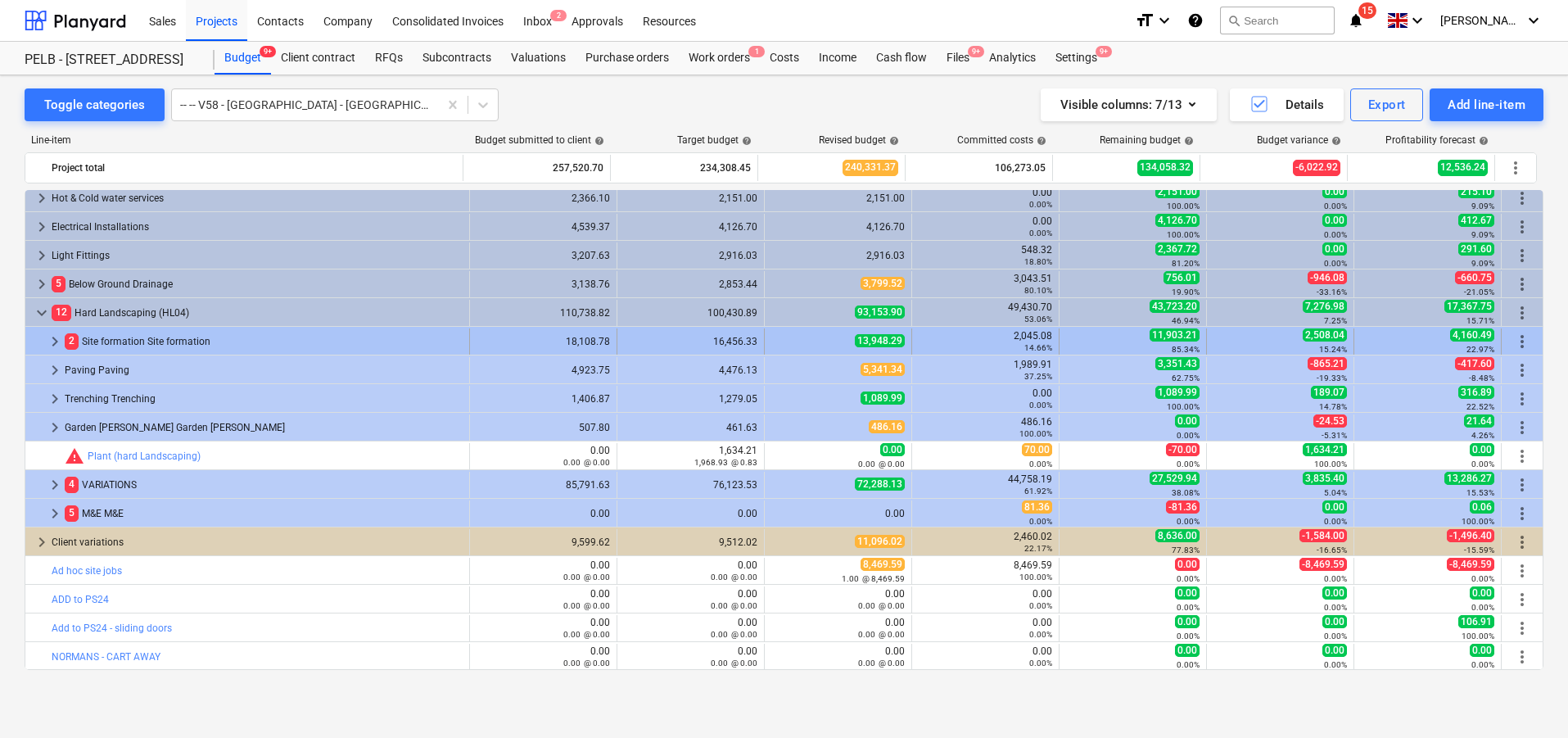
click at [51, 342] on span "keyboard_arrow_right" at bounding box center [55, 342] width 20 height 20
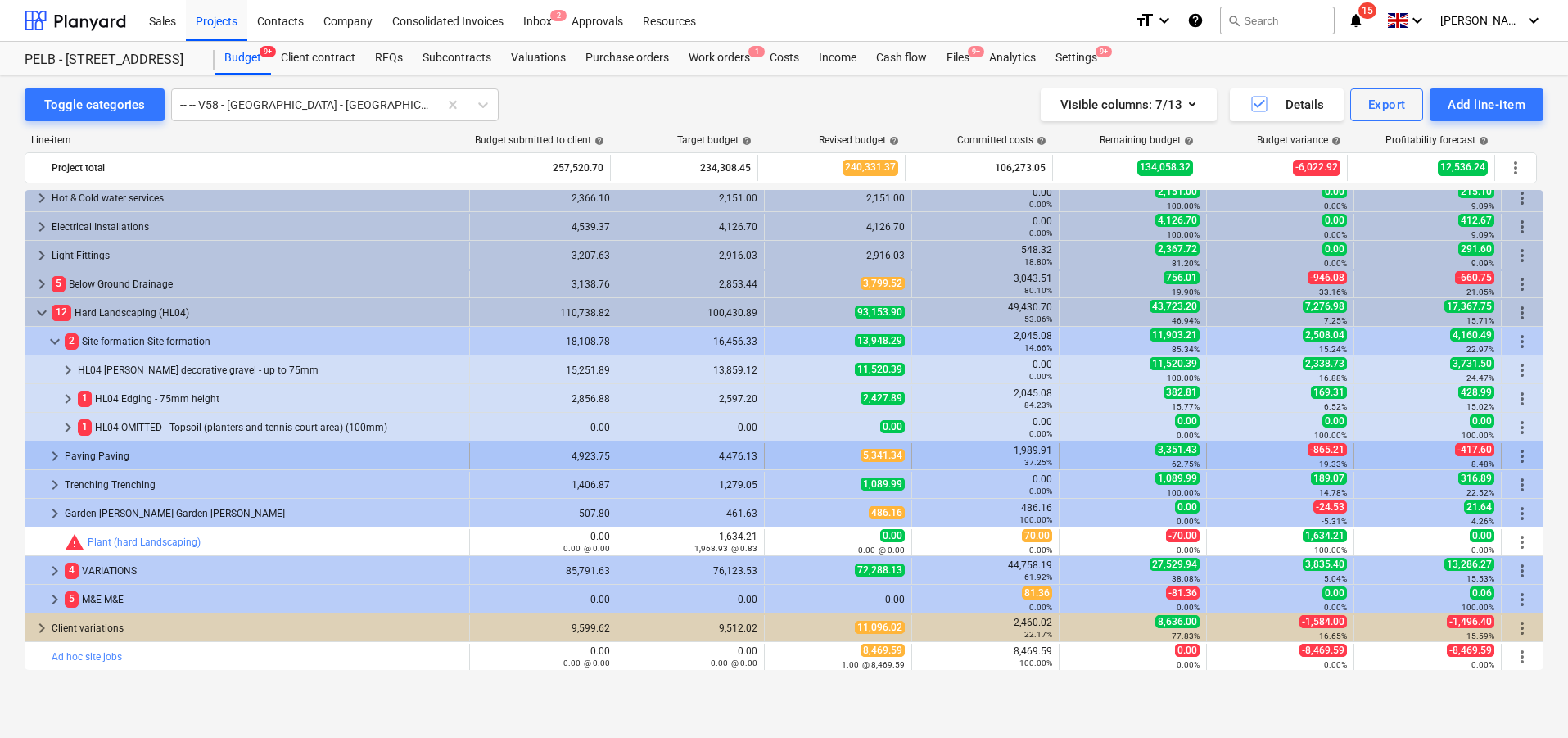
click at [60, 454] on span "keyboard_arrow_right" at bounding box center [55, 456] width 20 height 20
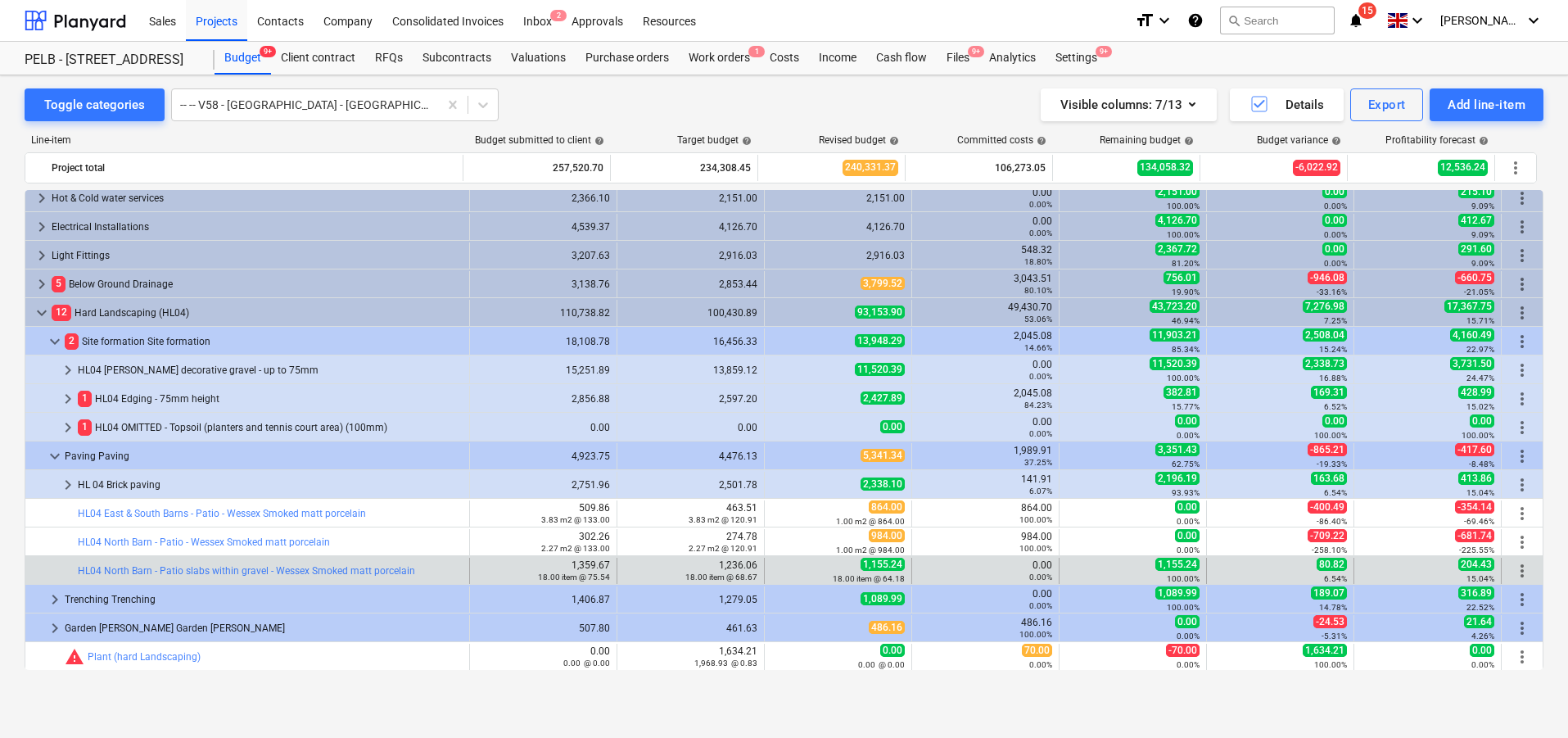
scroll to position [527, 0]
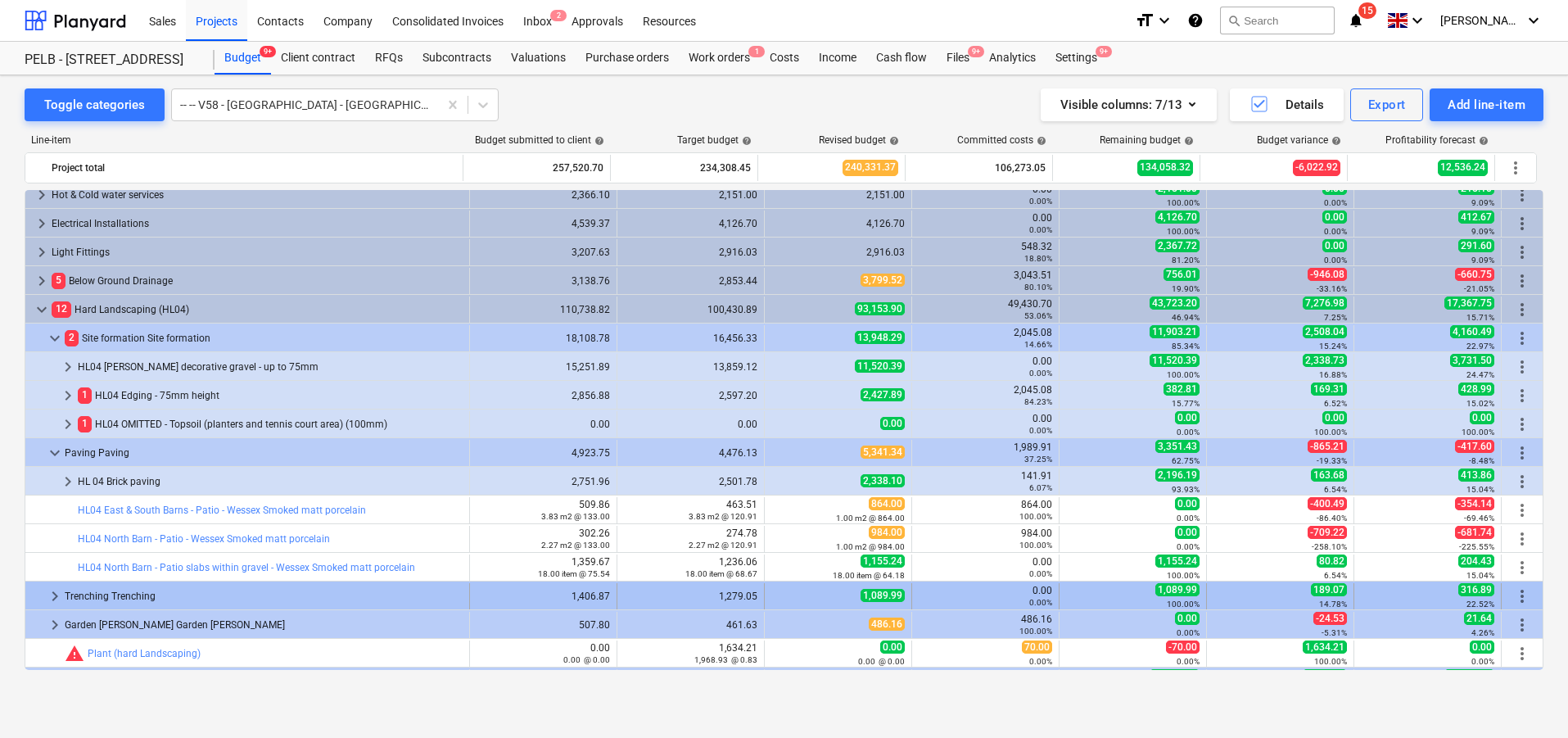
click at [57, 595] on span "keyboard_arrow_right" at bounding box center [55, 596] width 20 height 20
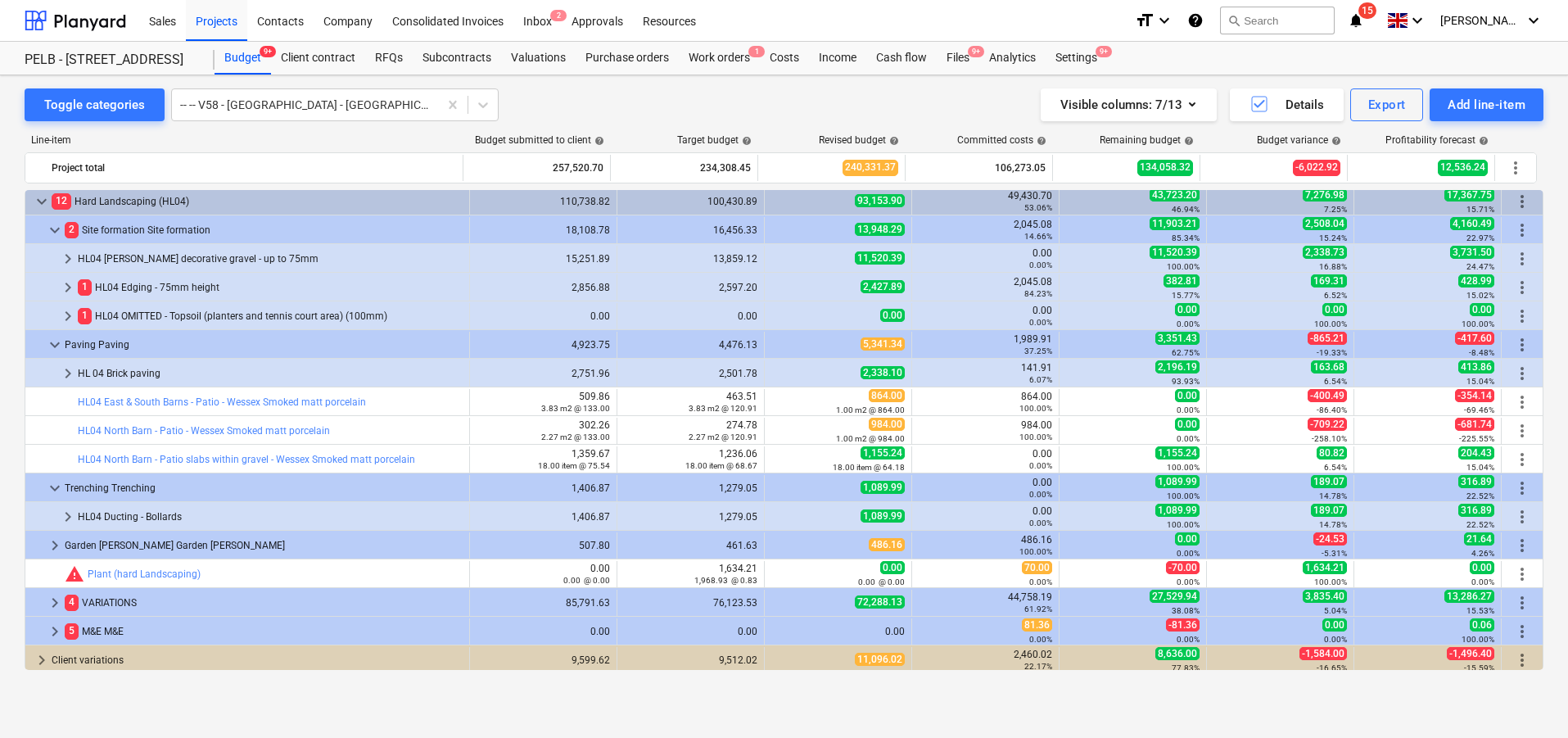
scroll to position [634, 0]
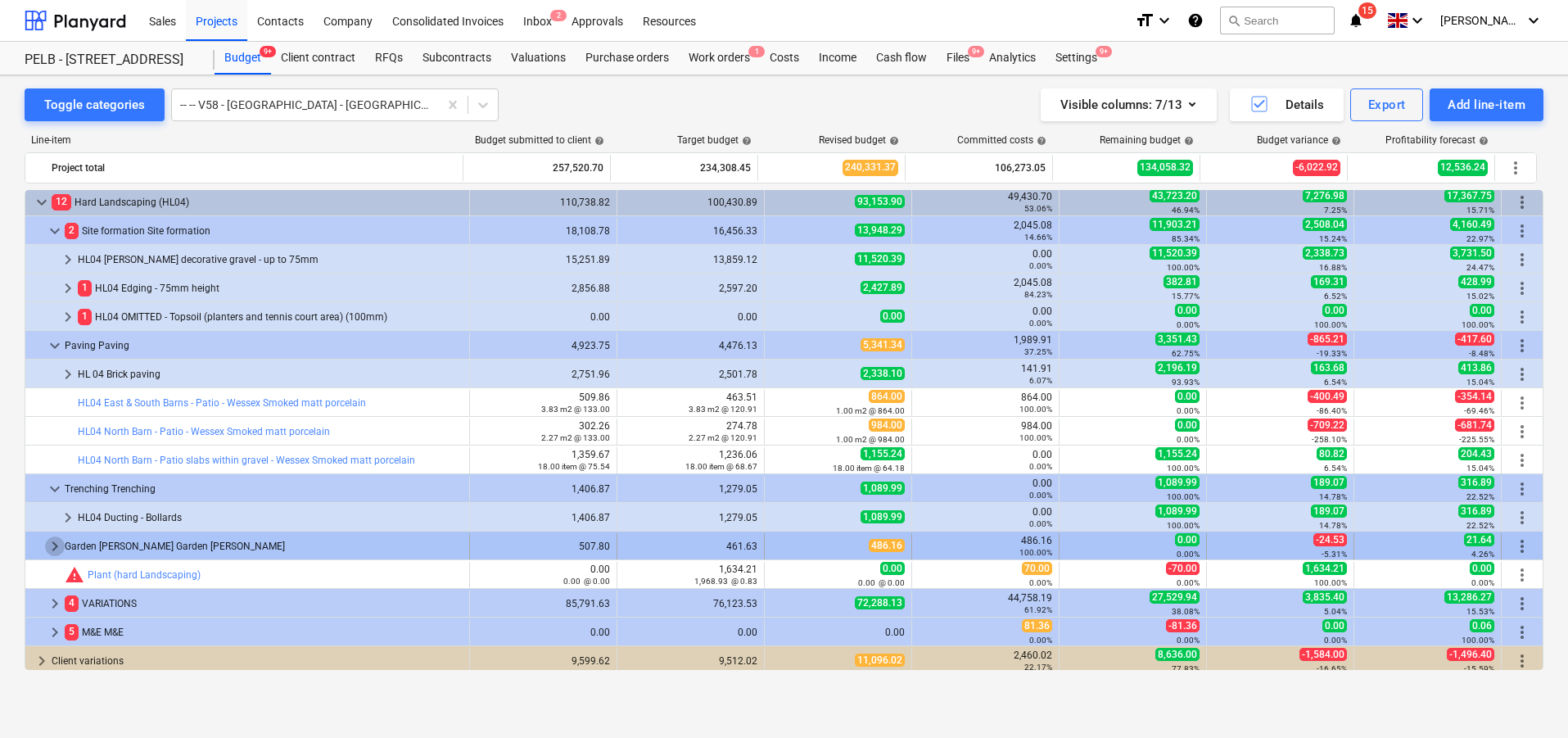
click at [45, 549] on span "keyboard_arrow_right" at bounding box center [55, 546] width 20 height 20
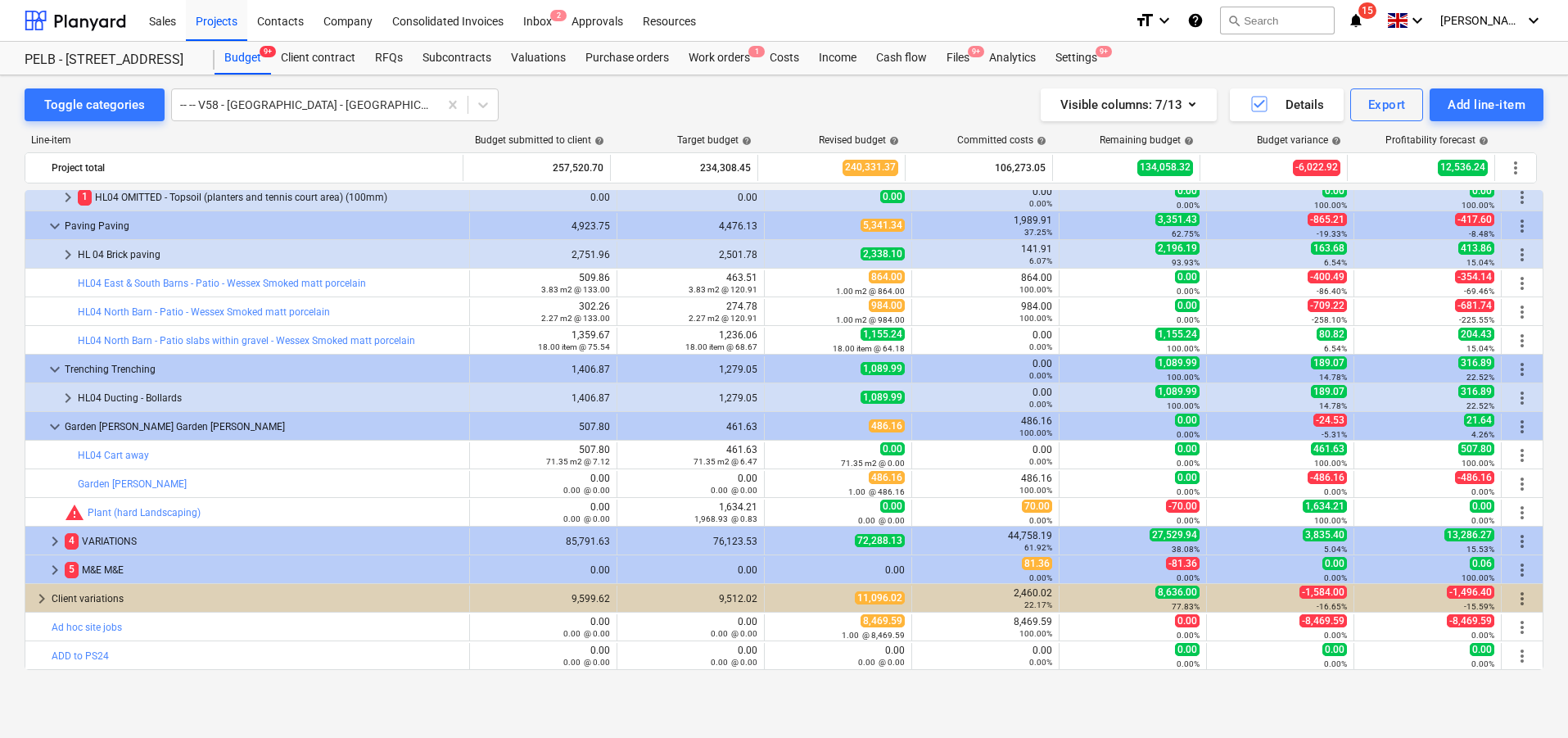
scroll to position [750, 0]
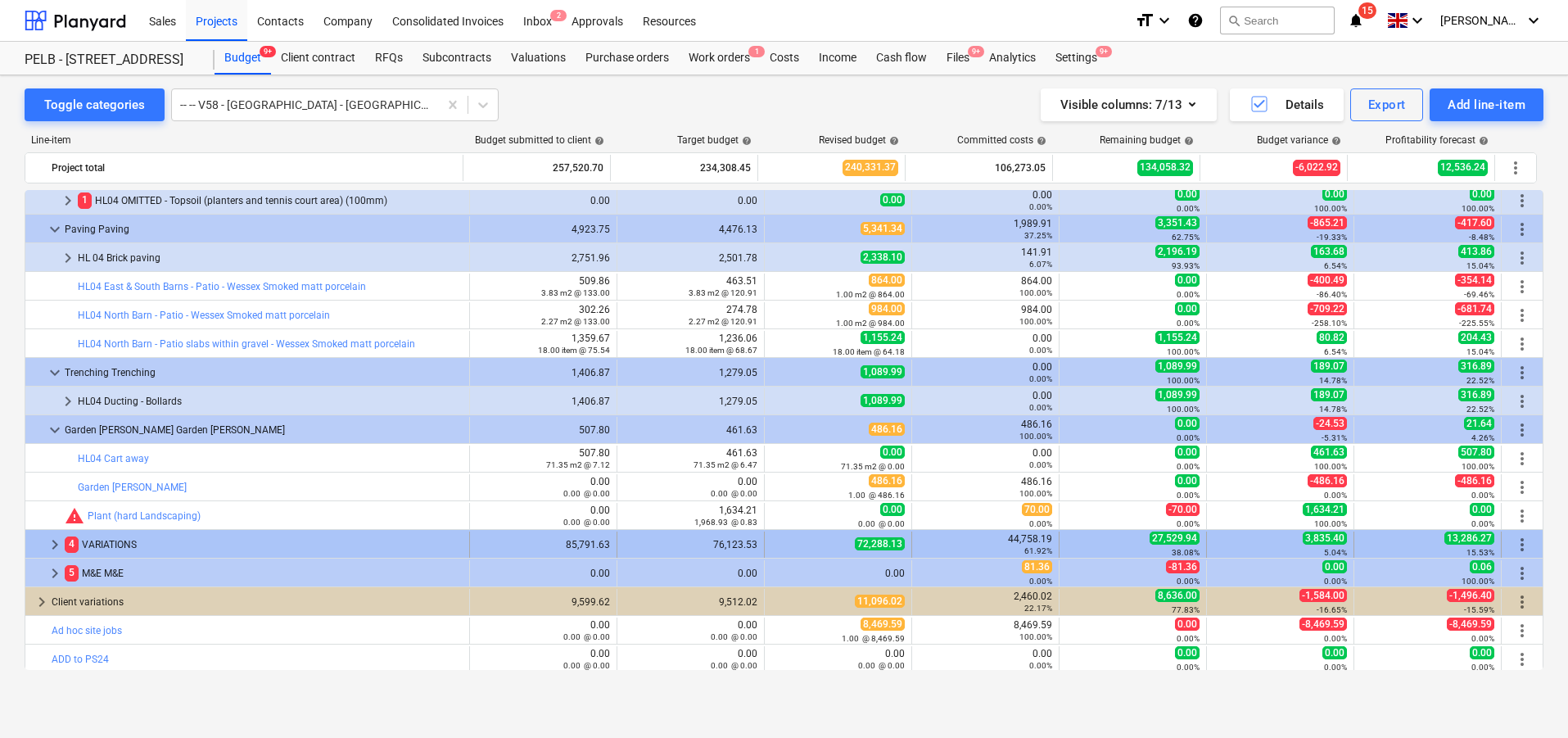
click at [56, 544] on span "keyboard_arrow_right" at bounding box center [55, 545] width 20 height 20
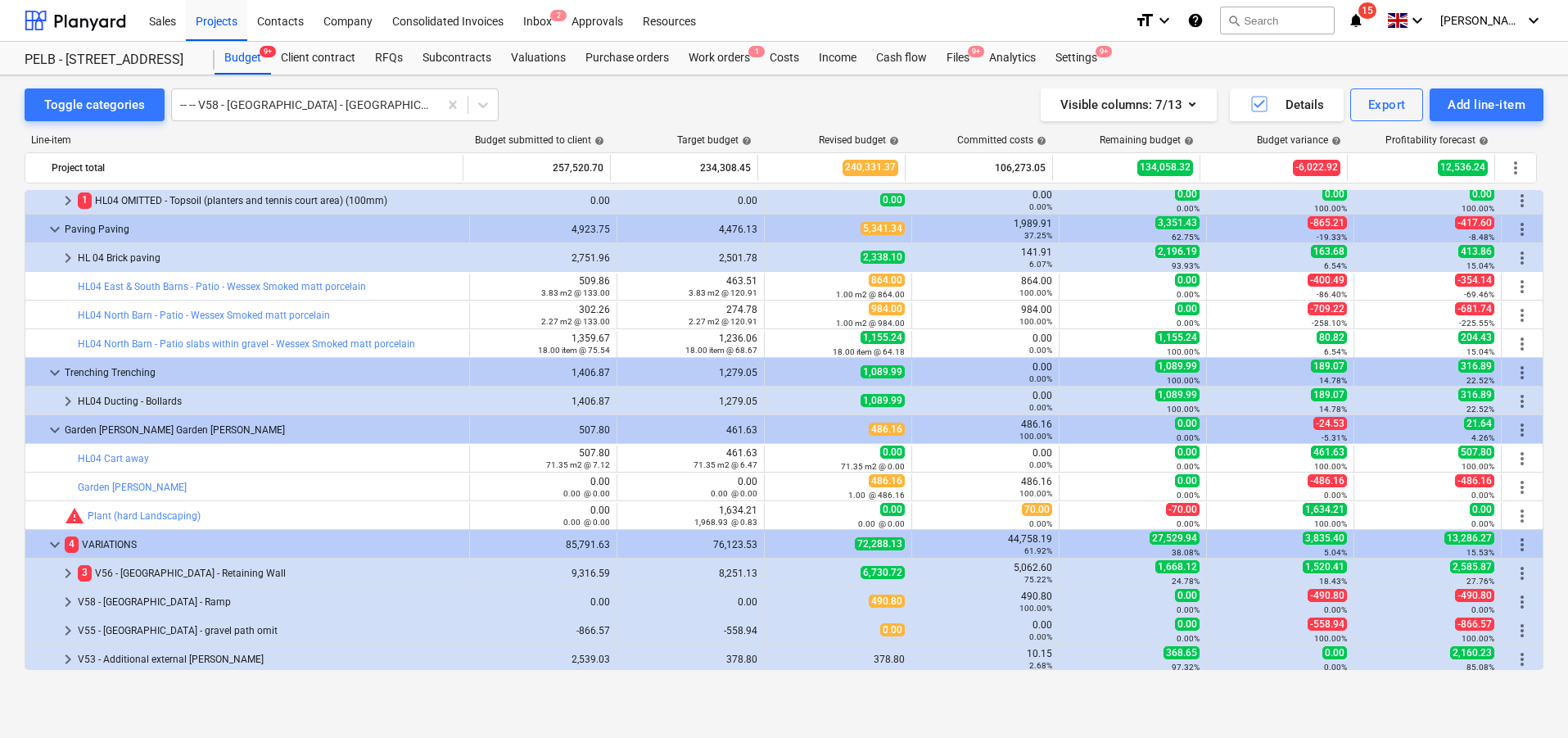
scroll to position [760, 0]
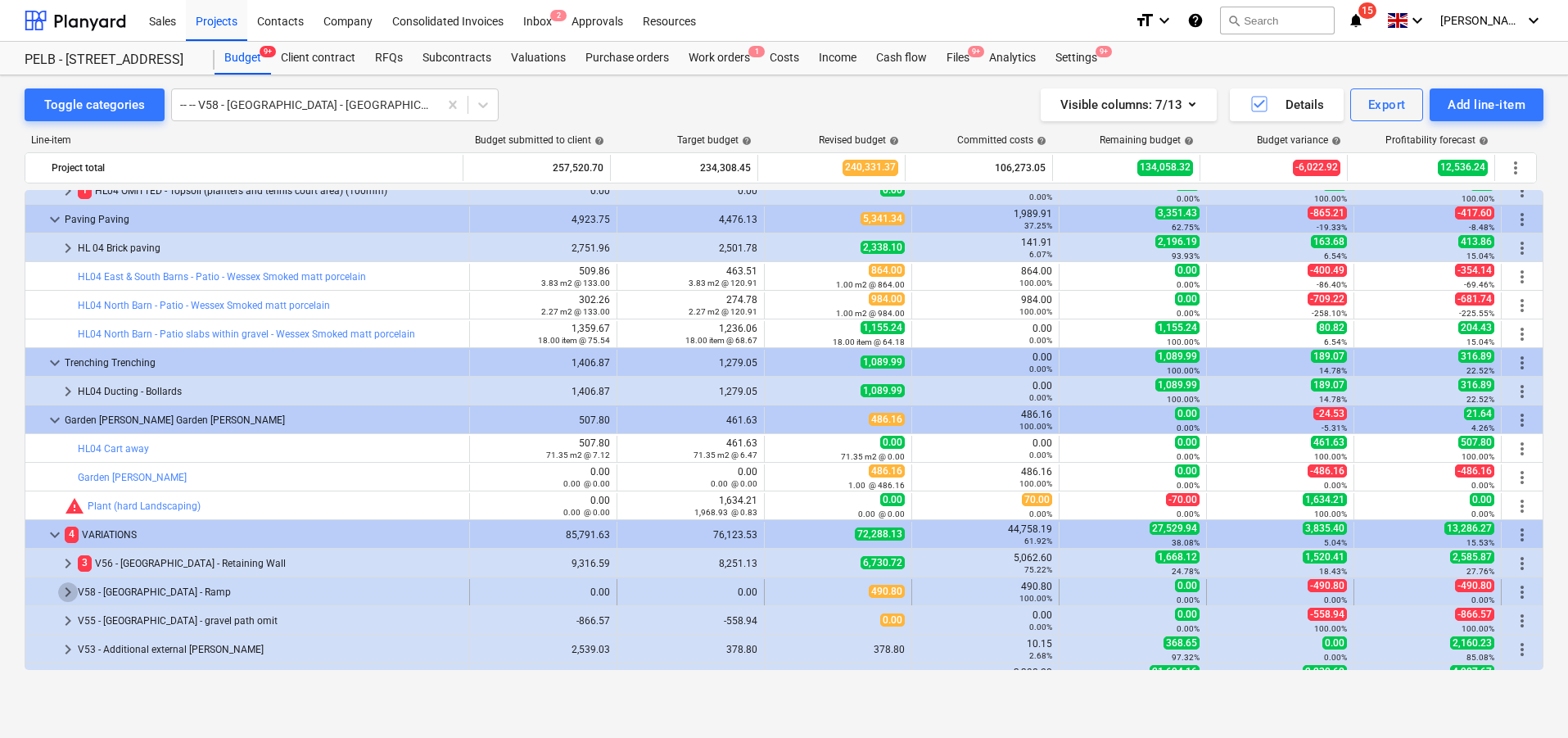
click at [69, 591] on span "keyboard_arrow_right" at bounding box center [68, 592] width 20 height 20
